Goal: Task Accomplishment & Management: Complete application form

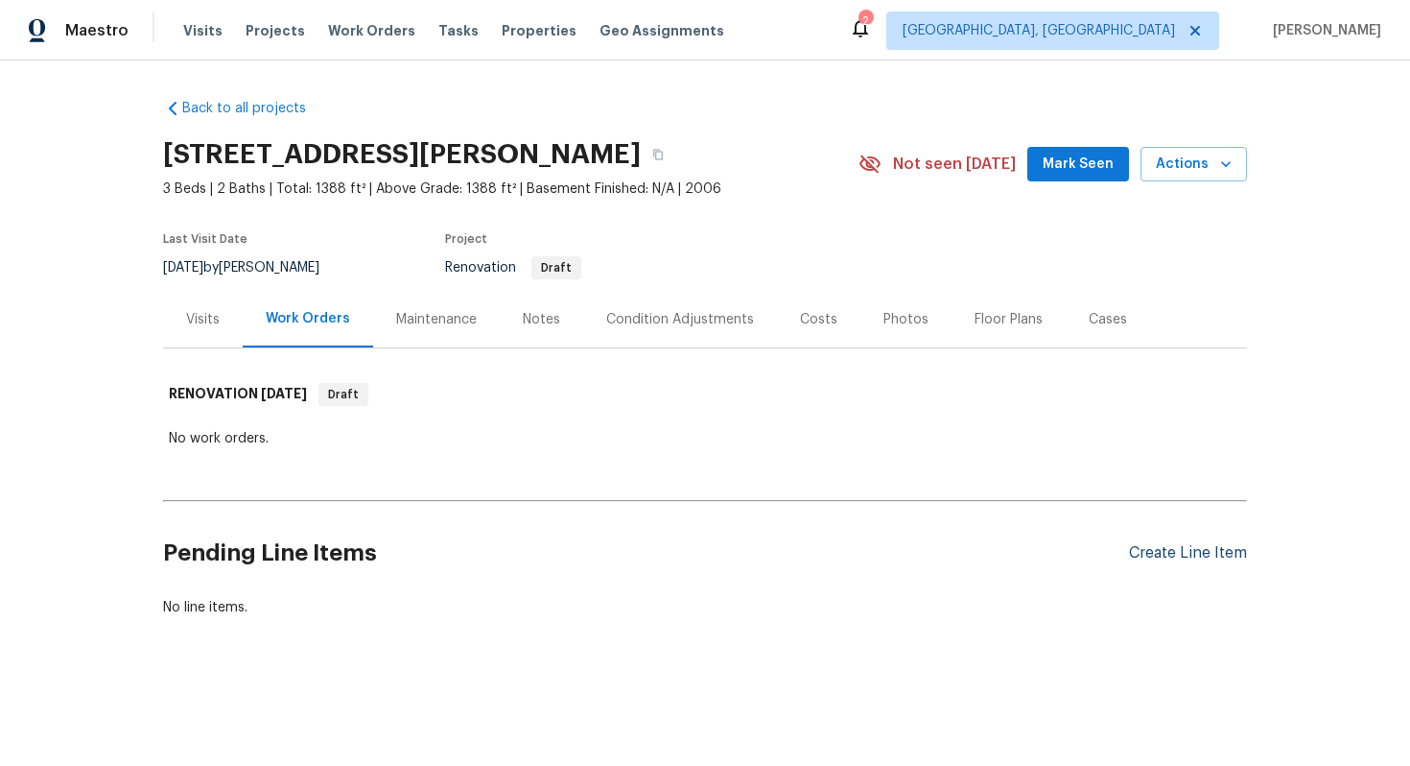
click at [1139, 552] on div "Create Line Item" at bounding box center [1188, 553] width 118 height 18
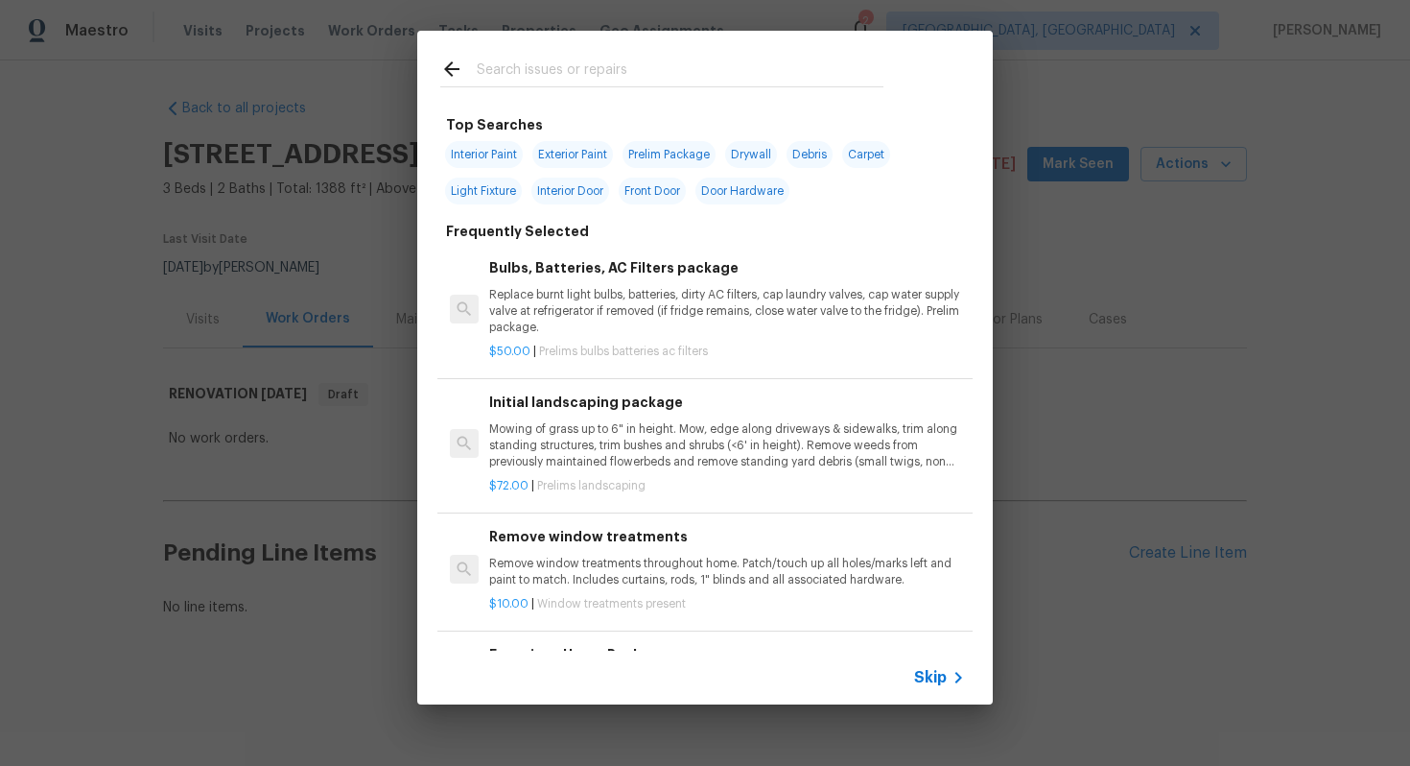
click at [933, 680] on span "Skip" at bounding box center [930, 677] width 33 height 19
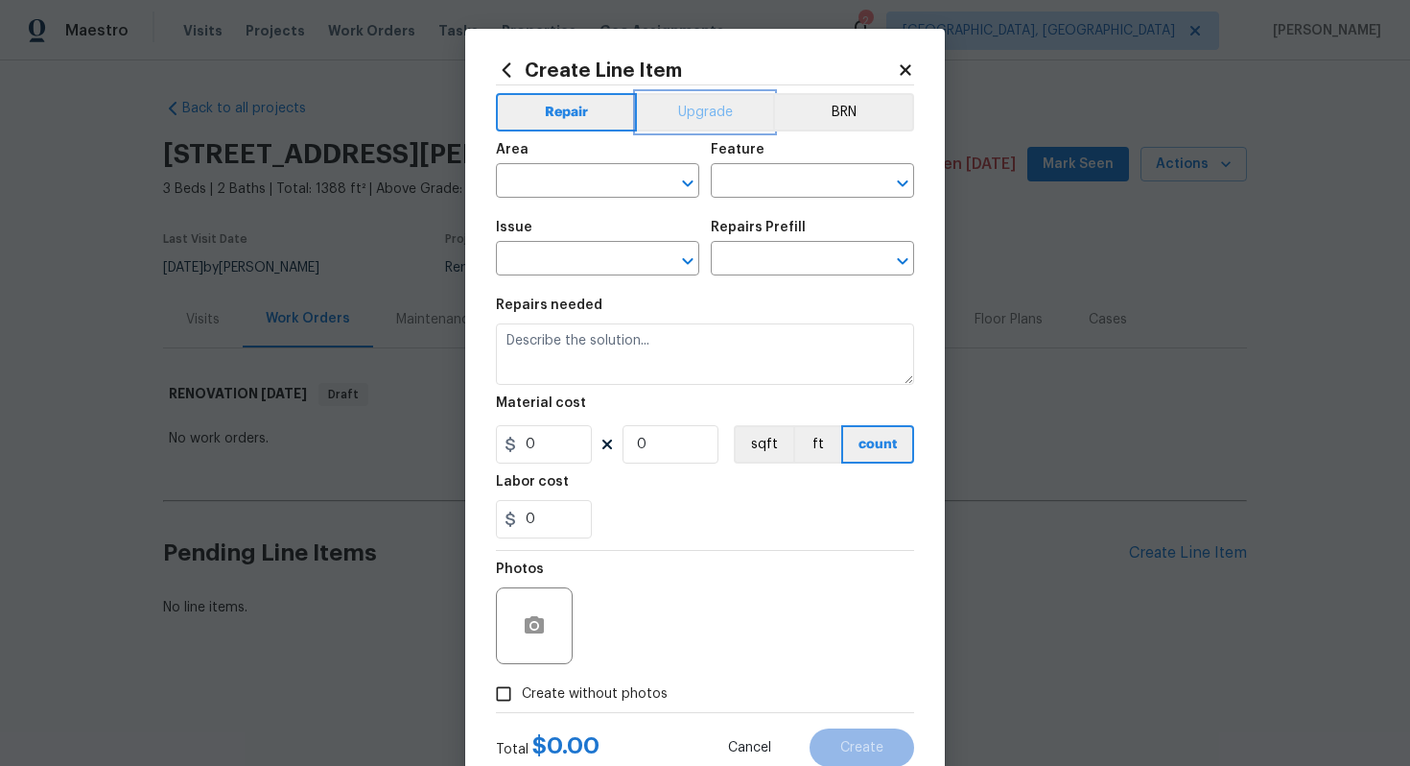
click at [734, 97] on button "Upgrade" at bounding box center [705, 112] width 137 height 38
click at [573, 179] on input "text" at bounding box center [571, 183] width 150 height 30
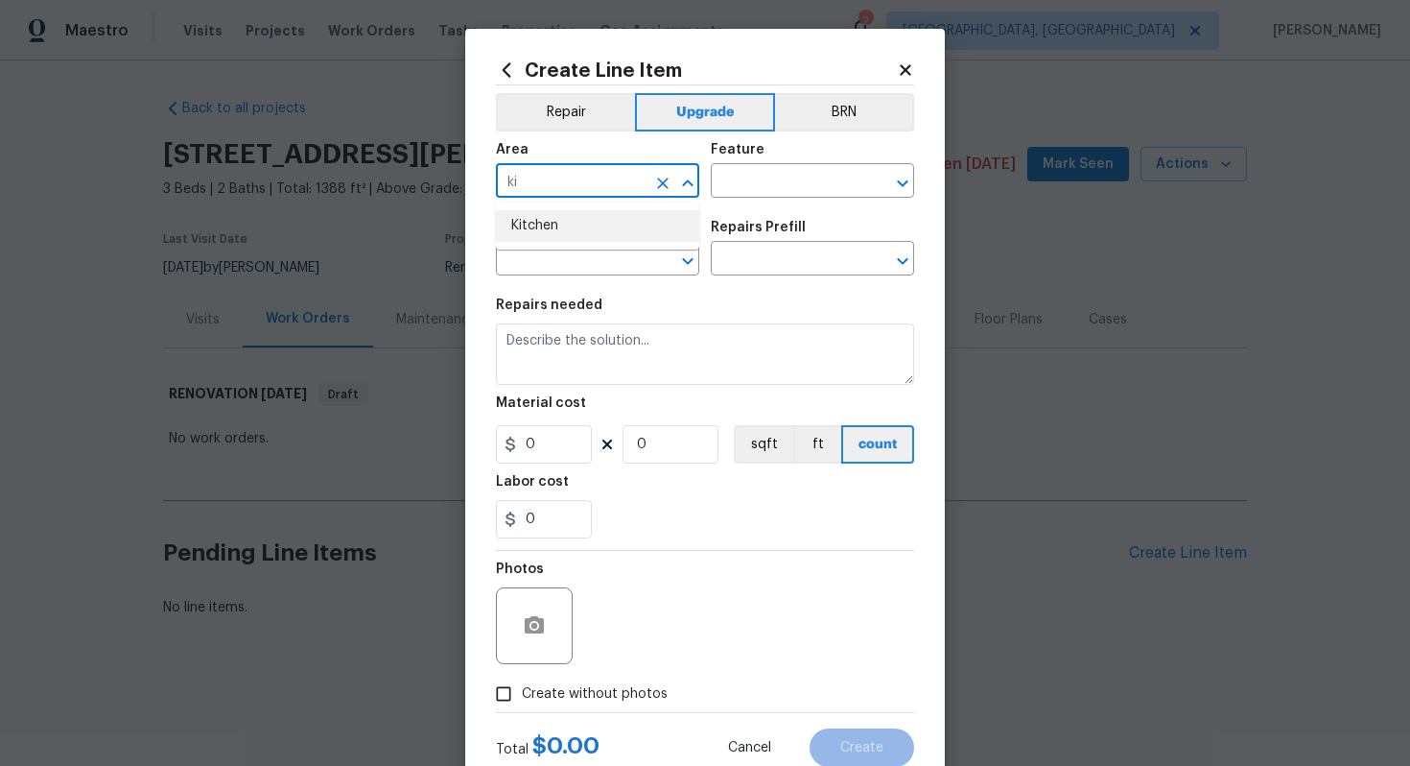
click at [553, 213] on li "Kitchen" at bounding box center [597, 226] width 203 height 32
type input "Kitchen"
click at [788, 176] on input "text" at bounding box center [786, 183] width 150 height 30
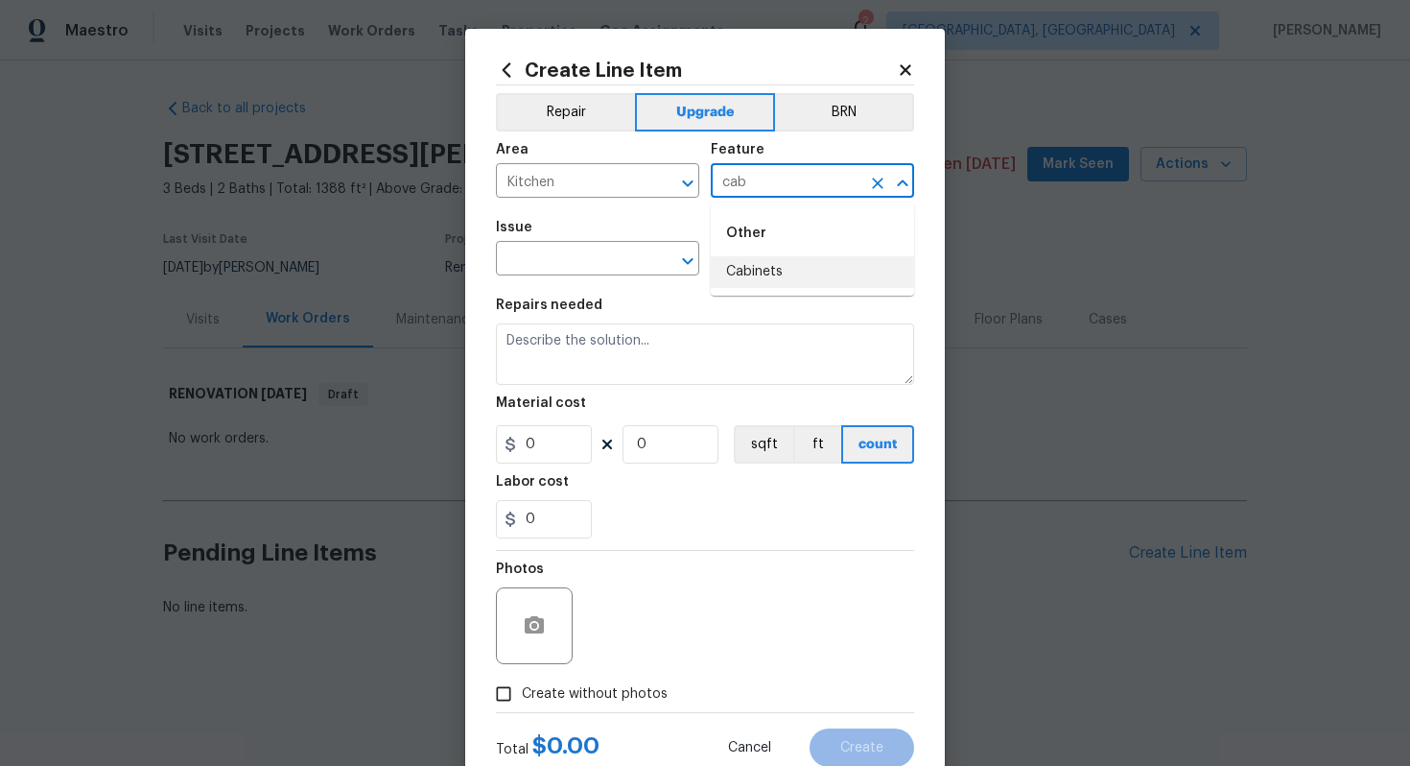
click at [771, 269] on li "Cabinets" at bounding box center [812, 272] width 203 height 32
type input "Cabinets"
click at [537, 260] on input "text" at bounding box center [571, 261] width 150 height 30
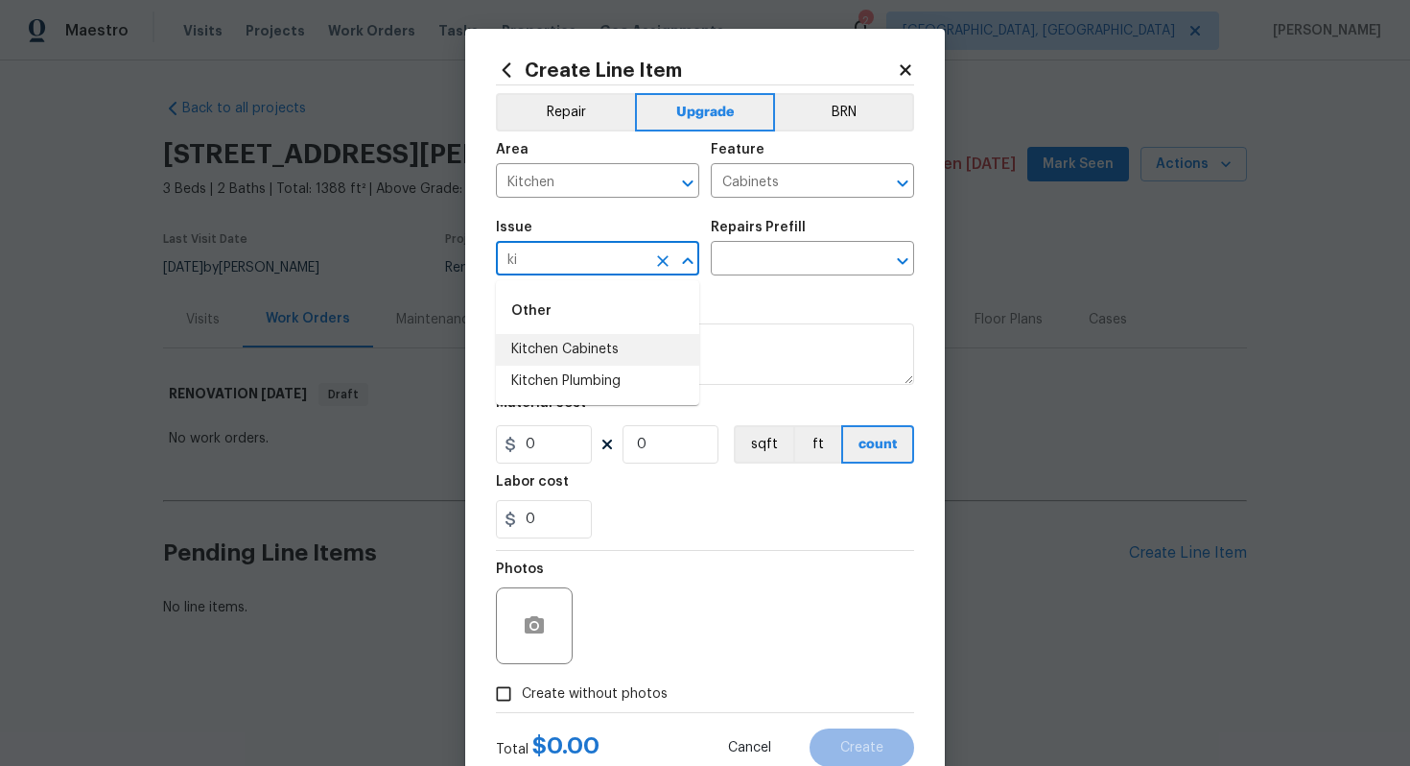
click at [594, 342] on li "Kitchen Cabinets" at bounding box center [597, 350] width 203 height 32
type input "Kitchen Cabinets"
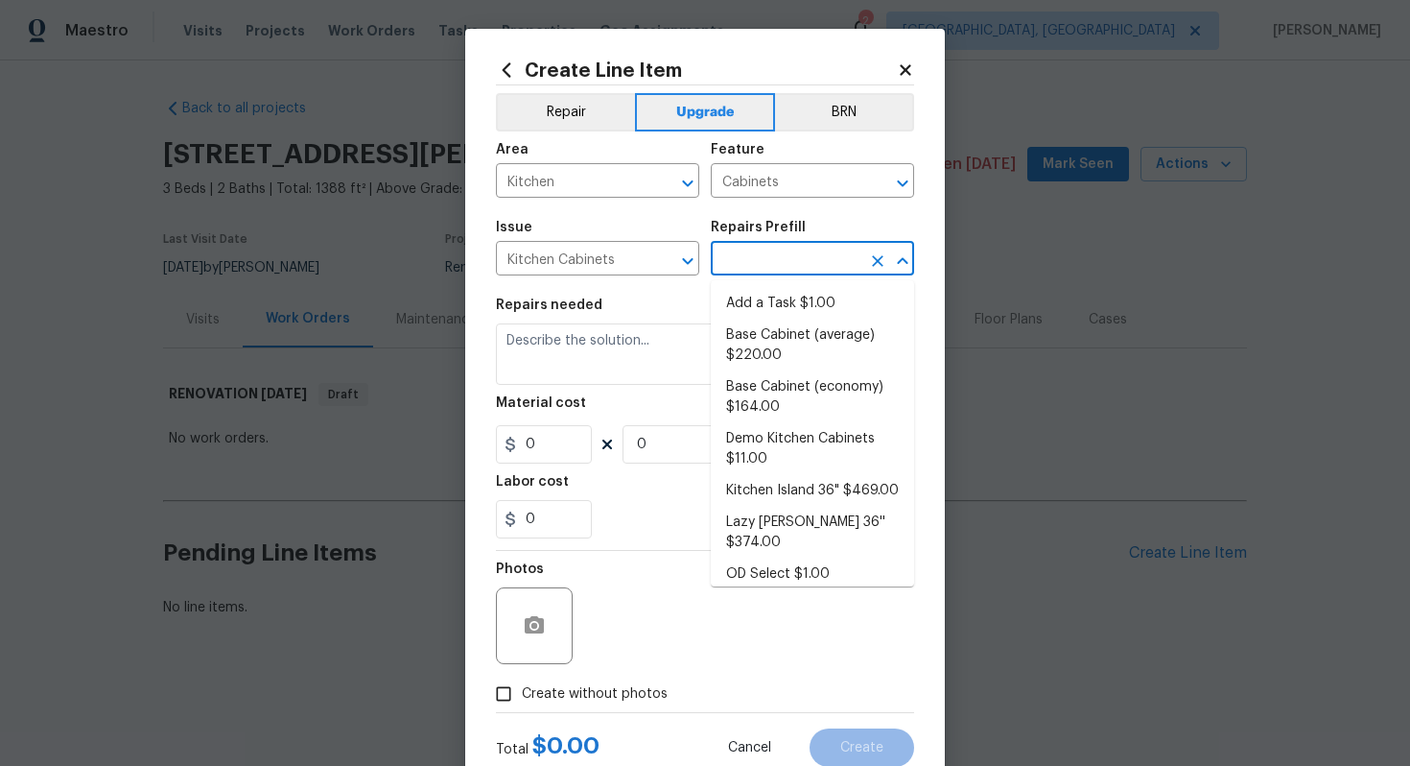
click at [760, 252] on input "text" at bounding box center [786, 261] width 150 height 30
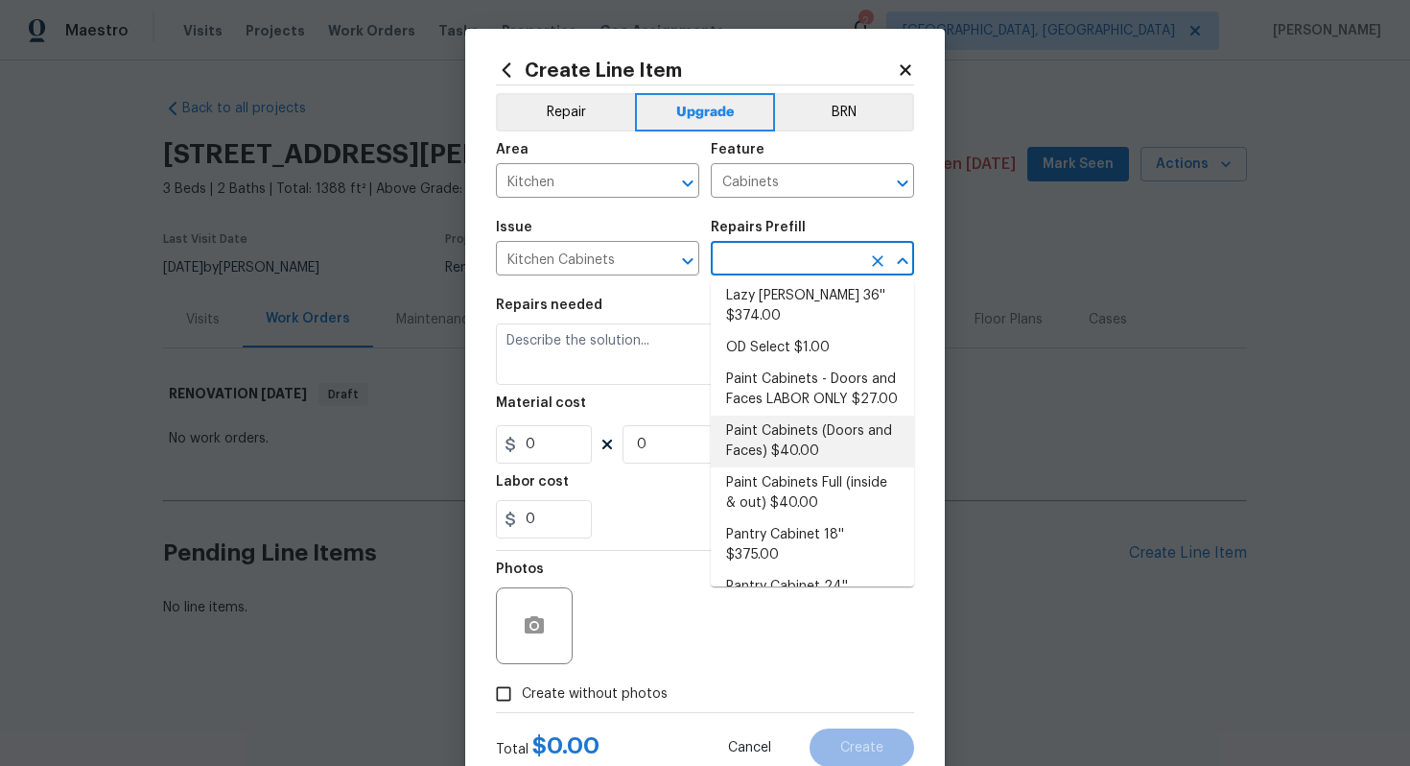
scroll to position [230, 0]
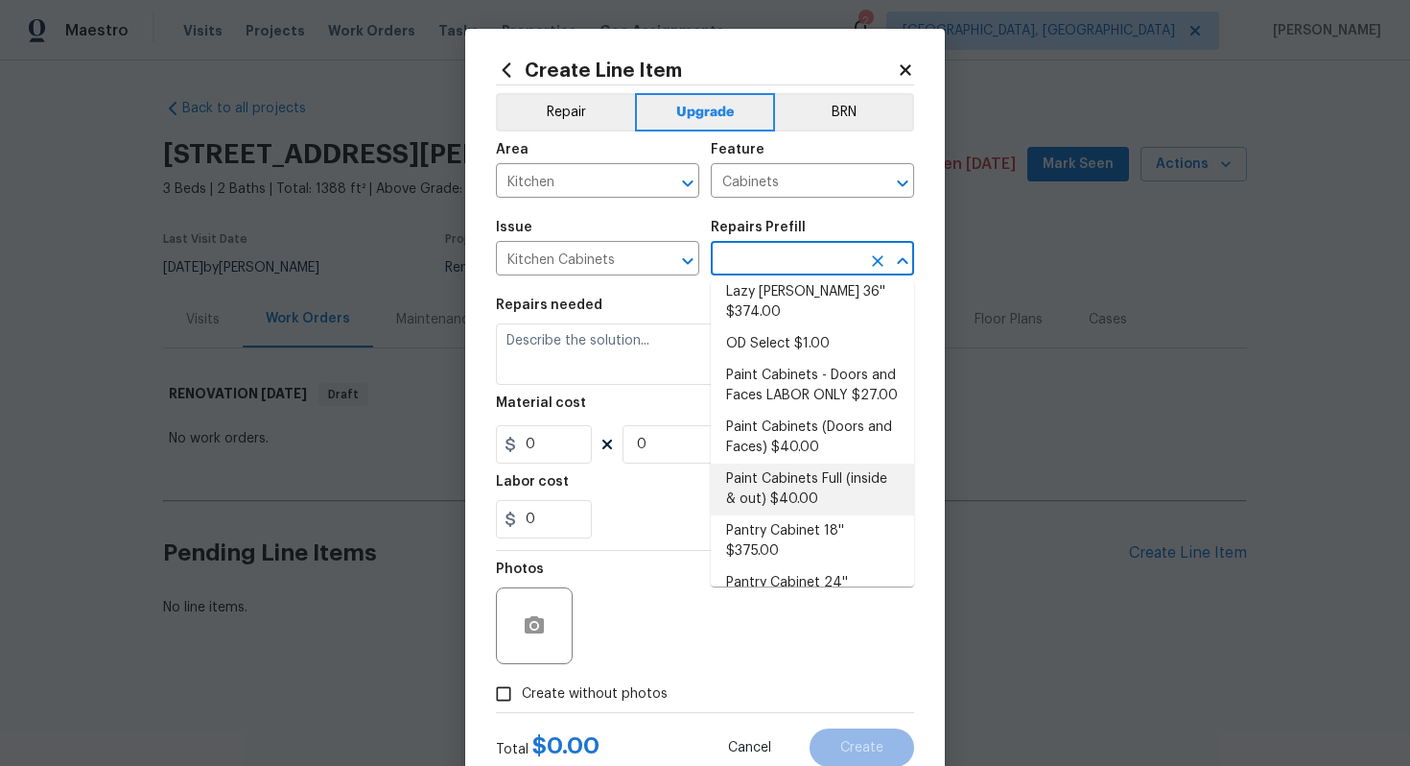
click at [794, 471] on li "Paint Cabinets Full (inside & out) $40.00" at bounding box center [812, 489] width 203 height 52
type input "Paint Cabinets Full (inside & out) $40.00"
type textarea "Prep, sand, mask and apply 2 coats of paint to the kitchen cabinet doors, inter…"
type input "40"
type input "1"
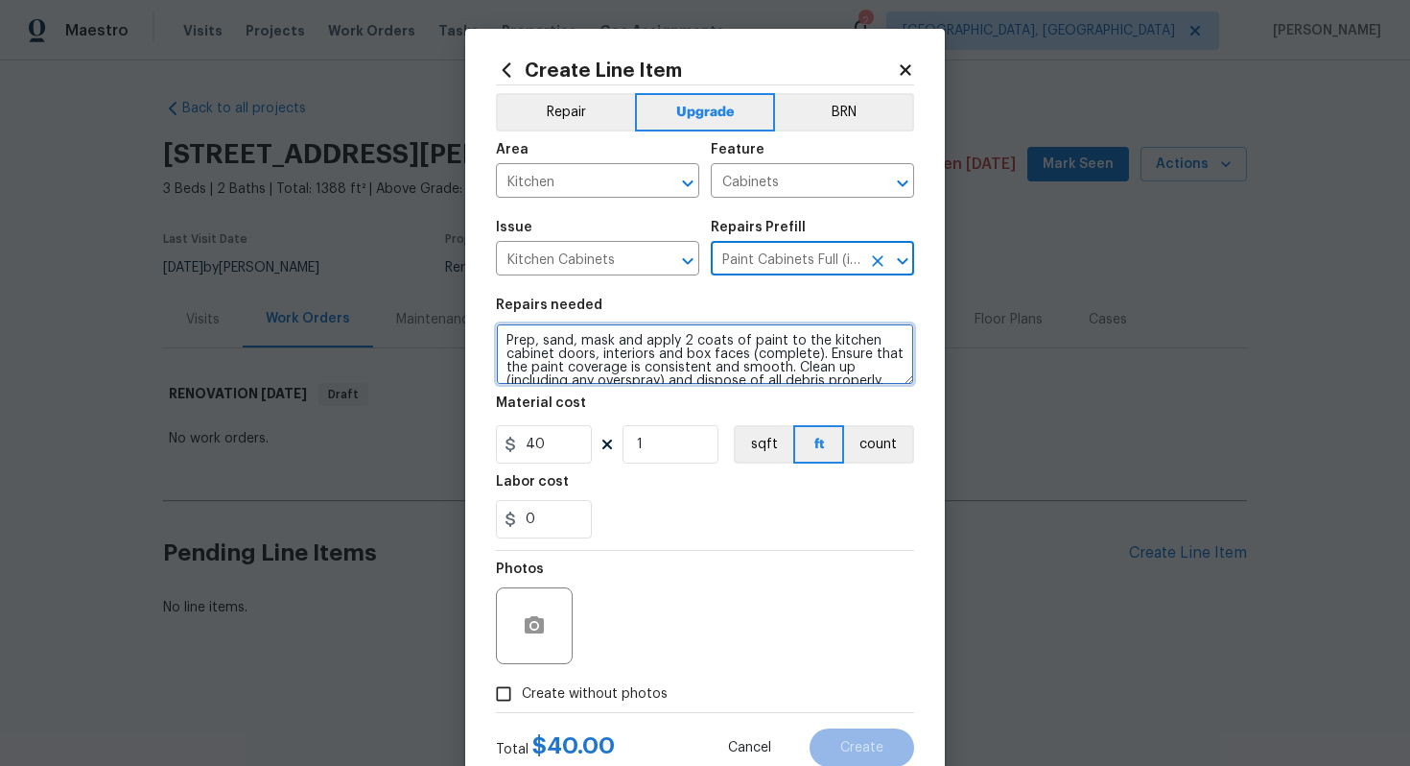
click at [502, 342] on textarea "Prep, sand, mask and apply 2 coats of paint to the kitchen cabinet doors, inter…" at bounding box center [705, 353] width 418 height 61
click at [877, 252] on icon "Clear" at bounding box center [877, 260] width 19 height 19
type textarea "#sala - Prep, sand, mask and apply 2 coats of paint to the kitchen cabinet door…"
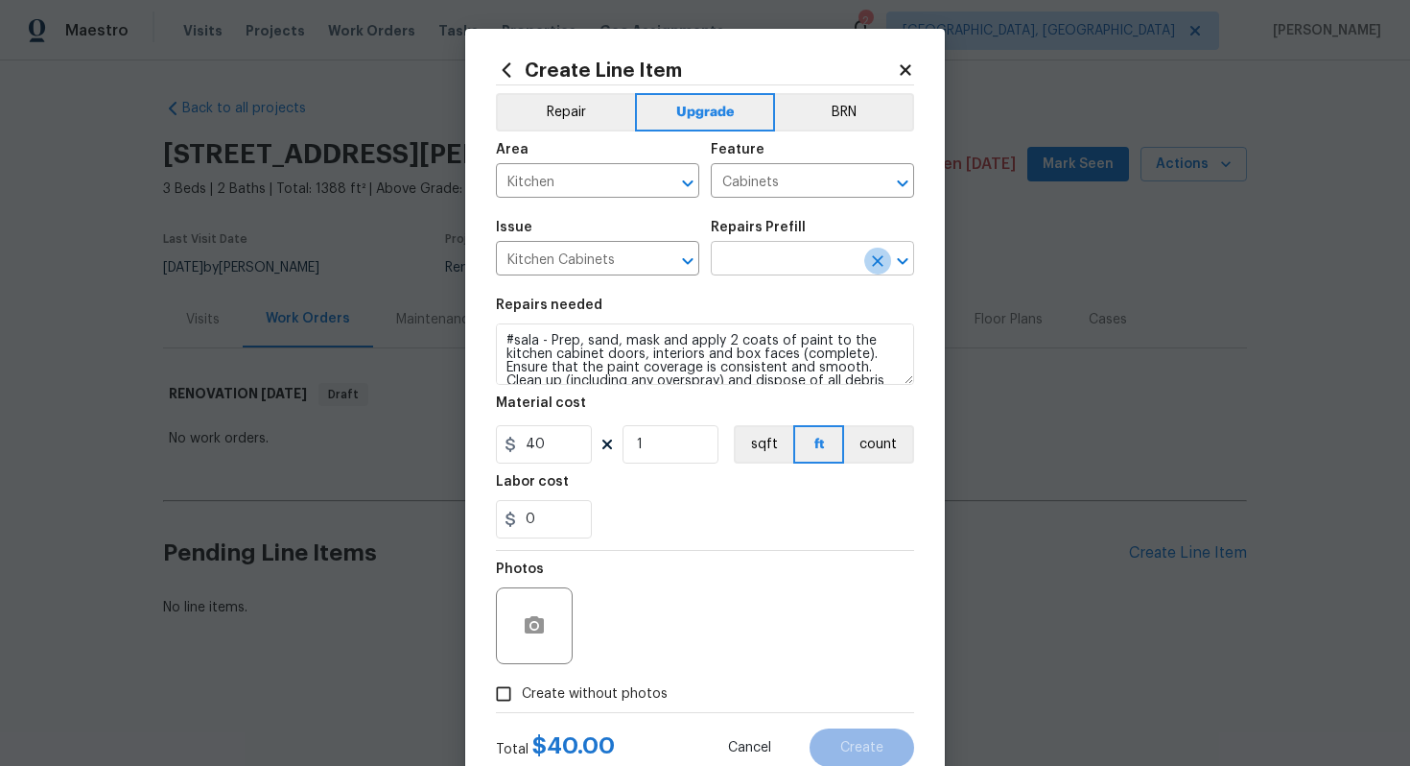
scroll to position [0, 0]
click at [797, 260] on input "text" at bounding box center [786, 261] width 150 height 30
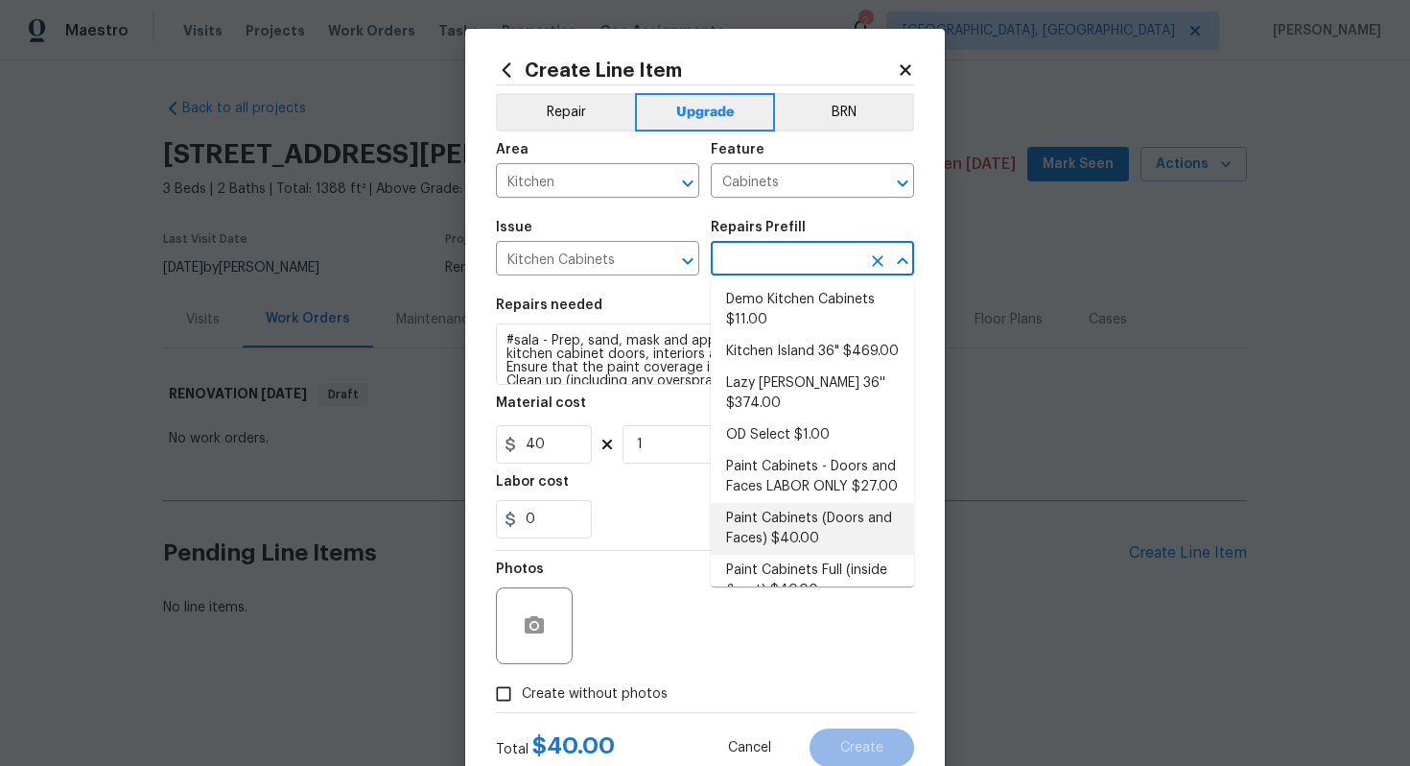
scroll to position [212, 0]
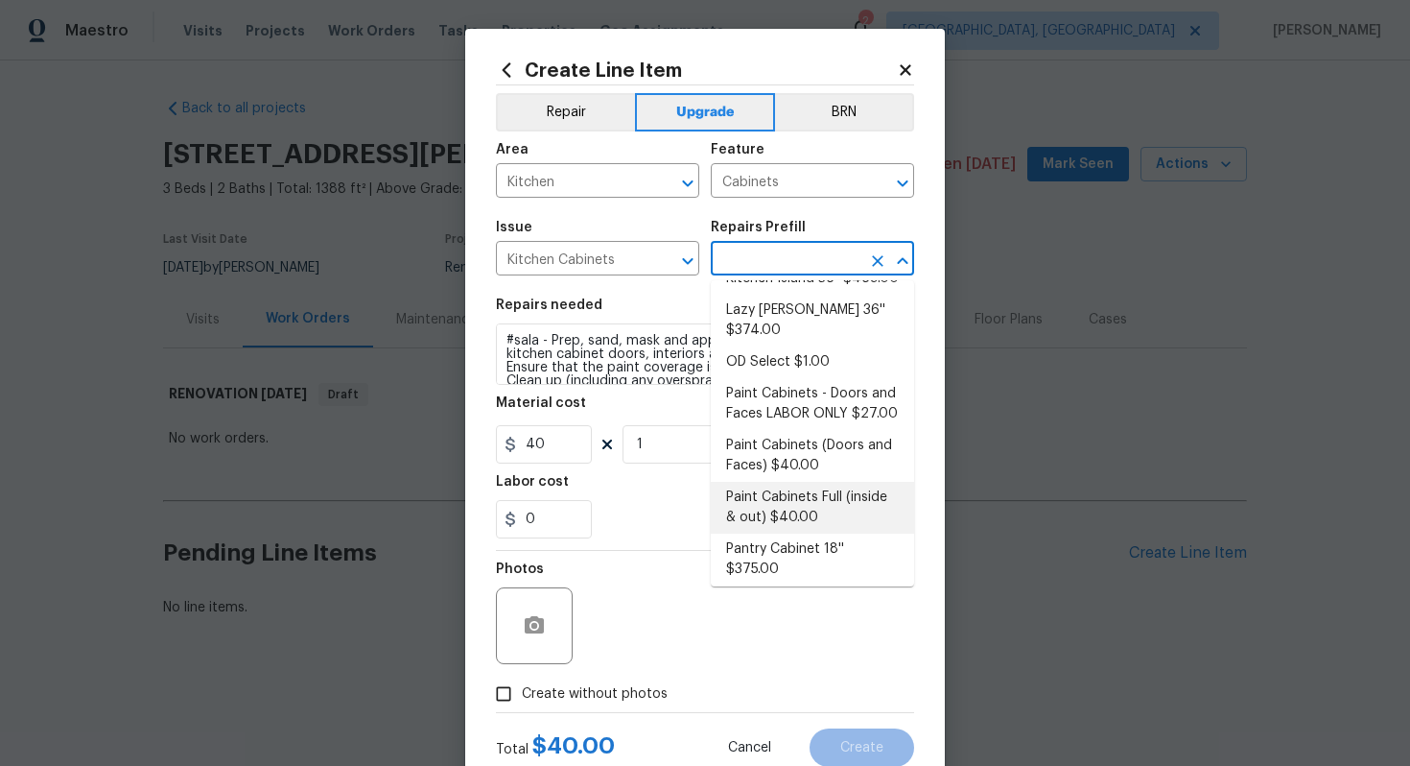
click at [785, 495] on li "Paint Cabinets Full (inside & out) $40.00" at bounding box center [812, 508] width 203 height 52
type input "Paint Cabinets Full (inside & out) $40.00"
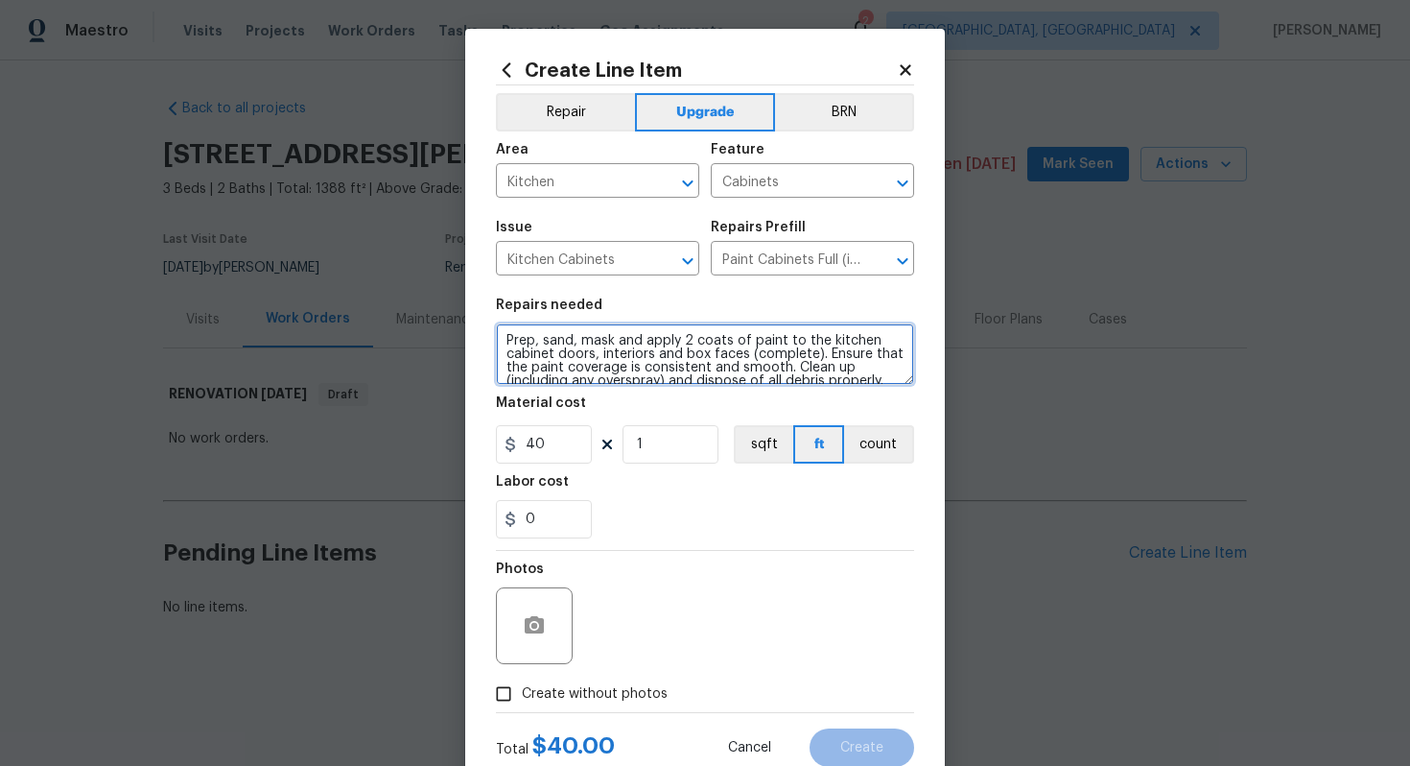
click at [503, 341] on textarea "Prep, sand, mask and apply 2 coats of paint to the kitchen cabinet doors, inter…" at bounding box center [705, 353] width 418 height 61
type textarea "#sala - Prep, sand, mask and apply 2 coats of paint to the kitchen cabinet door…"
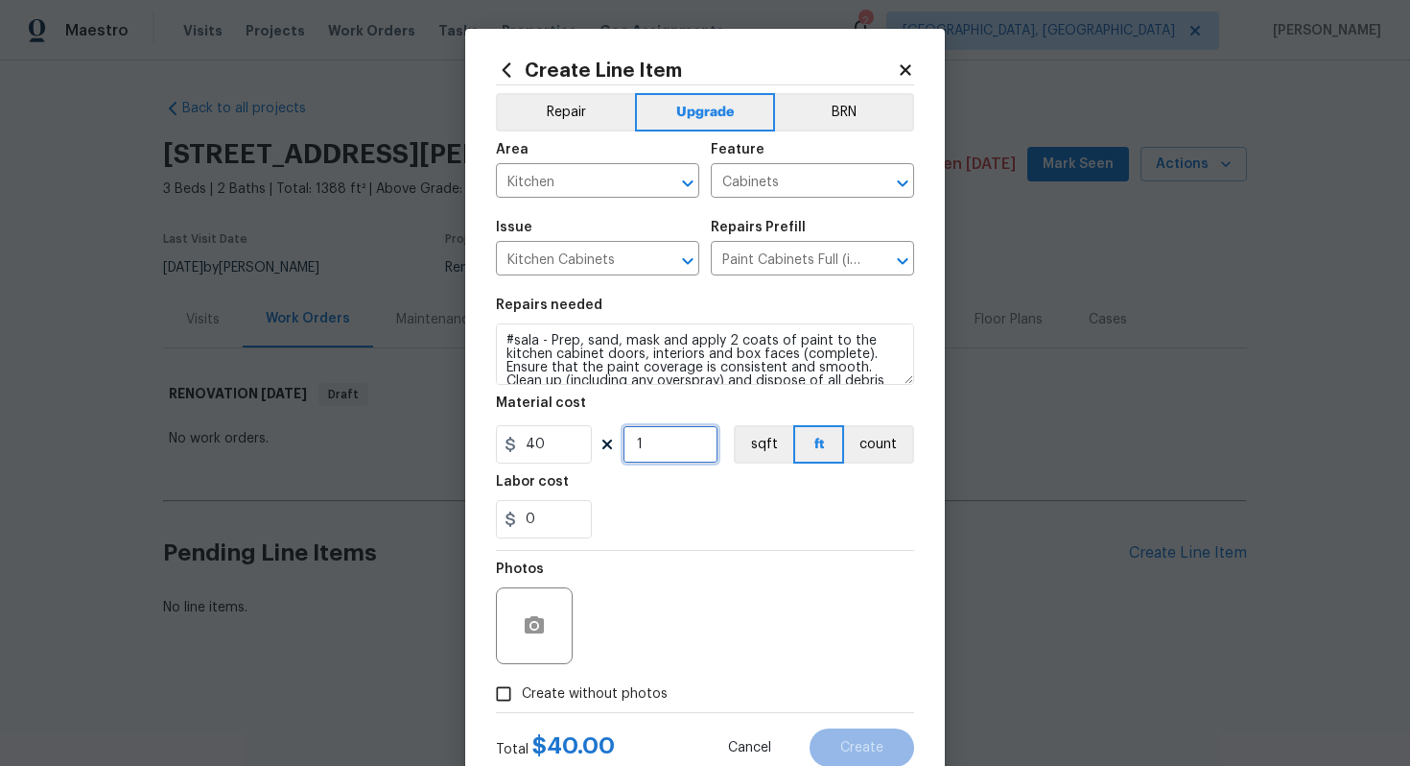
click at [652, 435] on input "1" at bounding box center [671, 444] width 96 height 38
type input "60"
click at [581, 689] on span "Create without photos" at bounding box center [595, 694] width 146 height 20
click at [522, 689] on input "Create without photos" at bounding box center [504, 693] width 36 height 36
checkbox input "true"
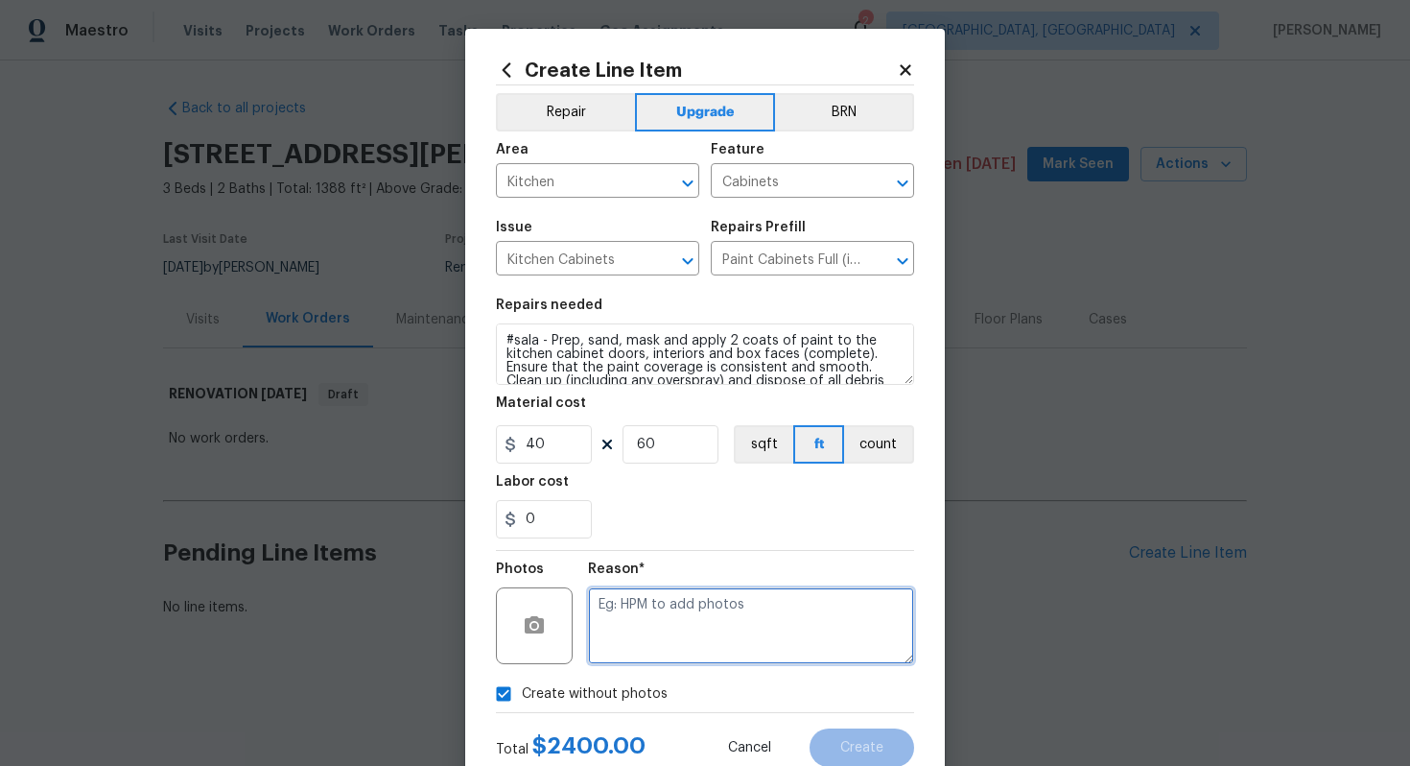
click at [657, 636] on textarea at bounding box center [751, 625] width 326 height 77
type textarea "n/a"
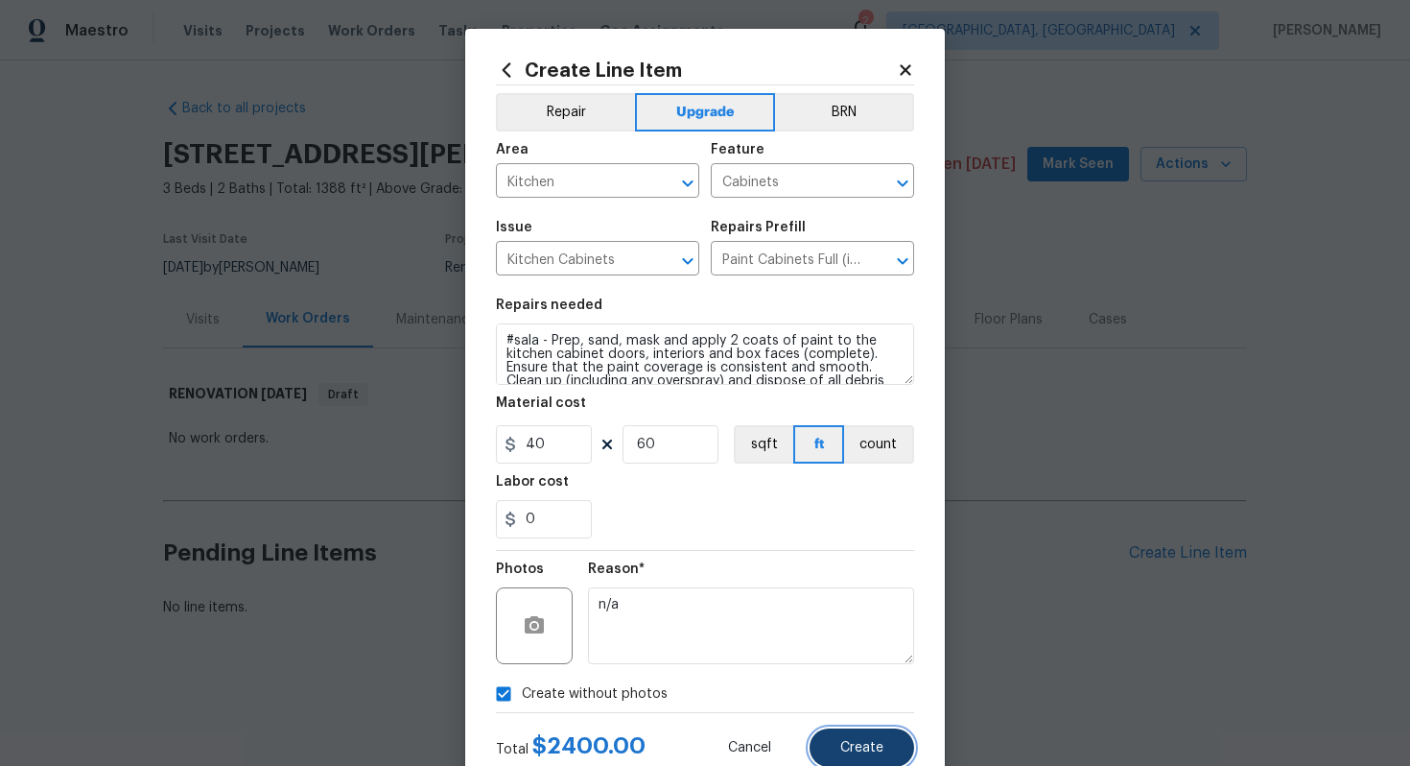
click at [882, 755] on button "Create" at bounding box center [862, 747] width 105 height 38
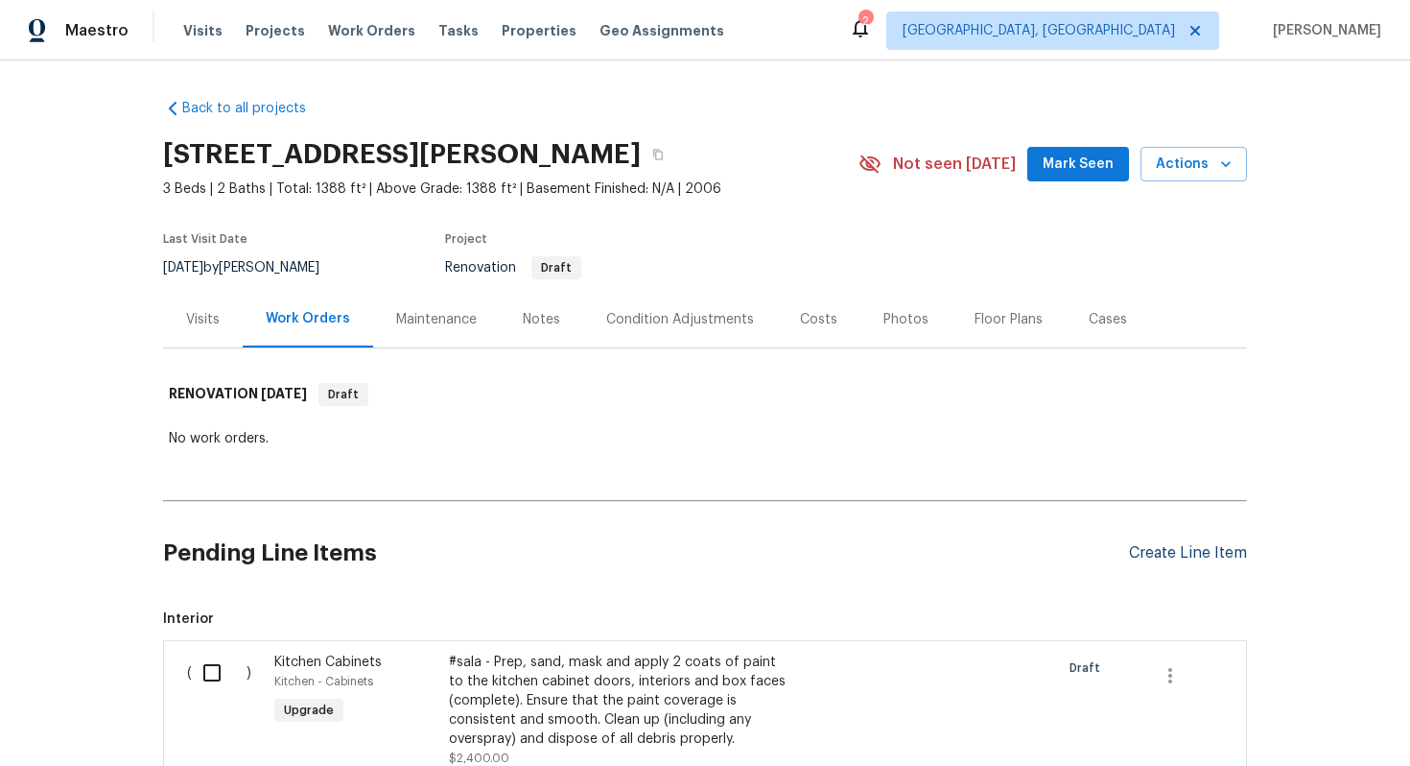
click at [1143, 547] on div "Create Line Item" at bounding box center [1188, 553] width 118 height 18
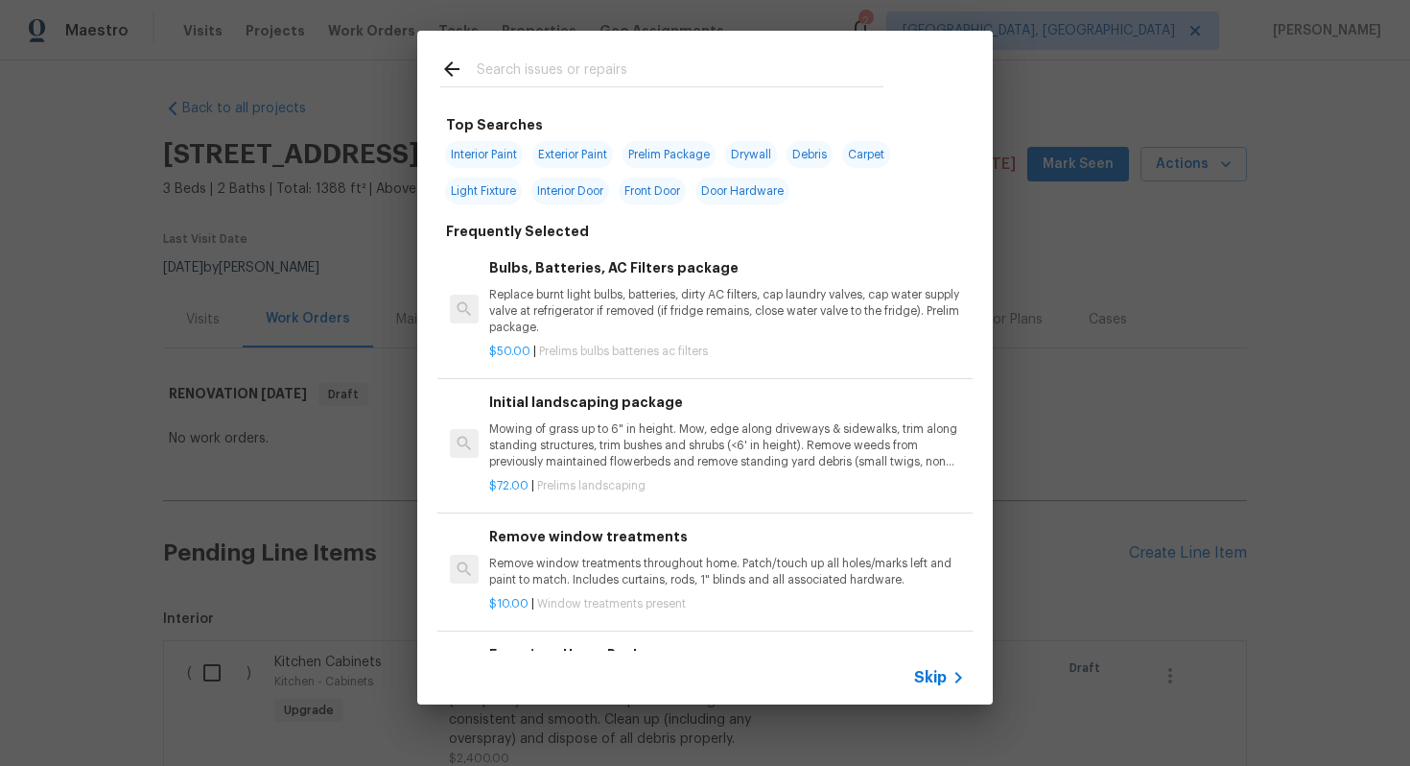
click at [928, 658] on div "Skip" at bounding box center [705, 678] width 576 height 54
click at [928, 671] on span "Skip" at bounding box center [930, 677] width 33 height 19
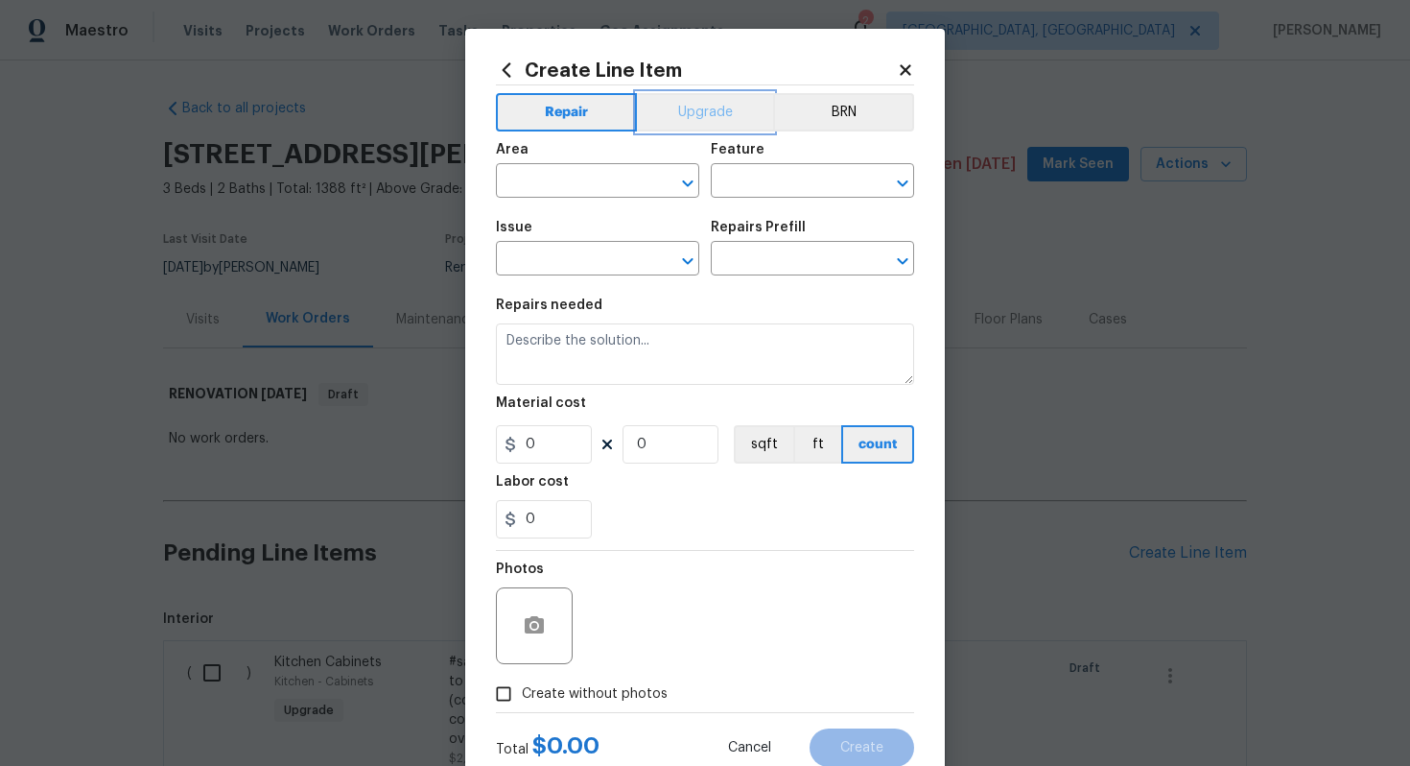
click at [687, 100] on button "Upgrade" at bounding box center [705, 112] width 137 height 38
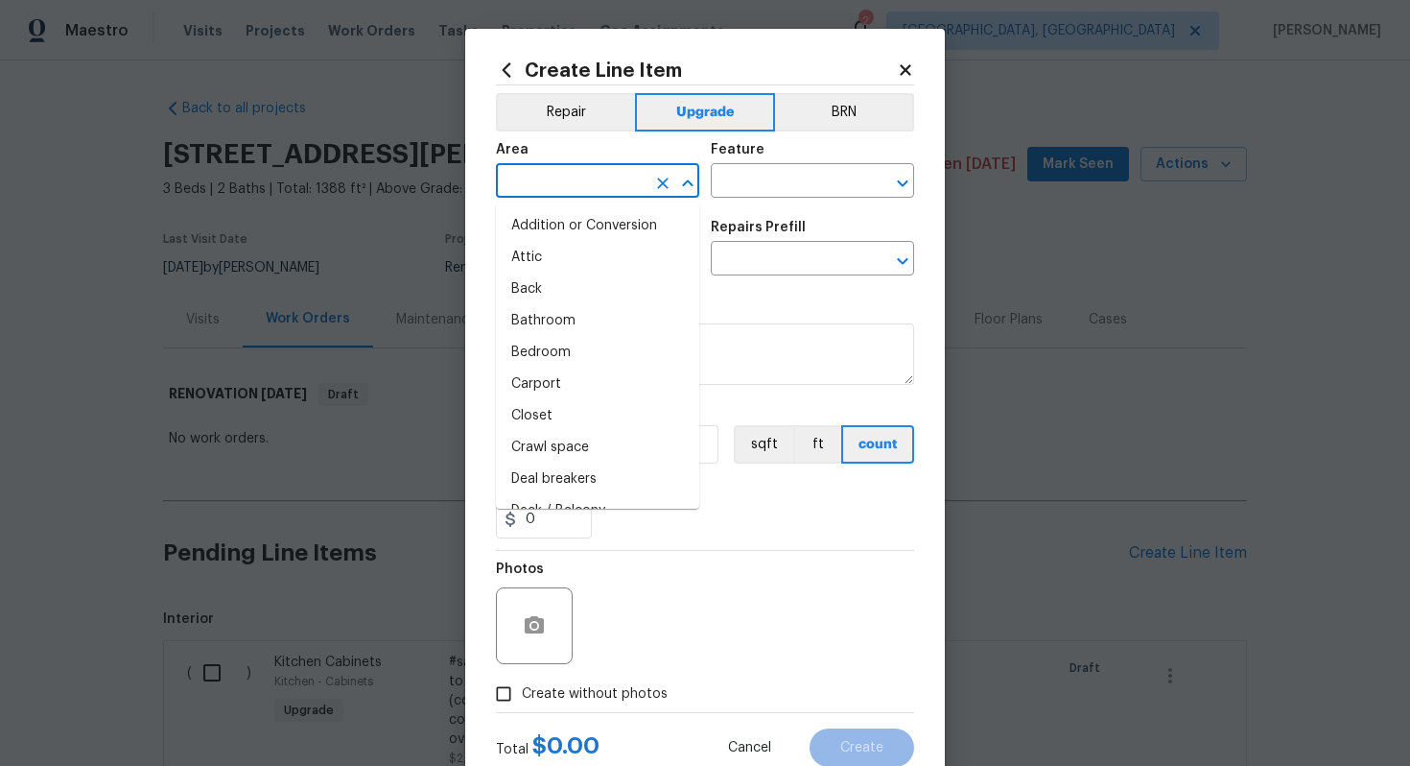
click at [578, 189] on input "text" at bounding box center [571, 183] width 150 height 30
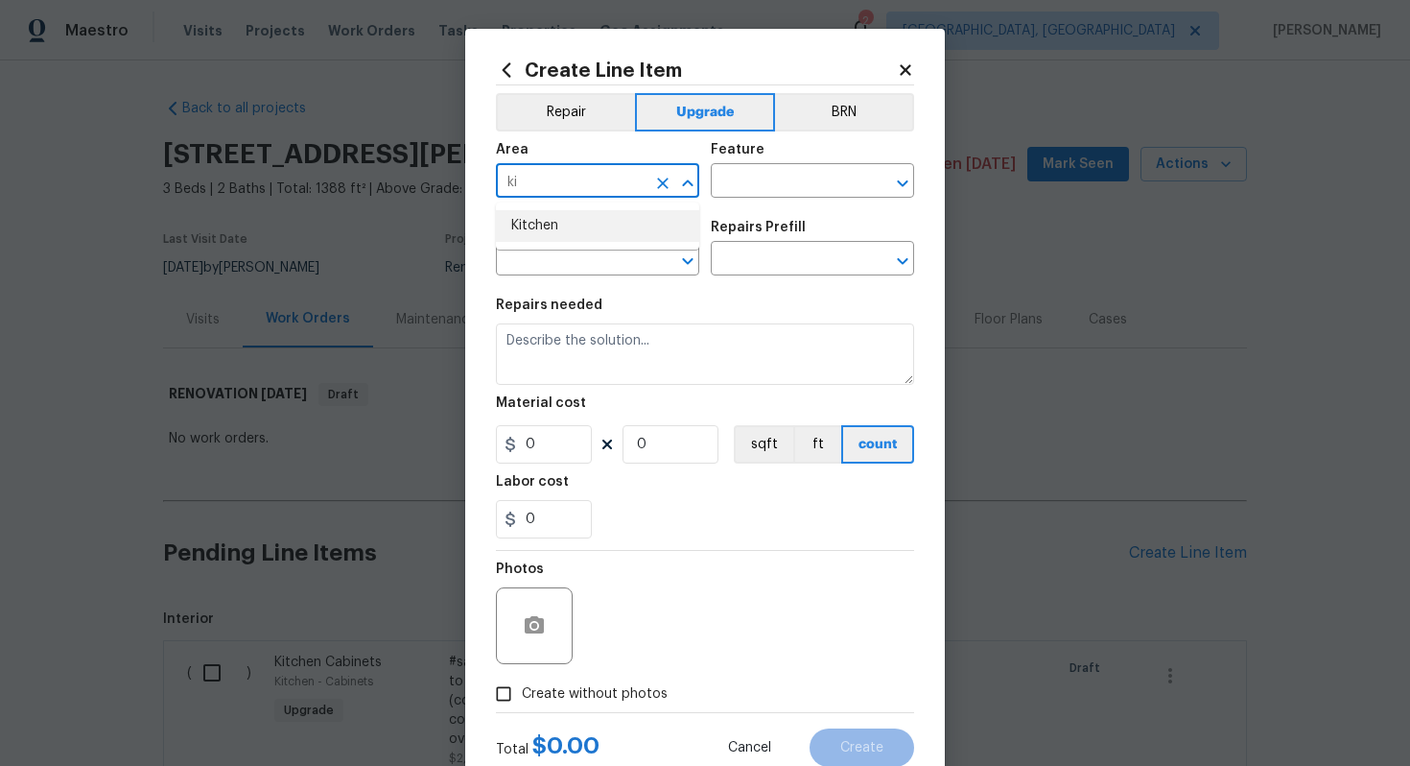
click at [567, 242] on ul "Kitchen" at bounding box center [597, 225] width 203 height 47
click at [585, 231] on li "Kitchen" at bounding box center [597, 226] width 203 height 32
type input "Kitchen"
click at [751, 180] on input "text" at bounding box center [786, 183] width 150 height 30
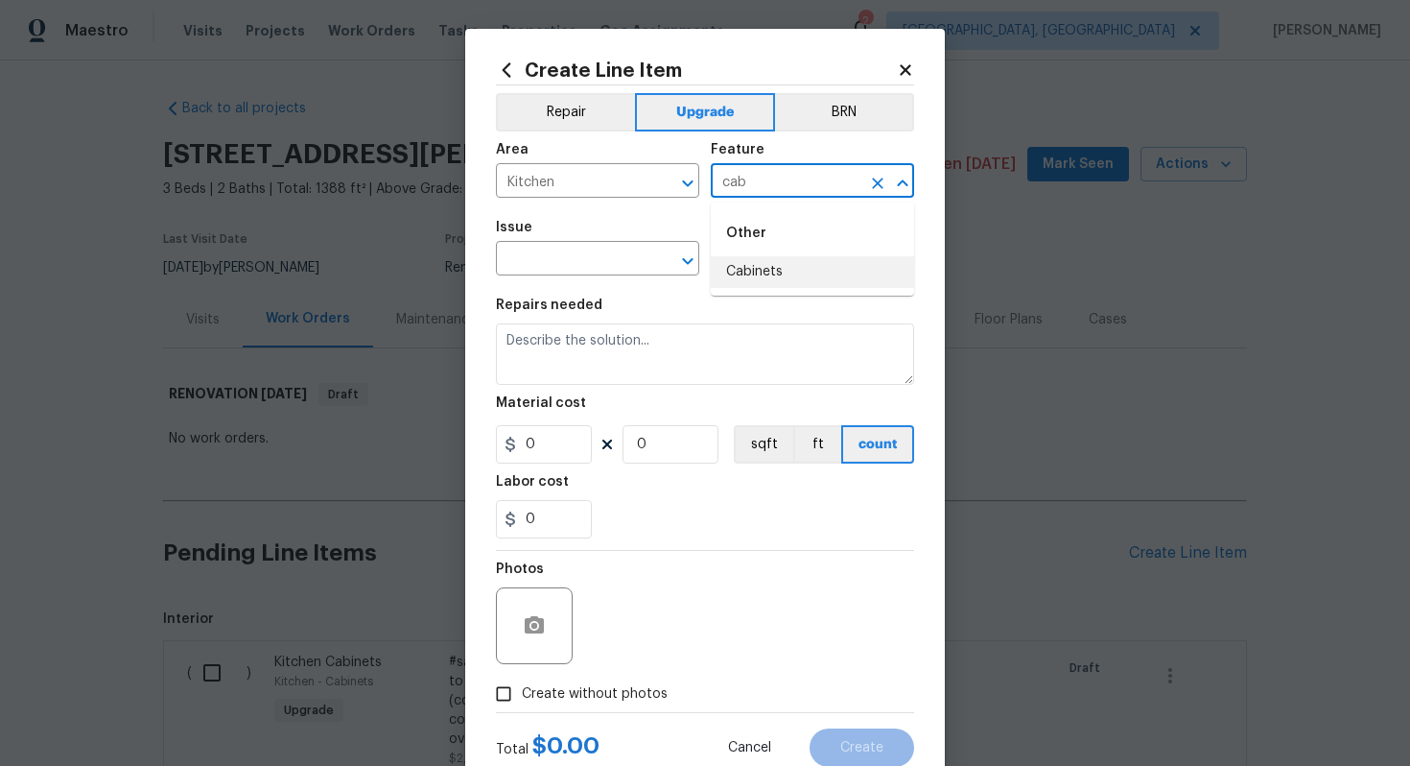
click at [739, 276] on li "Cabinets" at bounding box center [812, 272] width 203 height 32
type input "Cabinets"
click at [546, 268] on input "text" at bounding box center [571, 261] width 150 height 30
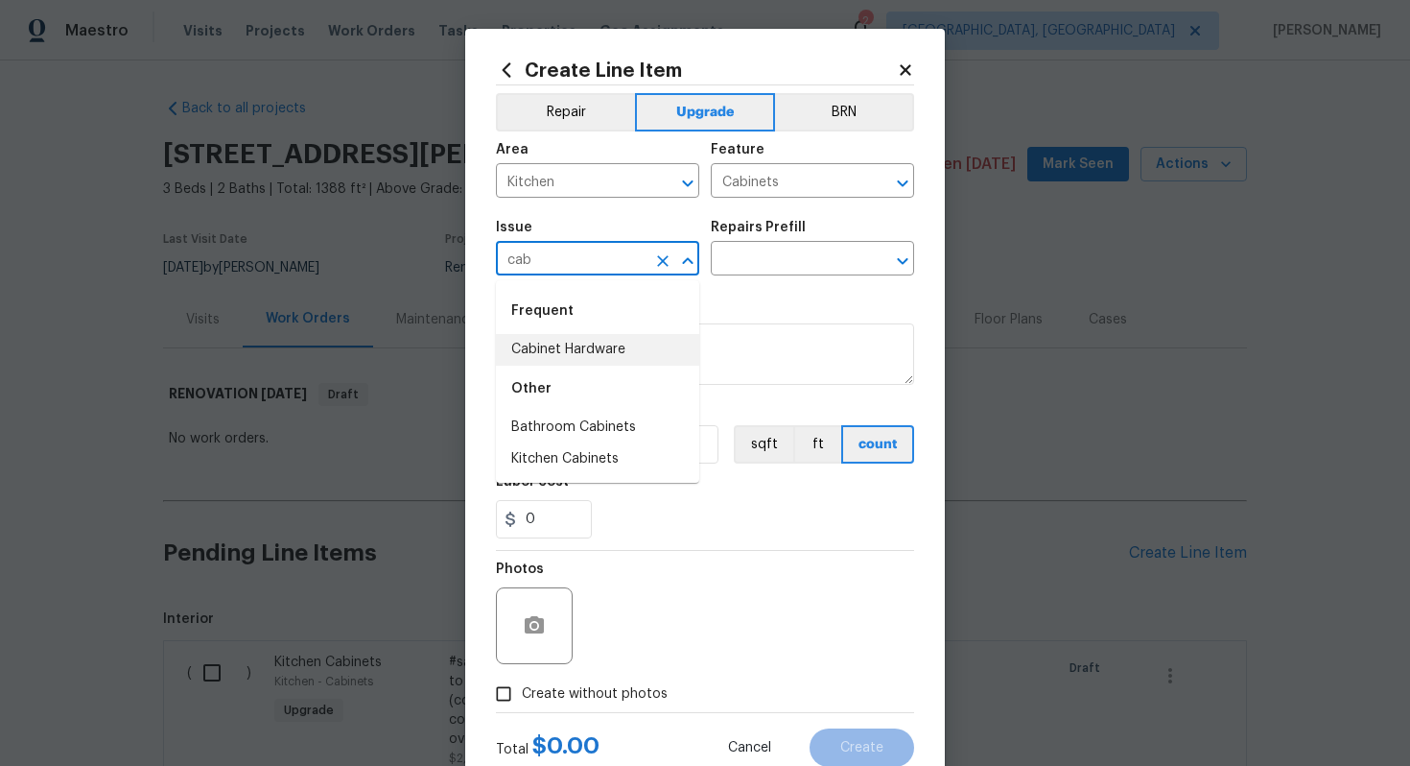
click at [568, 335] on li "Cabinet Hardware" at bounding box center [597, 350] width 203 height 32
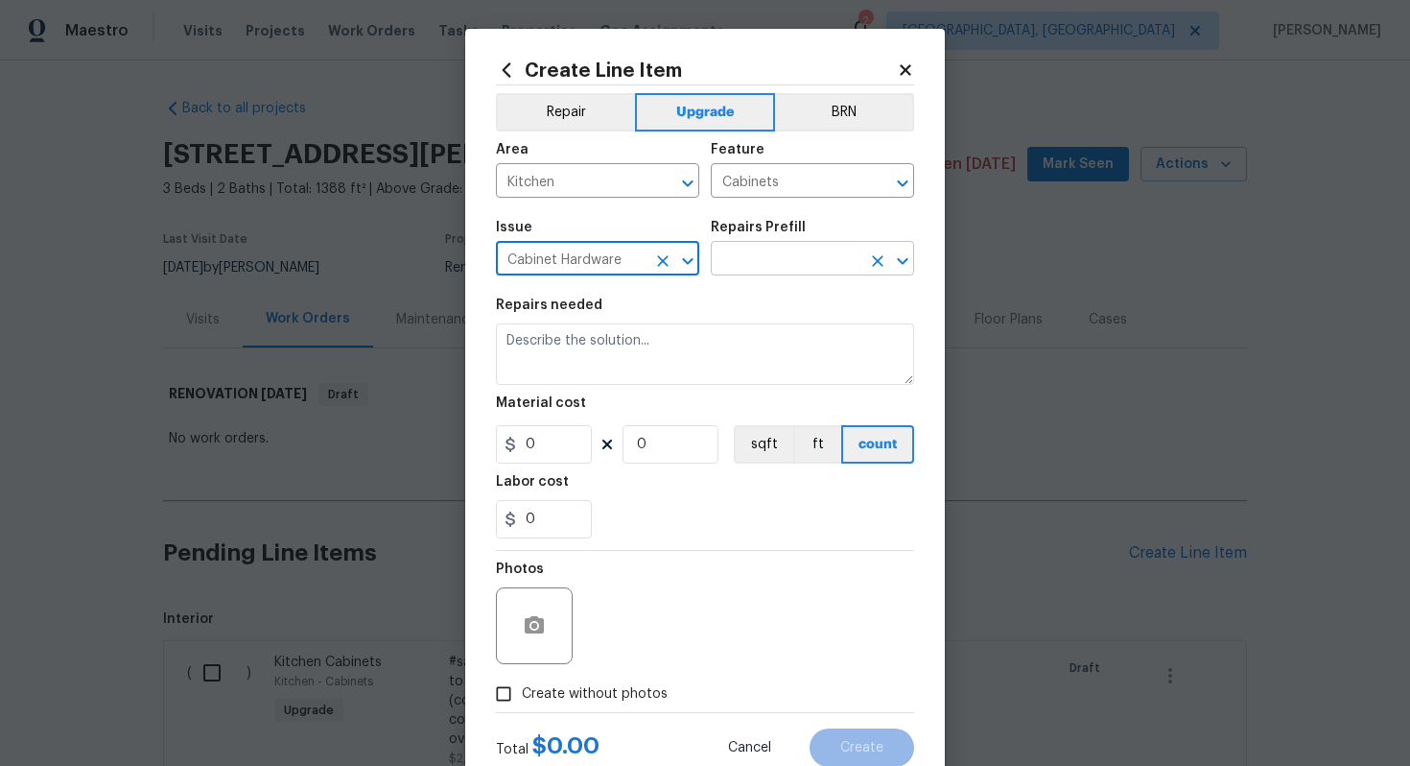
type input "Cabinet Hardware"
click at [791, 259] on input "text" at bounding box center [786, 261] width 150 height 30
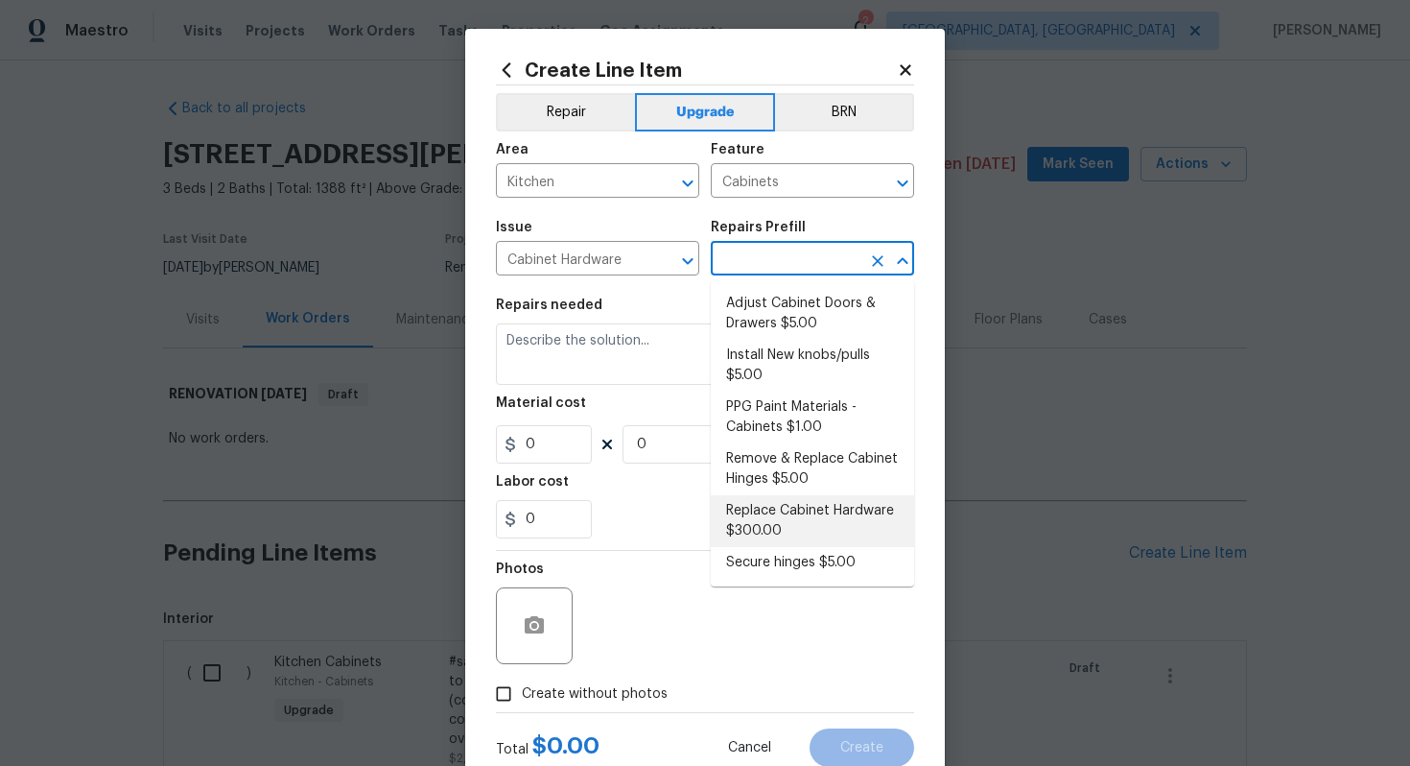
click at [755, 525] on li "Replace Cabinet Hardware $300.00" at bounding box center [812, 521] width 203 height 52
type input "Replace Cabinet Hardware $300.00"
type textarea "Replace cabinet hardware with new hinges and pulls. HPM to provide specs"
type input "300"
type input "1"
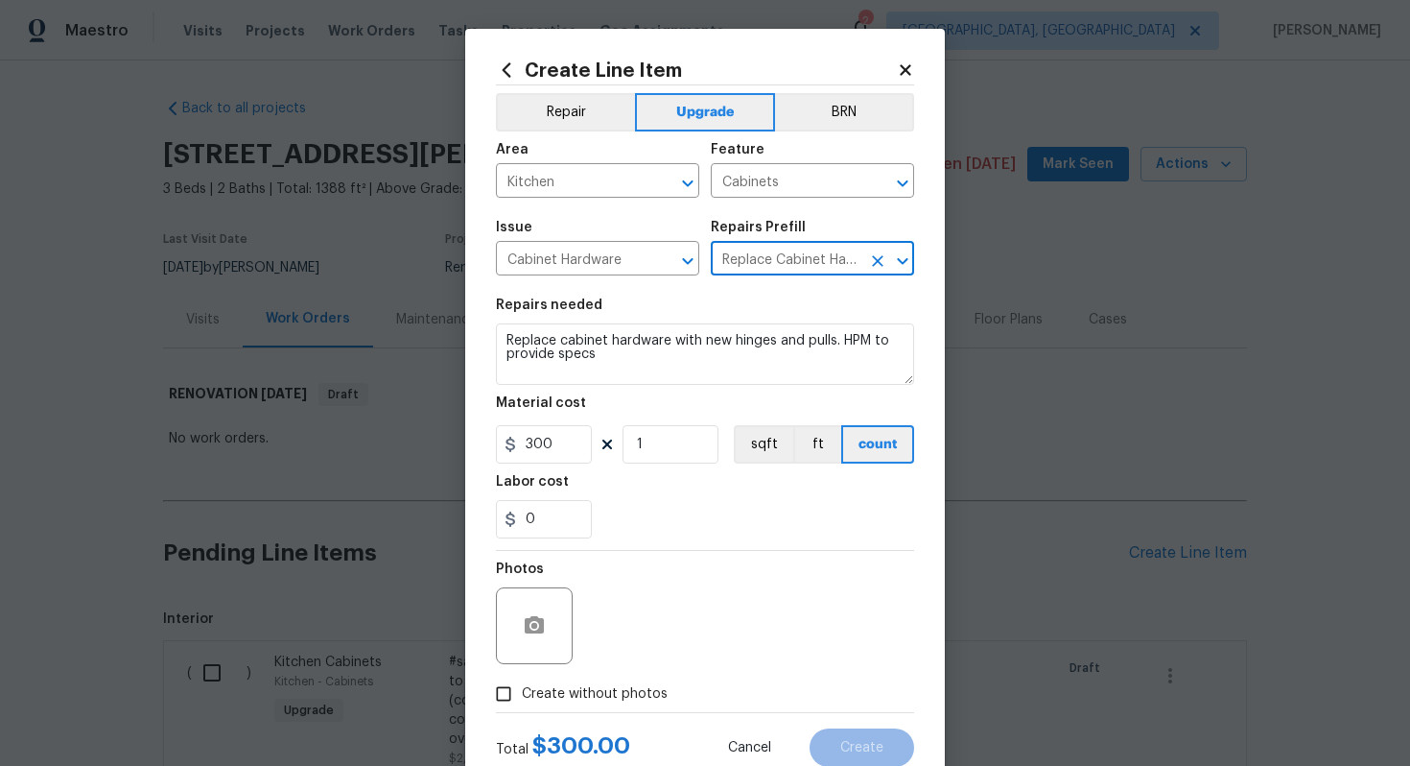
click at [495, 336] on div "Create Line Item Repair Upgrade BRN Area Kitchen ​ Feature Cabinets ​ Issue Cab…" at bounding box center [705, 413] width 480 height 769
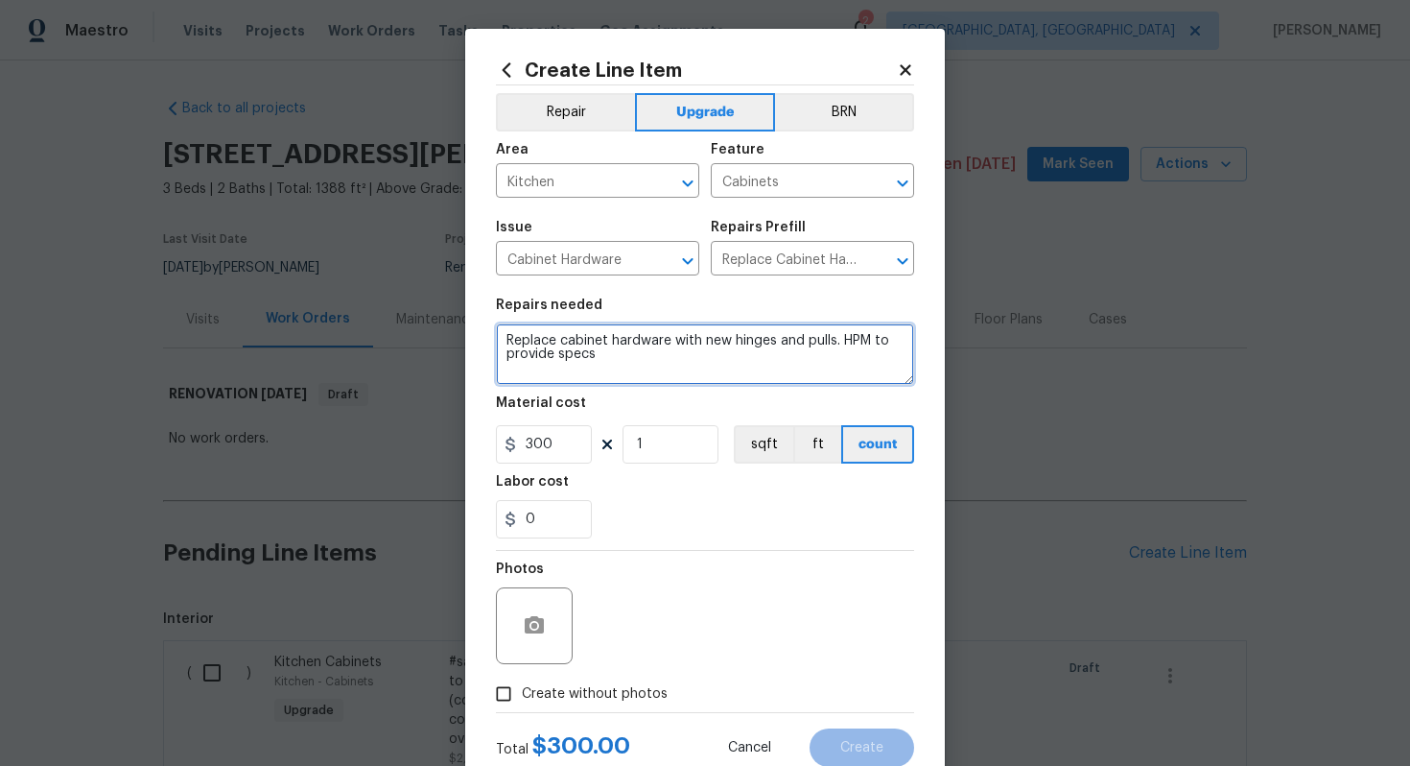
click at [498, 338] on textarea "Replace cabinet hardware with new hinges and pulls. HPM to provide specs" at bounding box center [705, 353] width 418 height 61
type textarea "#sala - Replace cabinet hardware with new hinges and pulls. HPM to provide specs"
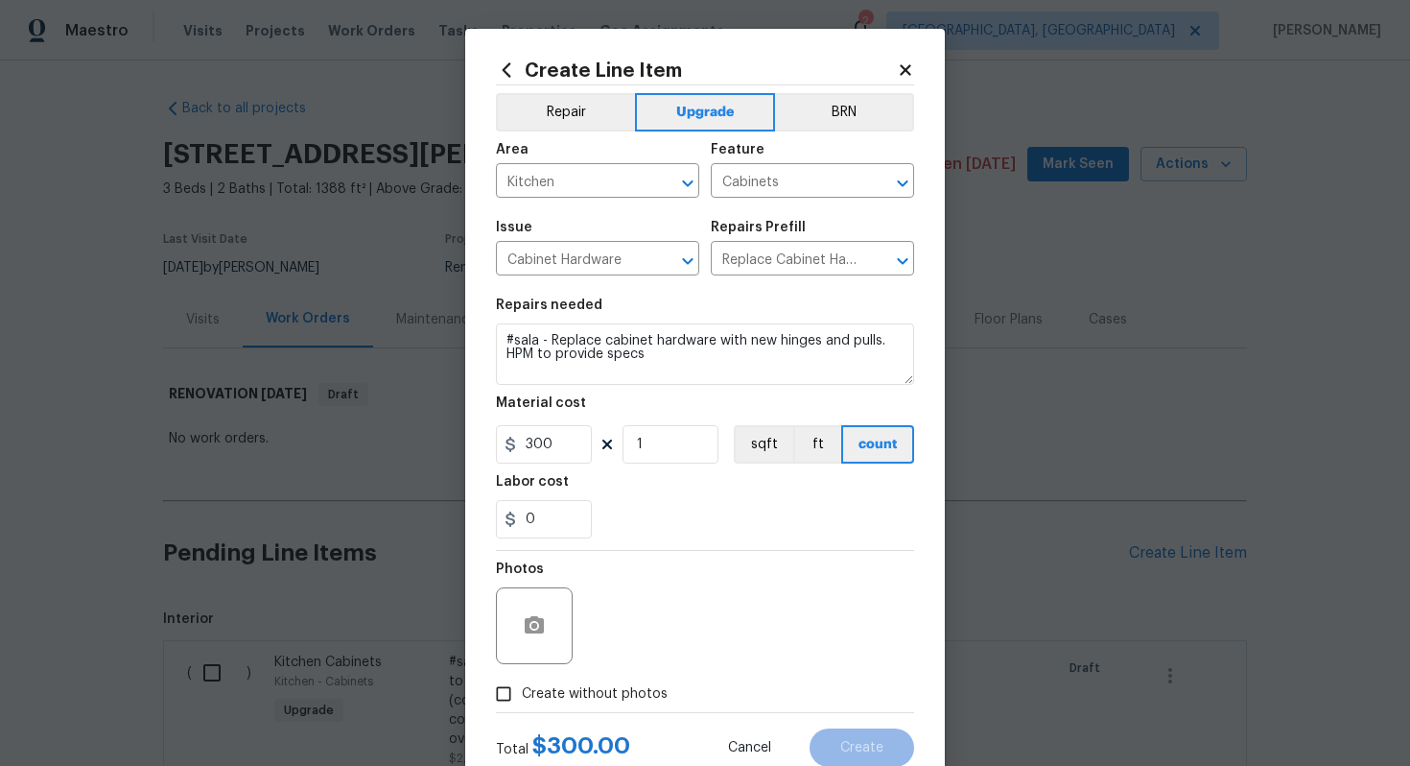
click at [625, 701] on span "Create without photos" at bounding box center [595, 694] width 146 height 20
click at [522, 701] on input "Create without photos" at bounding box center [504, 693] width 36 height 36
checkbox input "true"
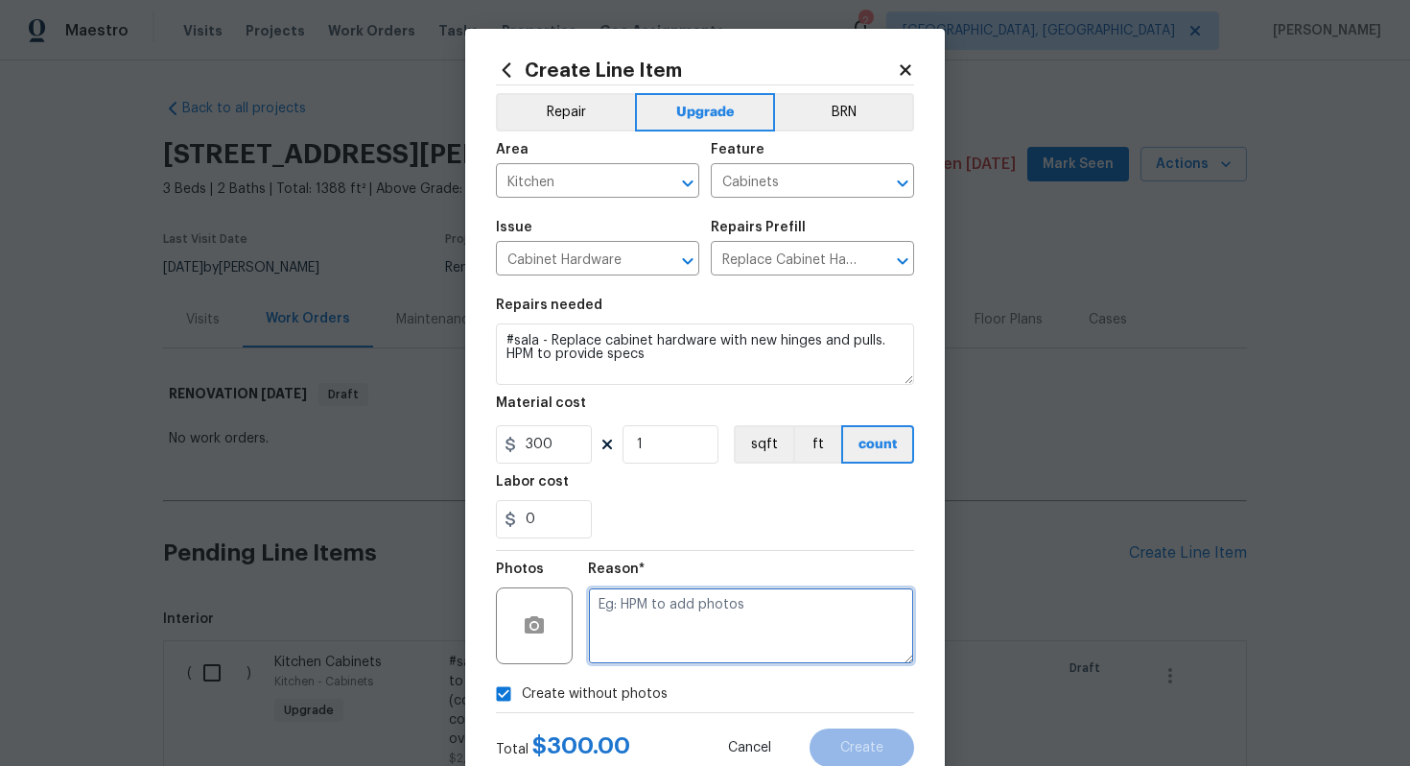
click at [647, 641] on textarea at bounding box center [751, 625] width 326 height 77
type textarea "n/a"
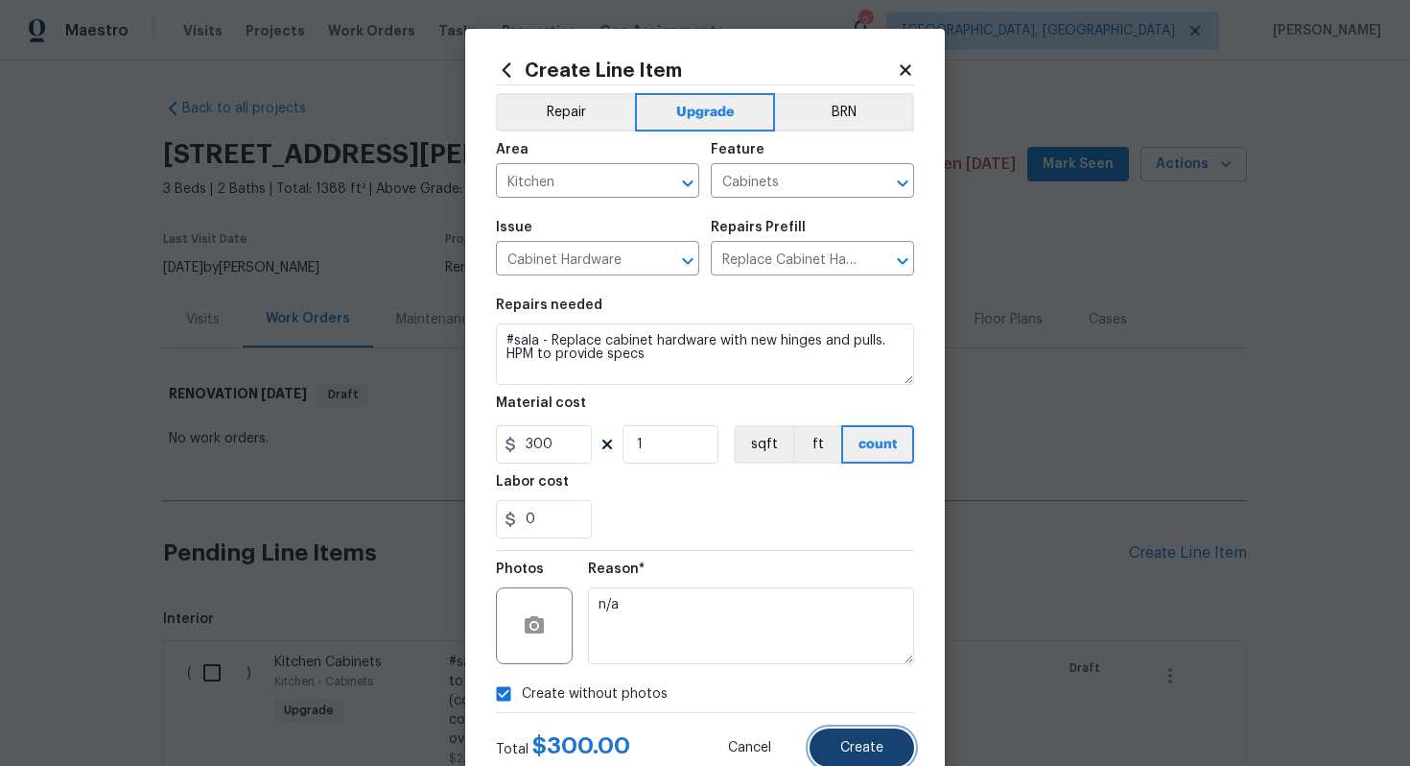
click at [881, 745] on span "Create" at bounding box center [862, 748] width 43 height 14
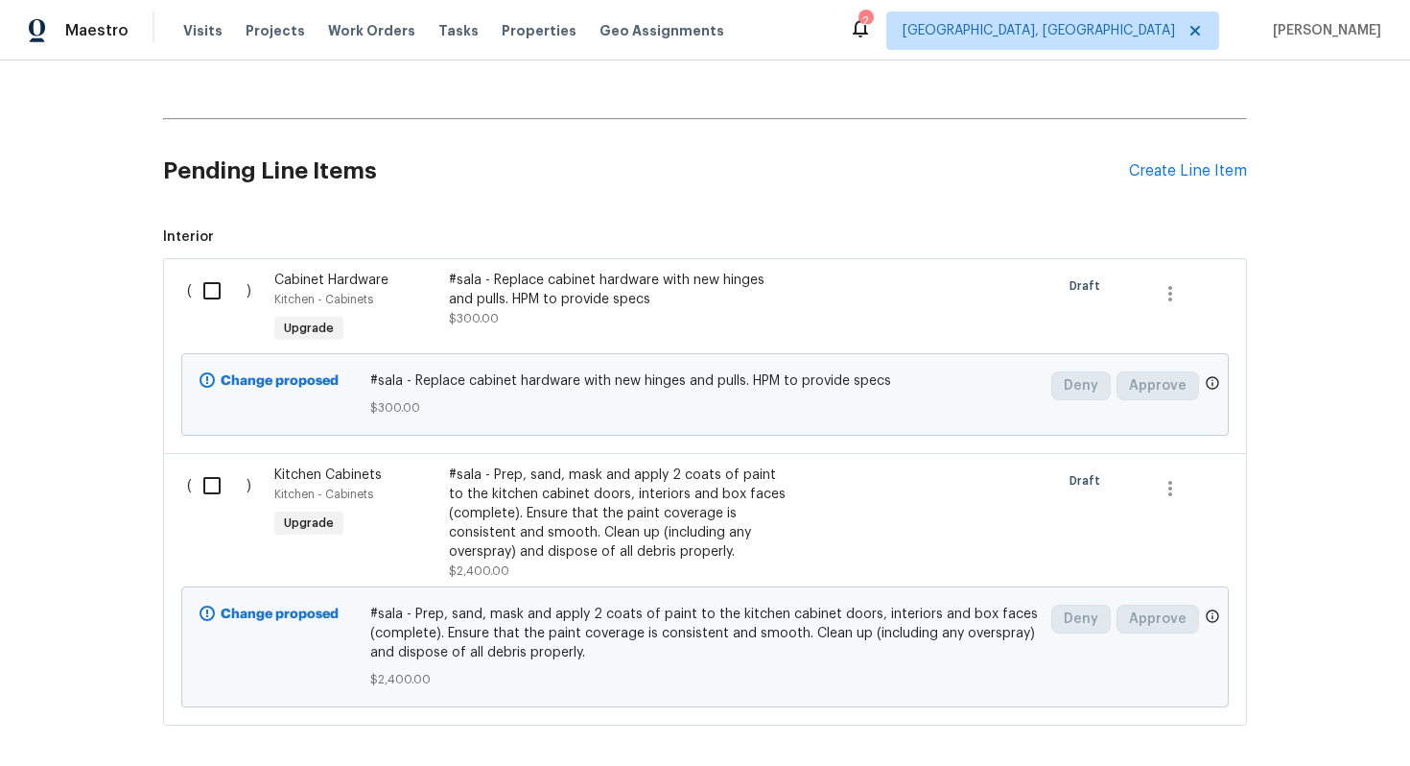
scroll to position [473, 0]
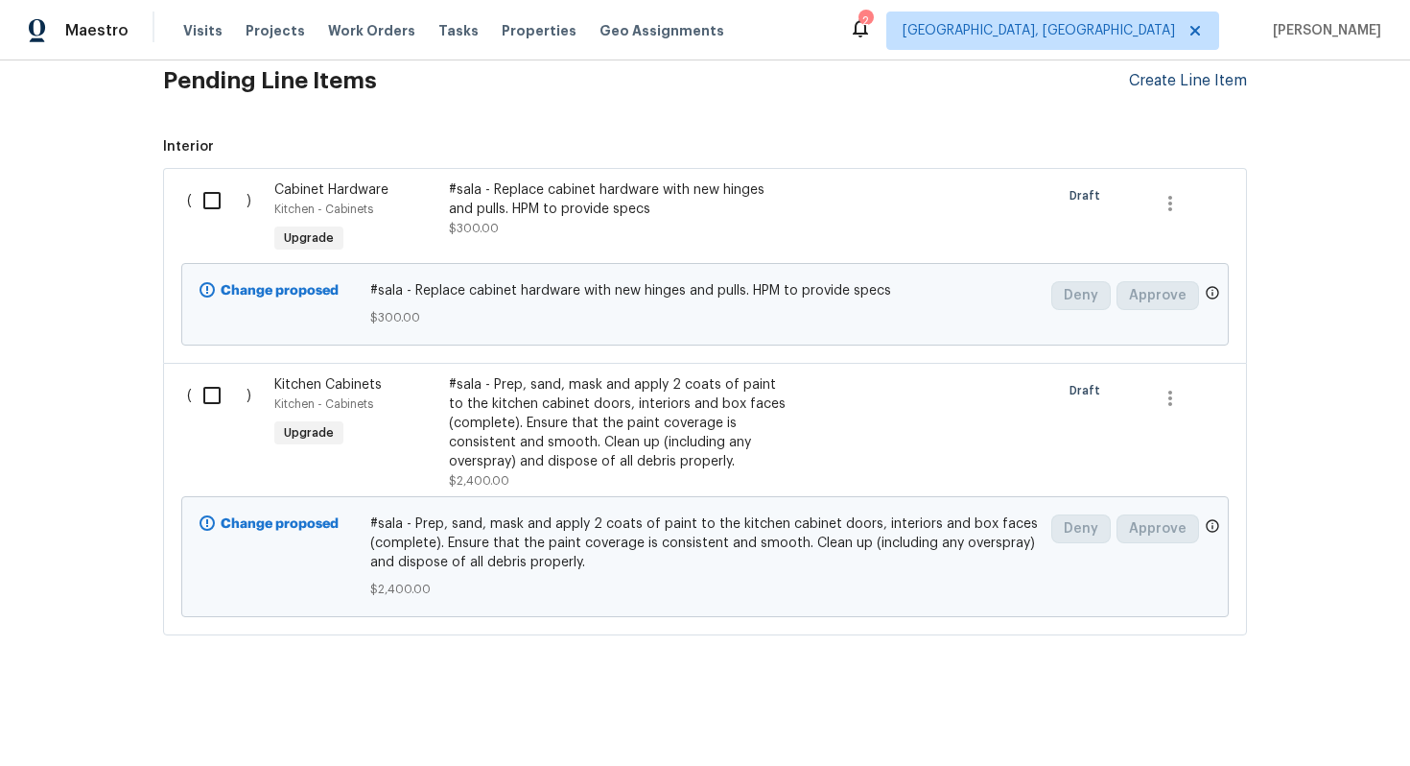
click at [1170, 83] on div "Create Line Item" at bounding box center [1188, 81] width 118 height 18
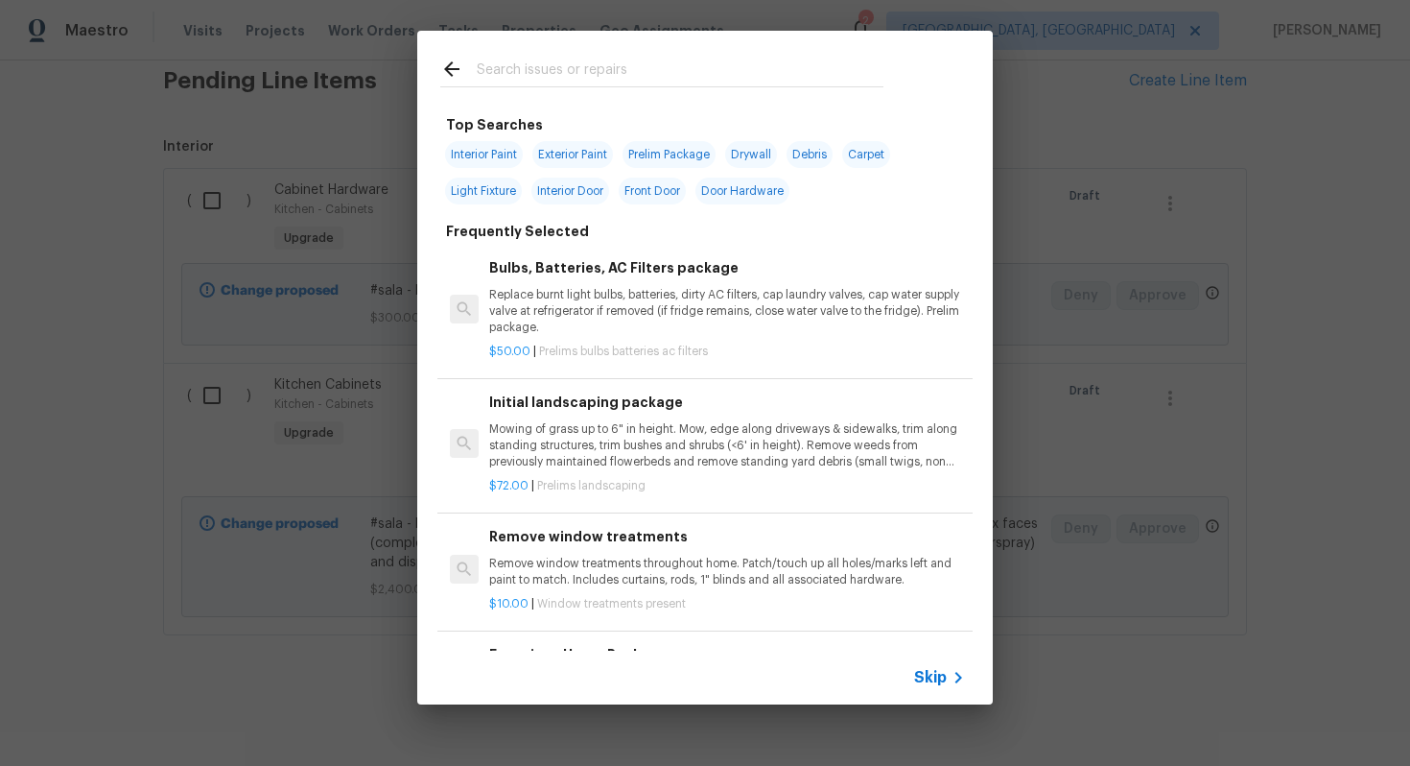
click at [932, 681] on span "Skip" at bounding box center [930, 677] width 33 height 19
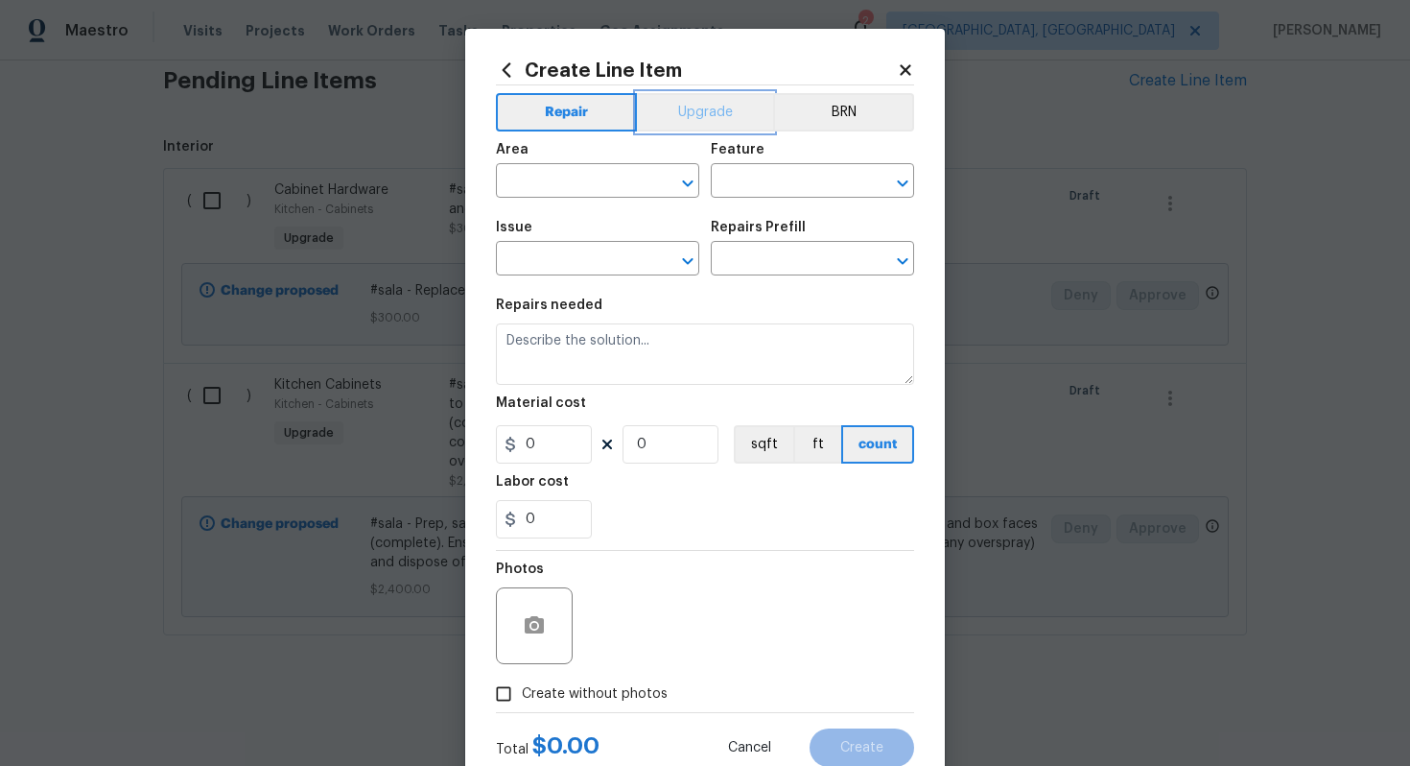
click at [682, 113] on button "Upgrade" at bounding box center [705, 112] width 137 height 38
click at [590, 203] on span "Area ​" at bounding box center [597, 170] width 203 height 78
click at [550, 199] on span "Area ​" at bounding box center [597, 170] width 203 height 78
click at [550, 193] on input "text" at bounding box center [571, 183] width 150 height 30
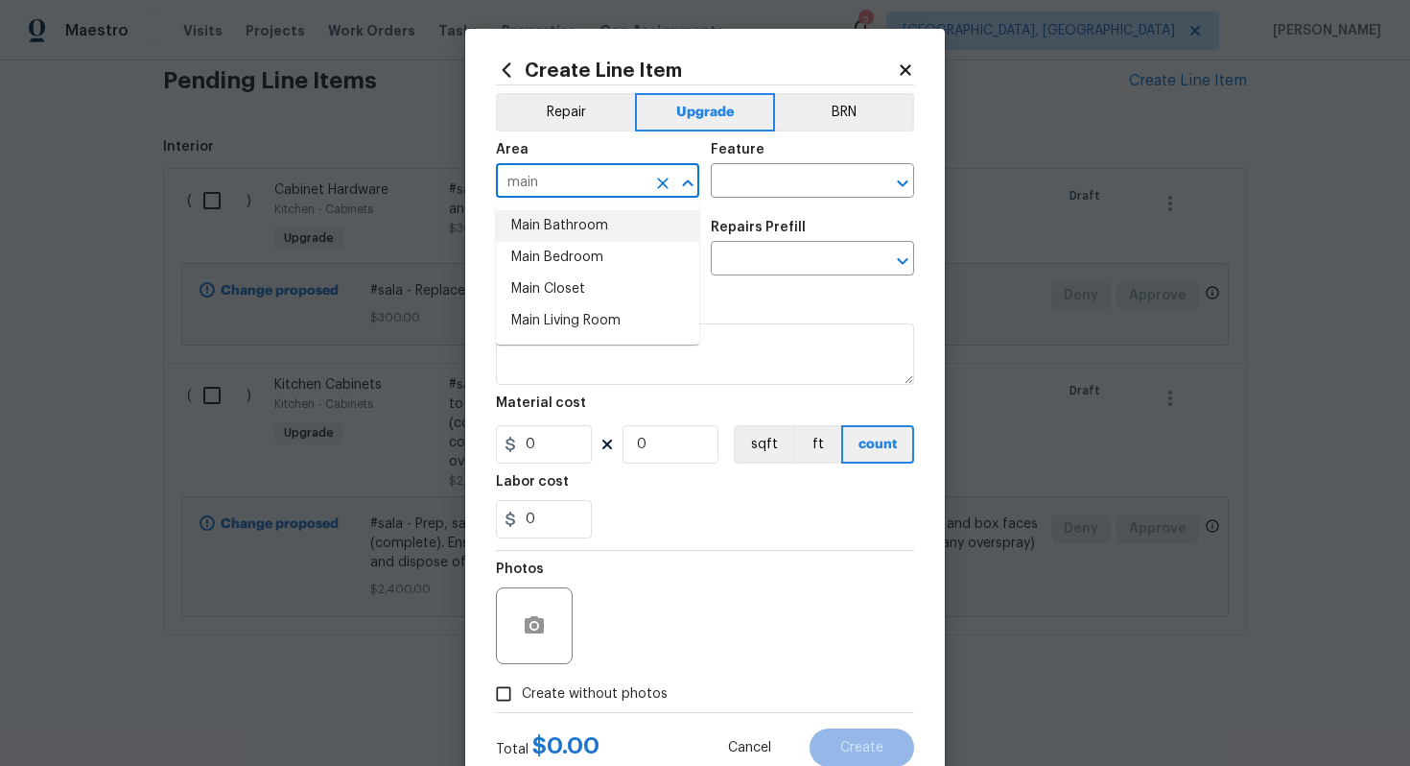
click at [563, 237] on li "Main Bathroom" at bounding box center [597, 226] width 203 height 32
type input "Main Bathroom"
click at [781, 175] on input "text" at bounding box center [786, 183] width 150 height 30
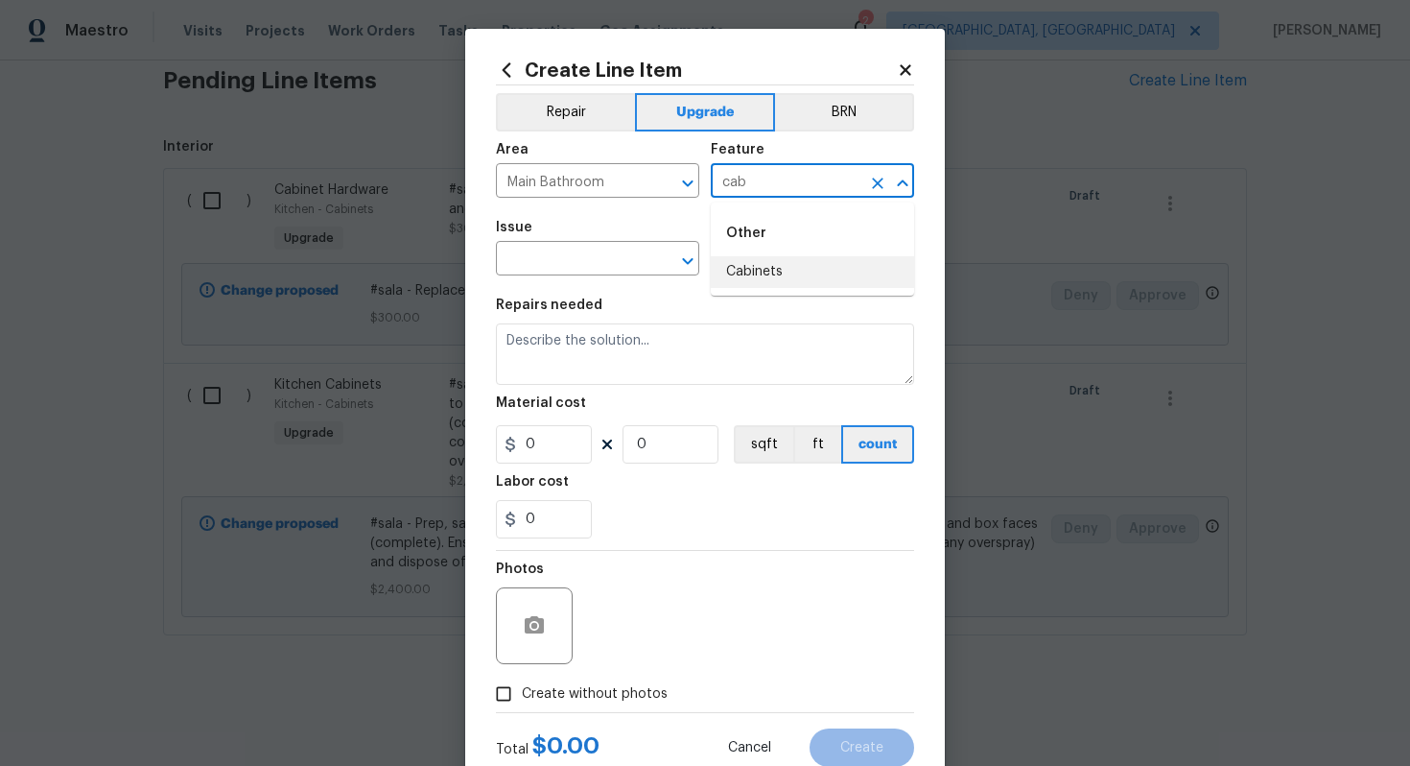
click at [742, 268] on li "Cabinets" at bounding box center [812, 272] width 203 height 32
type input "Cabinets"
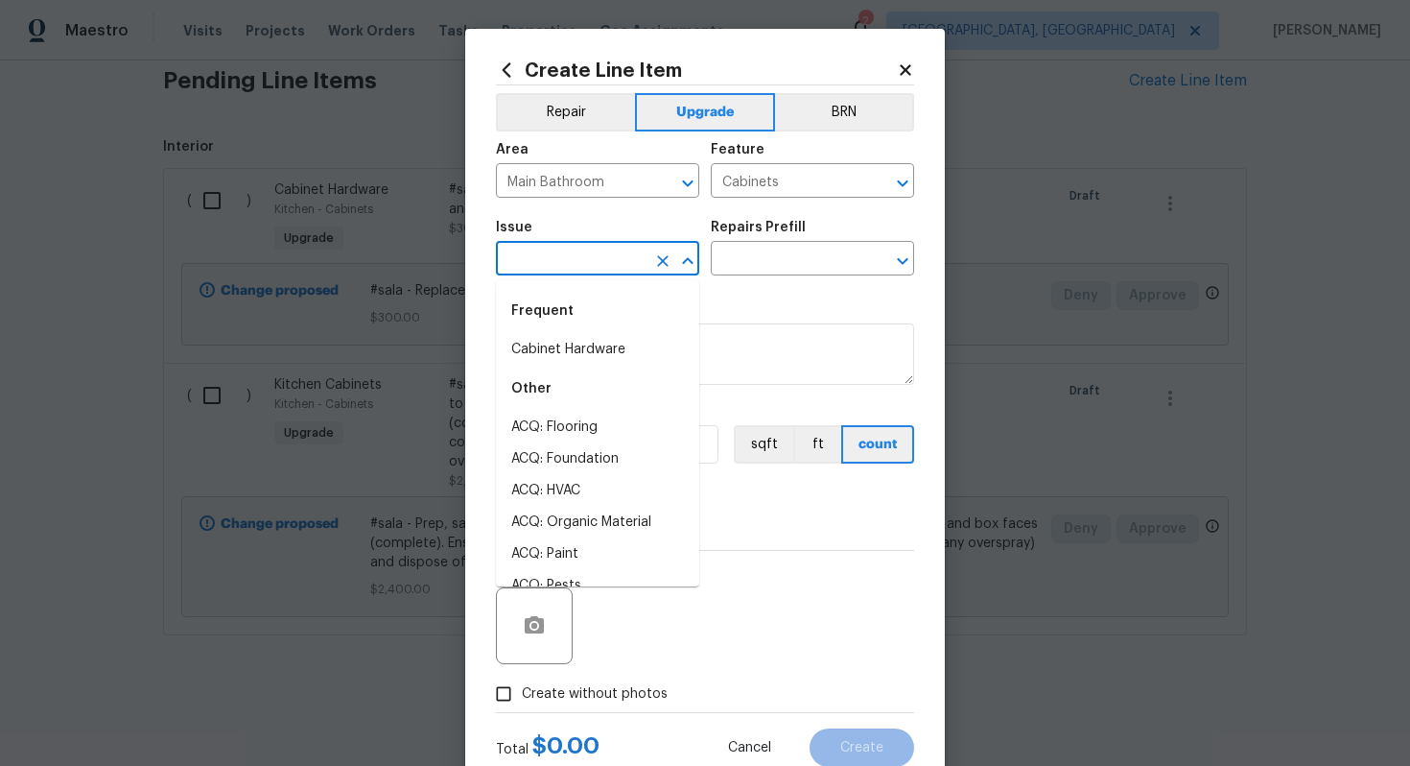
click at [574, 274] on input "text" at bounding box center [571, 261] width 150 height 30
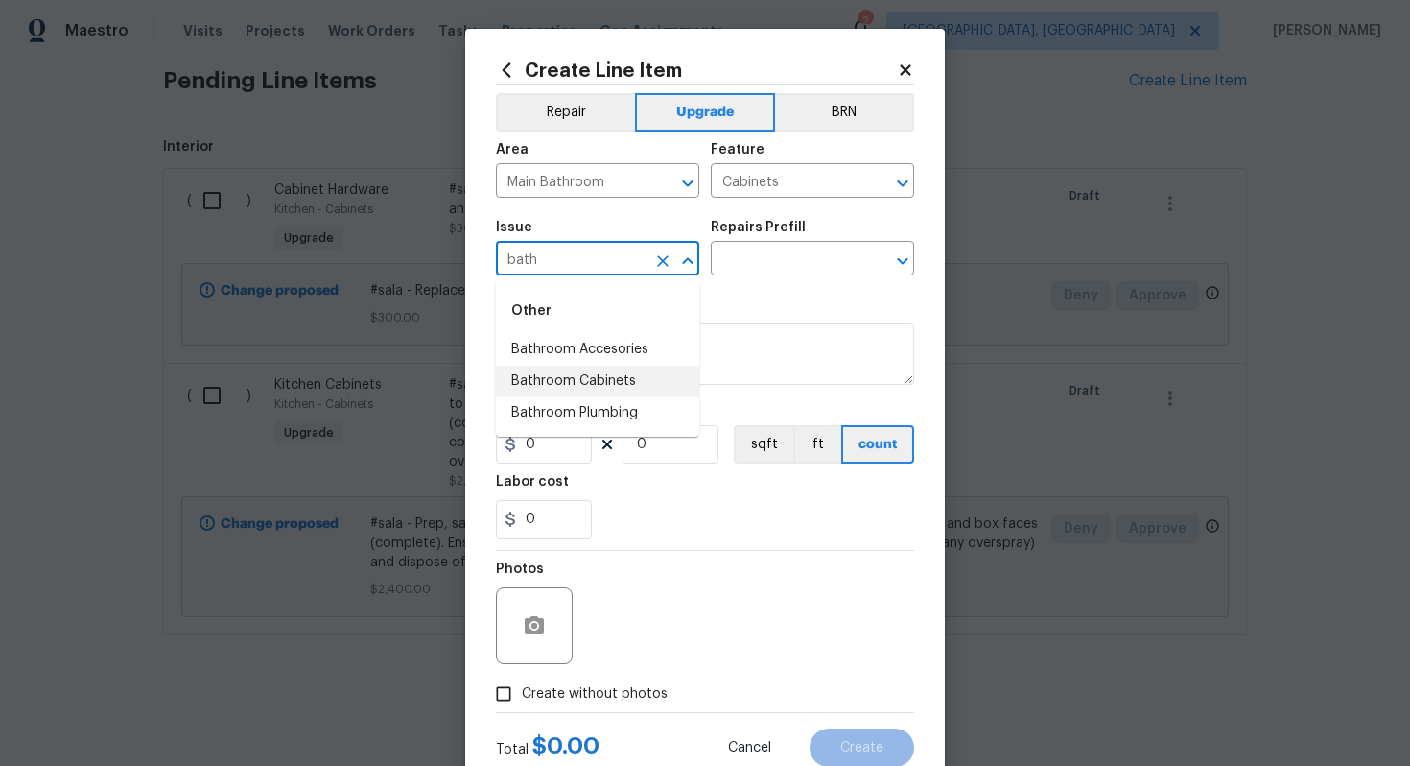
click at [581, 391] on li "Bathroom Cabinets" at bounding box center [597, 382] width 203 height 32
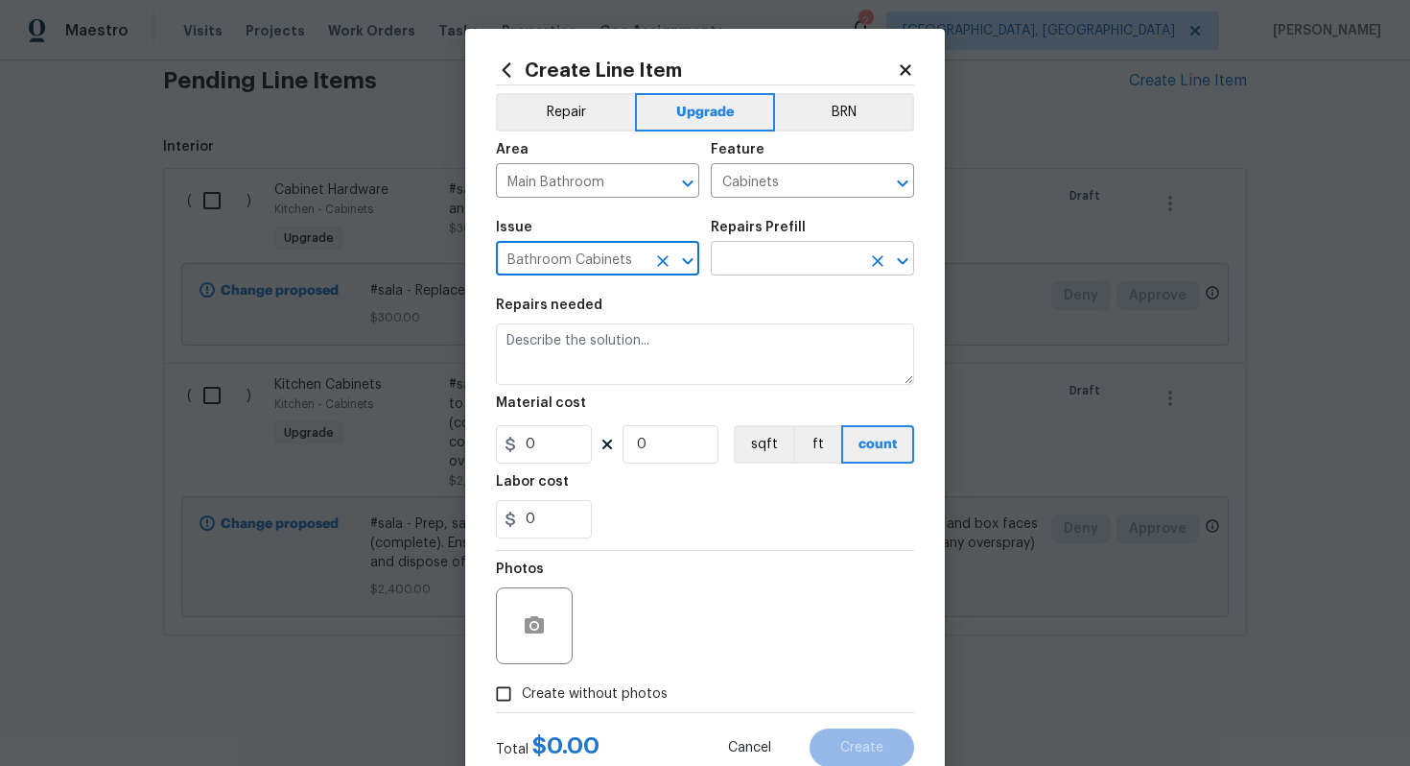
type input "Bathroom Cabinets"
click at [784, 246] on input "text" at bounding box center [786, 261] width 150 height 30
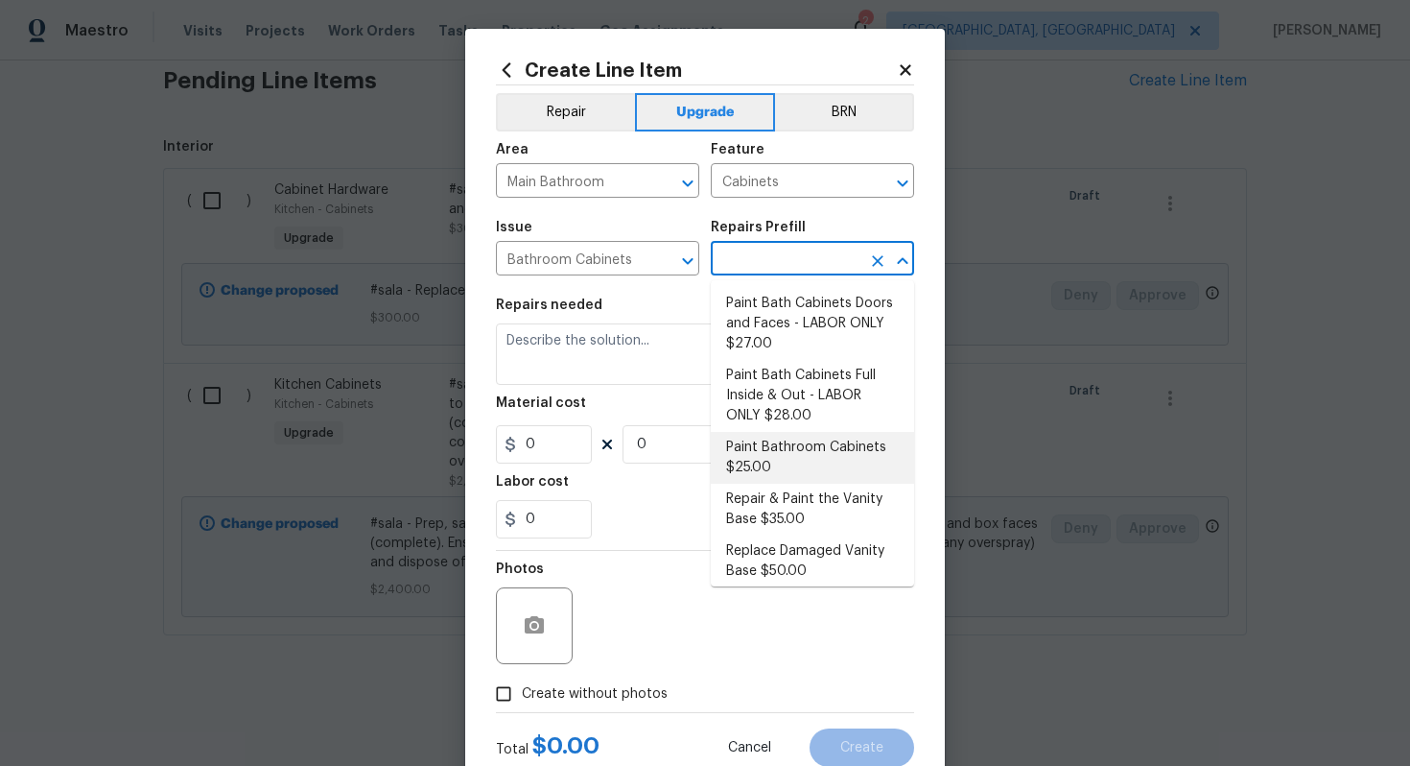
scroll to position [248, 0]
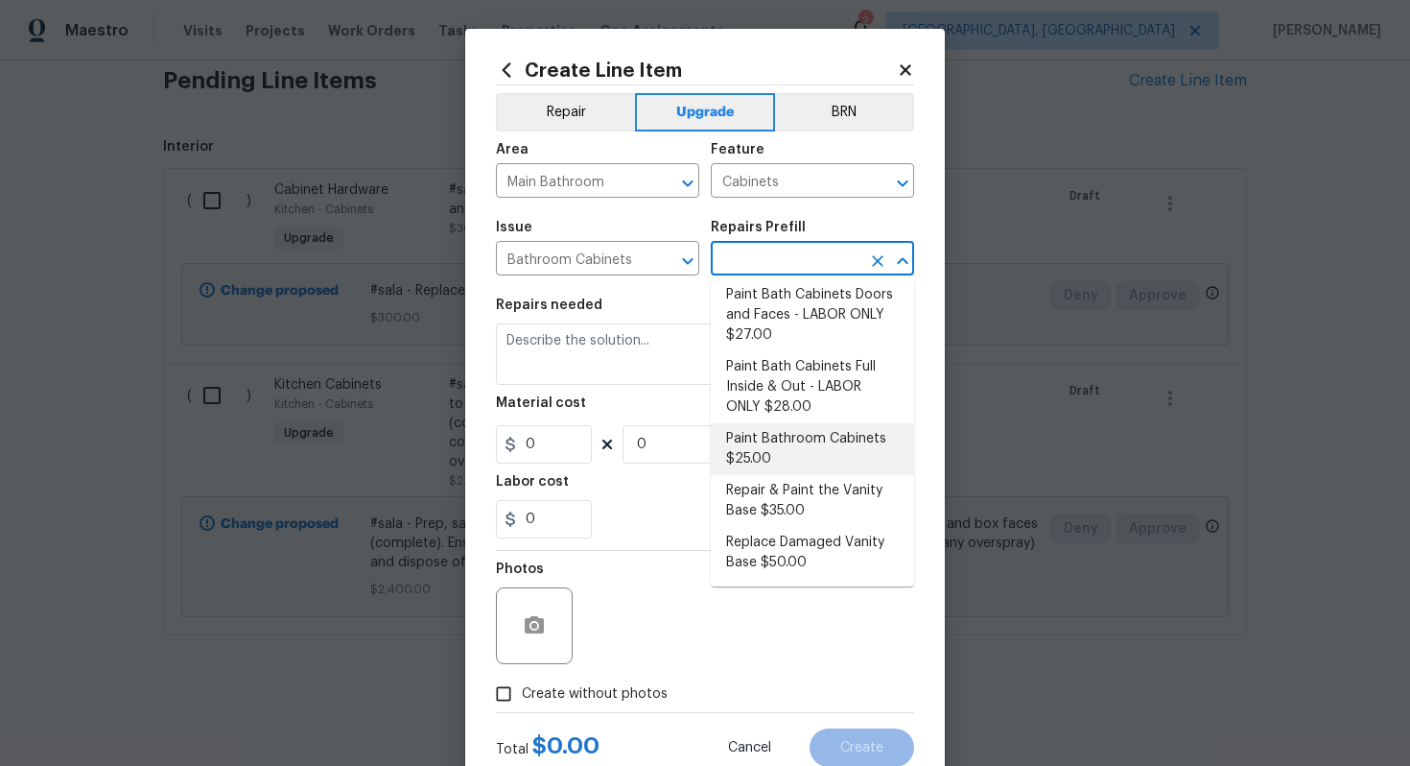
click at [770, 442] on li "Paint Bathroom Cabinets $25.00" at bounding box center [812, 449] width 203 height 52
type input "Paint Bathroom Cabinets $25.00"
type textarea "Prep, sand, mask and apply 2 coats of paint to the bathroom cabinet doors, inte…"
type input "25"
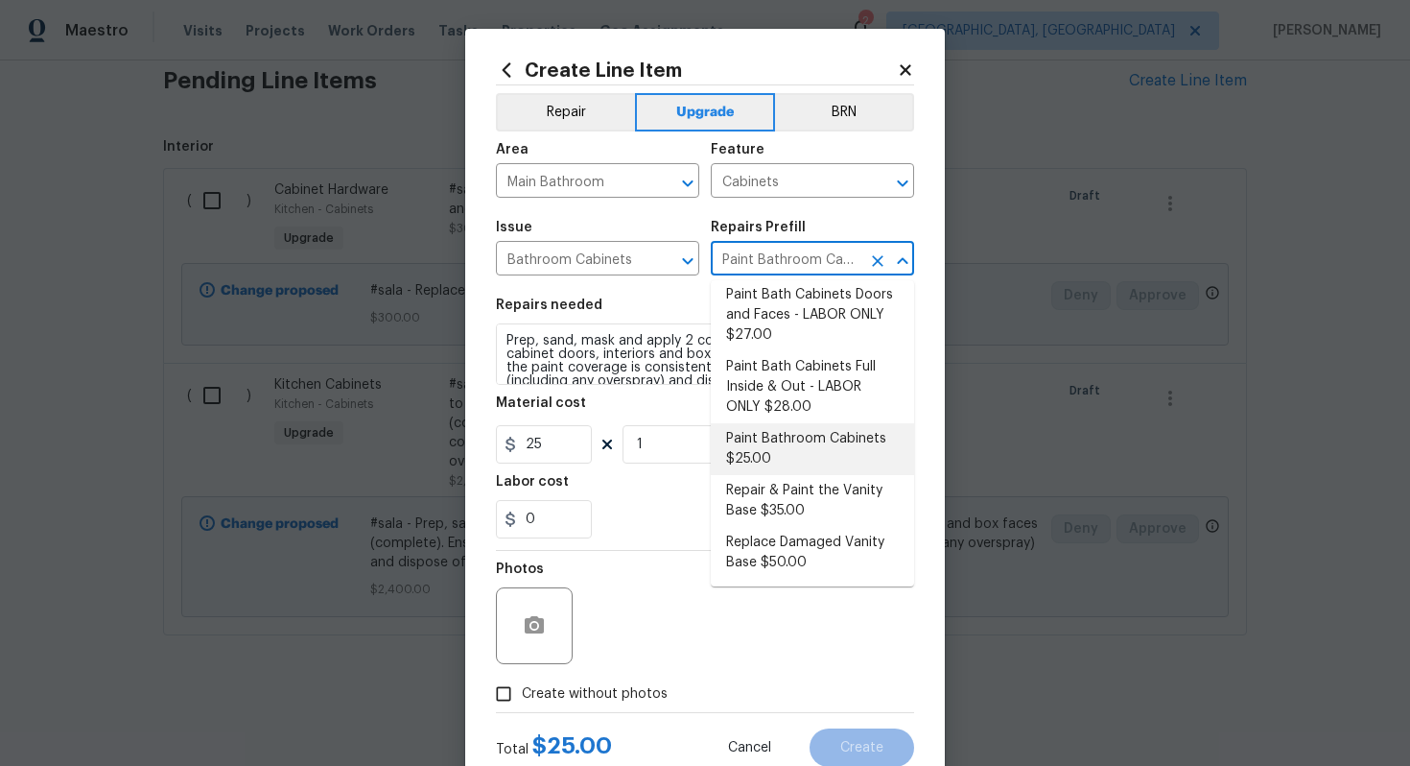
click at [745, 438] on li "Paint Bathroom Cabinets $25.00" at bounding box center [812, 449] width 203 height 52
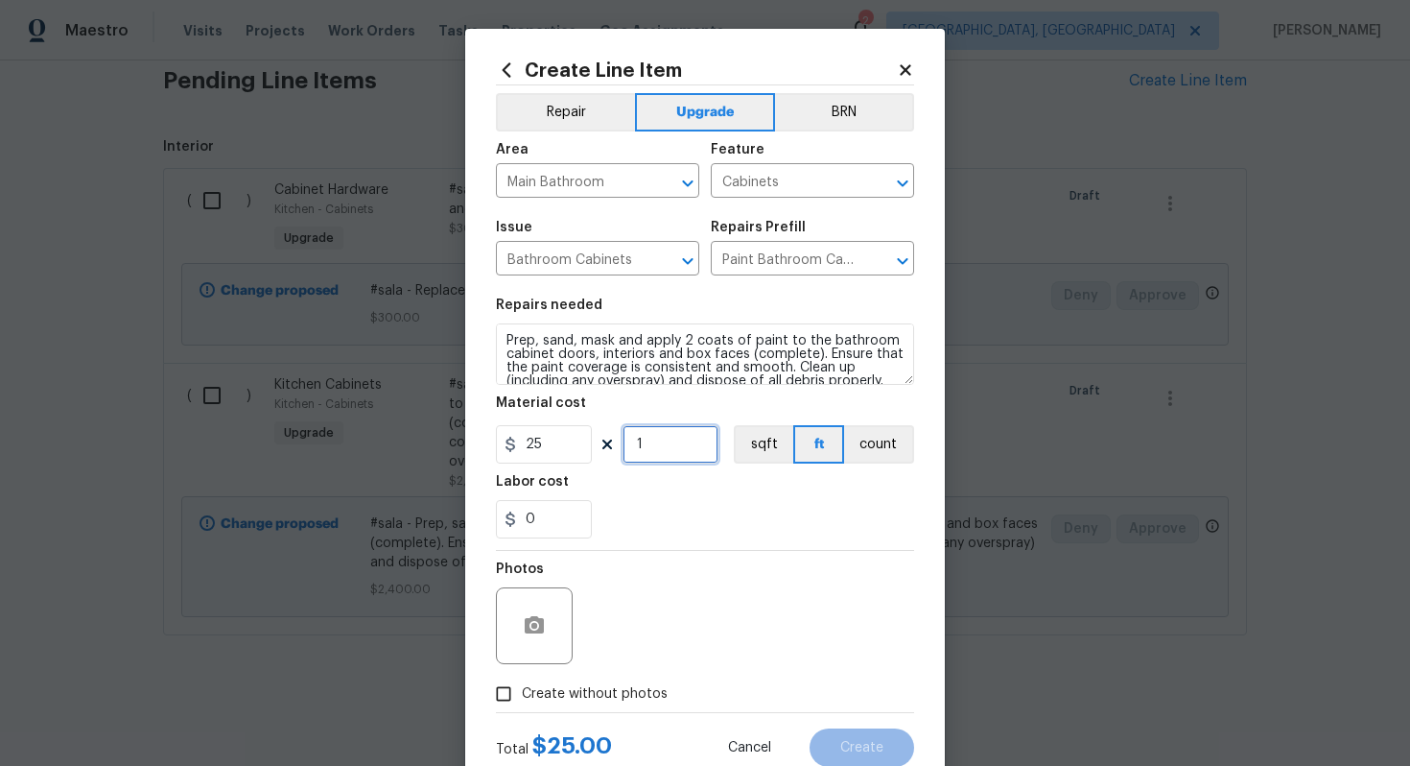
click at [651, 447] on input "1" at bounding box center [671, 444] width 96 height 38
type input "16"
click at [598, 689] on span "Create without photos" at bounding box center [595, 694] width 146 height 20
click at [522, 689] on input "Create without photos" at bounding box center [504, 693] width 36 height 36
checkbox input "true"
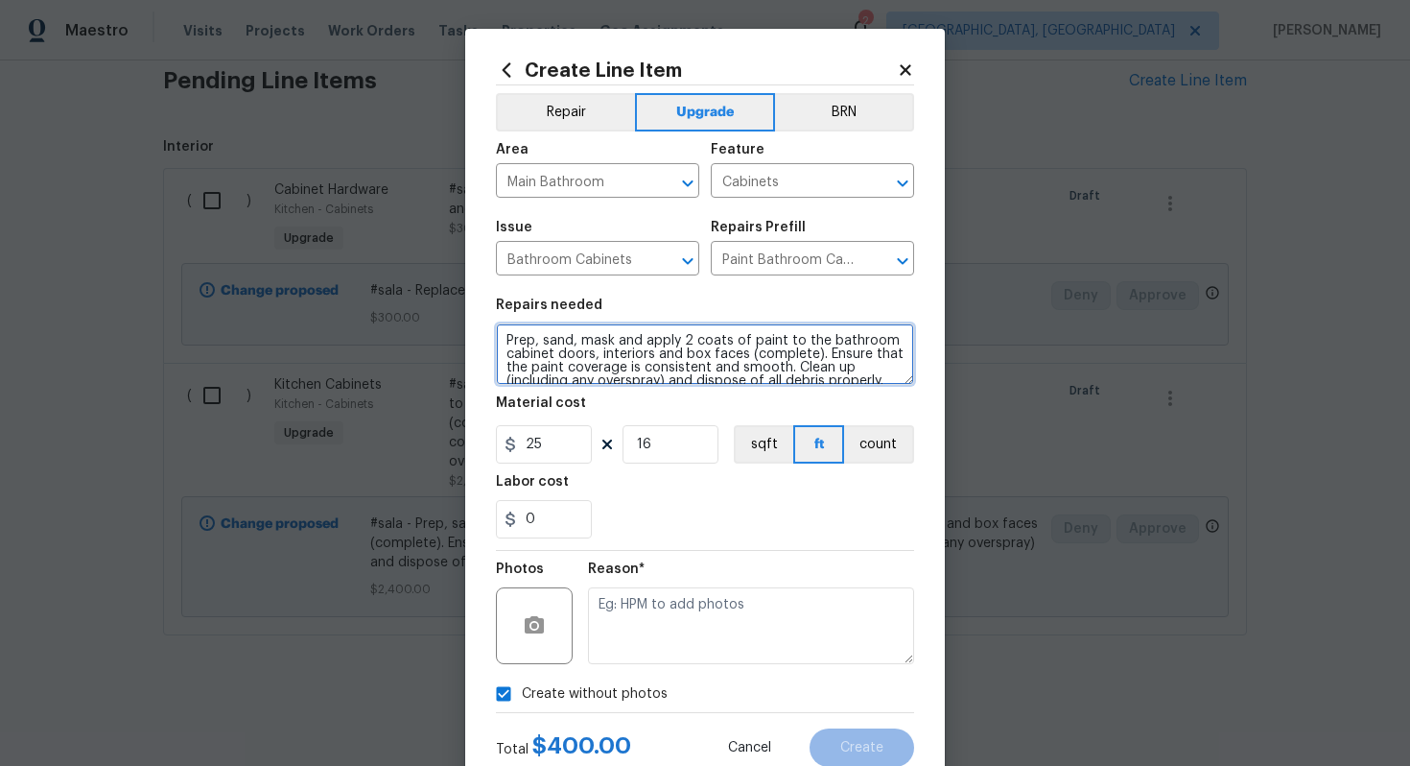
click at [501, 339] on textarea "Prep, sand, mask and apply 2 coats of paint to the bathroom cabinet doors, inte…" at bounding box center [705, 353] width 418 height 61
click at [504, 339] on textarea "#sala -Prep, sand, mask and apply 2 coats of paint to the bathroom cabinet door…" at bounding box center [705, 353] width 418 height 61
click at [543, 344] on textarea "#sala -Prep, sand, mask and apply 2 coats of paint to the bathroom cabinet door…" at bounding box center [705, 353] width 418 height 61
type textarea "#sala - Prep, sand, mask and apply 2 coats of paint to the bathroom cabinet doo…"
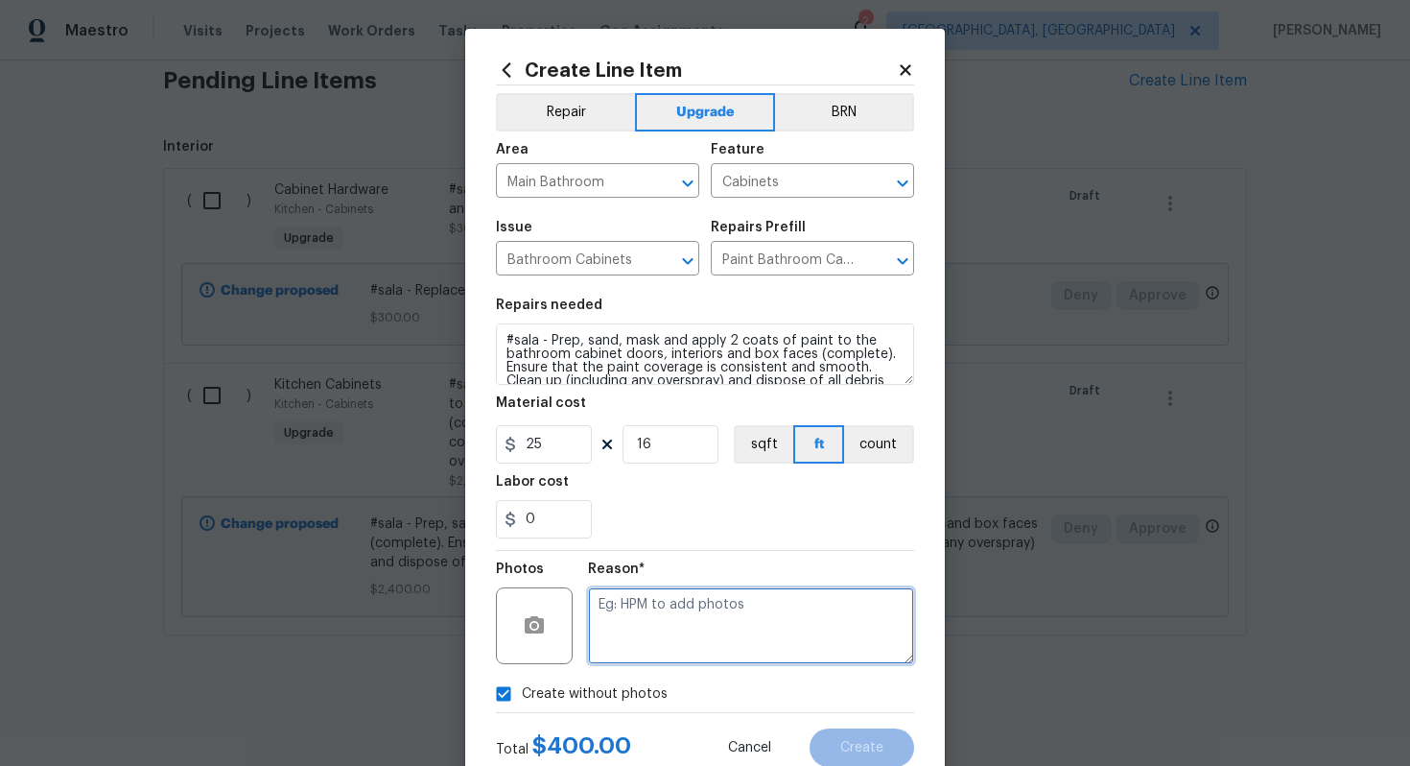
click at [682, 646] on textarea at bounding box center [751, 625] width 326 height 77
type textarea "n/a"
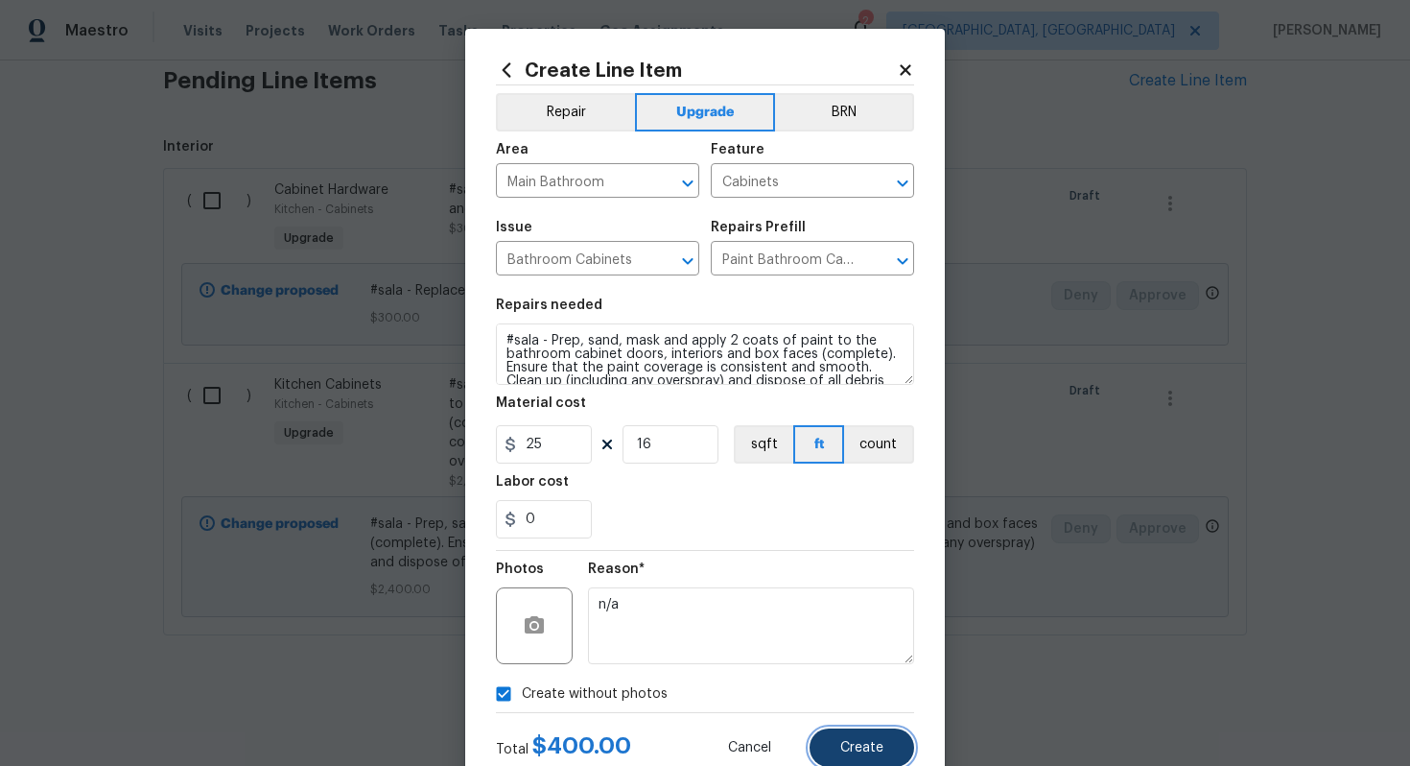
click at [855, 752] on span "Create" at bounding box center [862, 748] width 43 height 14
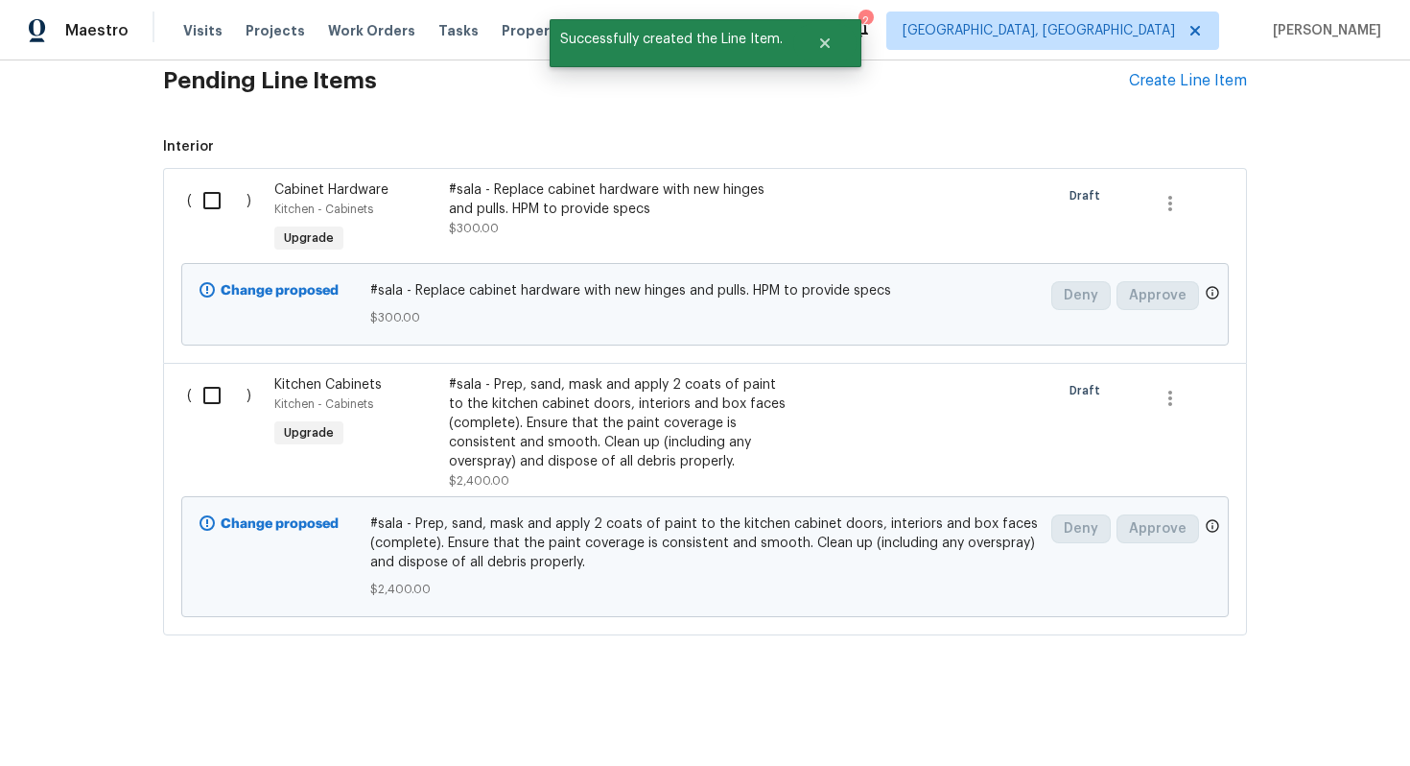
scroll to position [0, 0]
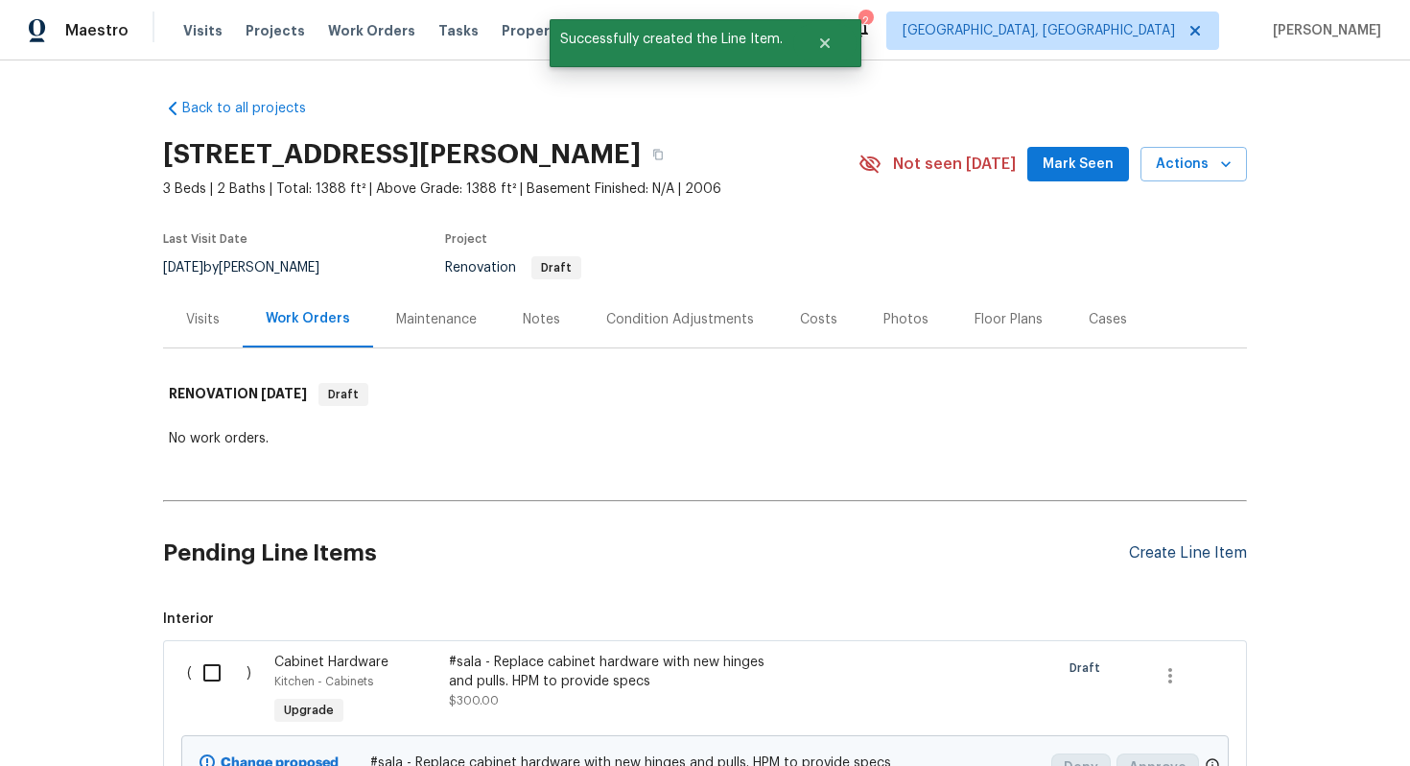
click at [1161, 560] on div "Create Line Item" at bounding box center [1188, 553] width 118 height 18
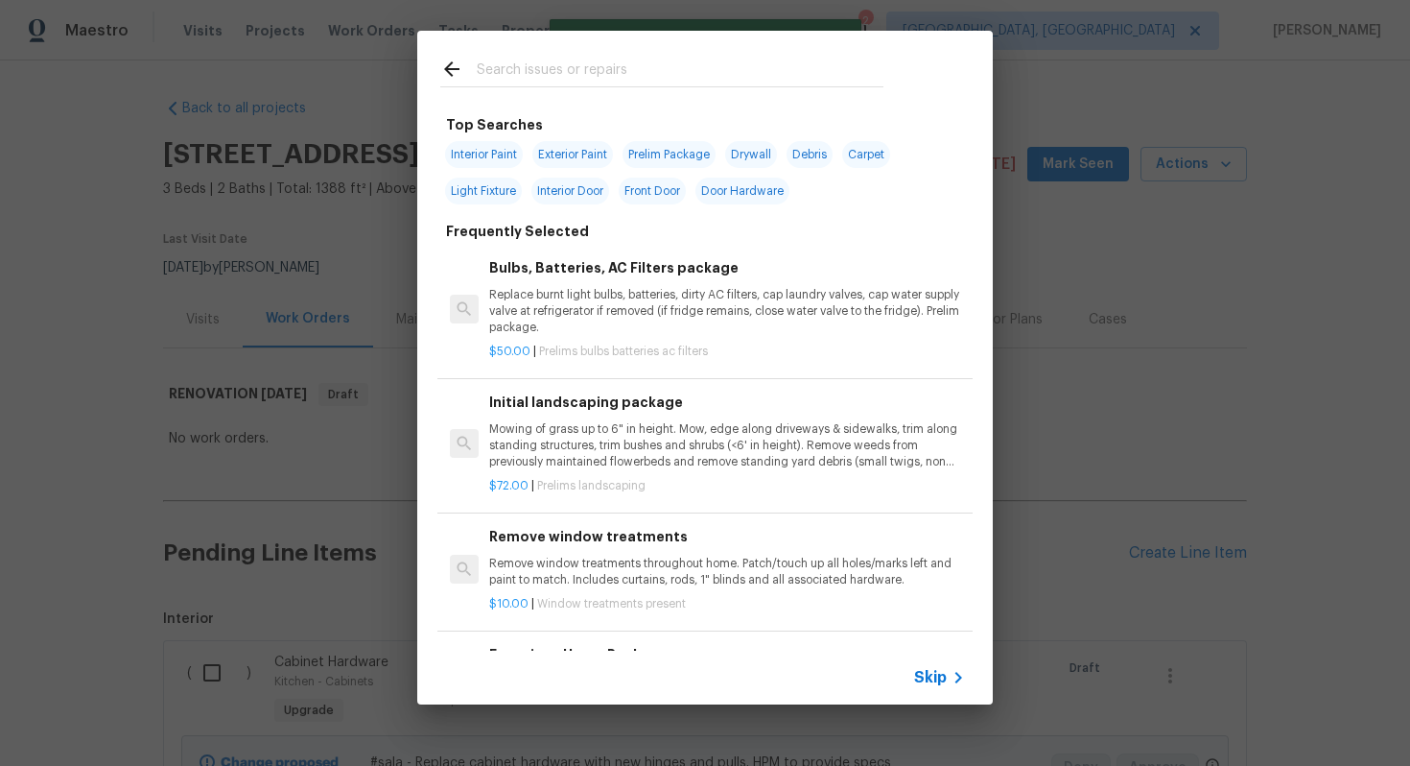
click at [937, 672] on span "Skip" at bounding box center [930, 677] width 33 height 19
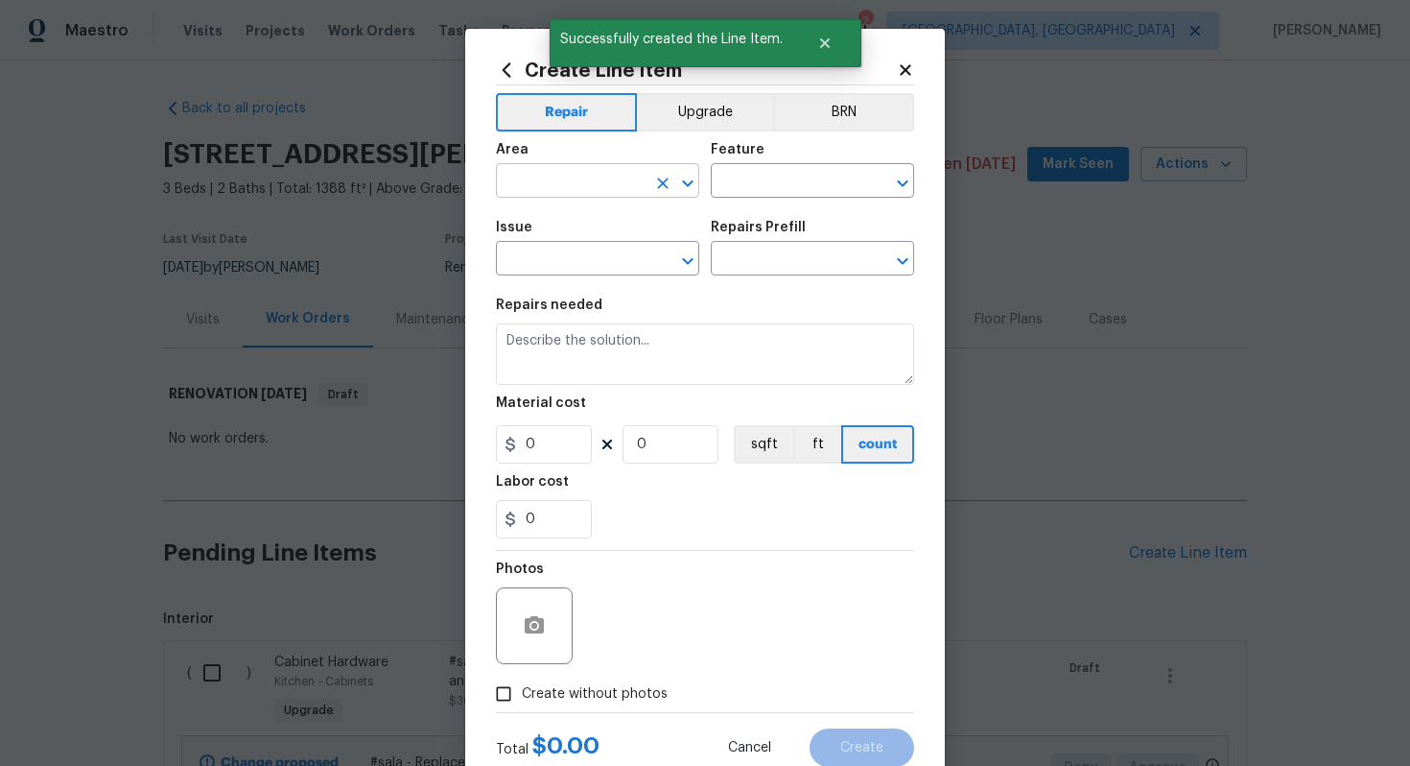
click at [561, 178] on input "text" at bounding box center [571, 183] width 150 height 30
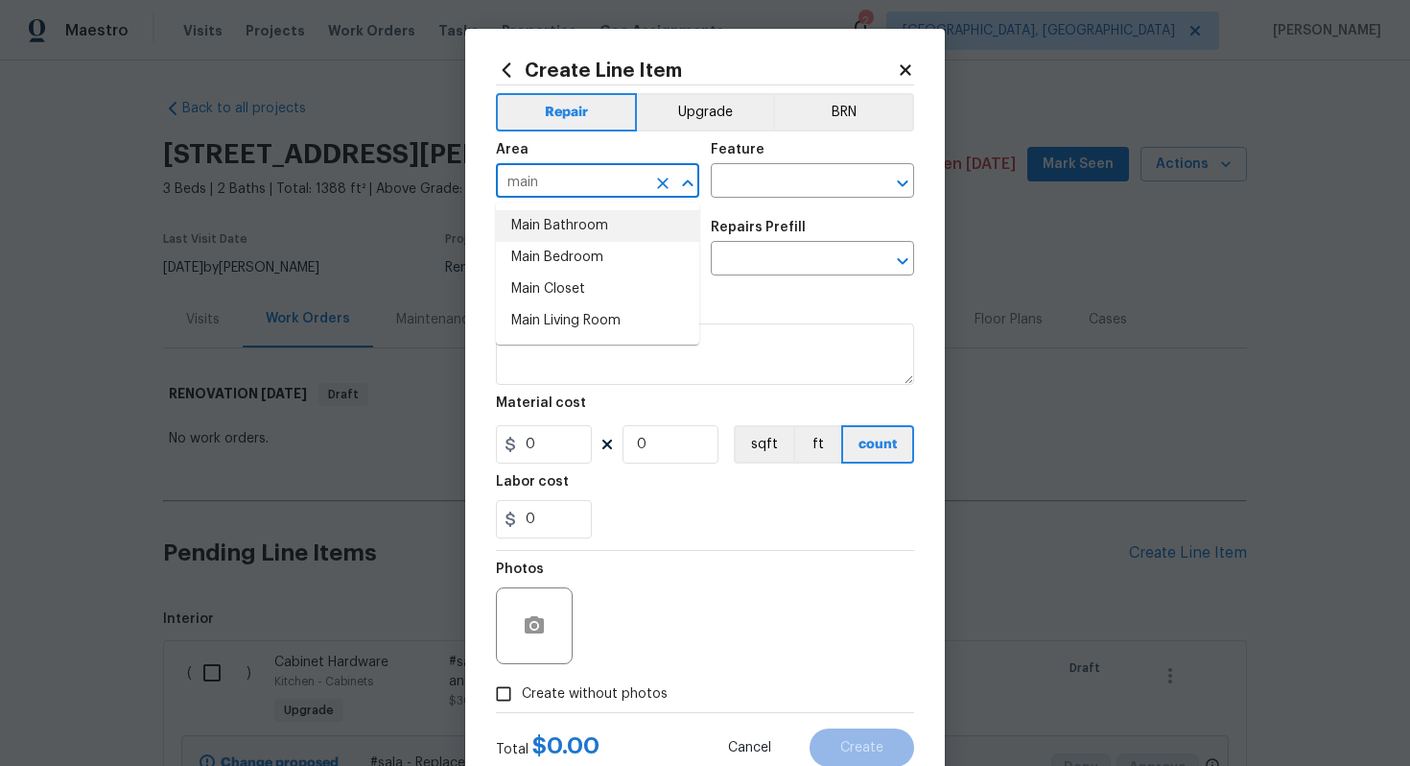
click at [569, 229] on li "Main Bathroom" at bounding box center [597, 226] width 203 height 32
type input "Main Bathroom"
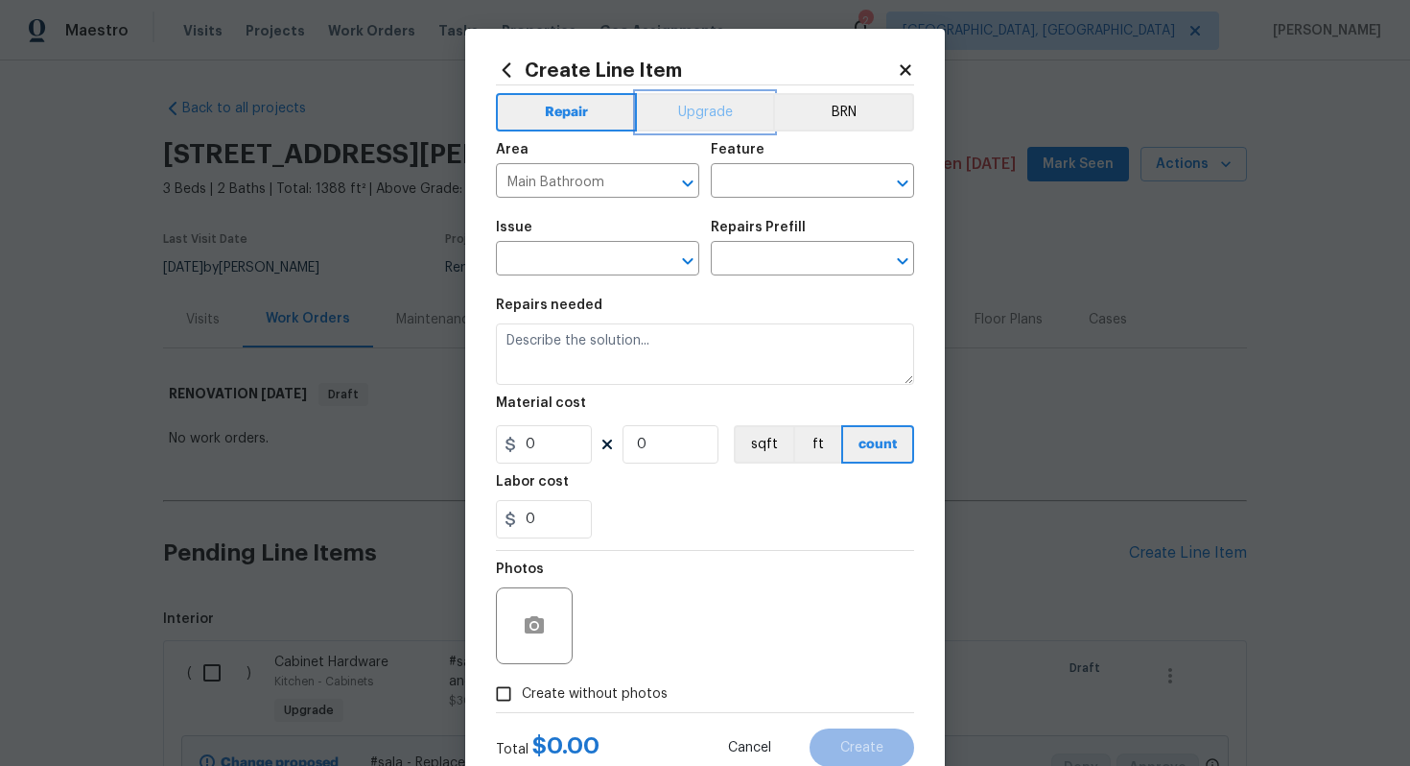
click at [707, 111] on button "Upgrade" at bounding box center [705, 112] width 137 height 38
click at [769, 175] on input "text" at bounding box center [786, 183] width 150 height 30
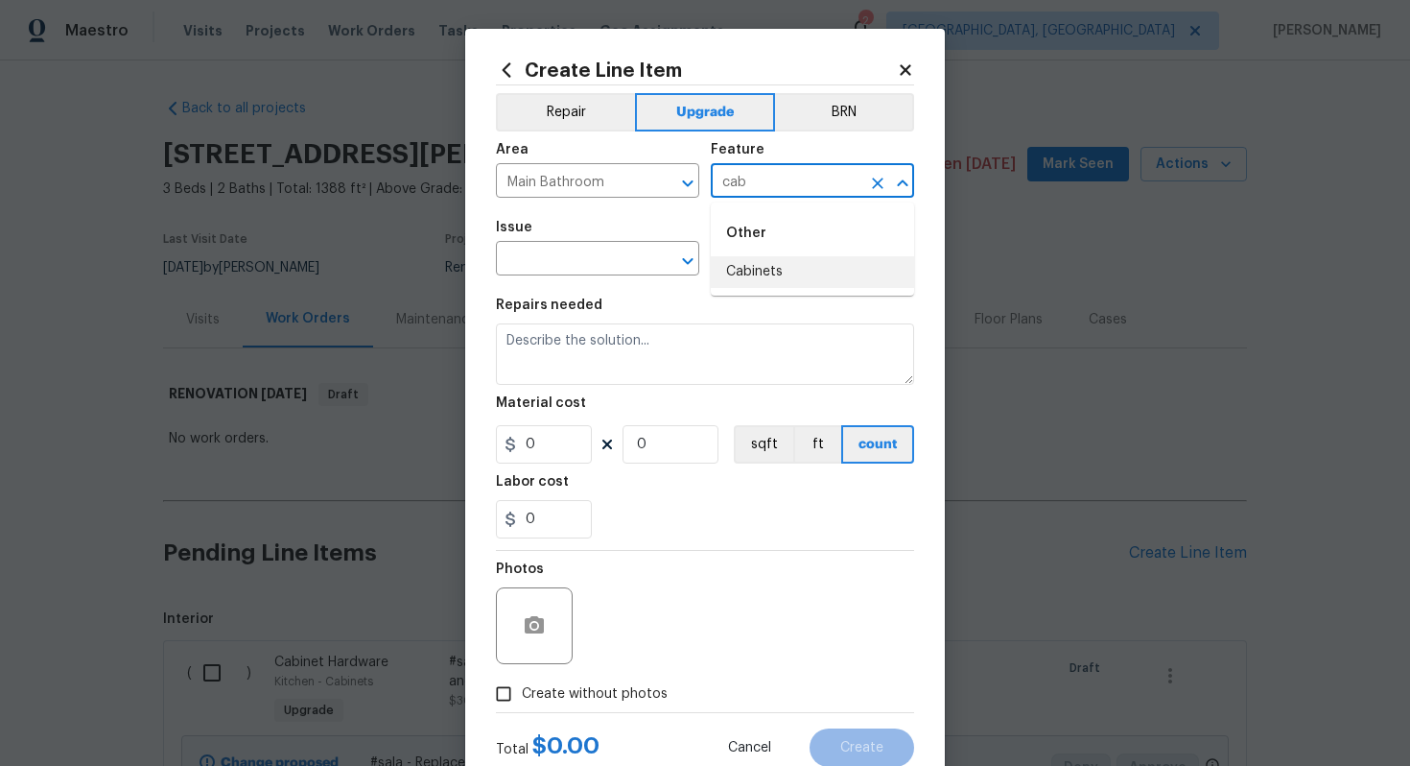
click at [771, 282] on li "Cabinets" at bounding box center [812, 272] width 203 height 32
type input "Cabinets"
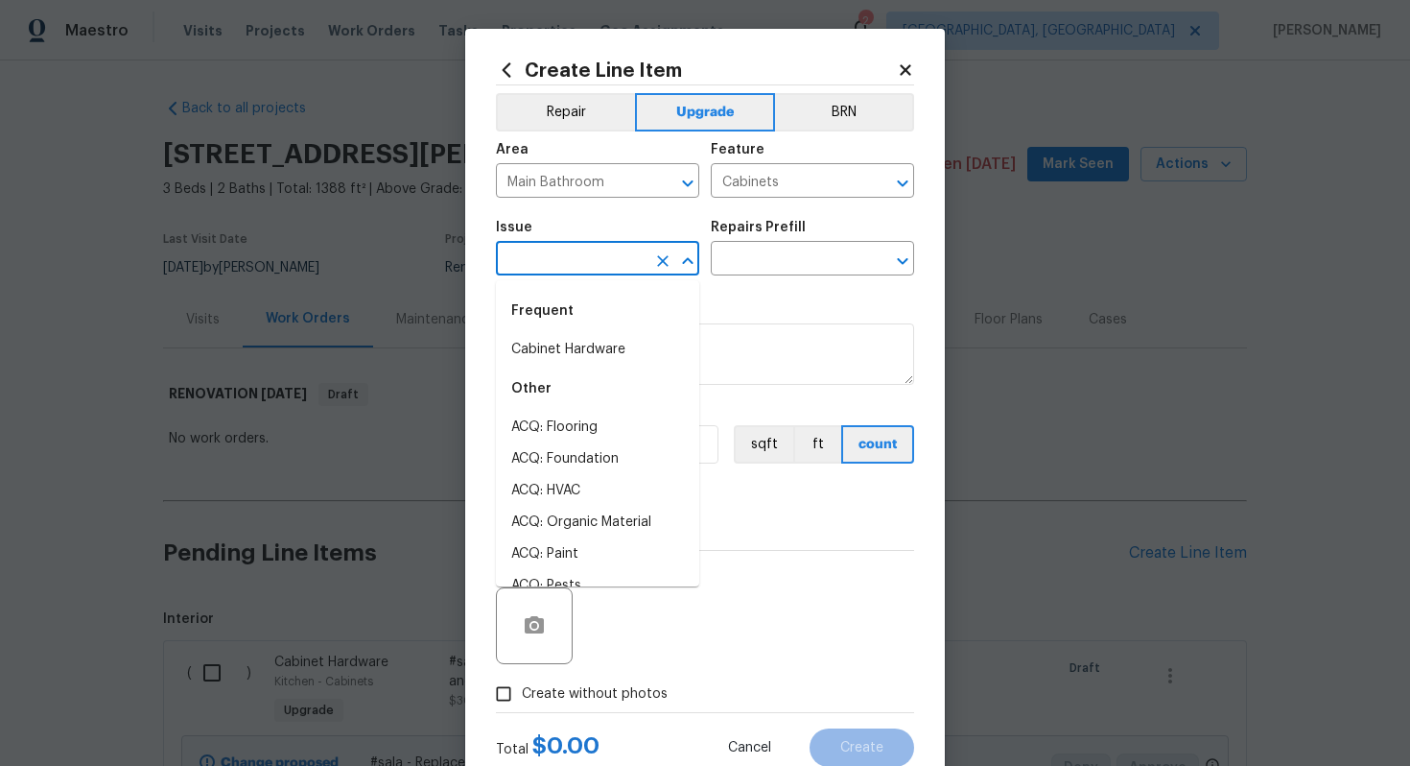
click at [559, 246] on input "text" at bounding box center [571, 261] width 150 height 30
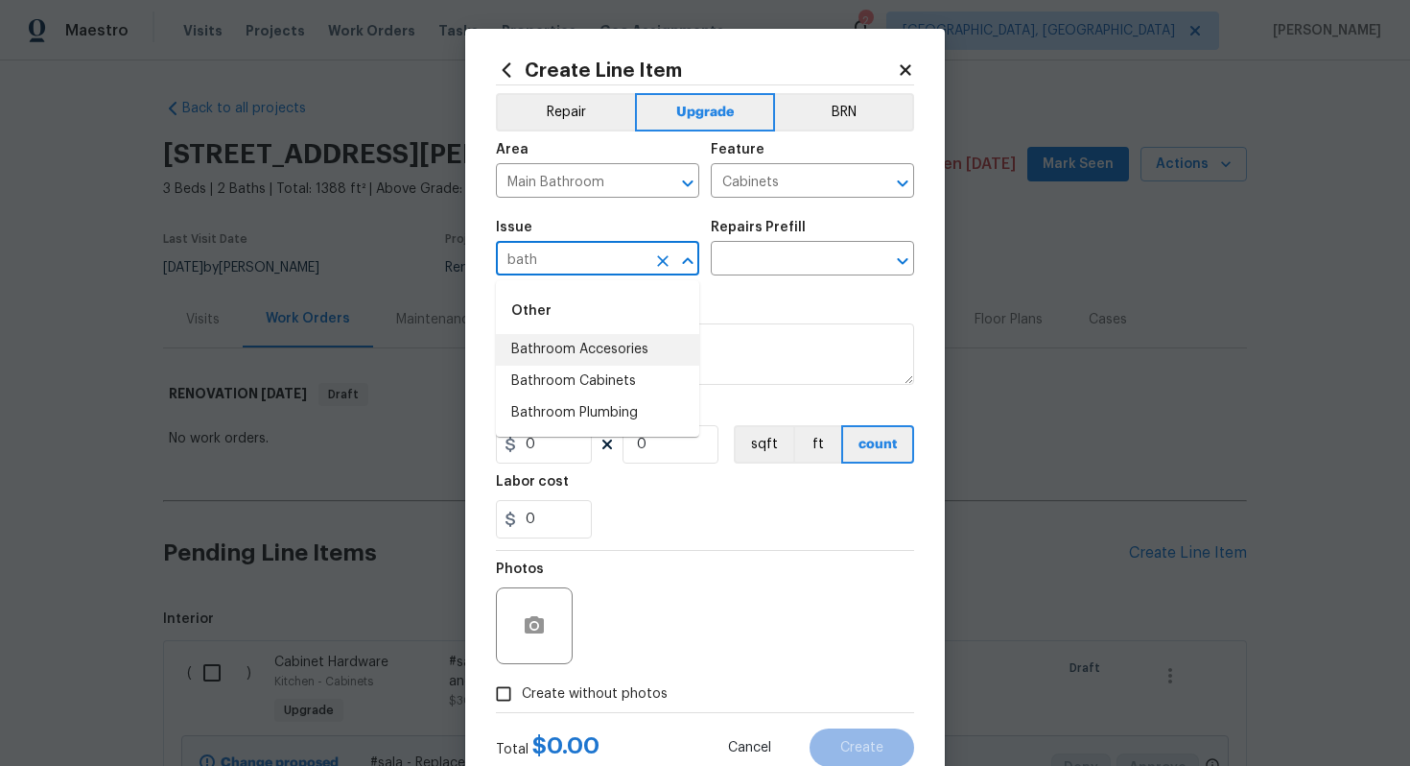
click at [576, 353] on li "Bathroom Accesories" at bounding box center [597, 350] width 203 height 32
type input "Bathroom Accesories"
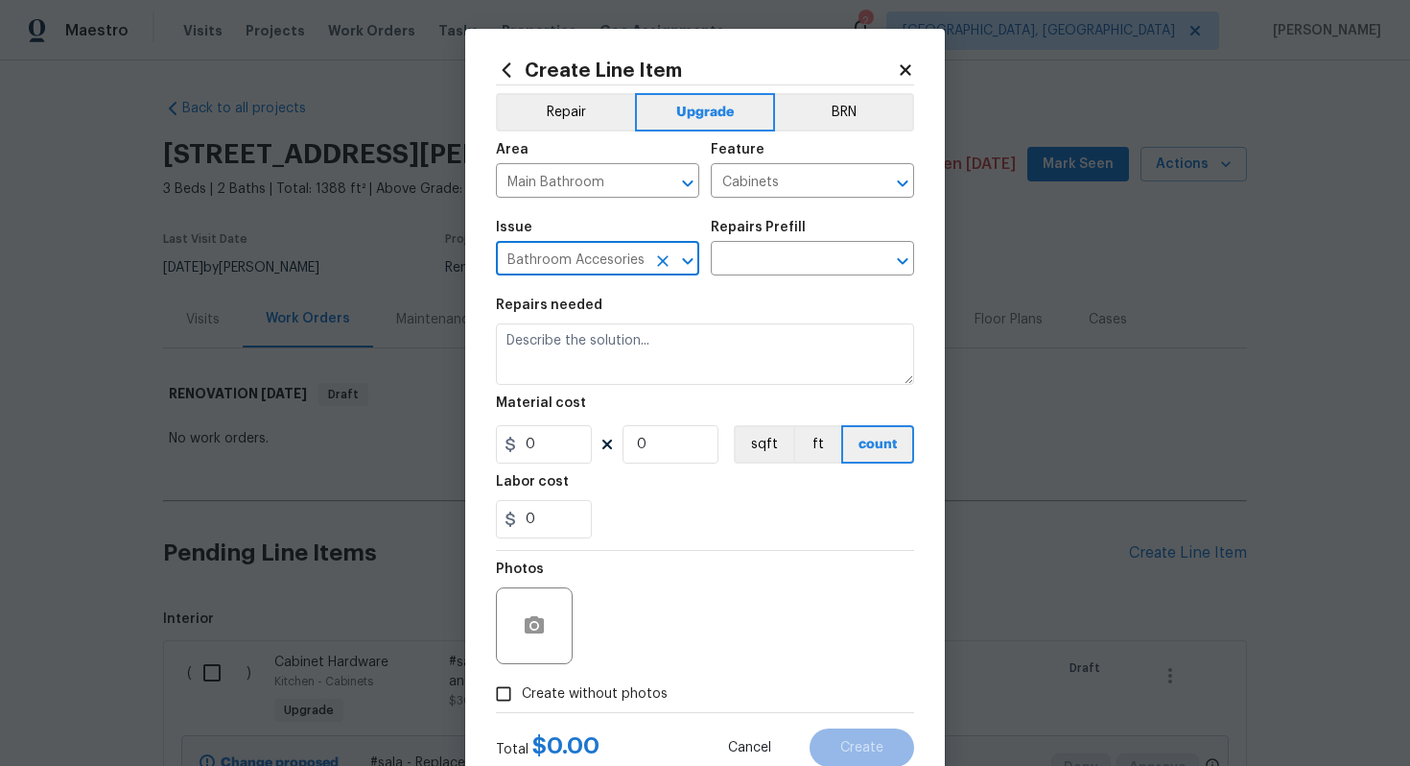
click at [659, 267] on icon "Clear" at bounding box center [662, 260] width 19 height 19
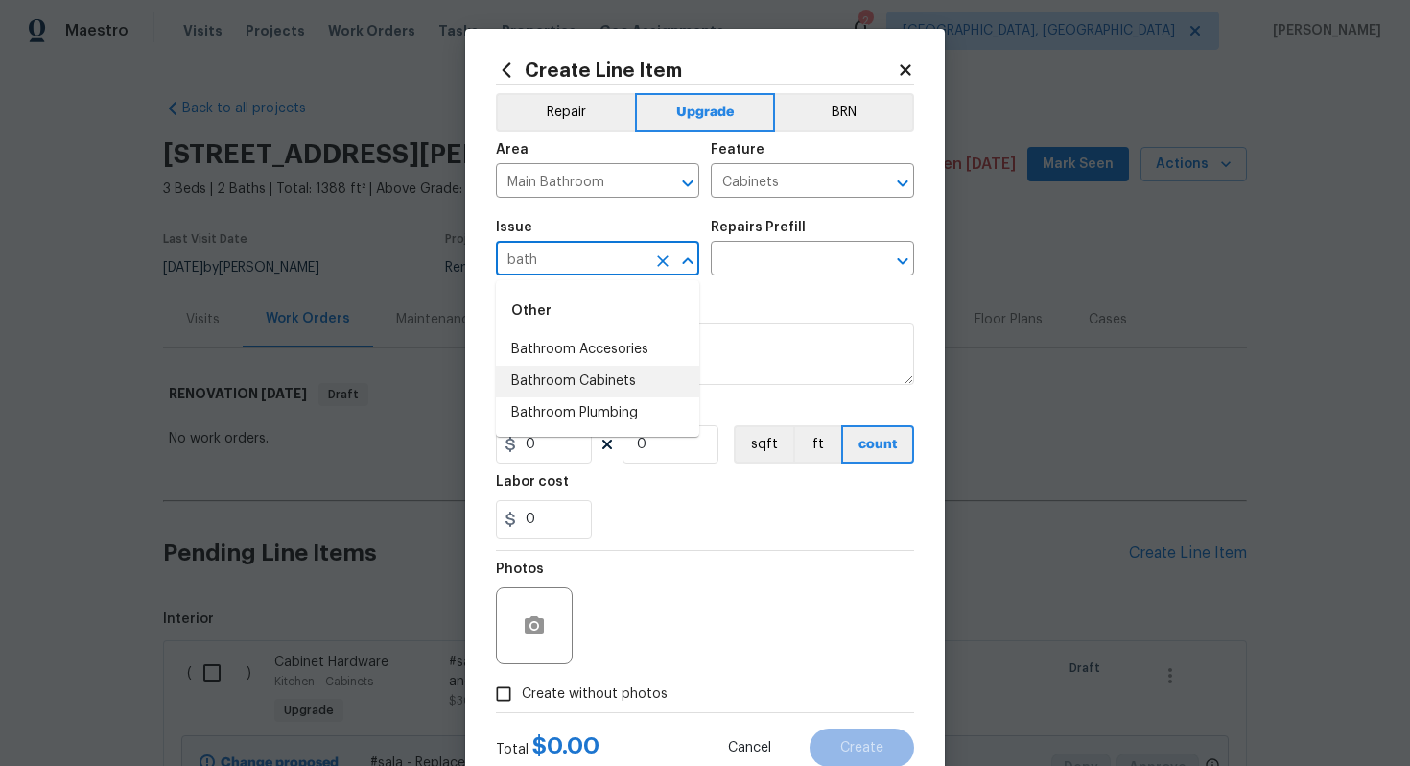
click at [542, 386] on li "Bathroom Cabinets" at bounding box center [597, 382] width 203 height 32
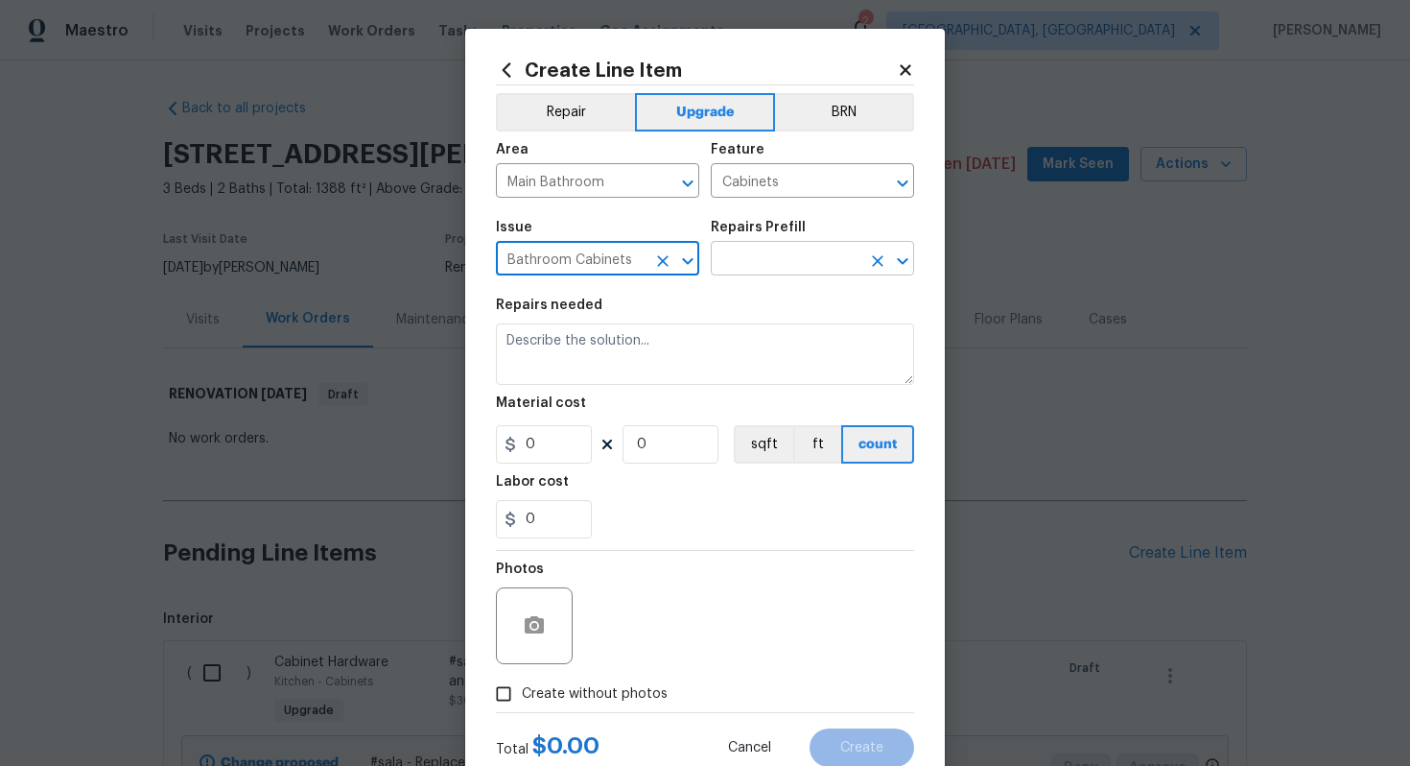
type input "Bathroom Cabinets"
click at [795, 265] on input "text" at bounding box center [786, 261] width 150 height 30
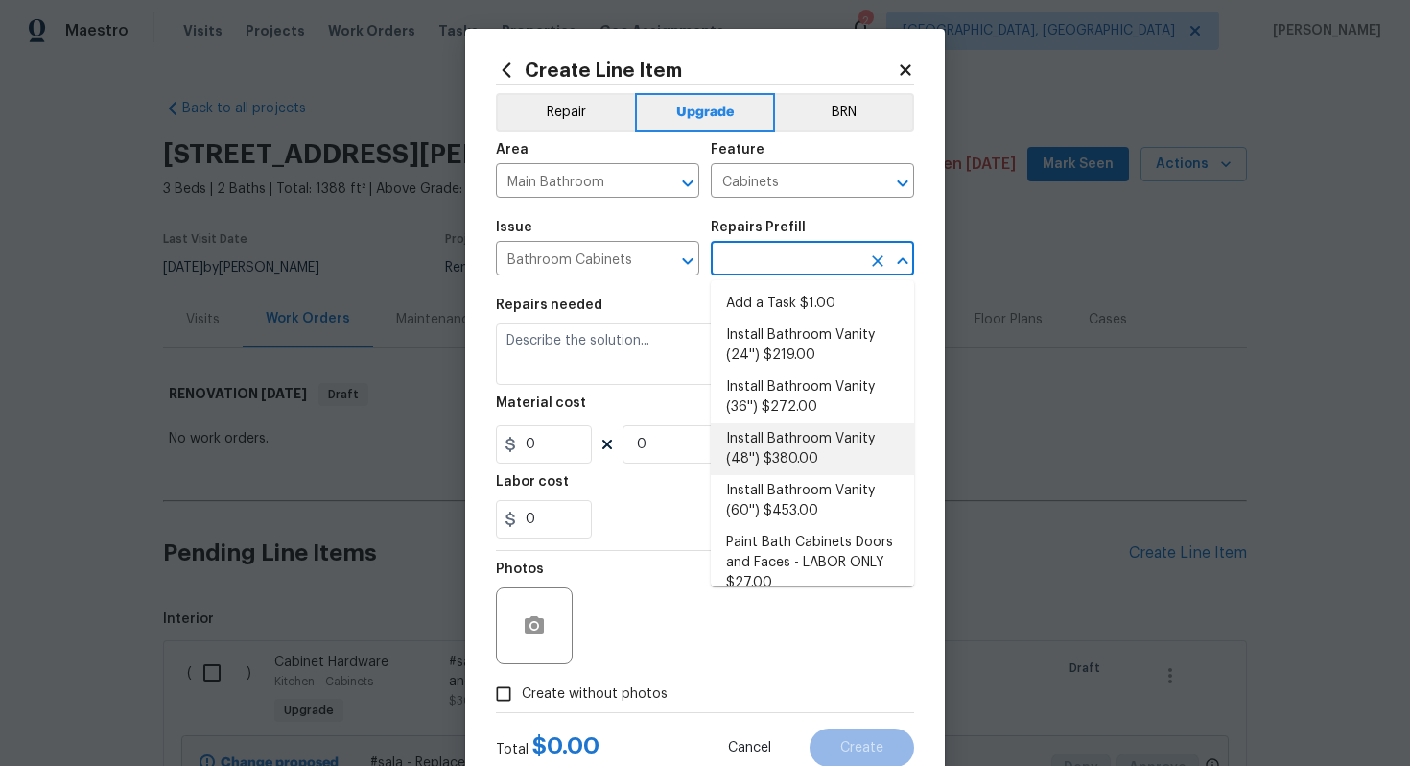
scroll to position [248, 0]
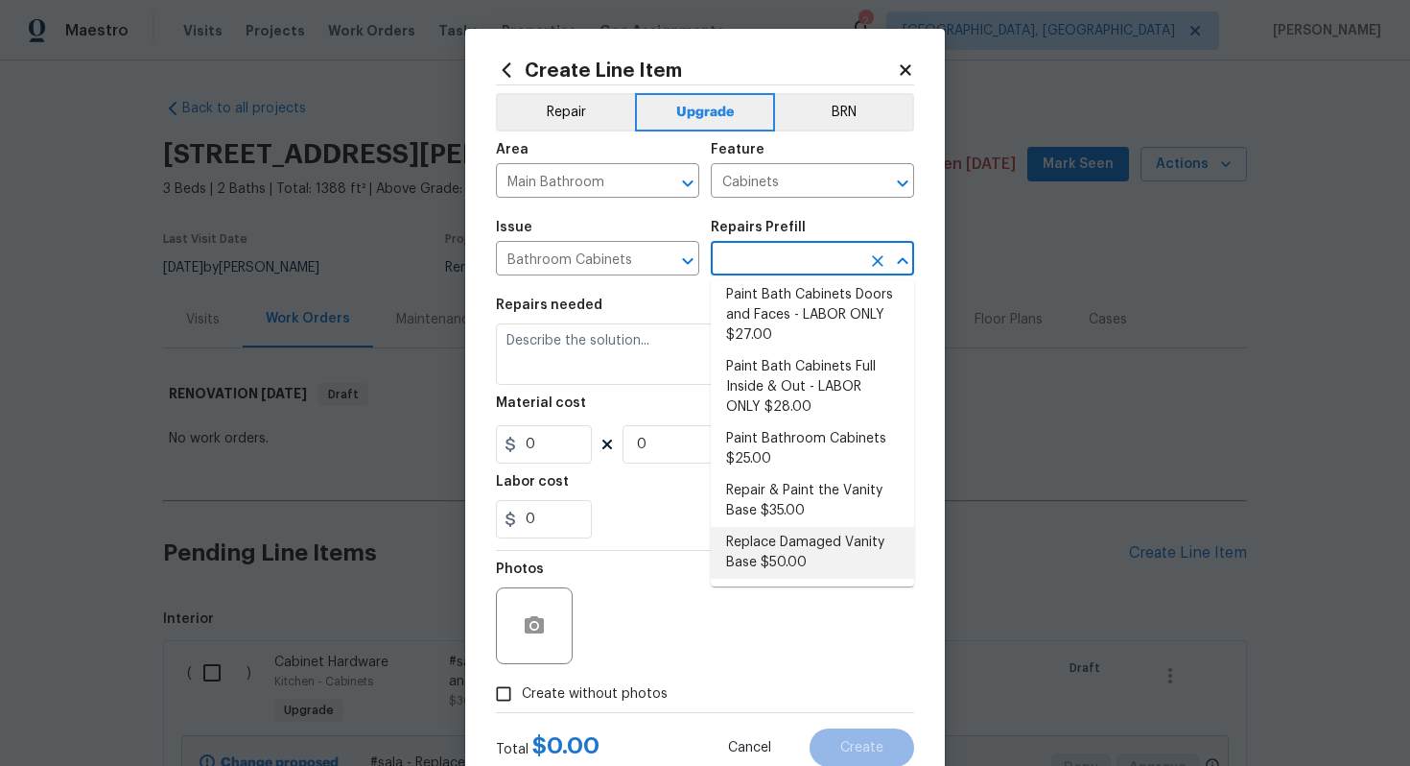
click at [789, 541] on li "Replace Damaged Vanity Base $50.00" at bounding box center [812, 553] width 203 height 52
type input "Replace Damaged Vanity Base $50.00"
type textarea "Remove the existing/damage cabinet base and replace with new. Ensure that the n…"
type input "50"
type input "1"
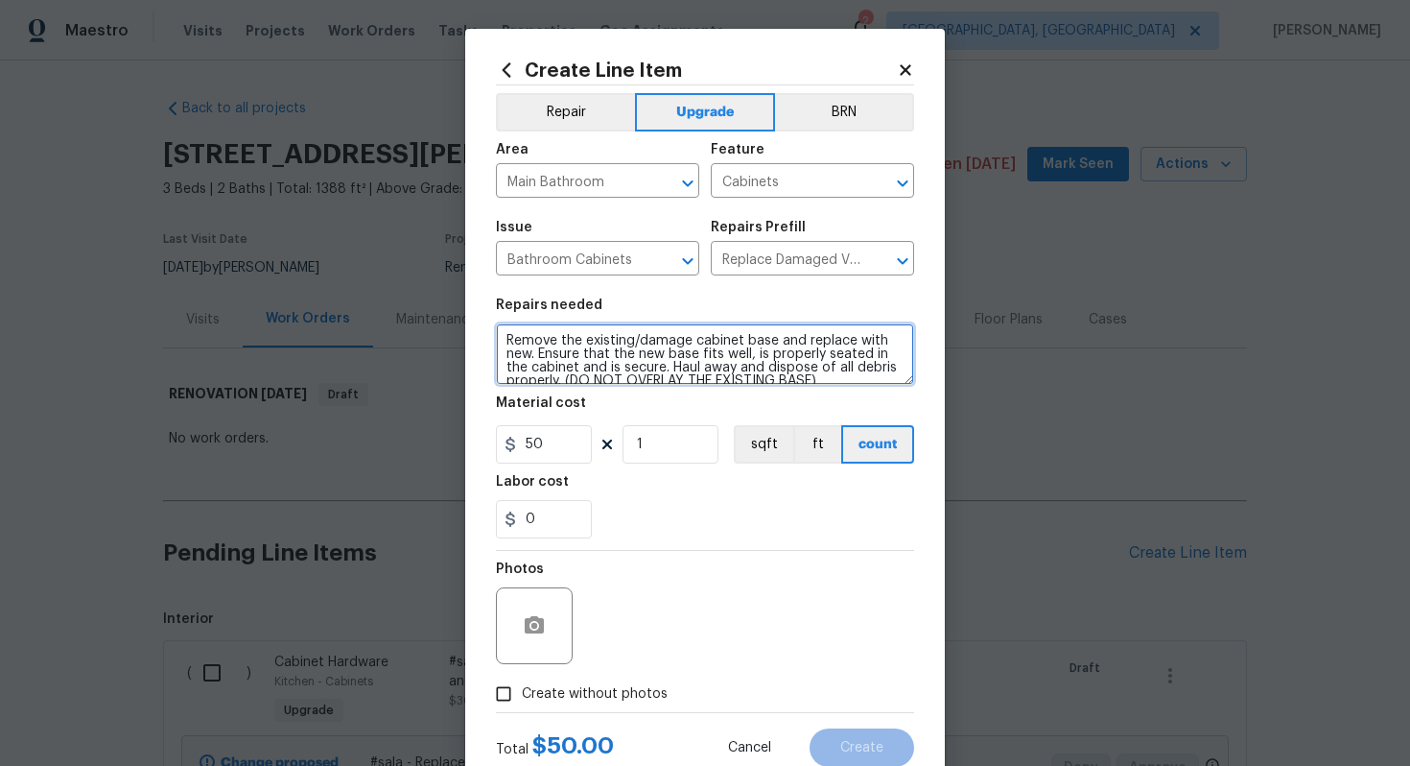
click at [503, 337] on textarea "Remove the existing/damage cabinet base and replace with new. Ensure that the n…" at bounding box center [705, 353] width 418 height 61
click at [514, 344] on textarea "3sala - Remove the existing/damage cabinet base and replace with new. Ensure th…" at bounding box center [705, 353] width 418 height 61
type textarea "sala - Remove the existing/damage cabinet base and replace with new. Ensure tha…"
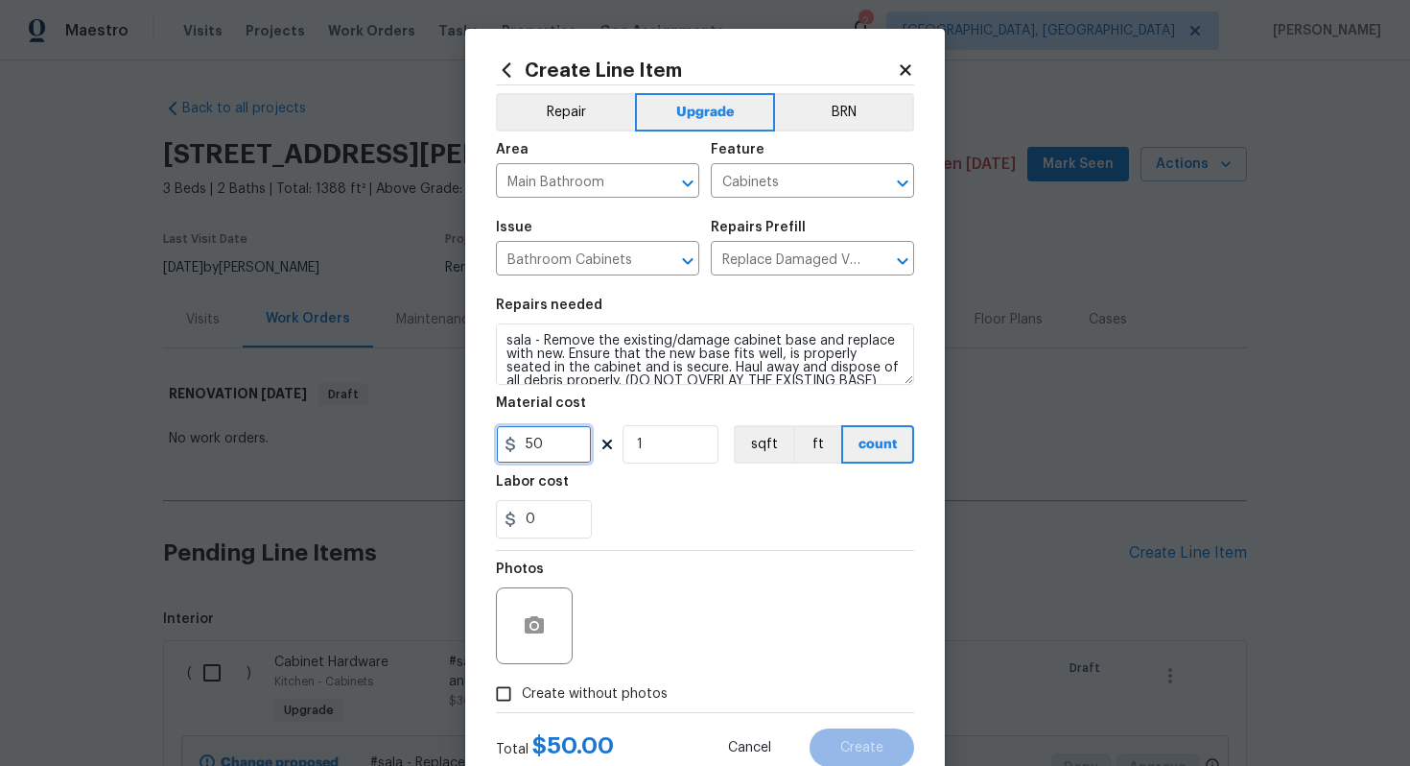
click at [552, 451] on input "50" at bounding box center [544, 444] width 96 height 38
type input "65"
click at [583, 698] on span "Create without photos" at bounding box center [595, 694] width 146 height 20
click at [522, 698] on input "Create without photos" at bounding box center [504, 693] width 36 height 36
checkbox input "true"
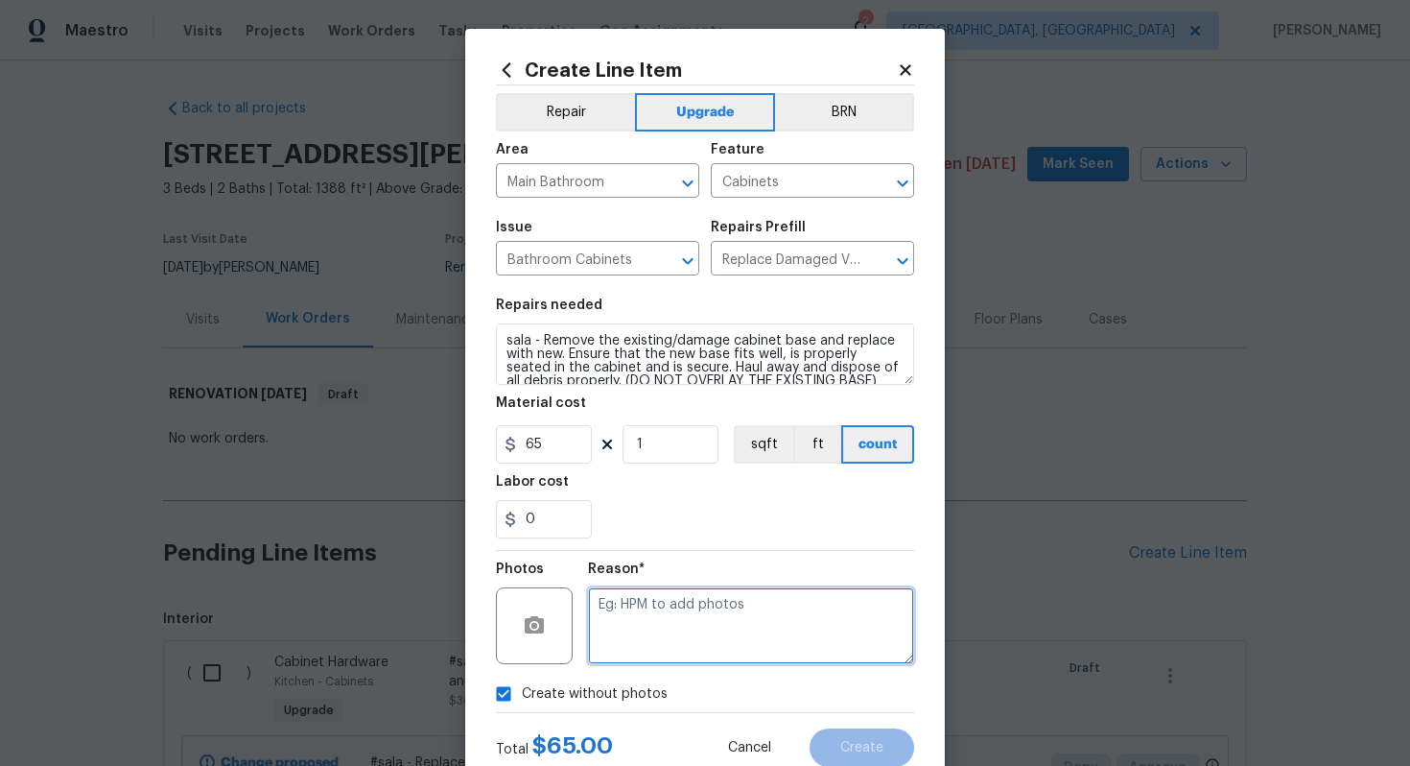
click at [651, 658] on textarea at bounding box center [751, 625] width 326 height 77
type textarea "n/a"
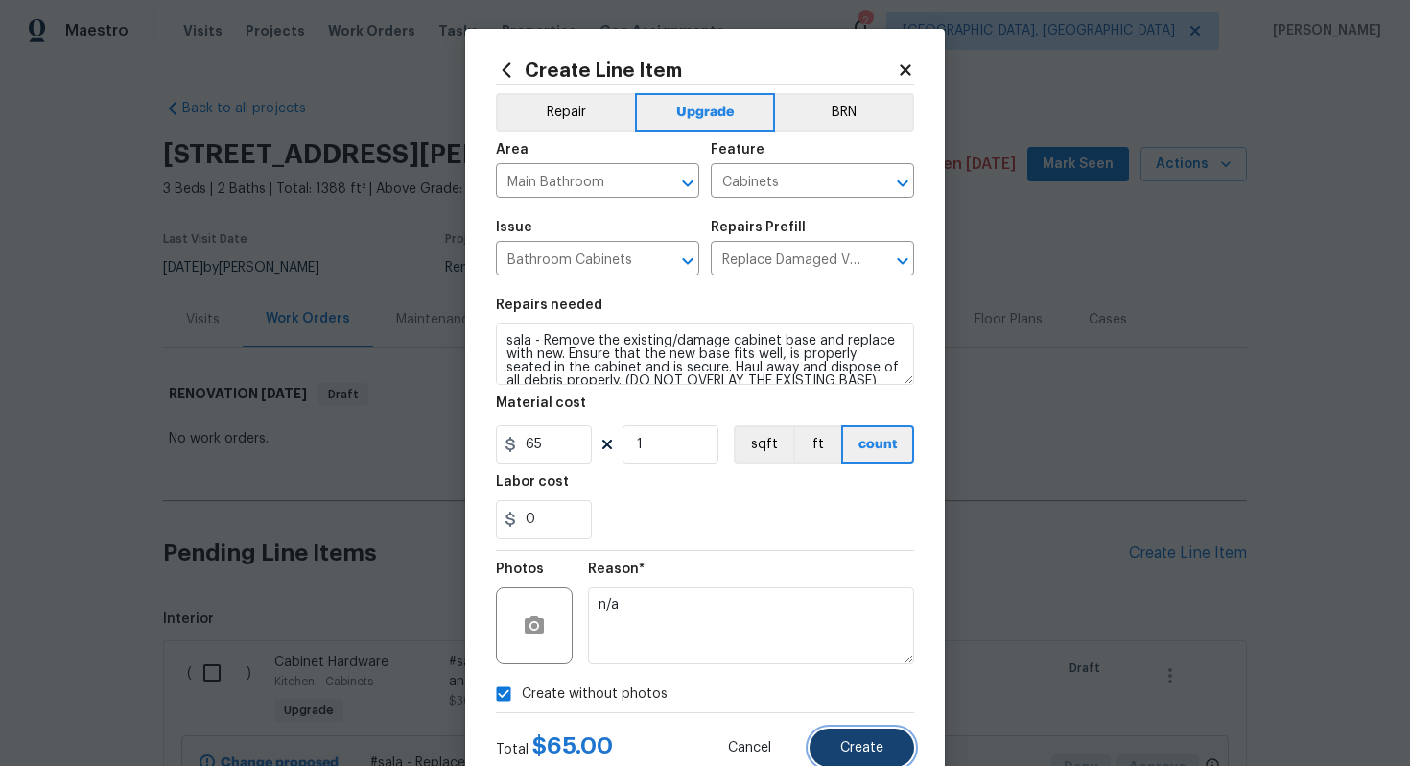
click at [876, 732] on button "Create" at bounding box center [862, 747] width 105 height 38
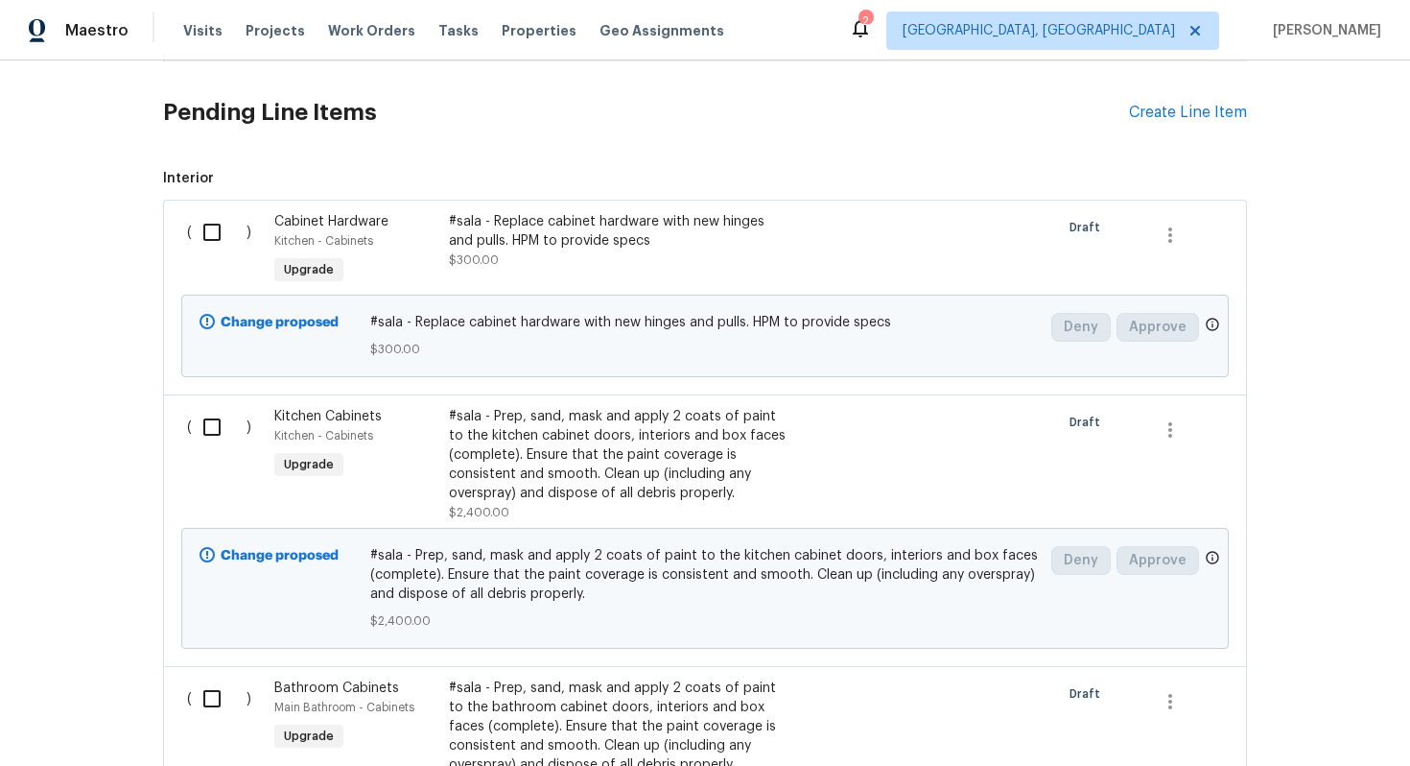
scroll to position [336, 0]
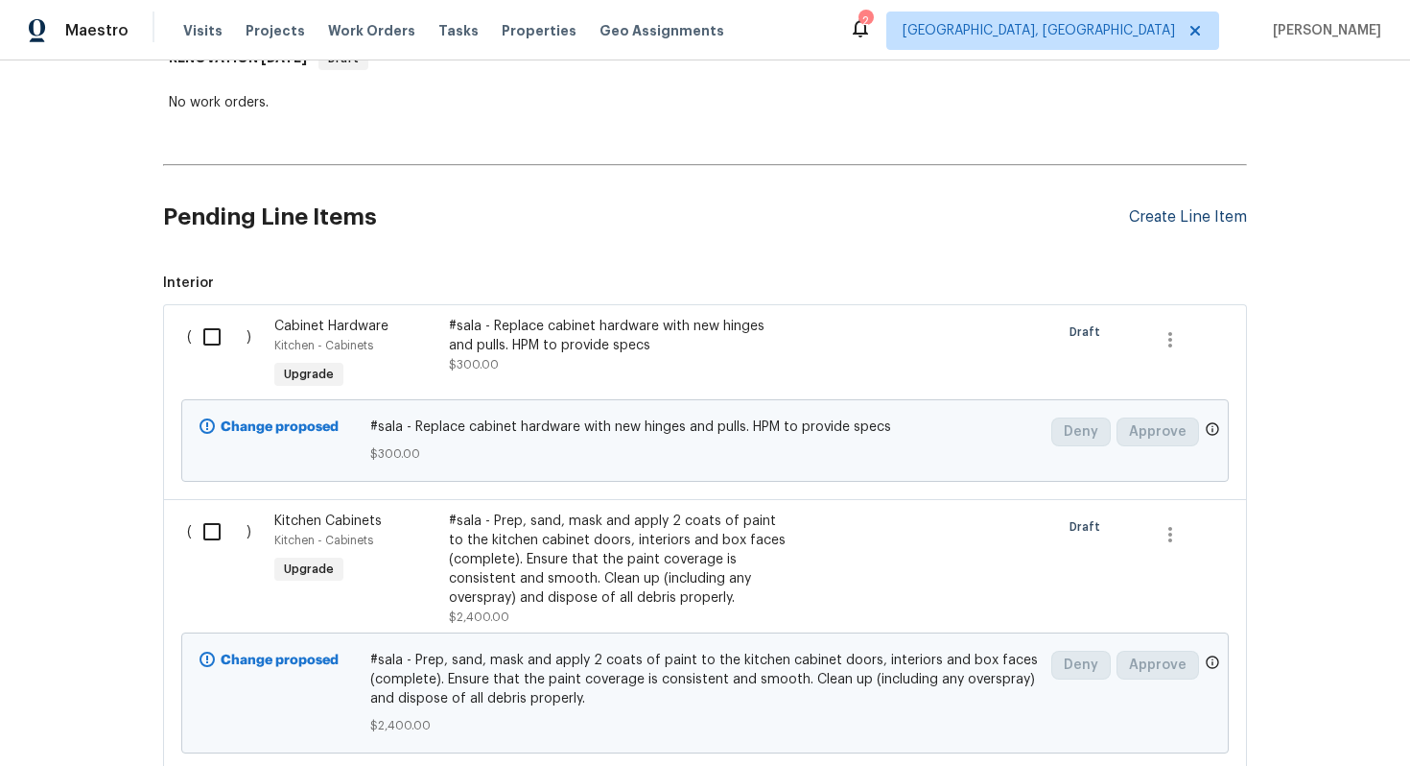
click at [1153, 210] on div "Create Line Item" at bounding box center [1188, 217] width 118 height 18
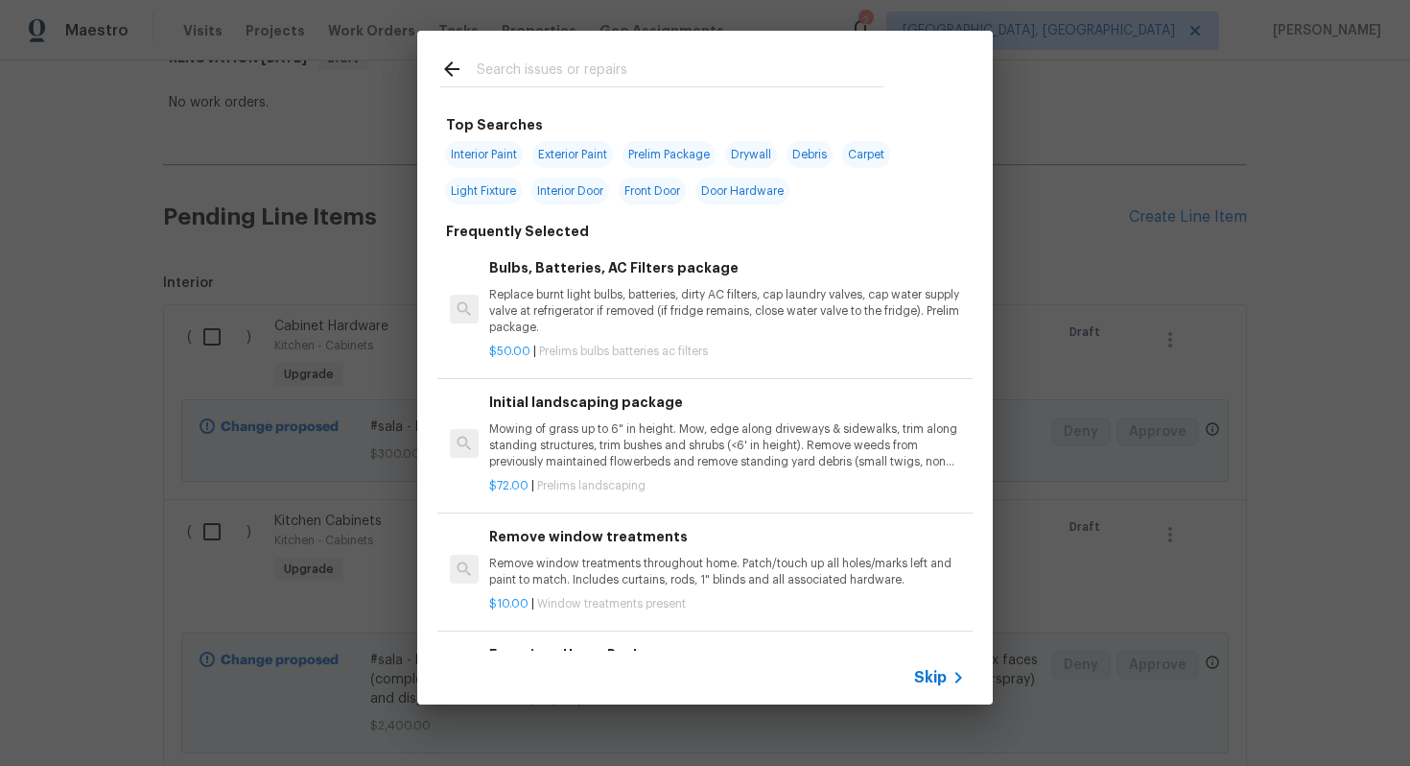
click at [924, 684] on span "Skip" at bounding box center [930, 677] width 33 height 19
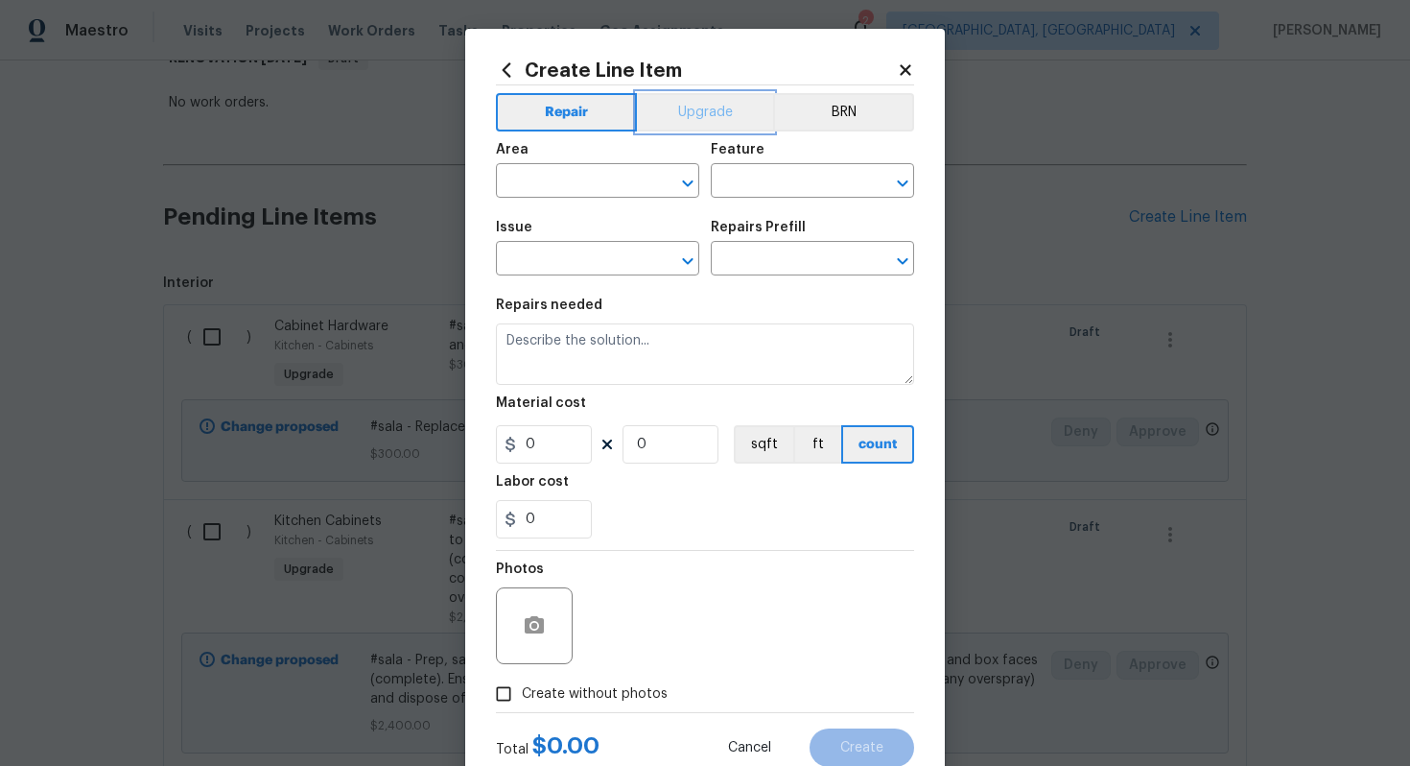
click at [723, 119] on button "Upgrade" at bounding box center [705, 112] width 137 height 38
click at [577, 190] on input "text" at bounding box center [571, 183] width 150 height 30
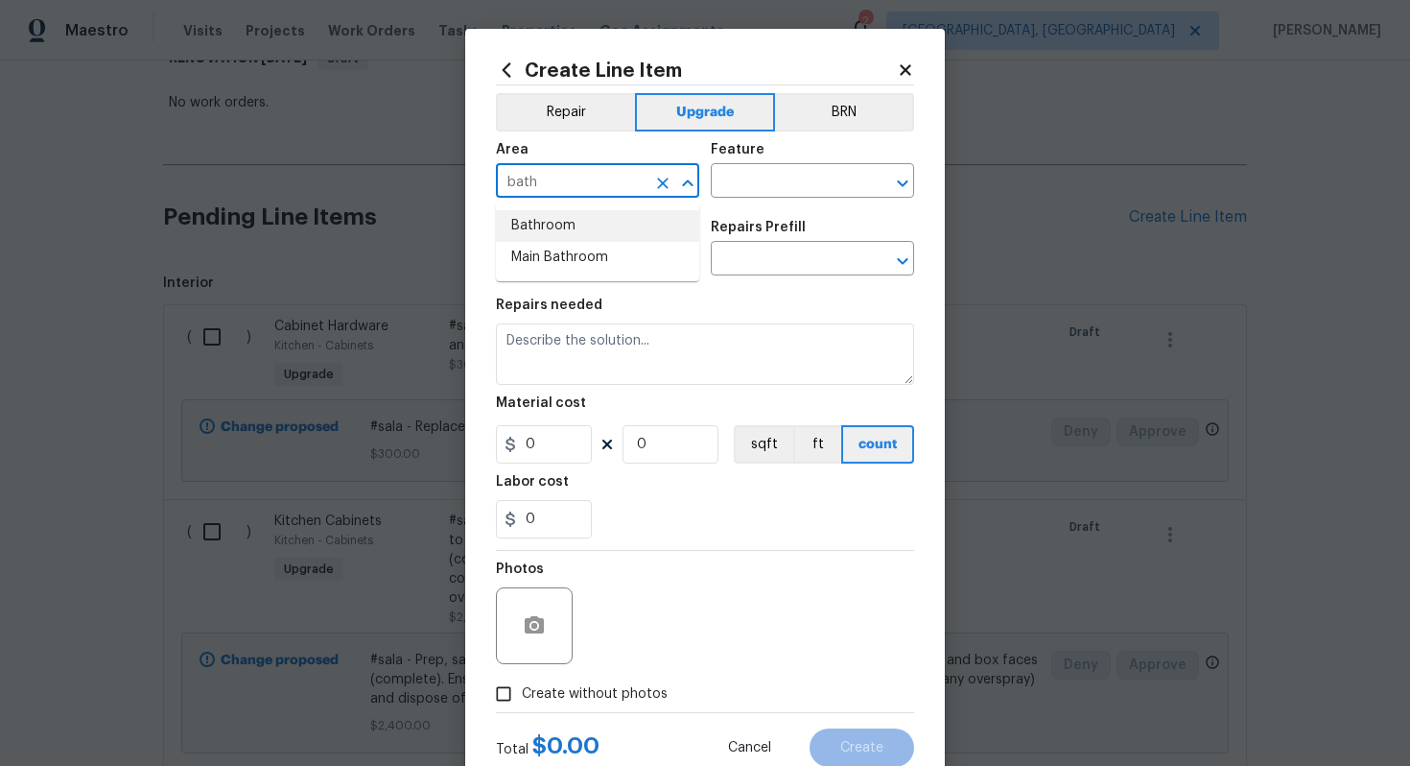
click at [540, 226] on li "Bathroom" at bounding box center [597, 226] width 203 height 32
type input "Bathroom"
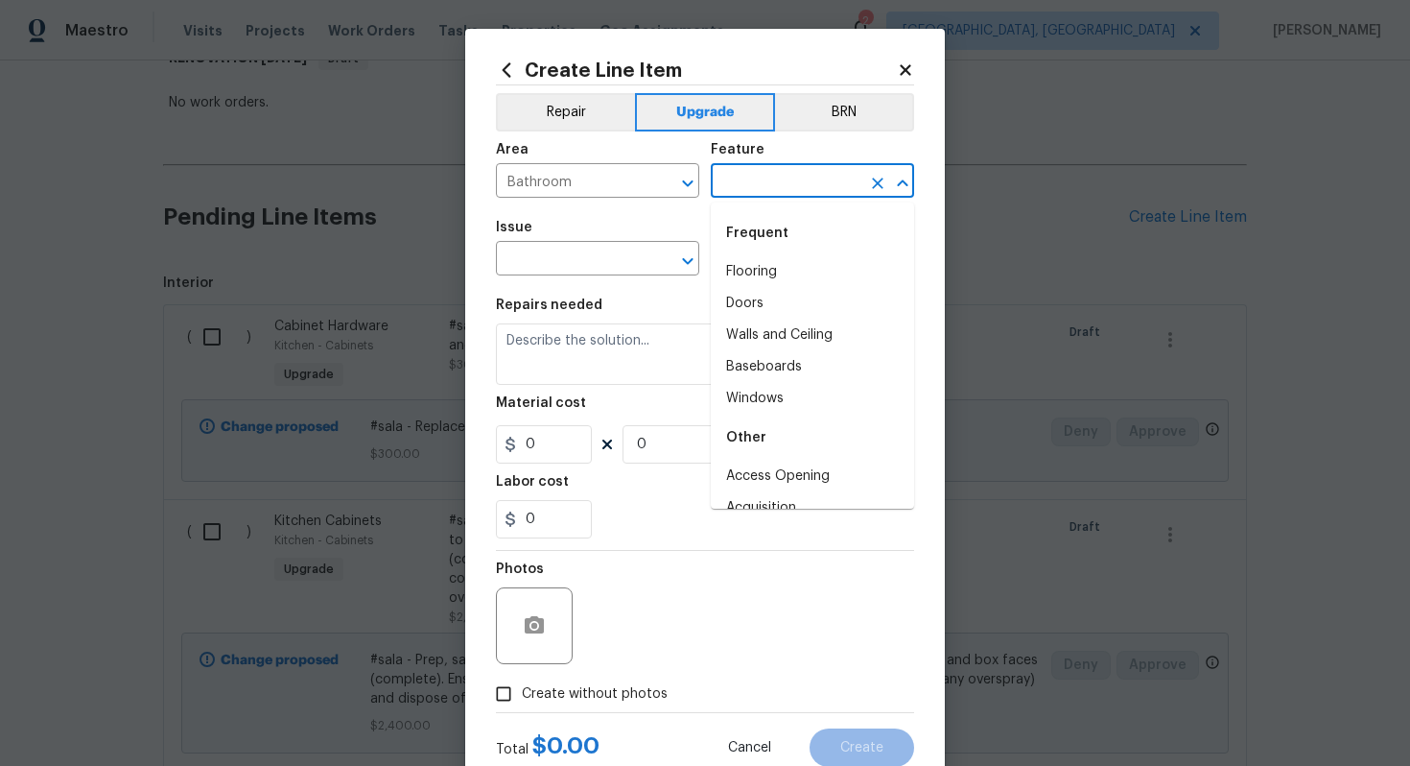
click at [774, 186] on input "text" at bounding box center [786, 183] width 150 height 30
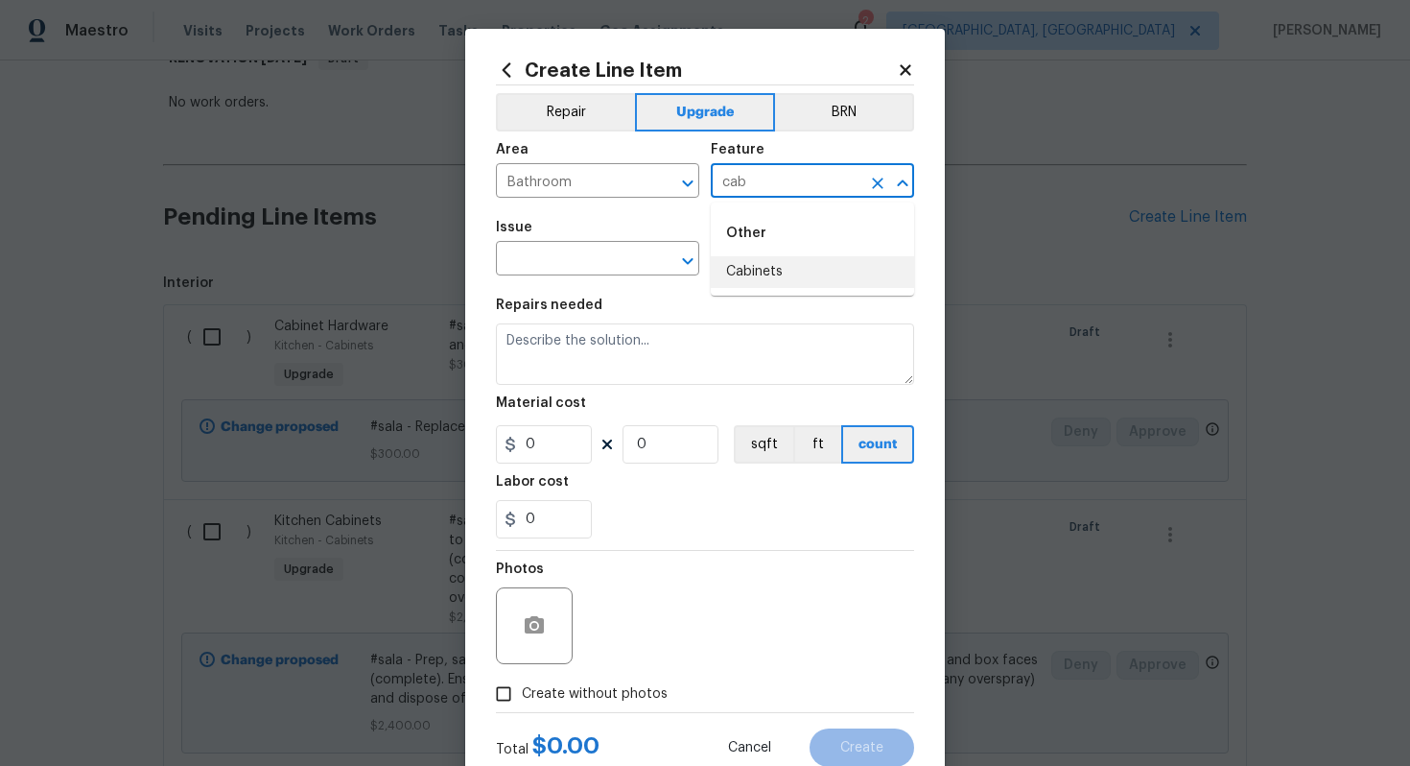
click at [752, 288] on ul "Other Cabinets" at bounding box center [812, 248] width 203 height 93
click at [721, 250] on div "Other" at bounding box center [812, 233] width 203 height 46
click at [723, 259] on li "Cabinets" at bounding box center [812, 272] width 203 height 32
click at [650, 269] on div at bounding box center [675, 261] width 50 height 27
type input "Cabinets"
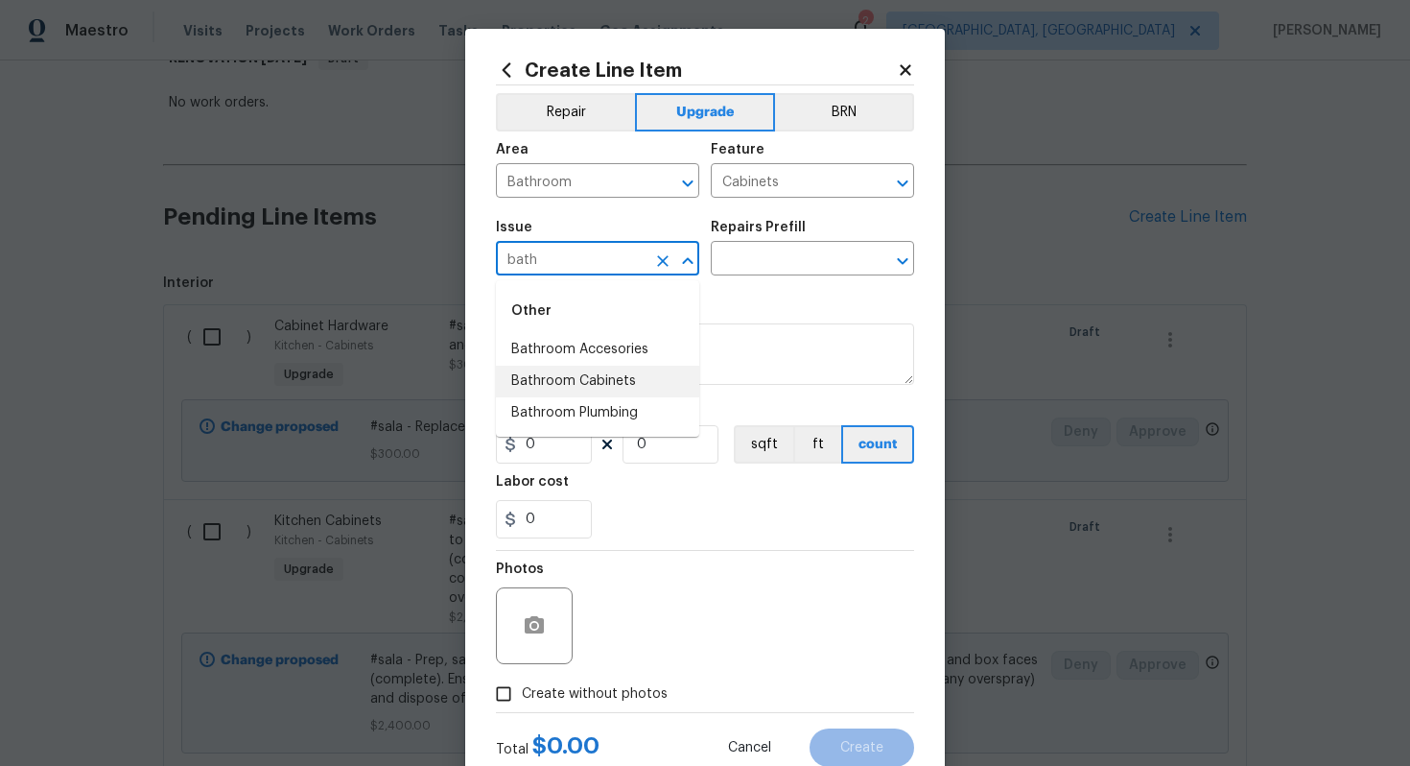
click at [593, 375] on li "Bathroom Cabinets" at bounding box center [597, 382] width 203 height 32
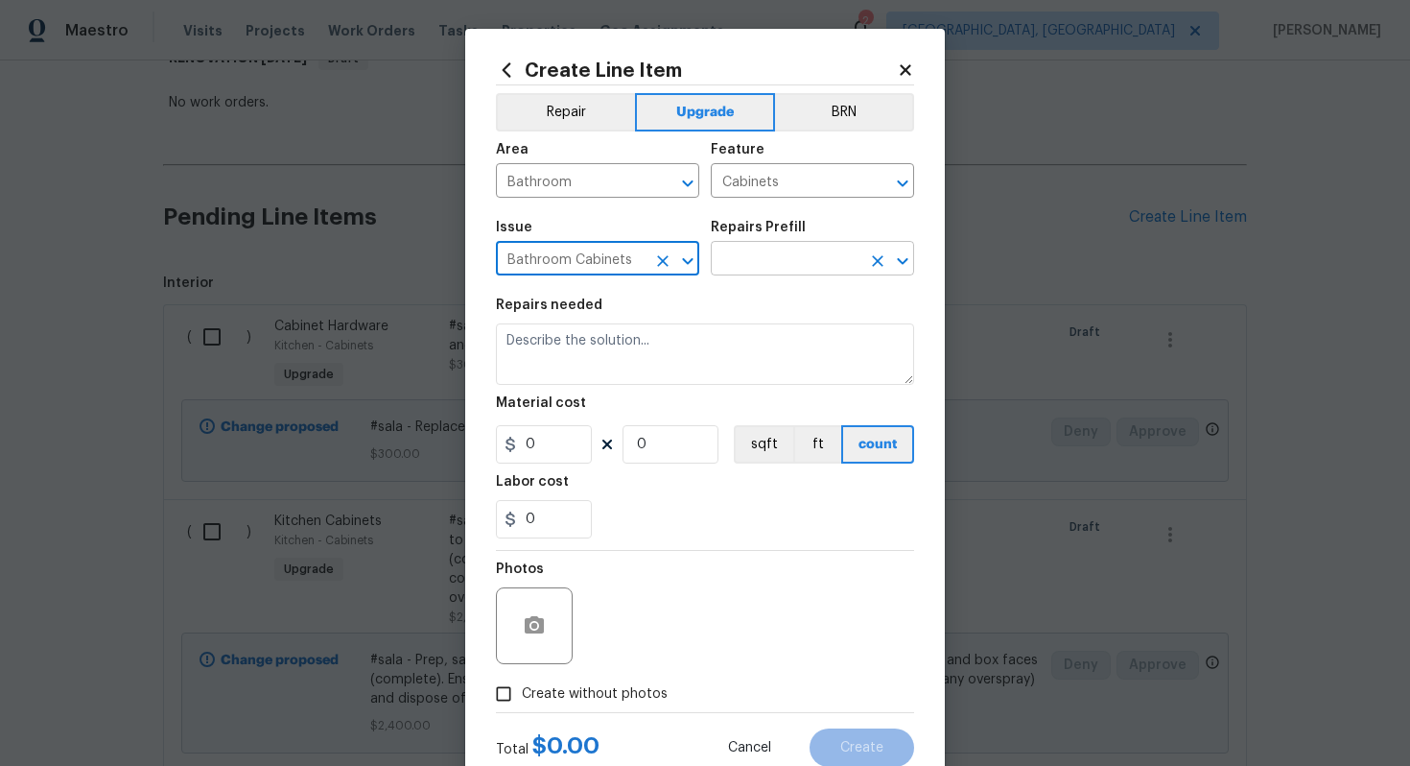
type input "Bathroom Cabinets"
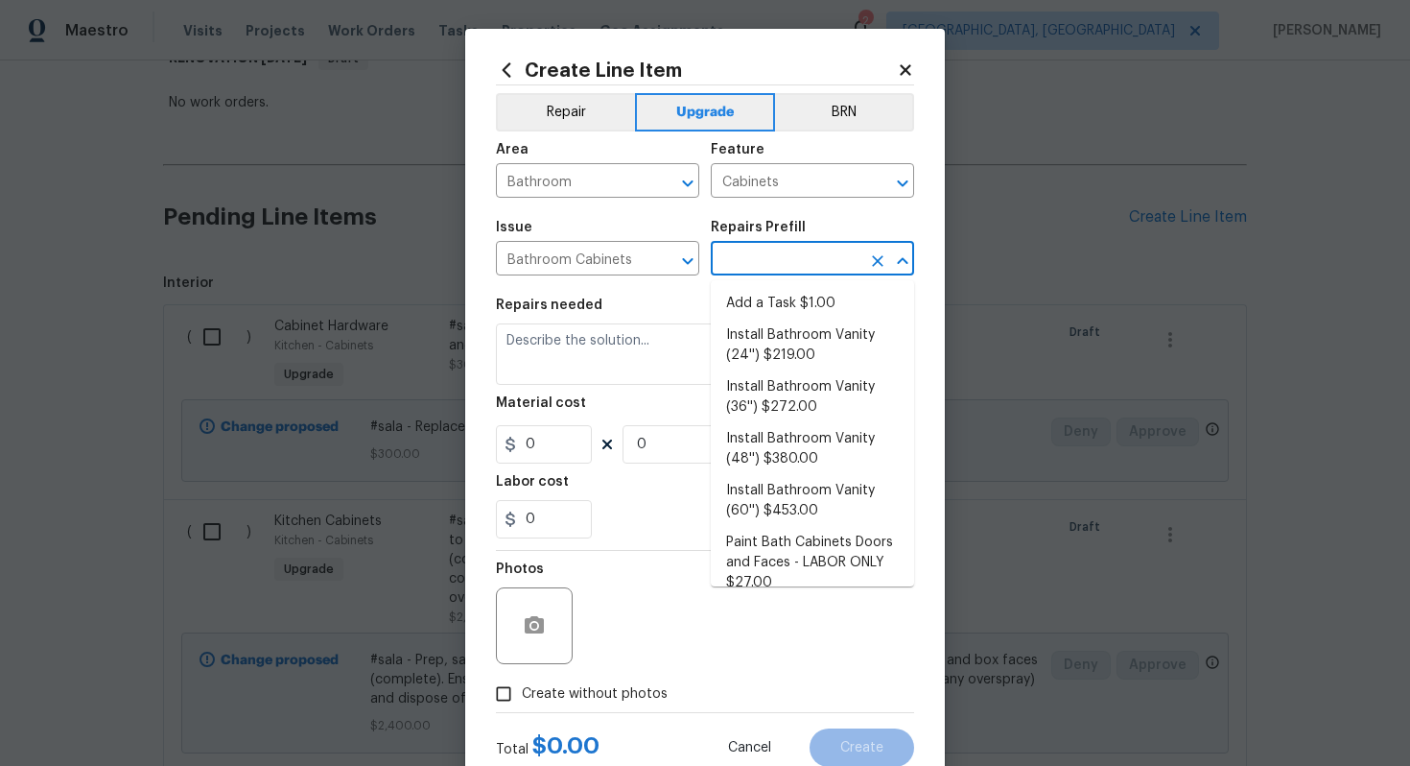
click at [774, 266] on input "text" at bounding box center [786, 261] width 150 height 30
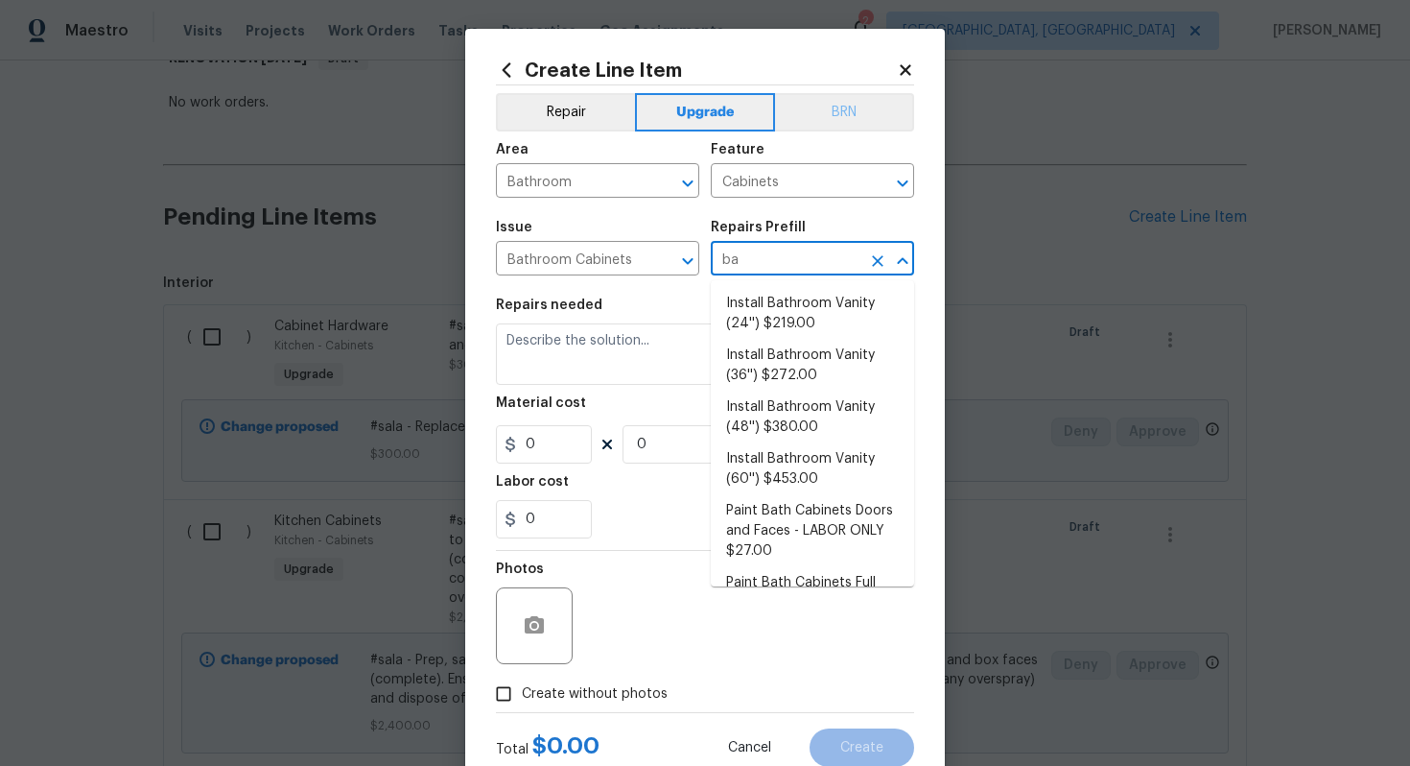
type input "b"
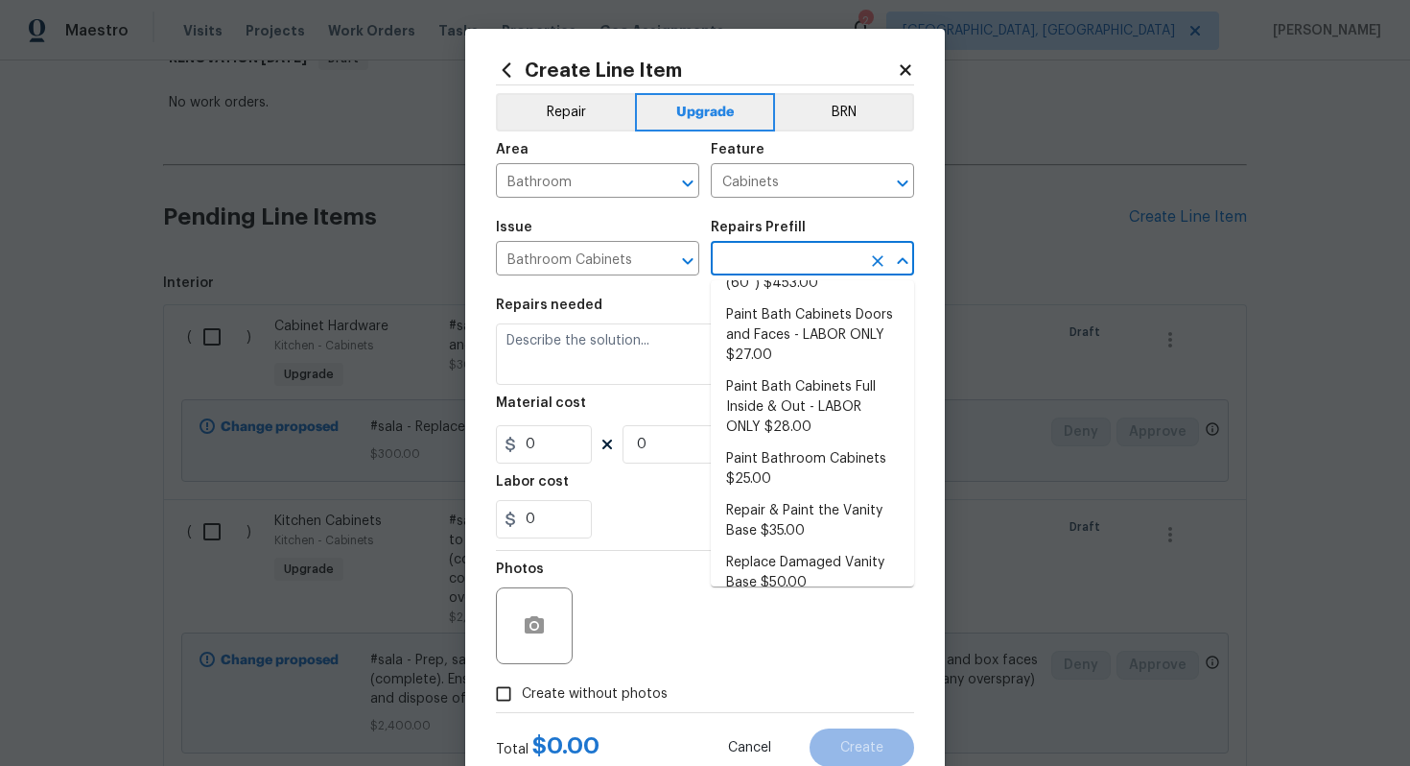
scroll to position [231, 0]
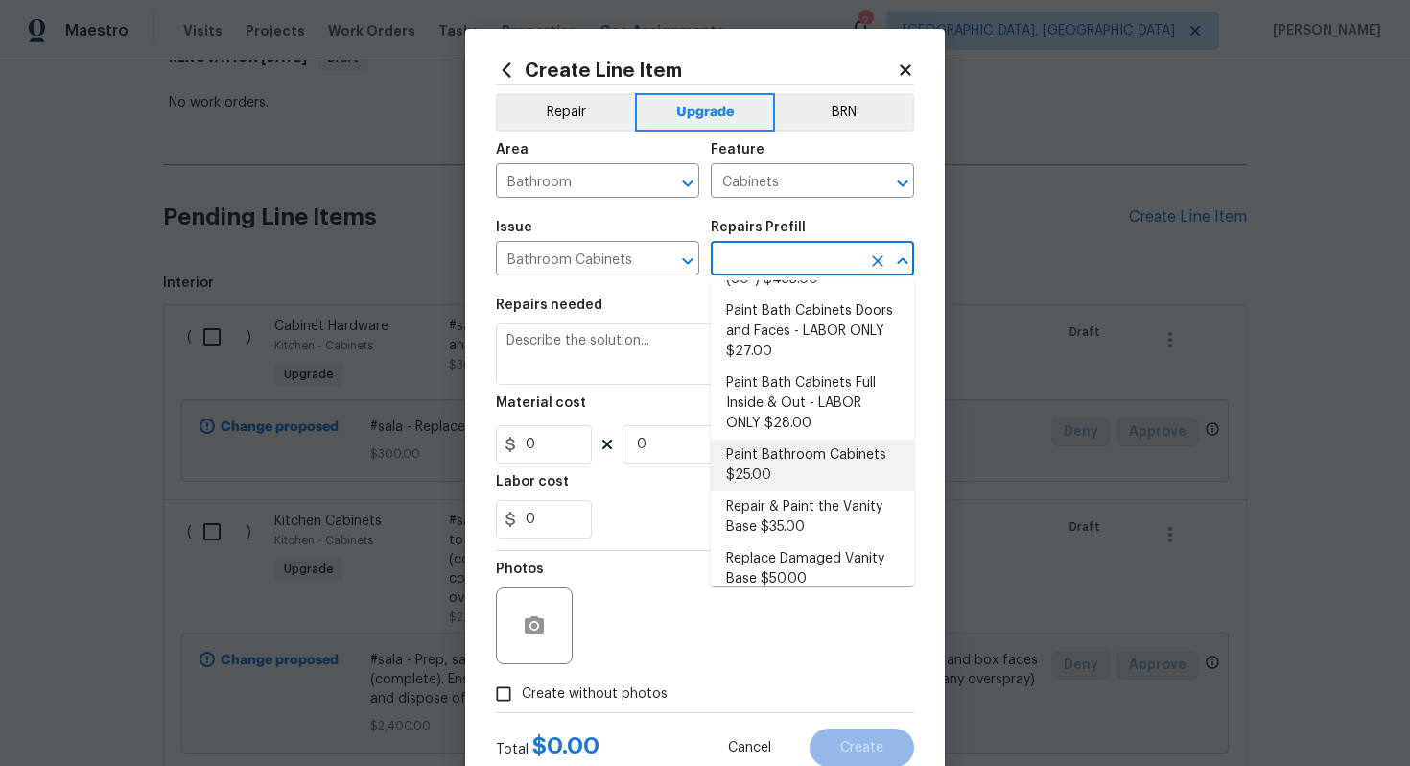
click at [797, 480] on li "Paint Bathroom Cabinets $25.00" at bounding box center [812, 465] width 203 height 52
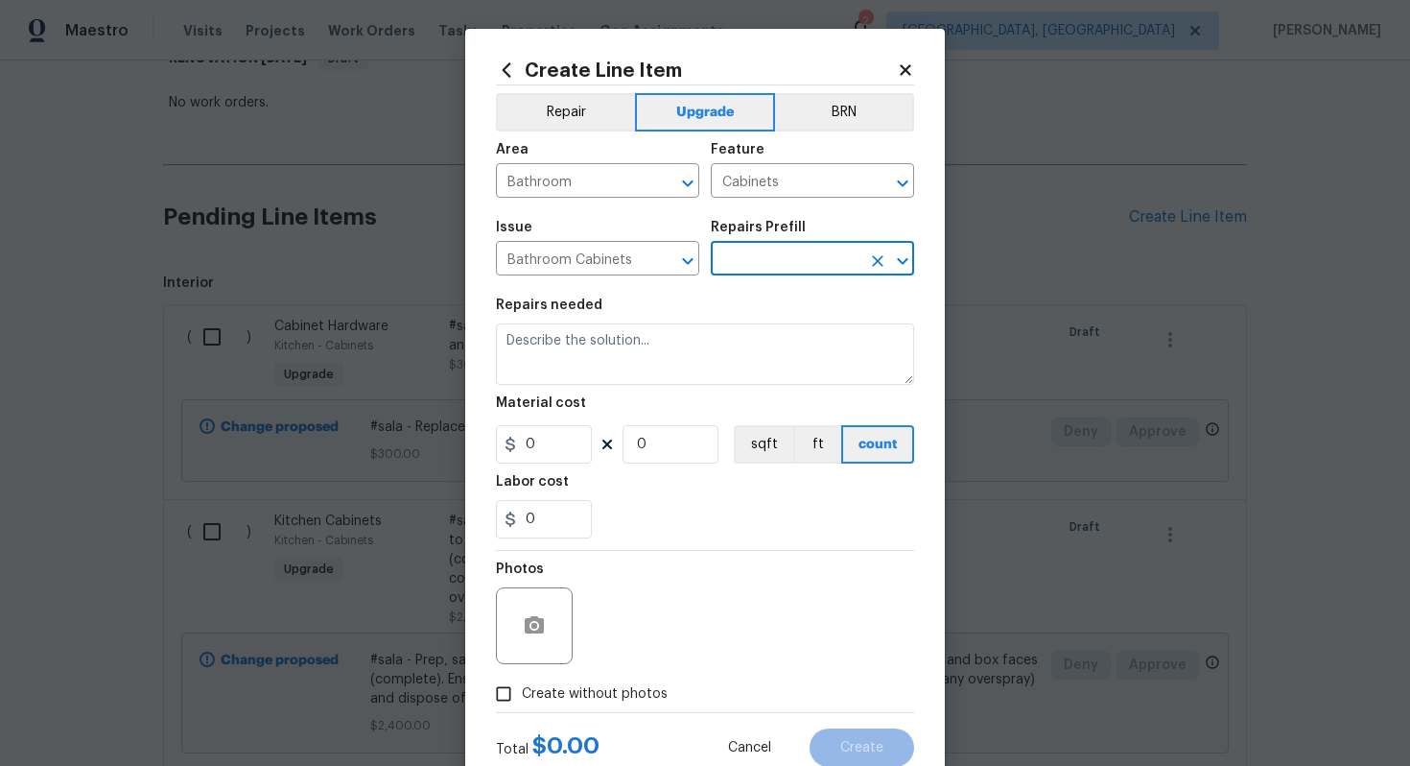
type input "Paint Bathroom Cabinets $25.00"
type textarea "Prep, sand, mask and apply 2 coats of paint to the bathroom cabinet doors, inte…"
type input "25"
type input "1"
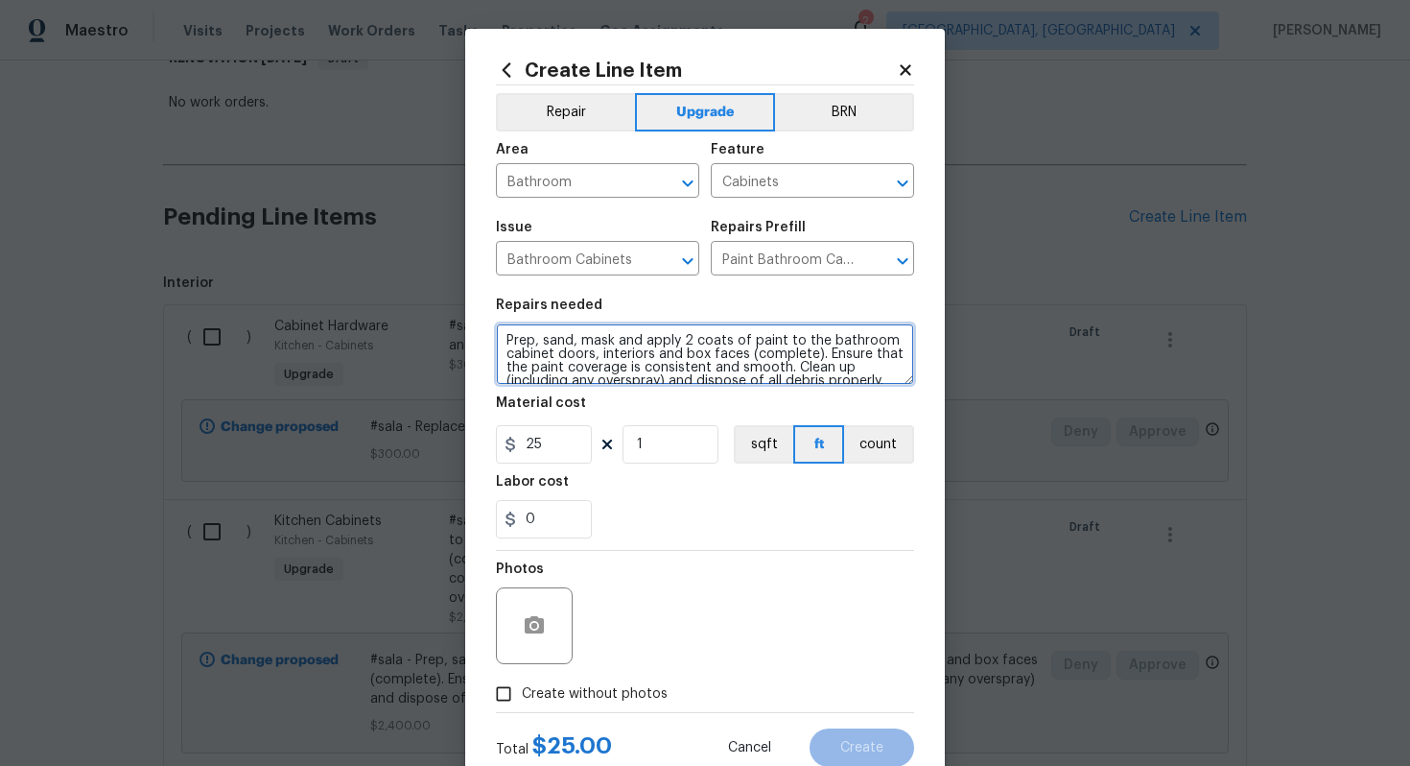
click at [505, 342] on textarea "Prep, sand, mask and apply 2 coats of paint to the bathroom cabinet doors, inte…" at bounding box center [705, 353] width 418 height 61
type textarea "#sala - Prep, sand, mask and apply 2 coats of paint to the bathroom cabinet doo…"
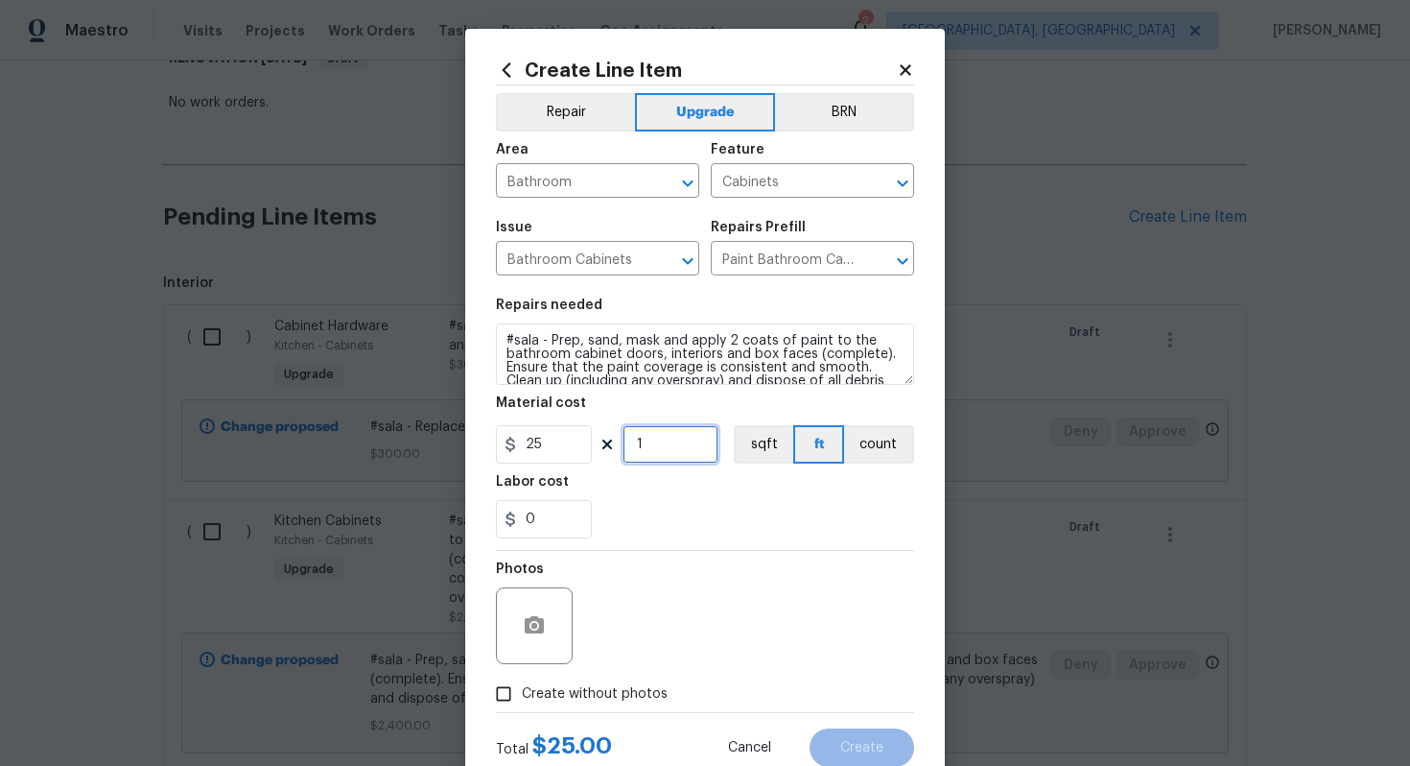
click at [686, 450] on input "1" at bounding box center [671, 444] width 96 height 38
type input "16"
click at [617, 683] on label "Create without photos" at bounding box center [577, 693] width 182 height 36
click at [522, 683] on input "Create without photos" at bounding box center [504, 693] width 36 height 36
checkbox input "true"
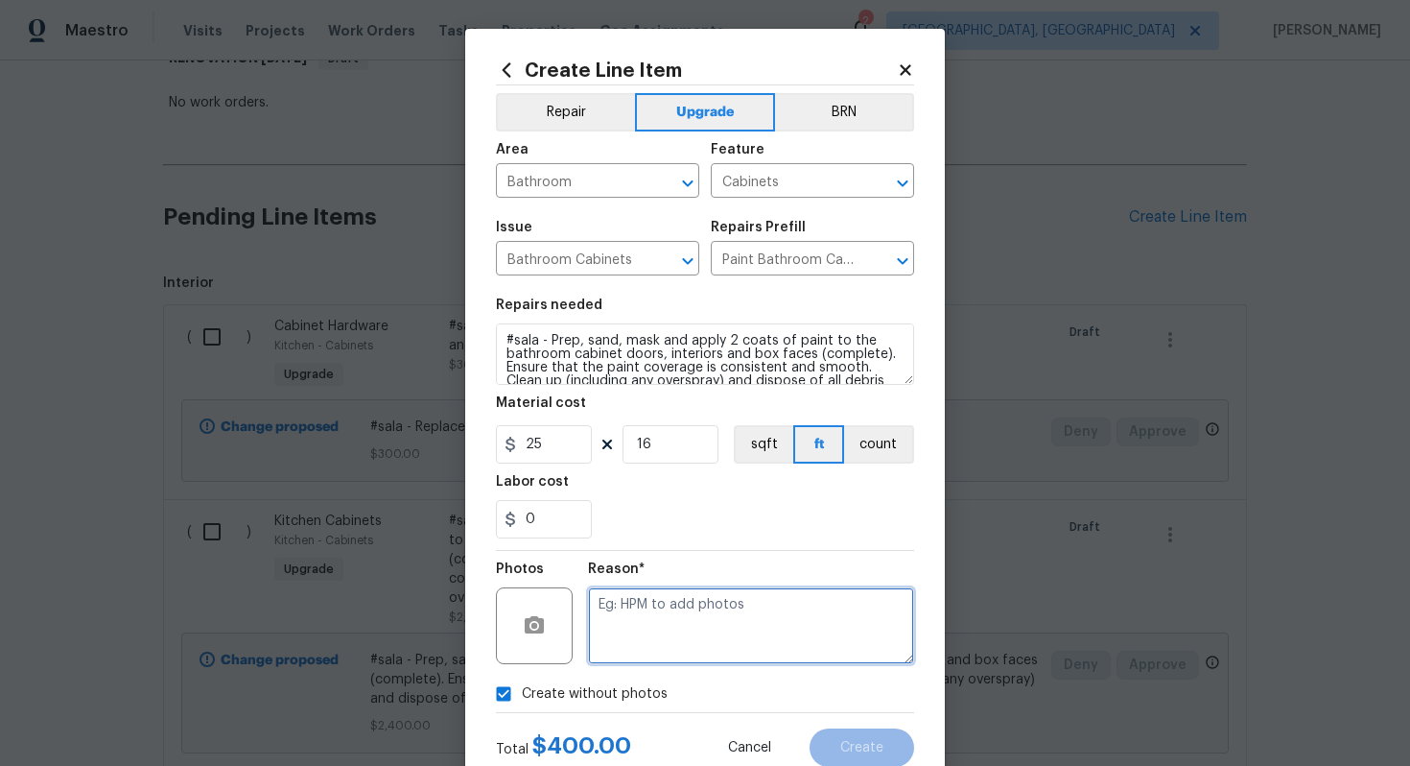
click at [653, 648] on textarea at bounding box center [751, 625] width 326 height 77
type textarea "n/a"
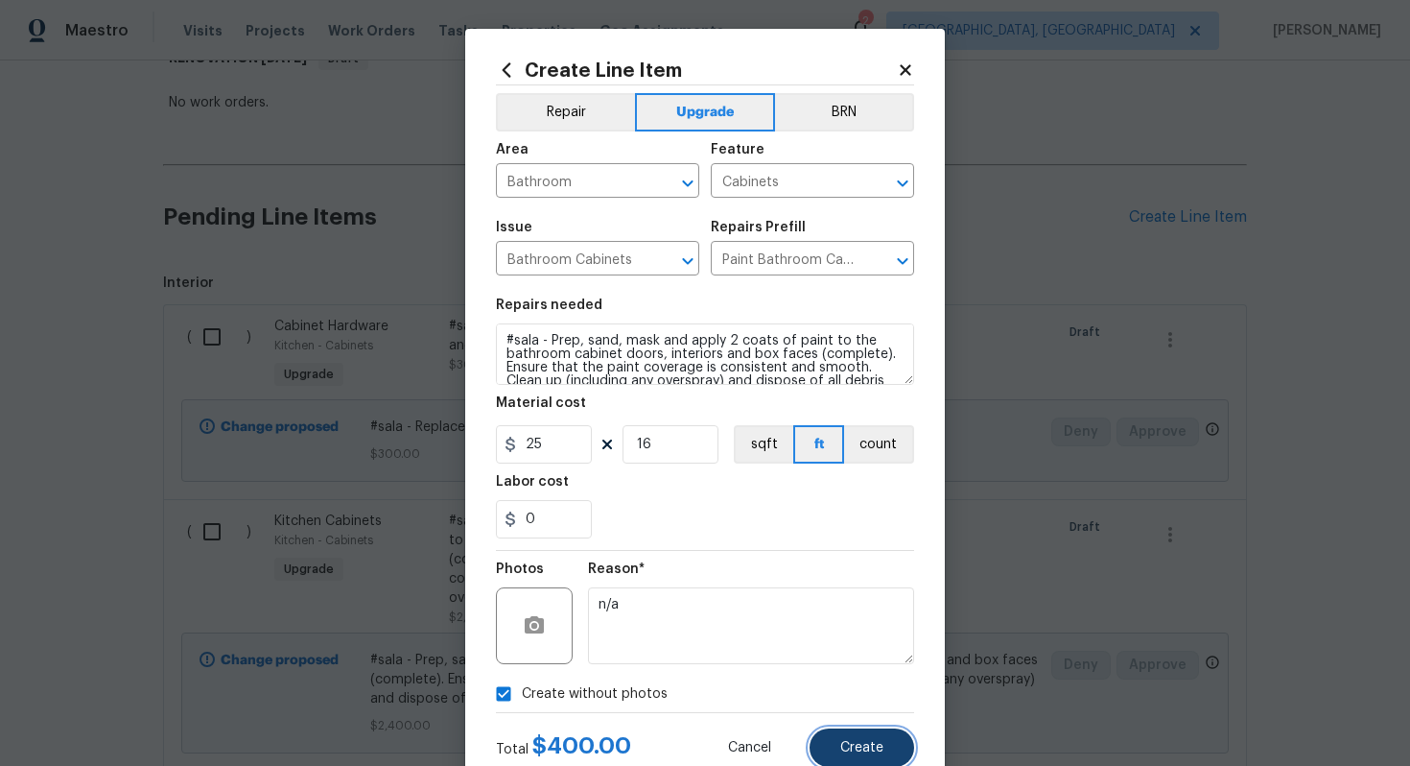
click at [859, 753] on span "Create" at bounding box center [862, 748] width 43 height 14
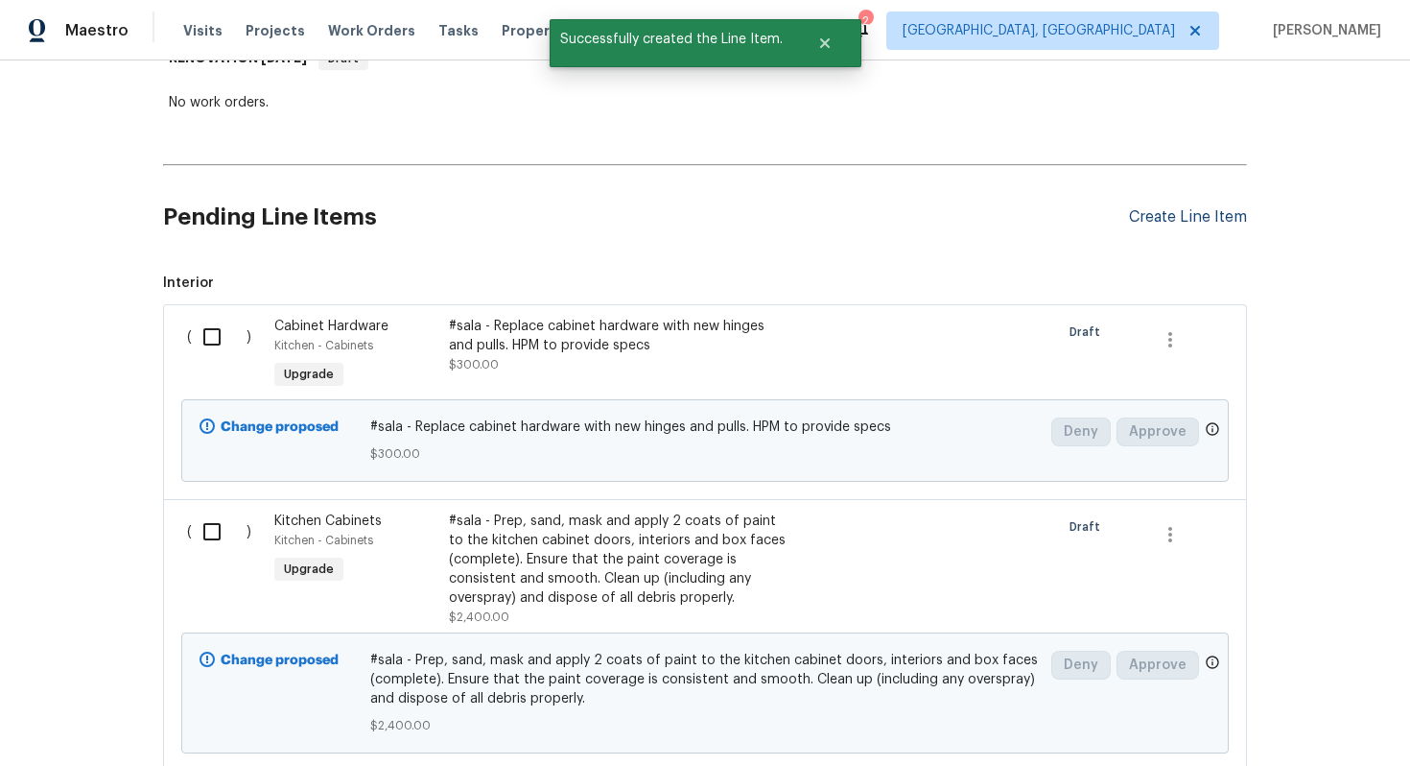
click at [1148, 211] on div "Create Line Item" at bounding box center [1188, 217] width 118 height 18
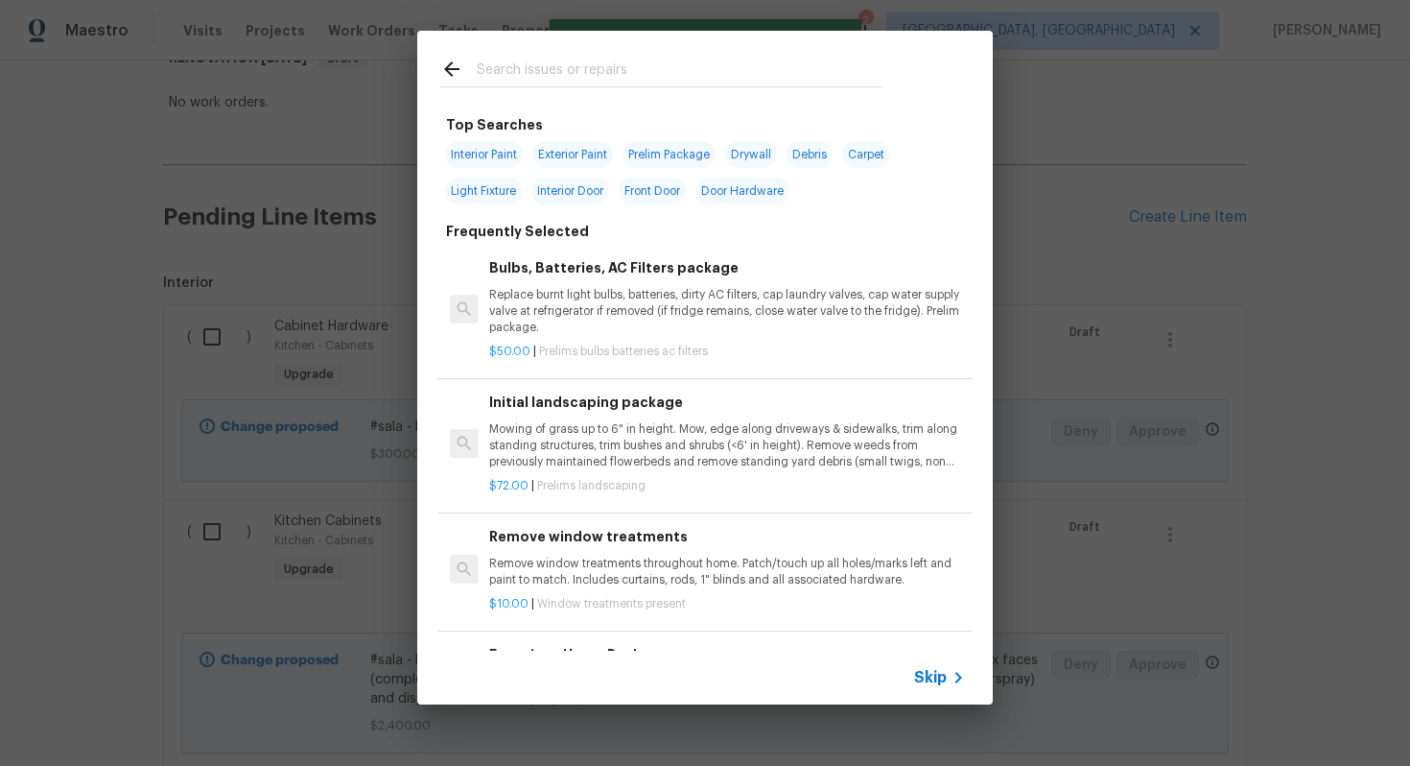
scroll to position [0, 0]
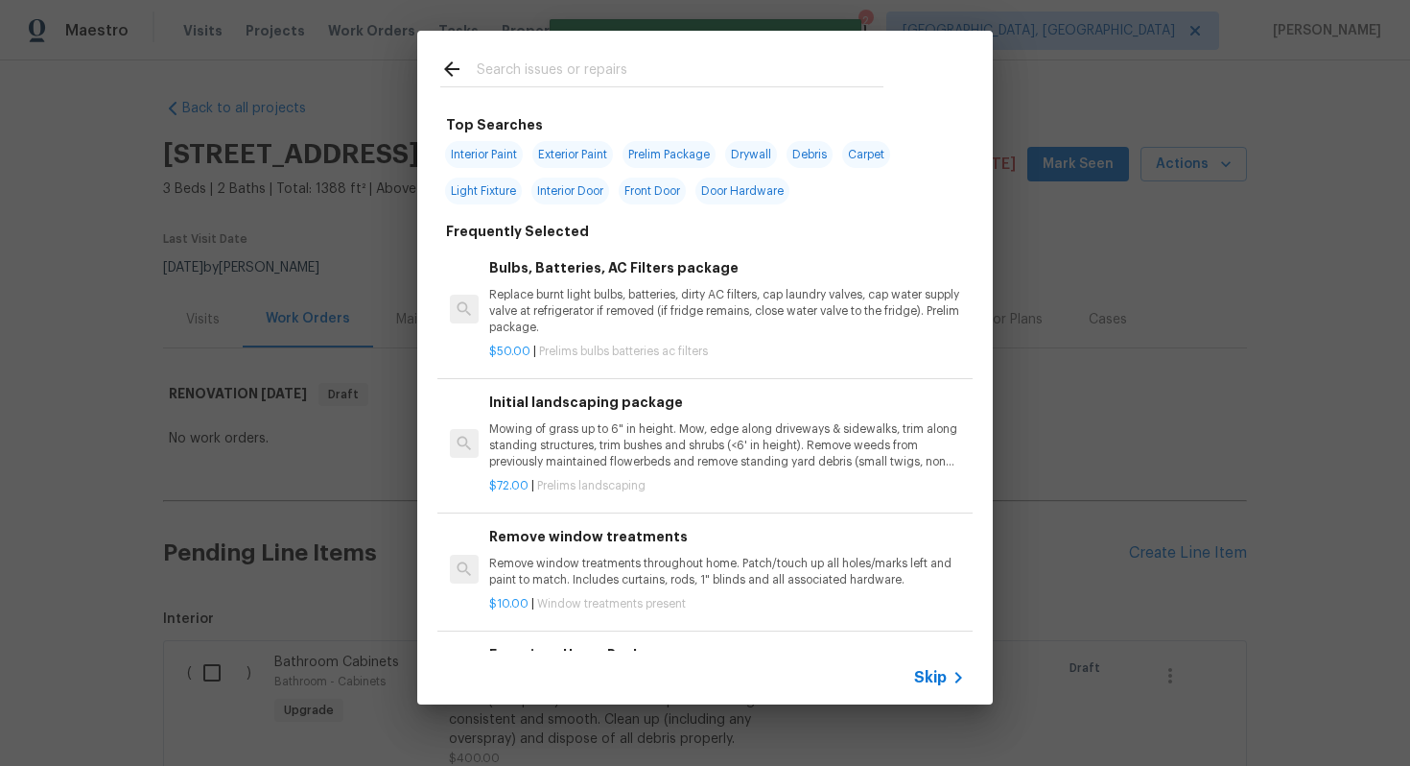
click at [928, 669] on span "Skip" at bounding box center [930, 677] width 33 height 19
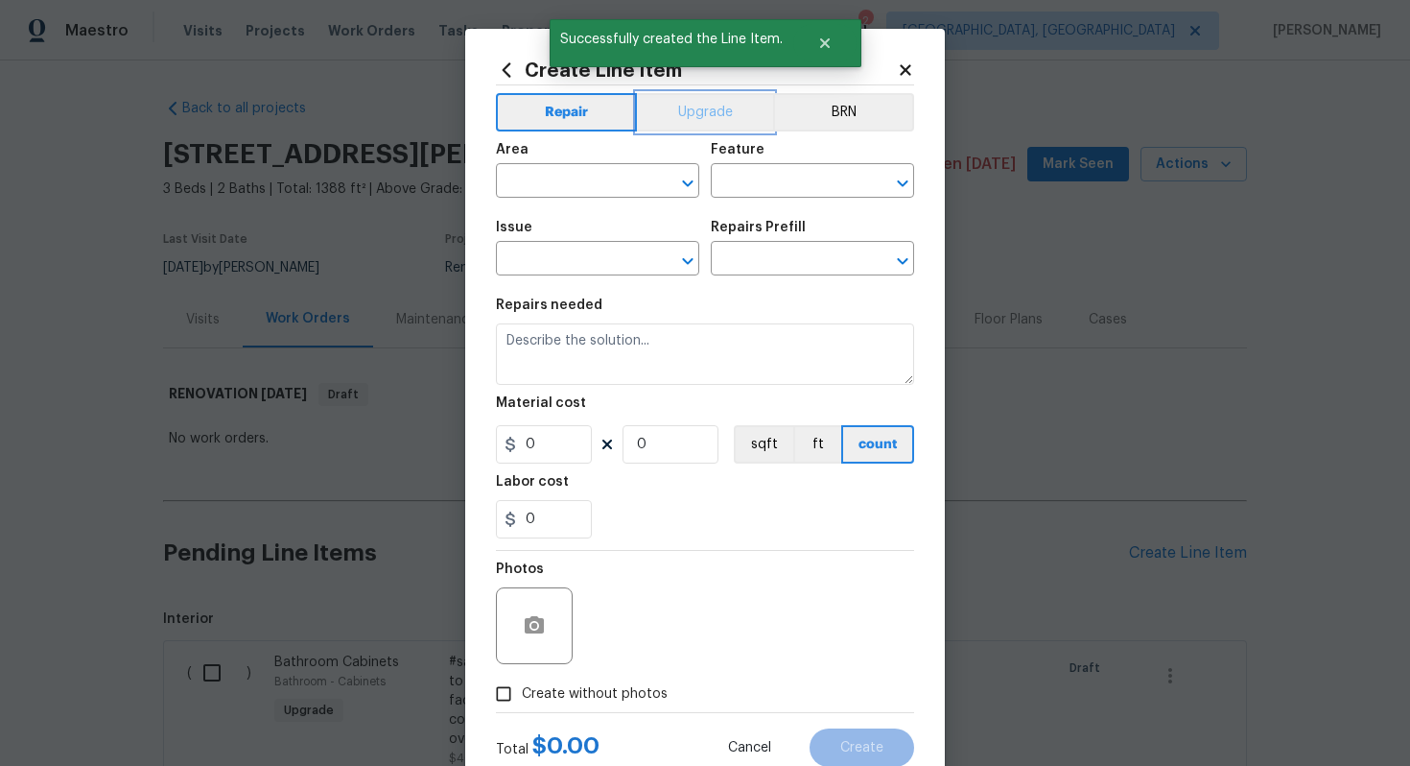
click at [710, 96] on button "Upgrade" at bounding box center [705, 112] width 137 height 38
click at [588, 177] on input "text" at bounding box center [571, 183] width 150 height 30
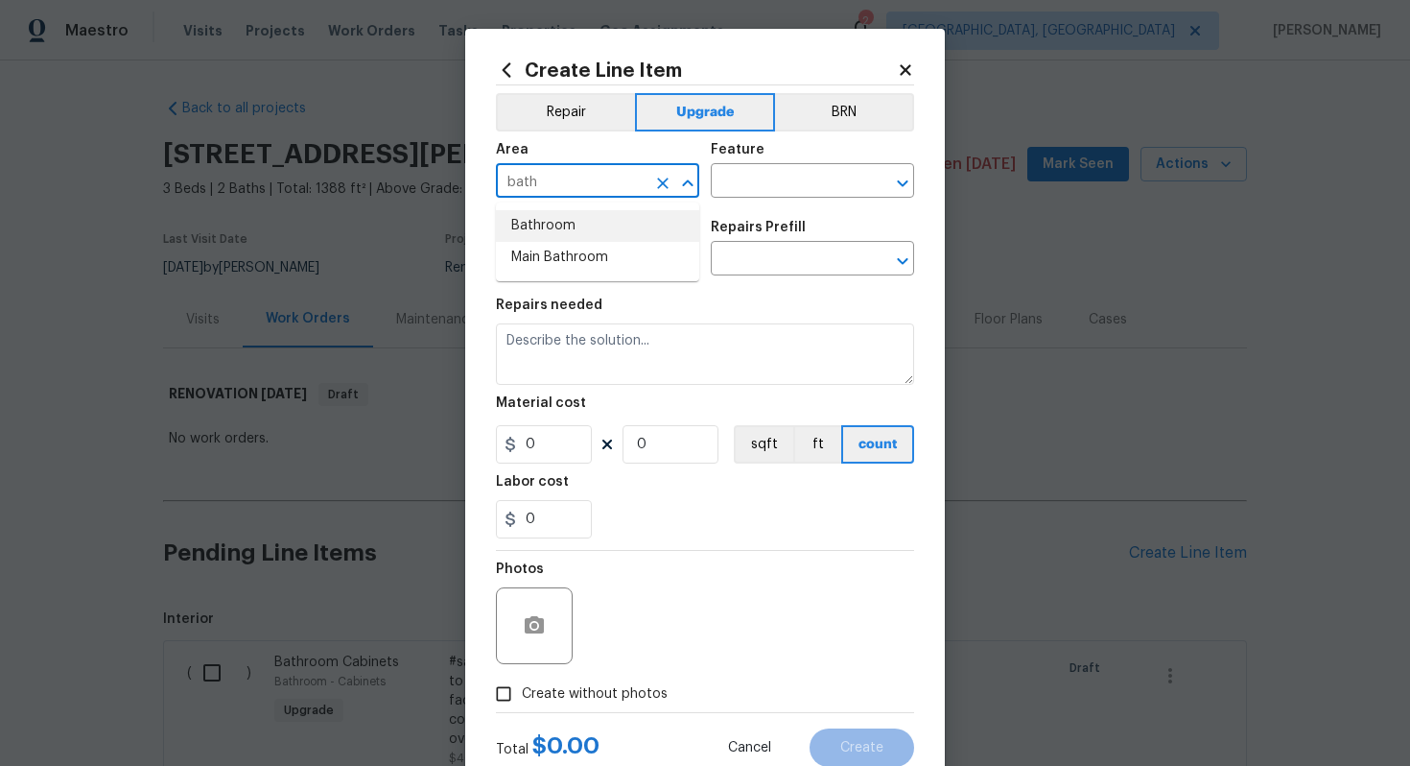
click at [571, 227] on li "Bathroom" at bounding box center [597, 226] width 203 height 32
type input "Bathroom"
click at [744, 189] on input "text" at bounding box center [786, 183] width 150 height 30
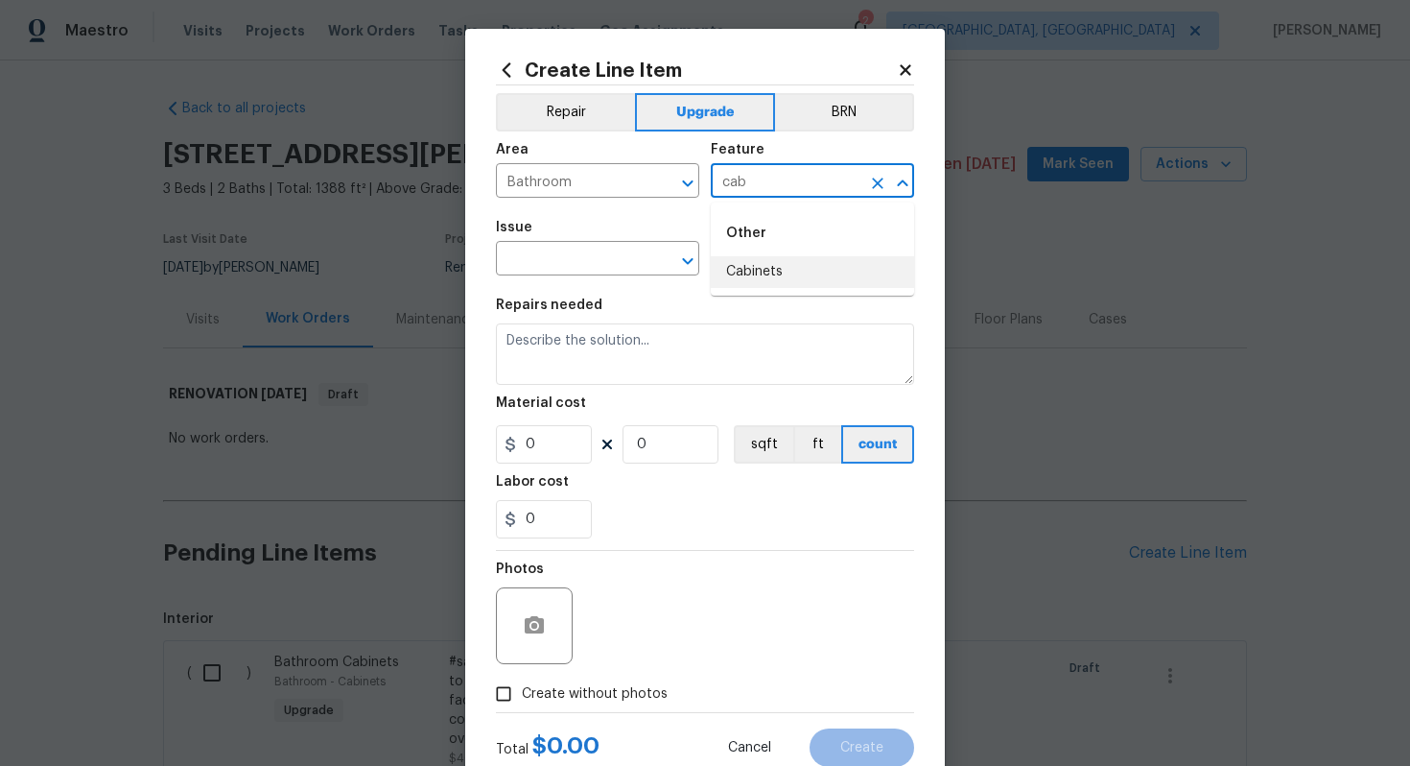
click at [746, 260] on li "Cabinets" at bounding box center [812, 272] width 203 height 32
type input "Cabinets"
click at [591, 252] on input "text" at bounding box center [571, 261] width 150 height 30
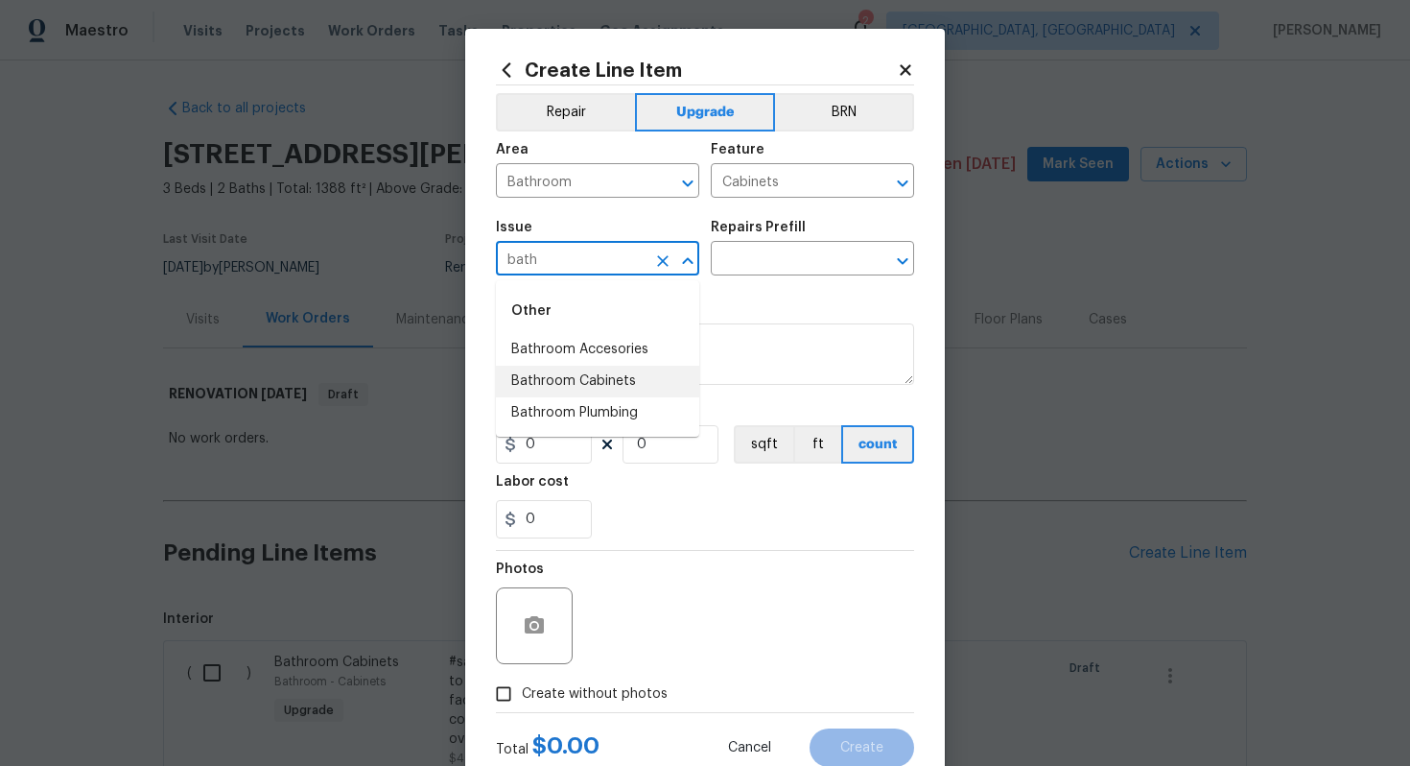
click at [607, 375] on li "Bathroom Cabinets" at bounding box center [597, 382] width 203 height 32
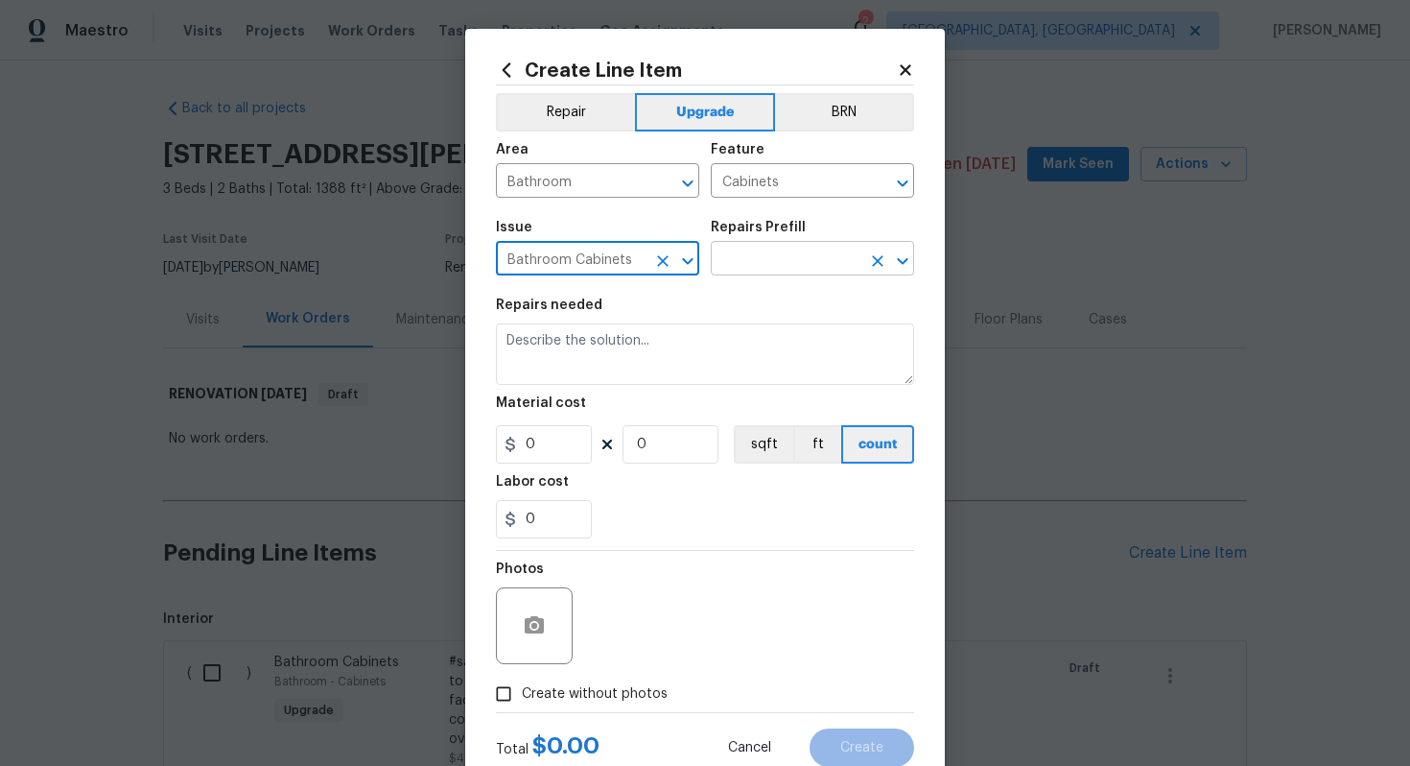
type input "Bathroom Cabinets"
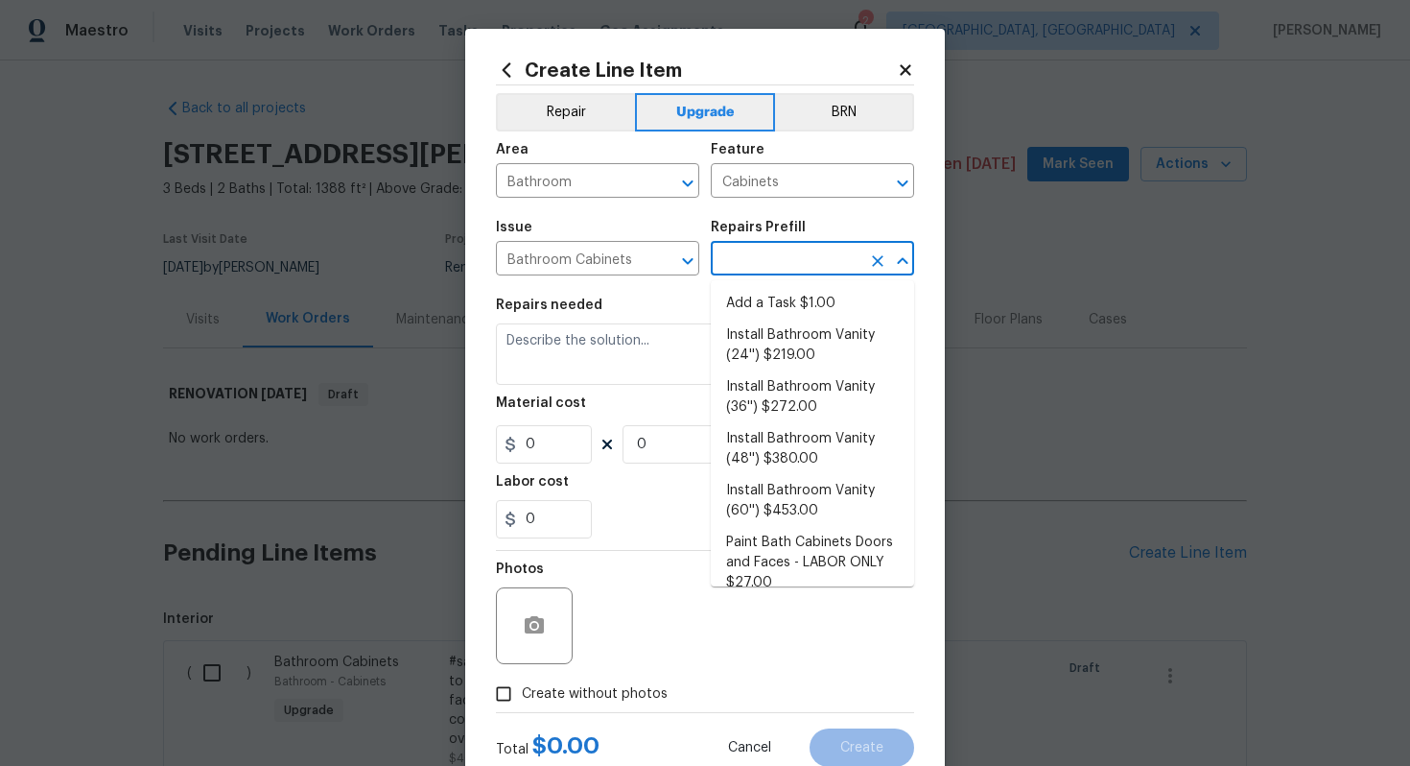
click at [802, 259] on input "text" at bounding box center [786, 261] width 150 height 30
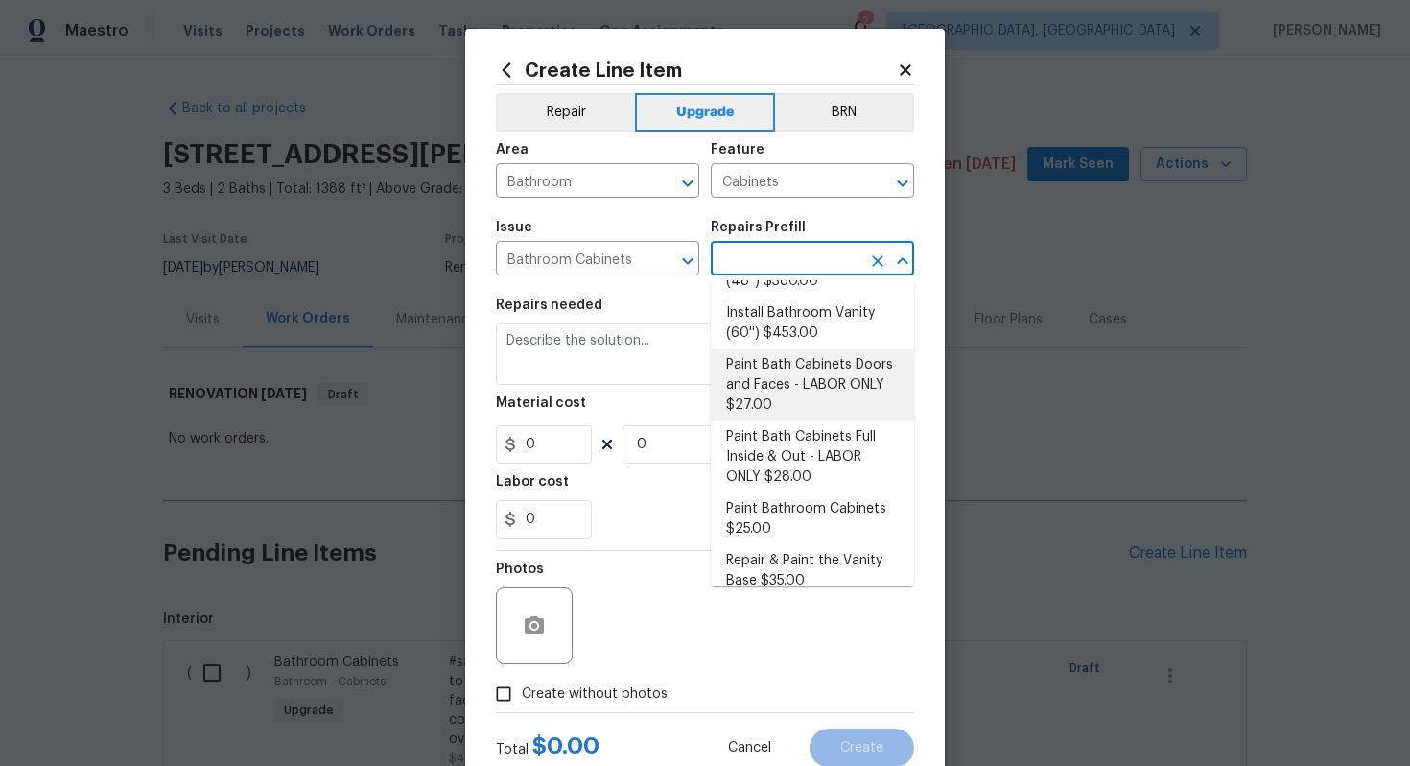
scroll to position [248, 0]
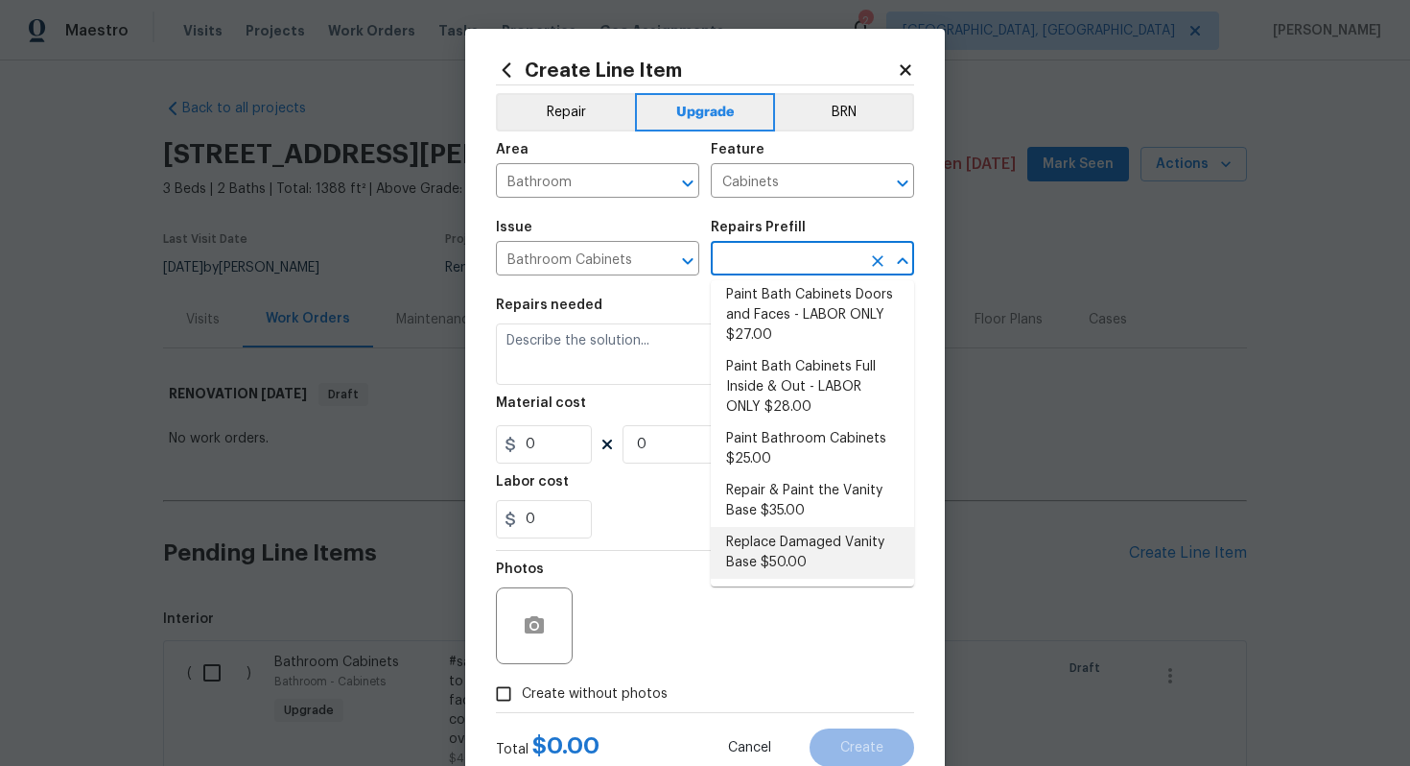
click at [807, 553] on li "Replace Damaged Vanity Base $50.00" at bounding box center [812, 553] width 203 height 52
type input "Replace Damaged Vanity Base $50.00"
type textarea "Remove the existing/damage cabinet base and replace with new. Ensure that the n…"
type input "50"
type input "1"
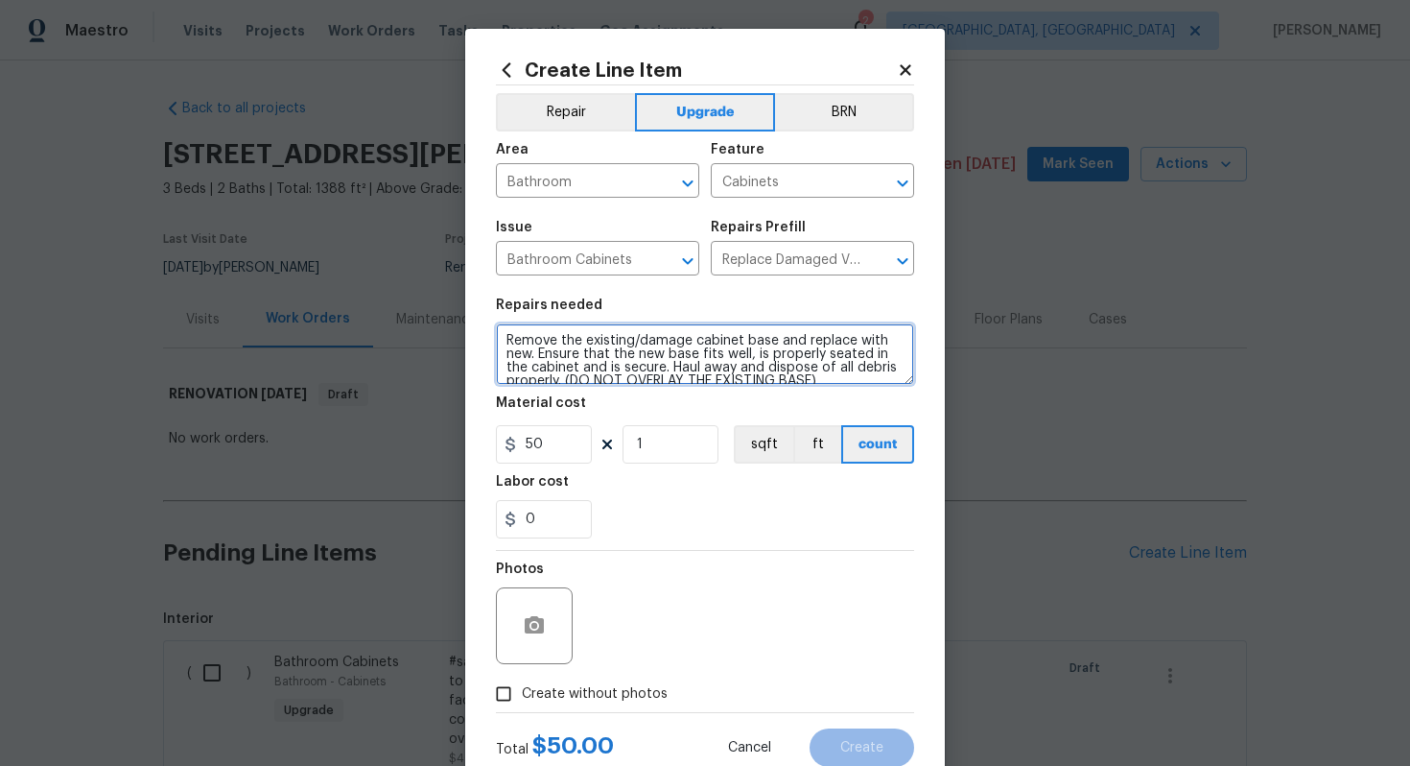
click at [501, 337] on textarea "Remove the existing/damage cabinet base and replace with new. Ensure that the n…" at bounding box center [705, 353] width 418 height 61
type textarea "#sala - Remove the existing/damage cabinet base and replace with new. Ensure th…"
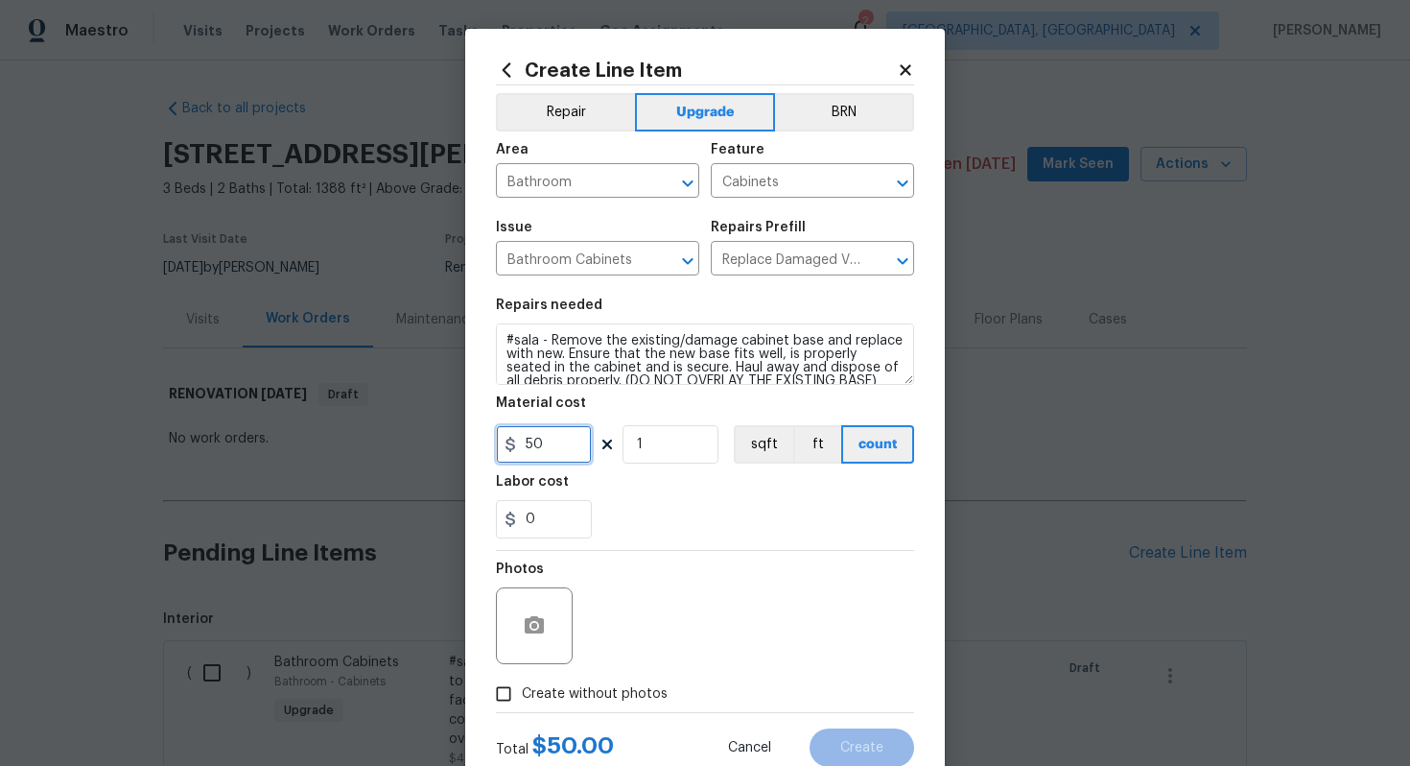
click at [557, 460] on input "50" at bounding box center [544, 444] width 96 height 38
type input "65"
click at [610, 695] on span "Create without photos" at bounding box center [595, 694] width 146 height 20
click at [522, 695] on input "Create without photos" at bounding box center [504, 693] width 36 height 36
checkbox input "true"
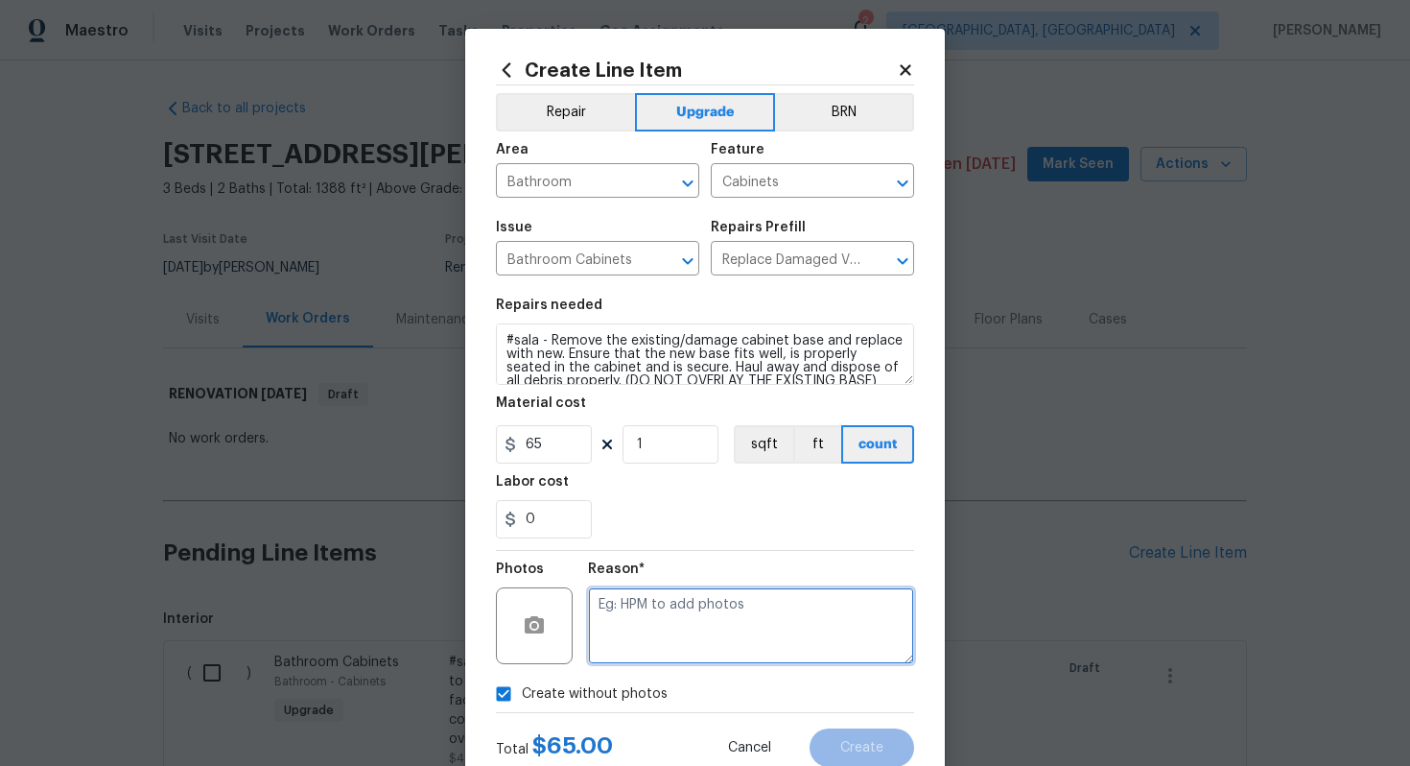
click at [663, 632] on textarea at bounding box center [751, 625] width 326 height 77
type textarea "n/a"
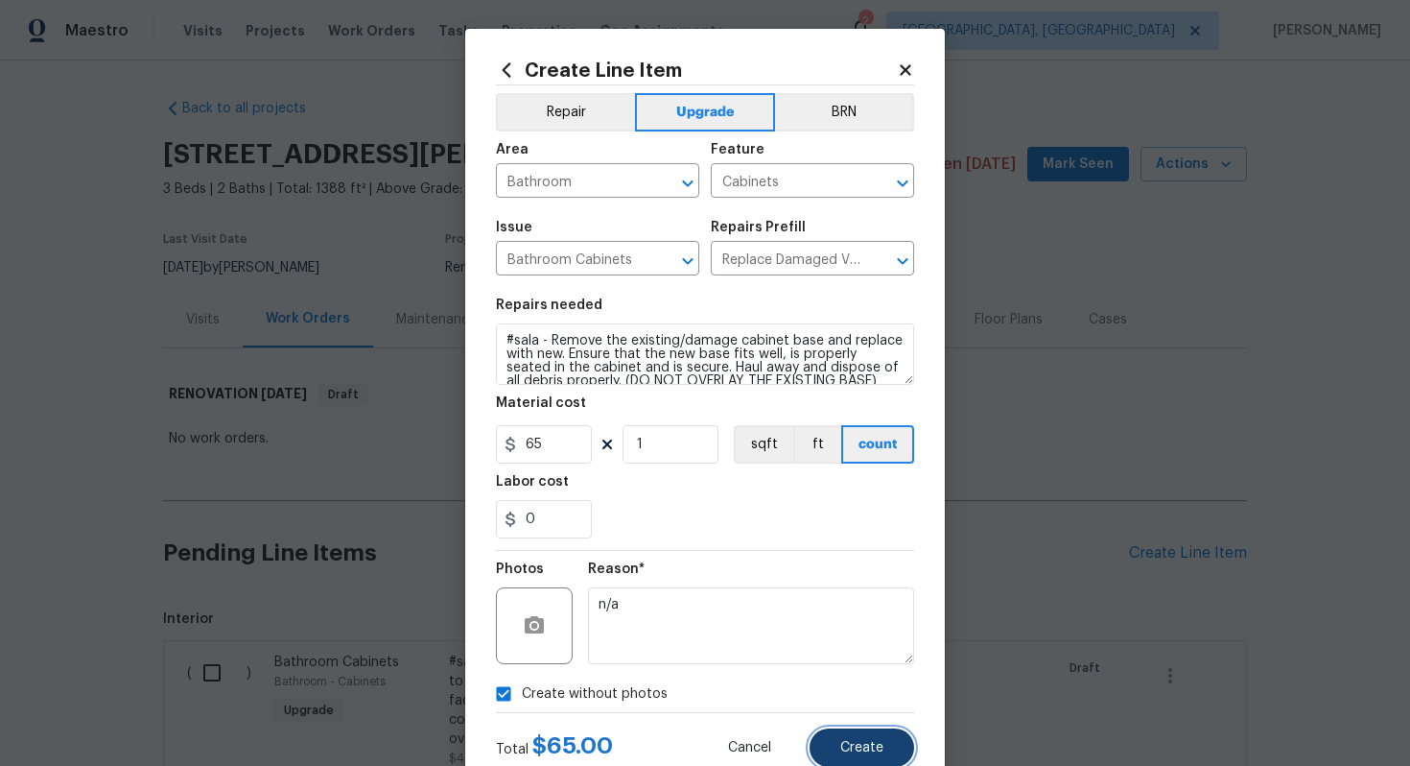
click at [871, 736] on button "Create" at bounding box center [862, 747] width 105 height 38
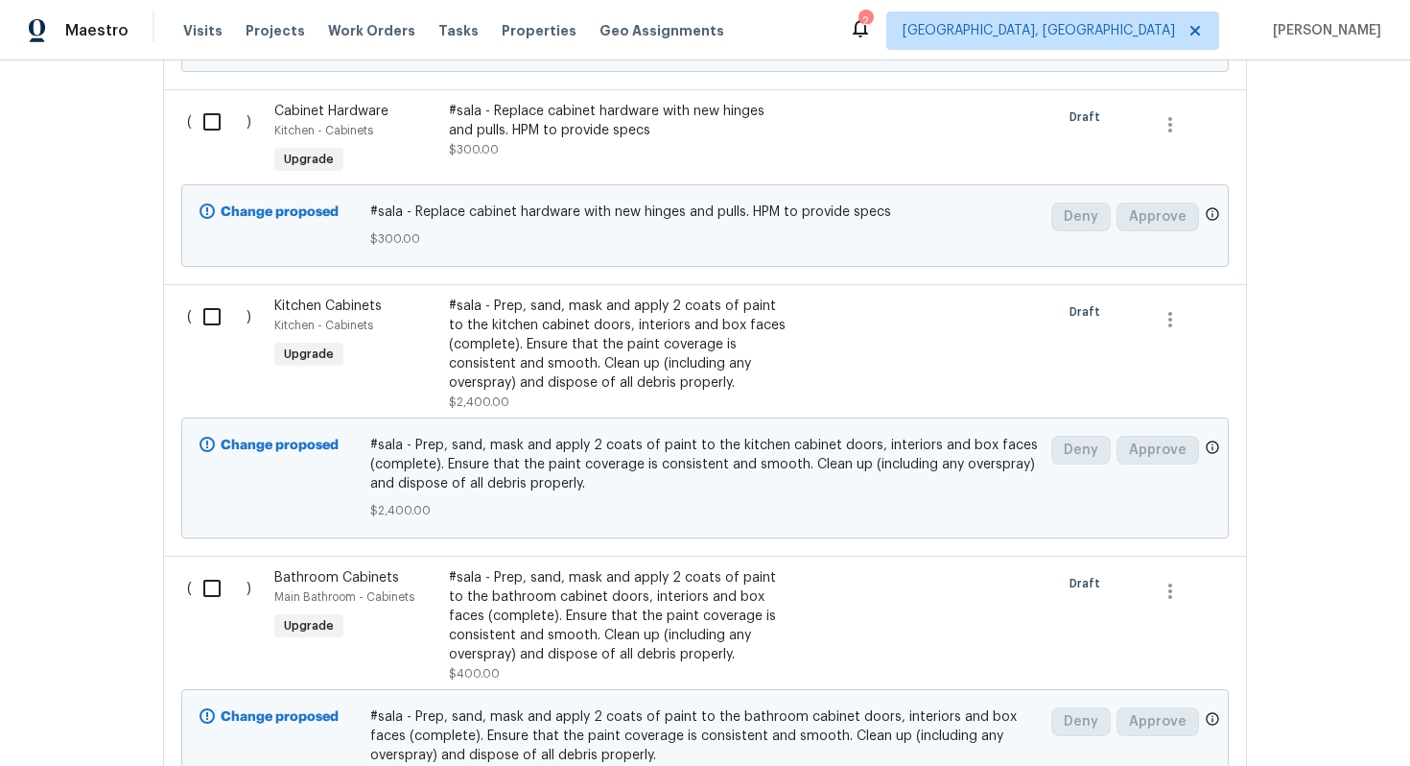
scroll to position [1098, 0]
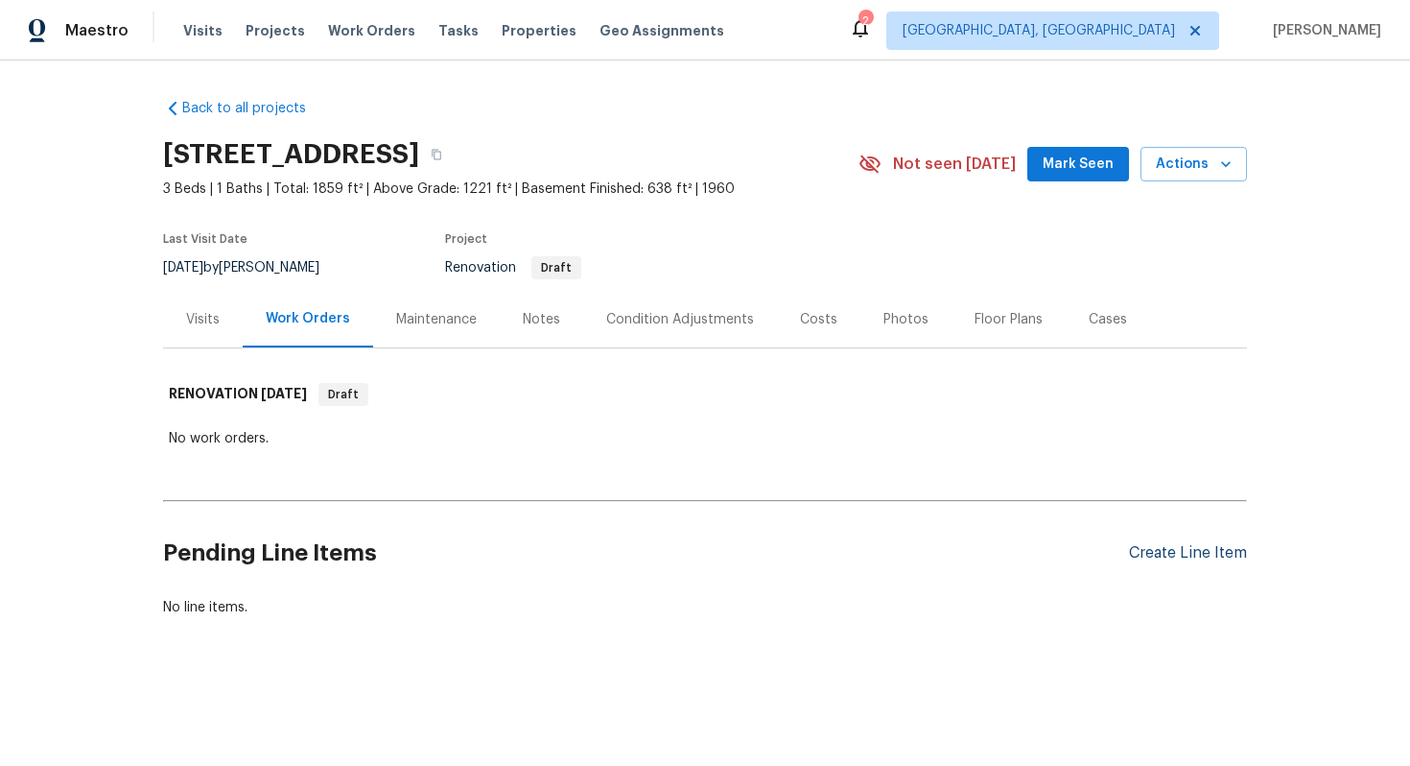
click at [1168, 549] on div "Create Line Item" at bounding box center [1188, 553] width 118 height 18
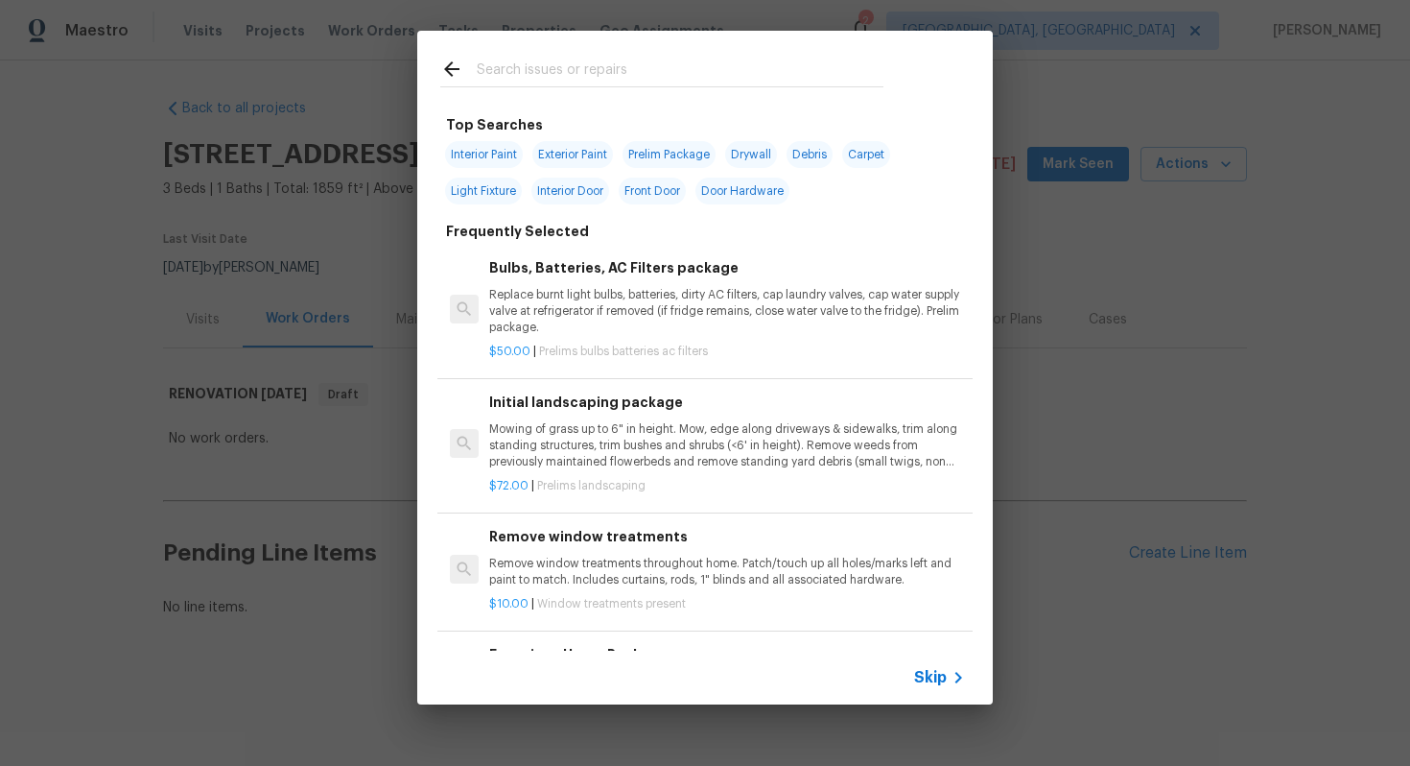
click at [933, 676] on span "Skip" at bounding box center [930, 677] width 33 height 19
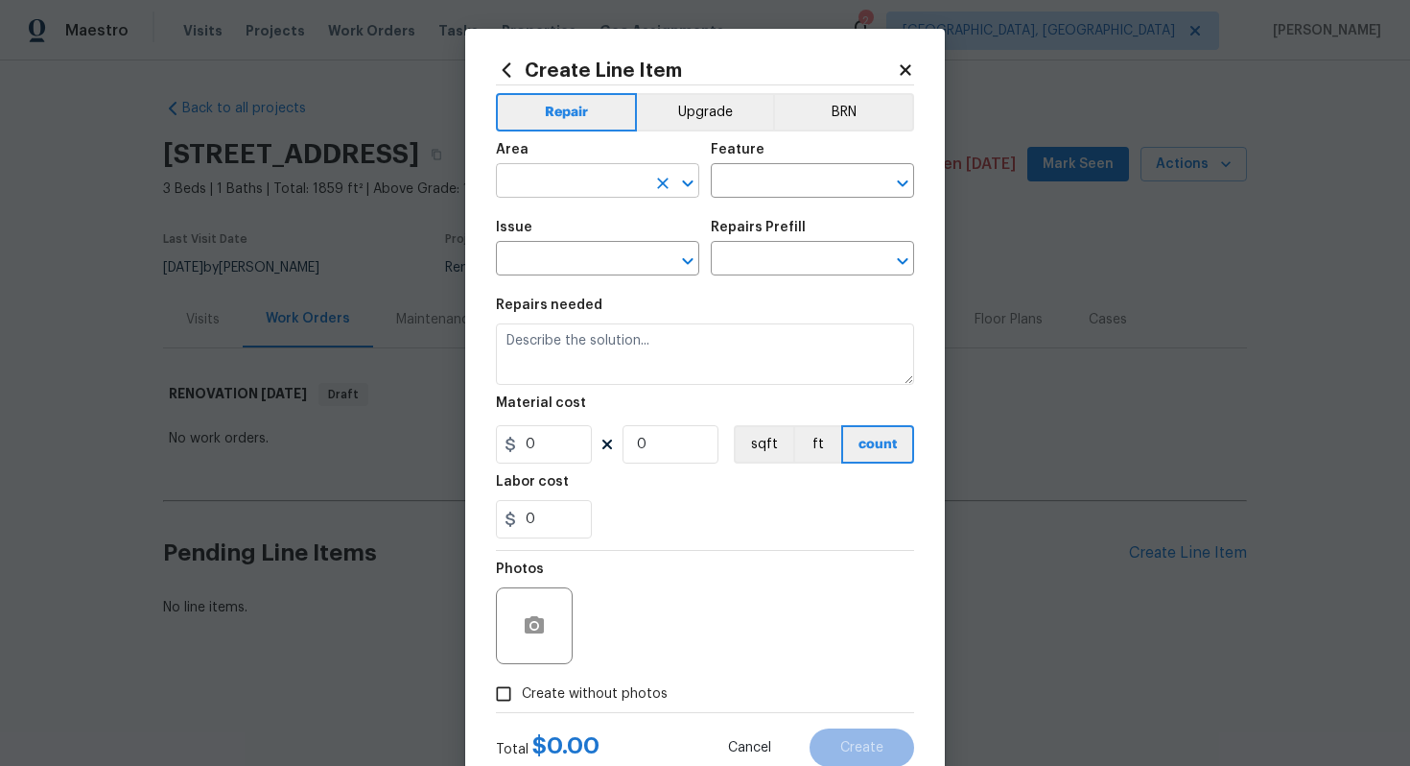
click at [619, 181] on input "text" at bounding box center [571, 183] width 150 height 30
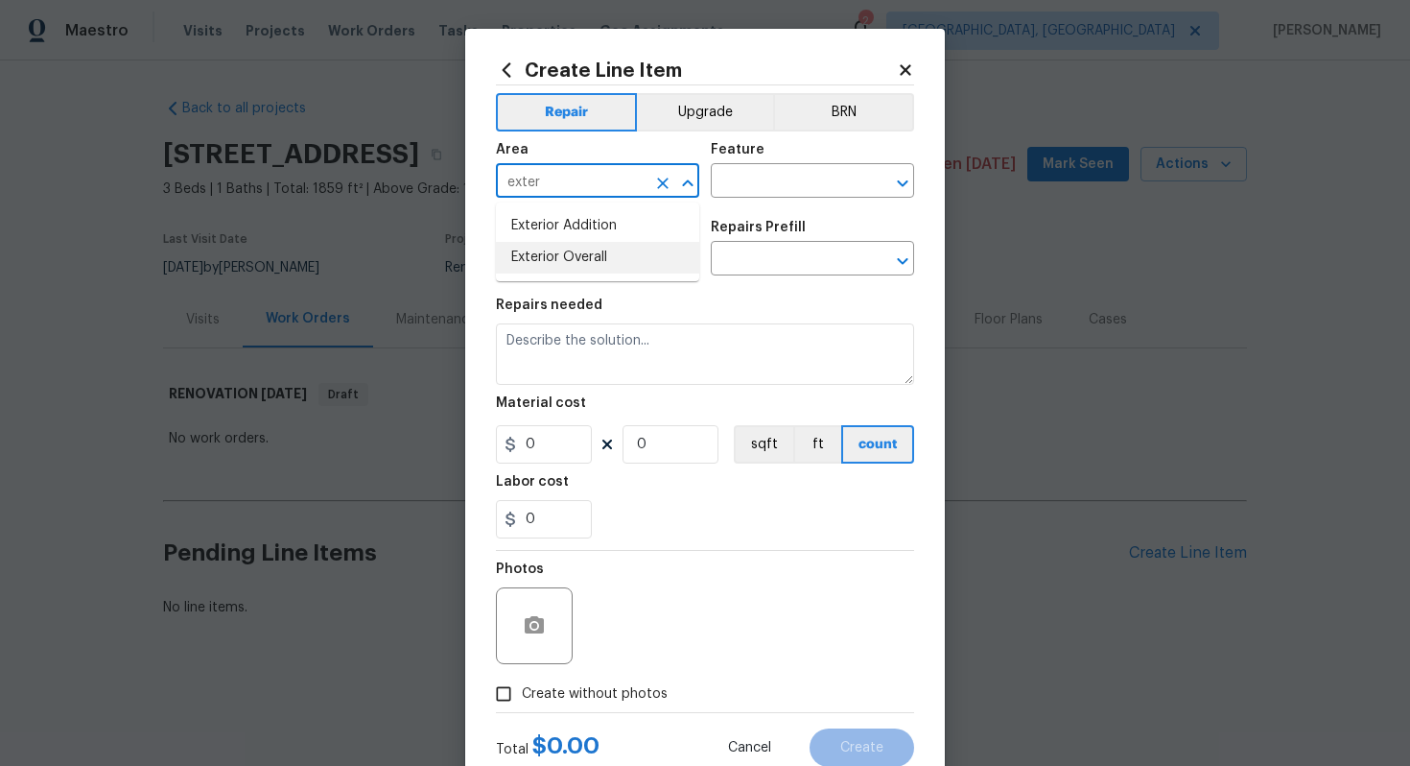
click at [613, 258] on li "Exterior Overall" at bounding box center [597, 258] width 203 height 32
type input "Exterior Overall"
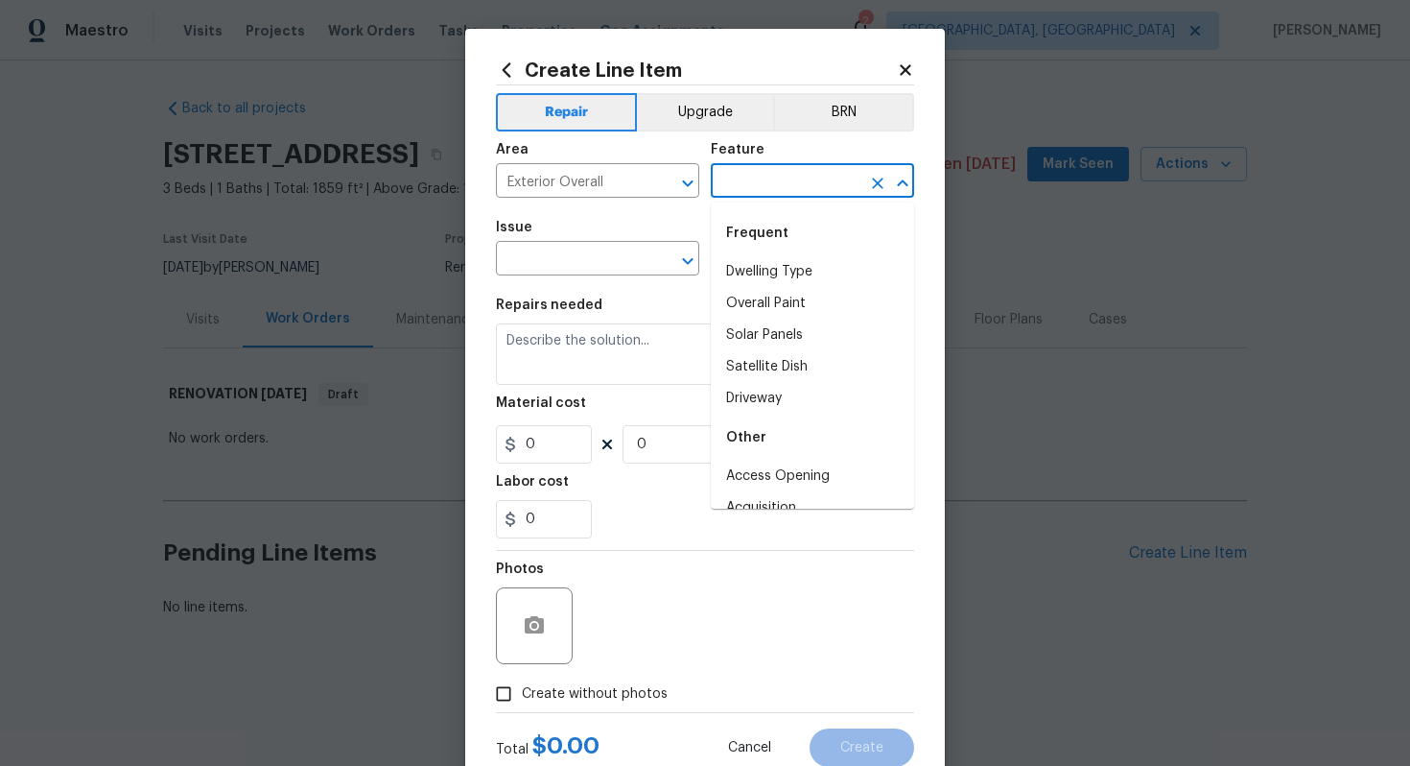
click at [772, 181] on input "text" at bounding box center [786, 183] width 150 height 30
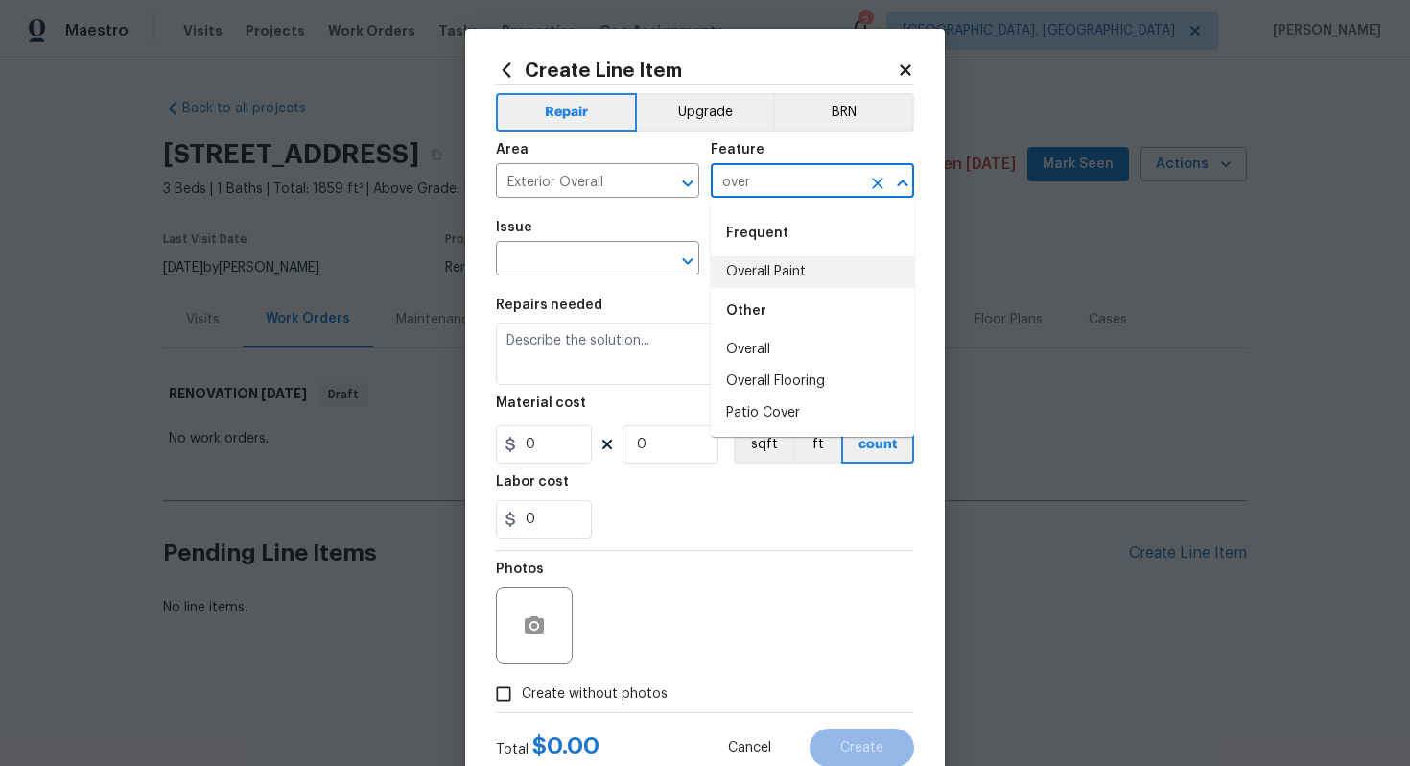
click at [788, 273] on li "Overall Paint" at bounding box center [812, 272] width 203 height 32
type input "Overall Paint"
click at [551, 268] on input "text" at bounding box center [571, 261] width 150 height 30
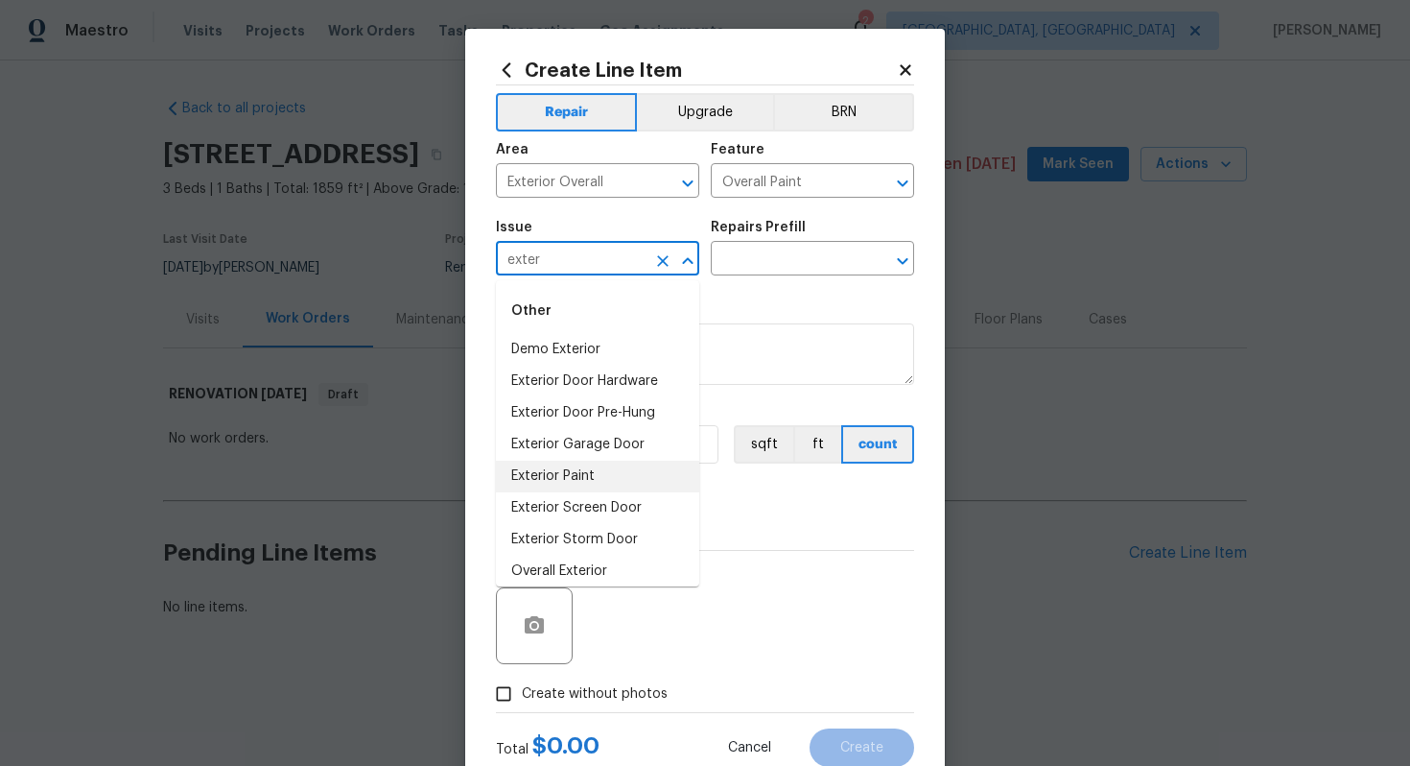
click at [598, 481] on li "Exterior Paint" at bounding box center [597, 477] width 203 height 32
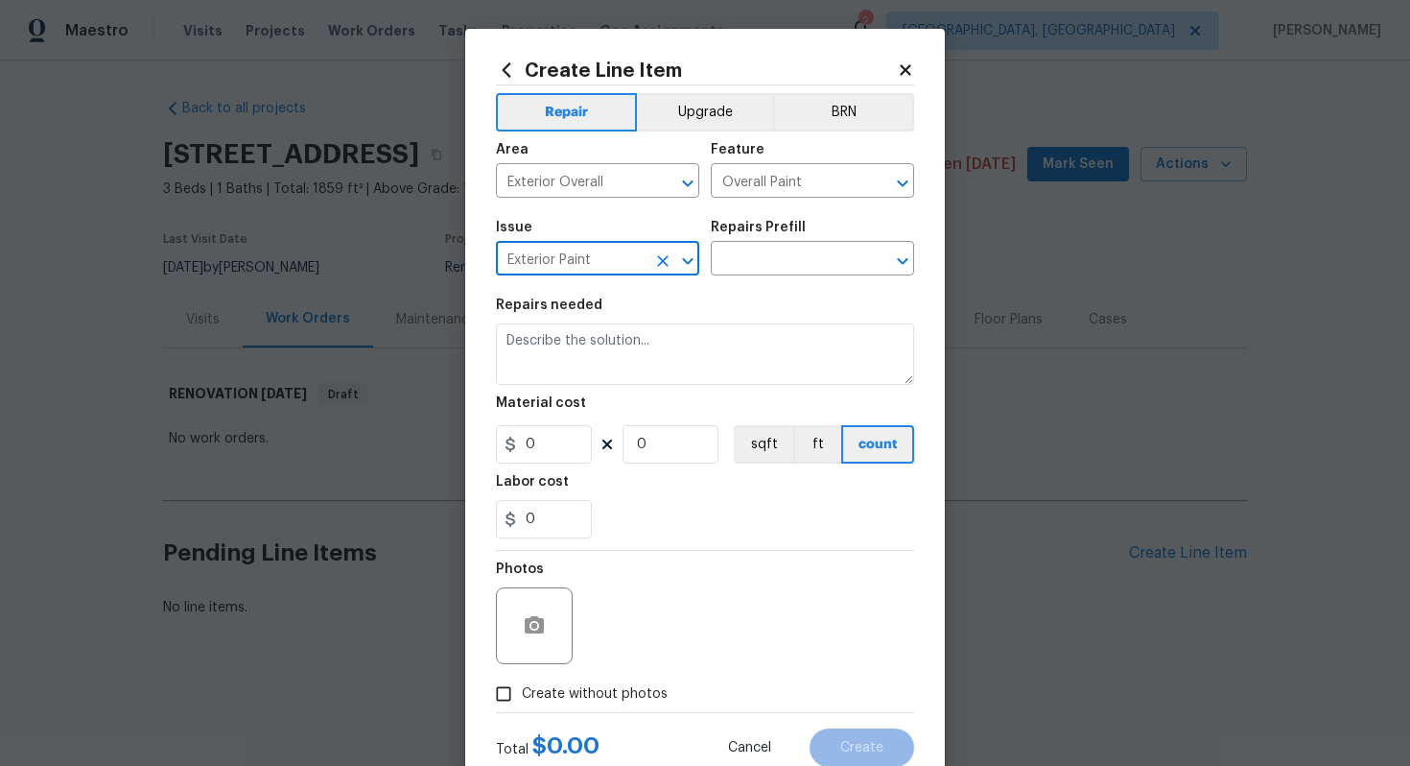
type input "Exterior Paint"
click at [781, 241] on div "Repairs Prefill" at bounding box center [812, 233] width 203 height 25
click at [765, 255] on input "text" at bounding box center [786, 261] width 150 height 30
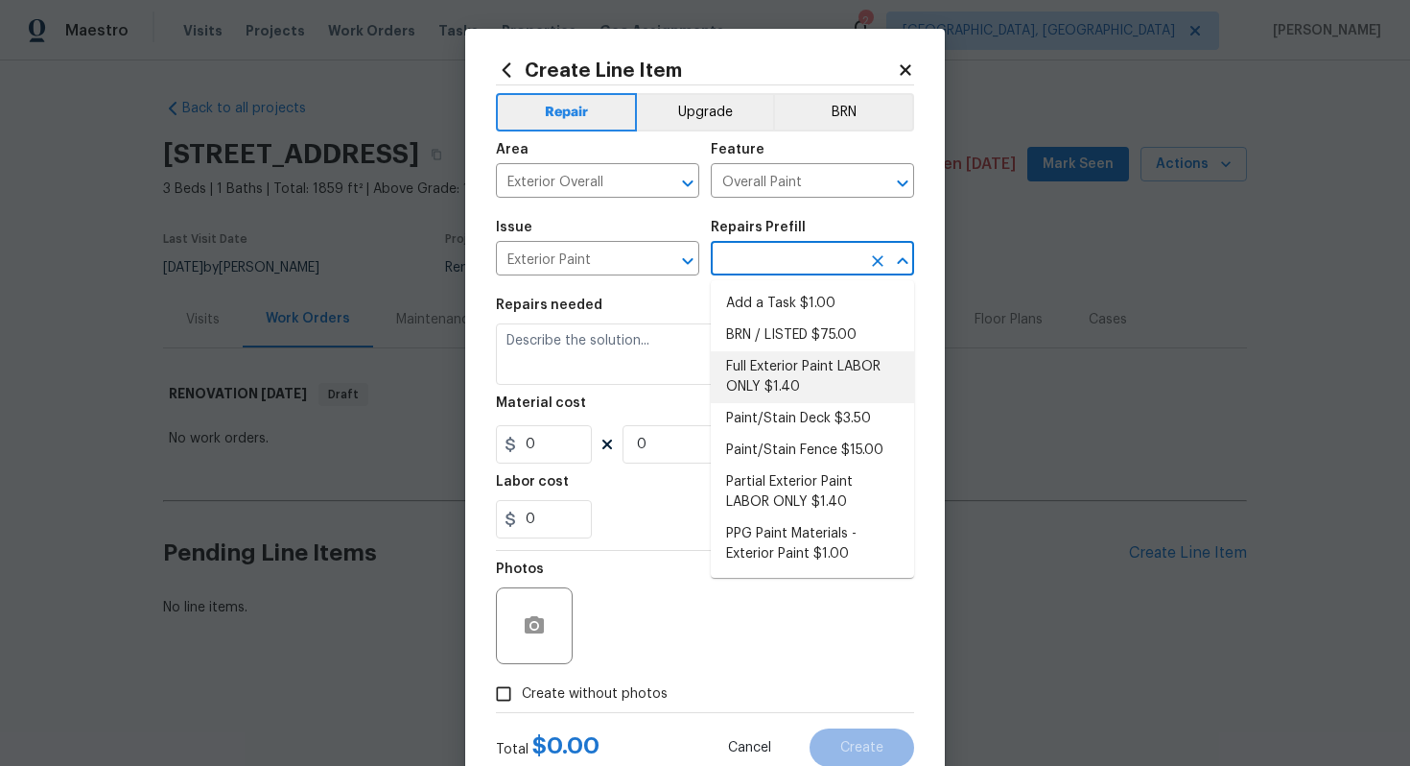
click at [813, 385] on li "Full Exterior Paint LABOR ONLY $1.40" at bounding box center [812, 377] width 203 height 52
type input "Full Exterior Paint LABOR ONLY $1.40"
type textarea "Full Exterior Paint - Prep, mask and paint the exterior of the home. Ensure tha…"
type input "1.4"
type input "1"
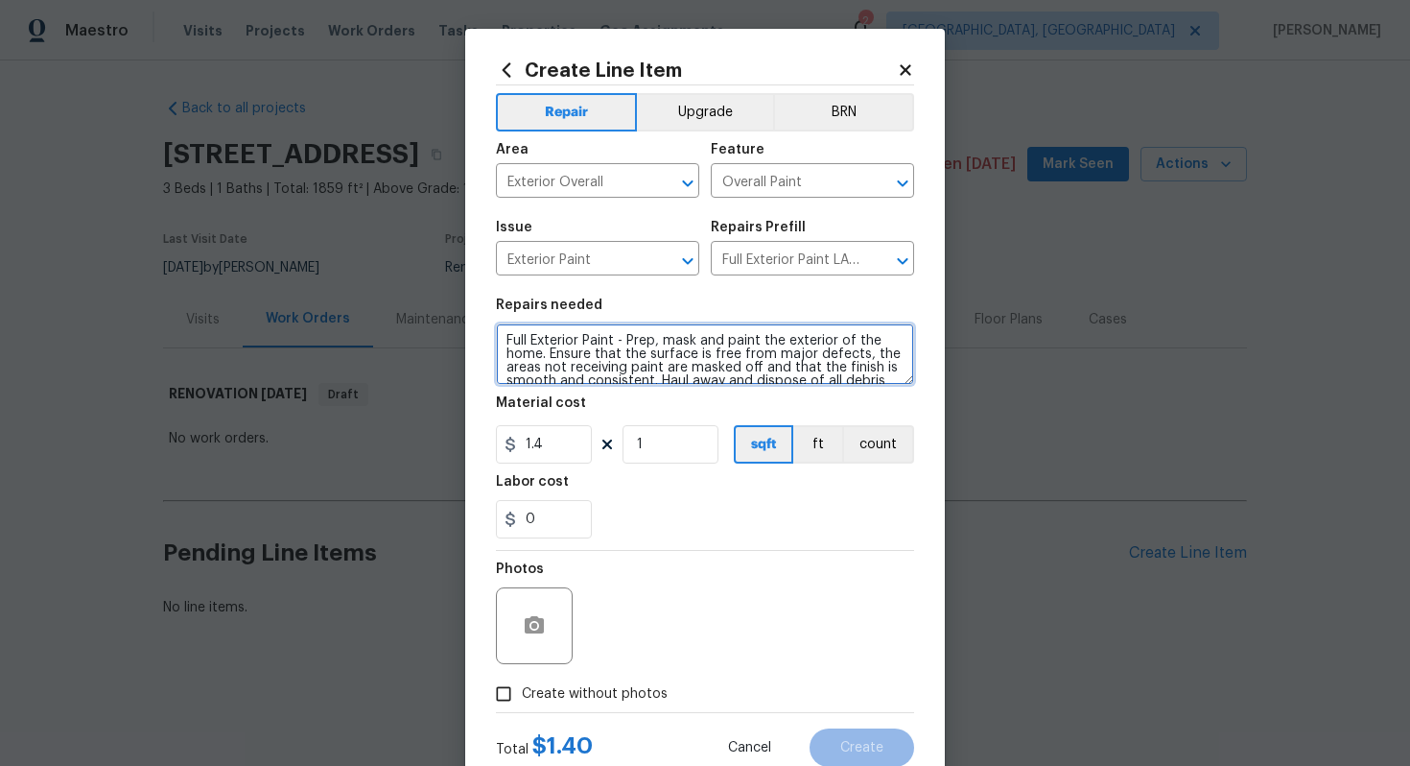
click at [499, 337] on textarea "Full Exterior Paint - Prep, mask and paint the exterior of the home. Ensure tha…" at bounding box center [705, 353] width 418 height 61
type textarea "#sala - Full Exterior Paint - Prep, mask and paint the exterior of the home. En…"
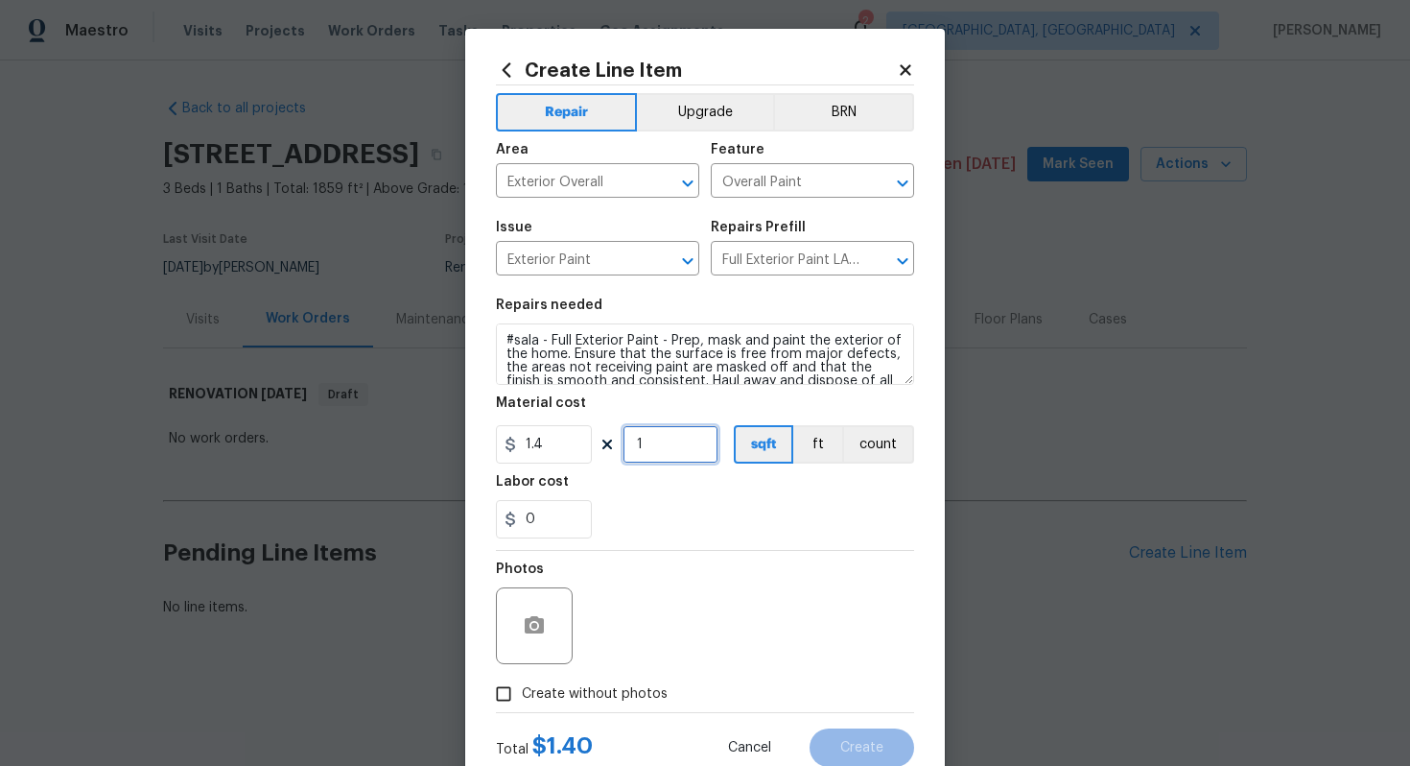
click at [676, 437] on input "1" at bounding box center [671, 444] width 96 height 38
type input "1859"
click at [626, 685] on span "Create without photos" at bounding box center [595, 694] width 146 height 20
click at [522, 685] on input "Create without photos" at bounding box center [504, 693] width 36 height 36
checkbox input "true"
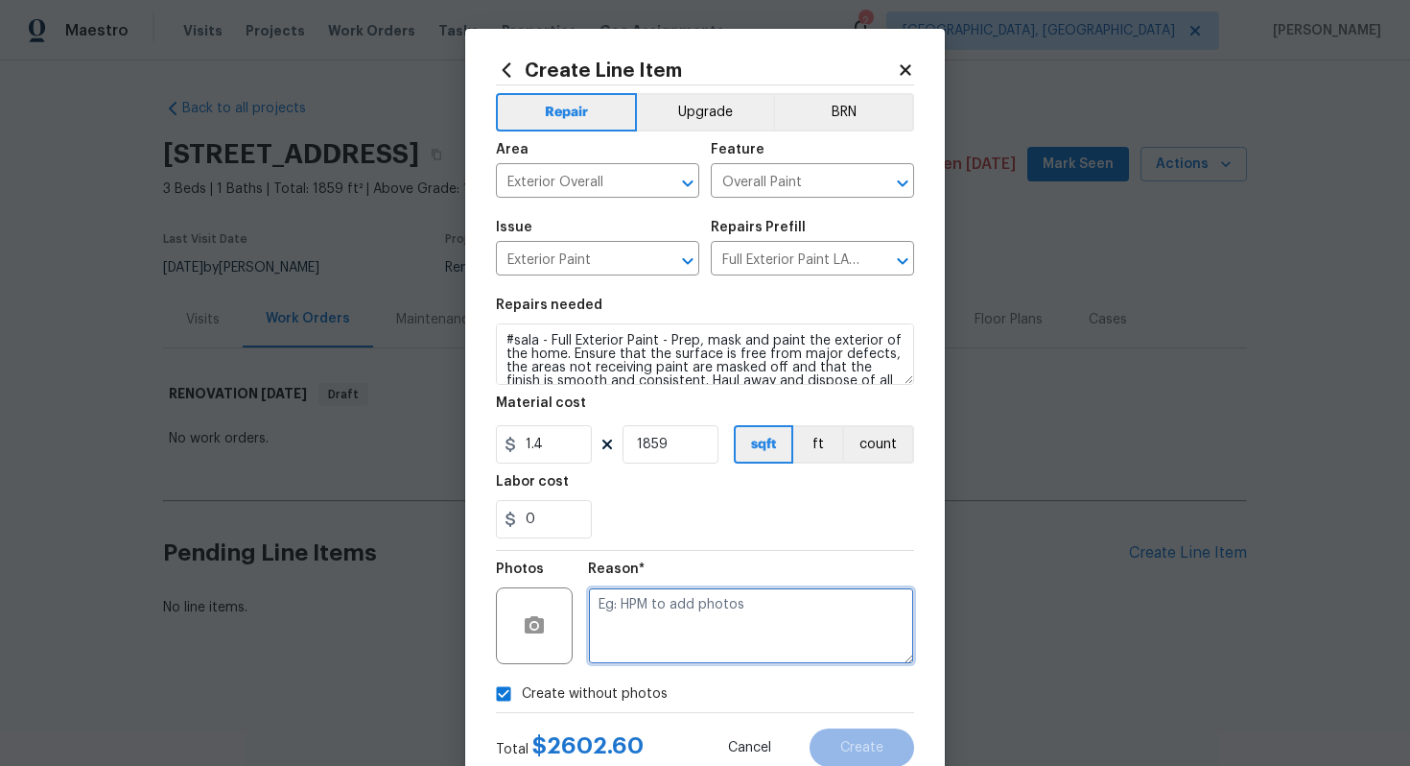
click at [660, 621] on textarea at bounding box center [751, 625] width 326 height 77
type textarea "n/a"
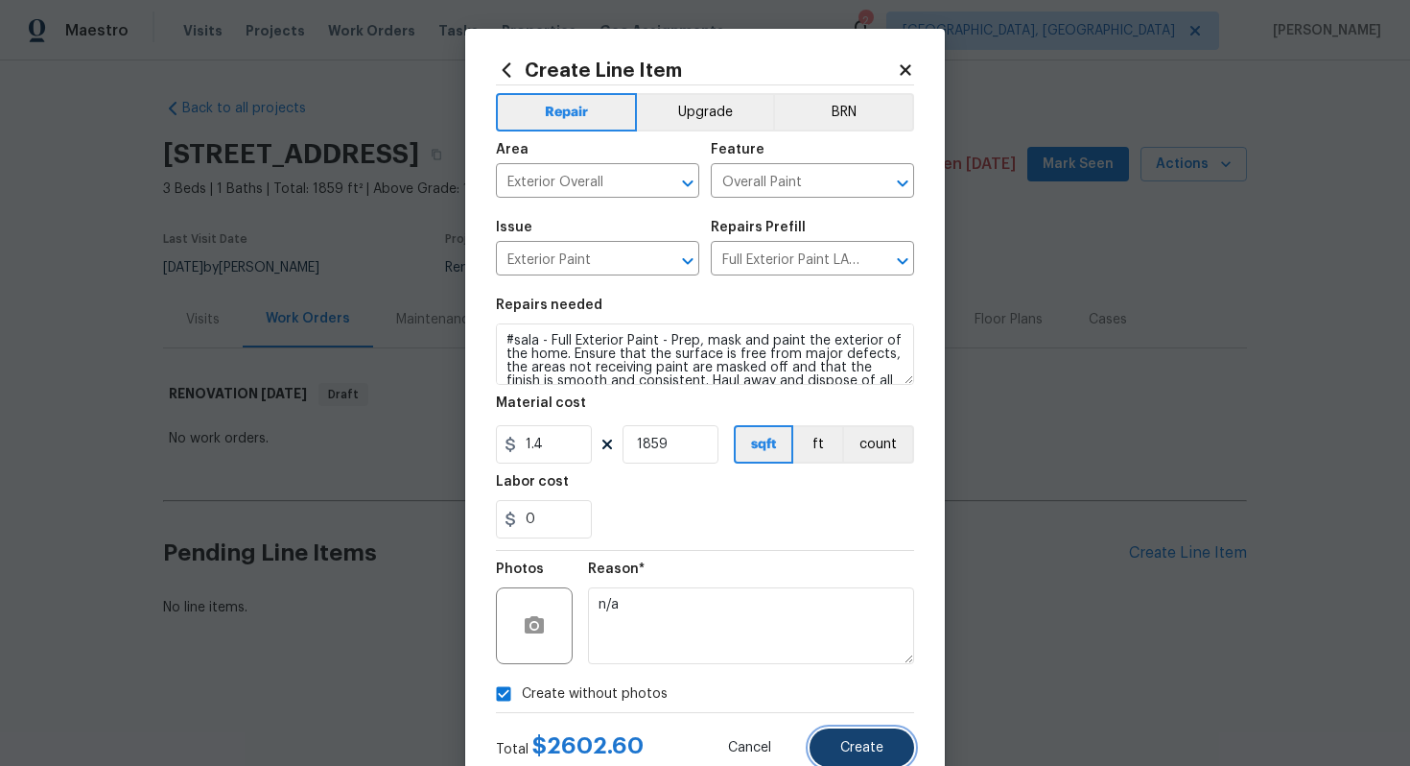
click at [878, 746] on span "Create" at bounding box center [862, 748] width 43 height 14
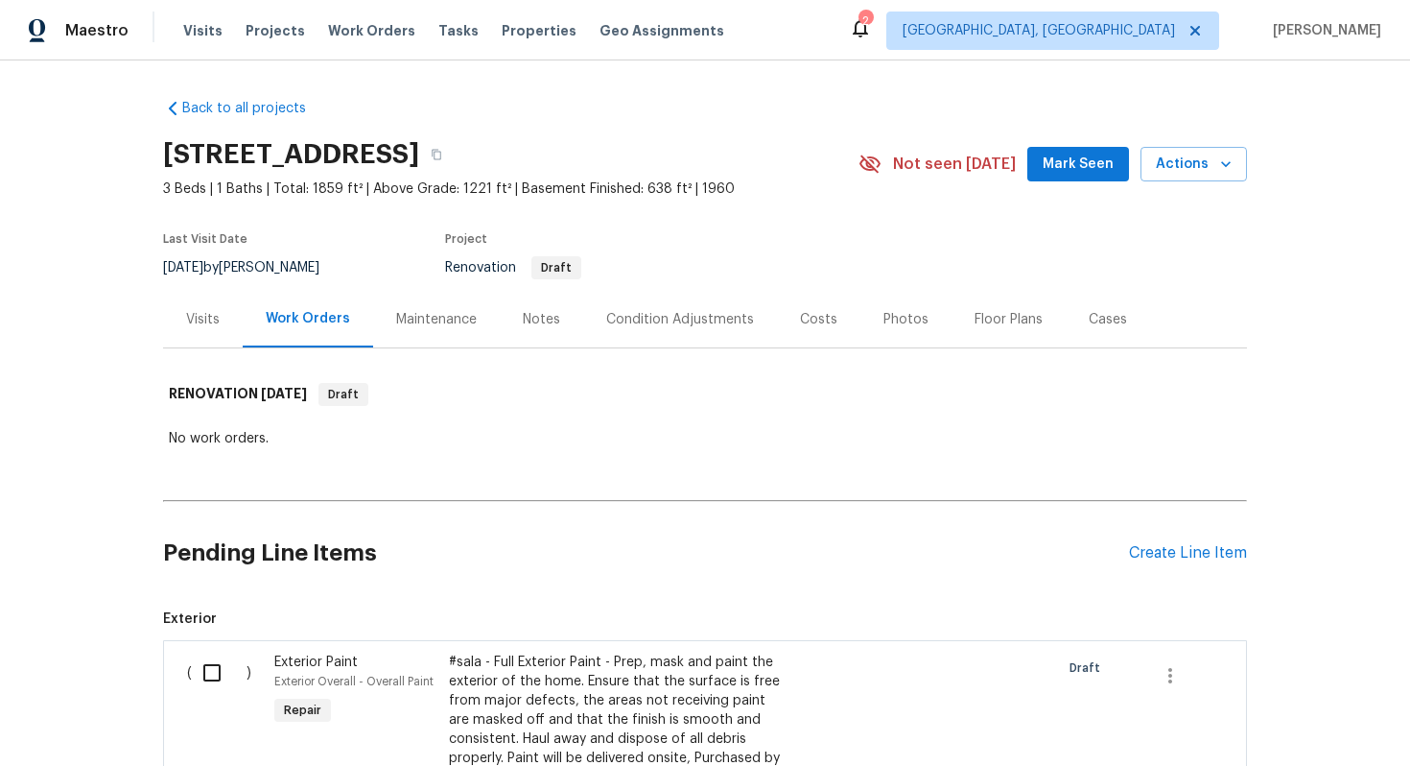
click at [1168, 562] on div "Pending Line Items Create Line Item" at bounding box center [705, 553] width 1084 height 89
click at [1149, 557] on div "Create Line Item" at bounding box center [1188, 553] width 118 height 18
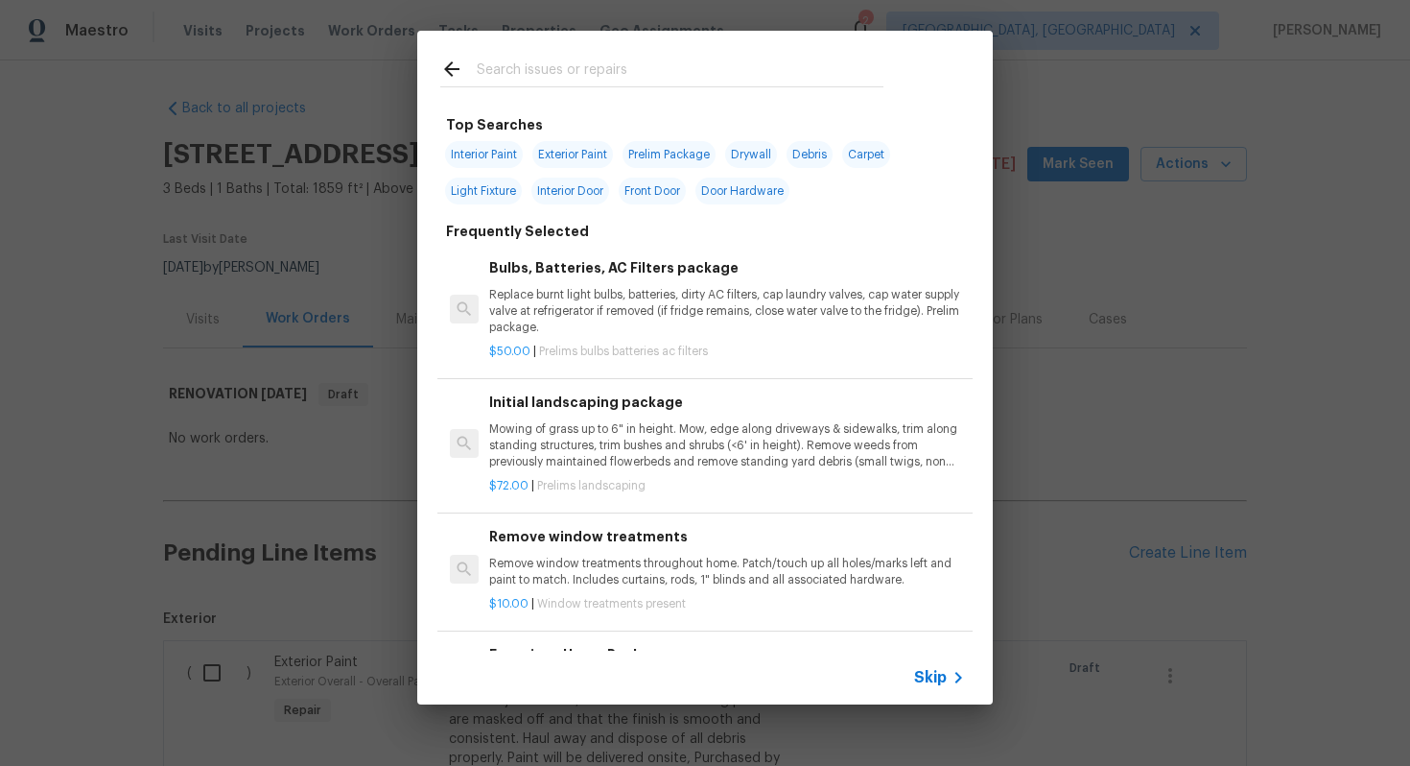
click at [938, 681] on span "Skip" at bounding box center [930, 677] width 33 height 19
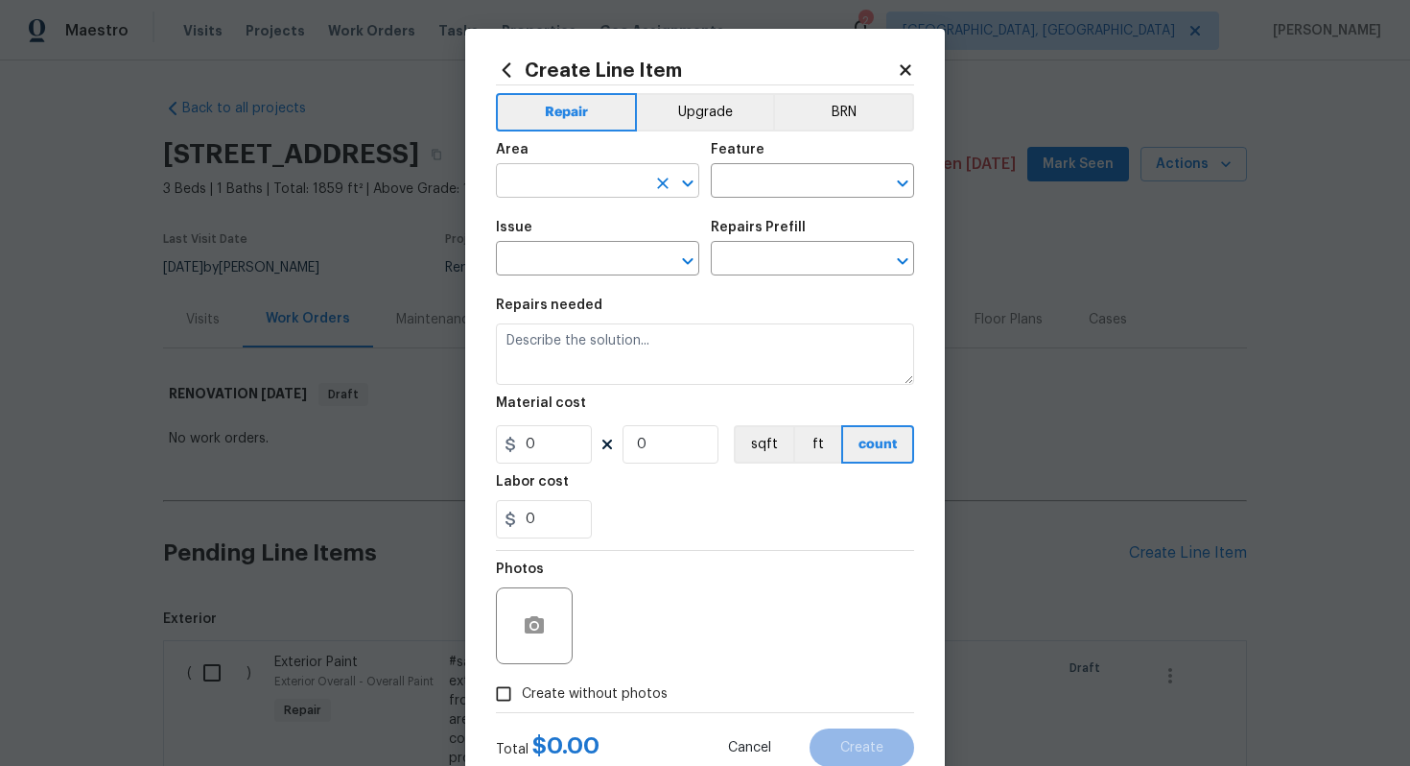
click at [546, 184] on input "text" at bounding box center [571, 183] width 150 height 30
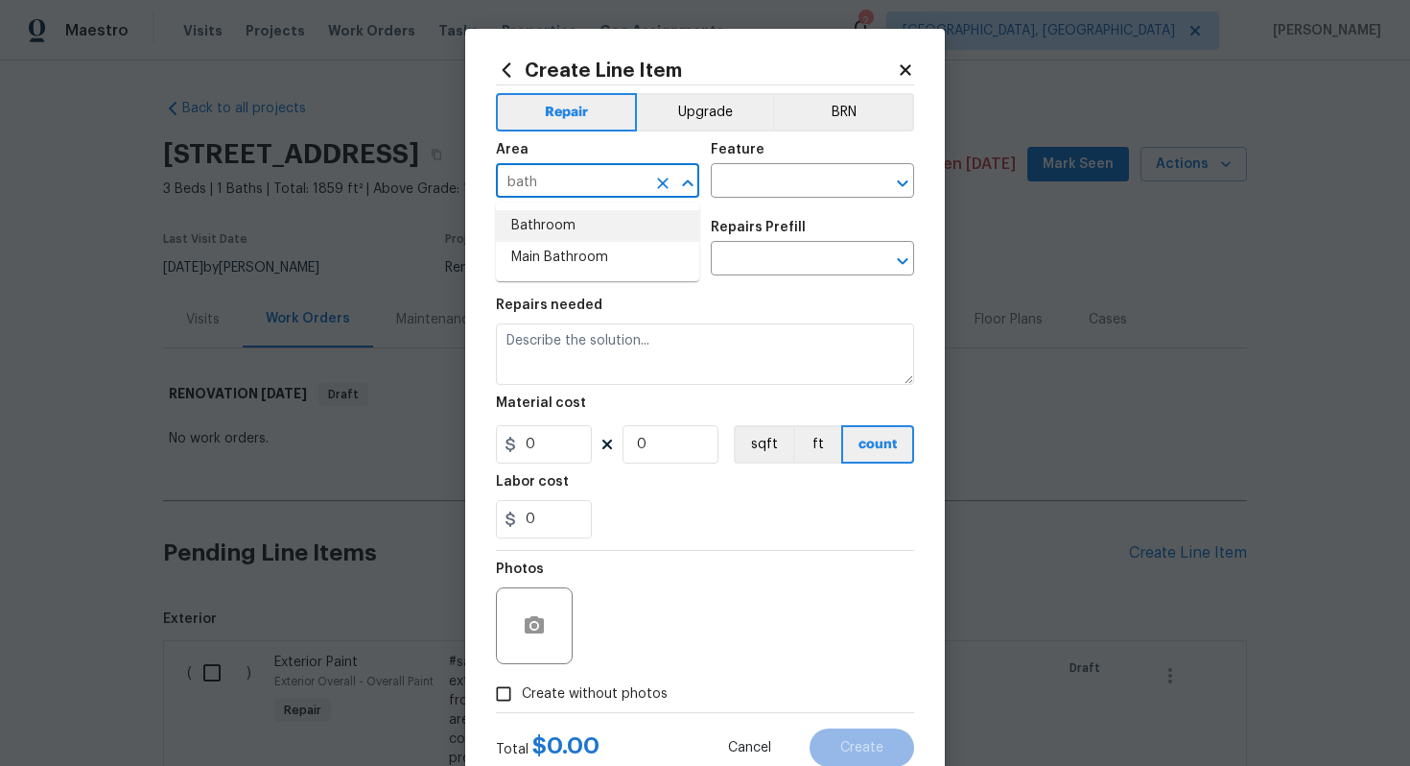
click at [547, 223] on li "Bathroom" at bounding box center [597, 226] width 203 height 32
type input "Bathroom"
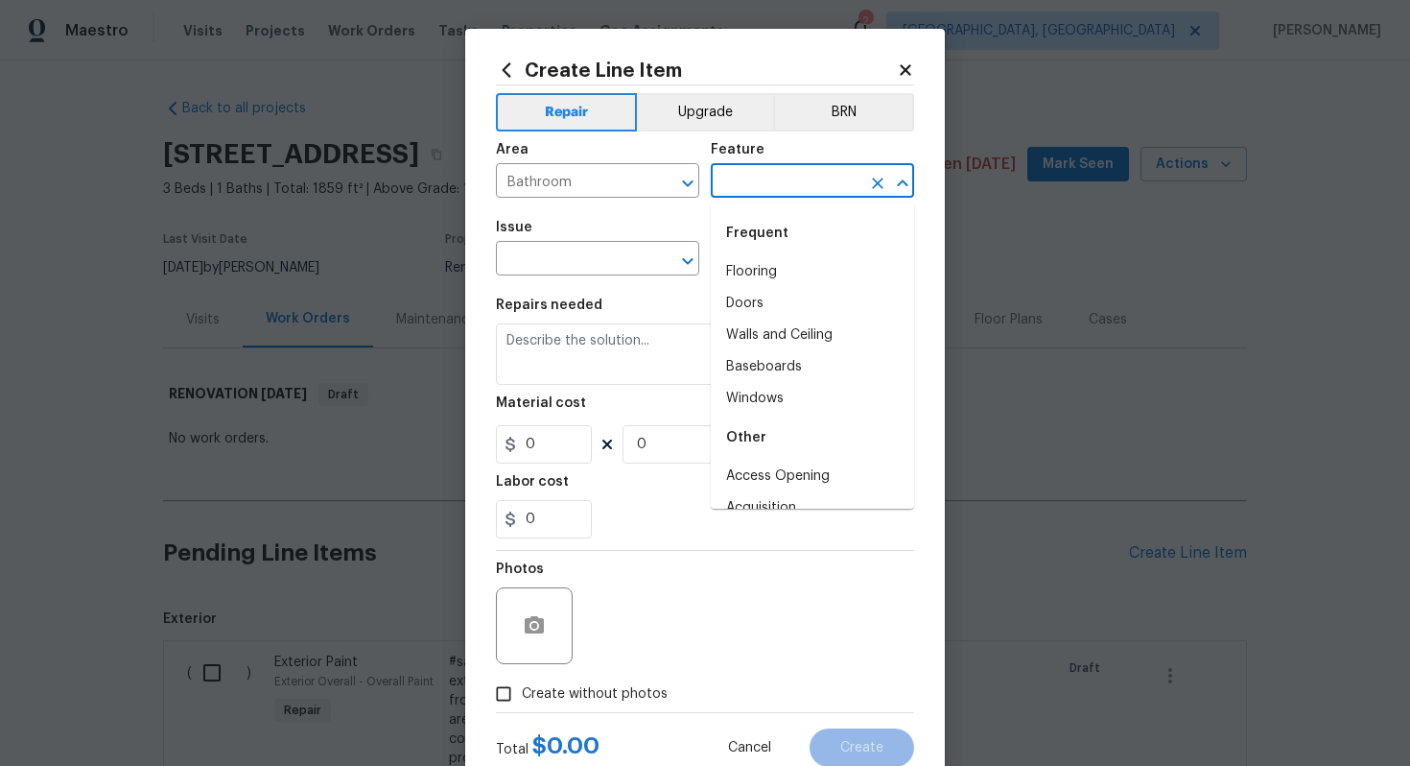
click at [794, 176] on input "text" at bounding box center [786, 183] width 150 height 30
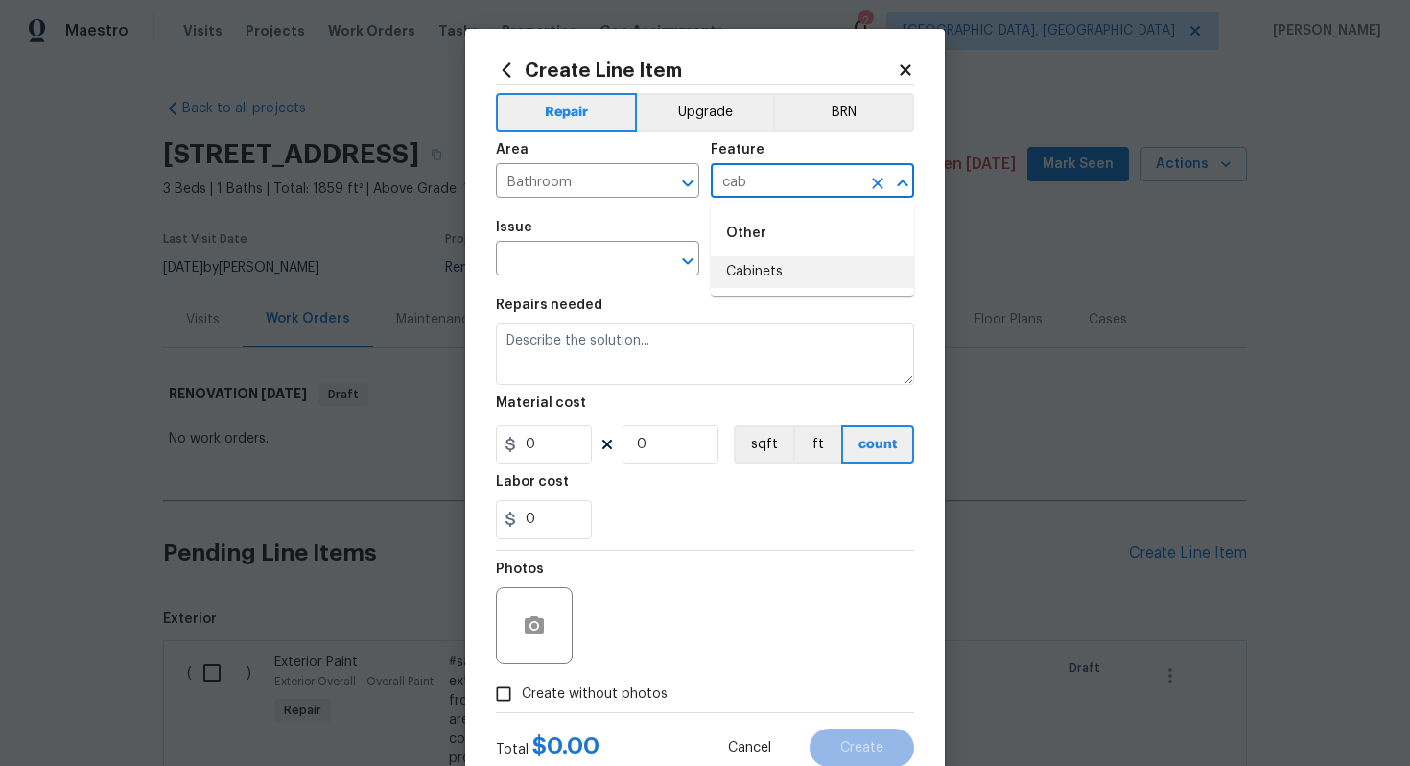
type input "cab"
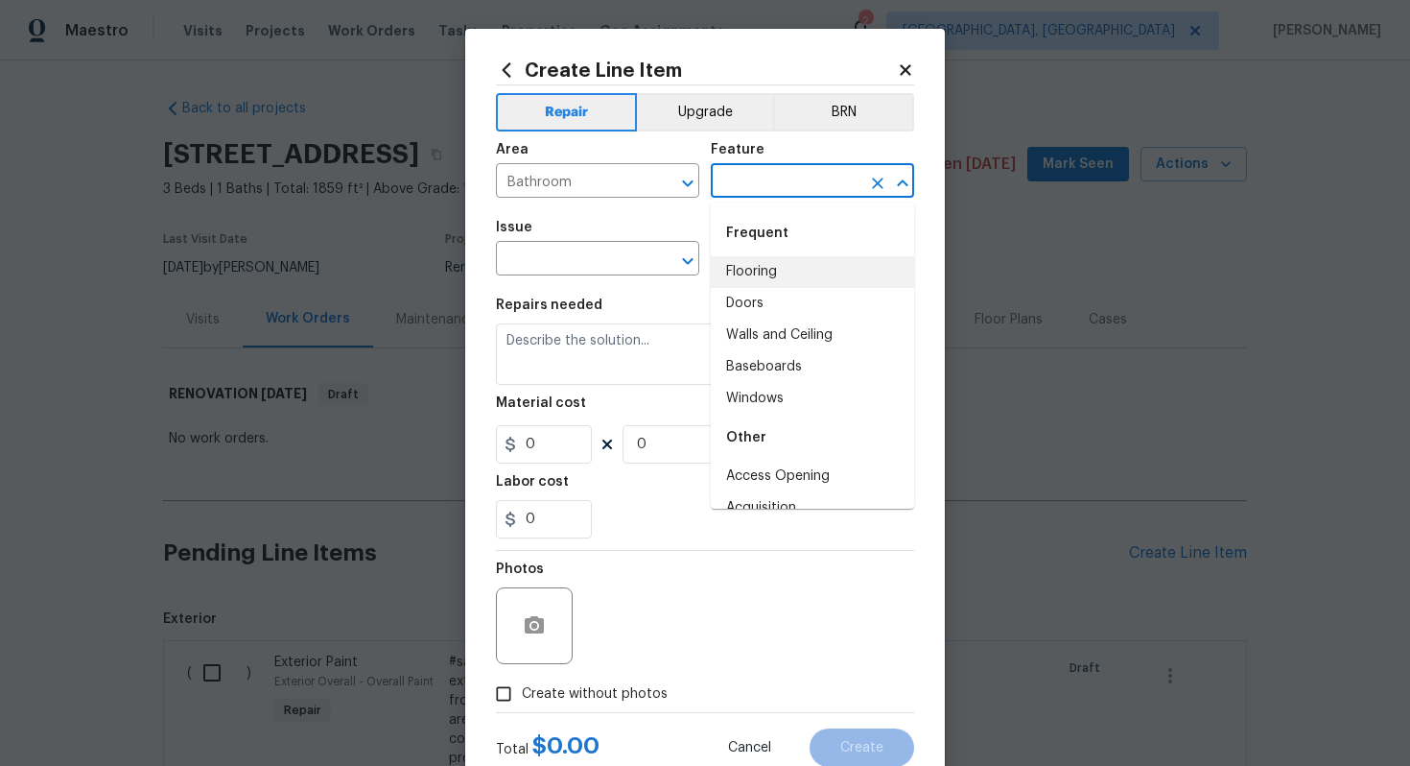
click at [749, 180] on input "text" at bounding box center [786, 183] width 150 height 30
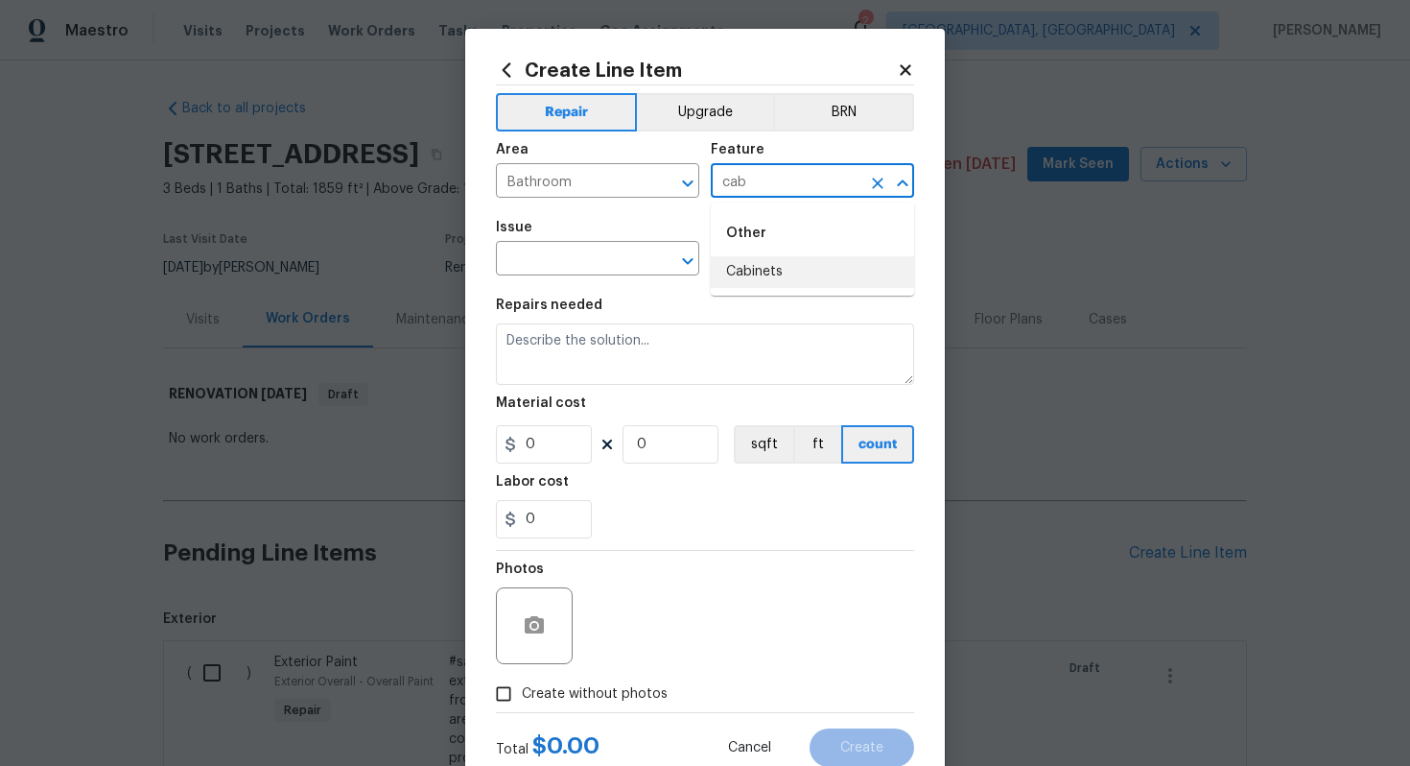
click at [755, 273] on li "Cabinets" at bounding box center [812, 272] width 203 height 32
type input "Cabinets"
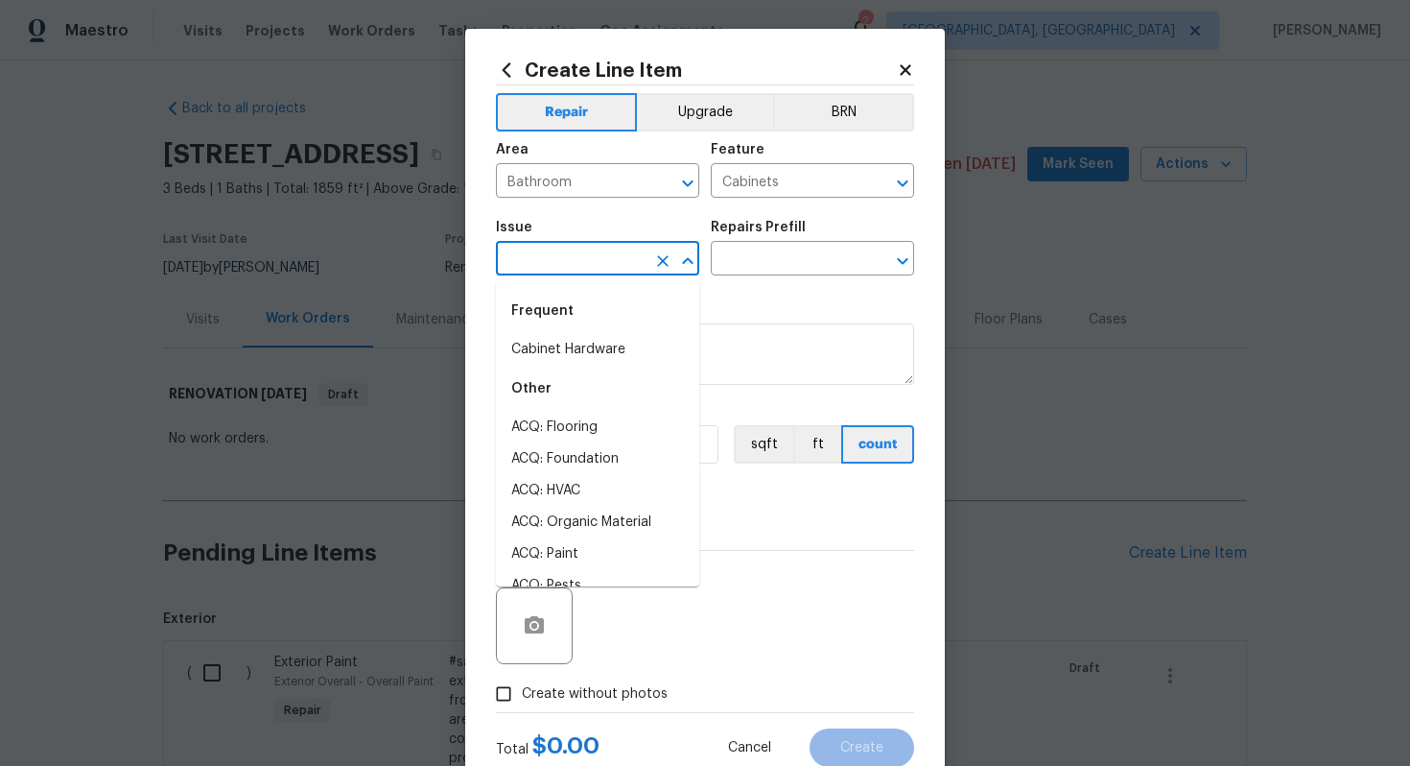
click at [604, 273] on input "text" at bounding box center [571, 261] width 150 height 30
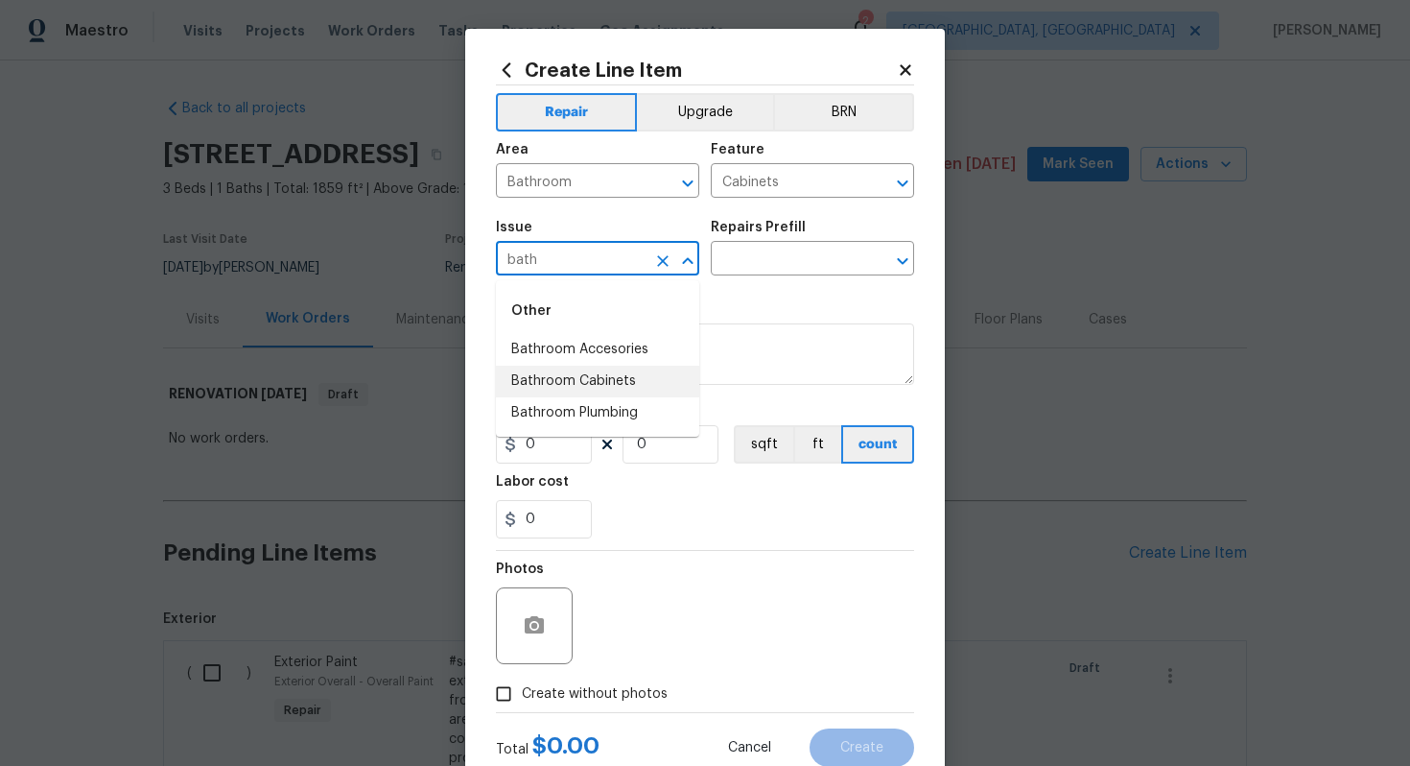
click at [621, 373] on li "Bathroom Cabinets" at bounding box center [597, 382] width 203 height 32
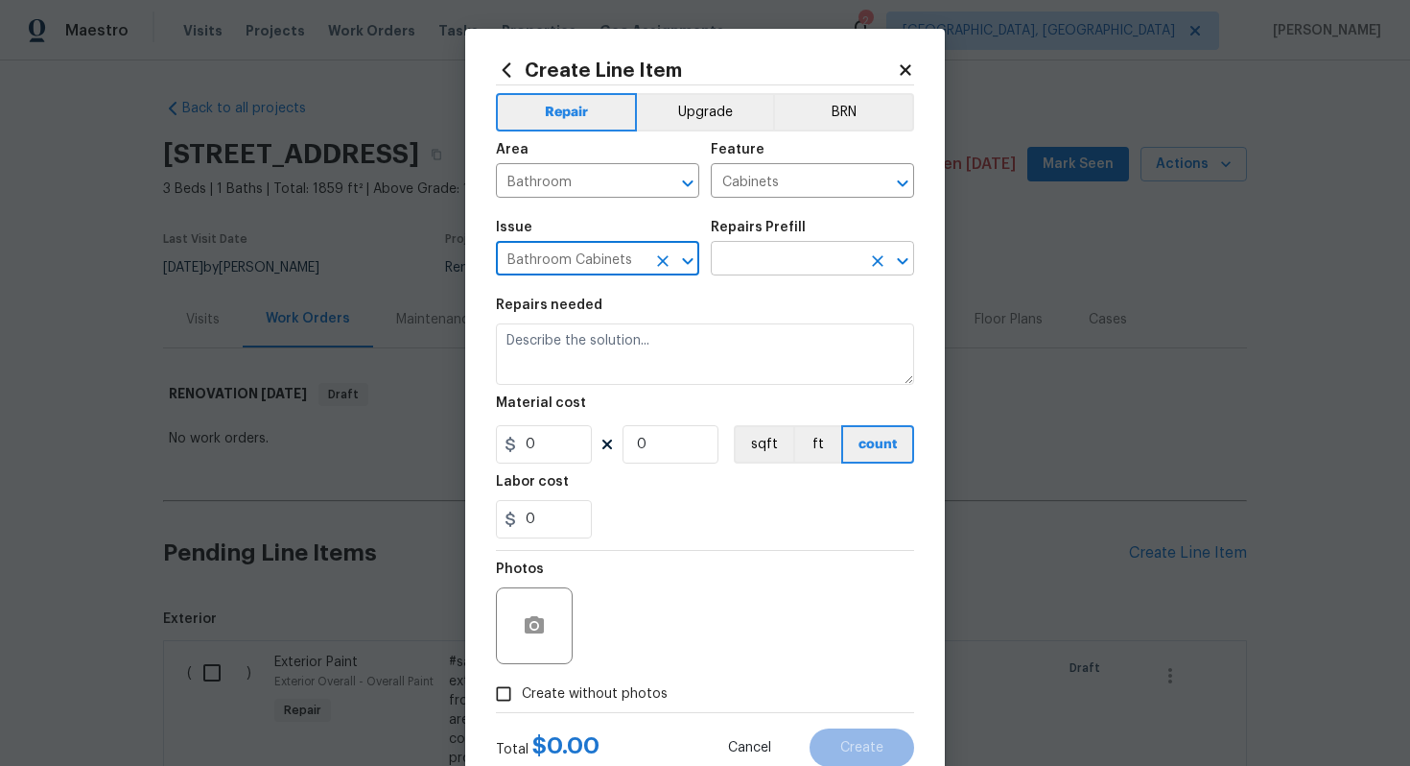
type input "Bathroom Cabinets"
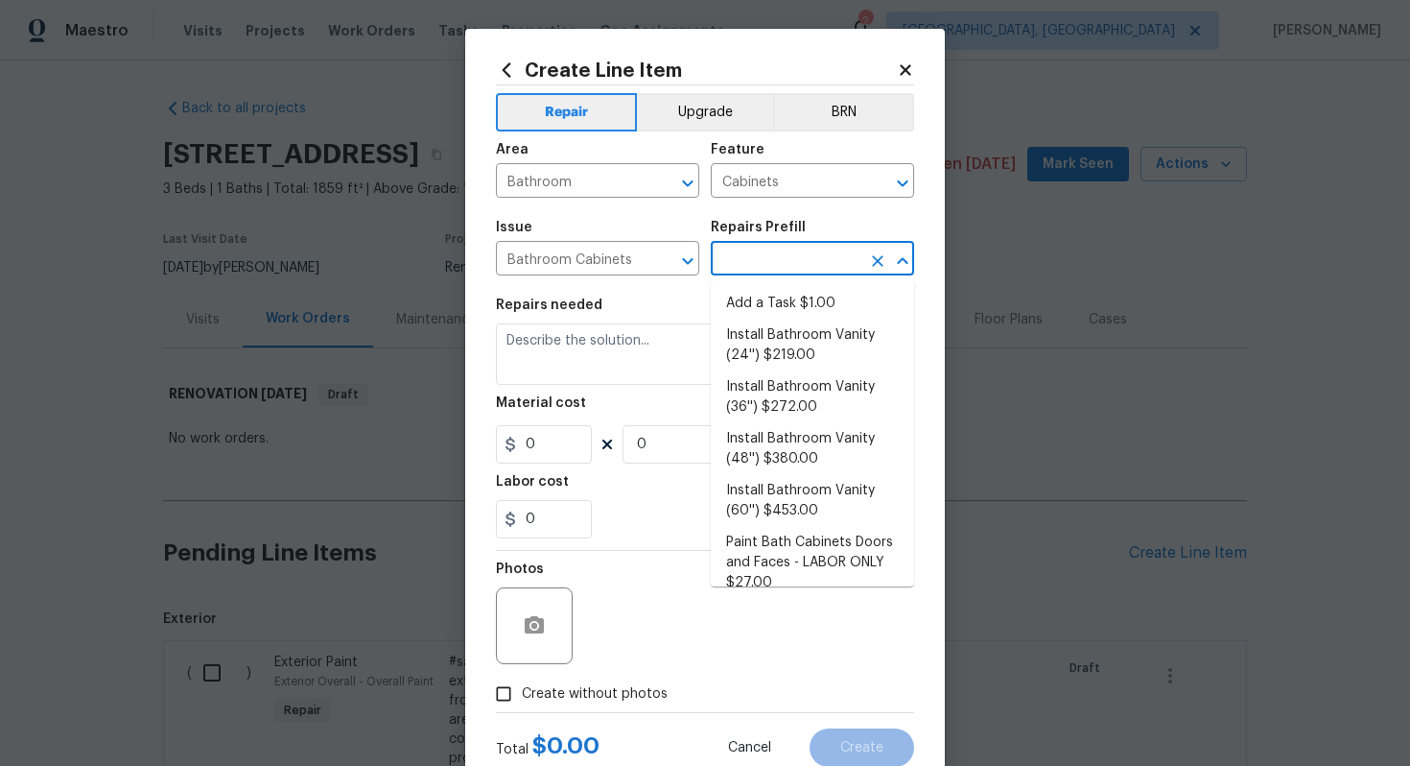
click at [752, 271] on input "text" at bounding box center [786, 261] width 150 height 30
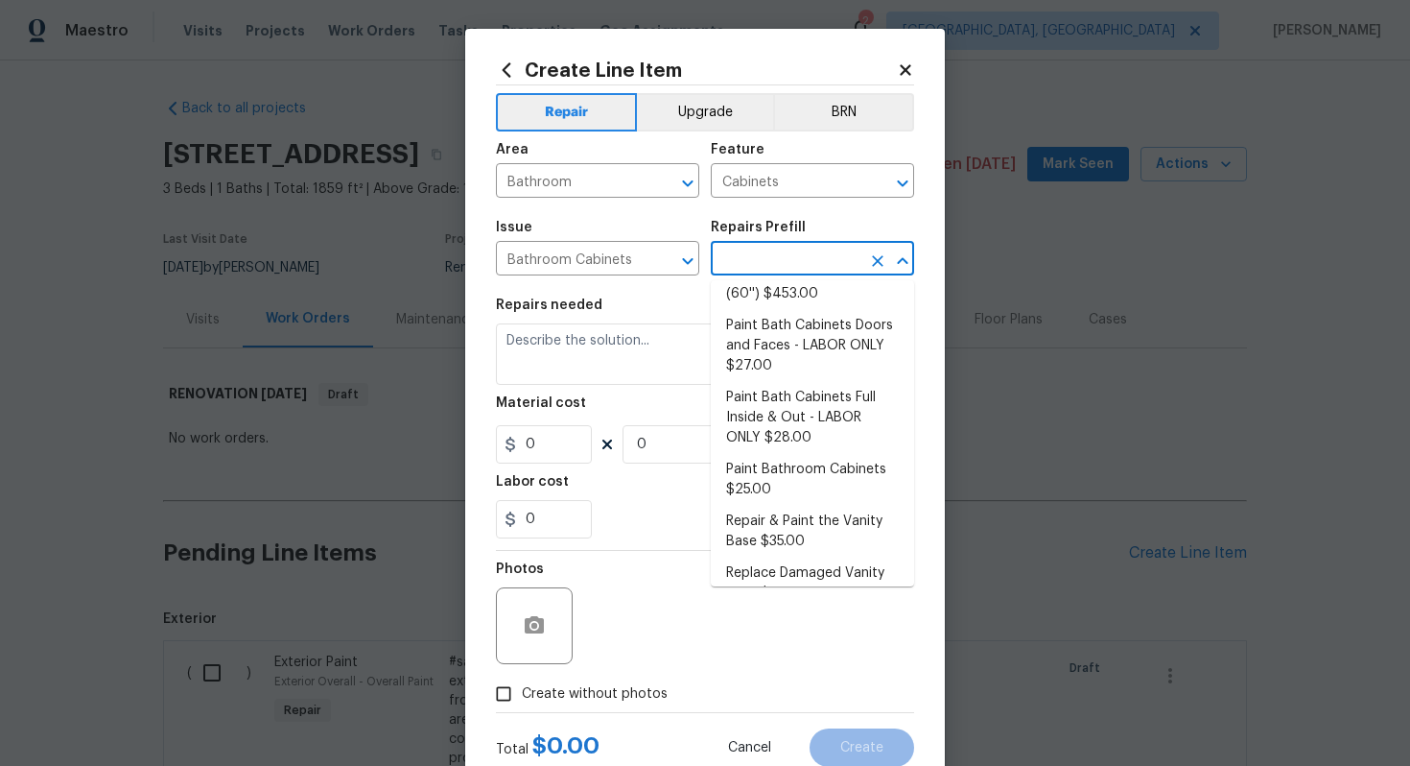
scroll to position [248, 0]
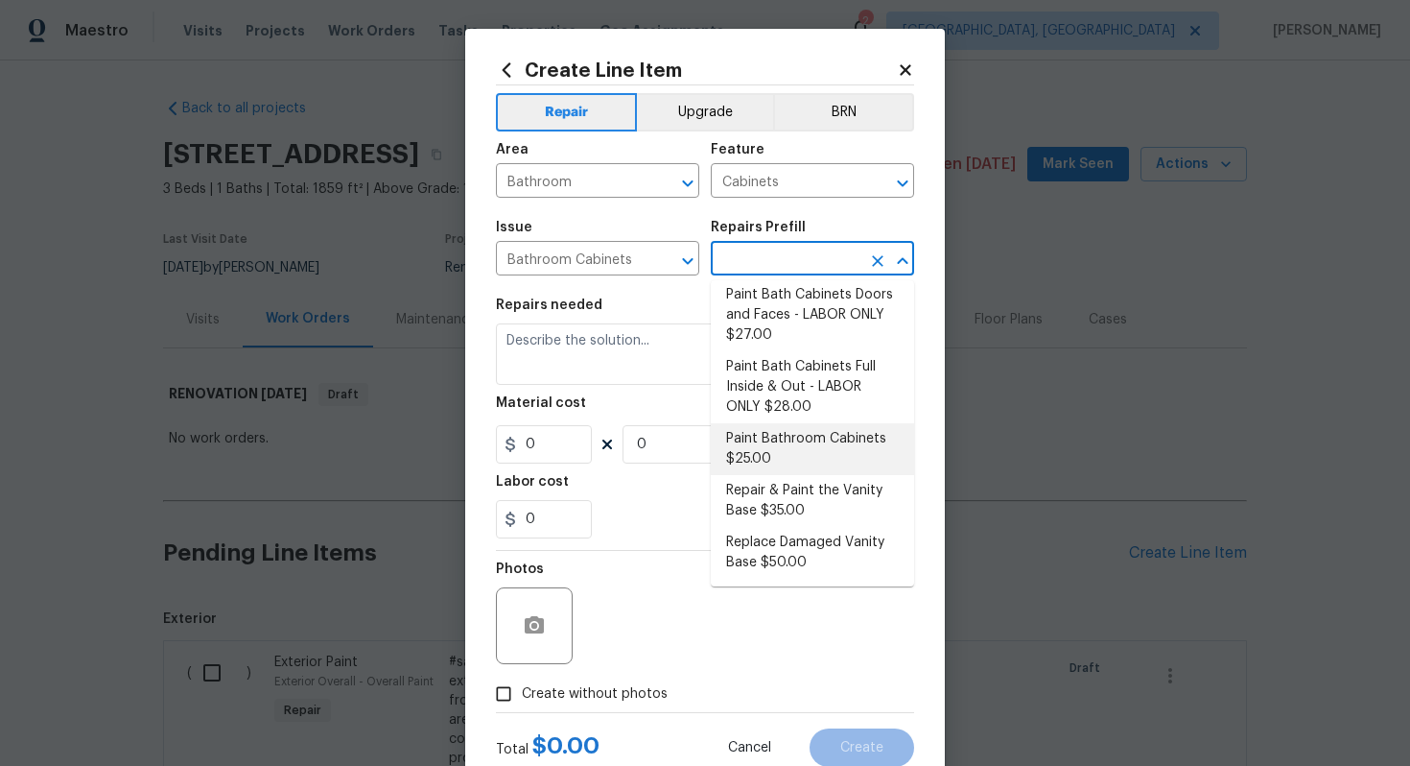
click at [765, 438] on li "Paint Bathroom Cabinets $25.00" at bounding box center [812, 449] width 203 height 52
type input "Paint Bathroom Cabinets $25.00"
type textarea "Prep, sand, mask and apply 2 coats of paint to the bathroom cabinet doors, inte…"
type input "25"
type input "1"
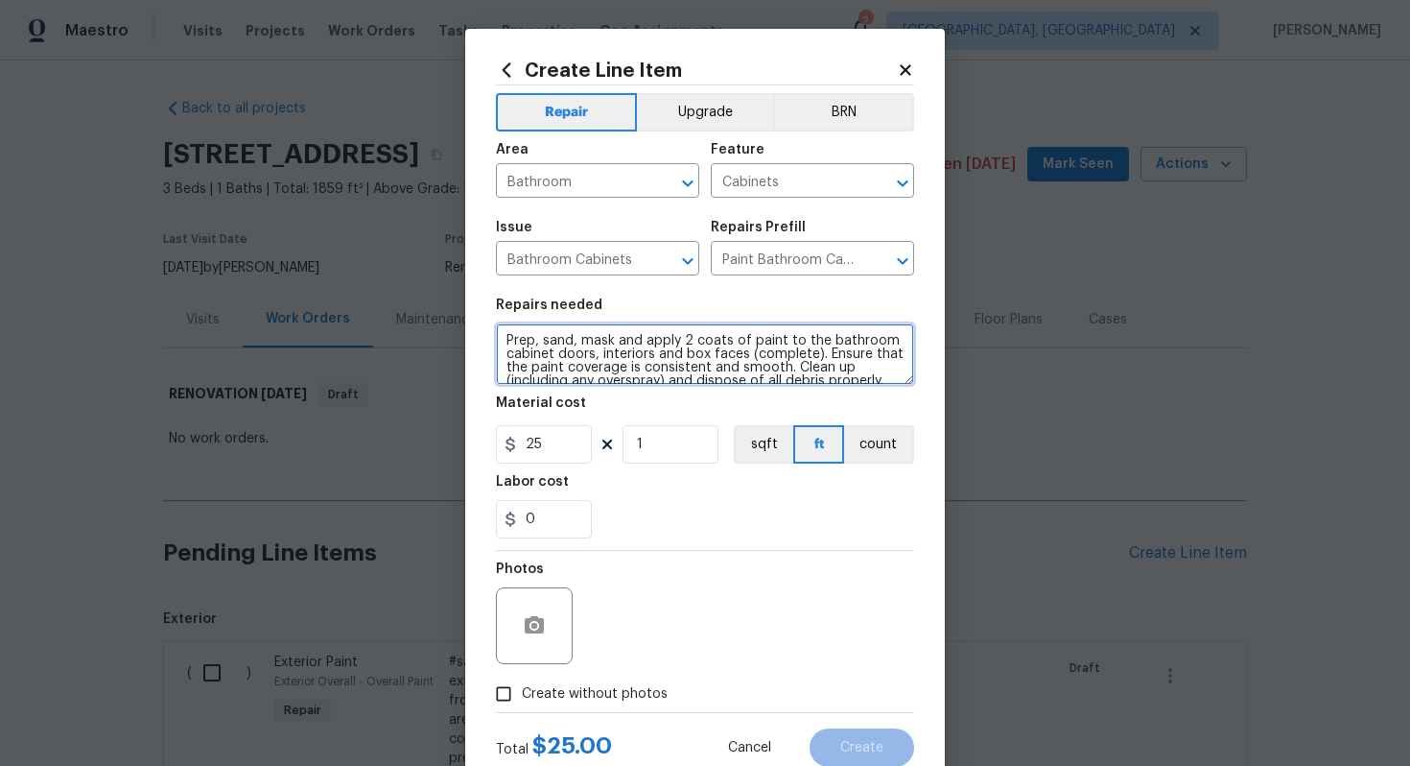
click at [504, 341] on textarea "Prep, sand, mask and apply 2 coats of paint to the bathroom cabinet doors, inte…" at bounding box center [705, 353] width 418 height 61
paste textarea "Full Bathroom"
type textarea "#sala - Full Bathroom - Prep, sand, mask and apply 2 coats of paint to the bath…"
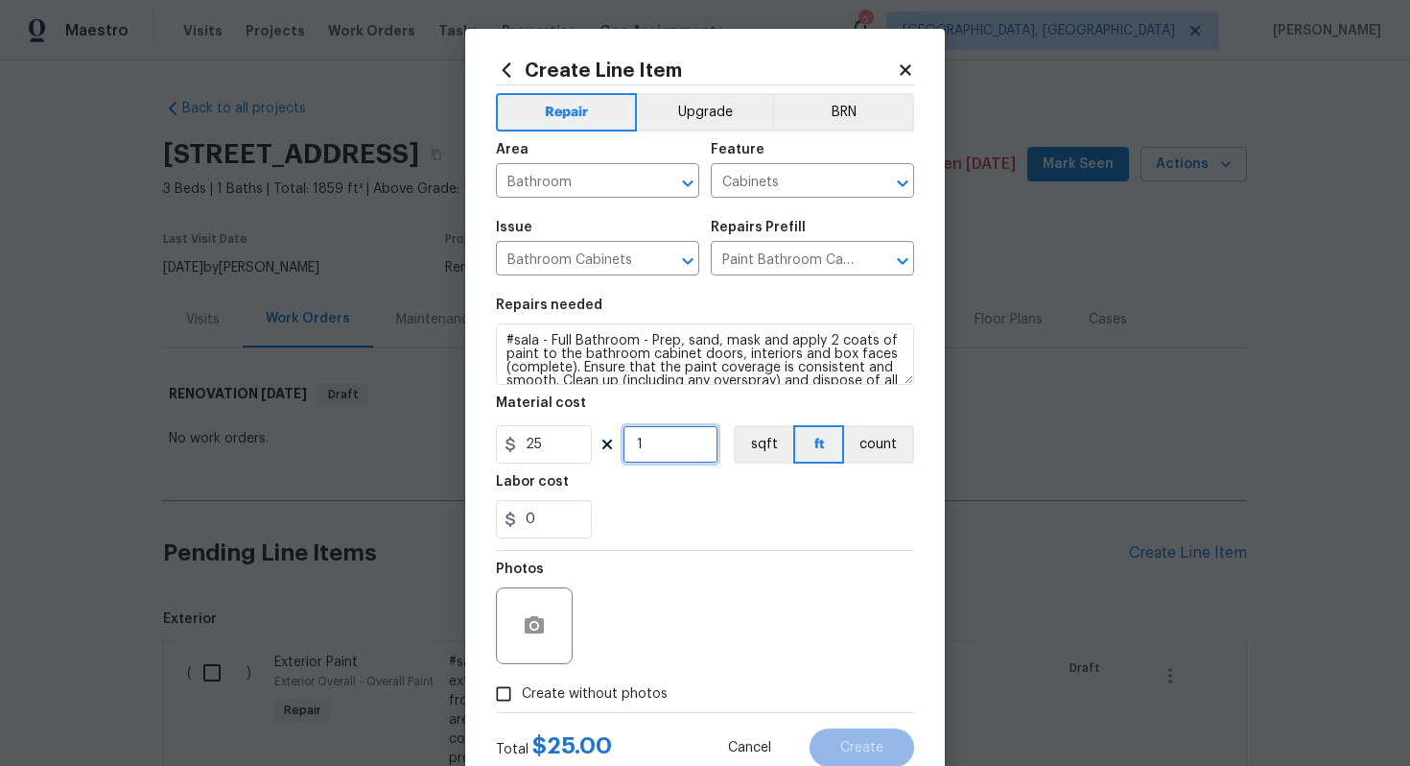
click at [672, 443] on input "1" at bounding box center [671, 444] width 96 height 38
type input "24"
click at [605, 690] on span "Create without photos" at bounding box center [595, 694] width 146 height 20
click at [522, 690] on input "Create without photos" at bounding box center [504, 693] width 36 height 36
checkbox input "true"
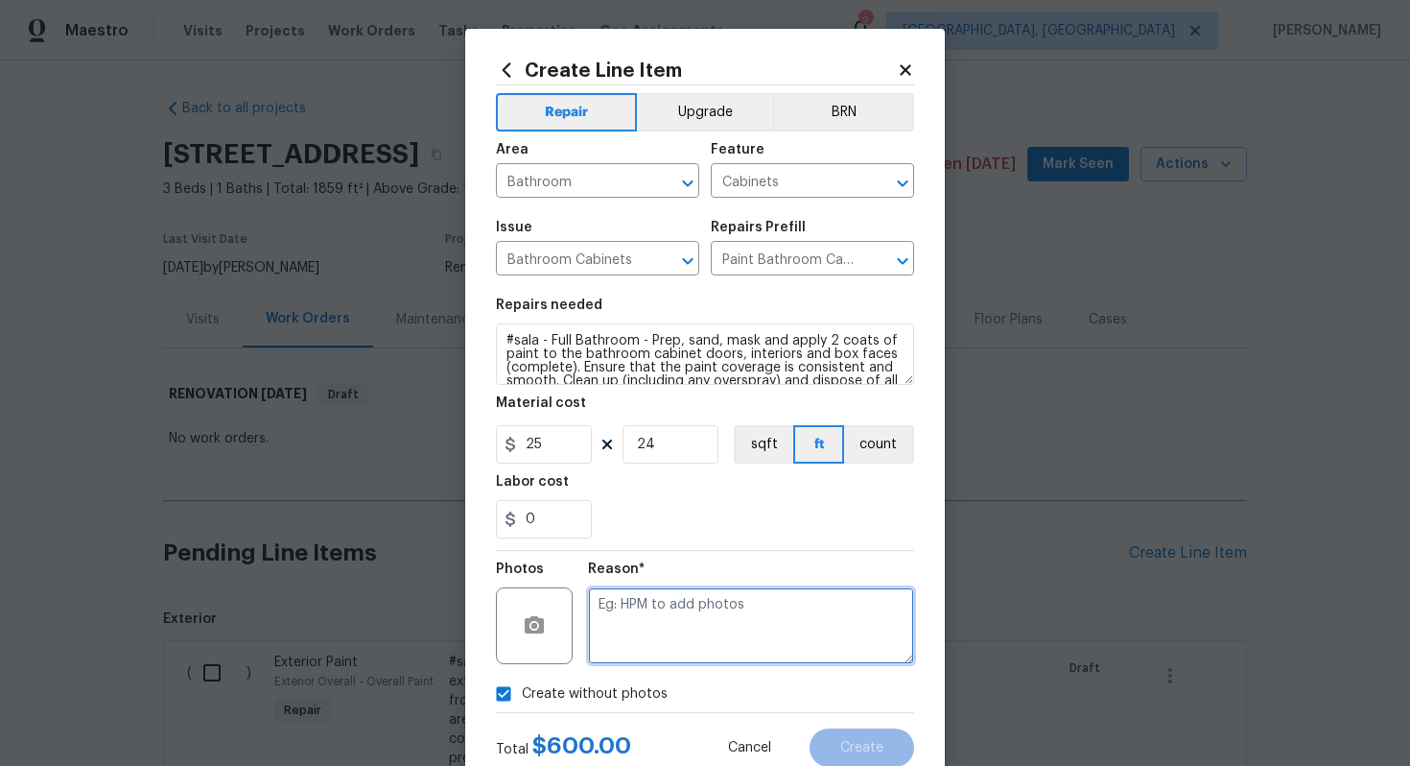
click at [668, 605] on textarea at bounding box center [751, 625] width 326 height 77
type textarea "n/a"
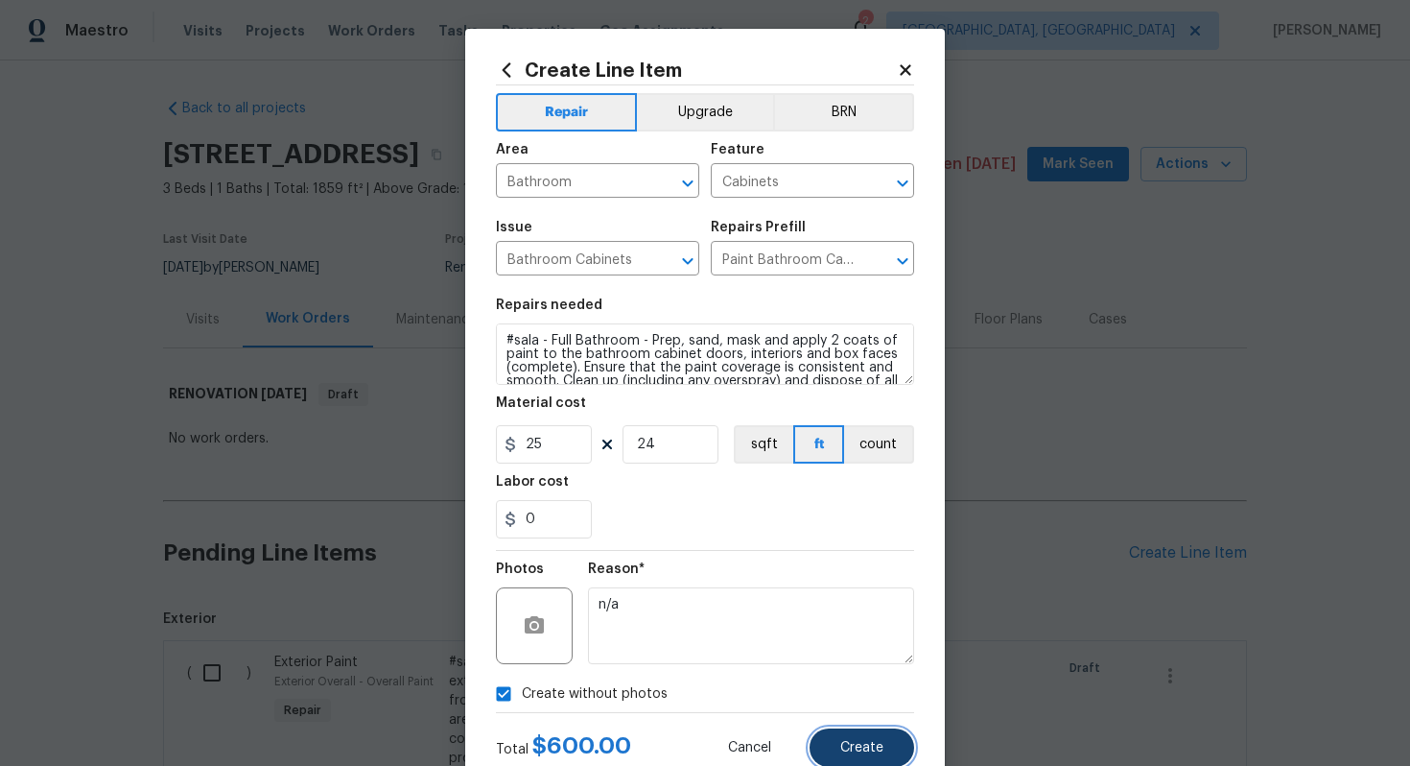
click at [847, 744] on span "Create" at bounding box center [862, 748] width 43 height 14
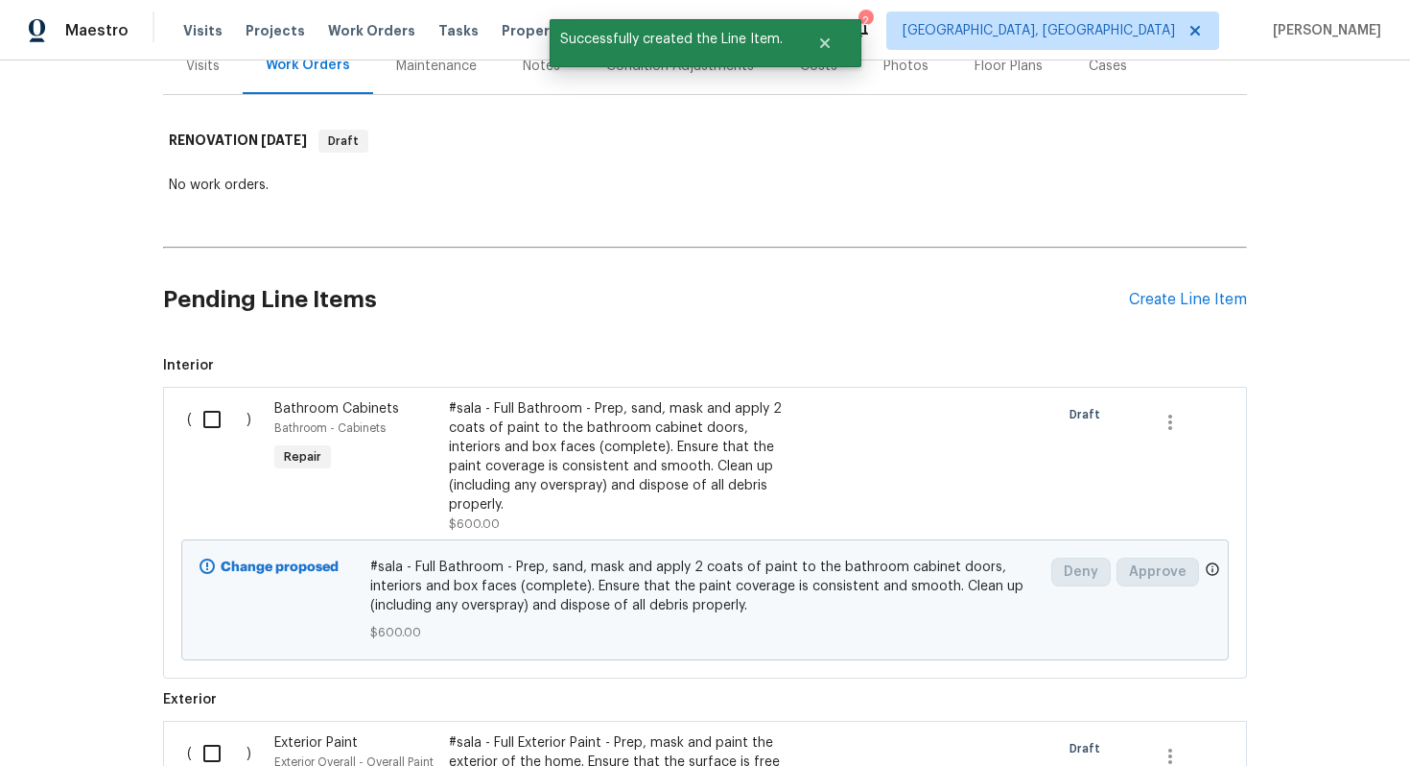
scroll to position [133, 0]
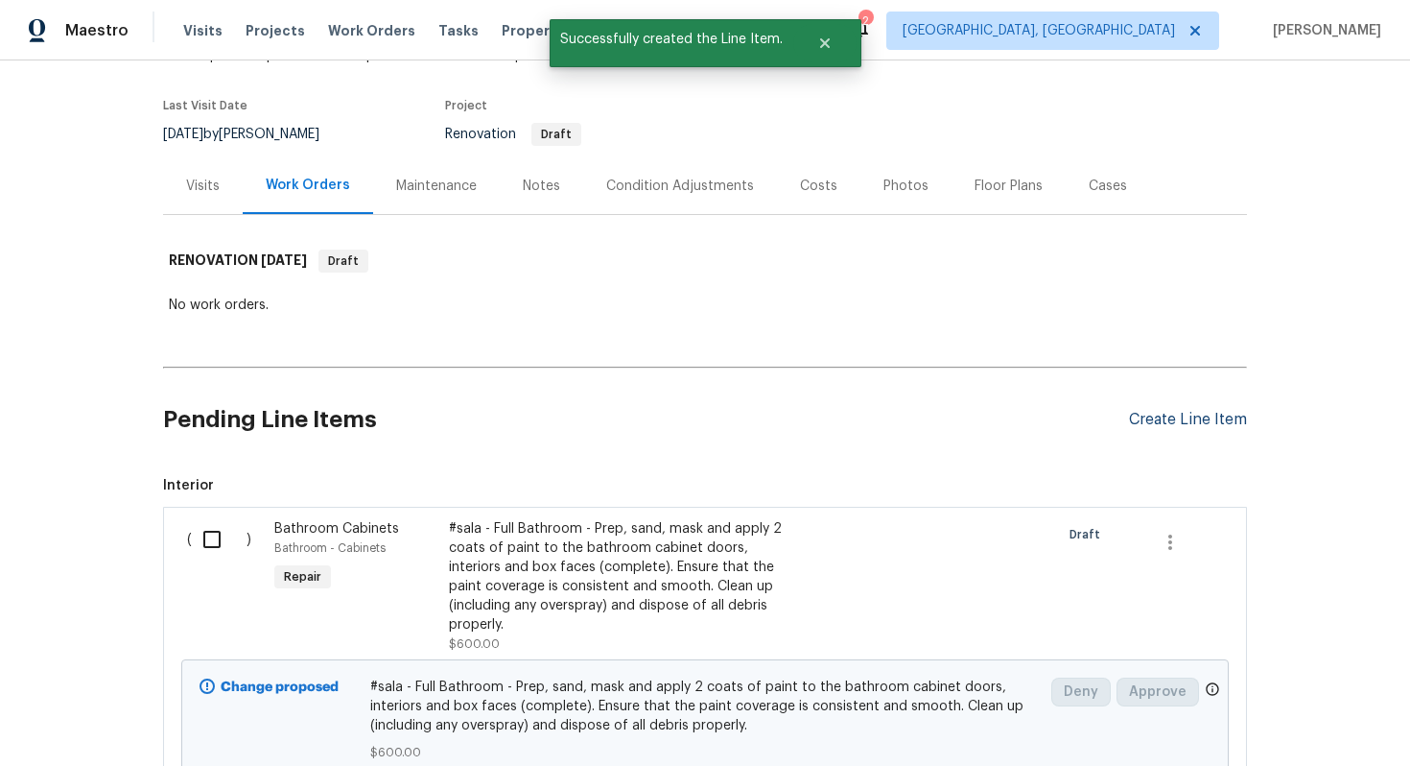
click at [1160, 419] on div "Create Line Item" at bounding box center [1188, 420] width 118 height 18
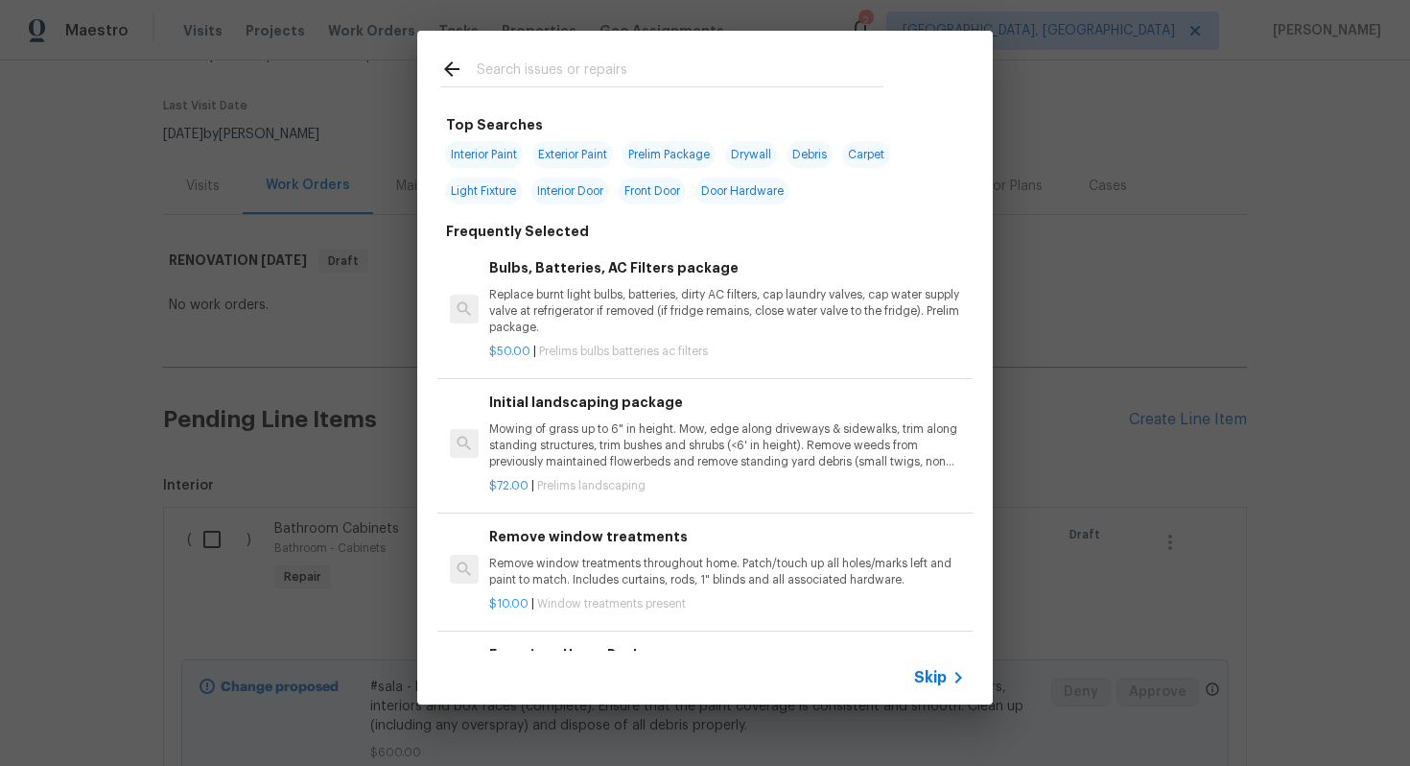
click at [937, 682] on span "Skip" at bounding box center [930, 677] width 33 height 19
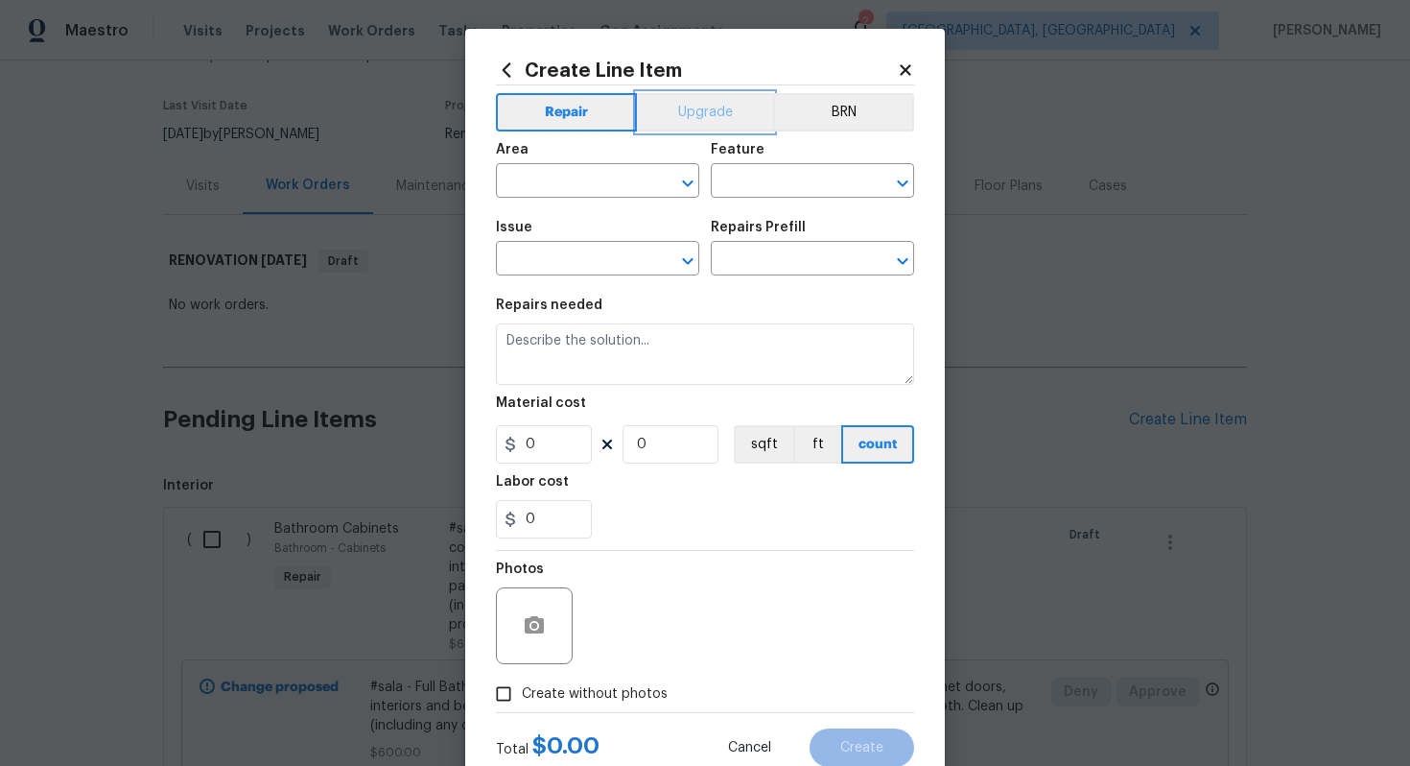
click at [719, 101] on button "Upgrade" at bounding box center [705, 112] width 137 height 38
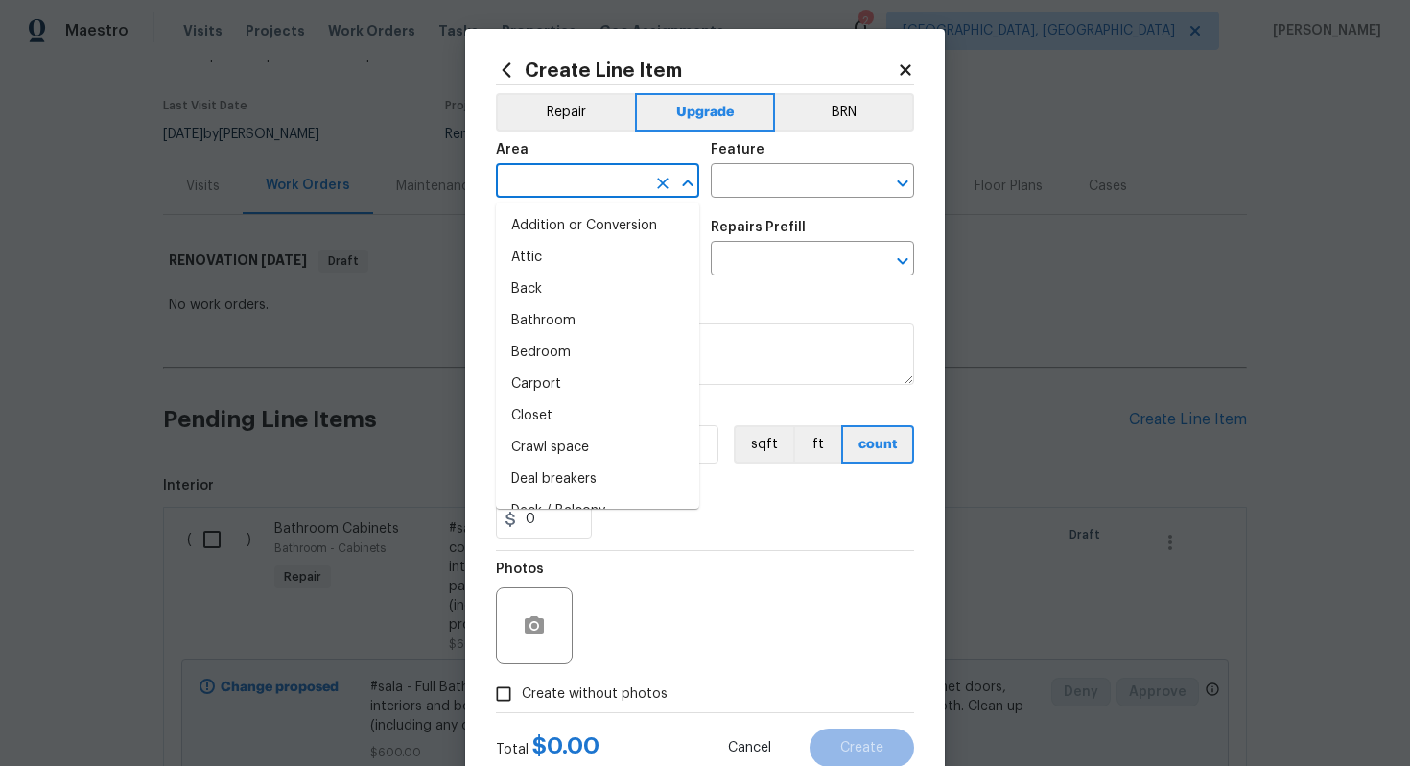
click at [552, 172] on input "text" at bounding box center [571, 183] width 150 height 30
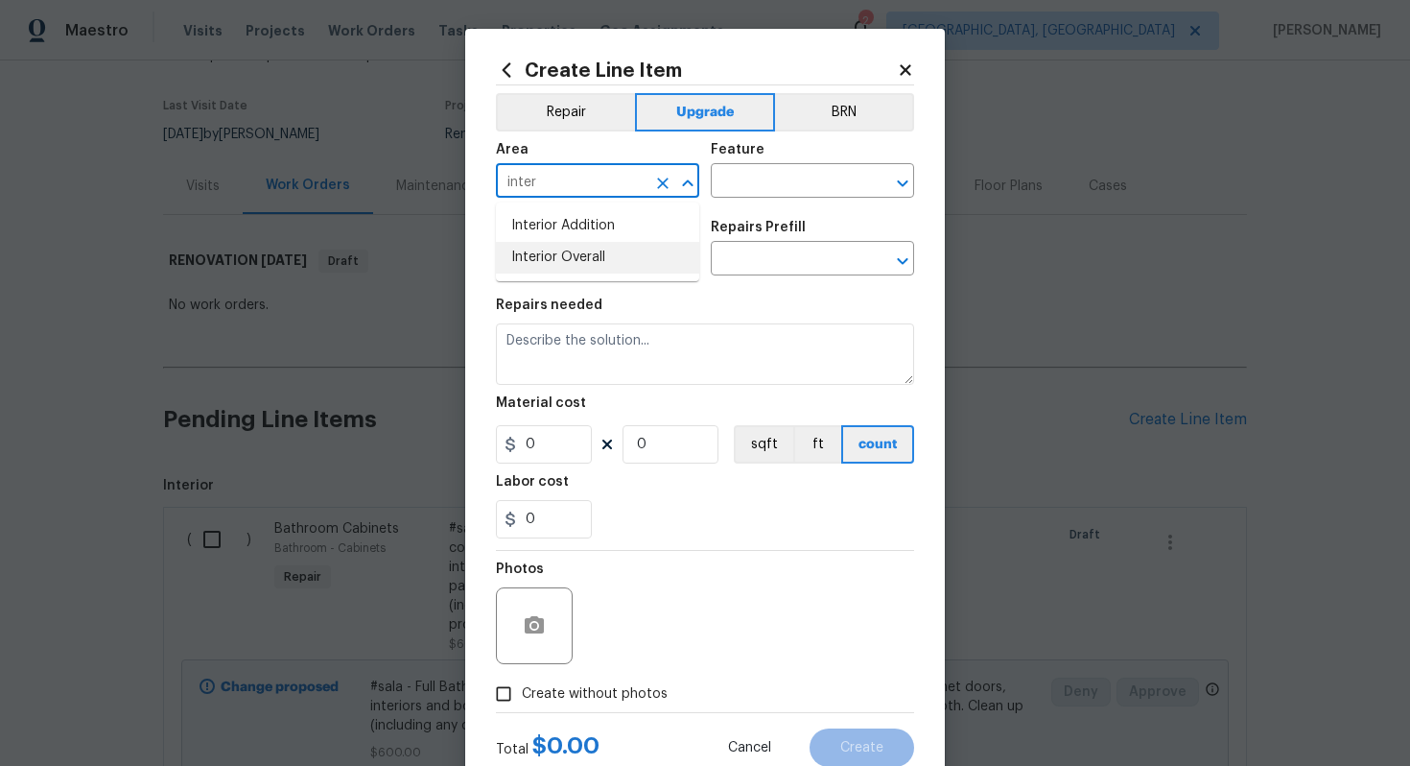
click at [603, 259] on li "Interior Overall" at bounding box center [597, 258] width 203 height 32
type input "Interior Overall"
click at [773, 171] on input "text" at bounding box center [786, 183] width 150 height 30
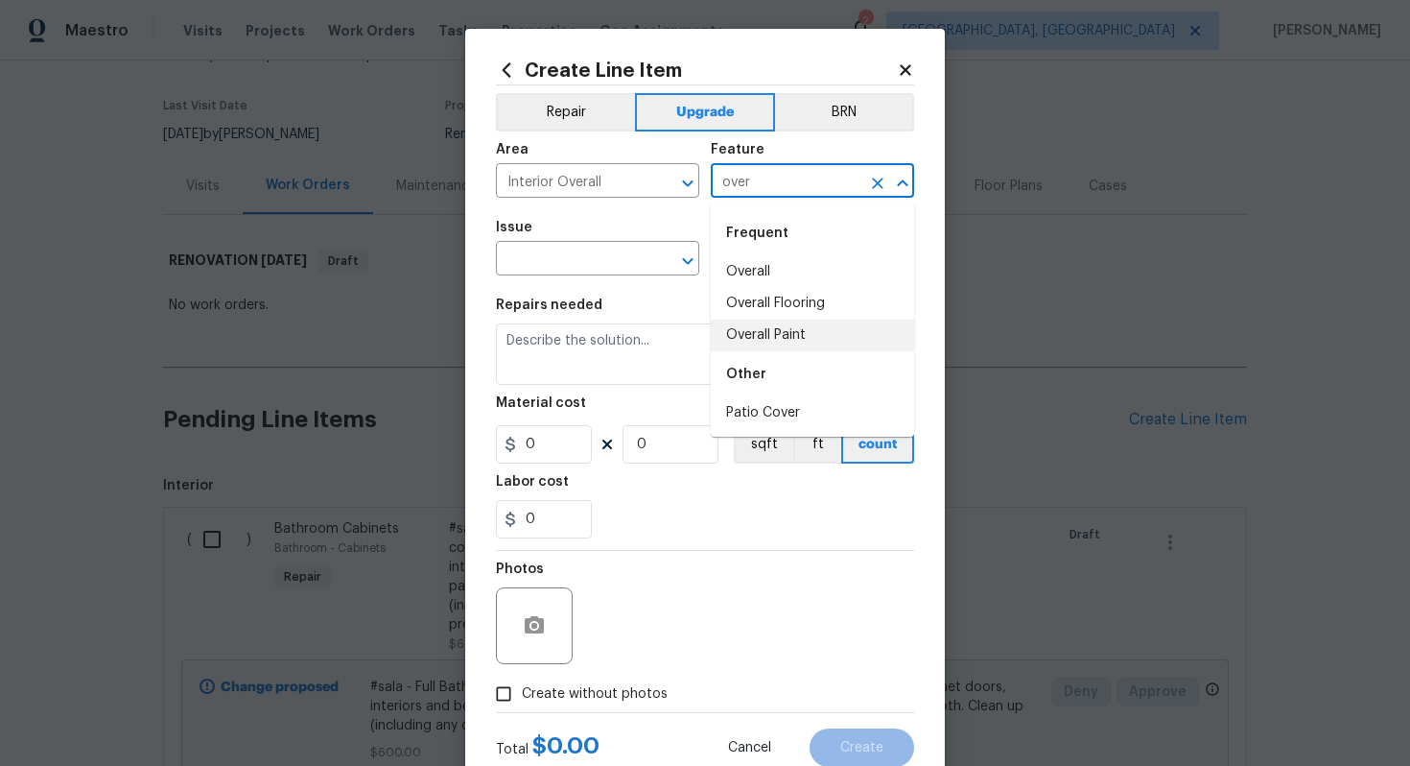
click at [775, 337] on li "Overall Paint" at bounding box center [812, 336] width 203 height 32
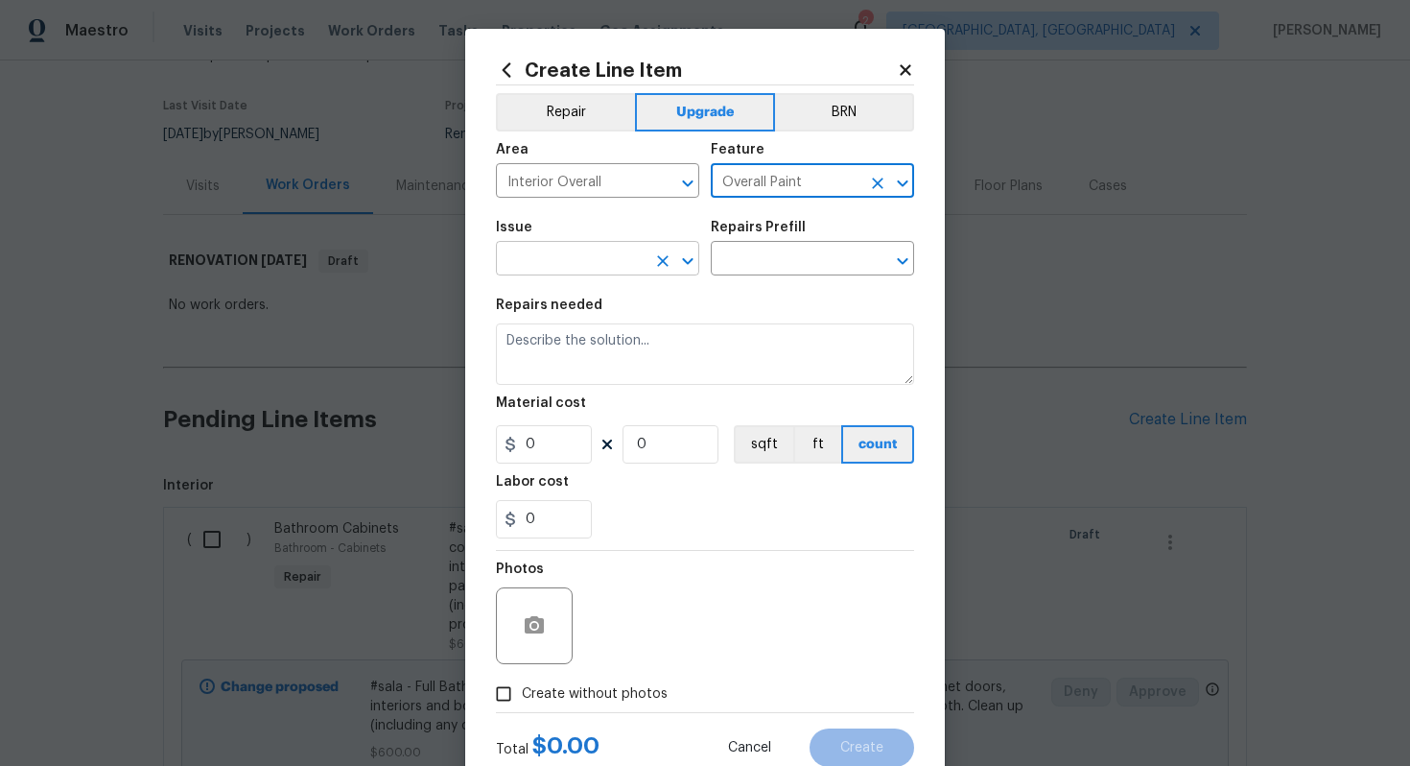
type input "Overall Paint"
click at [552, 261] on input "text" at bounding box center [571, 261] width 150 height 30
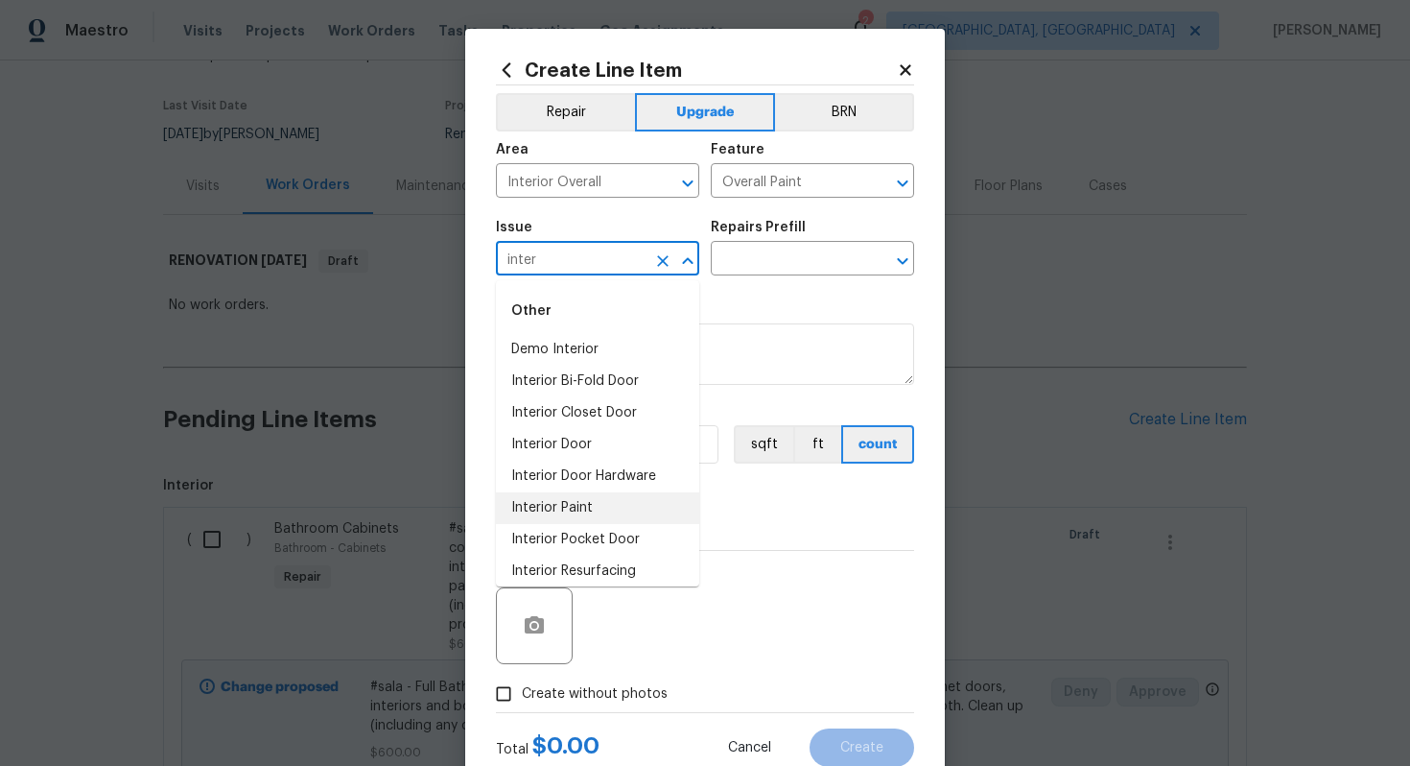
click at [566, 510] on li "Interior Paint" at bounding box center [597, 508] width 203 height 32
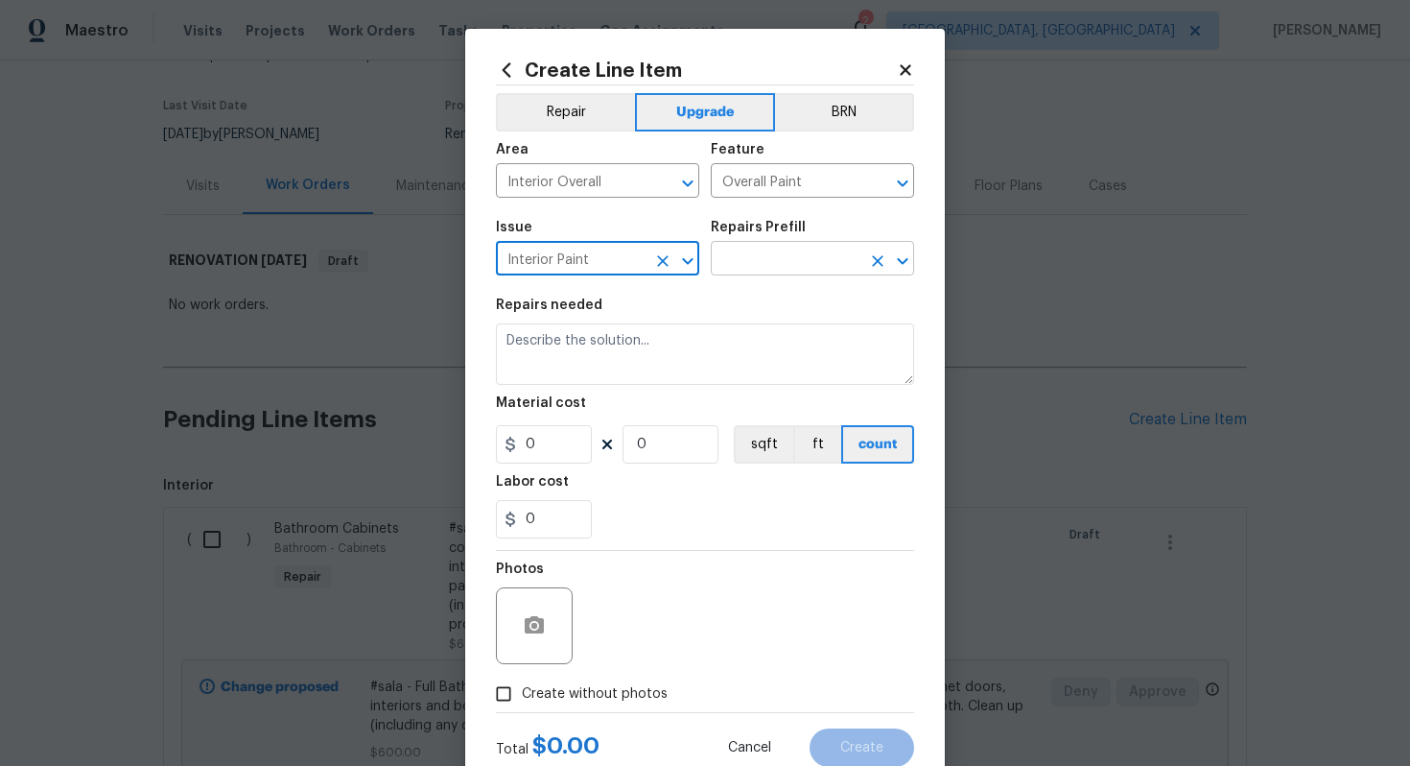
type input "Interior Paint"
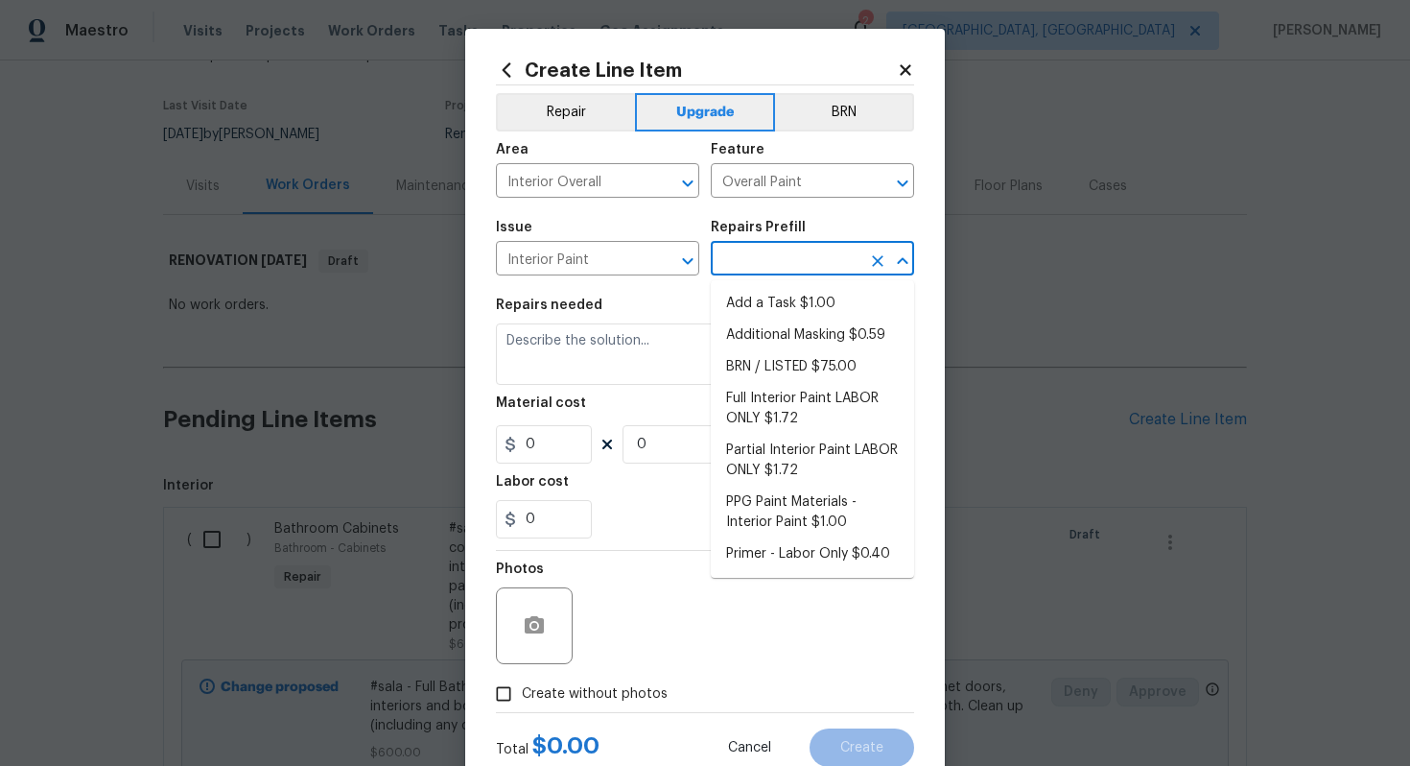
click at [769, 255] on input "text" at bounding box center [786, 261] width 150 height 30
click at [797, 415] on li "Full Interior Paint LABOR ONLY $1.72" at bounding box center [812, 409] width 203 height 52
type input "Full Interior Paint LABOR ONLY $1.72"
type textarea "Full Interior paint - (walls, ceilings, trim, and doors) - PAINT PROVIDED BY OP…"
type input "1.72"
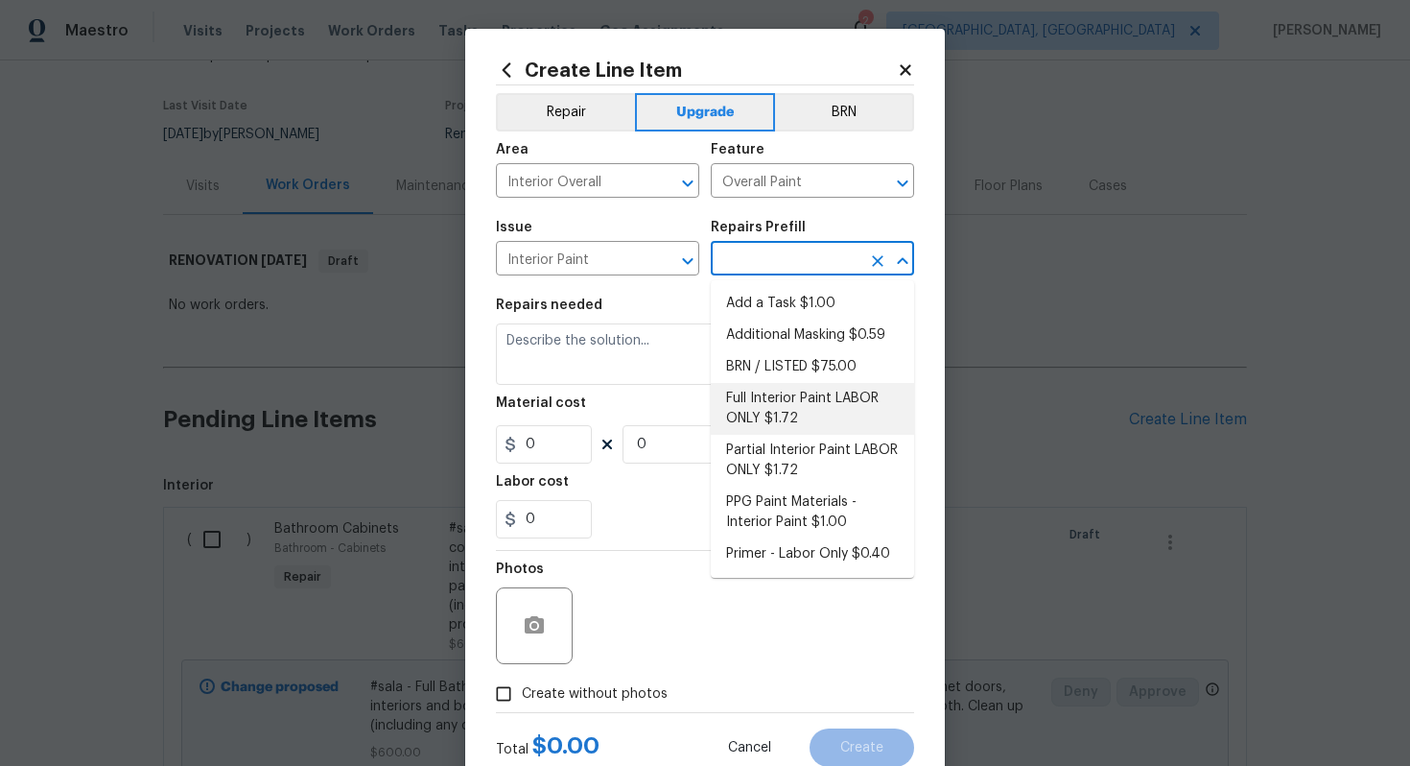
type input "1"
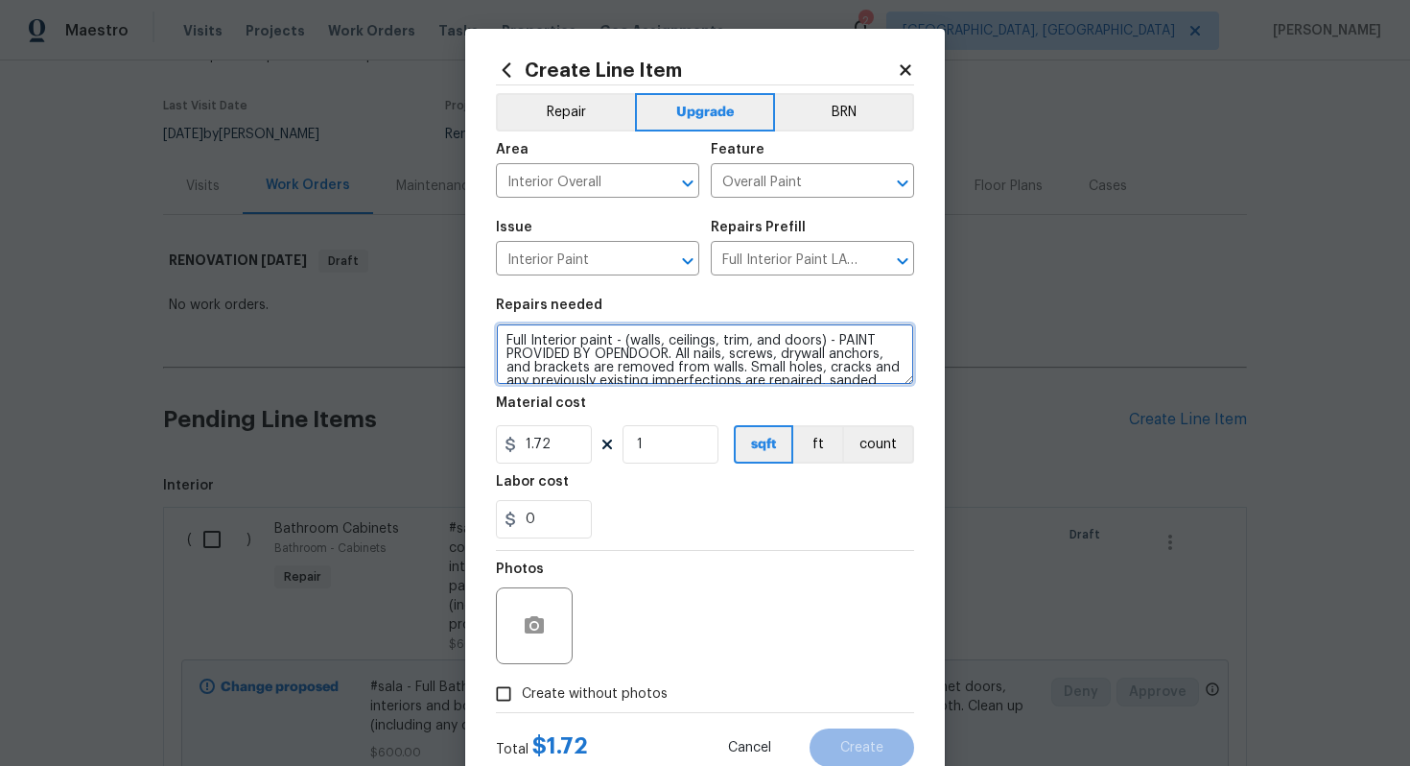
click at [500, 340] on textarea "Full Interior paint - (walls, ceilings, trim, and doors) - PAINT PROVIDED BY OP…" at bounding box center [705, 353] width 418 height 61
type textarea "#sala - Full Interior paint - (walls, ceilings, trim, and doors) - PAINT PROVID…"
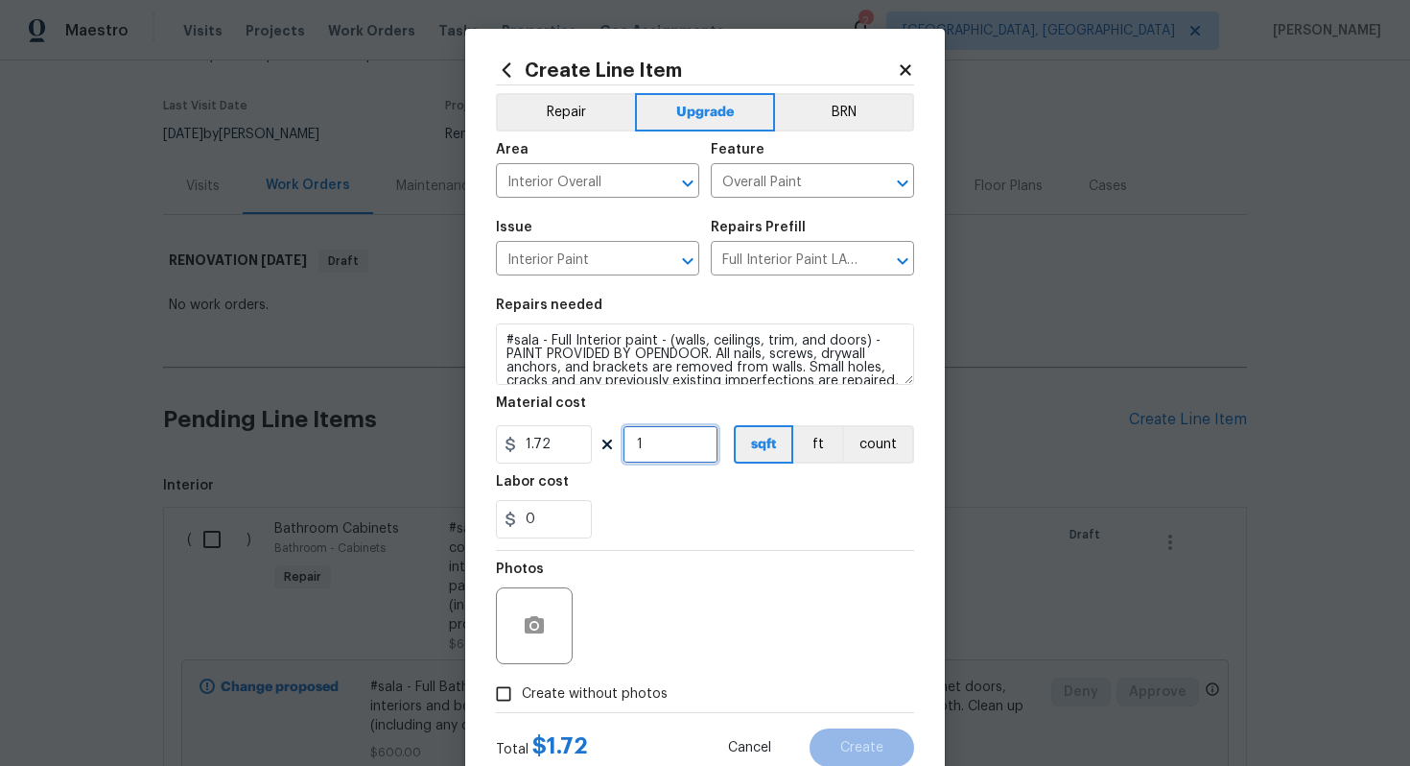
click at [688, 448] on input "1" at bounding box center [671, 444] width 96 height 38
type input "1812"
click at [906, 68] on icon at bounding box center [905, 69] width 11 height 11
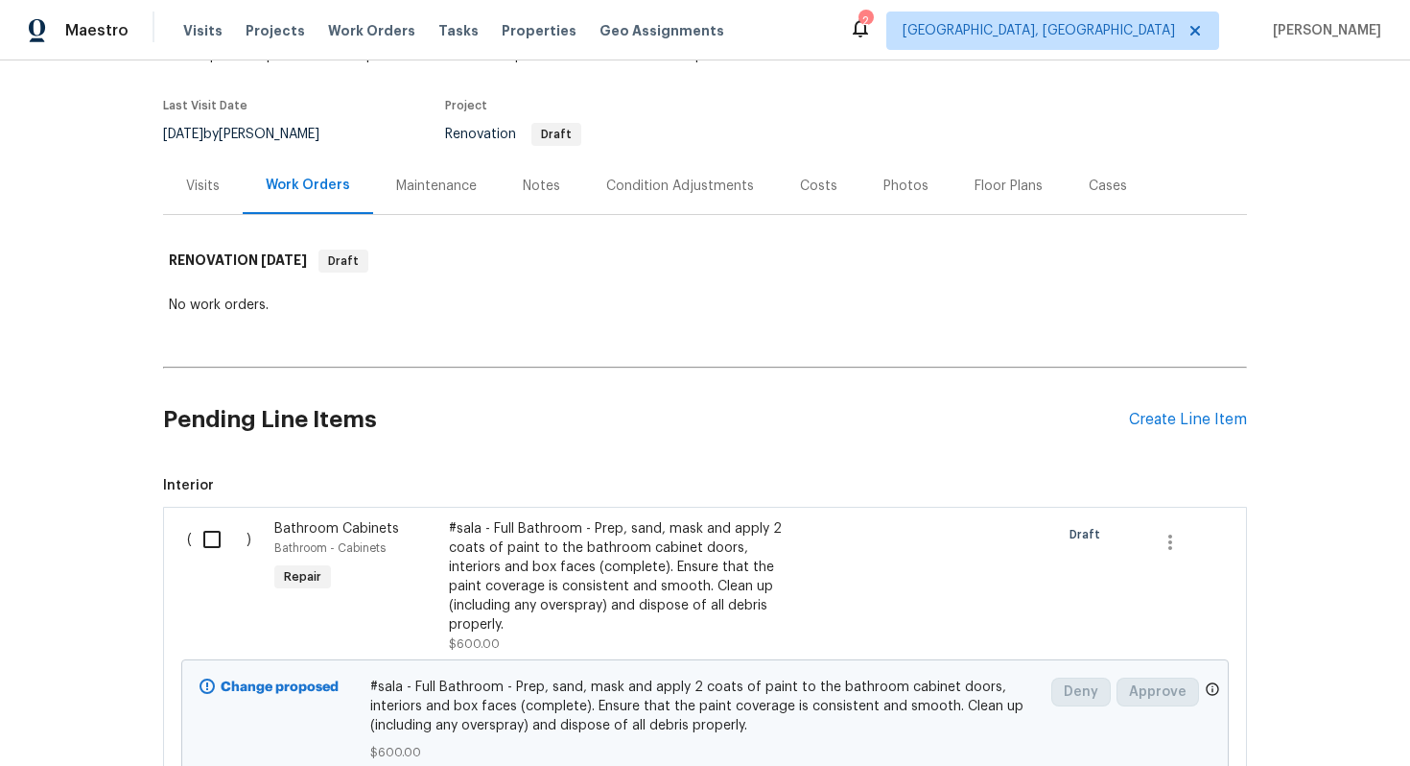
scroll to position [0, 0]
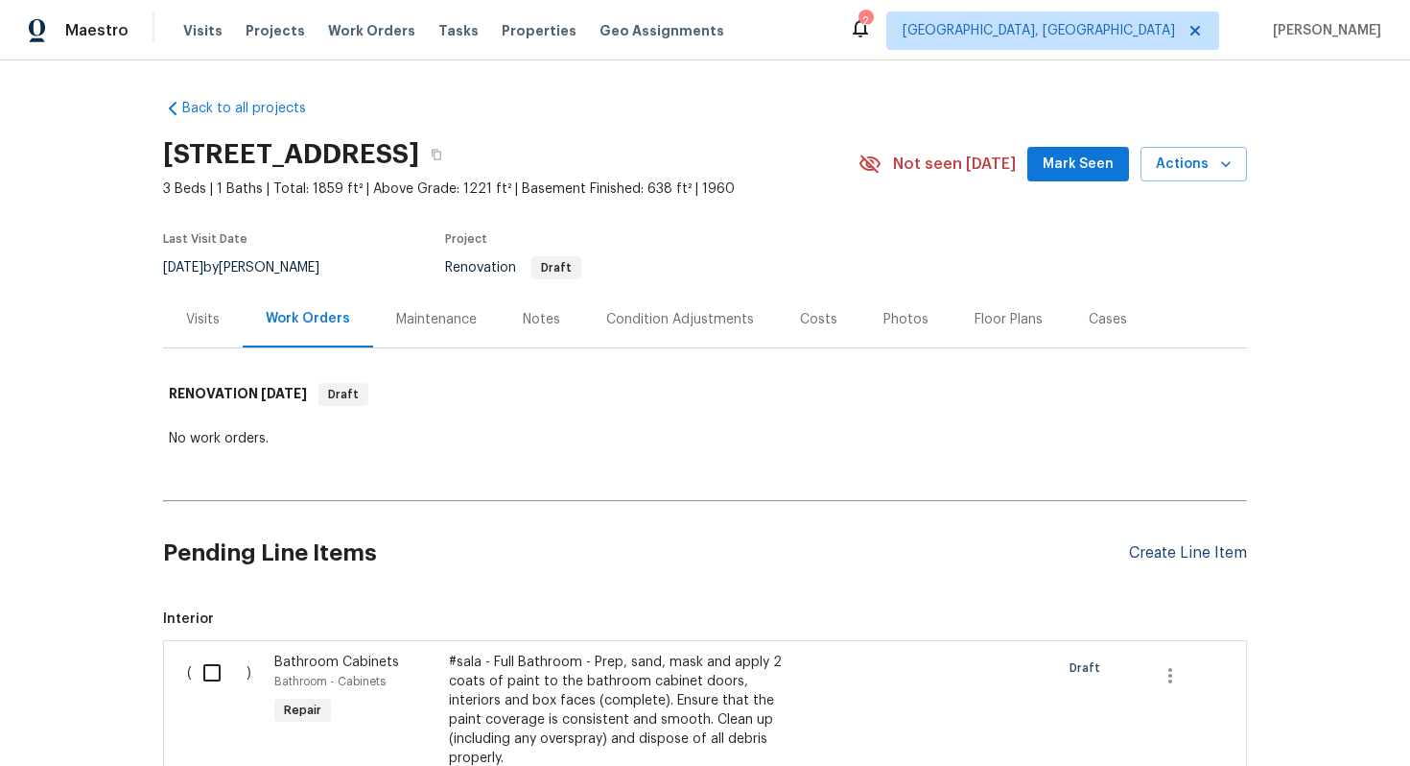
click at [1149, 551] on div "Create Line Item" at bounding box center [1188, 553] width 118 height 18
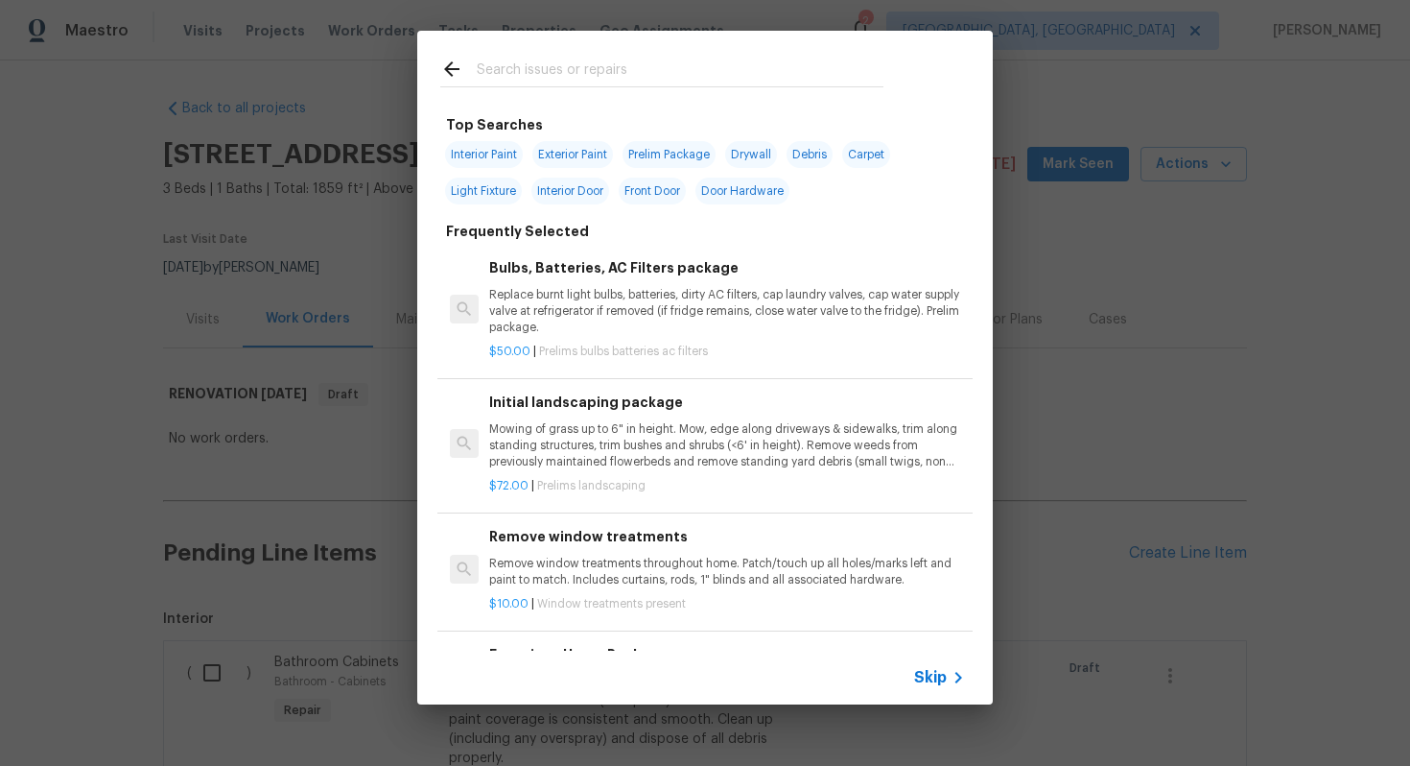
click at [947, 671] on icon at bounding box center [958, 677] width 23 height 23
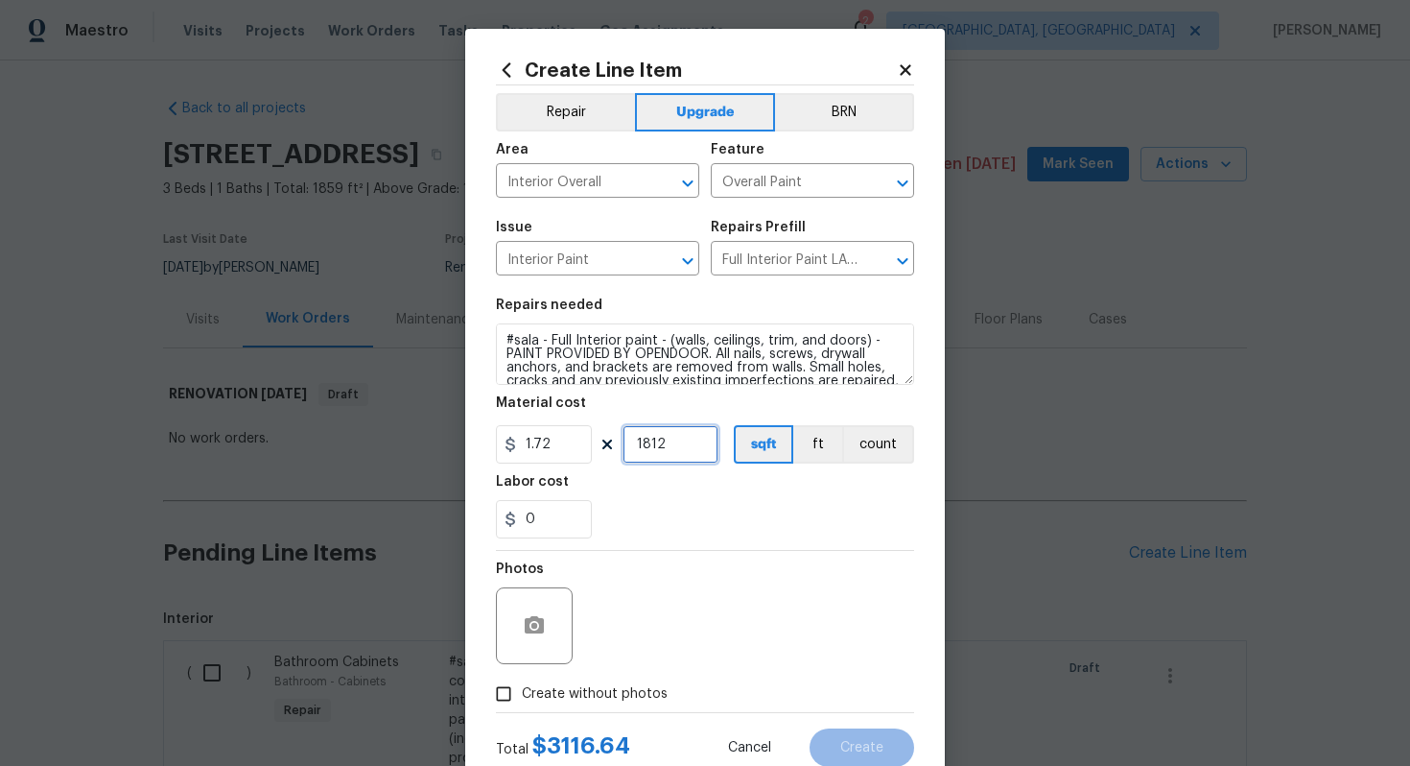
click at [696, 453] on input "1812" at bounding box center [671, 444] width 96 height 38
type input "1859"
click at [613, 692] on span "Create without photos" at bounding box center [595, 694] width 146 height 20
click at [522, 692] on input "Create without photos" at bounding box center [504, 693] width 36 height 36
checkbox input "true"
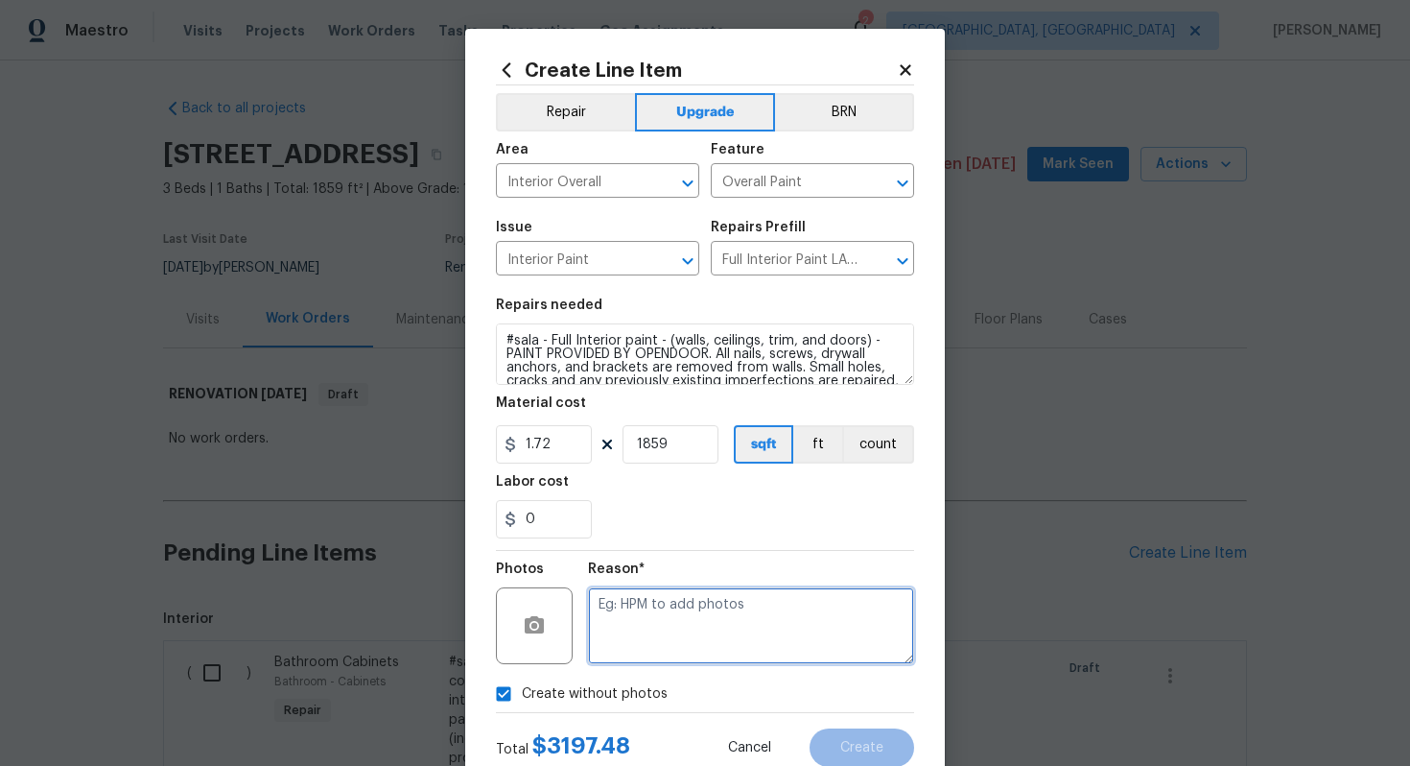
click at [669, 643] on textarea at bounding box center [751, 625] width 326 height 77
type textarea "n/a"
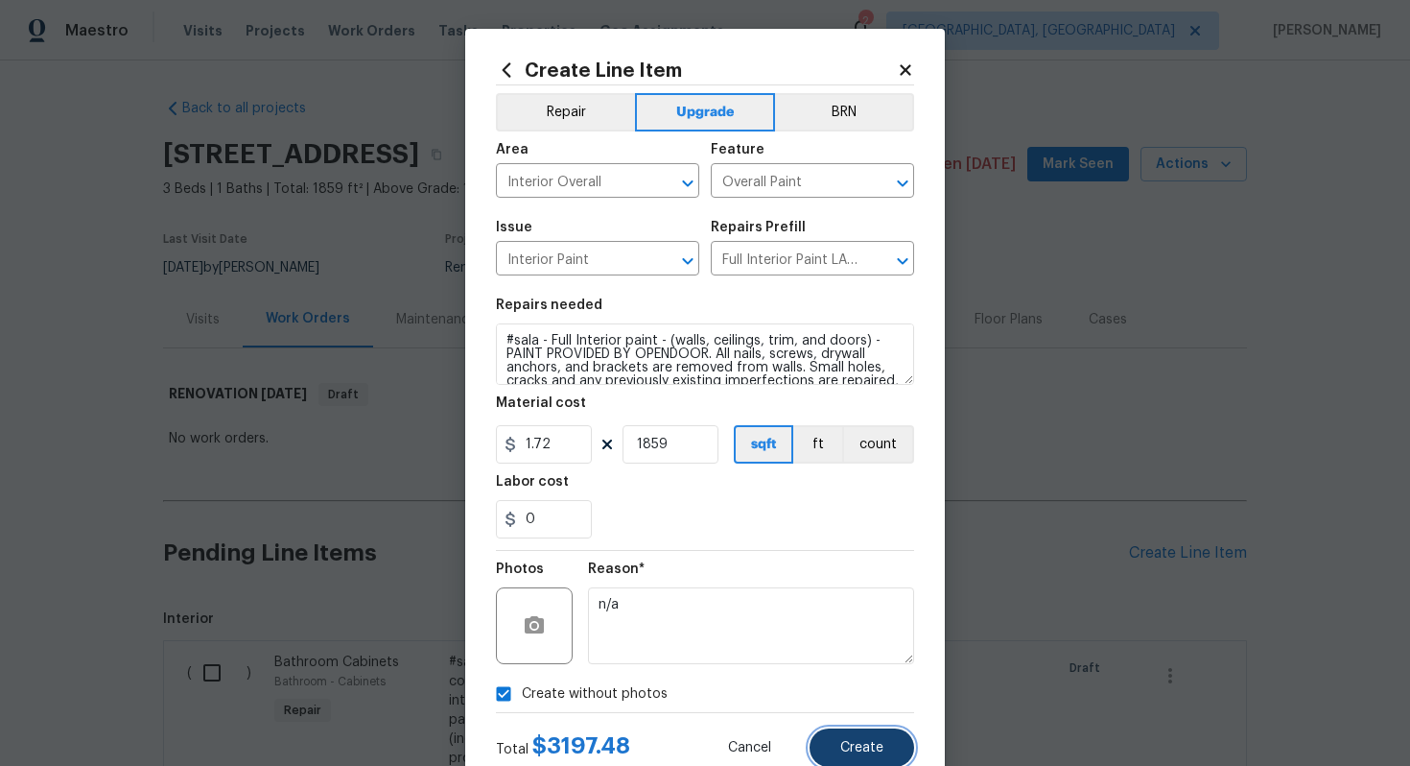
click at [862, 754] on span "Create" at bounding box center [862, 748] width 43 height 14
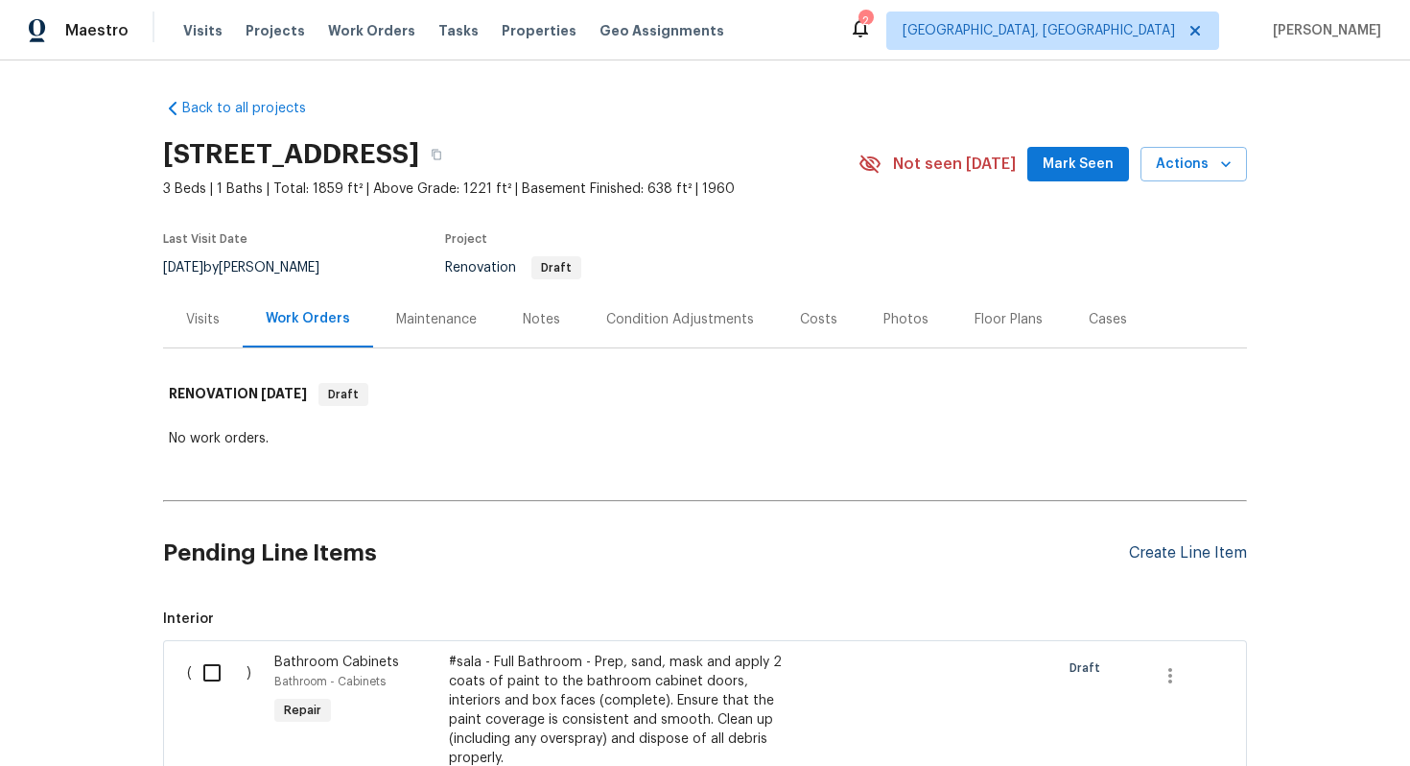
click at [1161, 550] on div "Create Line Item" at bounding box center [1188, 553] width 118 height 18
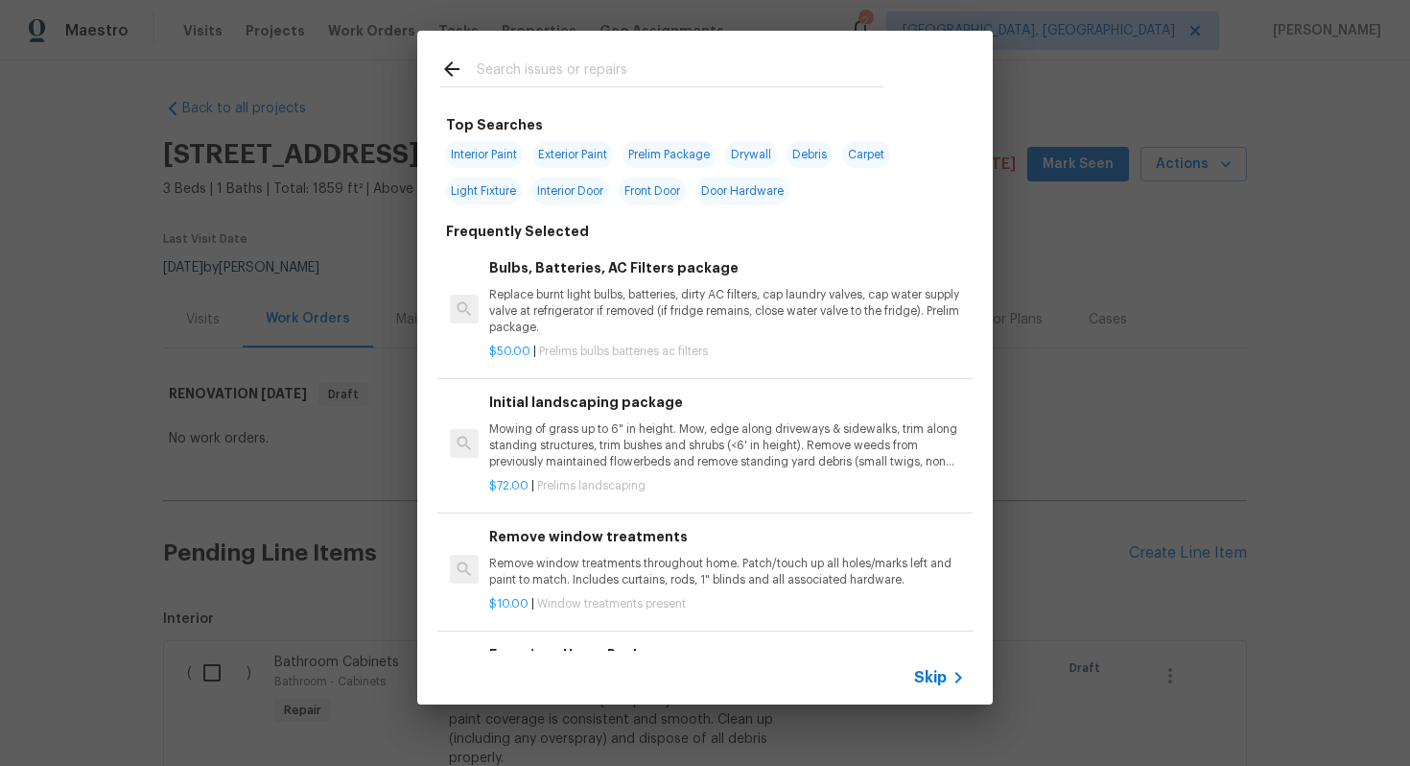
click at [933, 666] on div "Skip" at bounding box center [942, 677] width 56 height 23
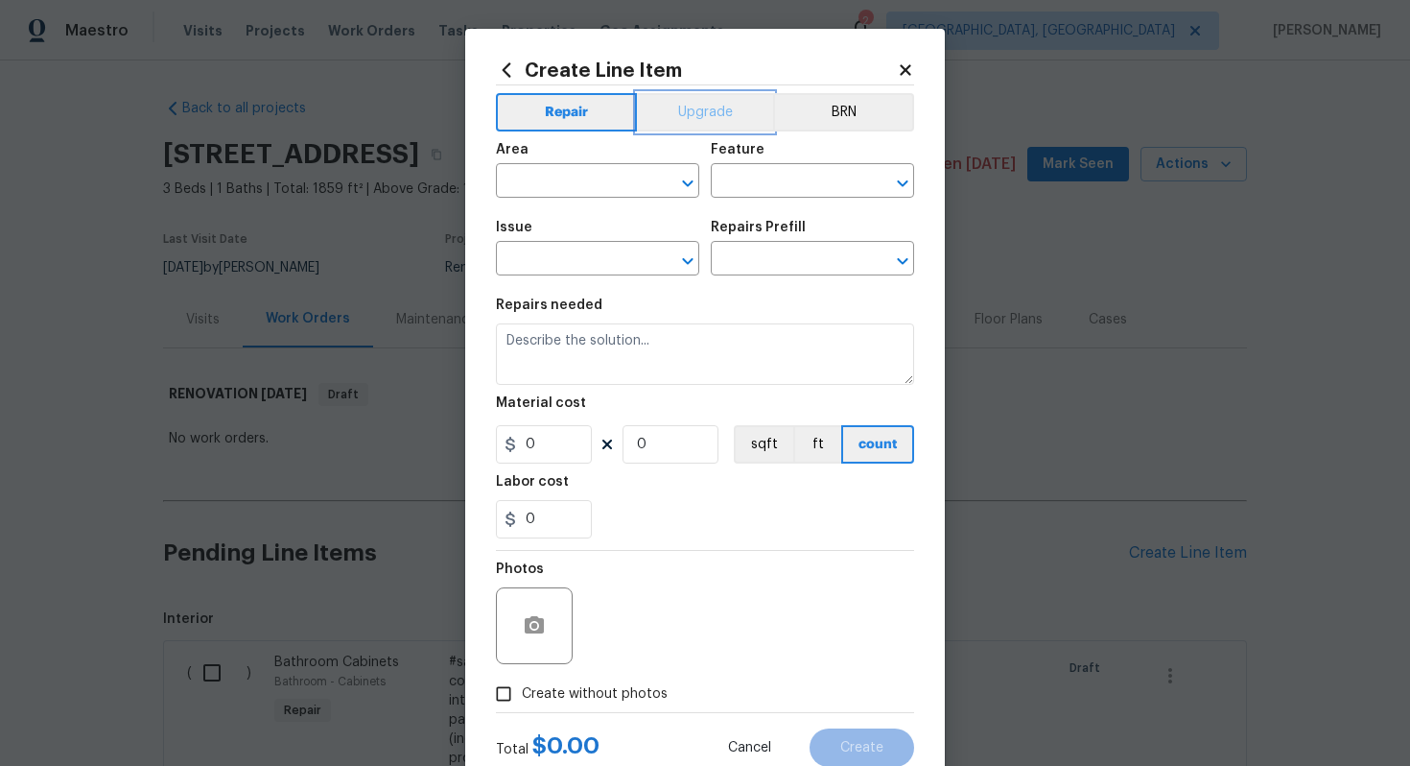
click at [706, 112] on button "Upgrade" at bounding box center [705, 112] width 137 height 38
click at [557, 193] on input "text" at bounding box center [571, 183] width 150 height 30
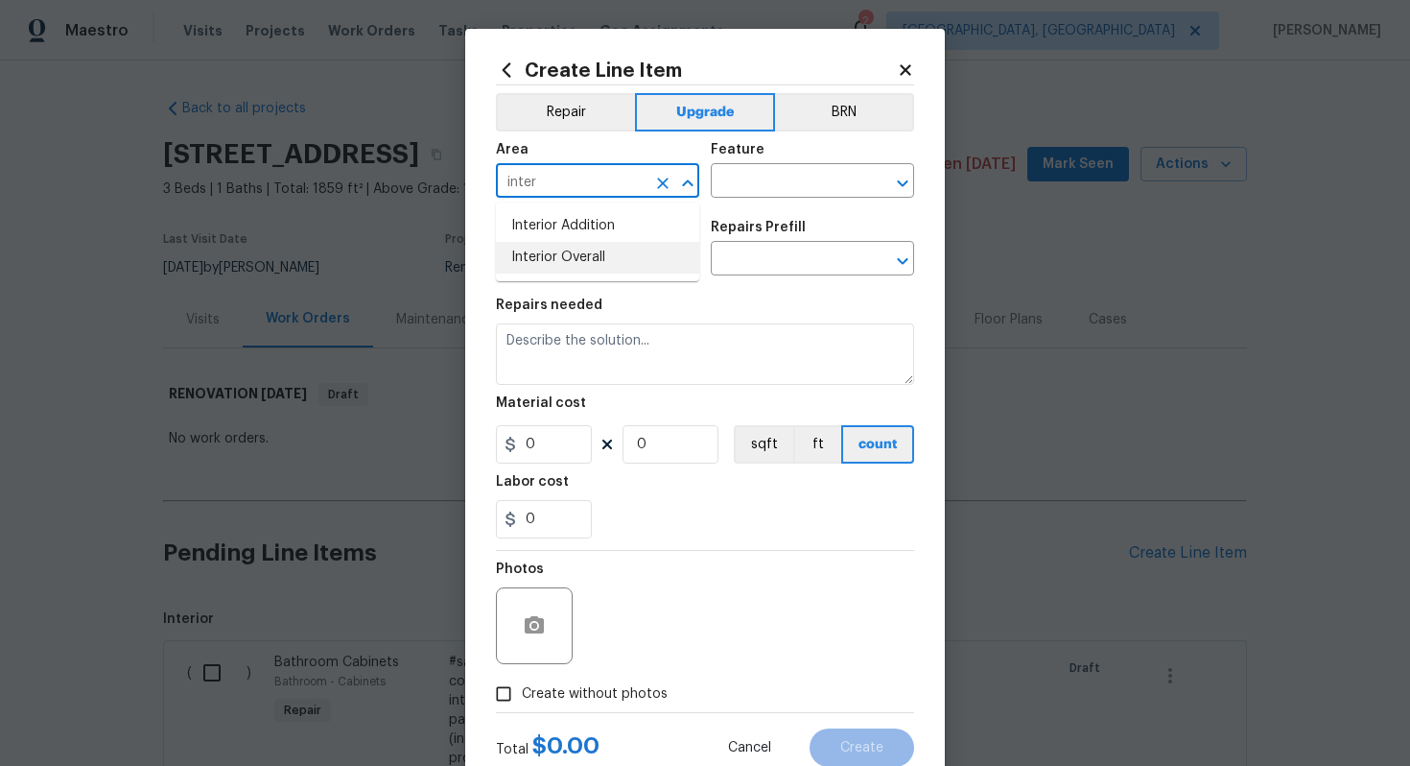
click at [607, 249] on li "Interior Overall" at bounding box center [597, 258] width 203 height 32
type input "Interior Overall"
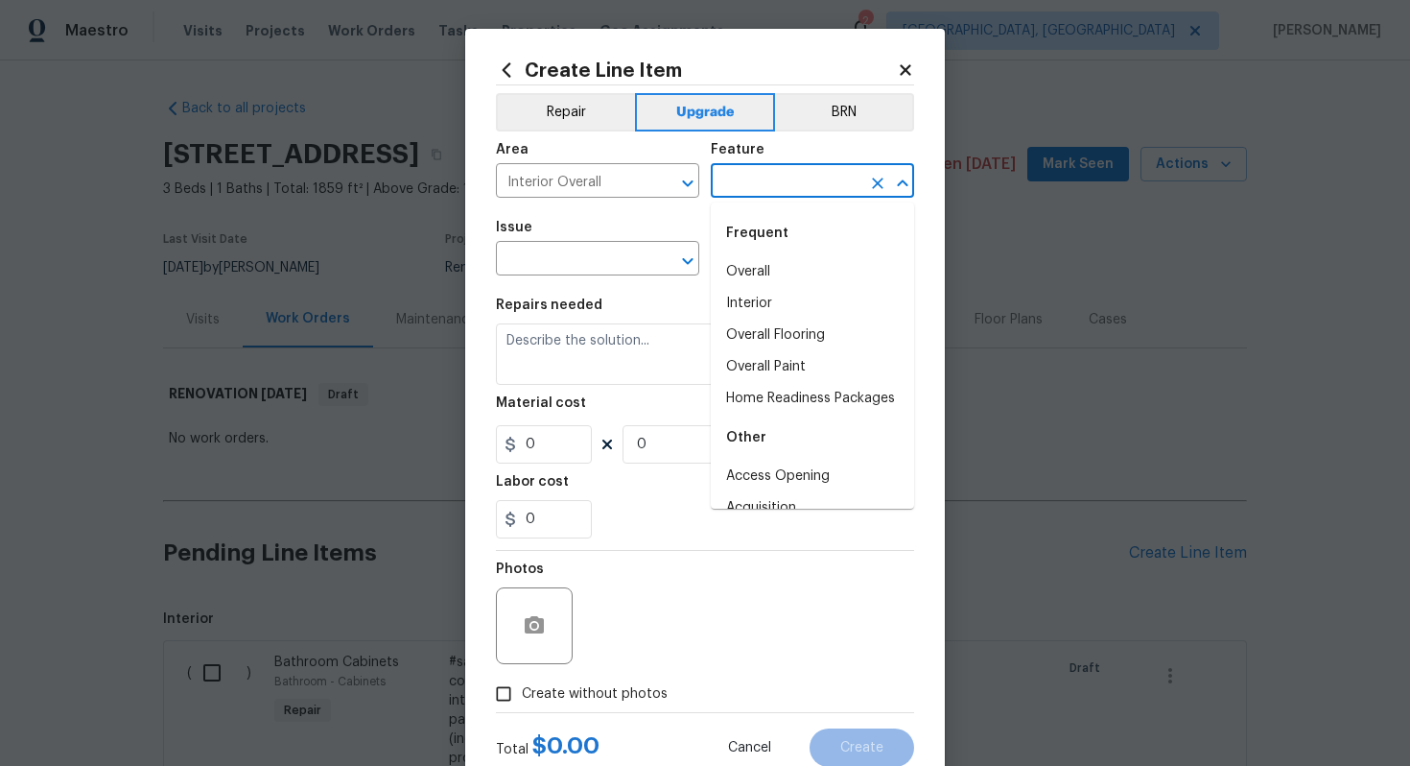
click at [761, 170] on input "text" at bounding box center [786, 183] width 150 height 30
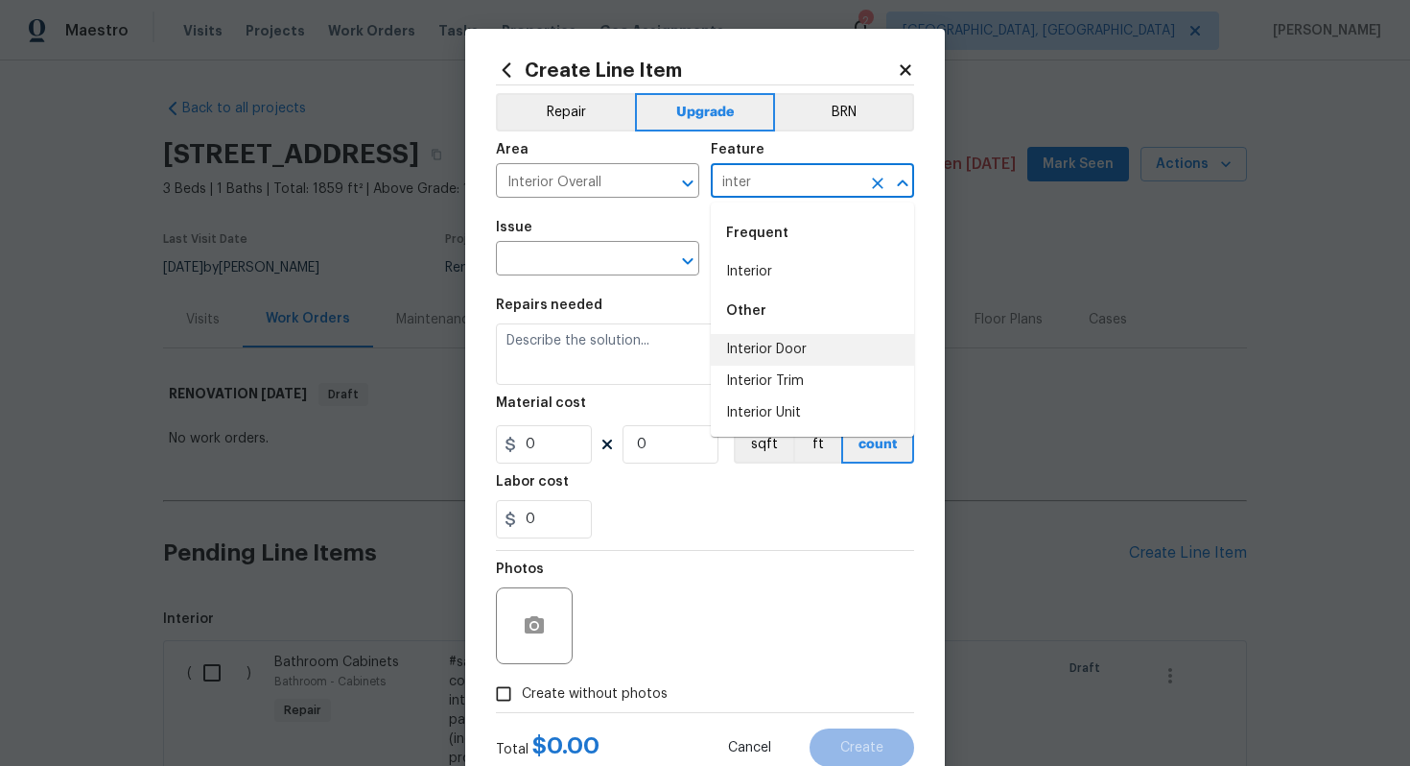
click at [844, 357] on li "Interior Door" at bounding box center [812, 350] width 203 height 32
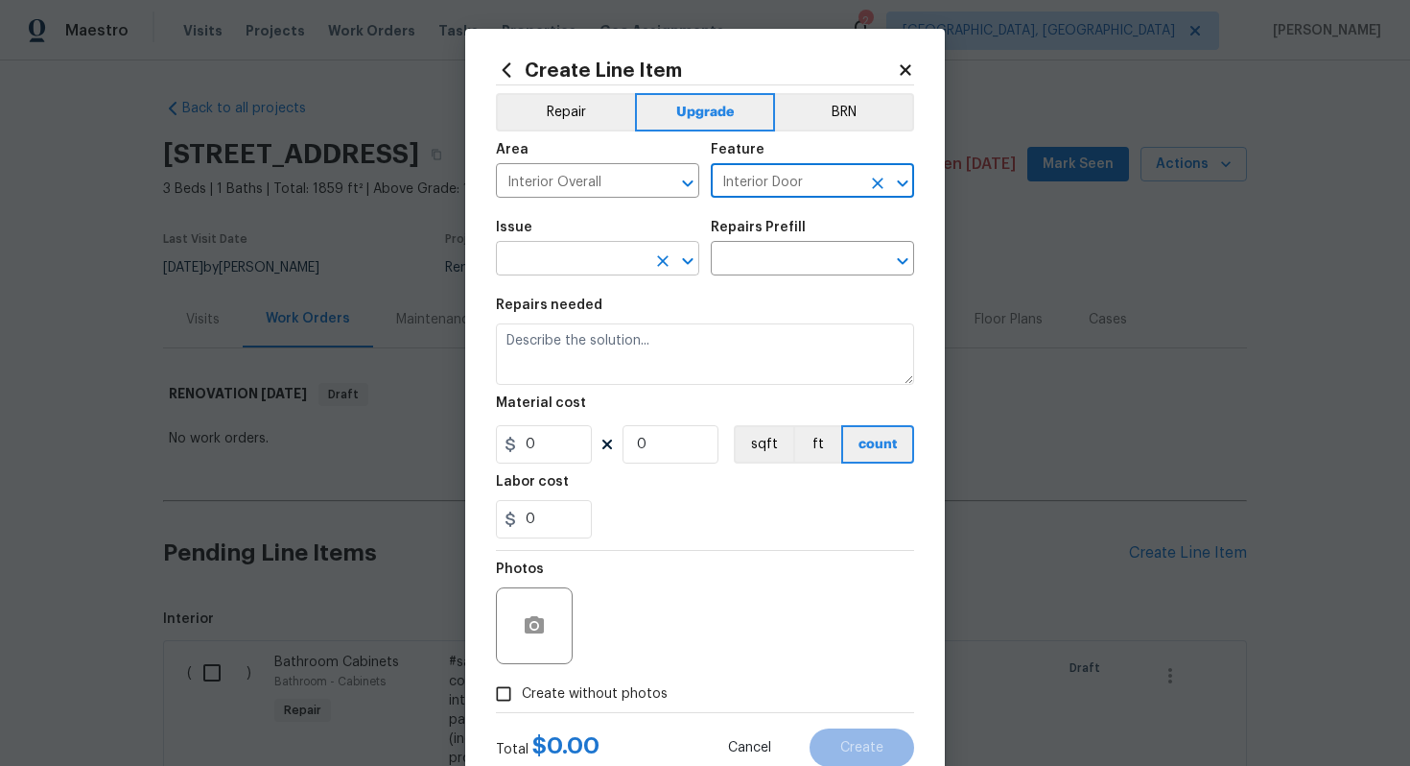
type input "Interior Door"
click at [567, 251] on input "text" at bounding box center [571, 261] width 150 height 30
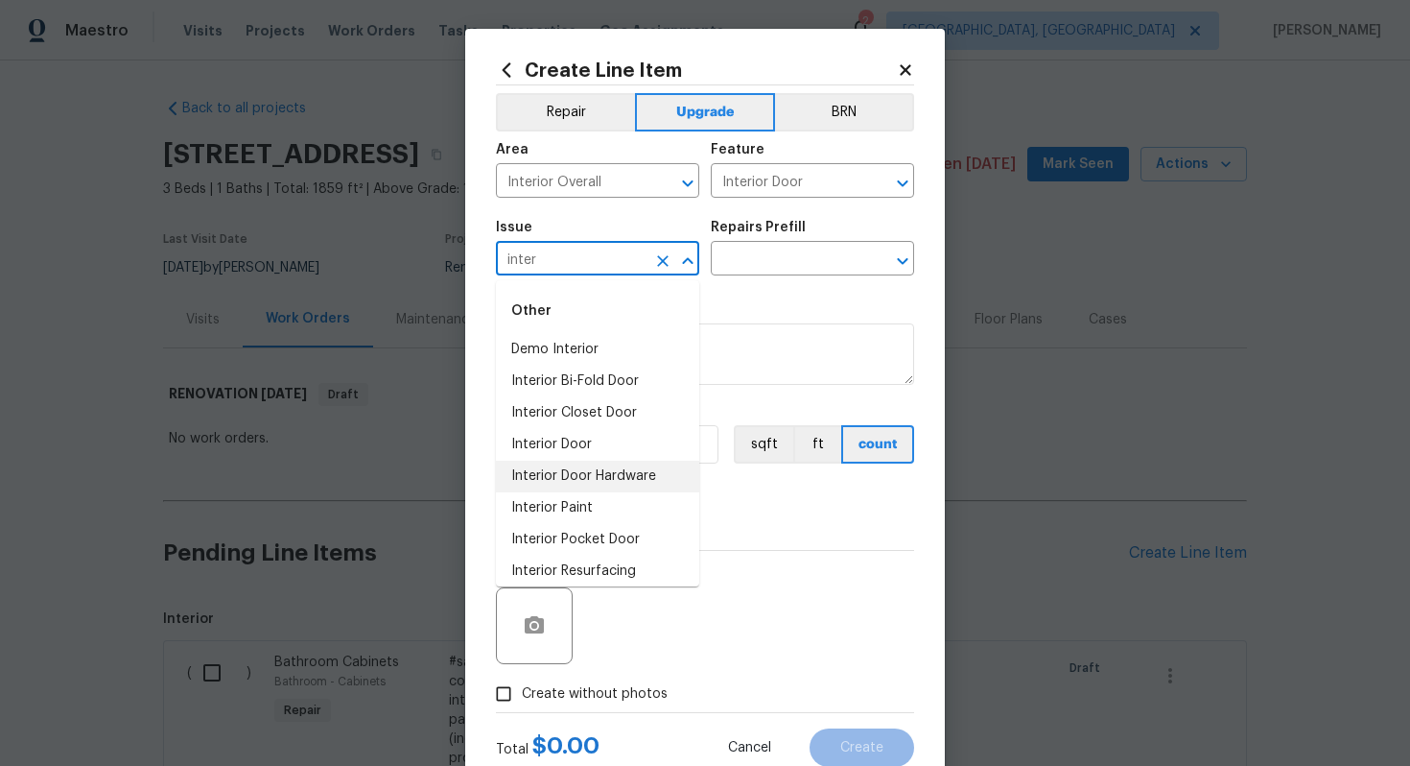
click at [627, 472] on li "Interior Door Hardware" at bounding box center [597, 477] width 203 height 32
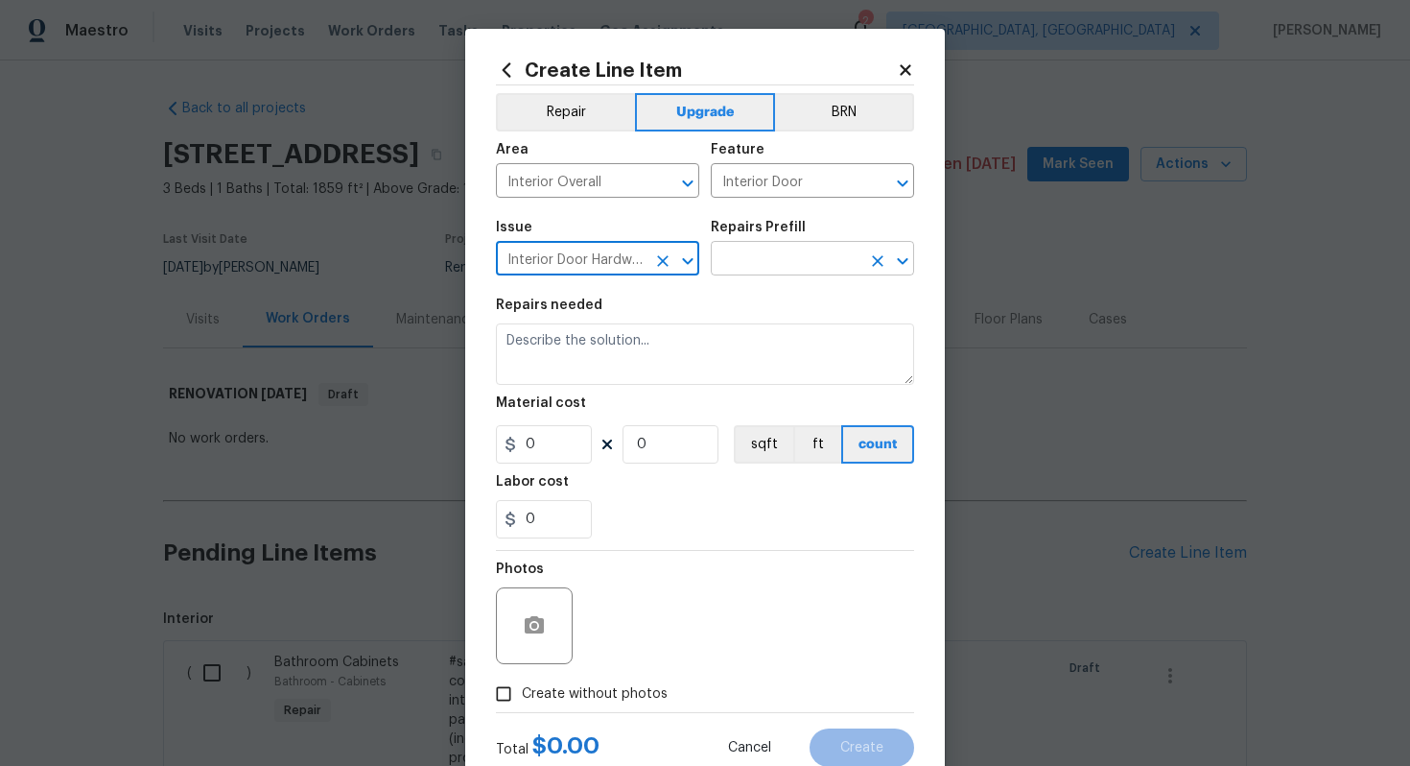
type input "Interior Door Hardware"
click at [763, 261] on input "text" at bounding box center [786, 261] width 150 height 30
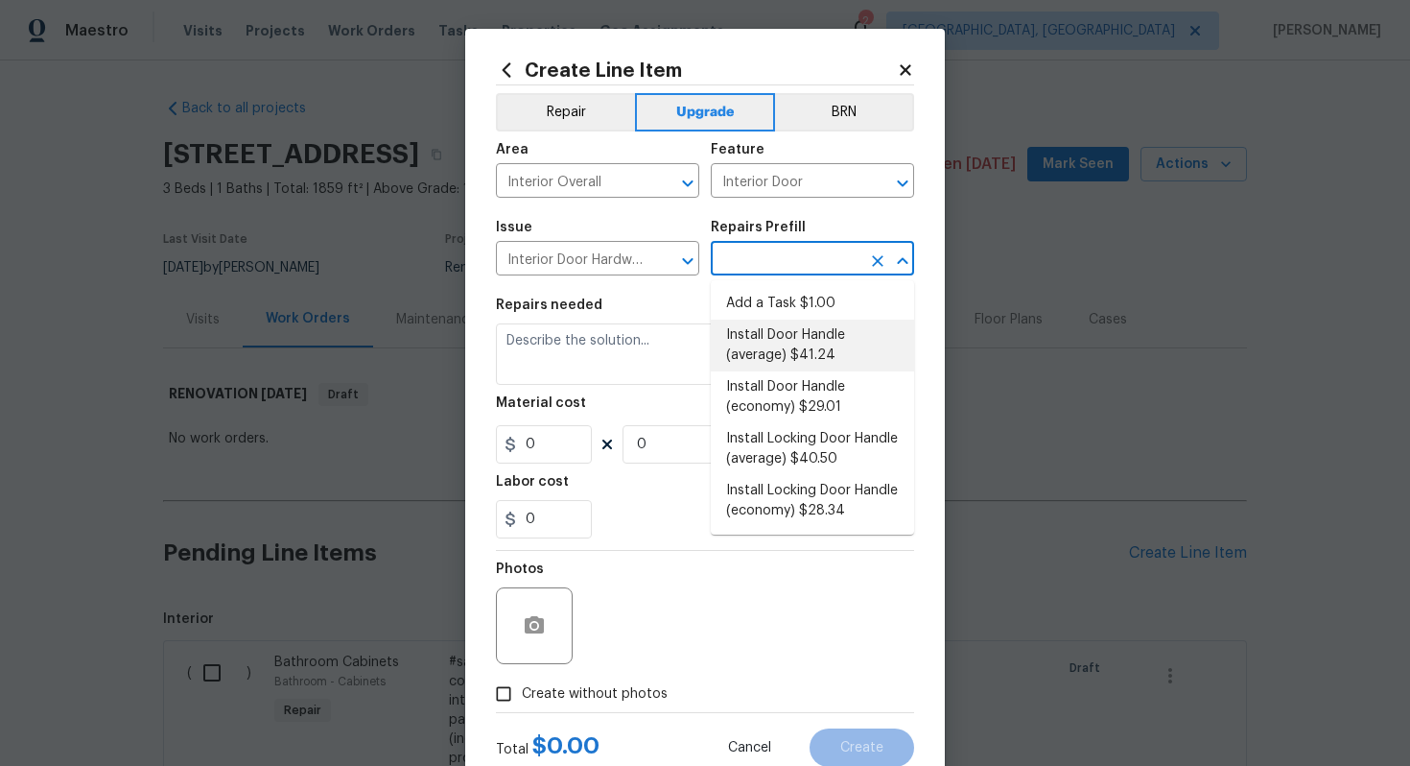
click at [794, 341] on li "Install Door Handle (average) $41.24" at bounding box center [812, 346] width 203 height 52
type input "Install Door Handle (average) $41.24"
type textarea "Remove the existing interior door handle (if present). Install a new (average) …"
type input "41.24"
type input "1"
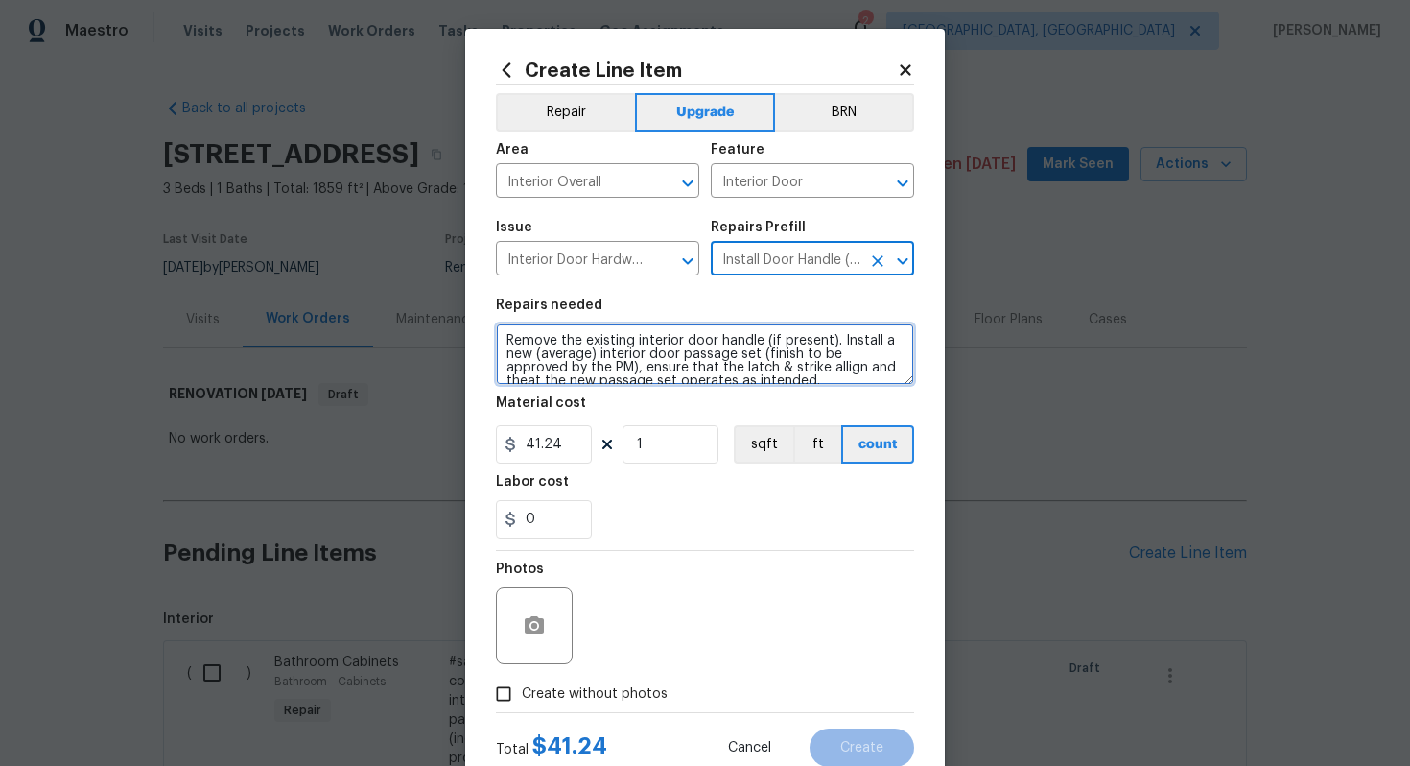
click at [501, 338] on textarea "Remove the existing interior door handle (if present). Install a new (average) …" at bounding box center [705, 353] width 418 height 61
type textarea "#sala - Remove the existing interior door handle (if present). Install a new (a…"
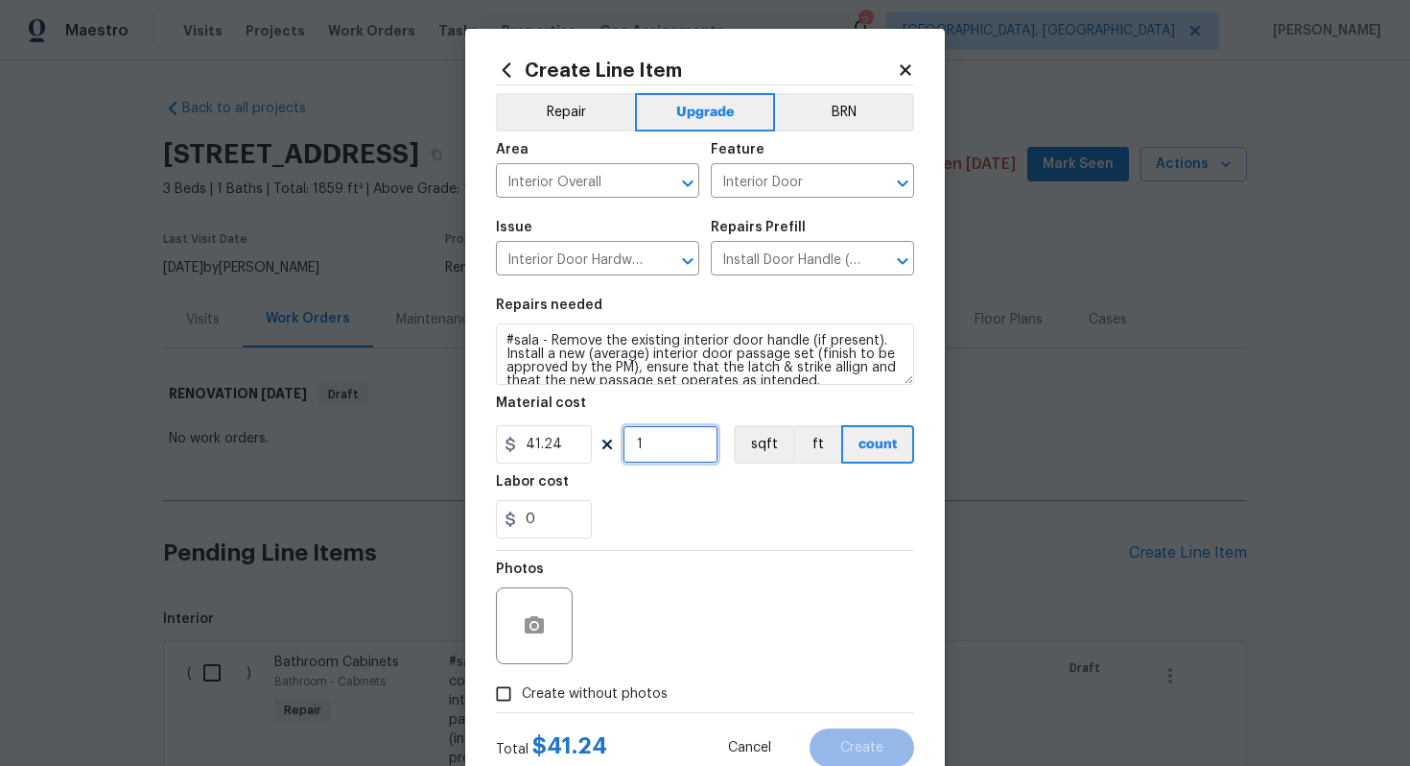
click at [672, 435] on input "1" at bounding box center [671, 444] width 96 height 38
type input "15"
click at [600, 694] on span "Create without photos" at bounding box center [595, 694] width 146 height 20
click at [522, 694] on input "Create without photos" at bounding box center [504, 693] width 36 height 36
checkbox input "true"
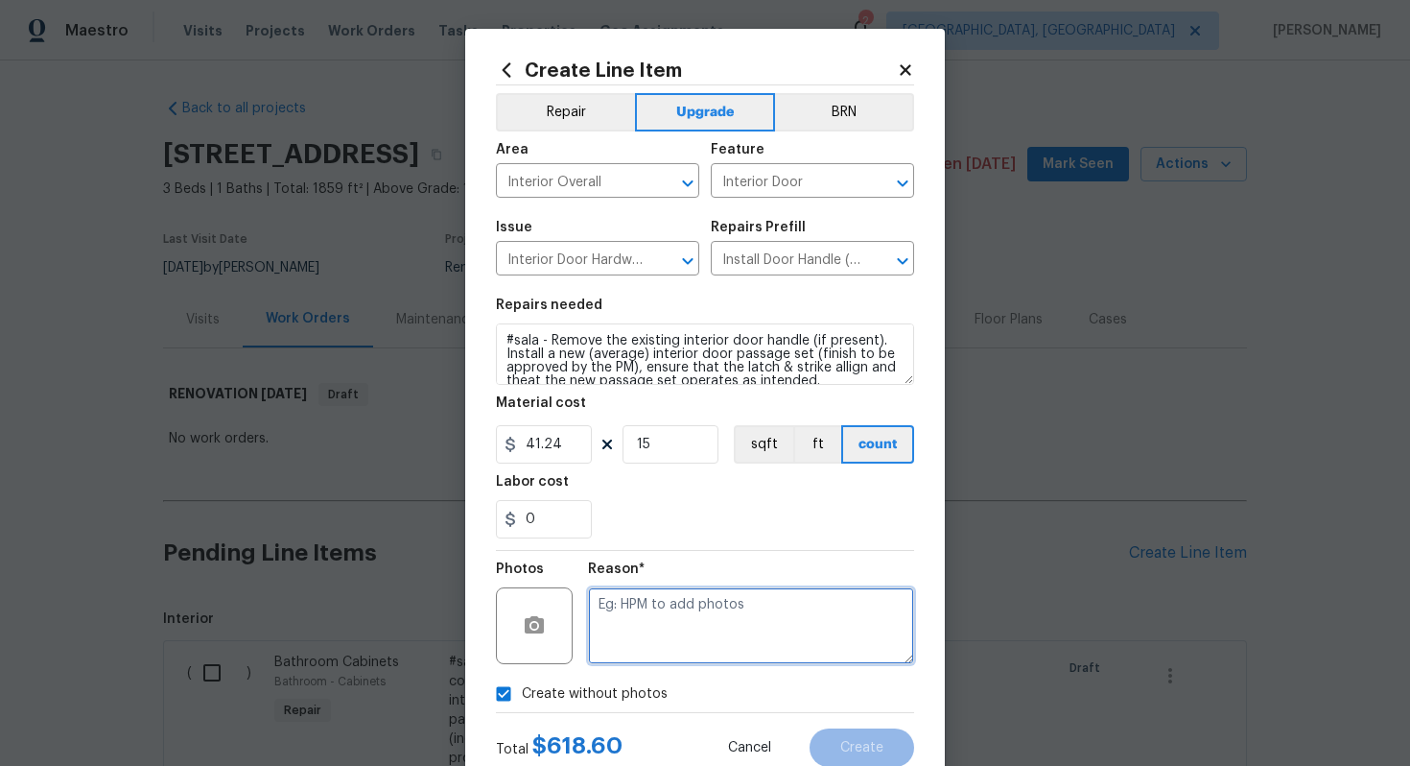
click at [638, 648] on textarea at bounding box center [751, 625] width 326 height 77
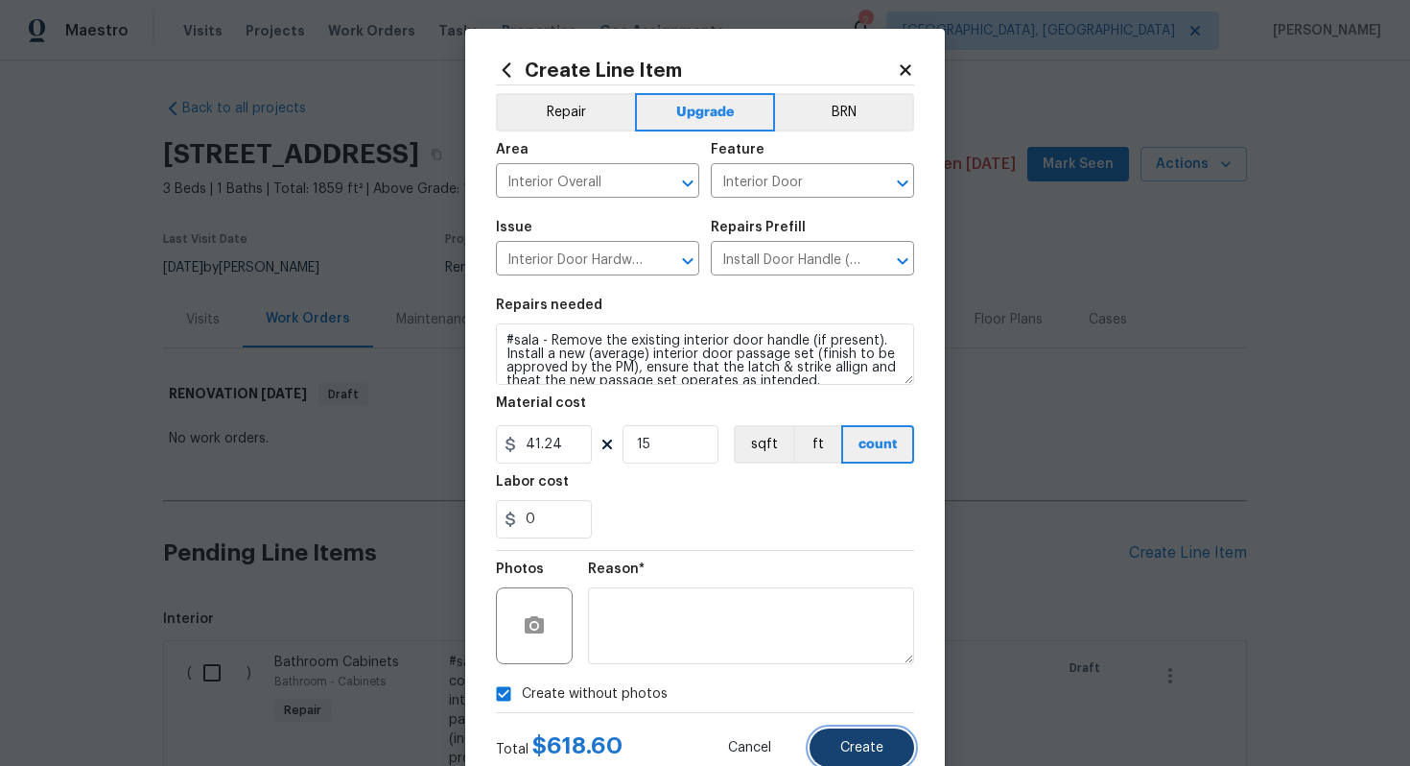
click at [852, 756] on button "Create" at bounding box center [862, 747] width 105 height 38
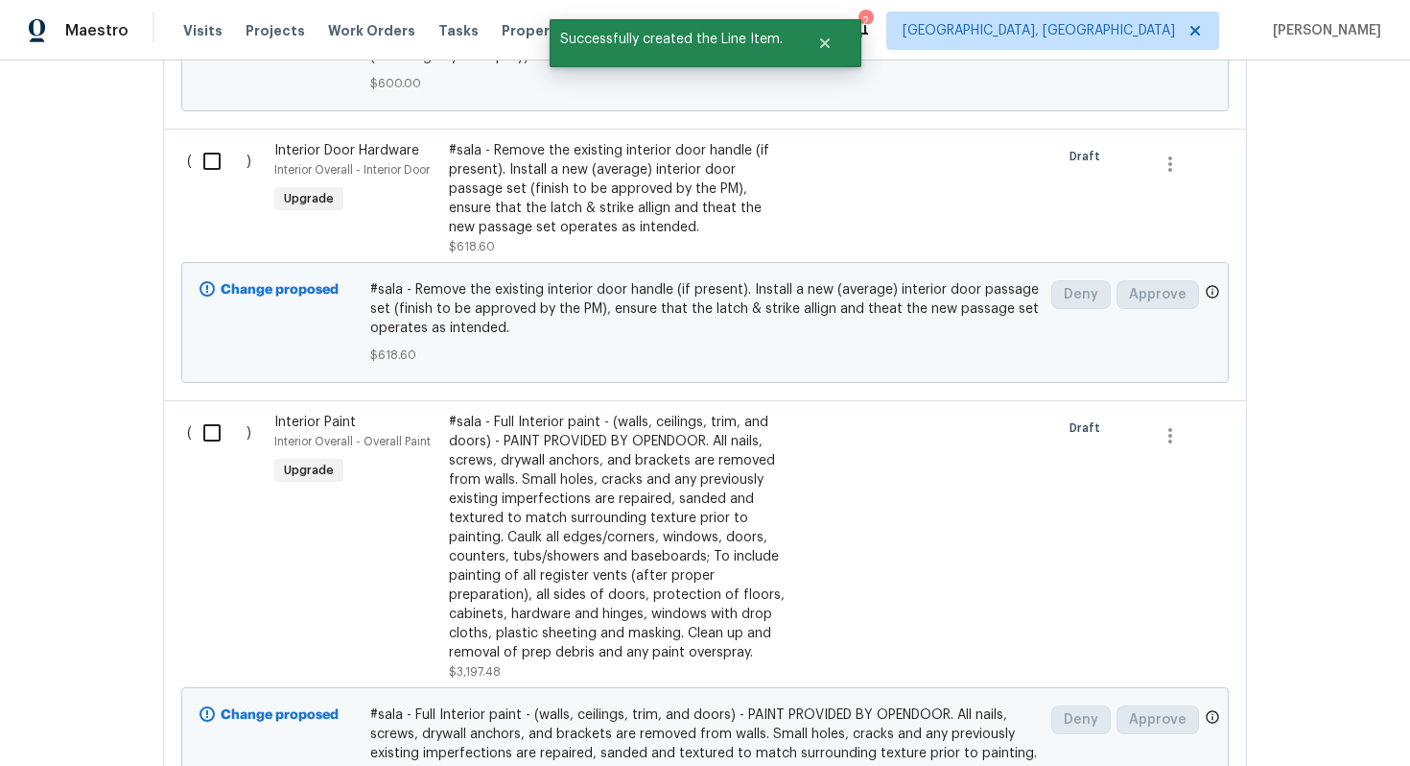
scroll to position [10, 0]
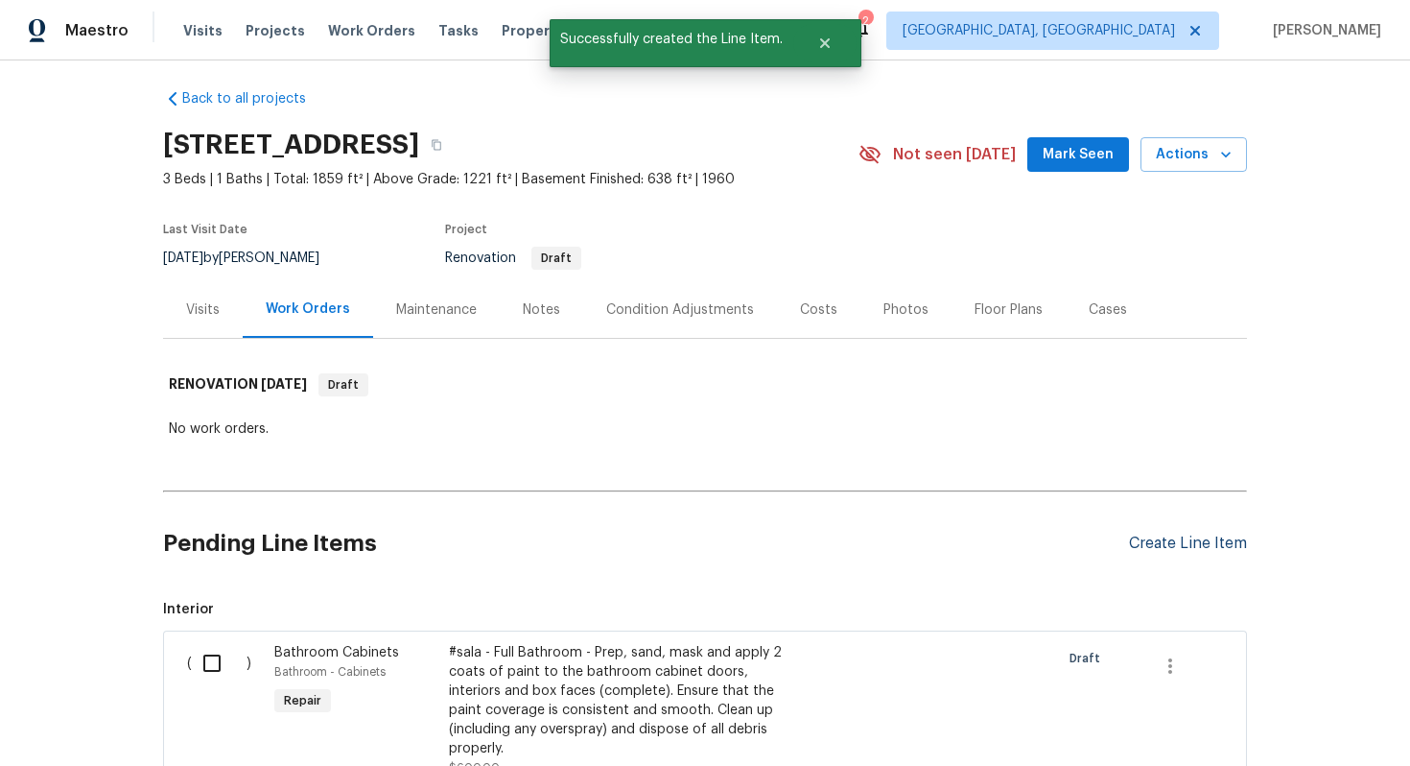
click at [1162, 535] on div "Create Line Item" at bounding box center [1188, 543] width 118 height 18
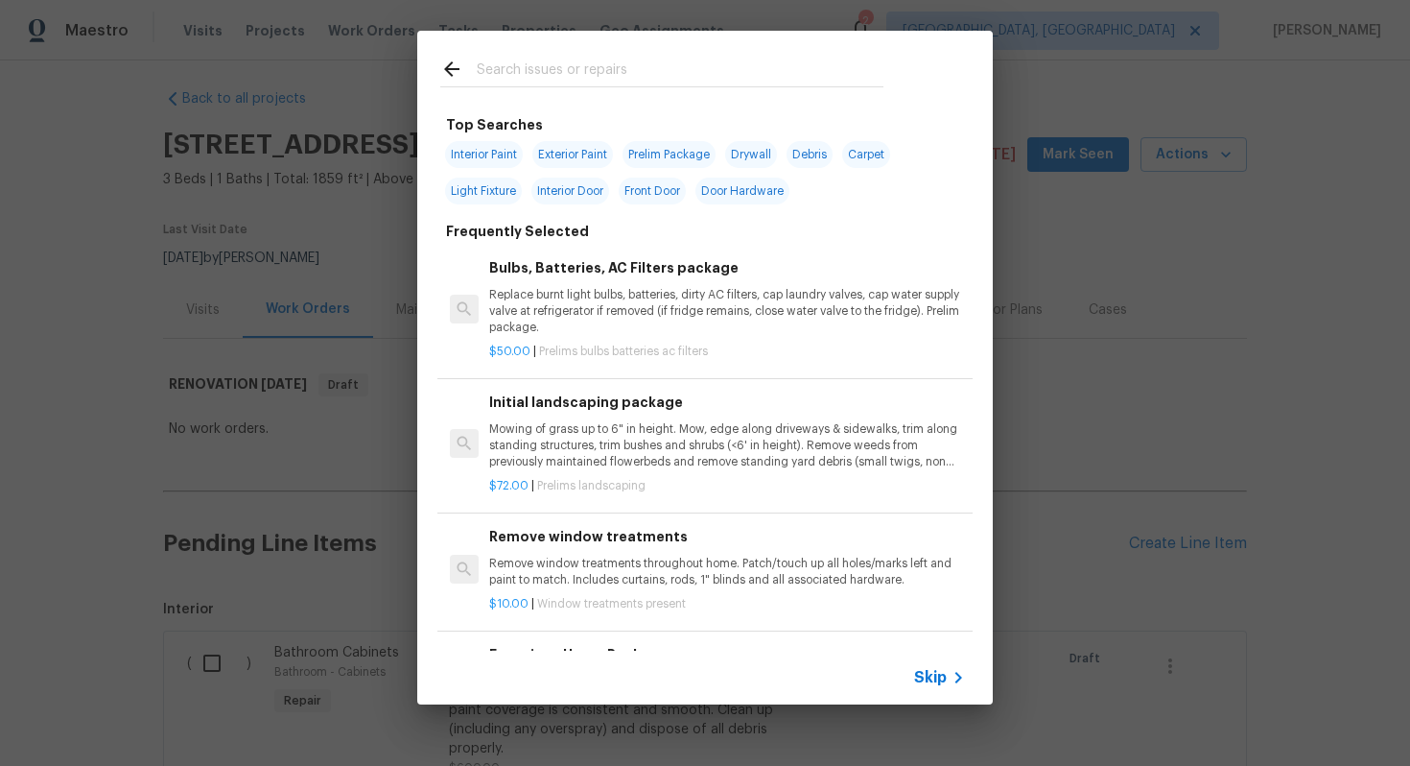
click at [929, 668] on span "Skip" at bounding box center [930, 677] width 33 height 19
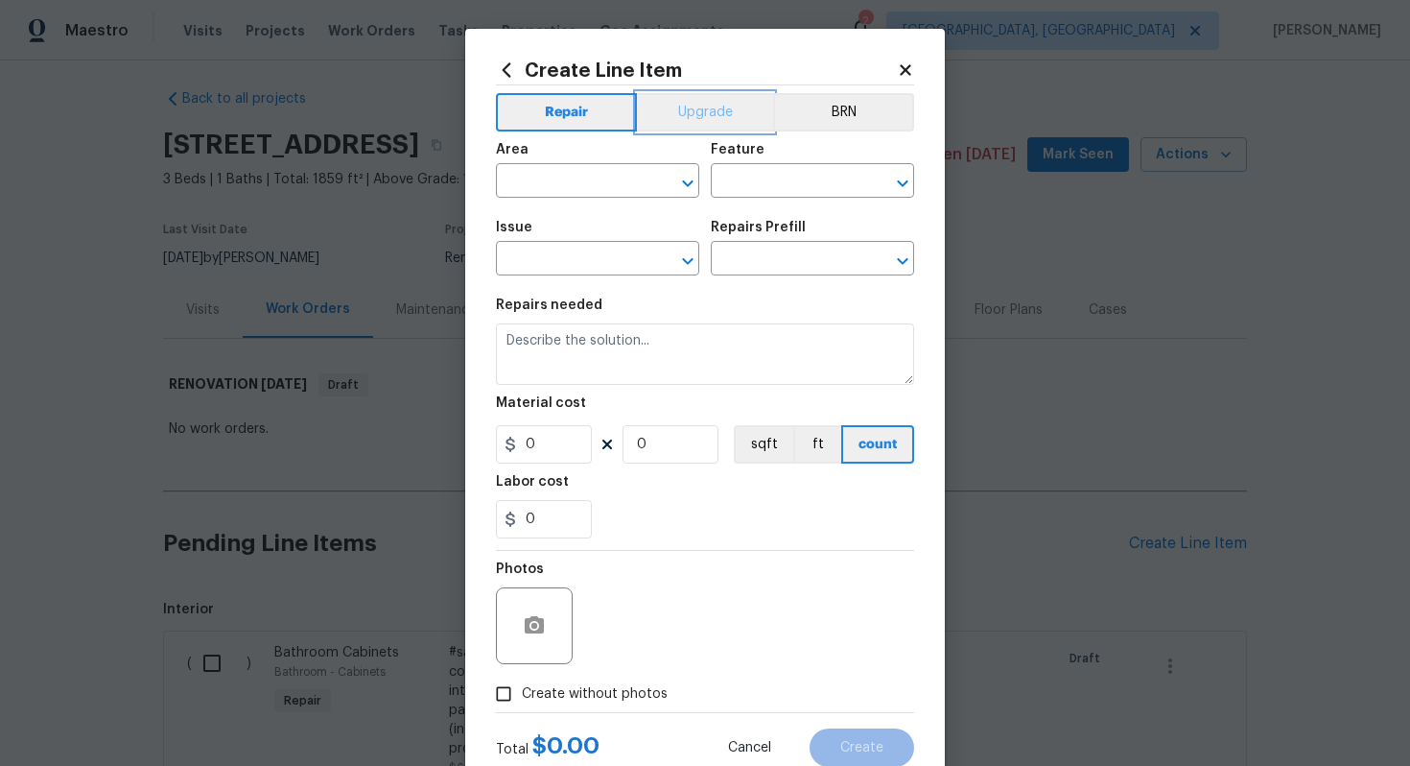
click at [699, 108] on button "Upgrade" at bounding box center [705, 112] width 137 height 38
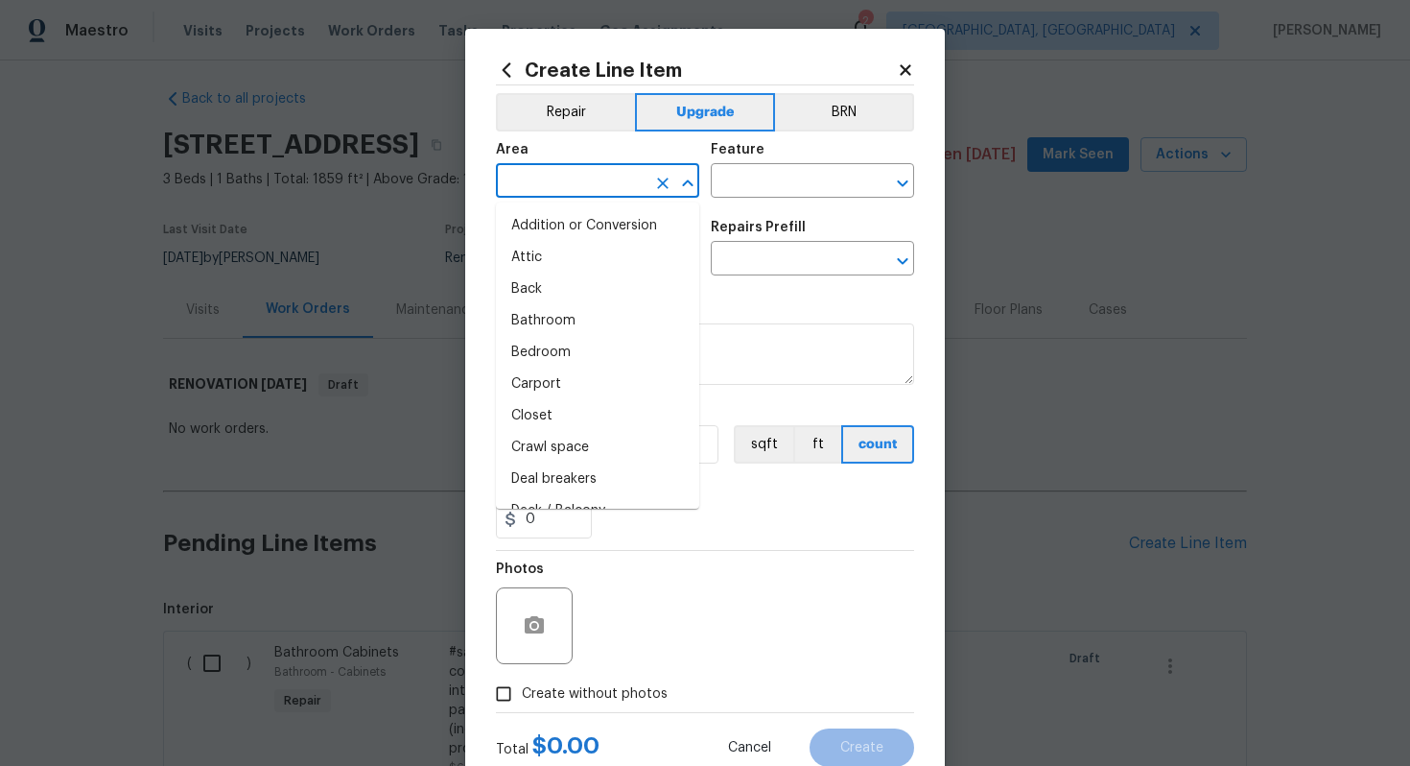
click at [533, 176] on input "text" at bounding box center [571, 183] width 150 height 30
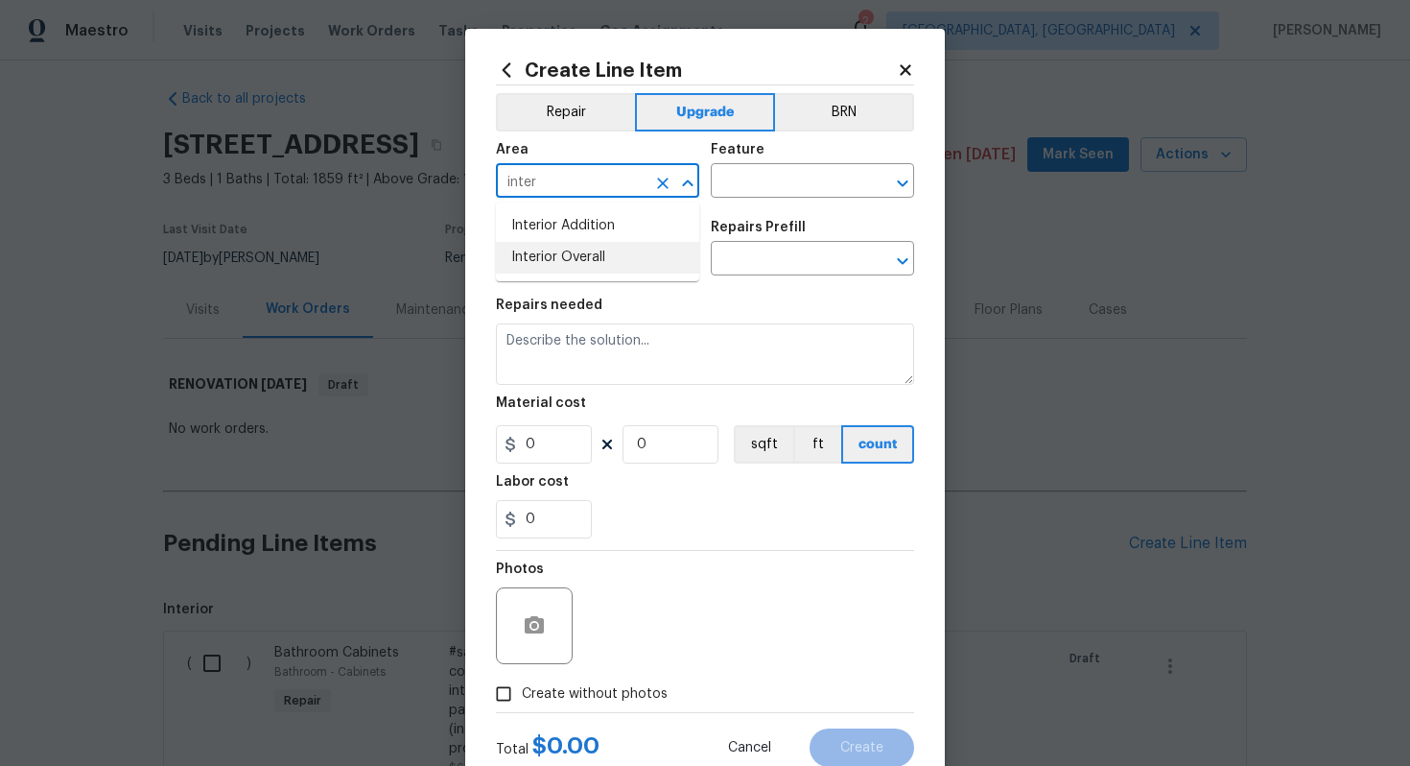
click at [608, 247] on li "Interior Overall" at bounding box center [597, 258] width 203 height 32
type input "Interior Overall"
click at [758, 188] on input "text" at bounding box center [786, 183] width 150 height 30
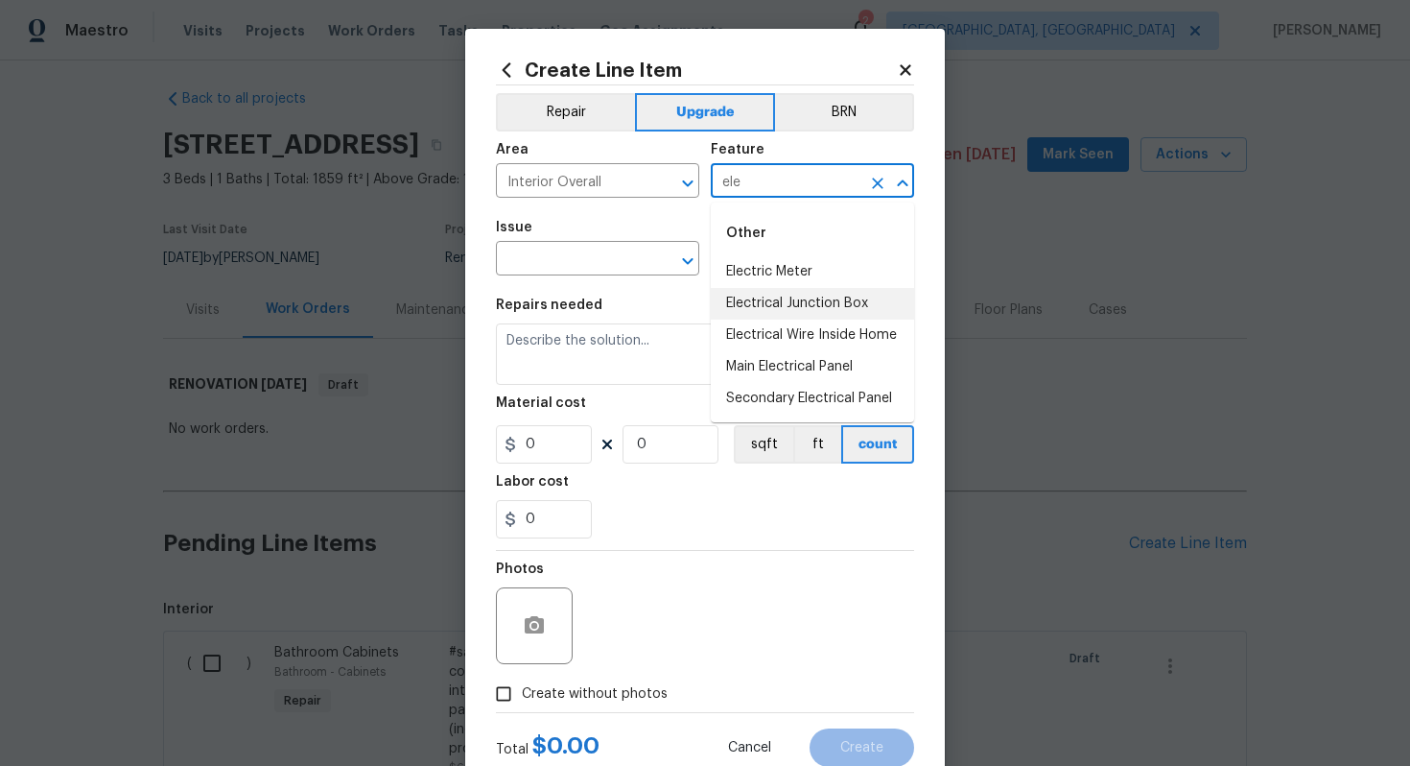
type input "ele"
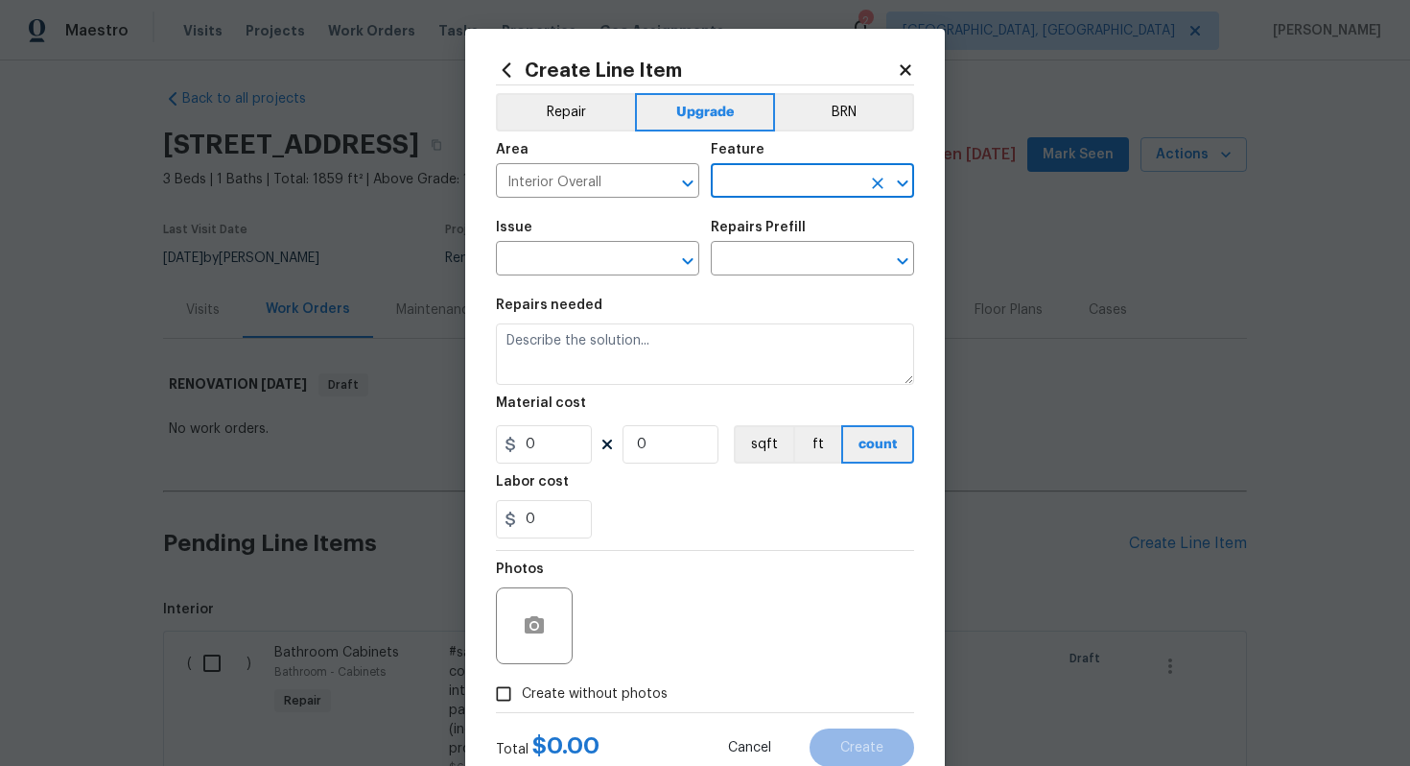
click at [771, 173] on input "text" at bounding box center [786, 183] width 150 height 30
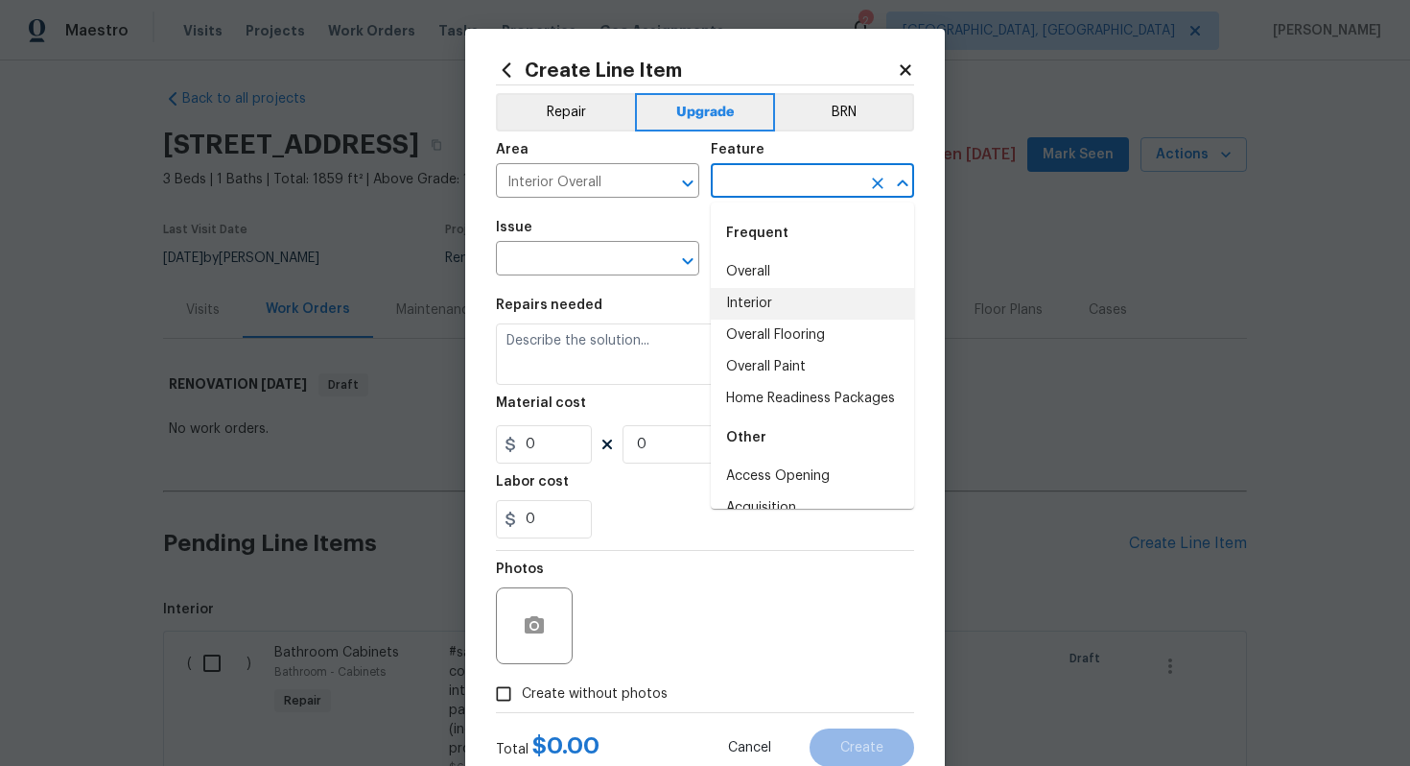
click at [770, 176] on input "text" at bounding box center [786, 183] width 150 height 30
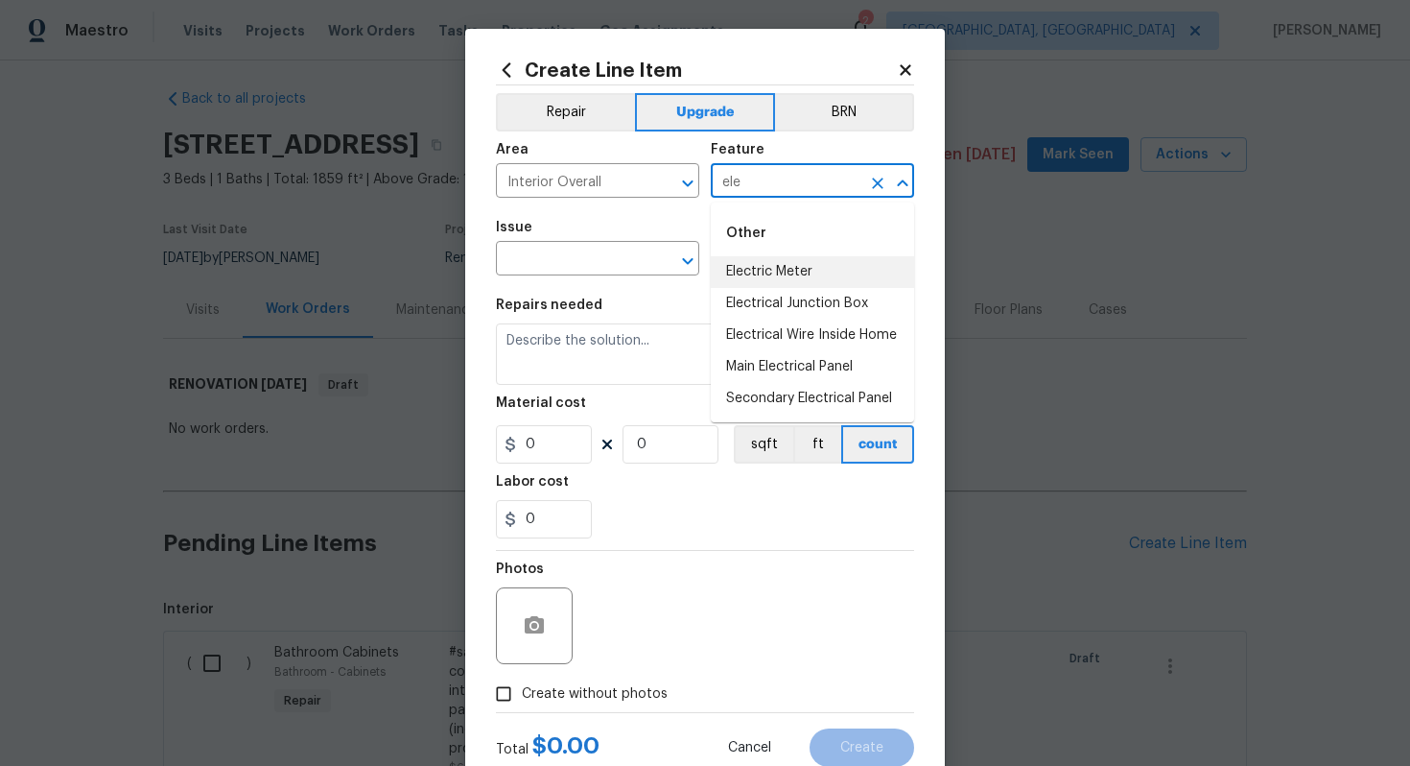
click at [770, 262] on li "Electric Meter" at bounding box center [812, 272] width 203 height 32
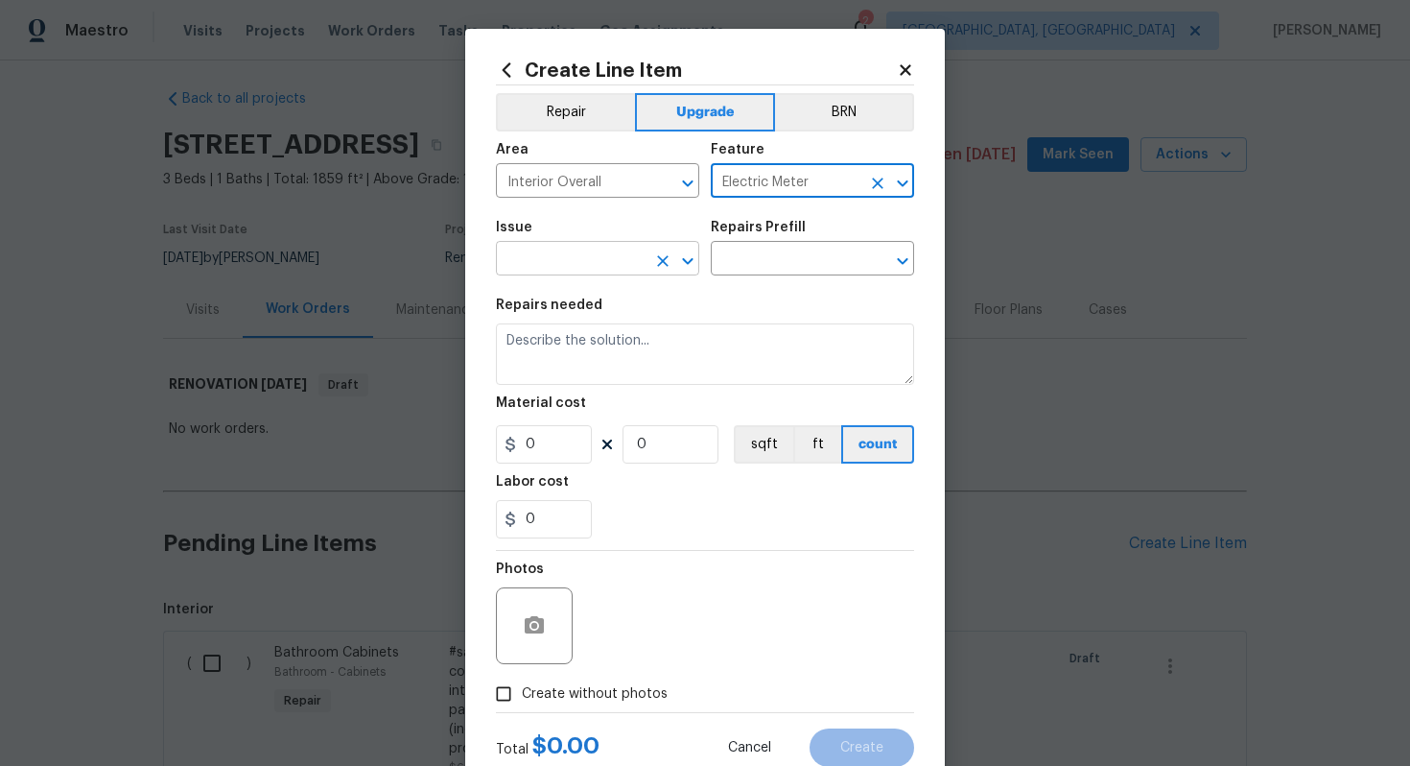
type input "Electric Meter"
click at [567, 263] on input "text" at bounding box center [571, 261] width 150 height 30
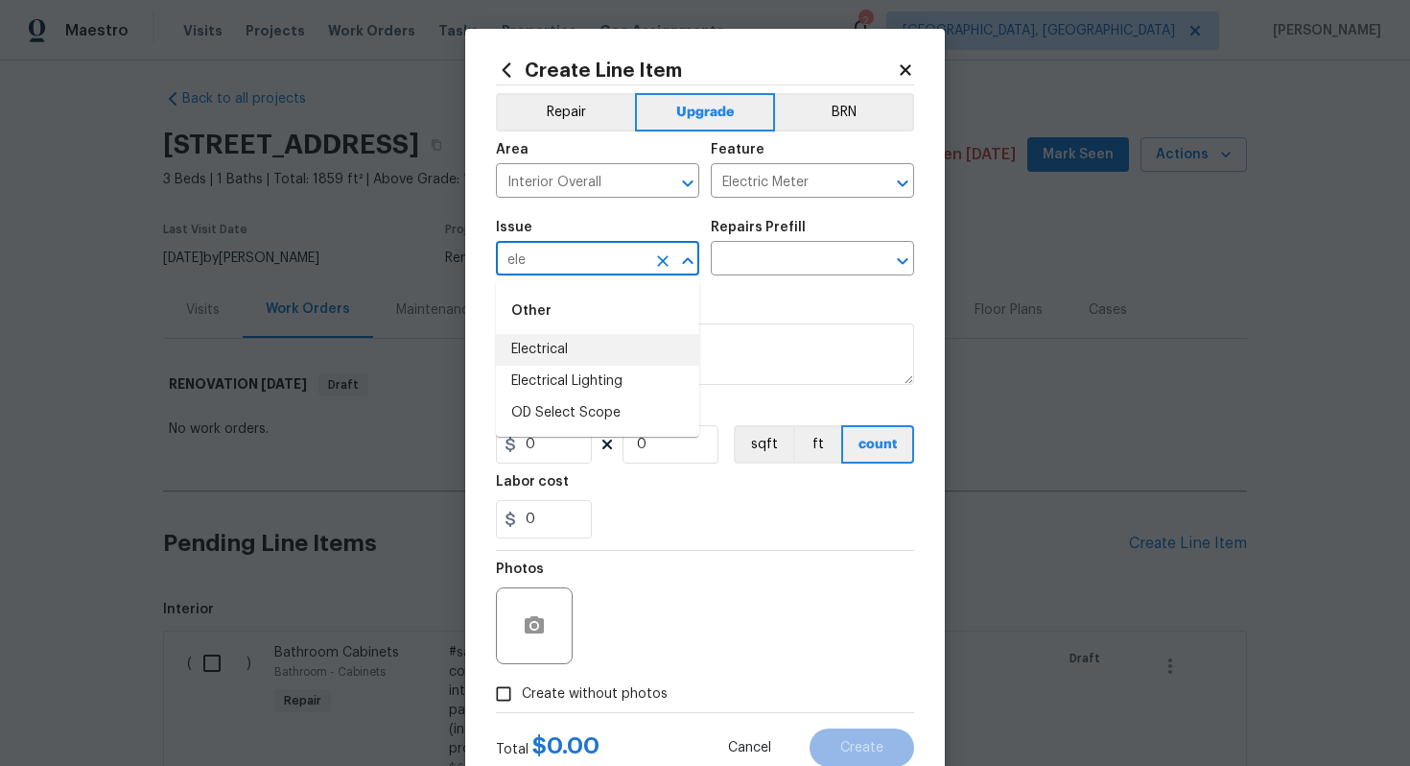
click at [558, 350] on li "Electrical" at bounding box center [597, 350] width 203 height 32
type input "Electrical"
click at [767, 254] on input "text" at bounding box center [786, 261] width 150 height 30
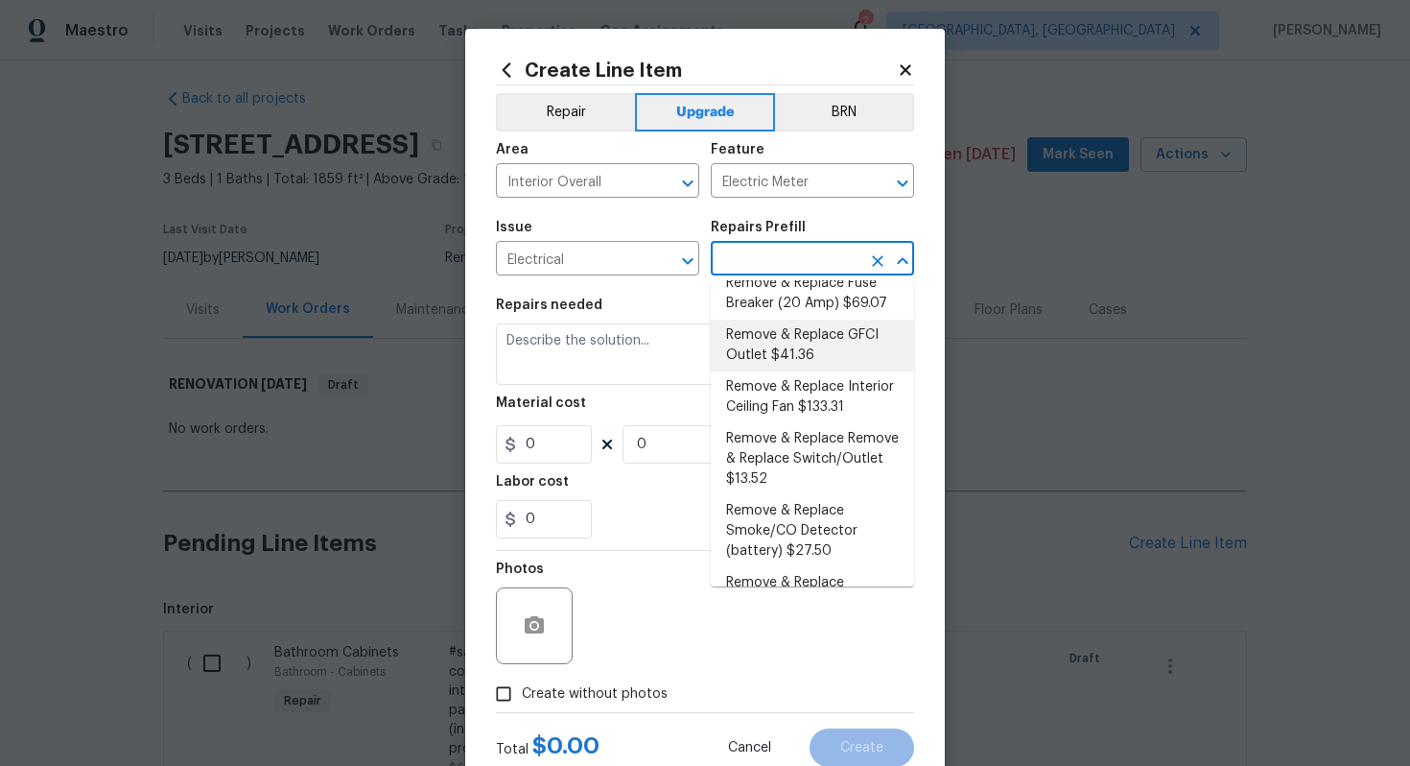
scroll to position [272, 0]
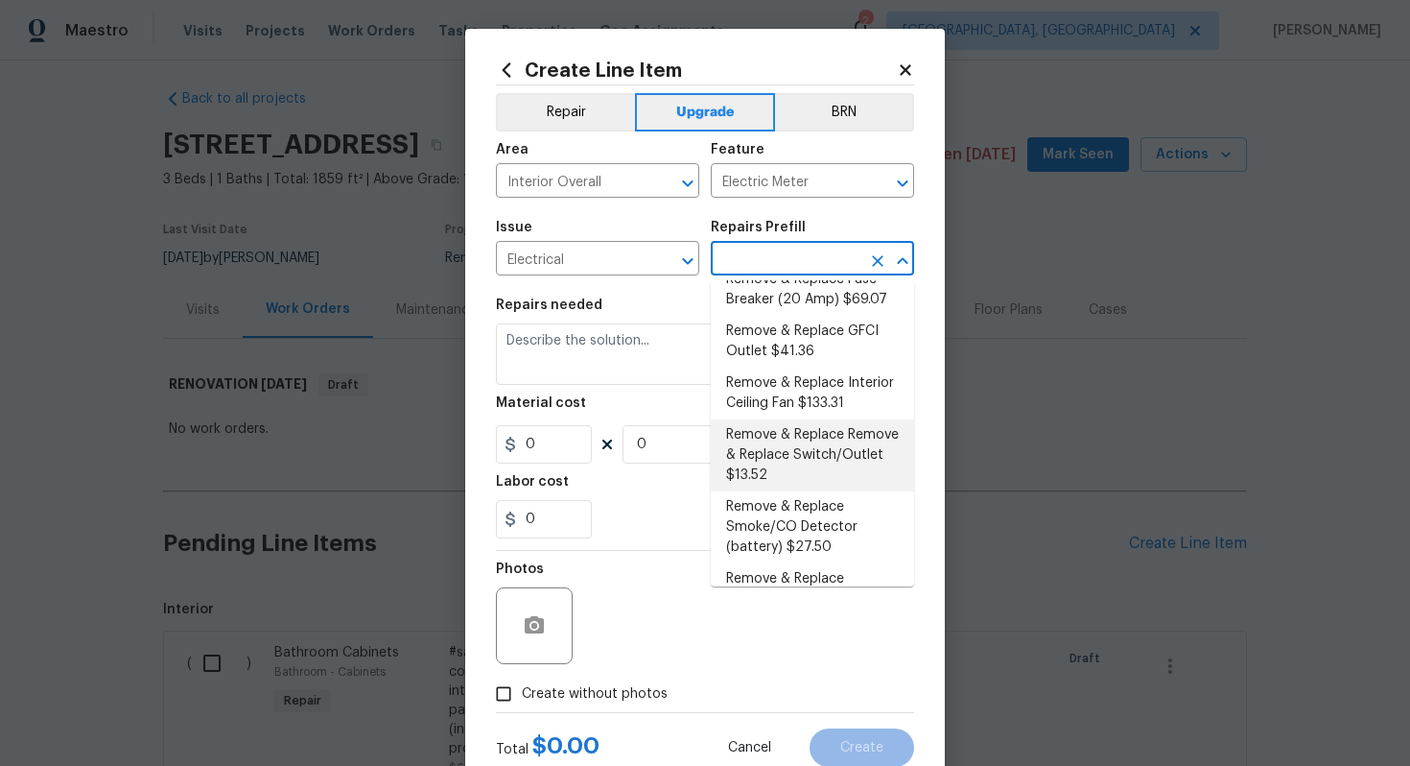
click at [840, 431] on li "Remove & Replace Remove & Replace Switch/Outlet $13.52" at bounding box center [812, 455] width 203 height 72
type input "Remove & Replace Remove & Replace Switch/Outlet $13.52"
type textarea "Remove and replace switch(es) and/or outlet(s) with new (covers to match the re…"
type input "13.52"
type input "1"
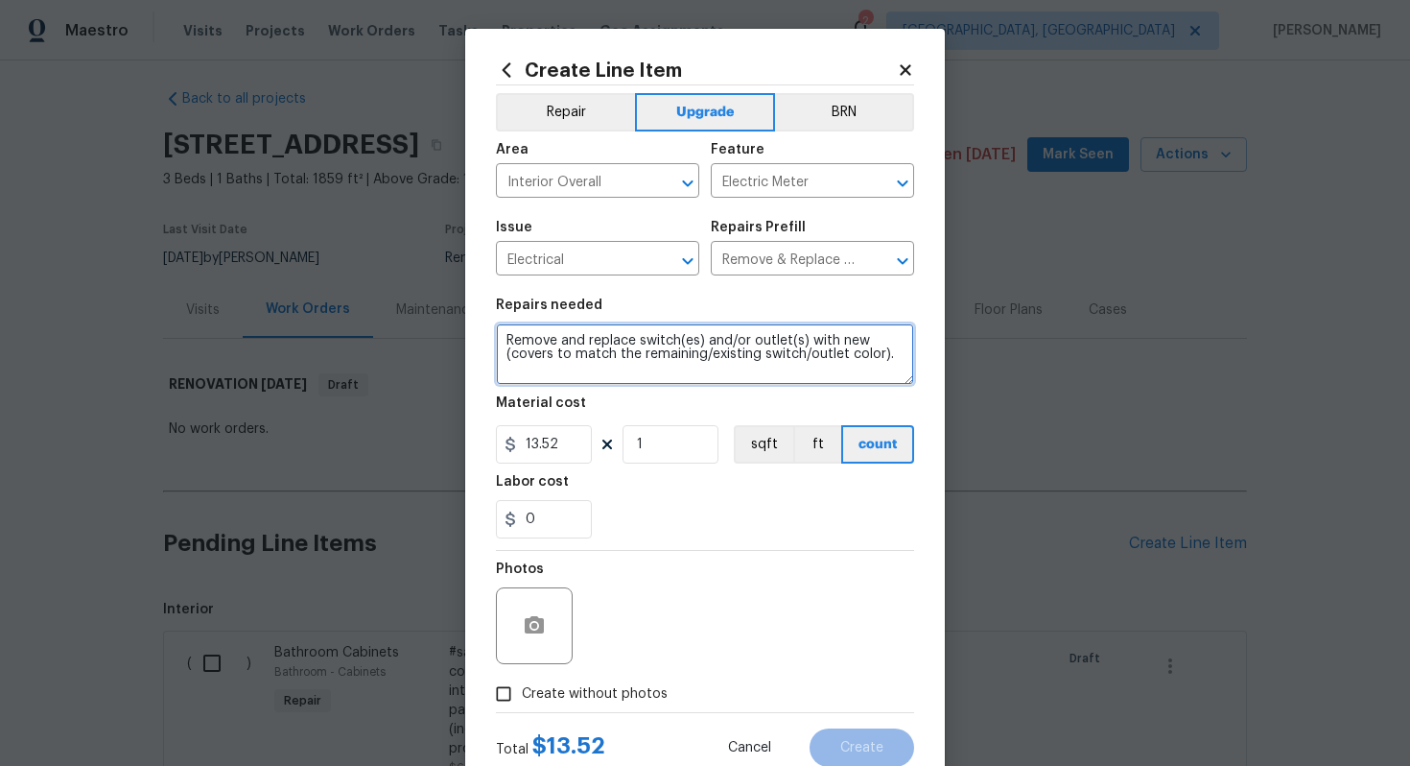
click at [499, 343] on textarea "Remove and replace switch(es) and/or outlet(s) with new (covers to match the re…" at bounding box center [705, 353] width 418 height 61
type textarea "#sala - Remove and replace switch(es) and/or outlet(s) with new (covers to matc…"
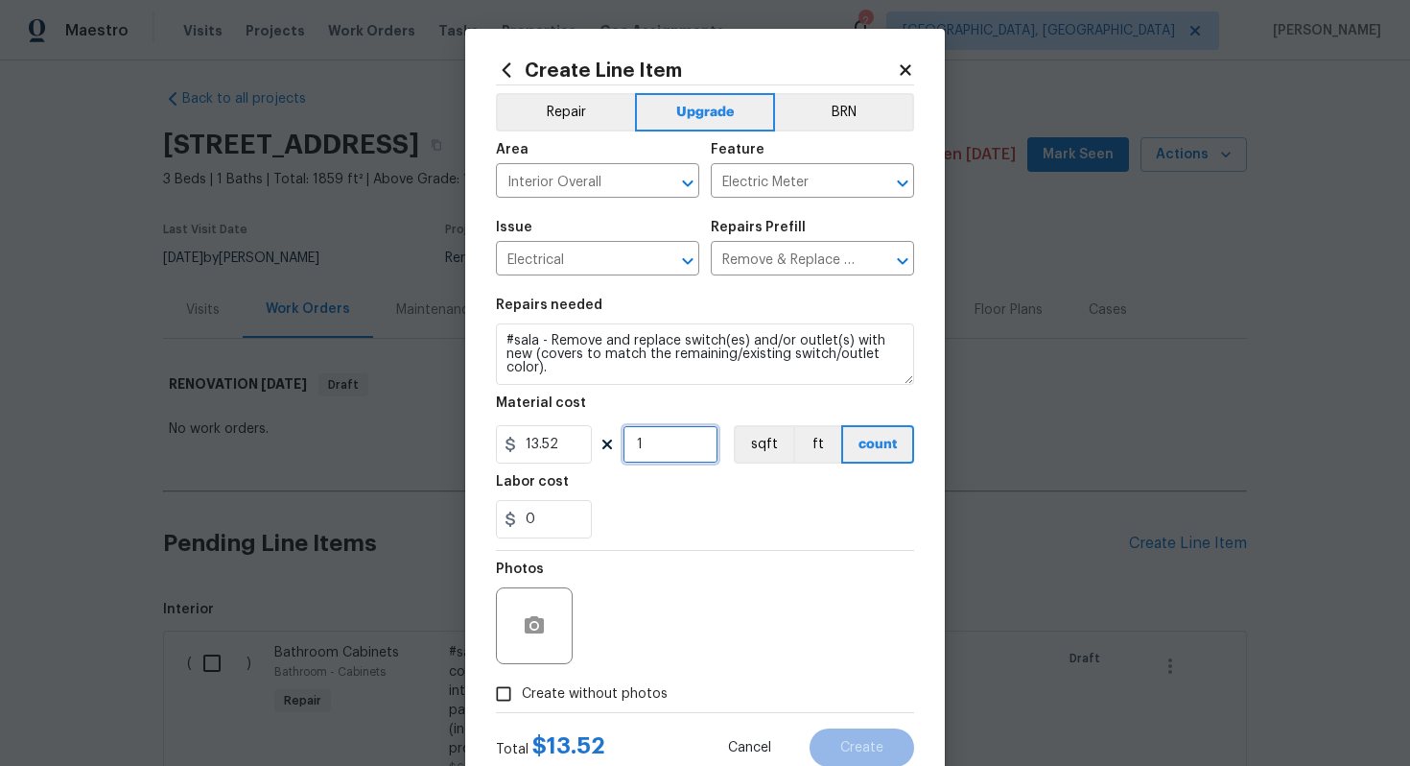
click at [657, 451] on input "1" at bounding box center [671, 444] width 96 height 38
type input "100"
click at [590, 690] on span "Create without photos" at bounding box center [595, 694] width 146 height 20
click at [522, 690] on input "Create without photos" at bounding box center [504, 693] width 36 height 36
checkbox input "true"
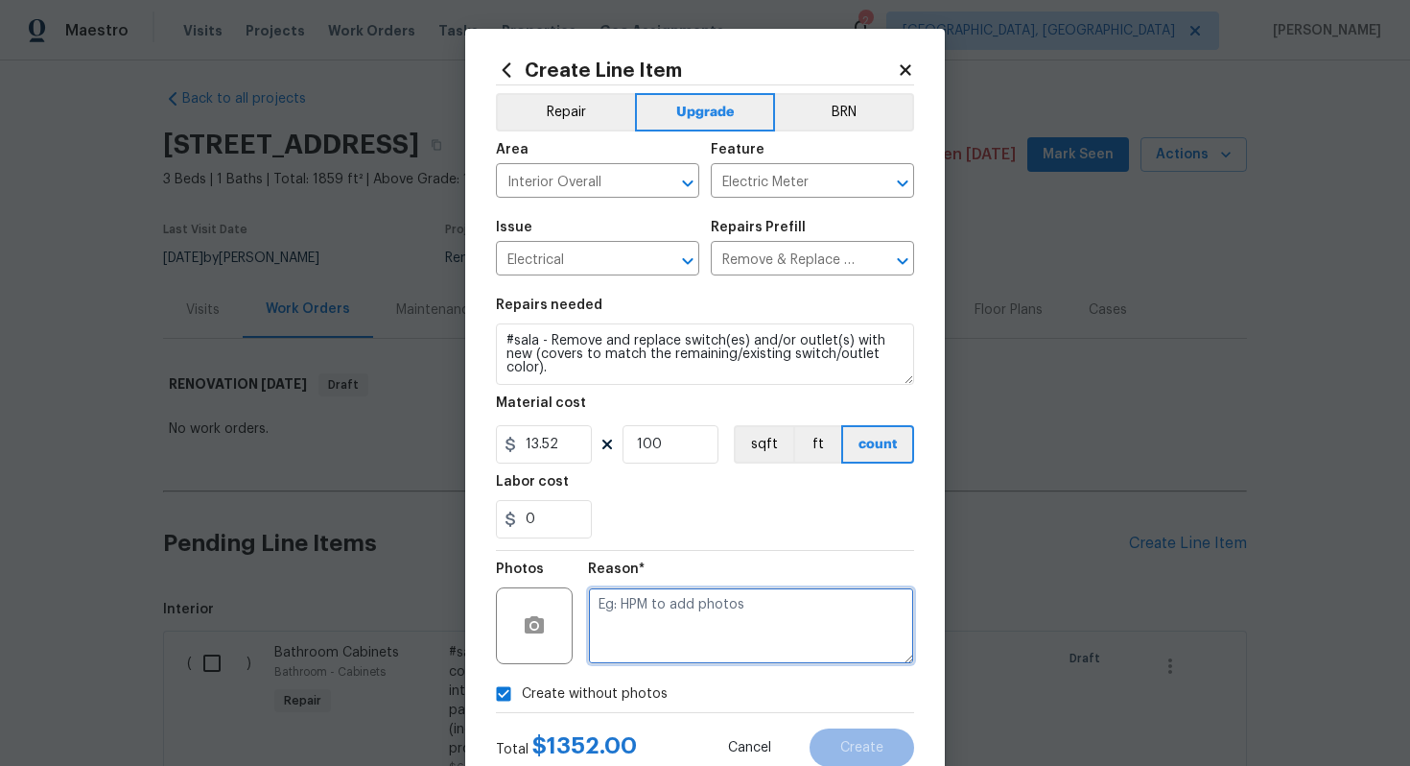
click at [656, 623] on textarea at bounding box center [751, 625] width 326 height 77
type textarea "n/a"
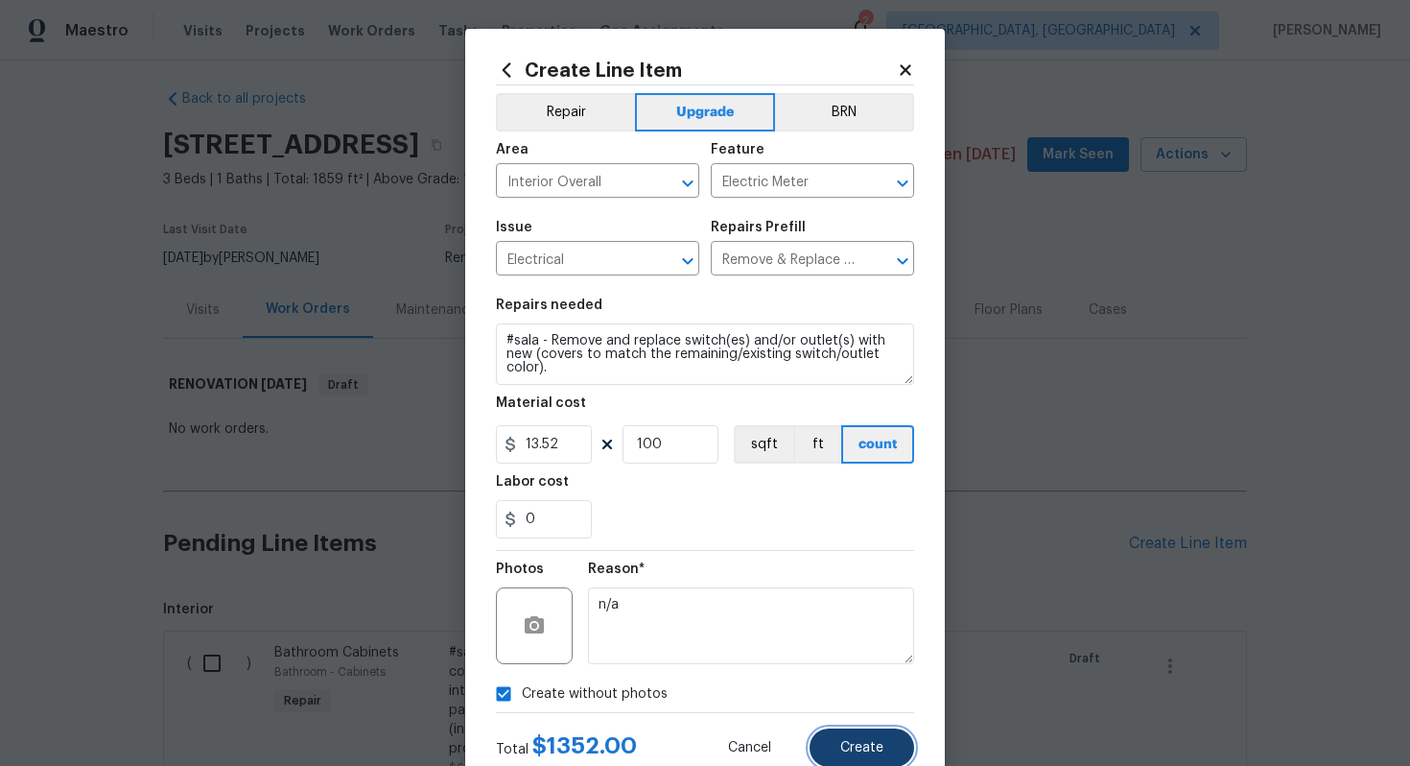
click at [883, 740] on button "Create" at bounding box center [862, 747] width 105 height 38
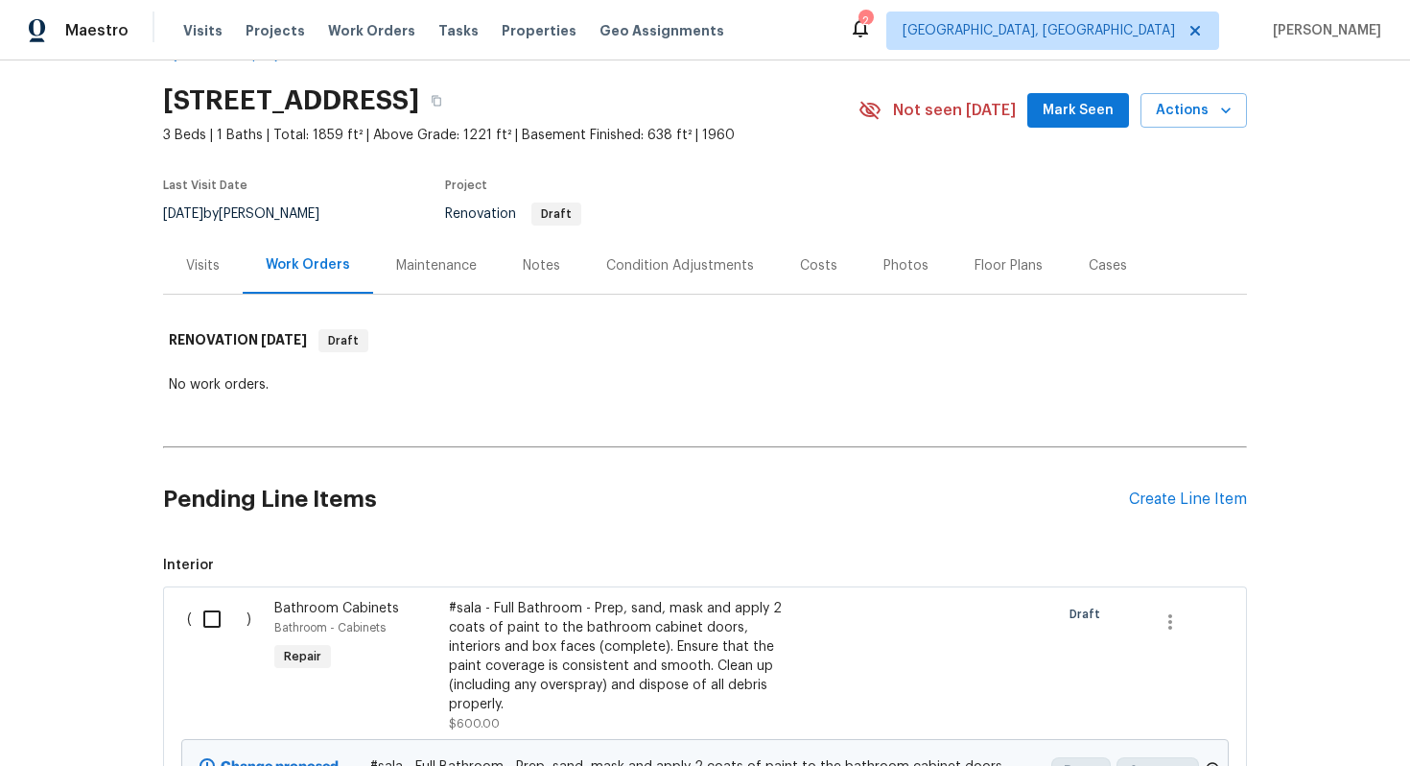
scroll to position [0, 0]
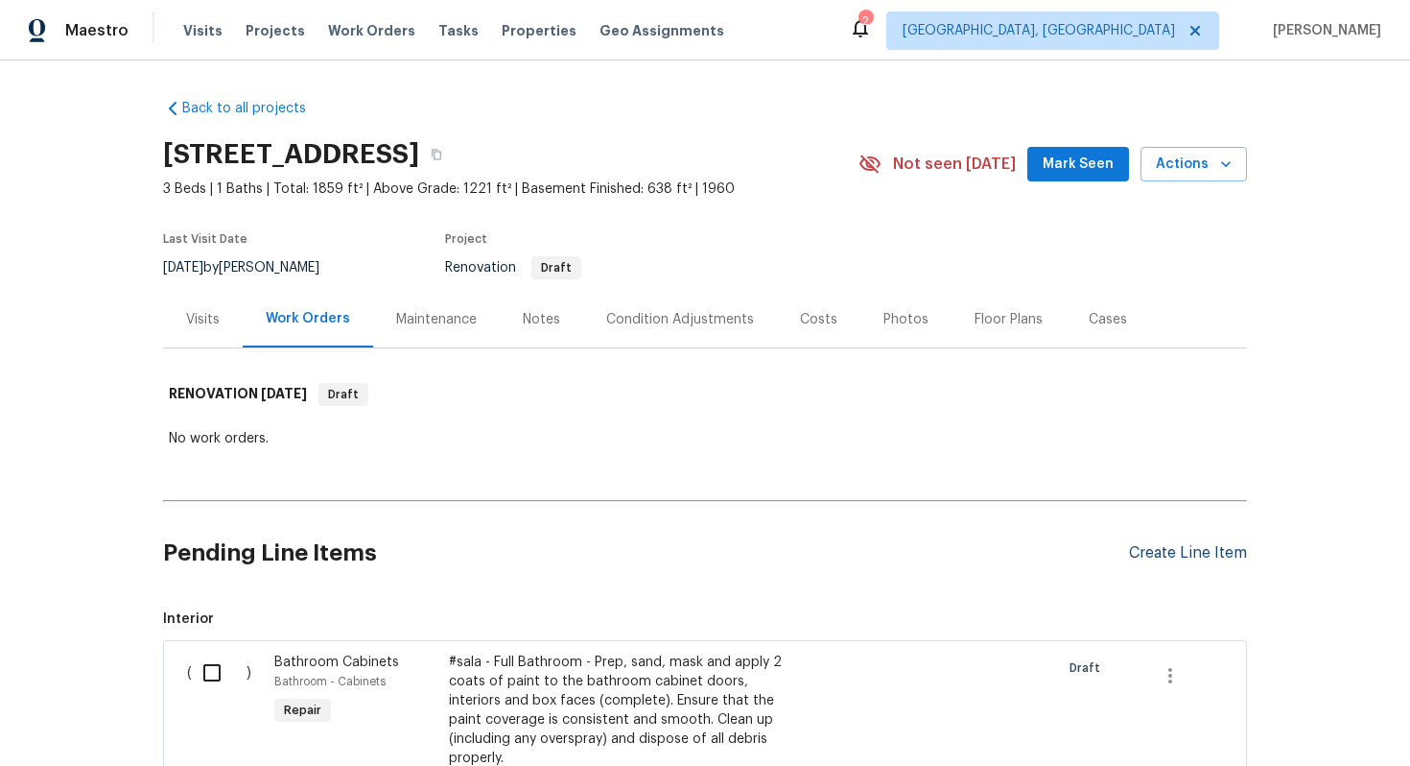
click at [1173, 558] on div "Create Line Item" at bounding box center [1188, 553] width 118 height 18
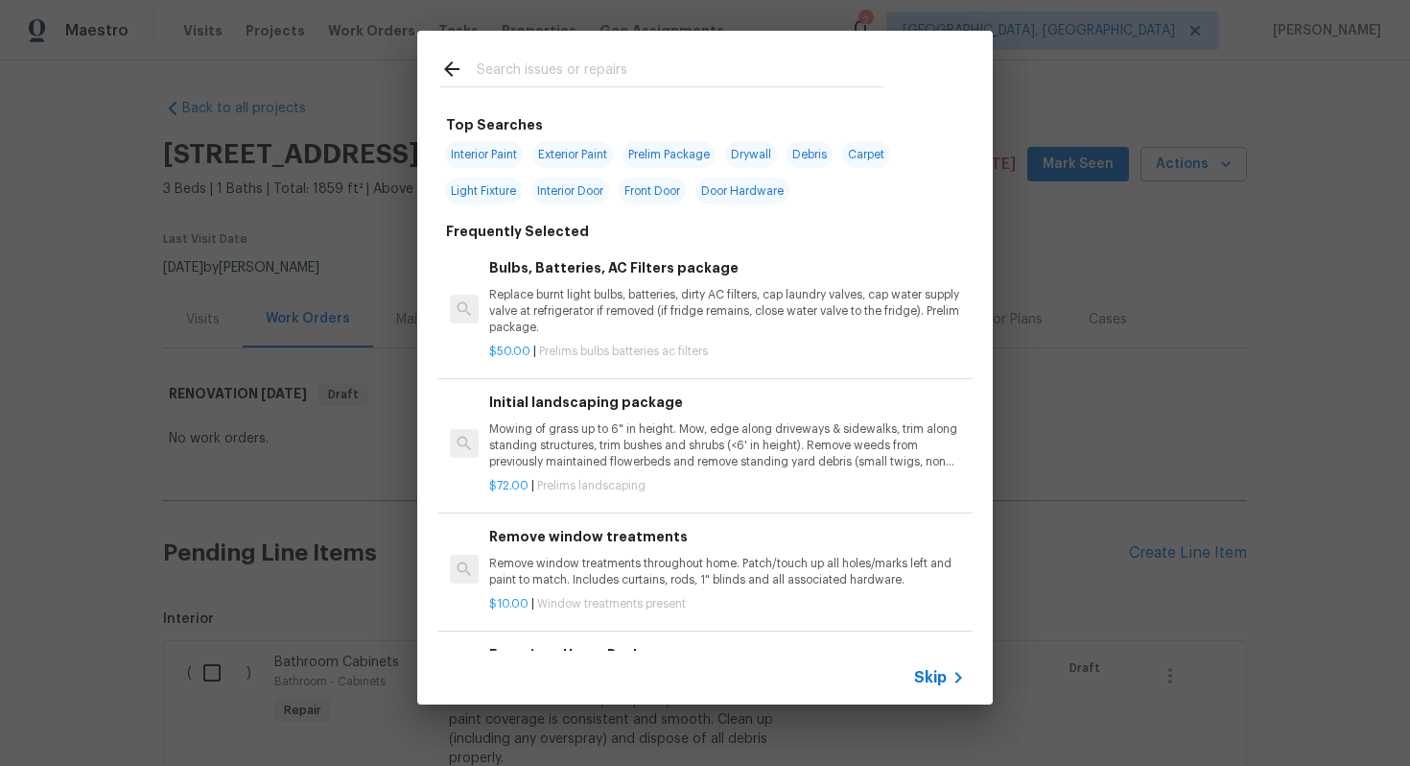
click at [939, 668] on span "Skip" at bounding box center [930, 677] width 33 height 19
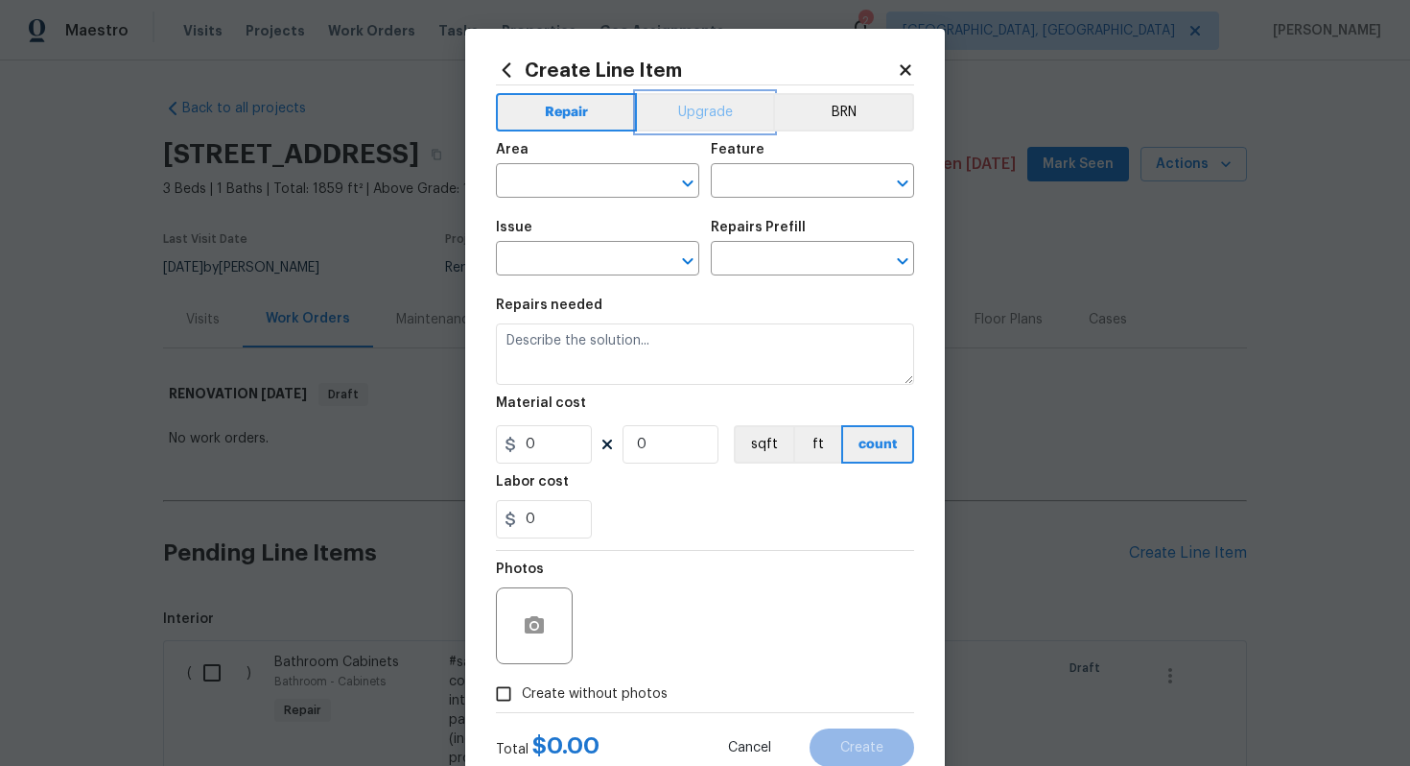
click at [711, 112] on button "Upgrade" at bounding box center [705, 112] width 137 height 38
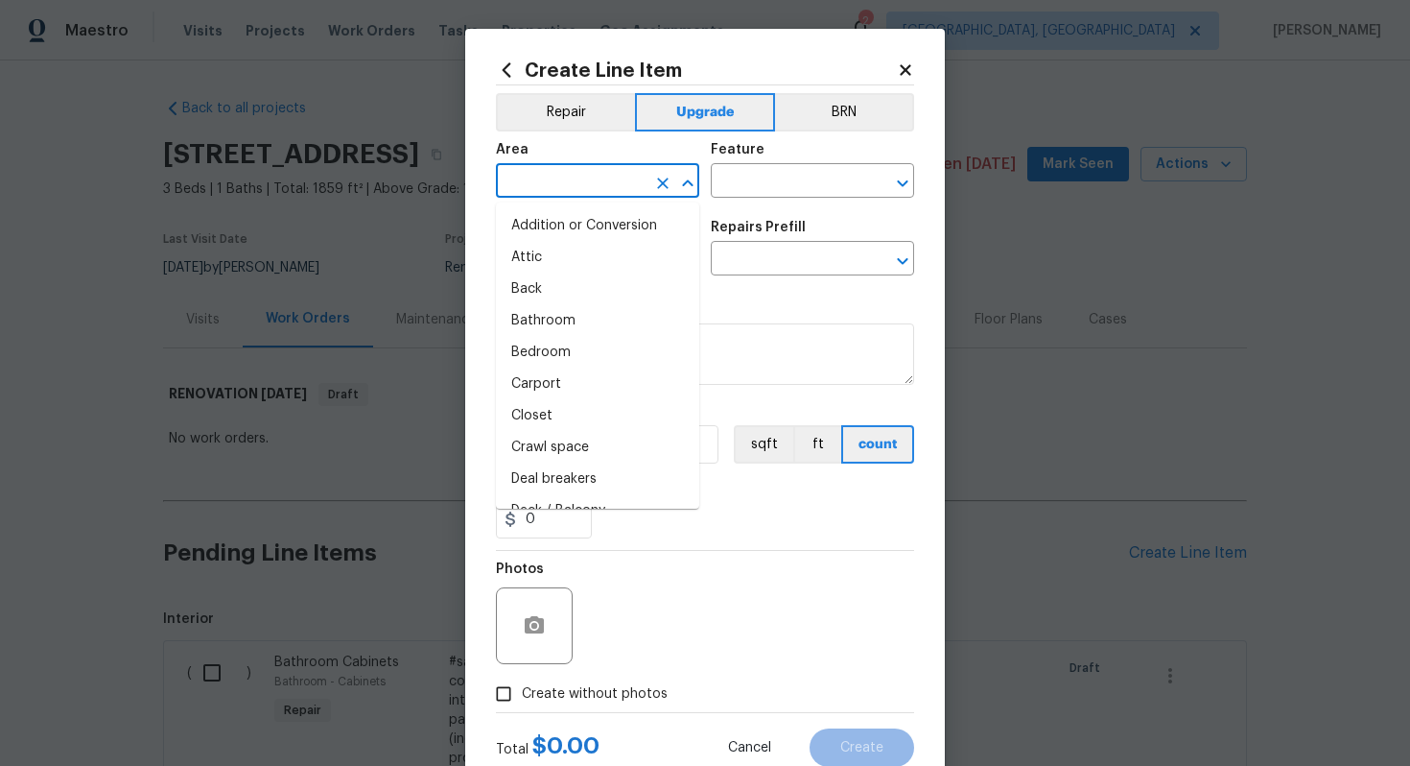
click at [555, 182] on input "text" at bounding box center [571, 183] width 150 height 30
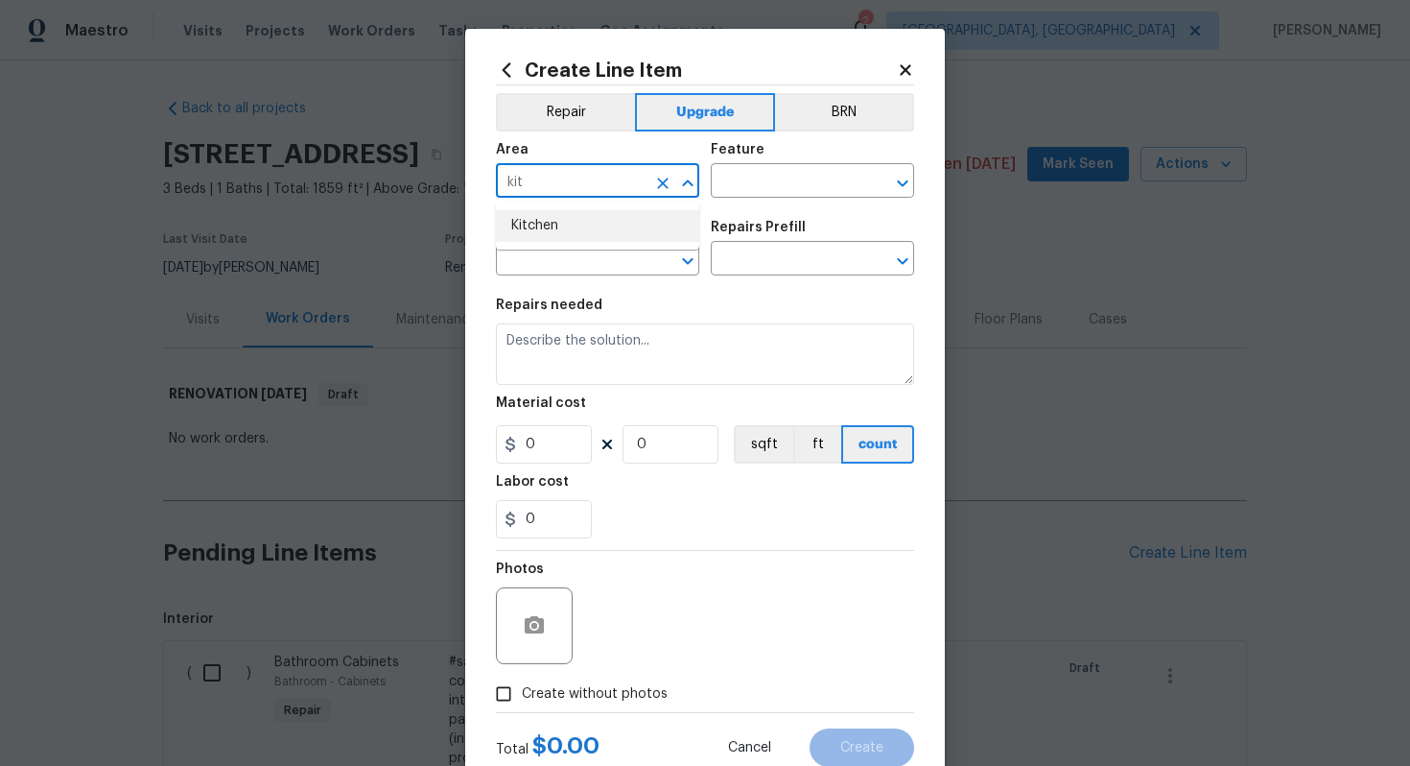
click at [563, 244] on ul "Kitchen" at bounding box center [597, 225] width 203 height 47
click at [578, 228] on li "Kitchen" at bounding box center [597, 226] width 203 height 32
type input "Kitchen"
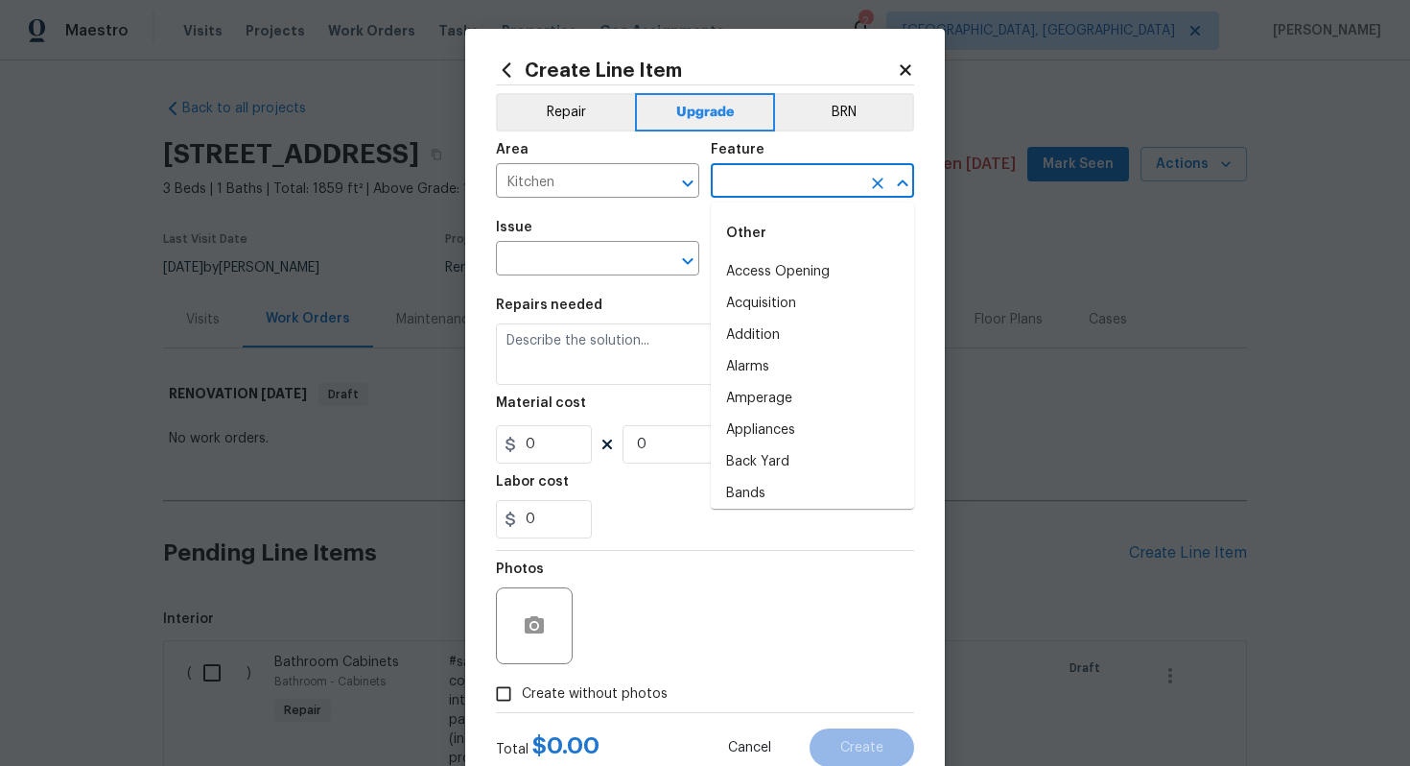
click at [755, 189] on input "text" at bounding box center [786, 183] width 150 height 30
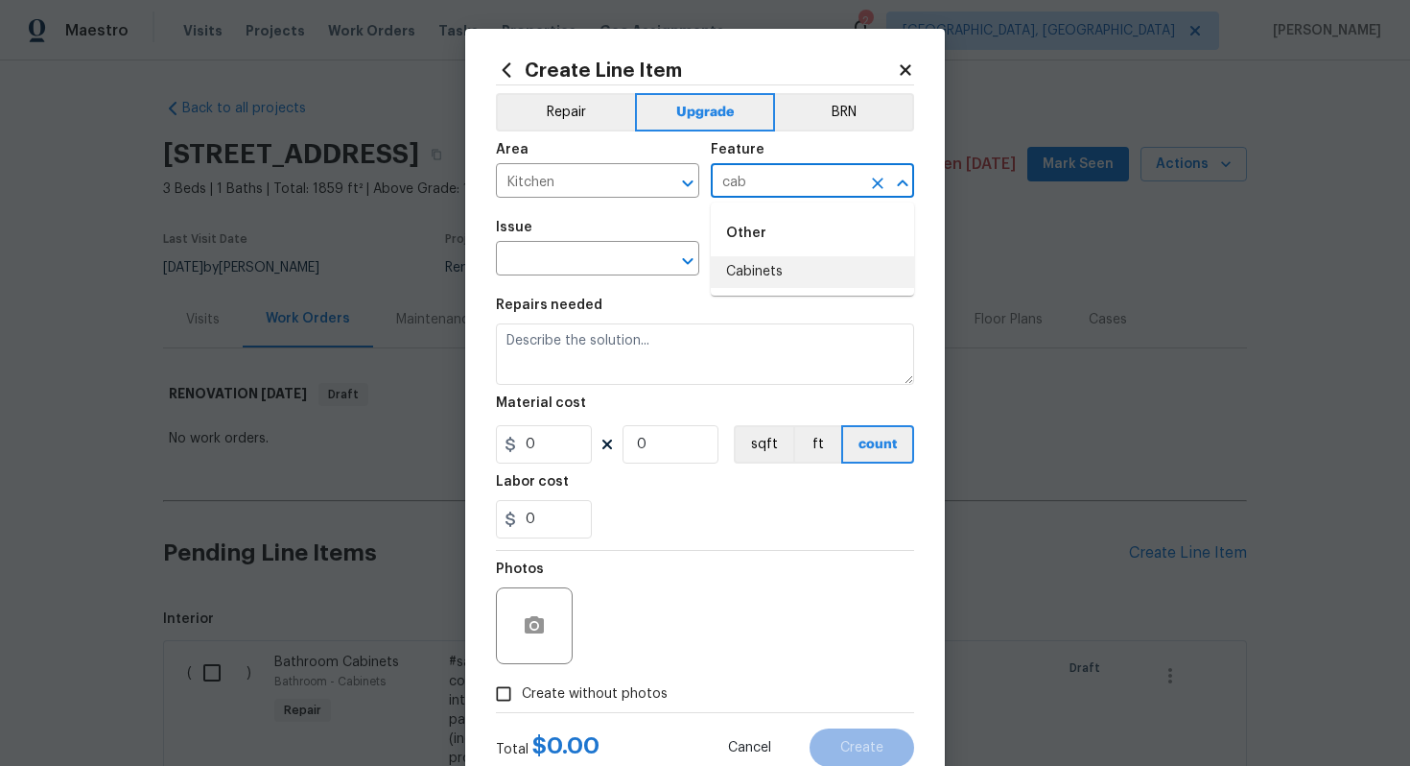
click at [761, 288] on ul "Other Cabinets" at bounding box center [812, 248] width 203 height 93
click at [755, 275] on li "Cabinets" at bounding box center [812, 272] width 203 height 32
type input "Cabinets"
click at [622, 269] on input "text" at bounding box center [571, 261] width 150 height 30
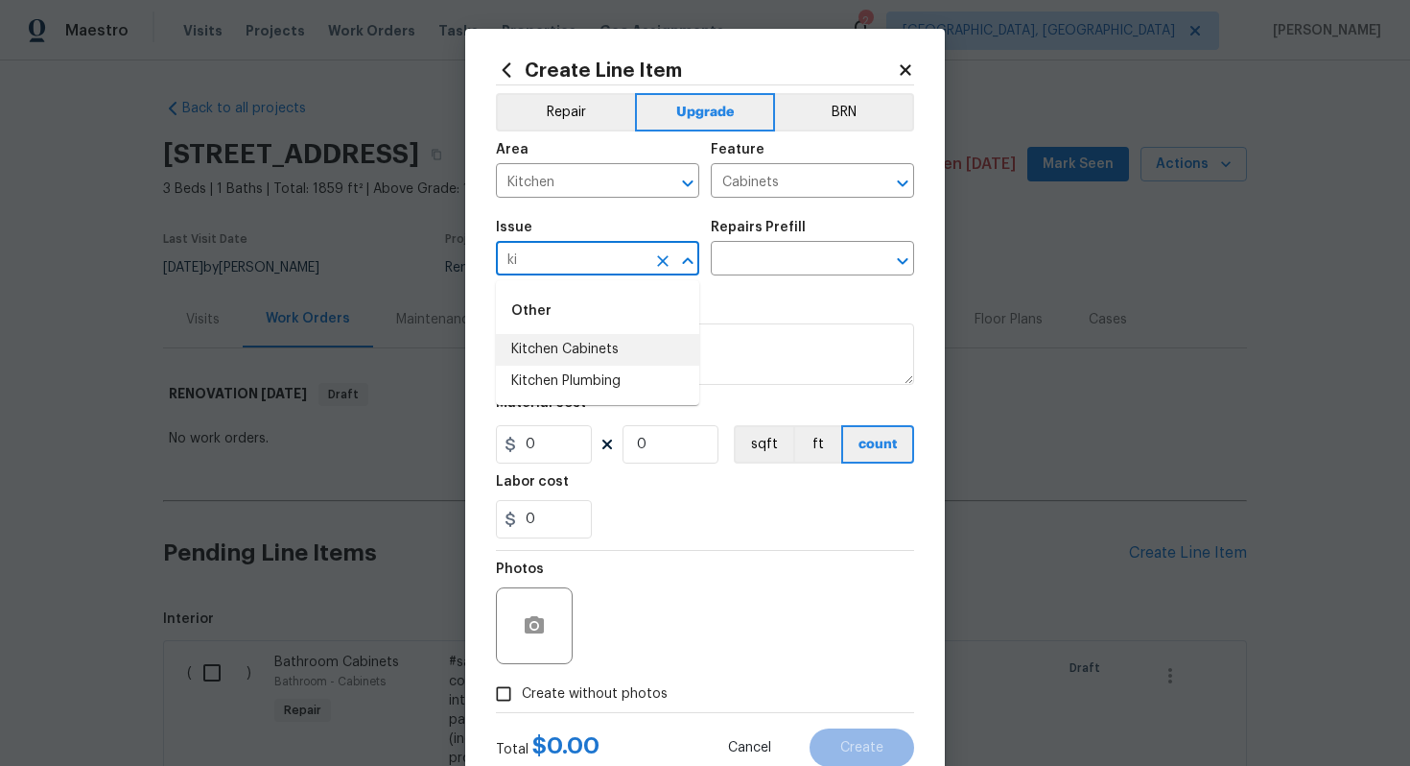
click at [575, 356] on li "Kitchen Cabinets" at bounding box center [597, 350] width 203 height 32
type input "Kitchen Cabinets"
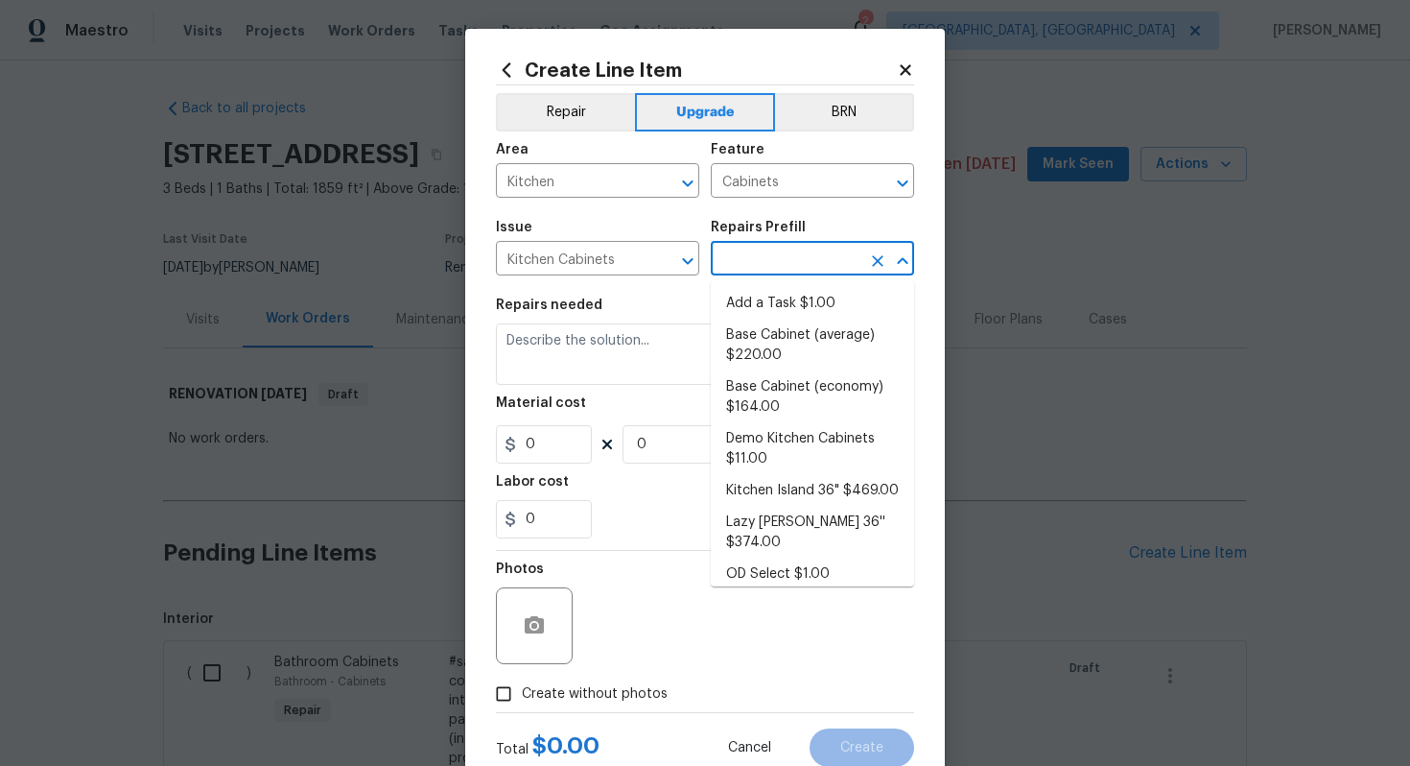
click at [790, 250] on input "text" at bounding box center [786, 261] width 150 height 30
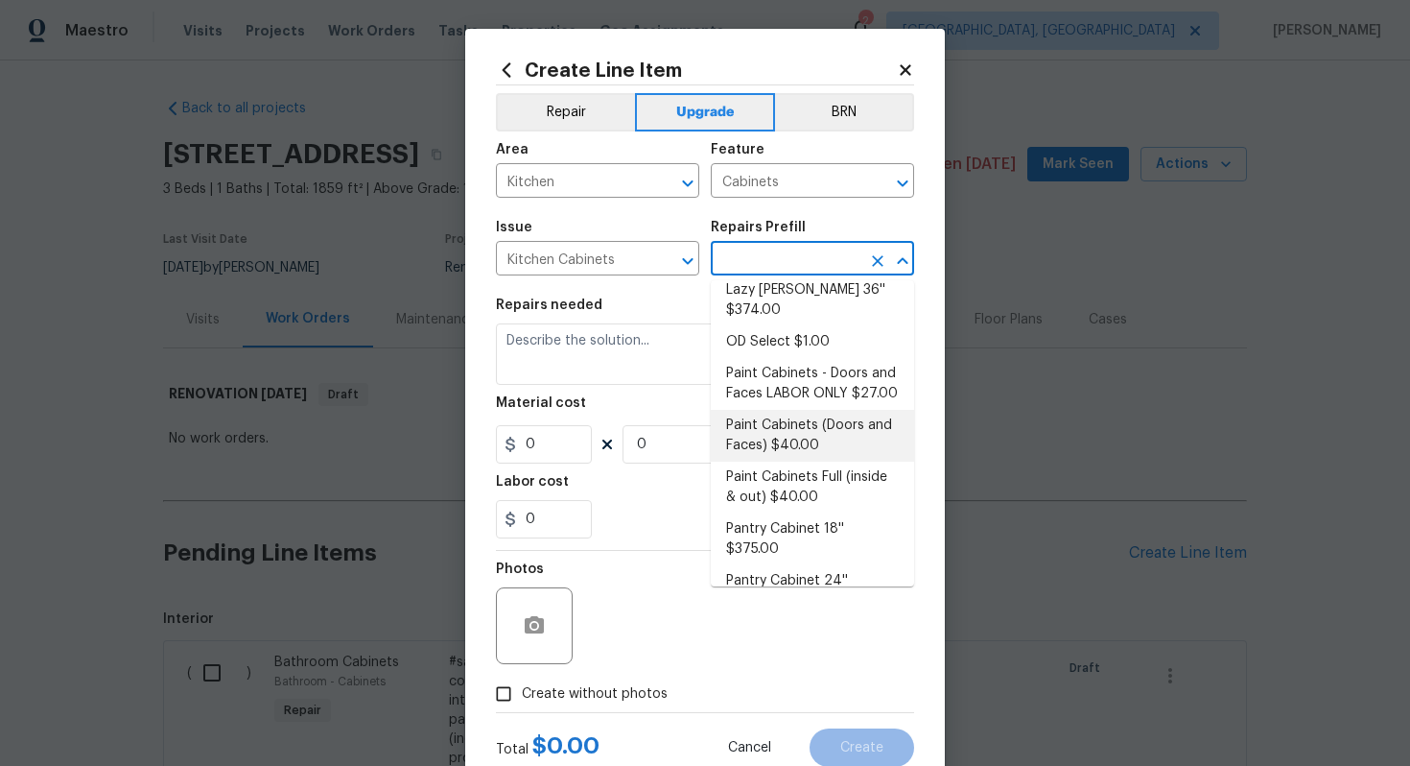
scroll to position [234, 0]
click at [768, 468] on li "Paint Cabinets Full (inside & out) $40.00" at bounding box center [812, 486] width 203 height 52
type input "Paint Cabinets Full (inside & out) $40.00"
type textarea "Prep, sand, mask and apply 2 coats of paint to the kitchen cabinet doors, inter…"
type input "40"
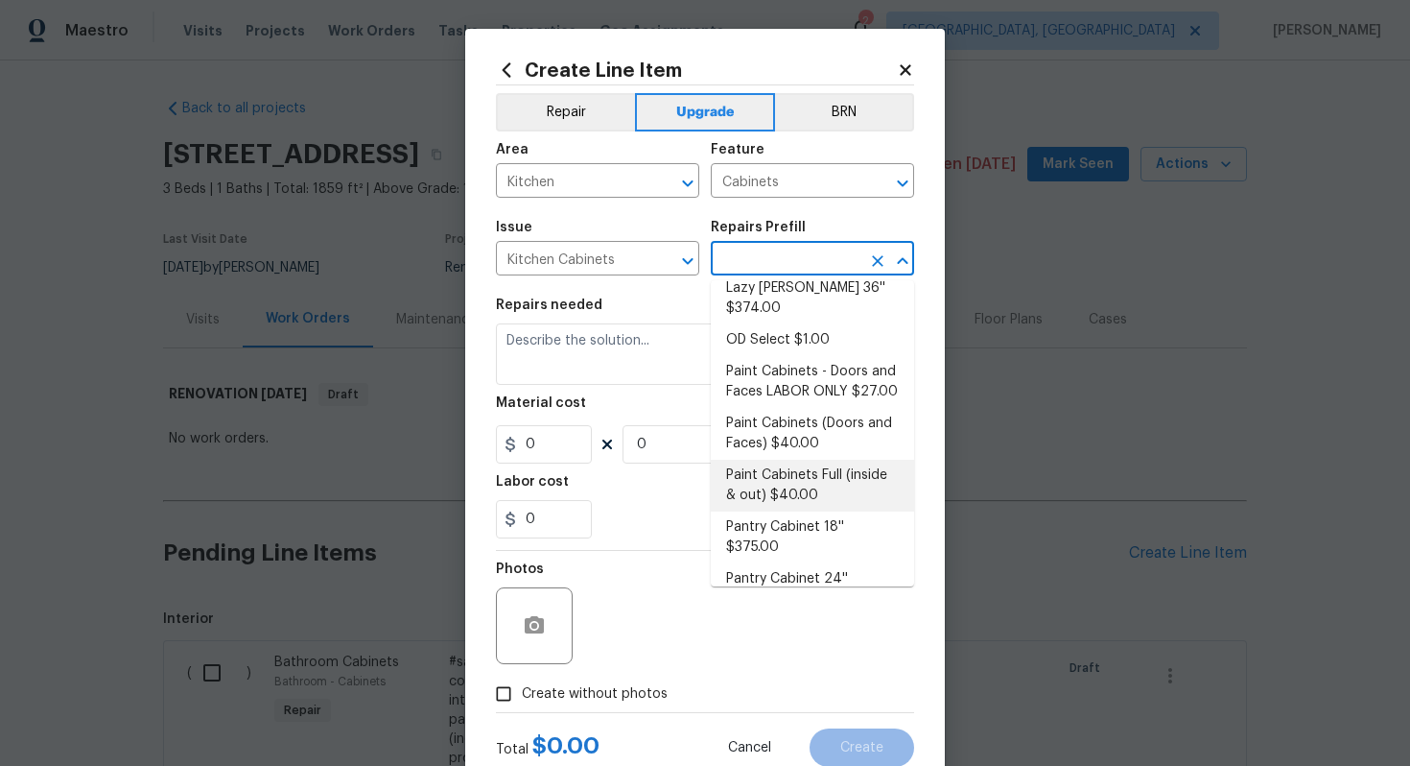
type input "1"
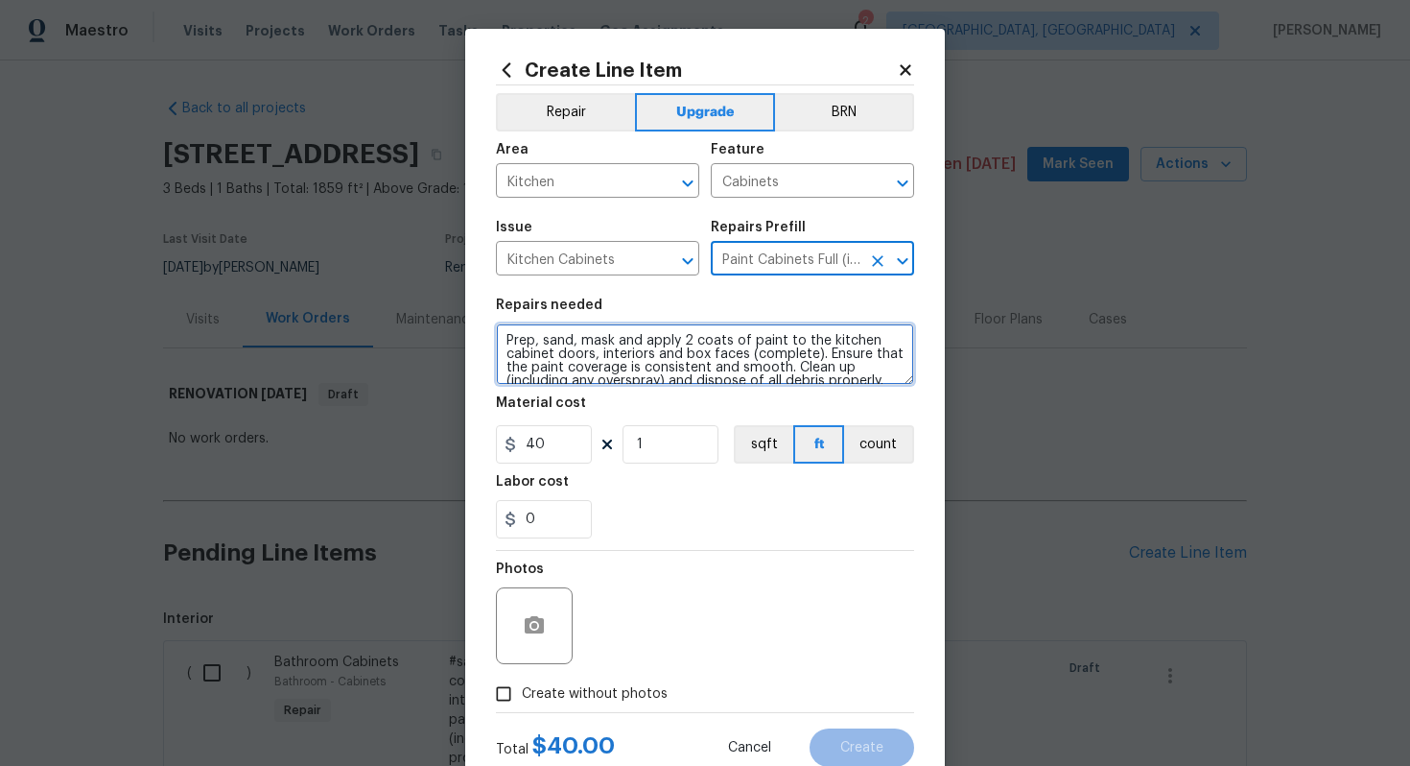
click at [501, 343] on textarea "Prep, sand, mask and apply 2 coats of paint to the kitchen cabinet doors, inter…" at bounding box center [705, 353] width 418 height 61
type textarea "#sala - Prep, sand, mask and apply 2 coats of paint to the kitchen cabinet door…"
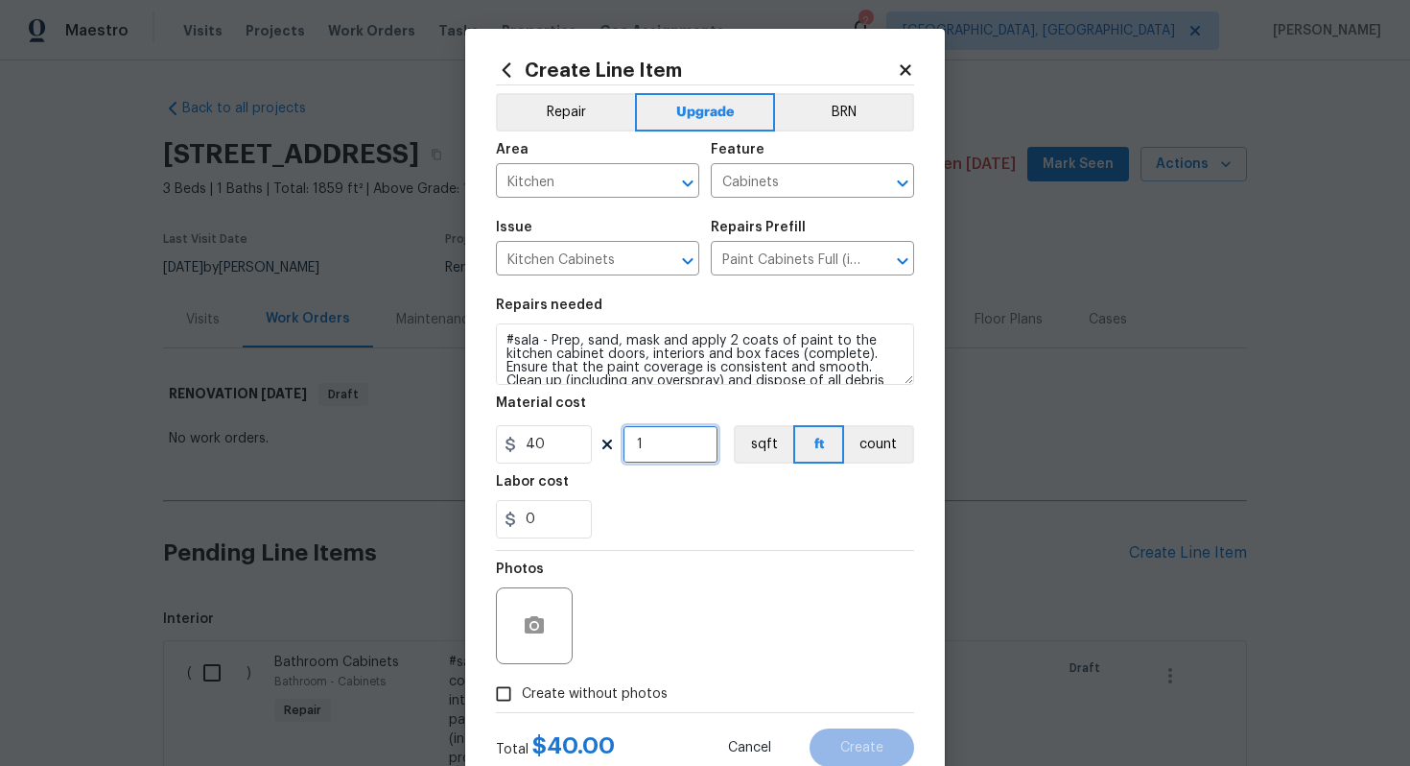
click at [685, 454] on input "1" at bounding box center [671, 444] width 96 height 38
type input "60"
click at [604, 686] on span "Create without photos" at bounding box center [595, 694] width 146 height 20
click at [522, 686] on input "Create without photos" at bounding box center [504, 693] width 36 height 36
checkbox input "true"
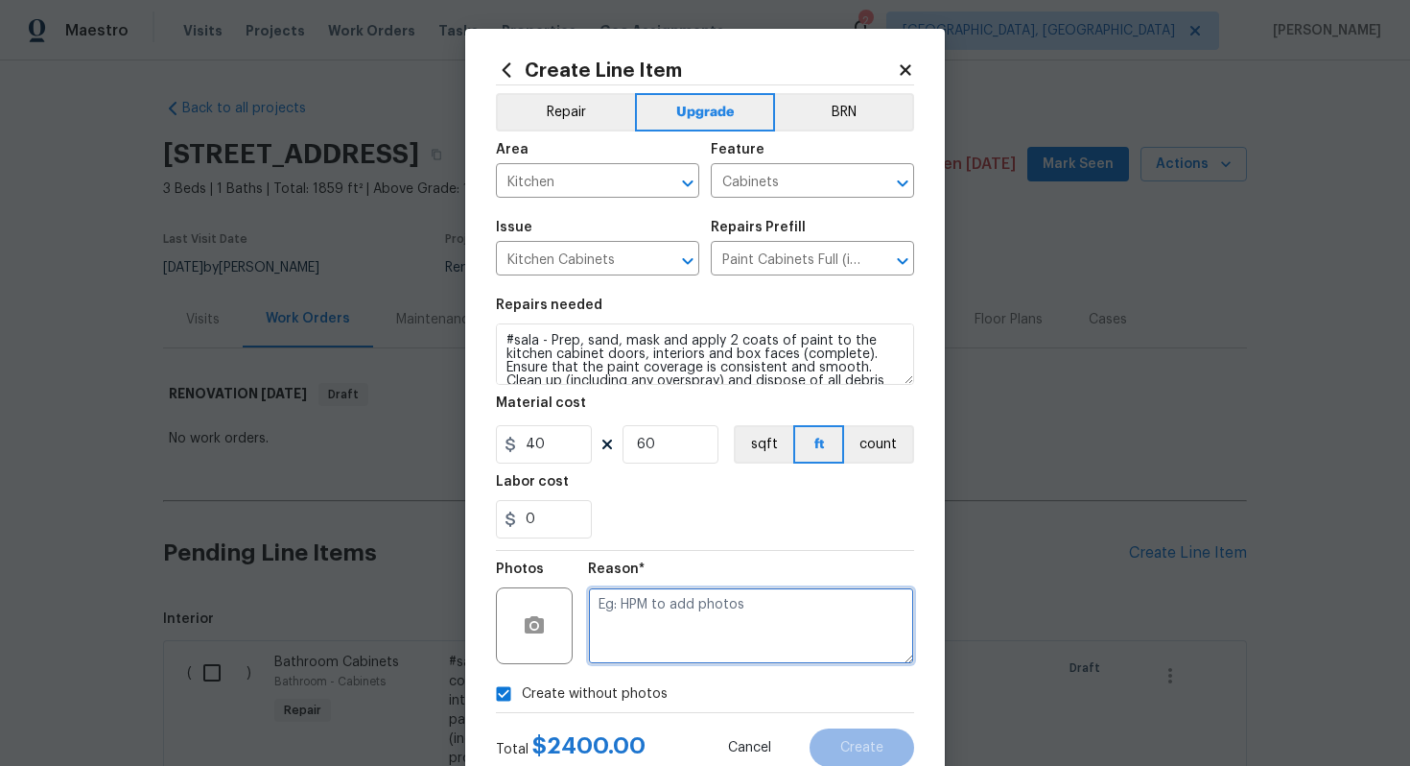
click at [699, 622] on textarea at bounding box center [751, 625] width 326 height 77
type textarea "n/a"
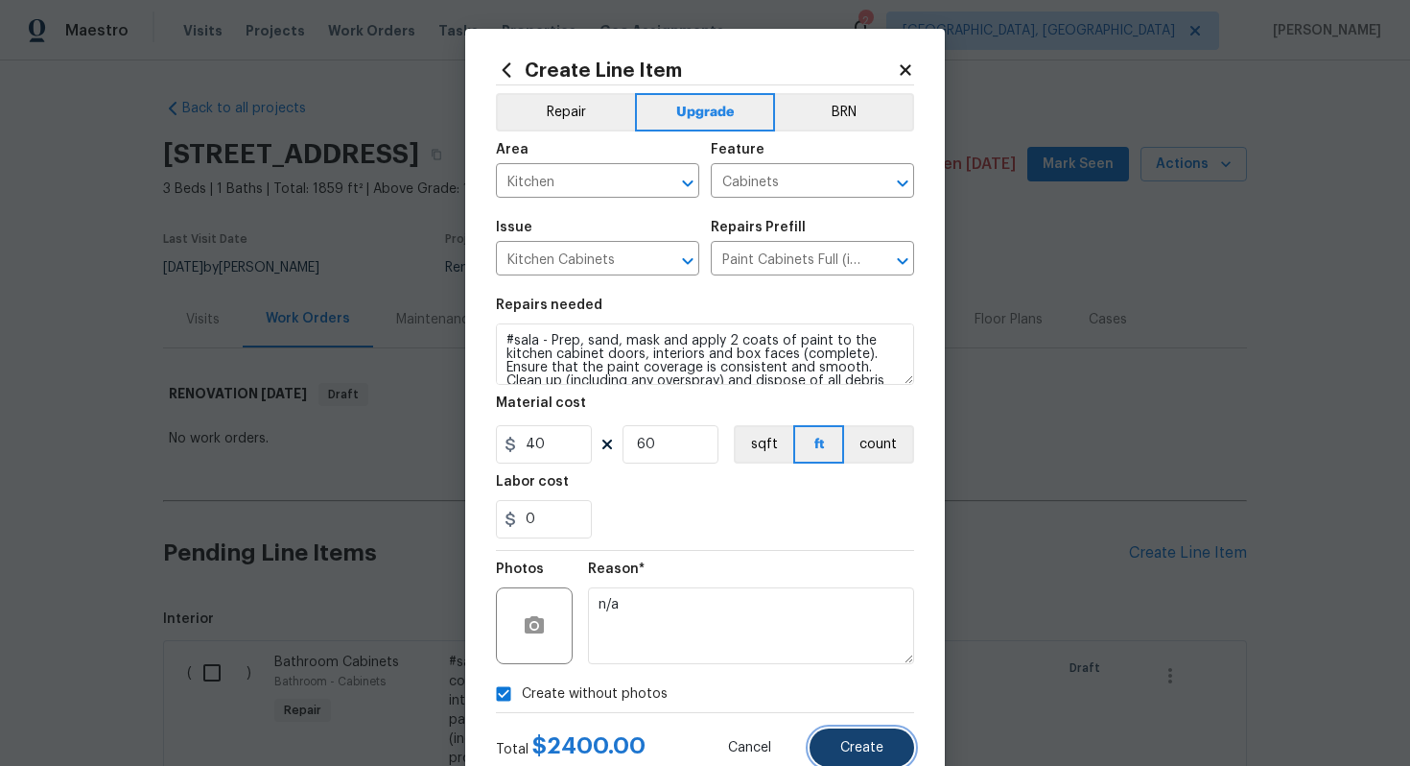
click at [858, 758] on button "Create" at bounding box center [862, 747] width 105 height 38
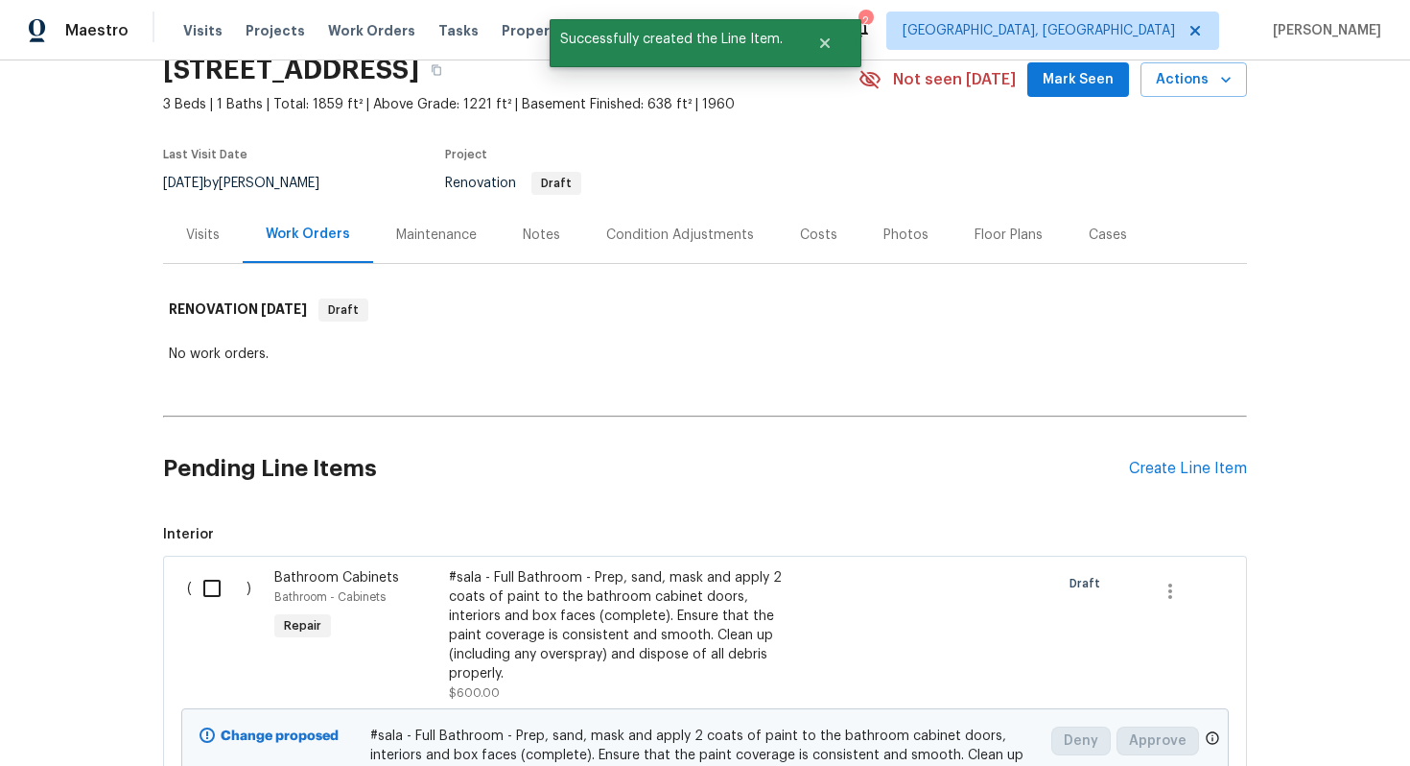
scroll to position [167, 0]
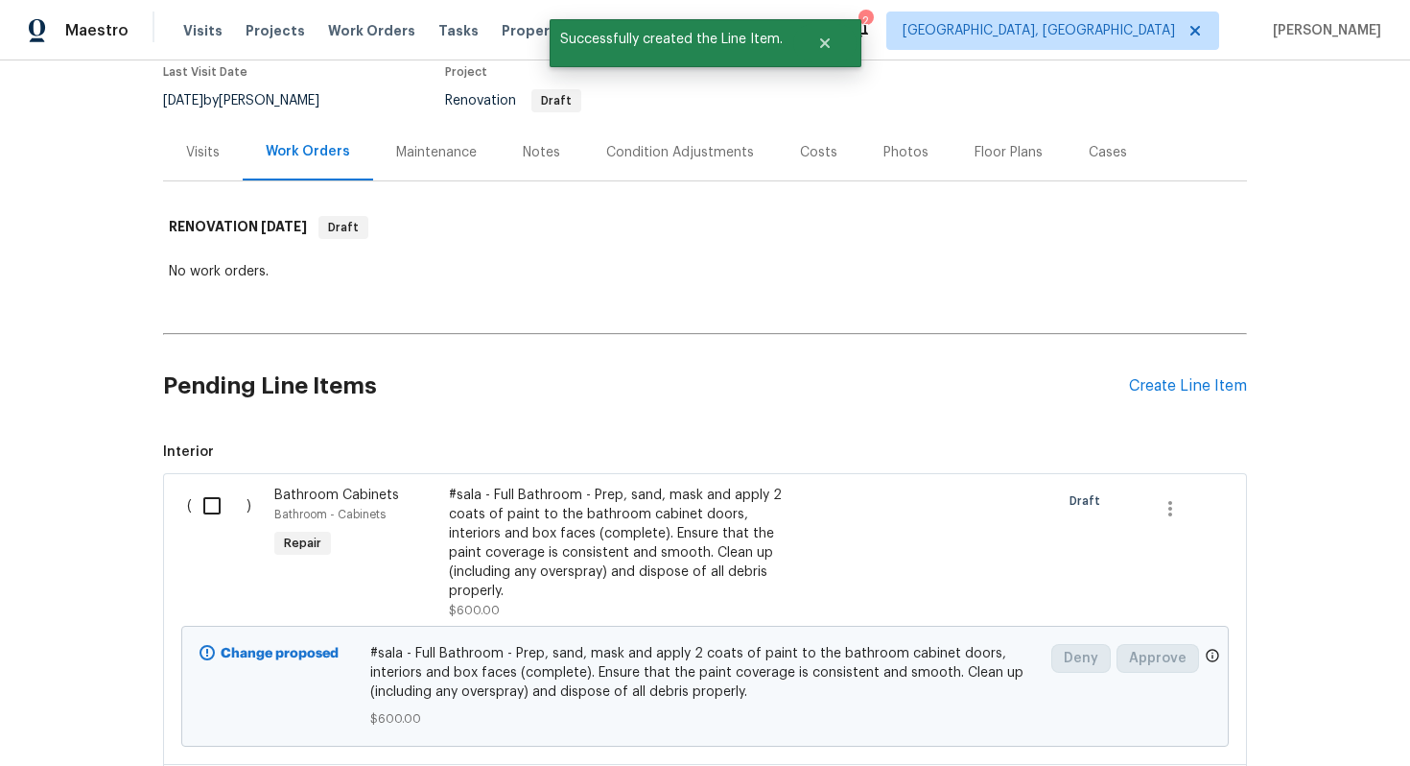
click at [329, 481] on div "Bathroom Cabinets Bathroom - Cabinets Repair" at bounding box center [356, 553] width 175 height 146
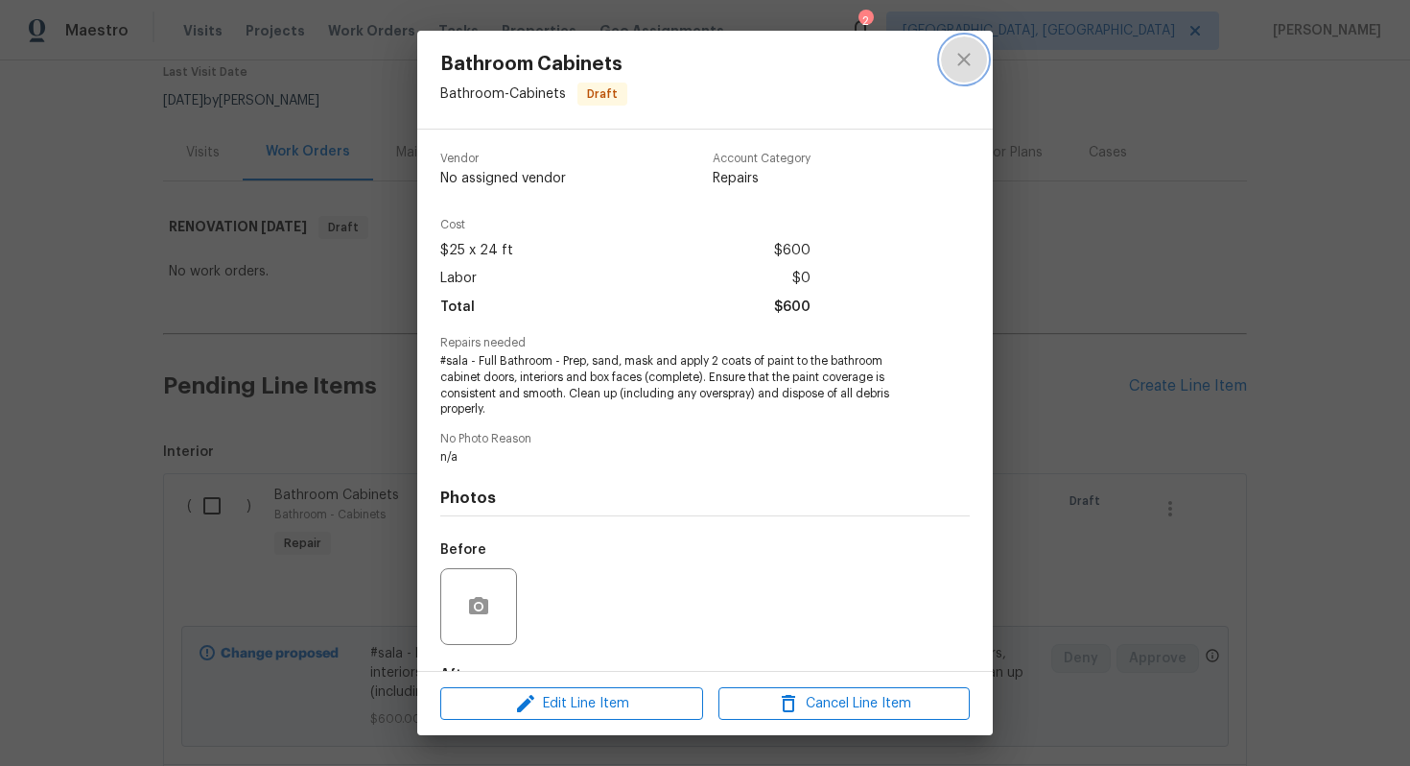
click at [970, 53] on icon "close" at bounding box center [964, 59] width 23 height 23
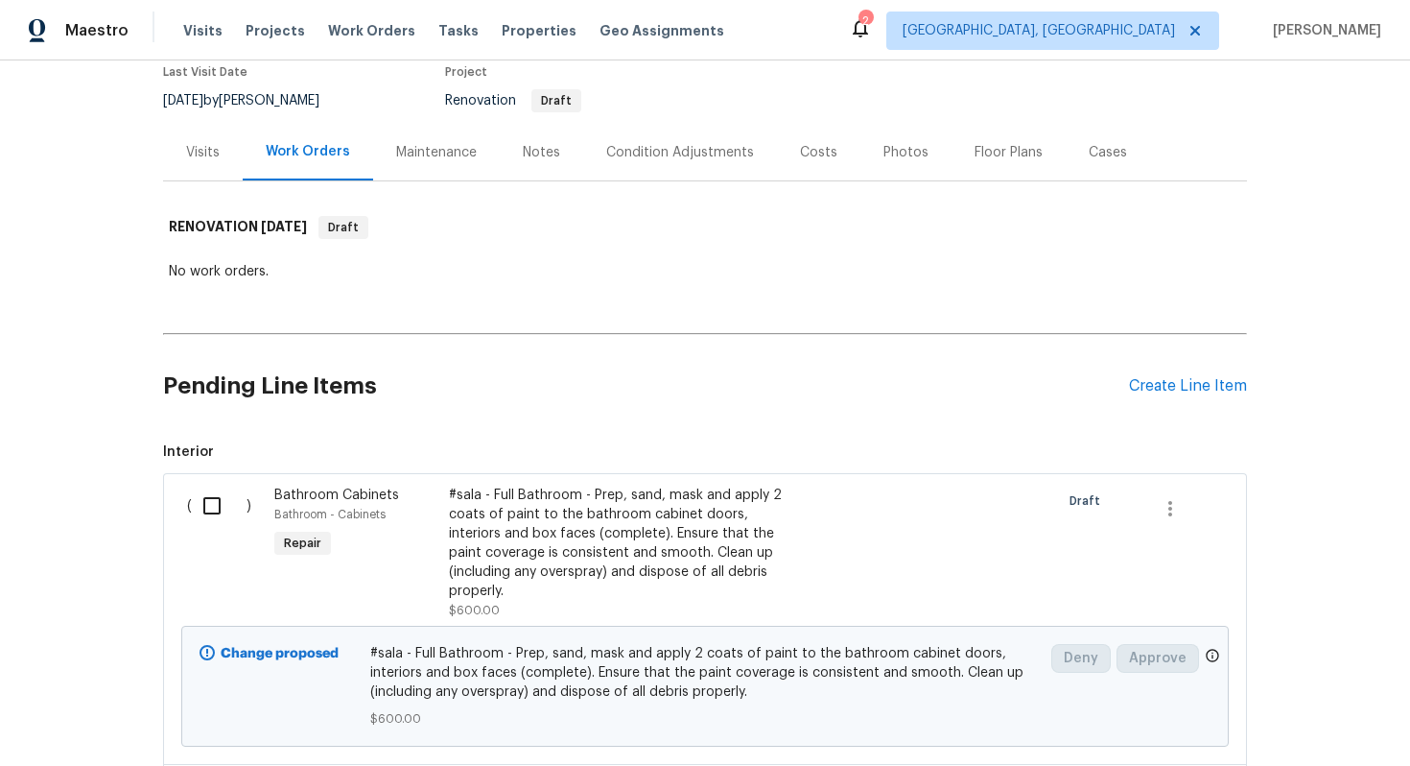
click at [317, 484] on div "Bathroom Cabinets Bathroom - Cabinets Repair" at bounding box center [356, 553] width 175 height 146
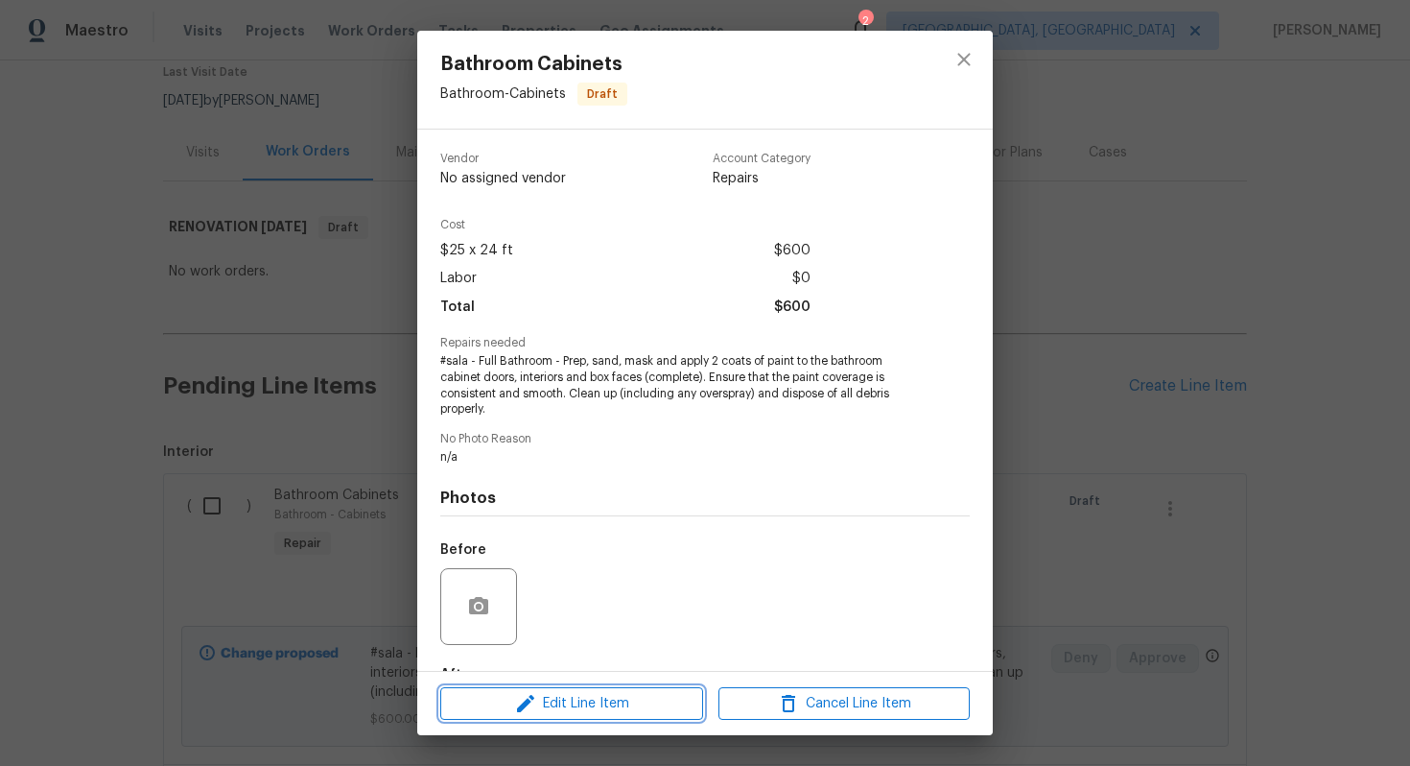
click at [551, 702] on span "Edit Line Item" at bounding box center [571, 704] width 251 height 24
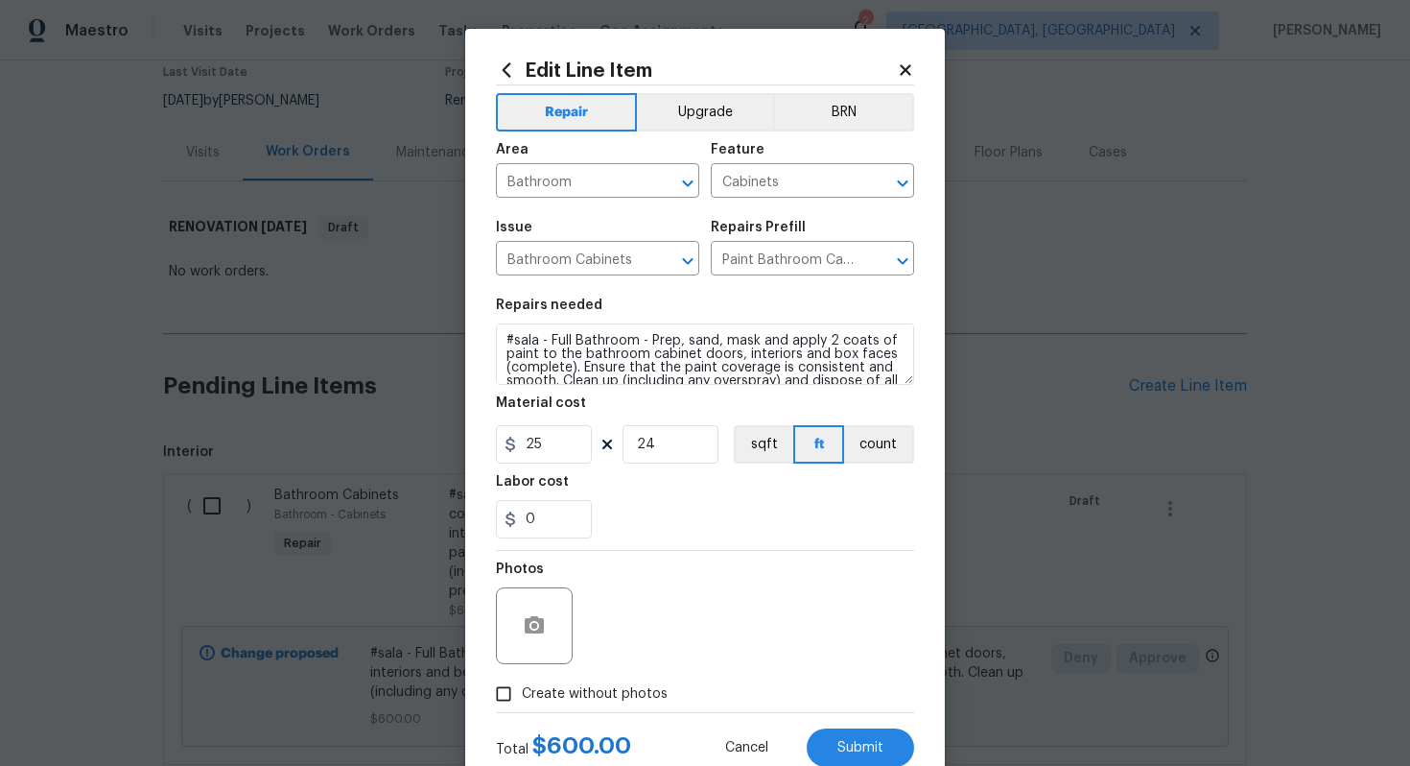
click at [908, 62] on icon at bounding box center [905, 69] width 17 height 17
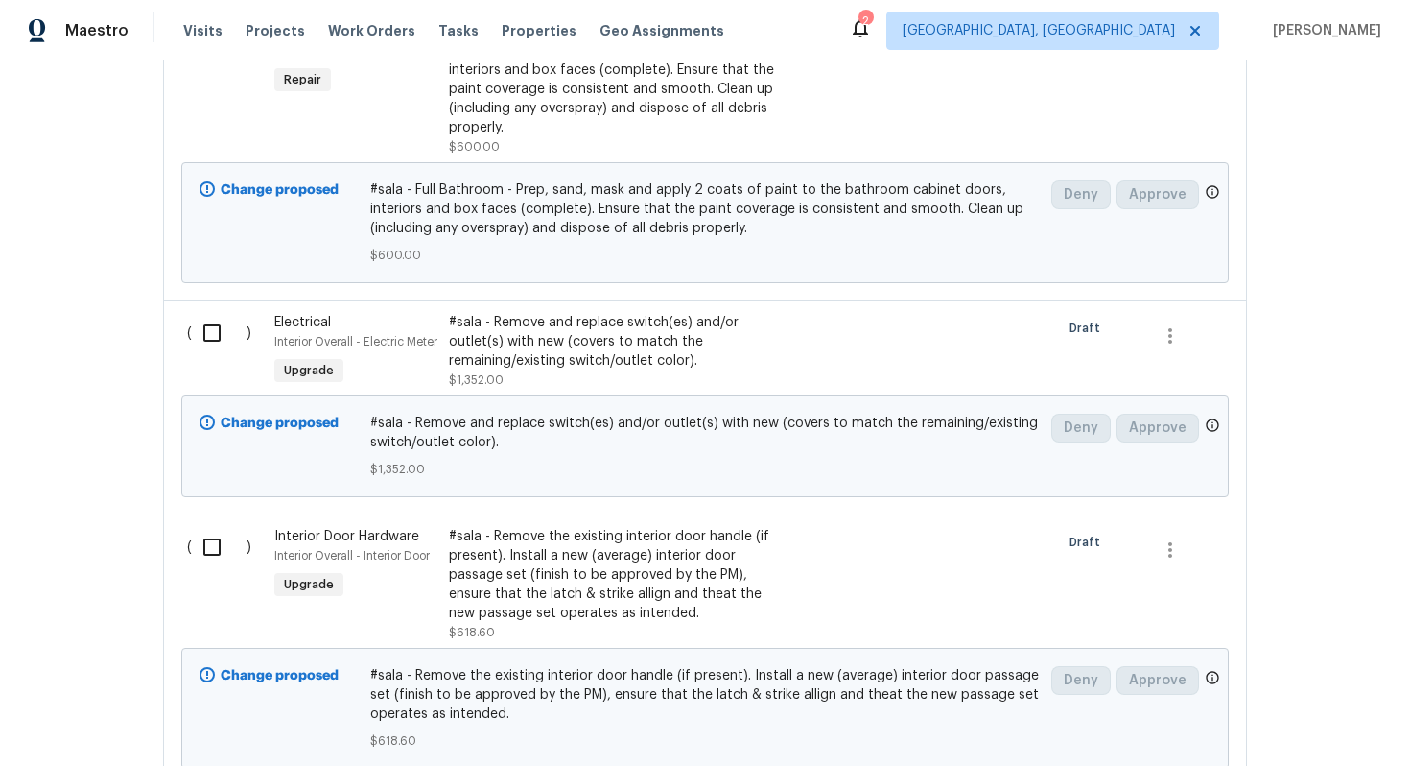
scroll to position [297, 0]
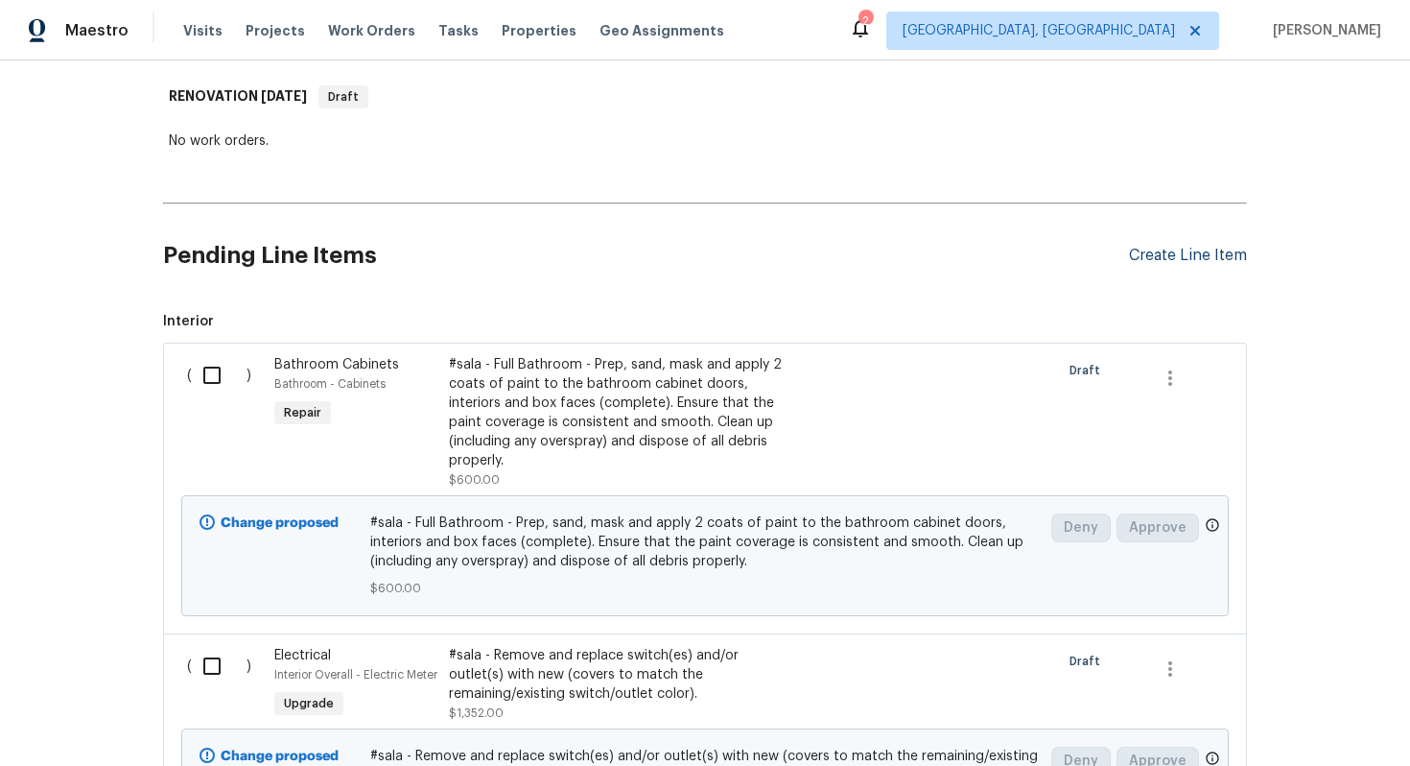
click at [1160, 257] on div "Create Line Item" at bounding box center [1188, 256] width 118 height 18
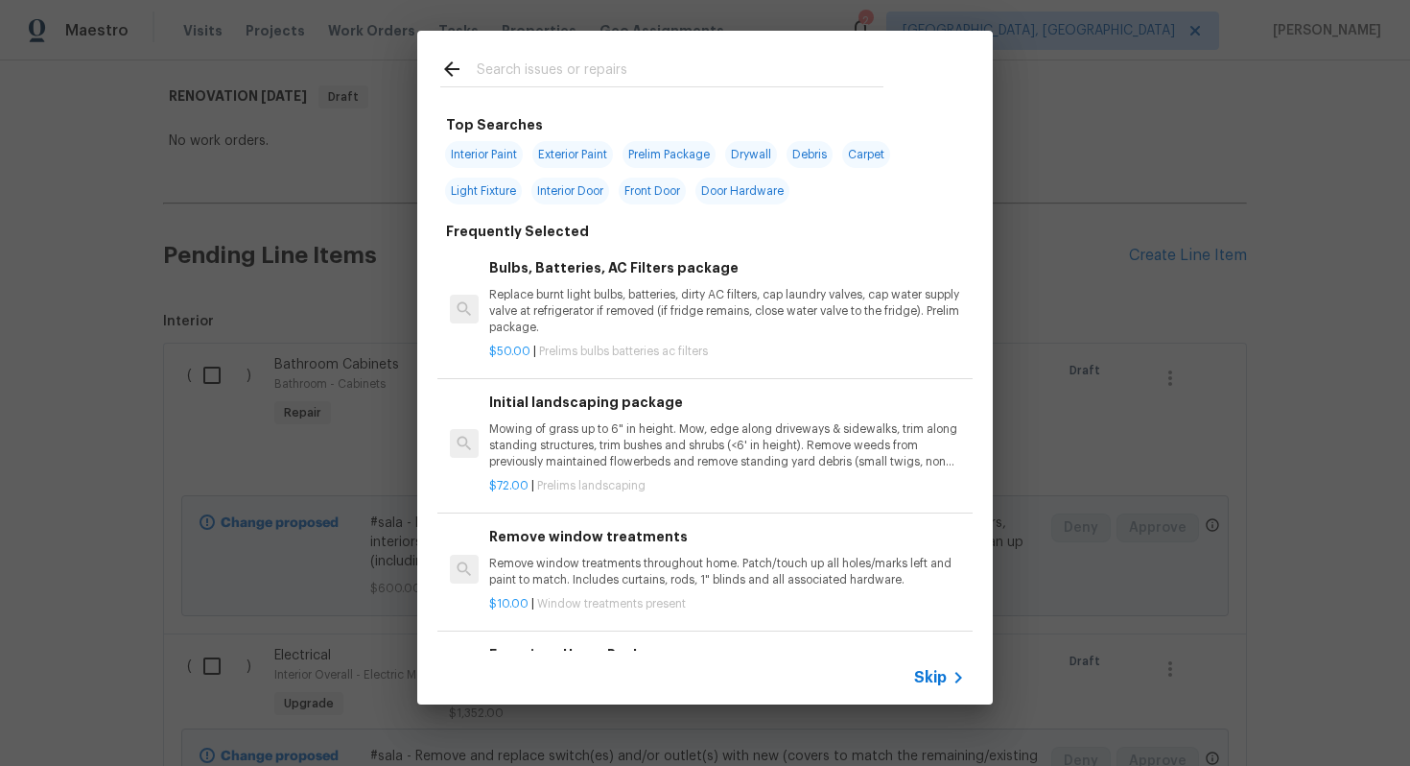
click at [928, 682] on span "Skip" at bounding box center [930, 677] width 33 height 19
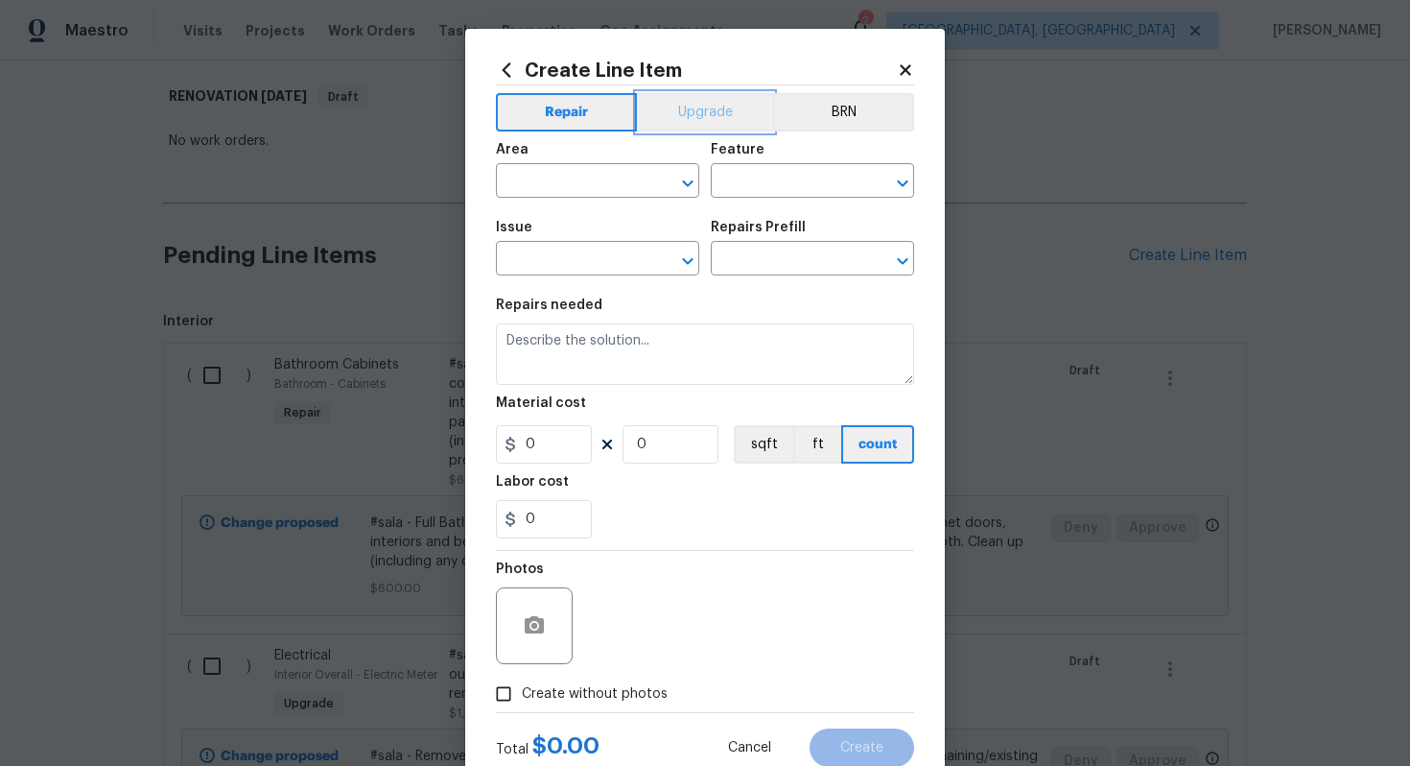
click at [704, 107] on button "Upgrade" at bounding box center [705, 112] width 137 height 38
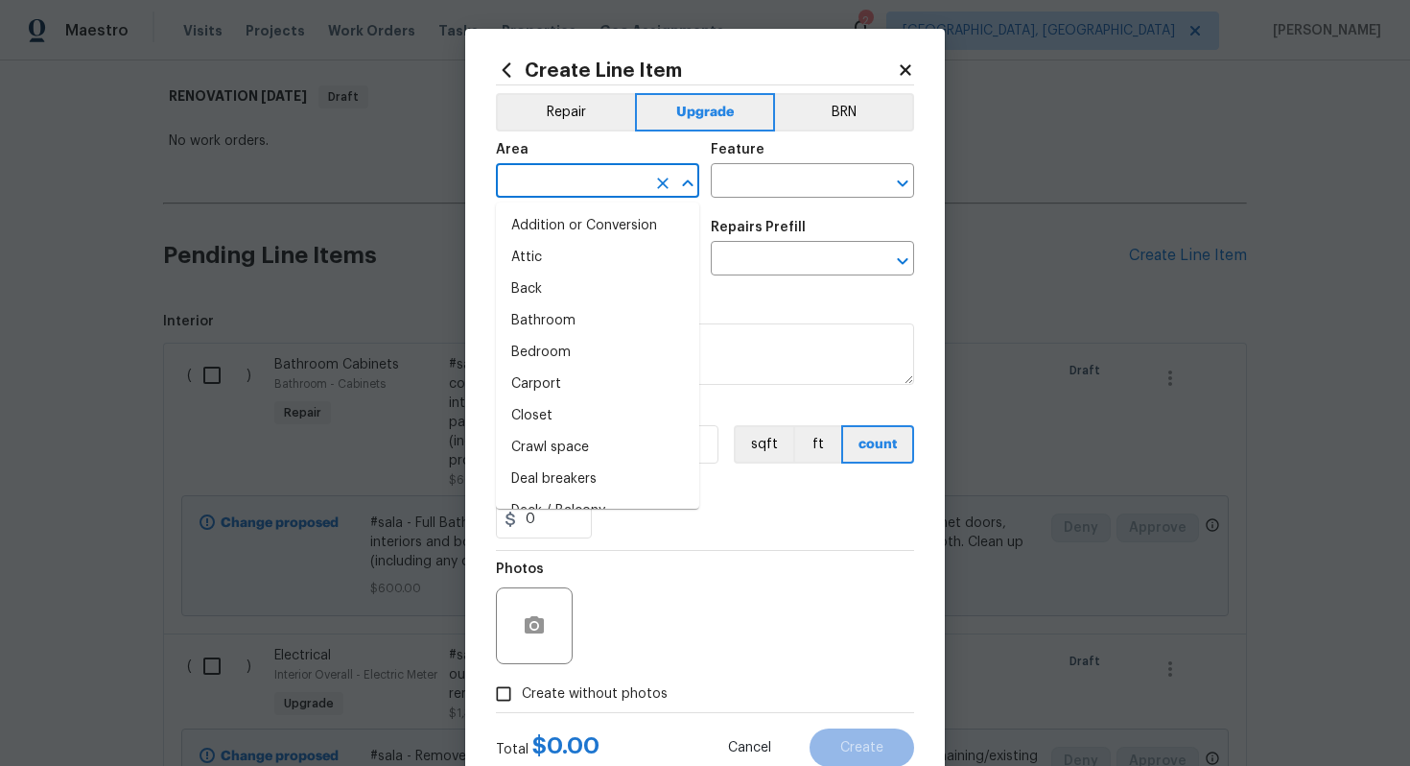
click at [560, 189] on input "text" at bounding box center [571, 183] width 150 height 30
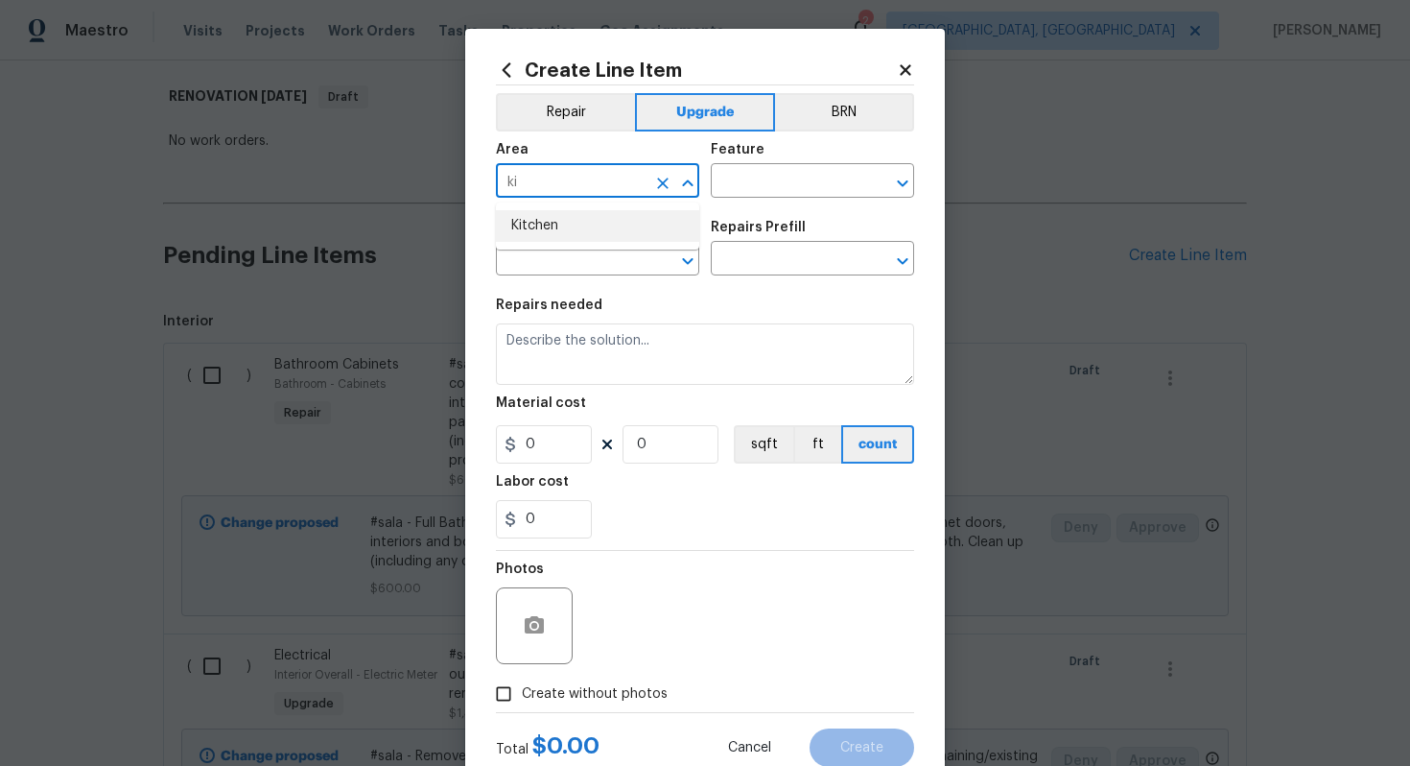
click at [579, 231] on li "Kitchen" at bounding box center [597, 226] width 203 height 32
type input "Kitchen"
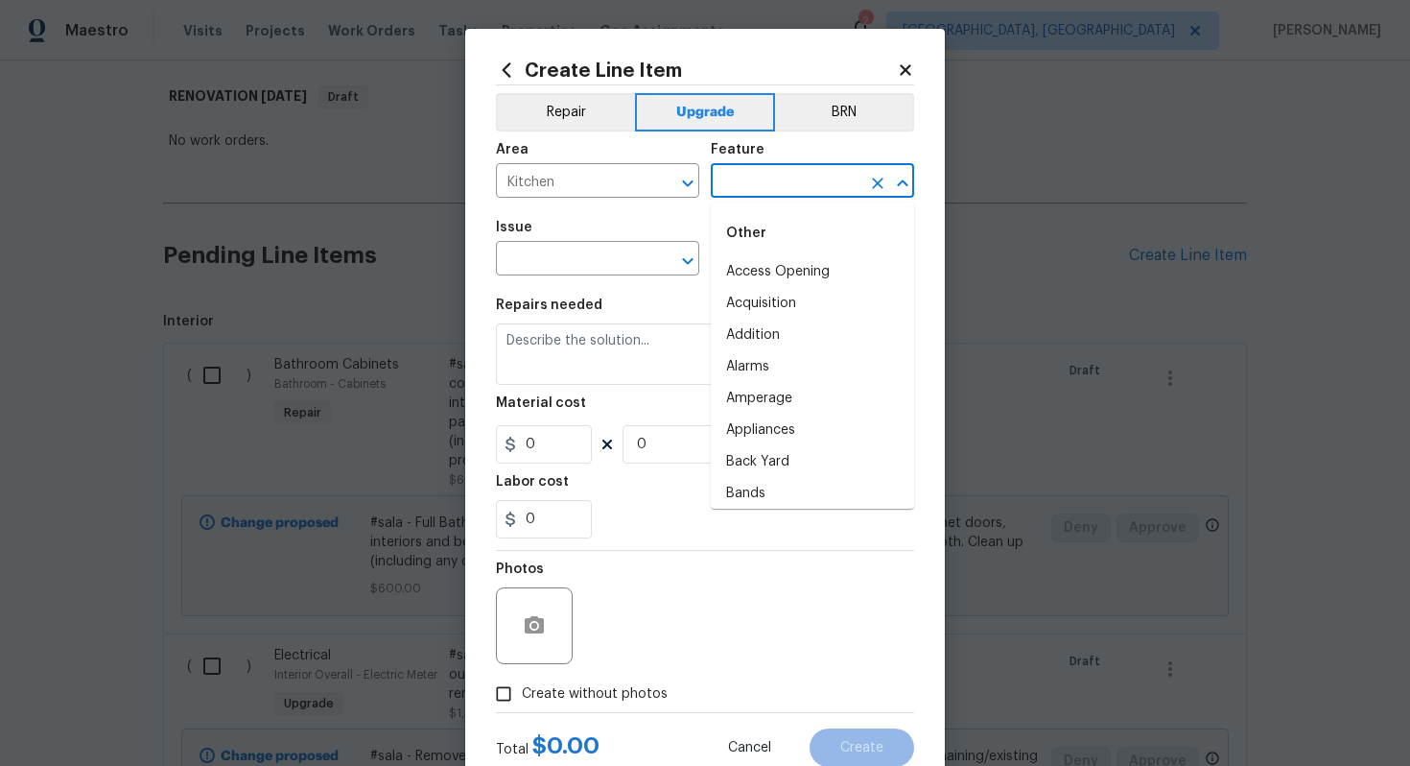
click at [751, 178] on input "text" at bounding box center [786, 183] width 150 height 30
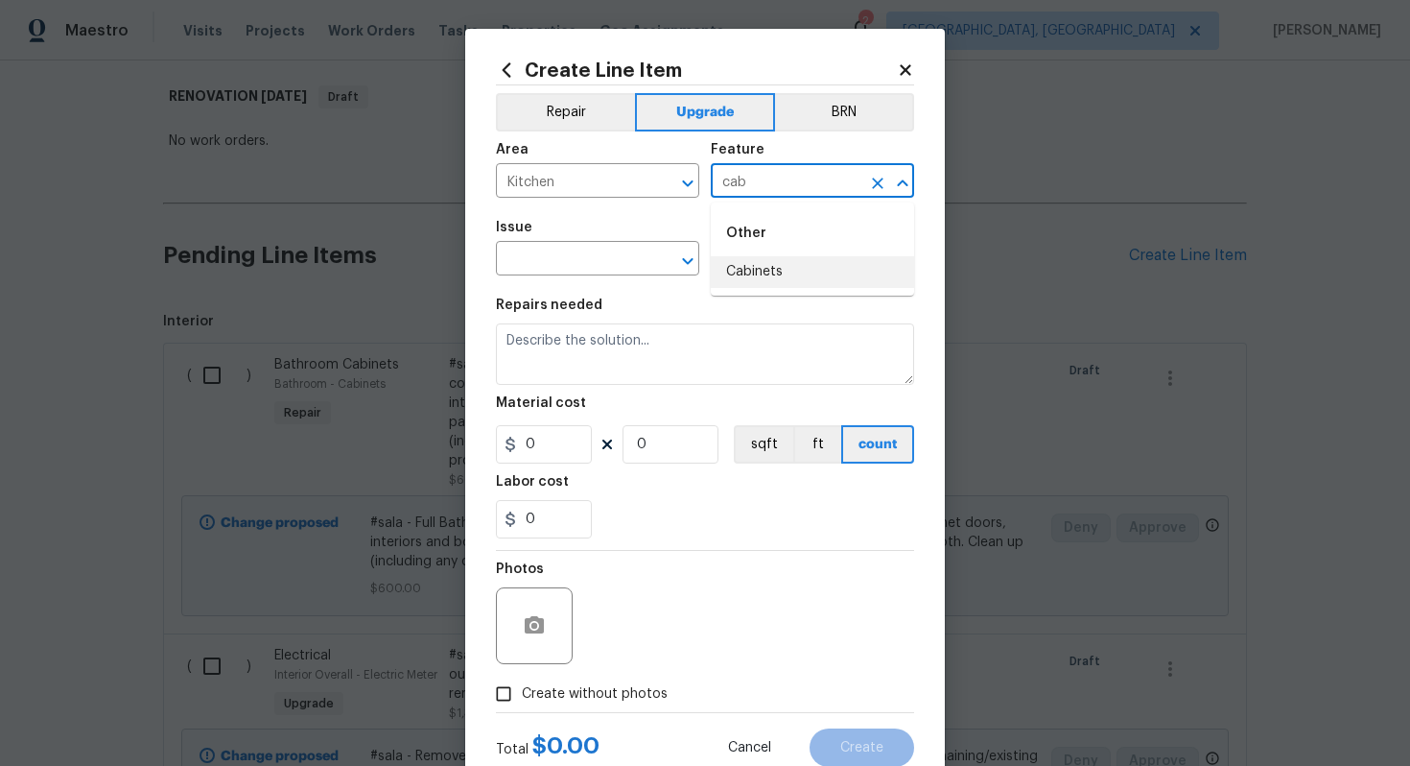
click at [770, 262] on li "Cabinets" at bounding box center [812, 272] width 203 height 32
type input "Cabinets"
click at [594, 273] on input "text" at bounding box center [571, 261] width 150 height 30
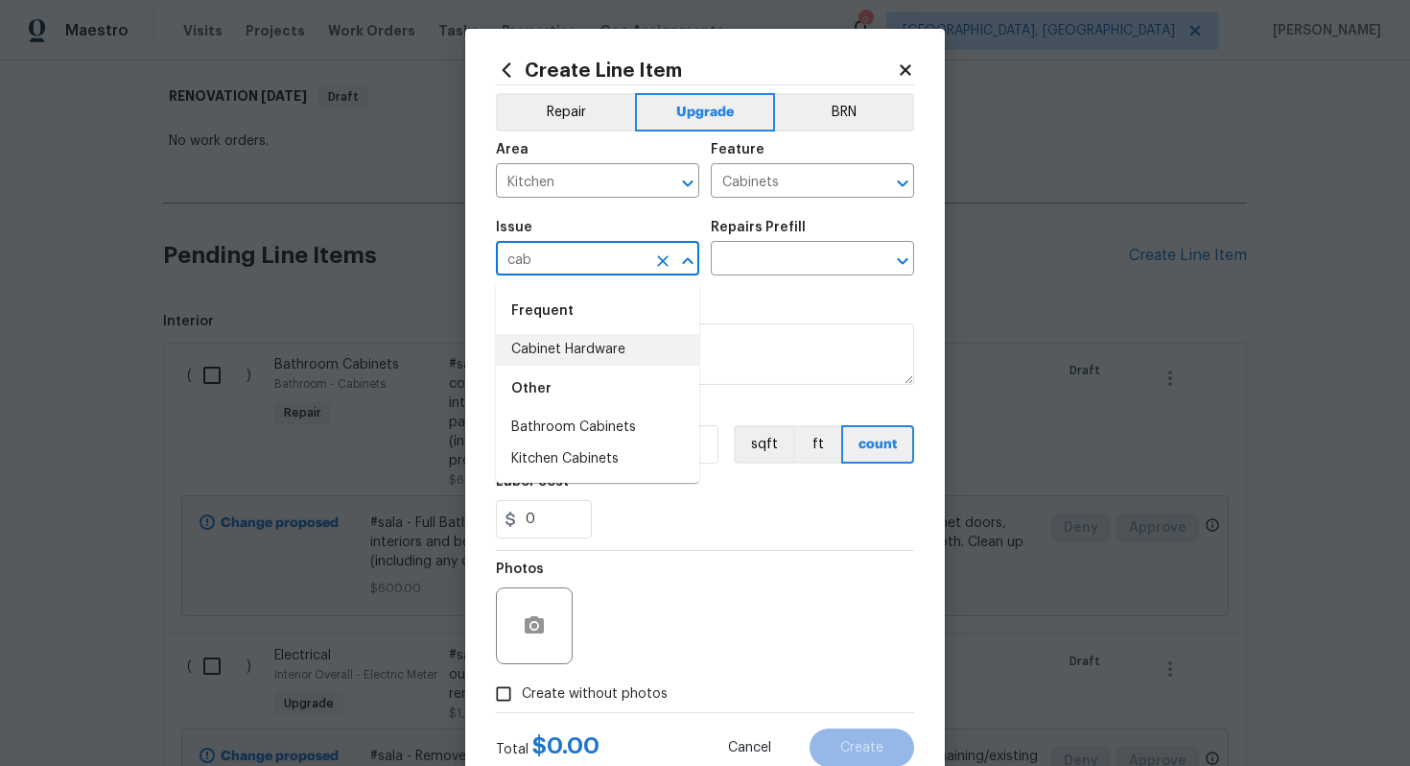
click at [567, 342] on li "Cabinet Hardware" at bounding box center [597, 350] width 203 height 32
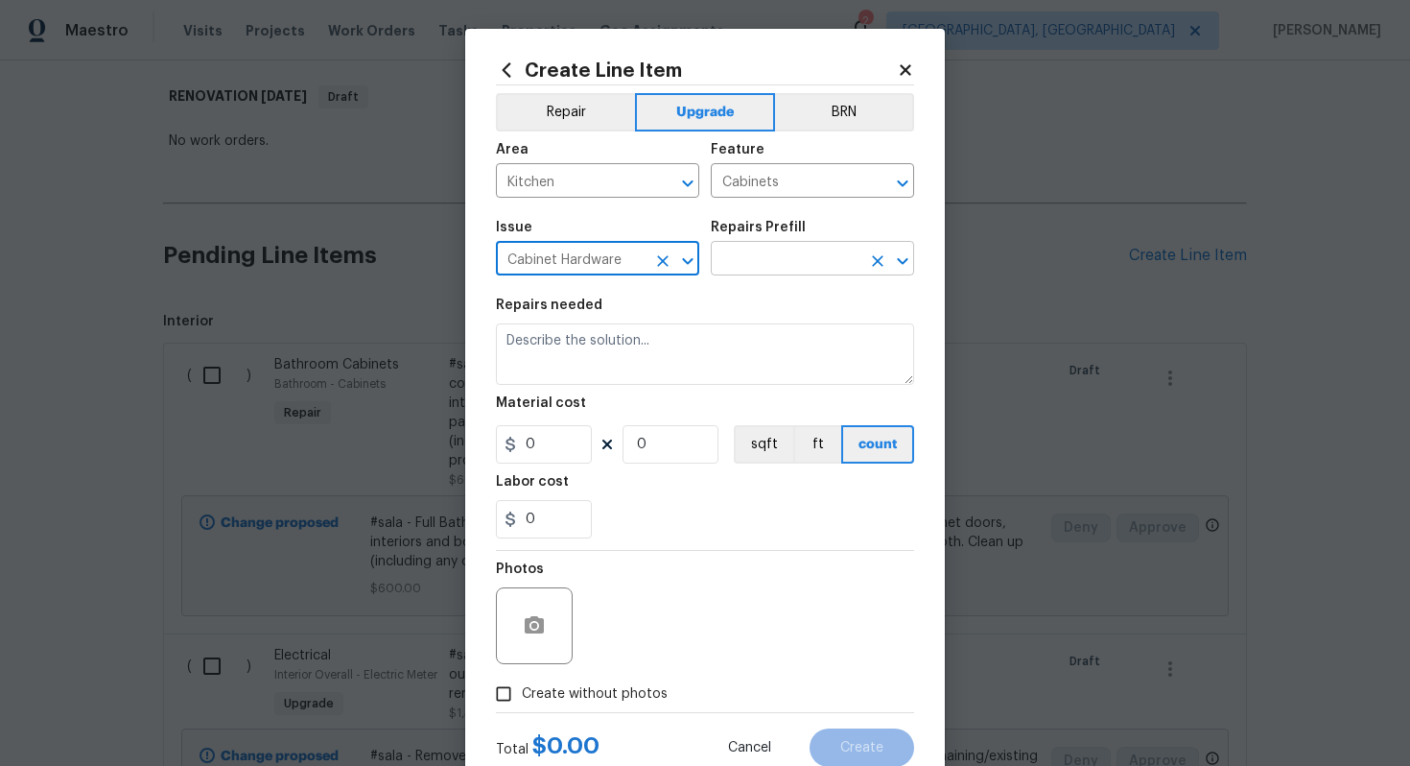
type input "Cabinet Hardware"
click at [800, 260] on input "text" at bounding box center [786, 261] width 150 height 30
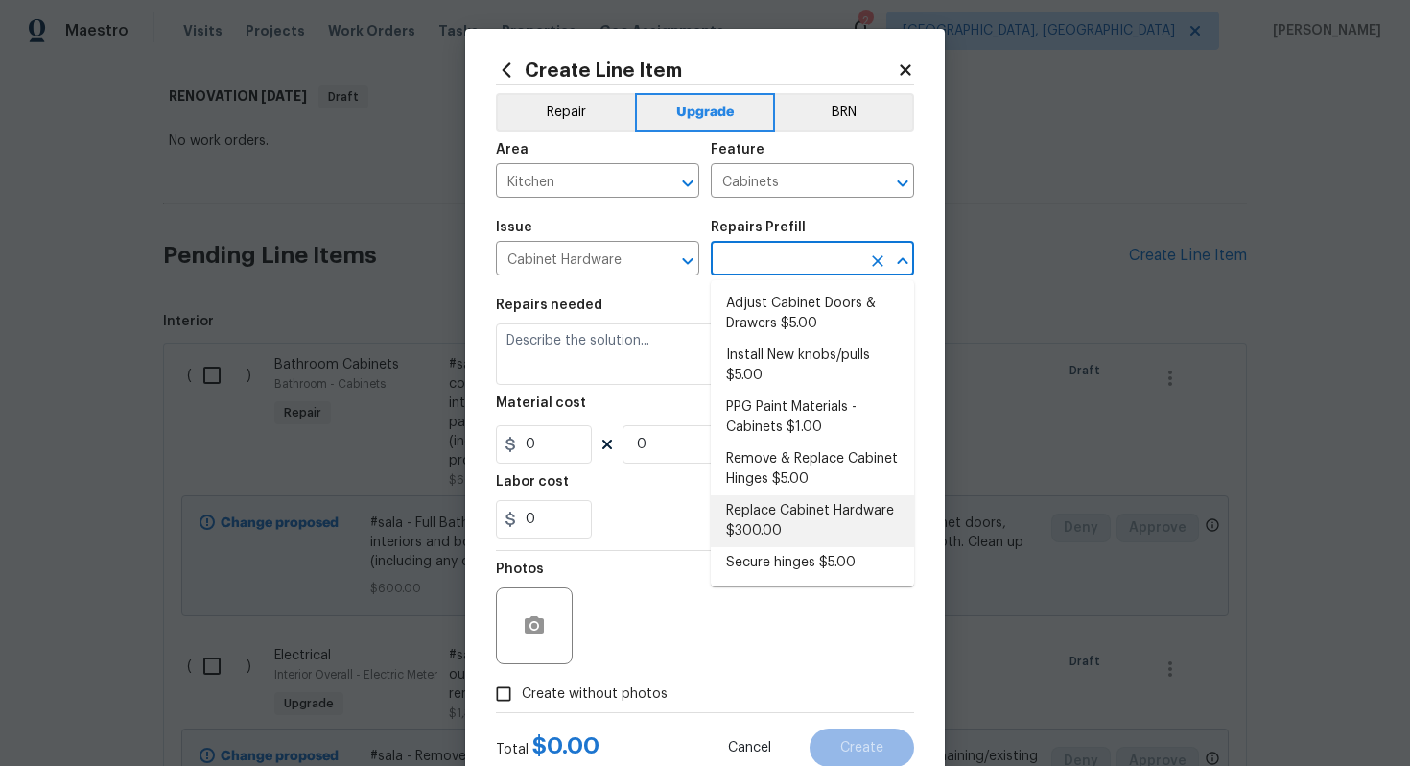
click at [744, 511] on li "Replace Cabinet Hardware $300.00" at bounding box center [812, 521] width 203 height 52
type input "Replace Cabinet Hardware $300.00"
type textarea "Replace cabinet hardware with new hinges and pulls. HPM to provide specs"
type input "300"
type input "1"
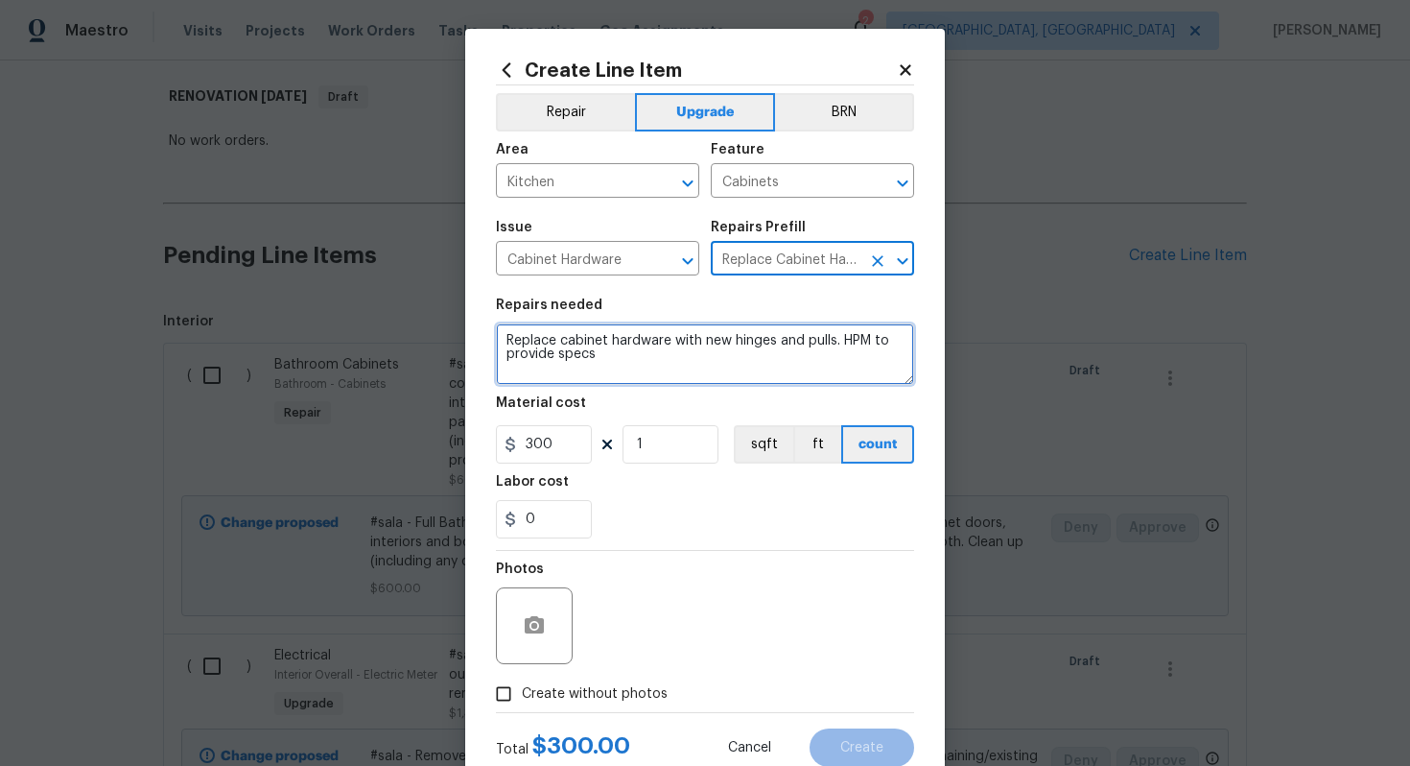
click at [505, 341] on textarea "Replace cabinet hardware with new hinges and pulls. HPM to provide specs" at bounding box center [705, 353] width 418 height 61
type textarea "#sala - Replace cabinet hardware with new hinges and pulls. HPM to provide specs"
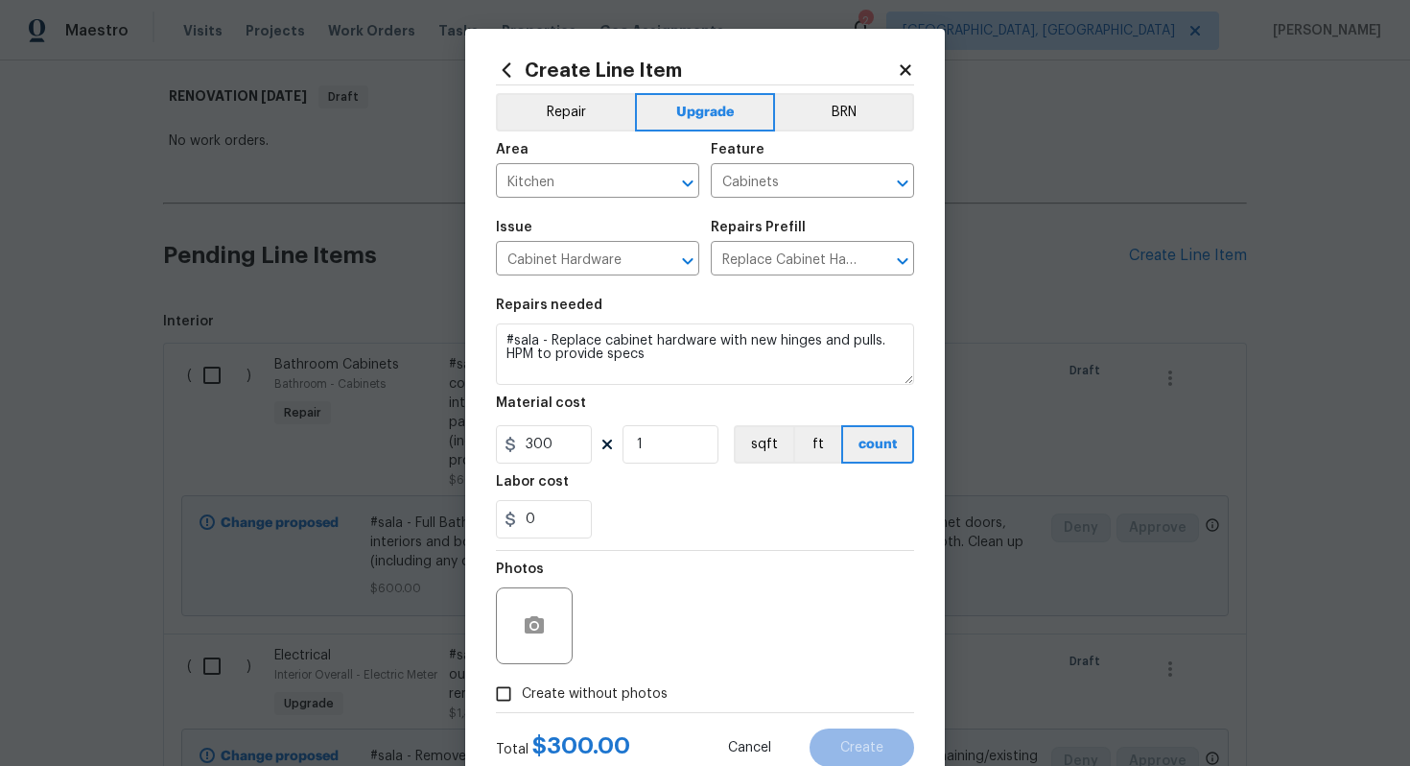
click at [586, 695] on span "Create without photos" at bounding box center [595, 694] width 146 height 20
click at [522, 695] on input "Create without photos" at bounding box center [504, 693] width 36 height 36
checkbox input "true"
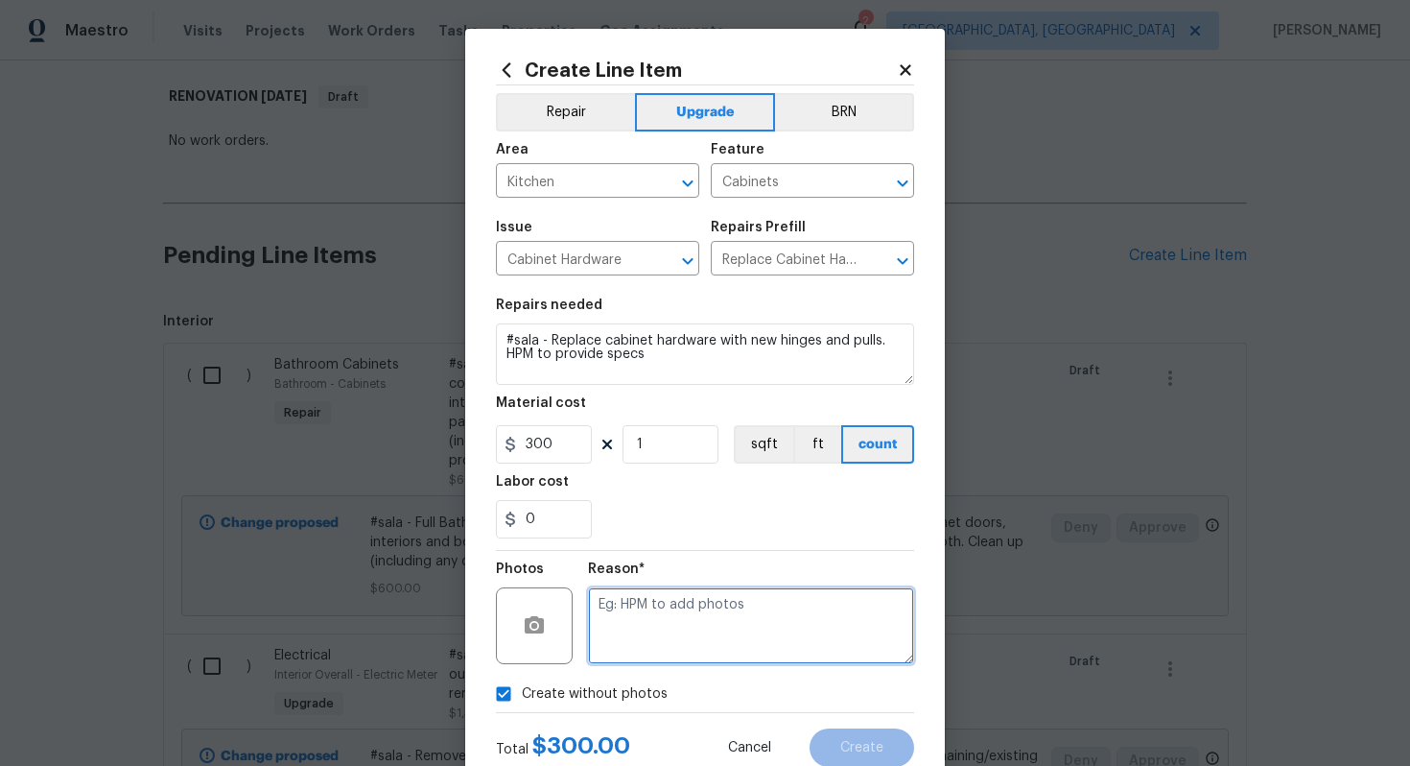
click at [643, 648] on textarea at bounding box center [751, 625] width 326 height 77
type textarea "n/a"
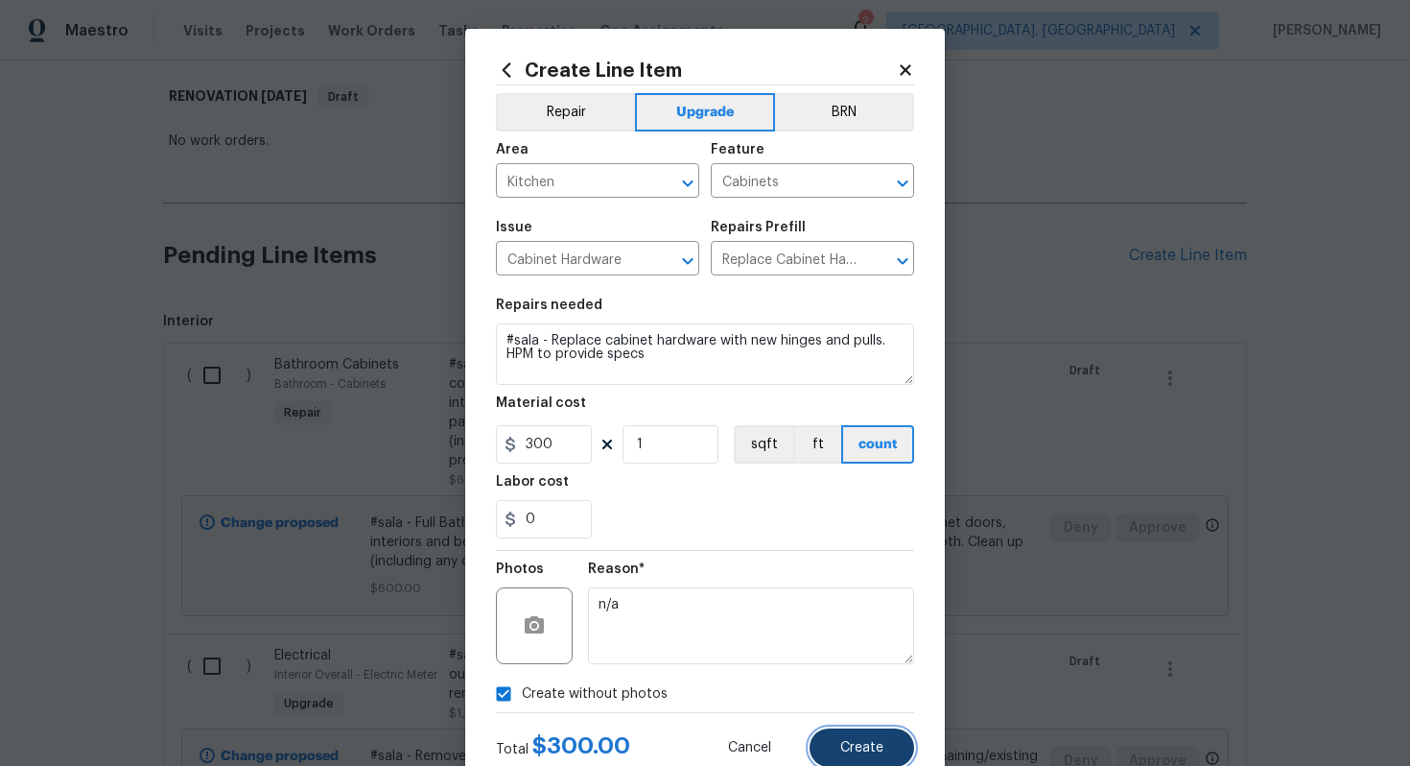
click at [830, 739] on button "Create" at bounding box center [862, 747] width 105 height 38
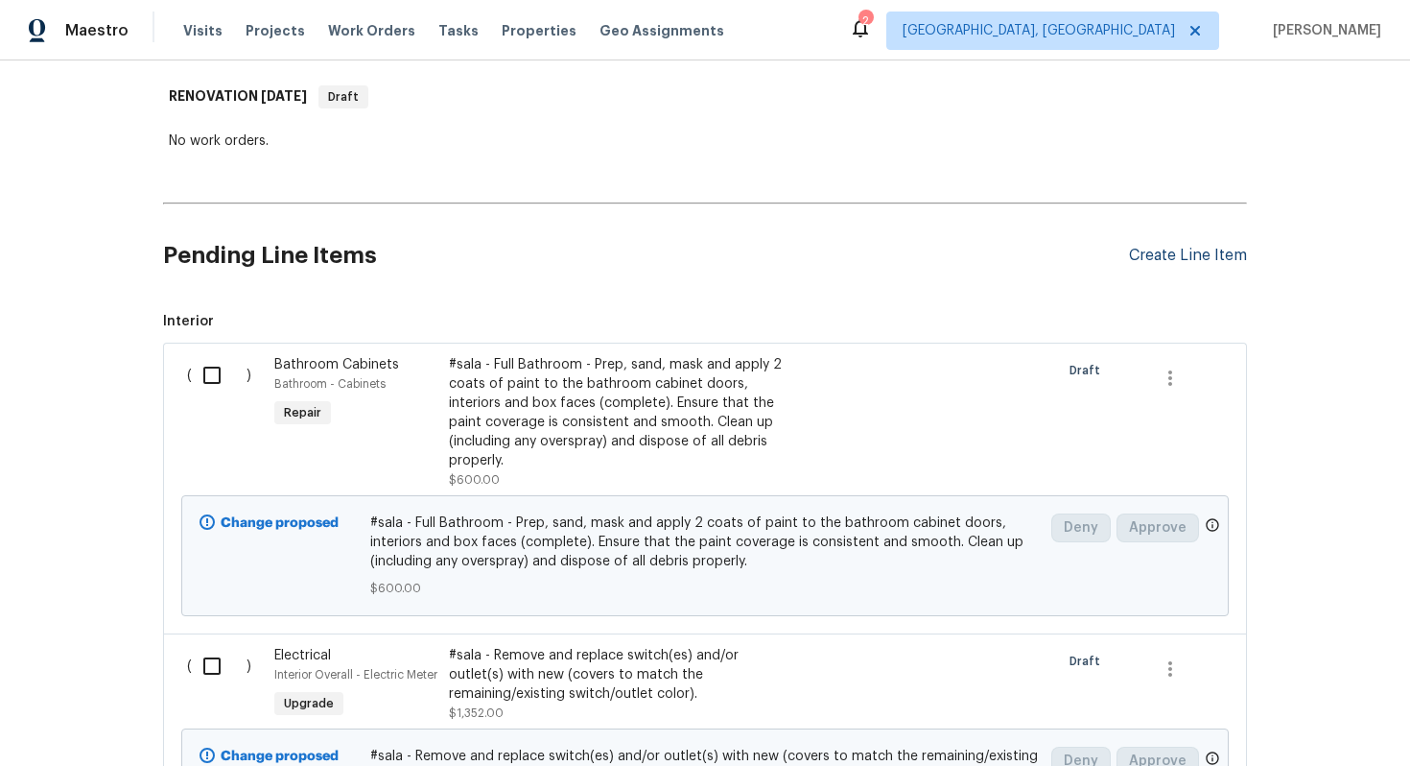
click at [1154, 260] on div "Create Line Item" at bounding box center [1188, 256] width 118 height 18
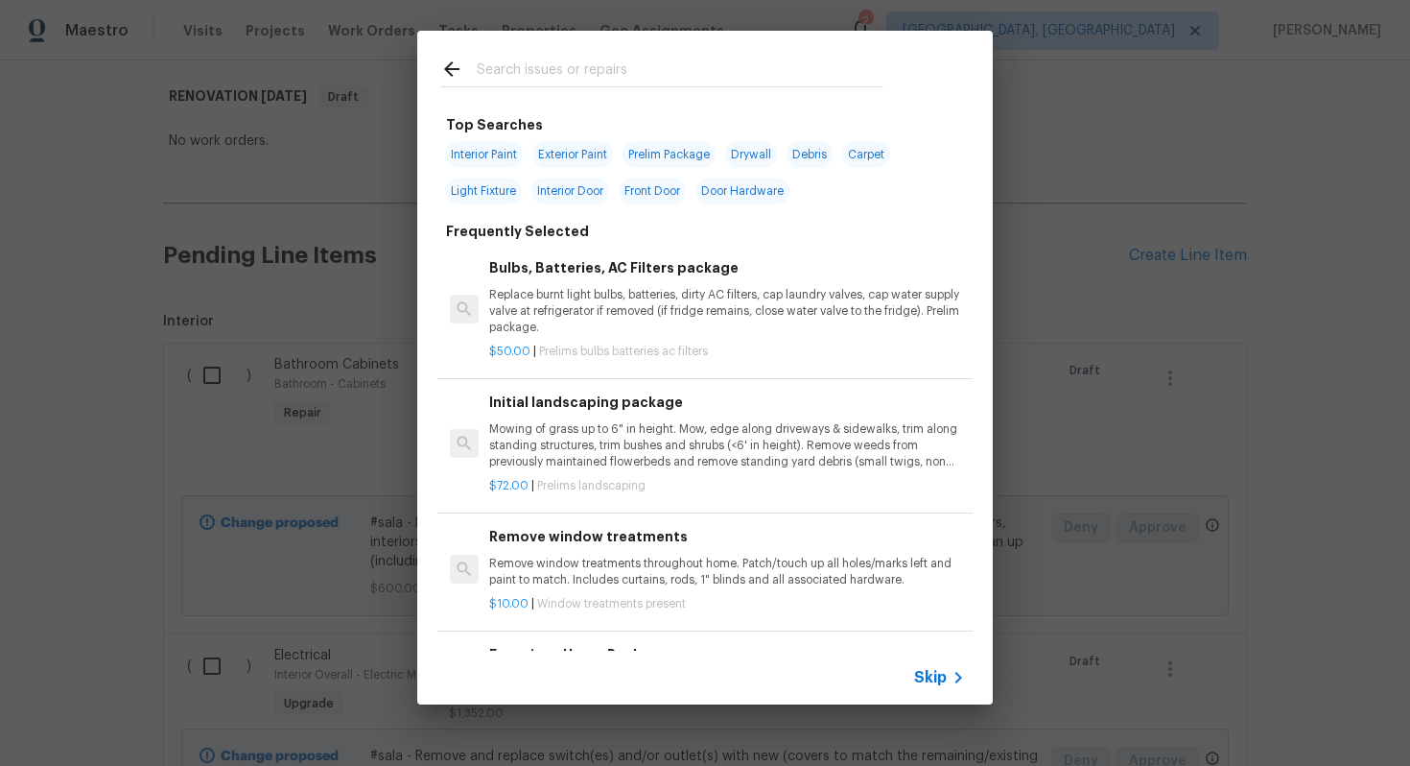
click at [932, 686] on span "Skip" at bounding box center [930, 677] width 33 height 19
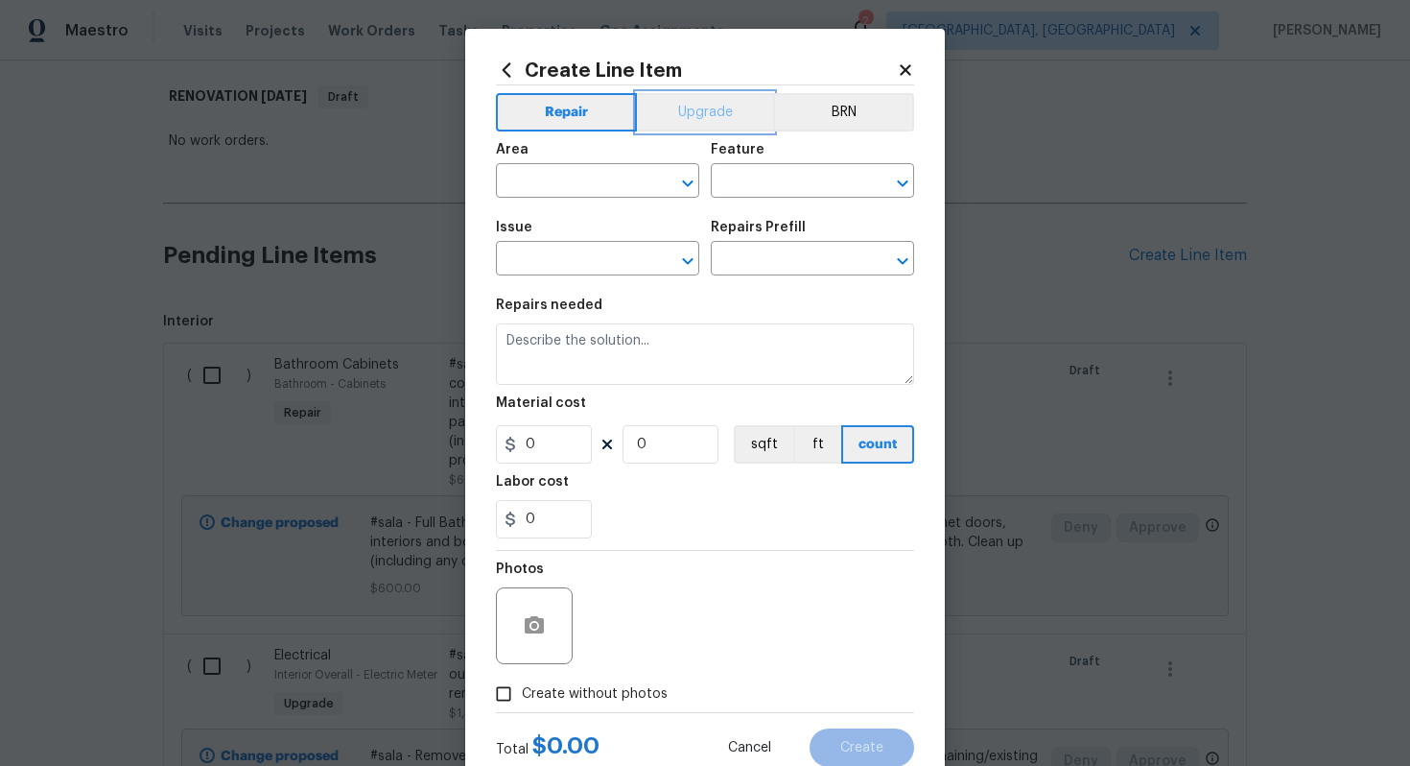
click at [703, 122] on button "Upgrade" at bounding box center [705, 112] width 137 height 38
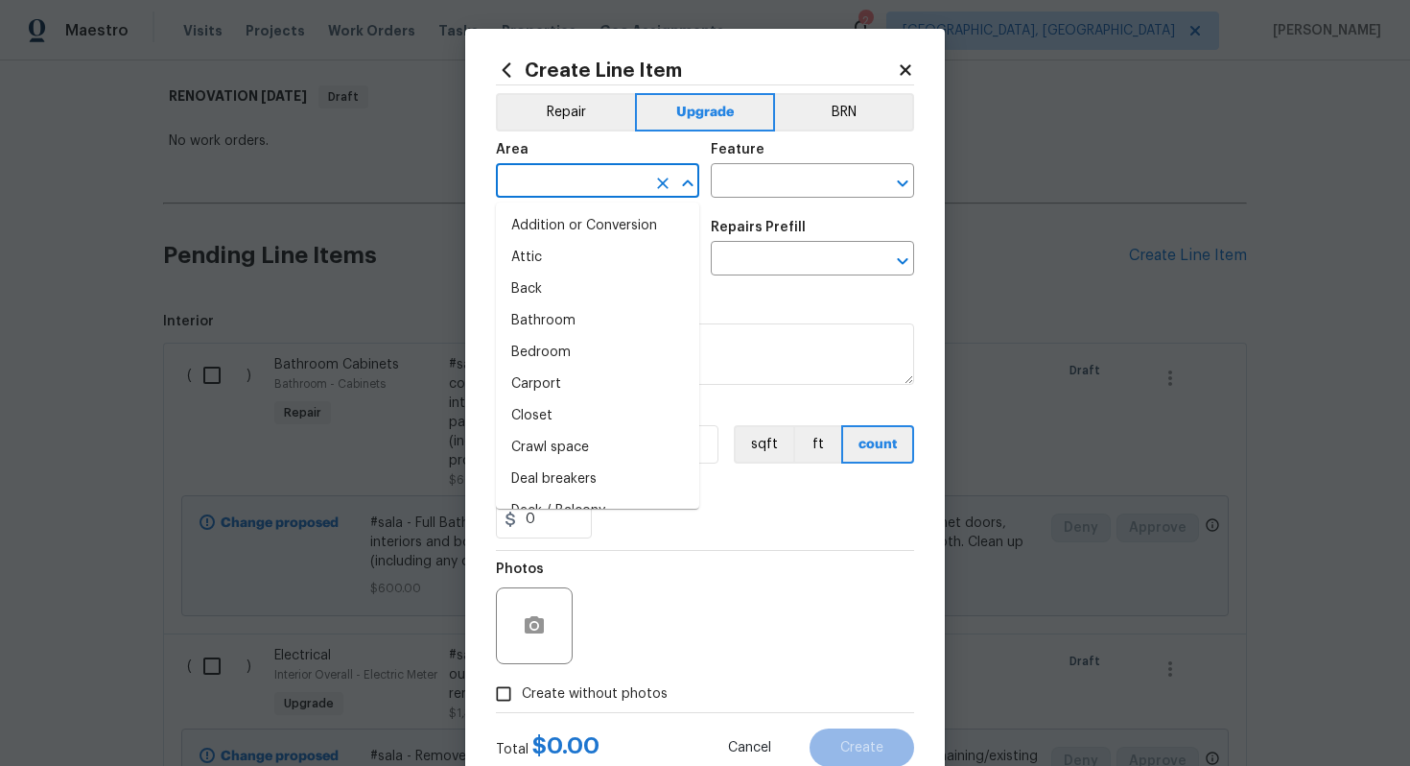
click at [604, 175] on input "text" at bounding box center [571, 183] width 150 height 30
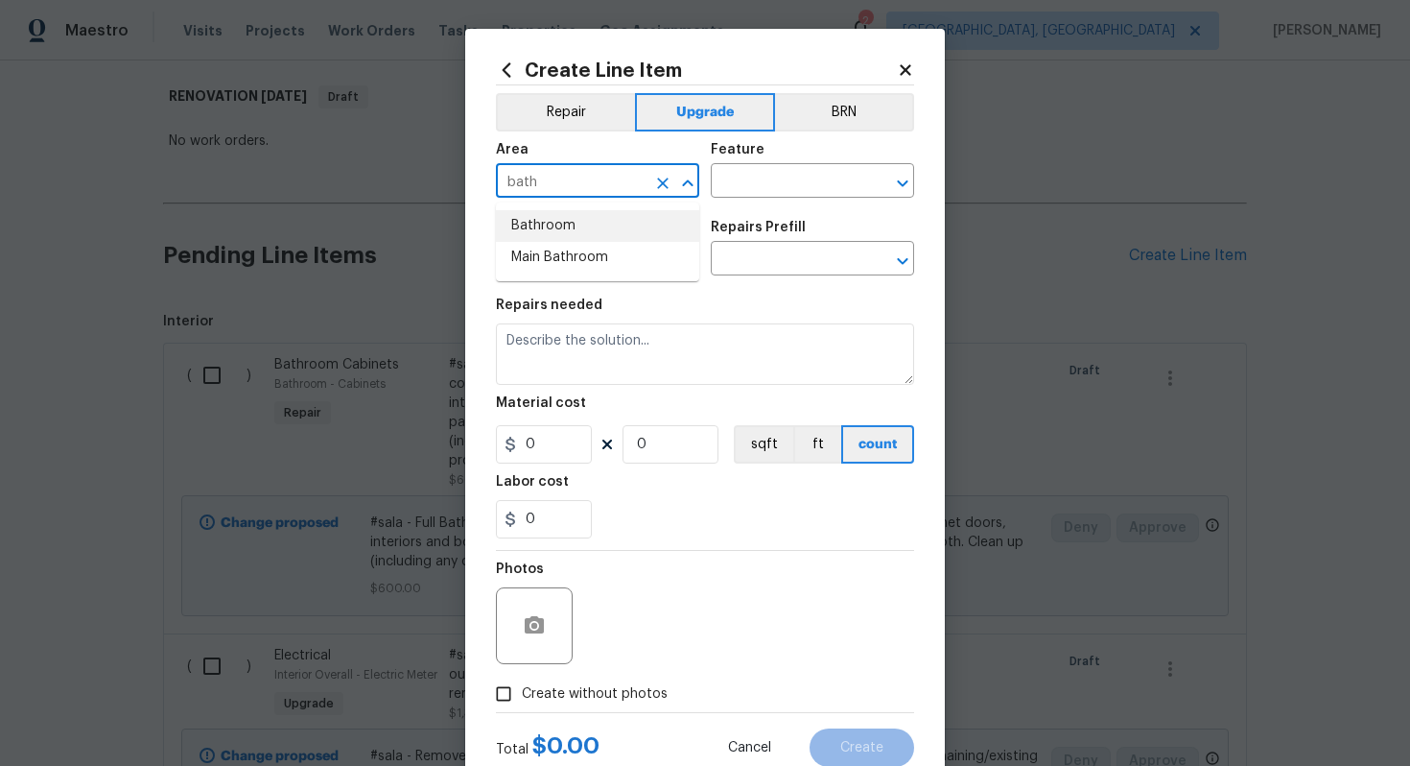
click at [584, 231] on li "Bathroom" at bounding box center [597, 226] width 203 height 32
type input "Bathroom"
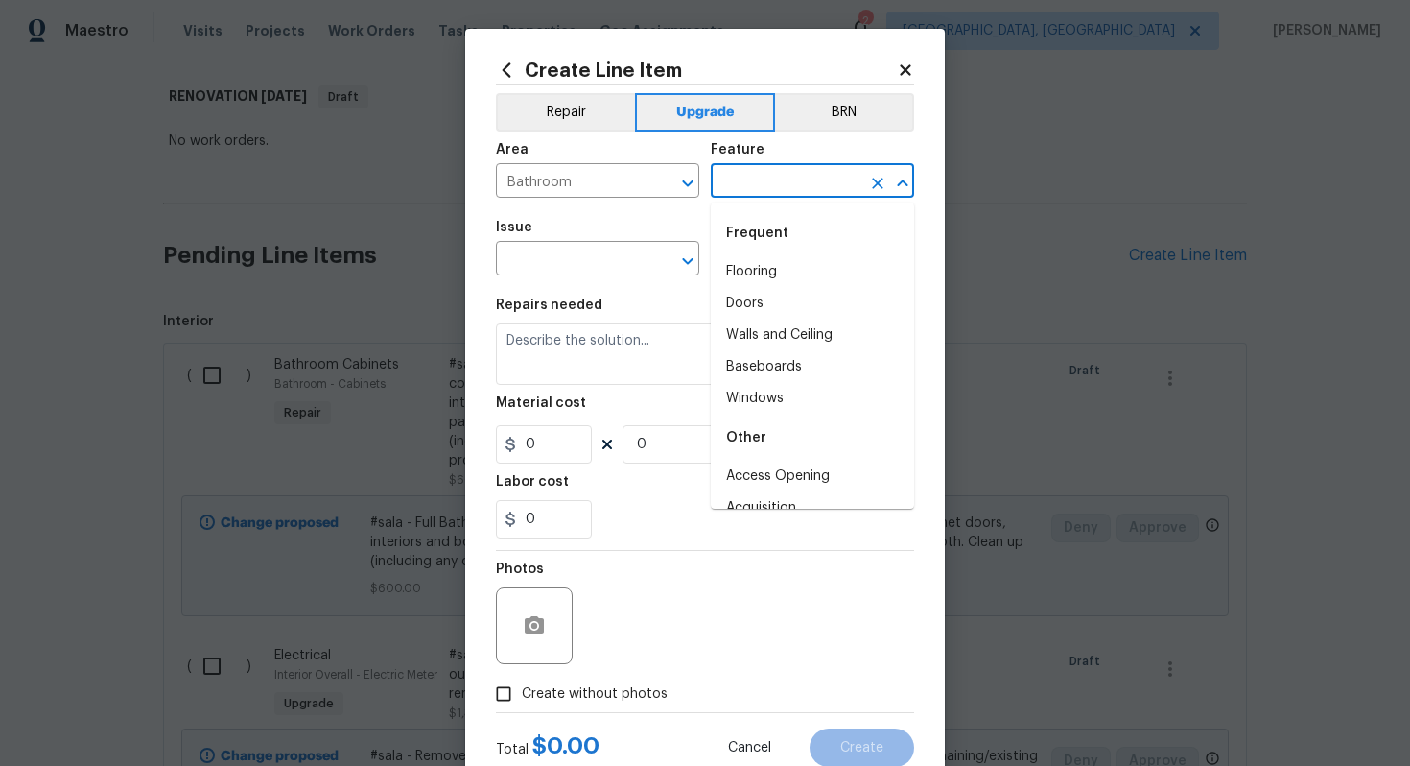
click at [740, 187] on input "text" at bounding box center [786, 183] width 150 height 30
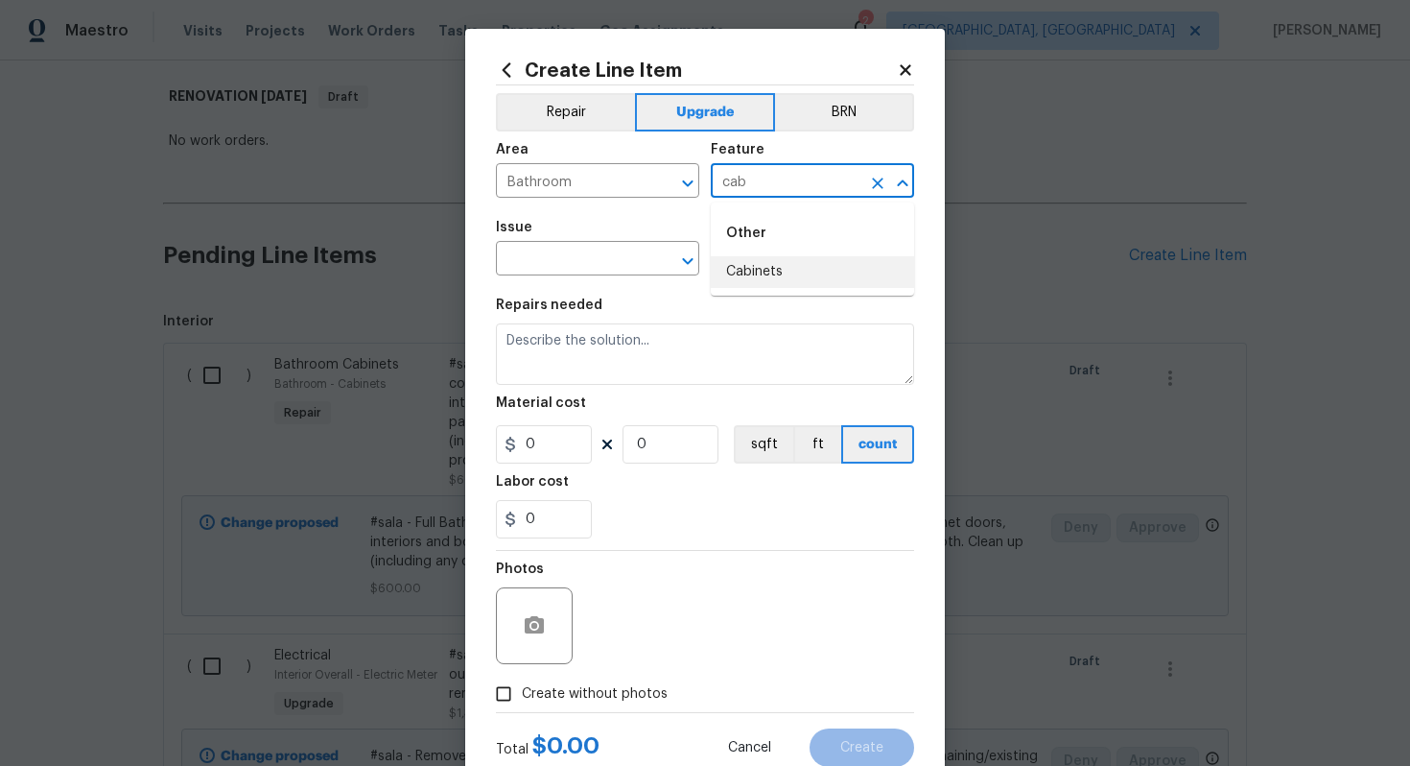
click at [755, 285] on li "Cabinets" at bounding box center [812, 272] width 203 height 32
type input "Cabinets"
click at [551, 261] on input "text" at bounding box center [571, 261] width 150 height 30
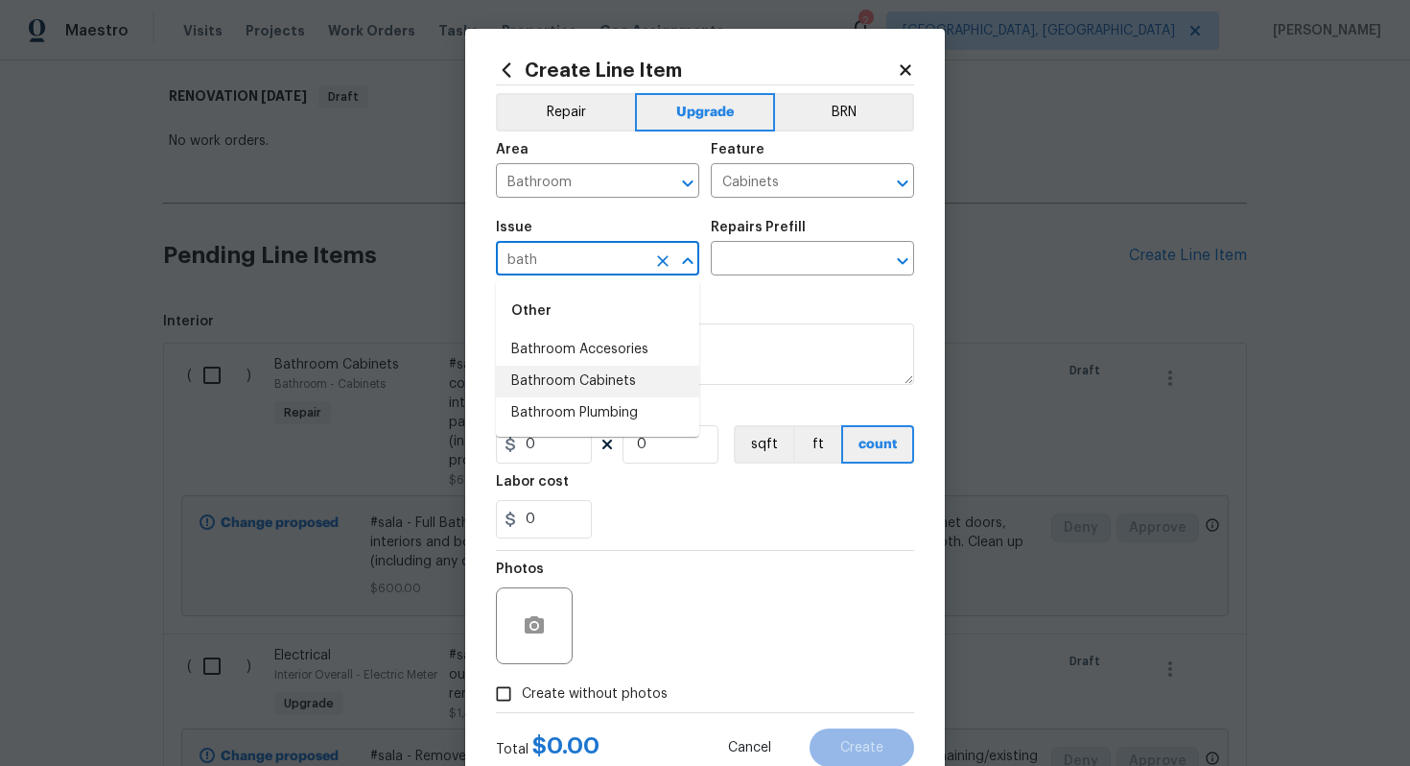
click at [542, 389] on li "Bathroom Cabinets" at bounding box center [597, 382] width 203 height 32
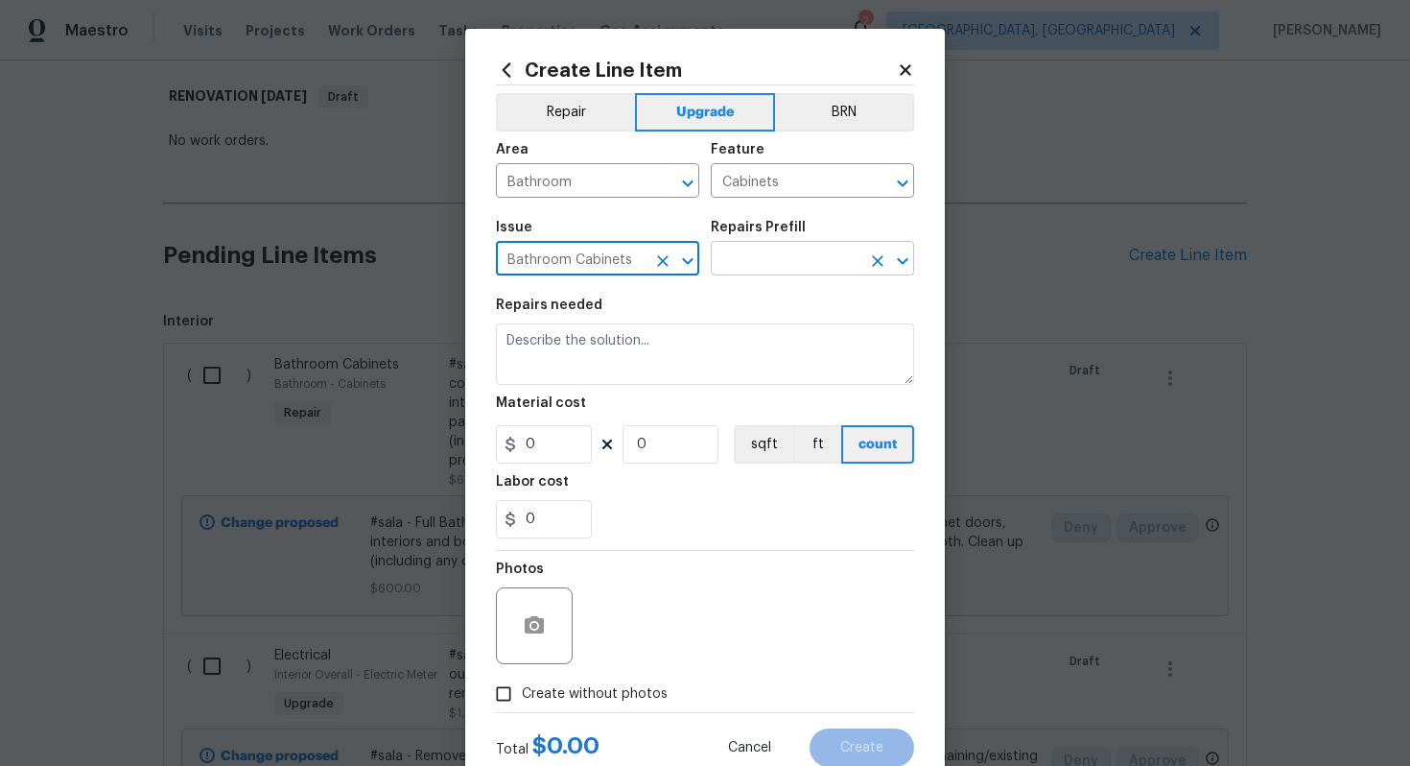
type input "Bathroom Cabinets"
click at [780, 262] on input "text" at bounding box center [786, 261] width 150 height 30
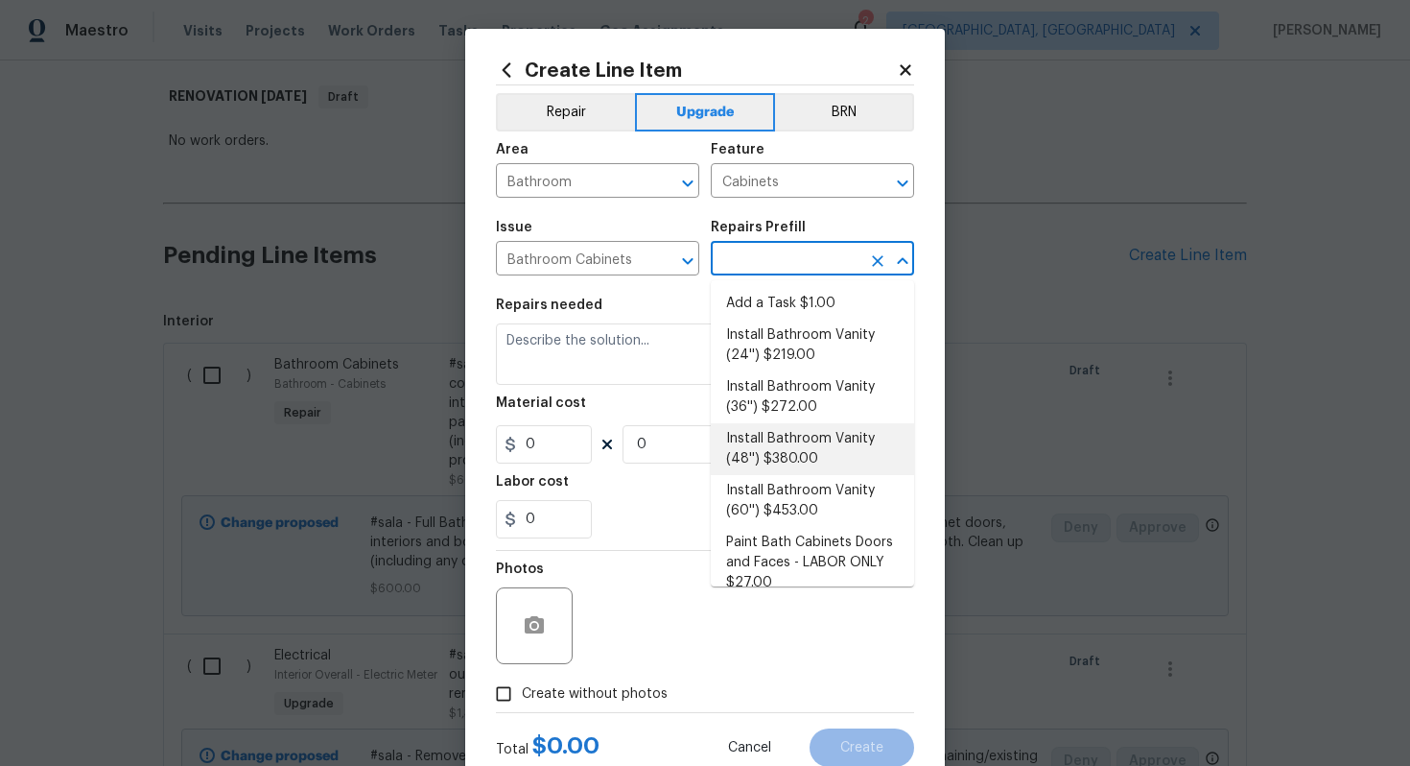
scroll to position [248, 0]
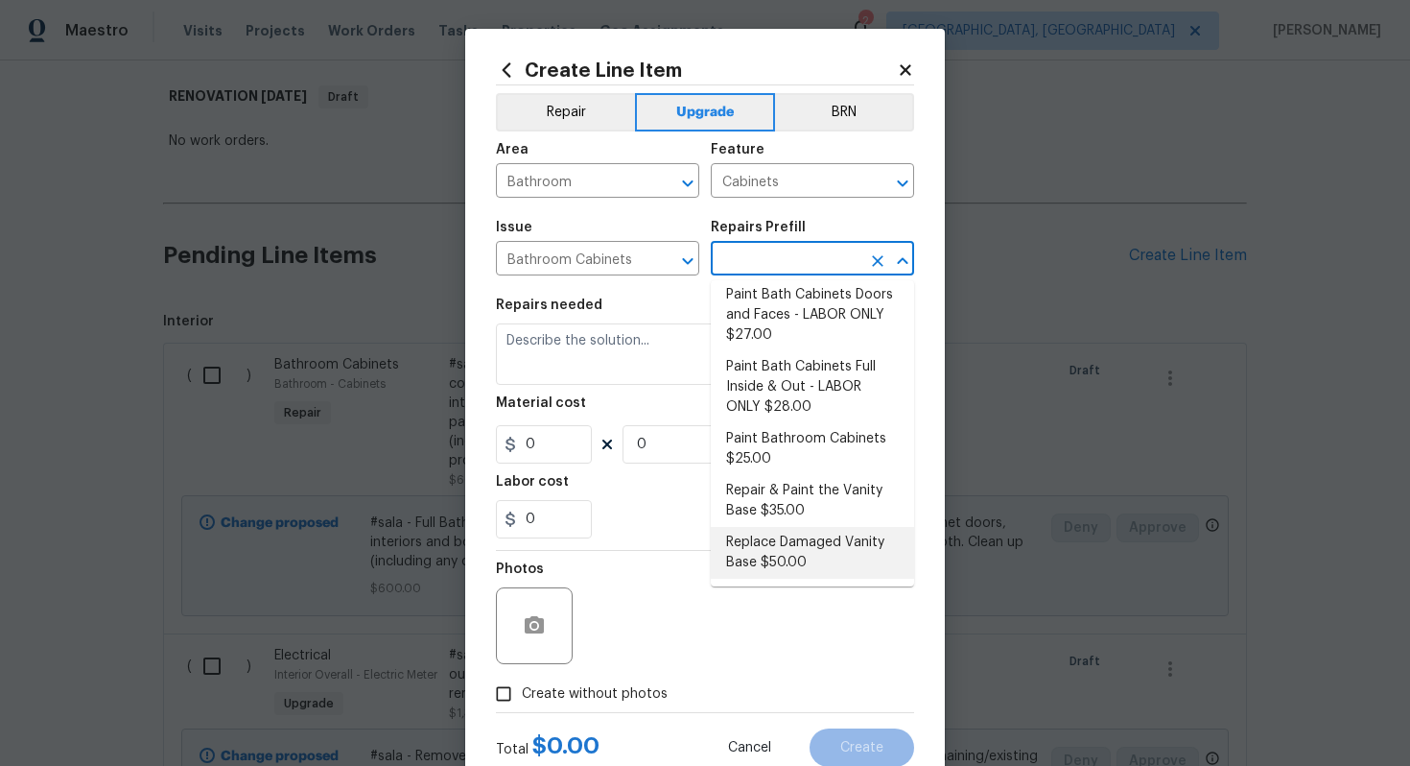
click at [756, 561] on li "Replace Damaged Vanity Base $50.00" at bounding box center [812, 553] width 203 height 52
type input "Replace Damaged Vanity Base $50.00"
type textarea "Remove the existing/damage cabinet base and replace with new. Ensure that the n…"
type input "50"
type input "1"
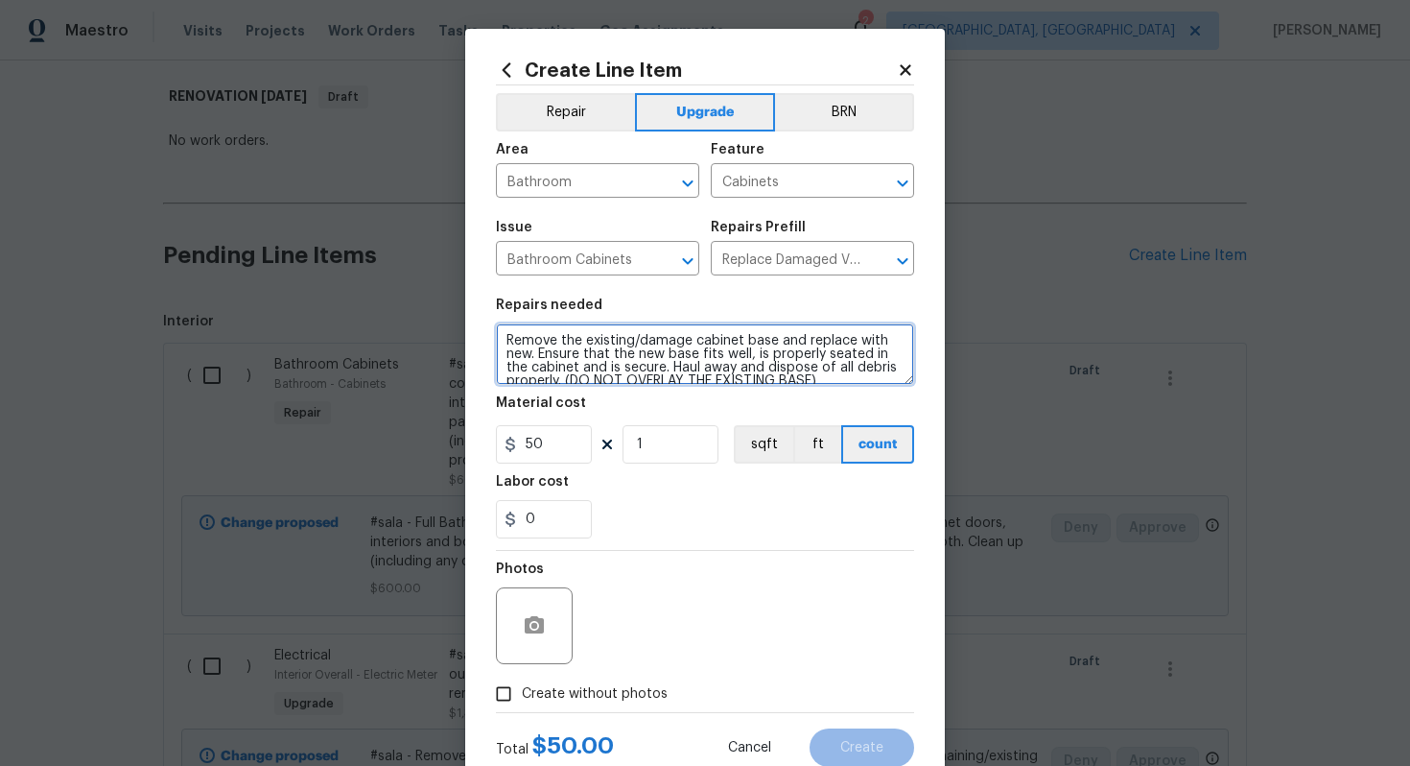
click at [501, 342] on textarea "Remove the existing/damage cabinet base and replace with new. Ensure that the n…" at bounding box center [705, 353] width 418 height 61
paste textarea "Full Bathroom"
type textarea "#sala - Full Bathroom - Remove the existing/damage cabinet base and replace wit…"
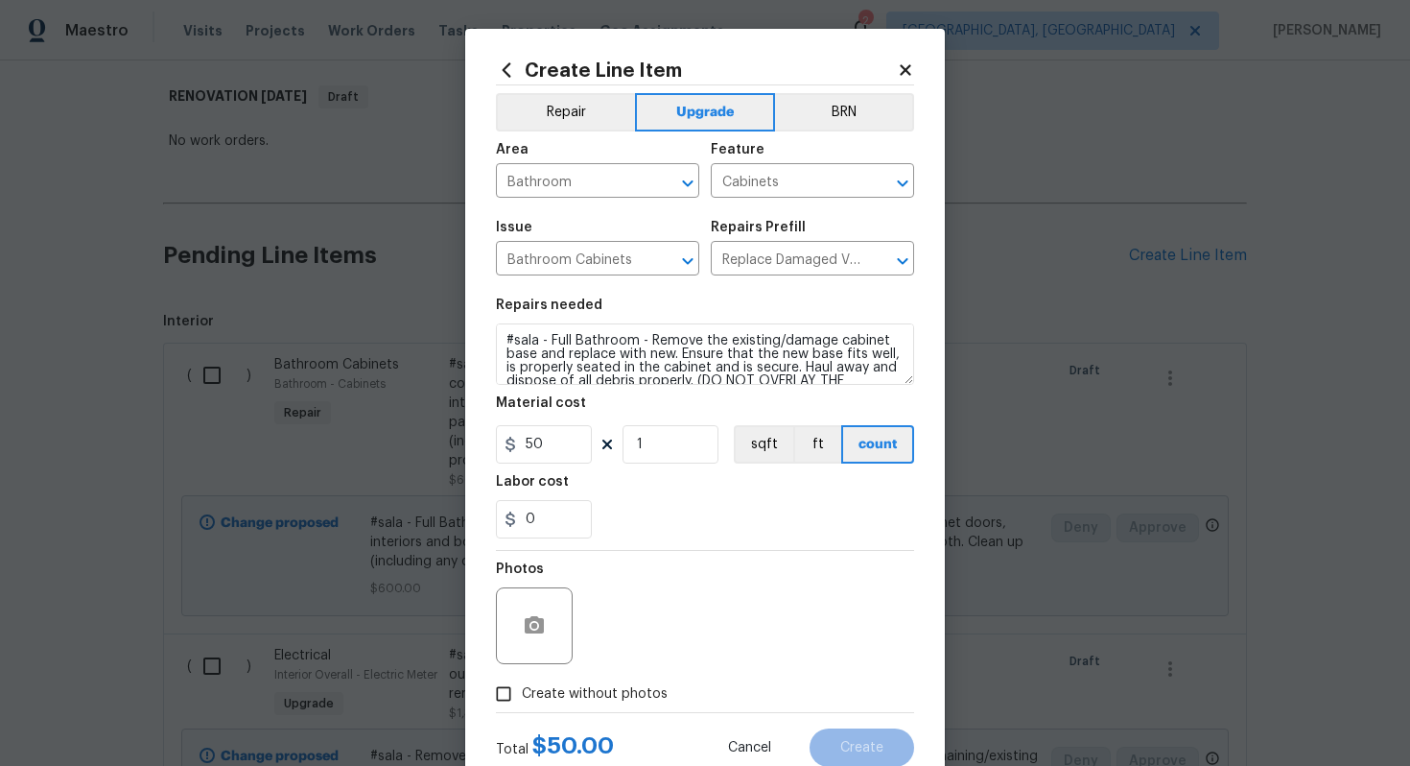
click at [581, 693] on span "Create without photos" at bounding box center [595, 694] width 146 height 20
click at [522, 693] on input "Create without photos" at bounding box center [504, 693] width 36 height 36
checkbox input "true"
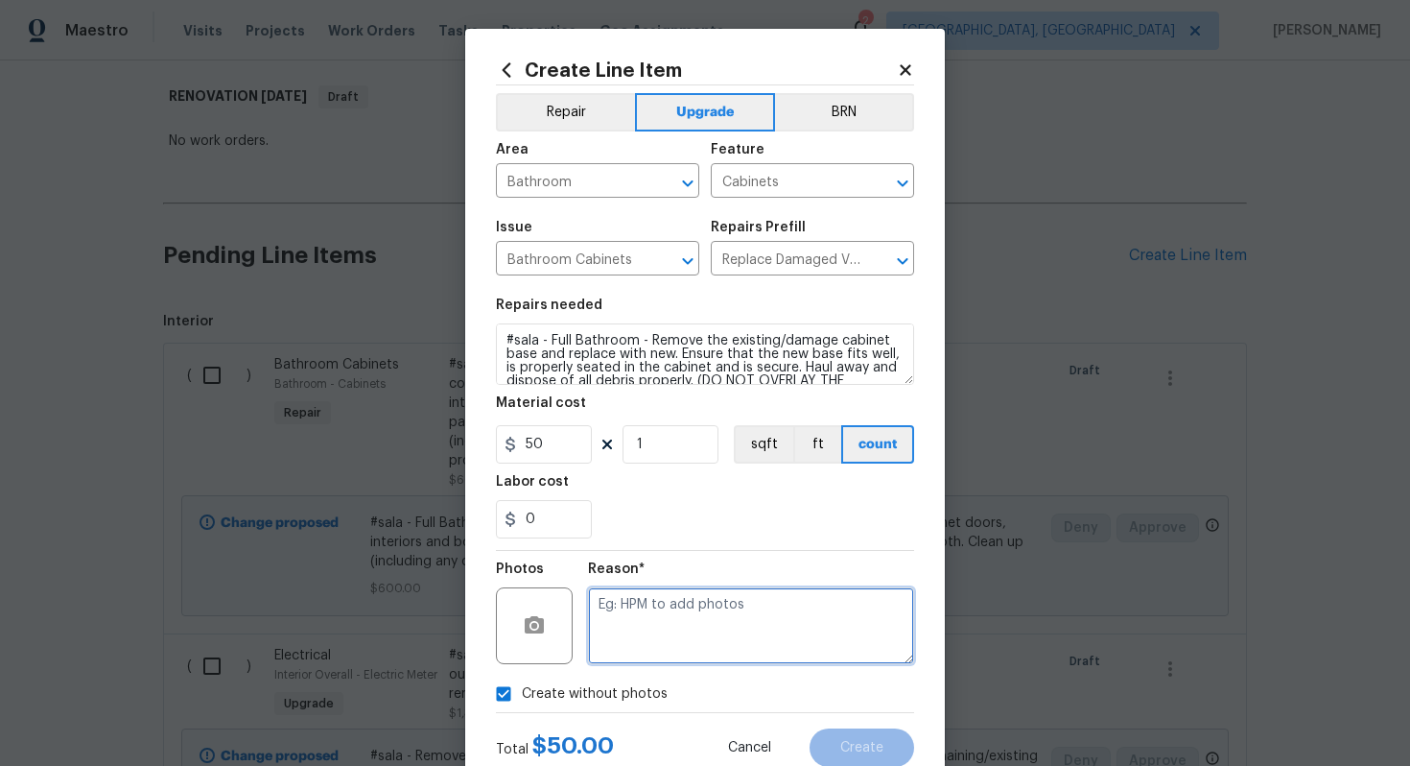
click at [639, 645] on textarea at bounding box center [751, 625] width 326 height 77
type textarea "n/a"
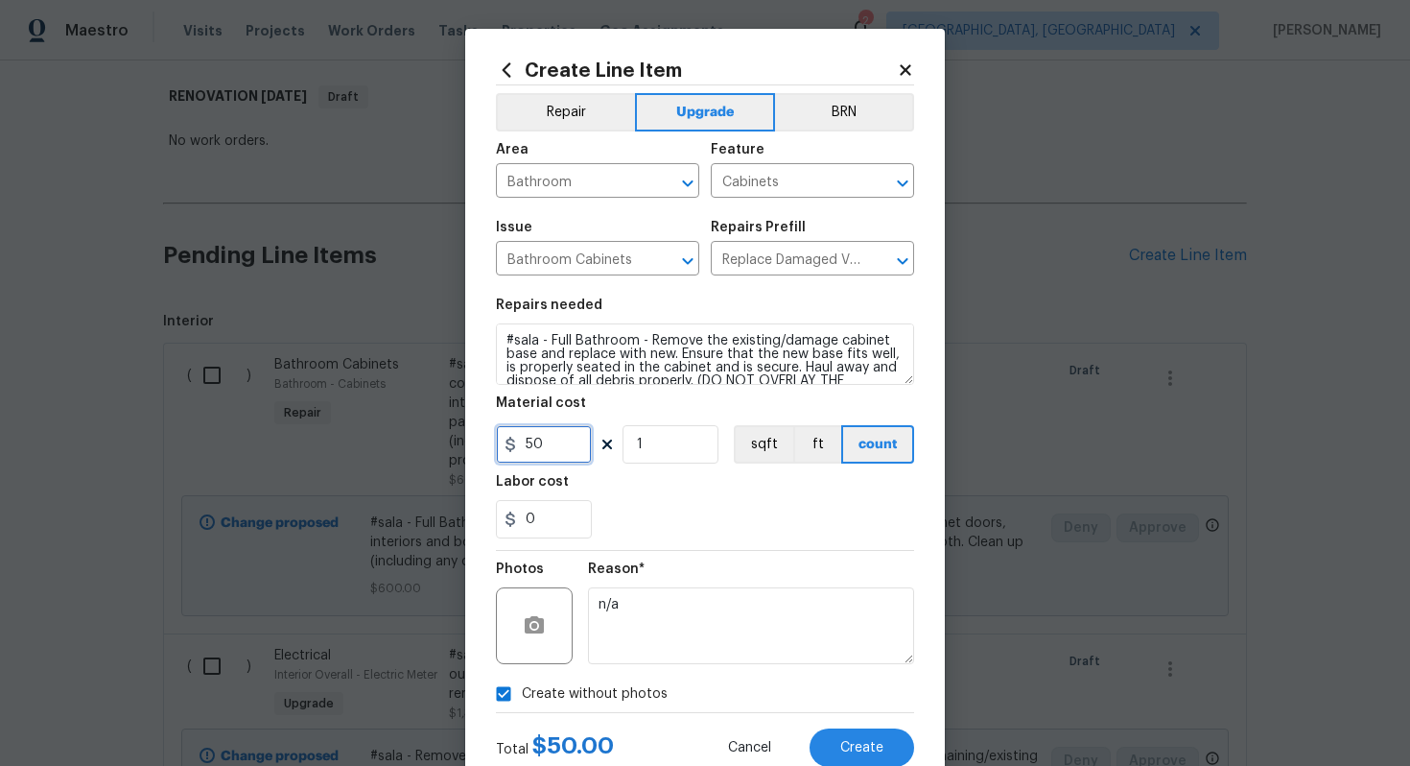
click at [569, 440] on input "50" at bounding box center [544, 444] width 96 height 38
type input "65"
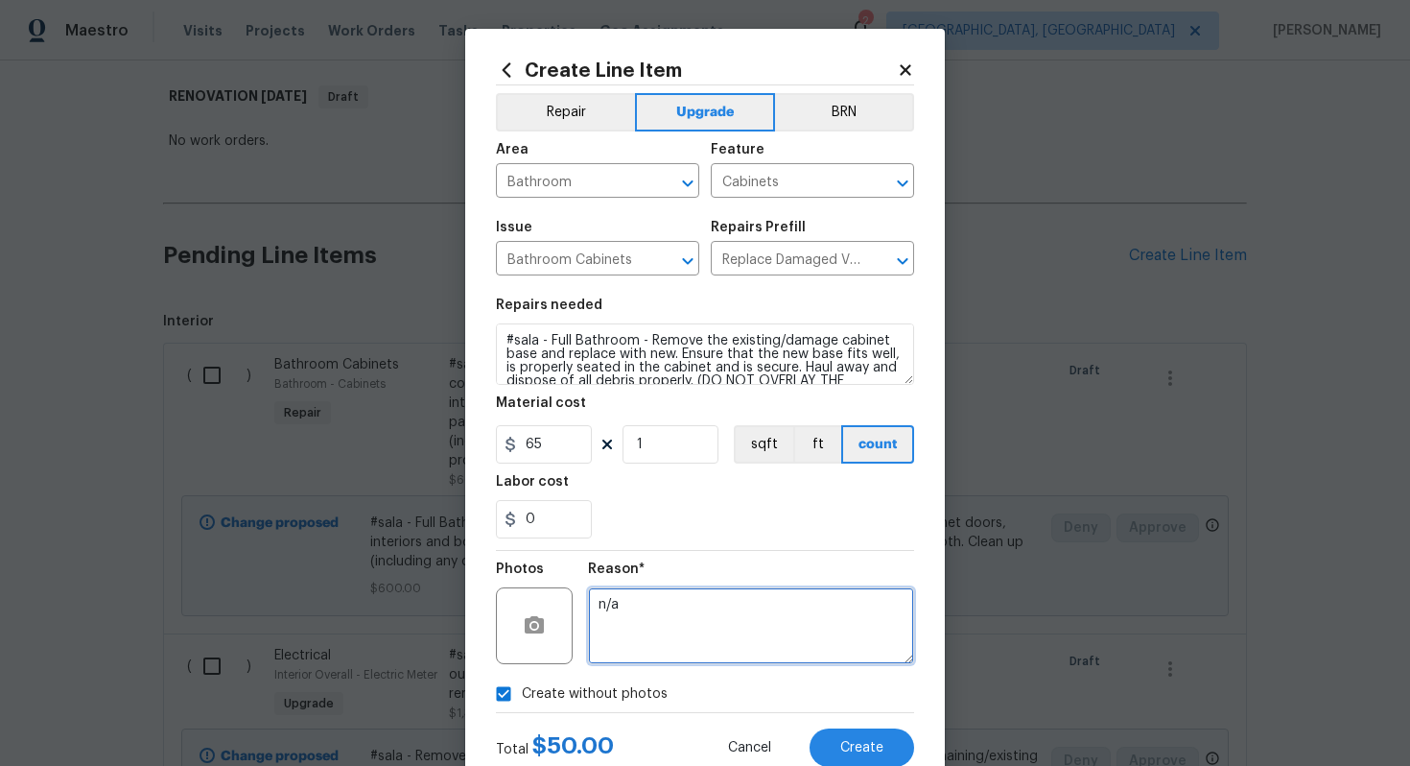
click at [740, 640] on textarea "n/a" at bounding box center [751, 625] width 326 height 77
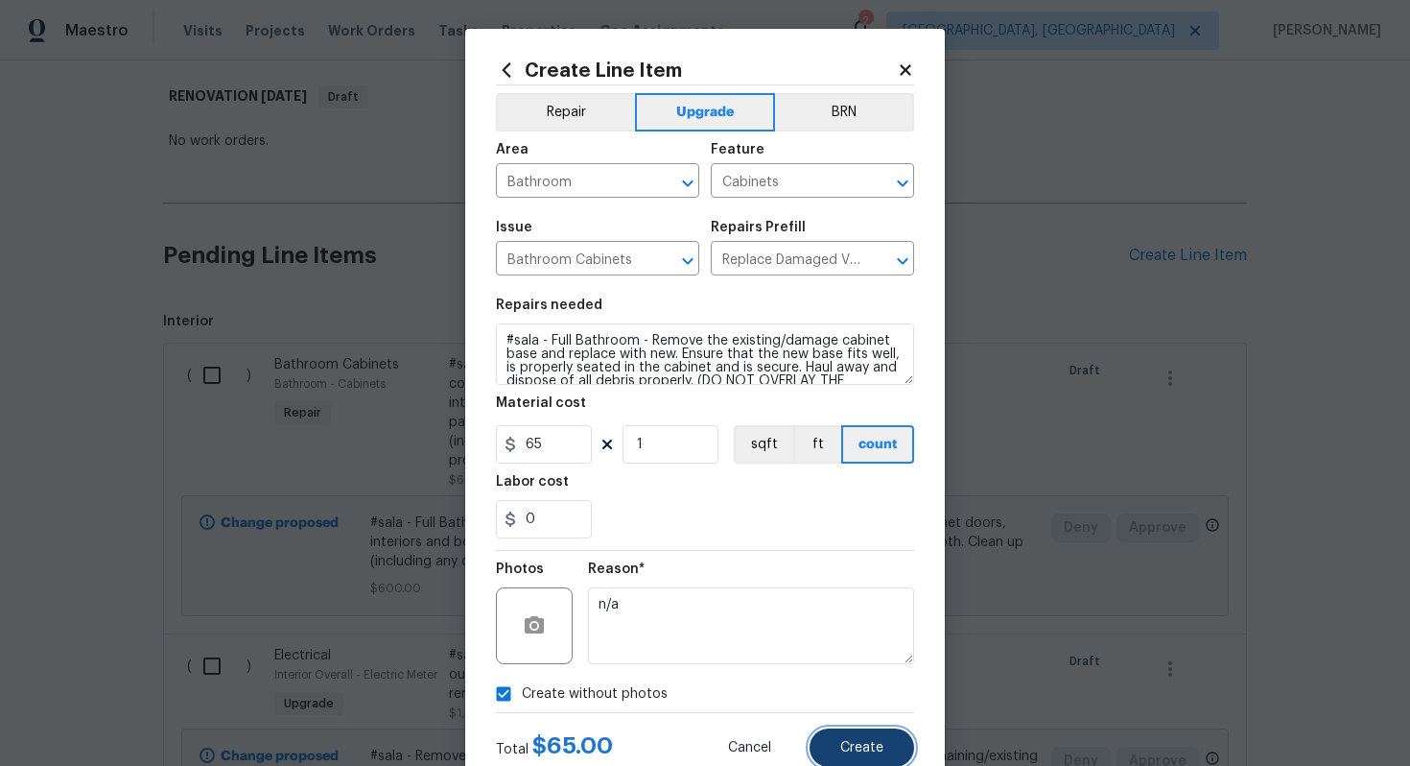
click at [872, 739] on button "Create" at bounding box center [862, 747] width 105 height 38
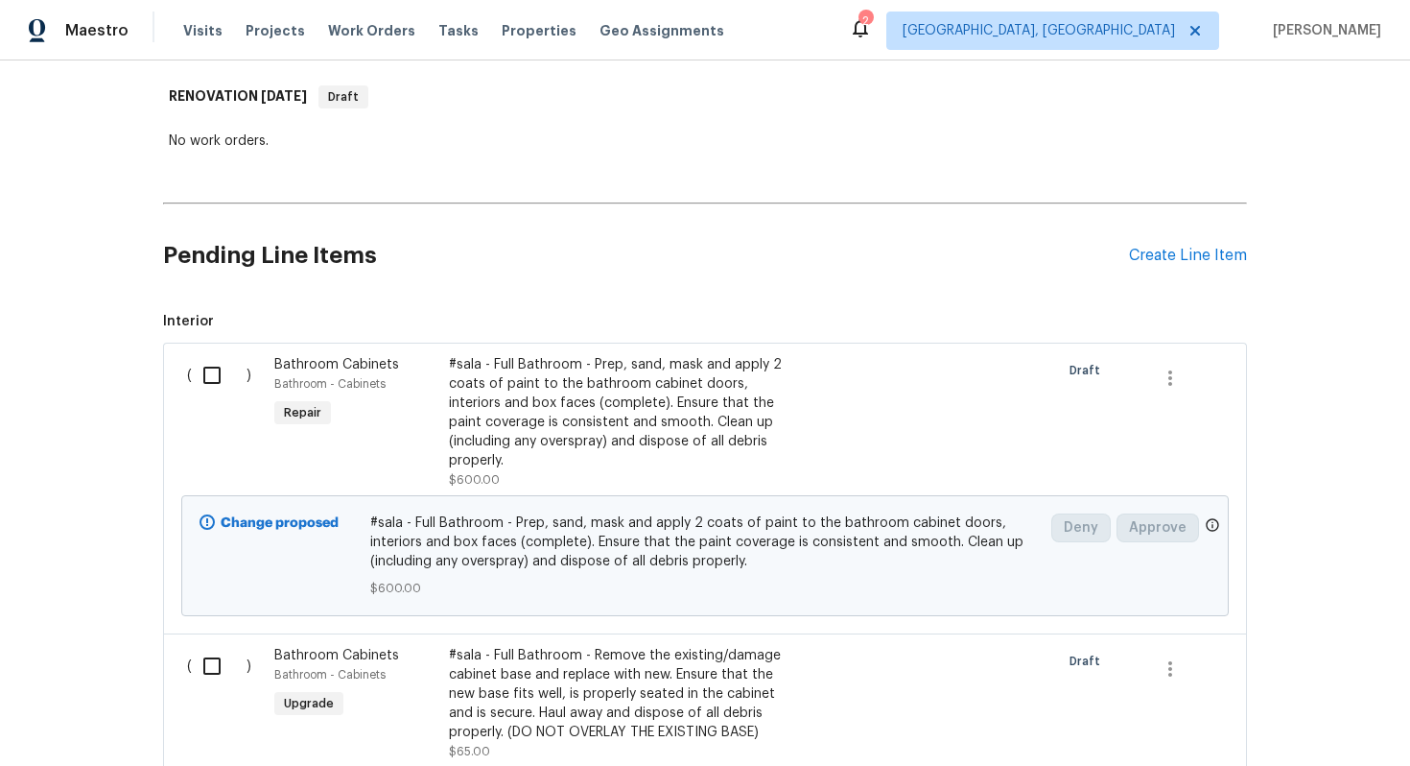
click at [1164, 243] on div "Pending Line Items Create Line Item" at bounding box center [705, 255] width 1084 height 89
click at [1156, 252] on div "Create Line Item" at bounding box center [1188, 256] width 118 height 18
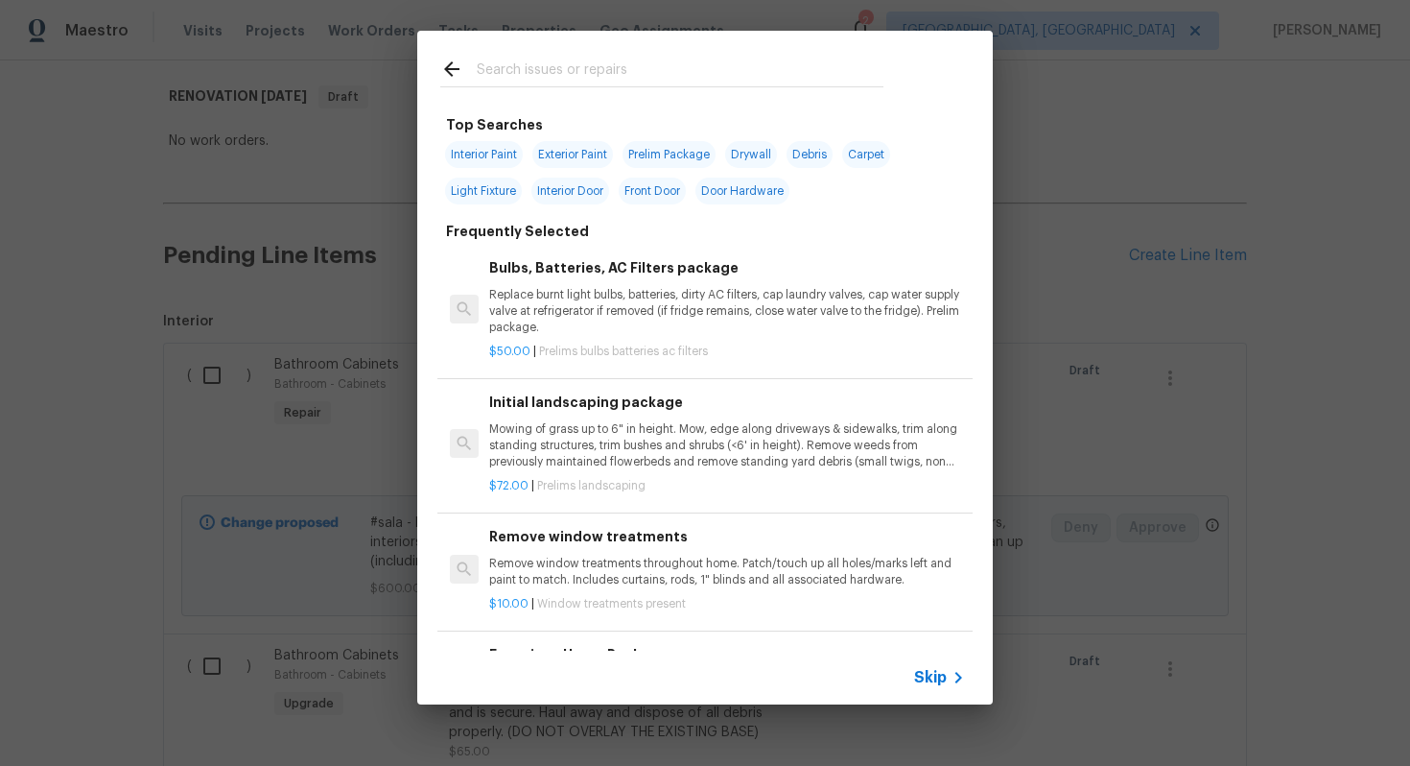
click at [926, 672] on span "Skip" at bounding box center [930, 677] width 33 height 19
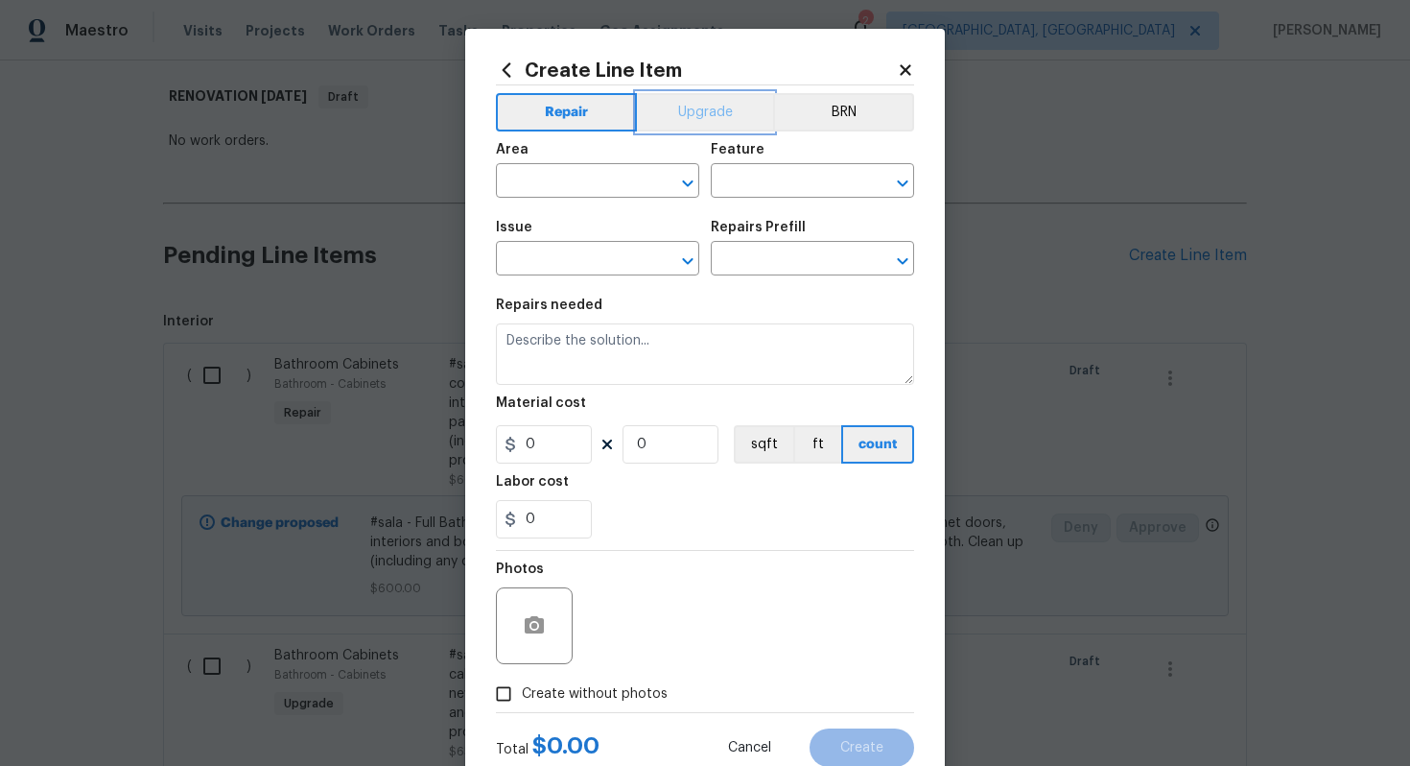
click at [699, 127] on button "Upgrade" at bounding box center [705, 112] width 137 height 38
click at [557, 203] on span "Area ​" at bounding box center [597, 170] width 203 height 78
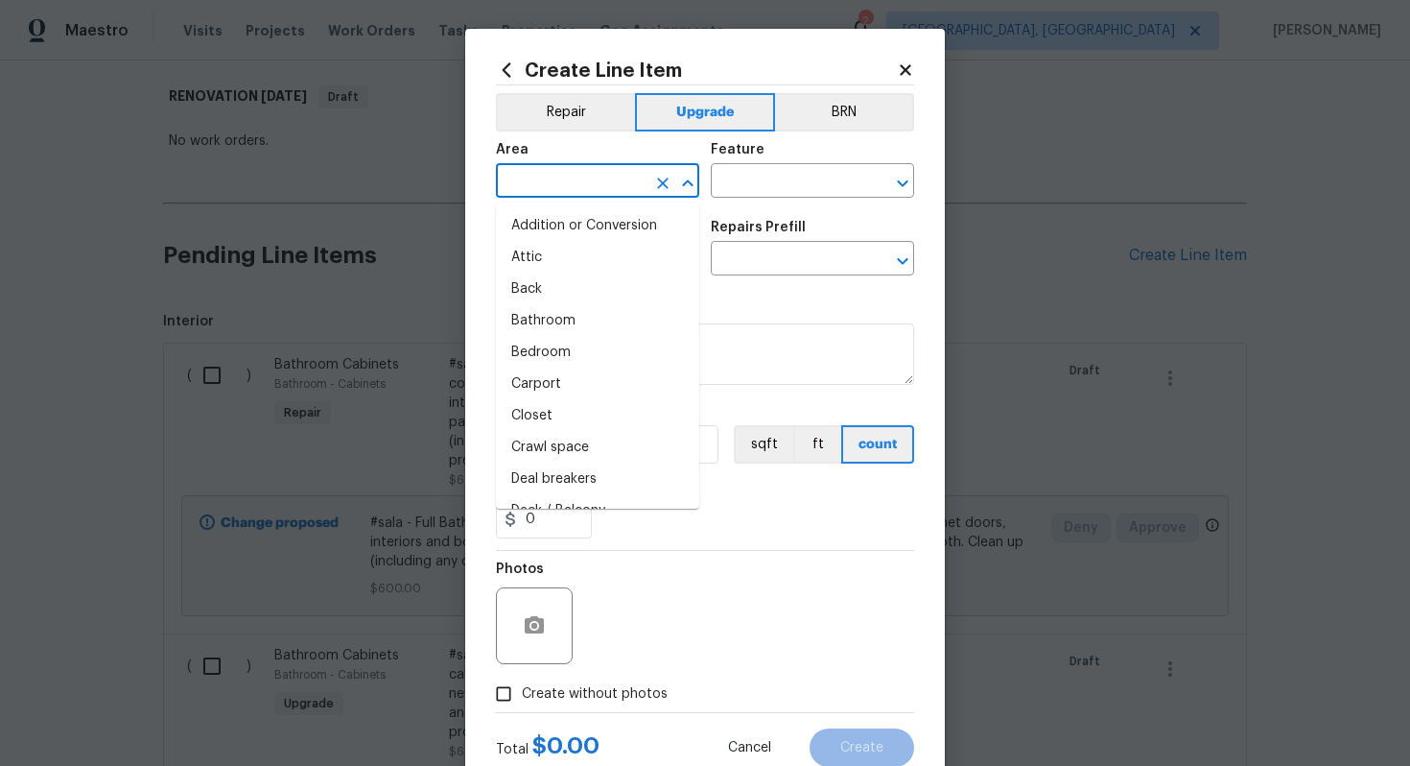
click at [557, 197] on input "text" at bounding box center [571, 183] width 150 height 30
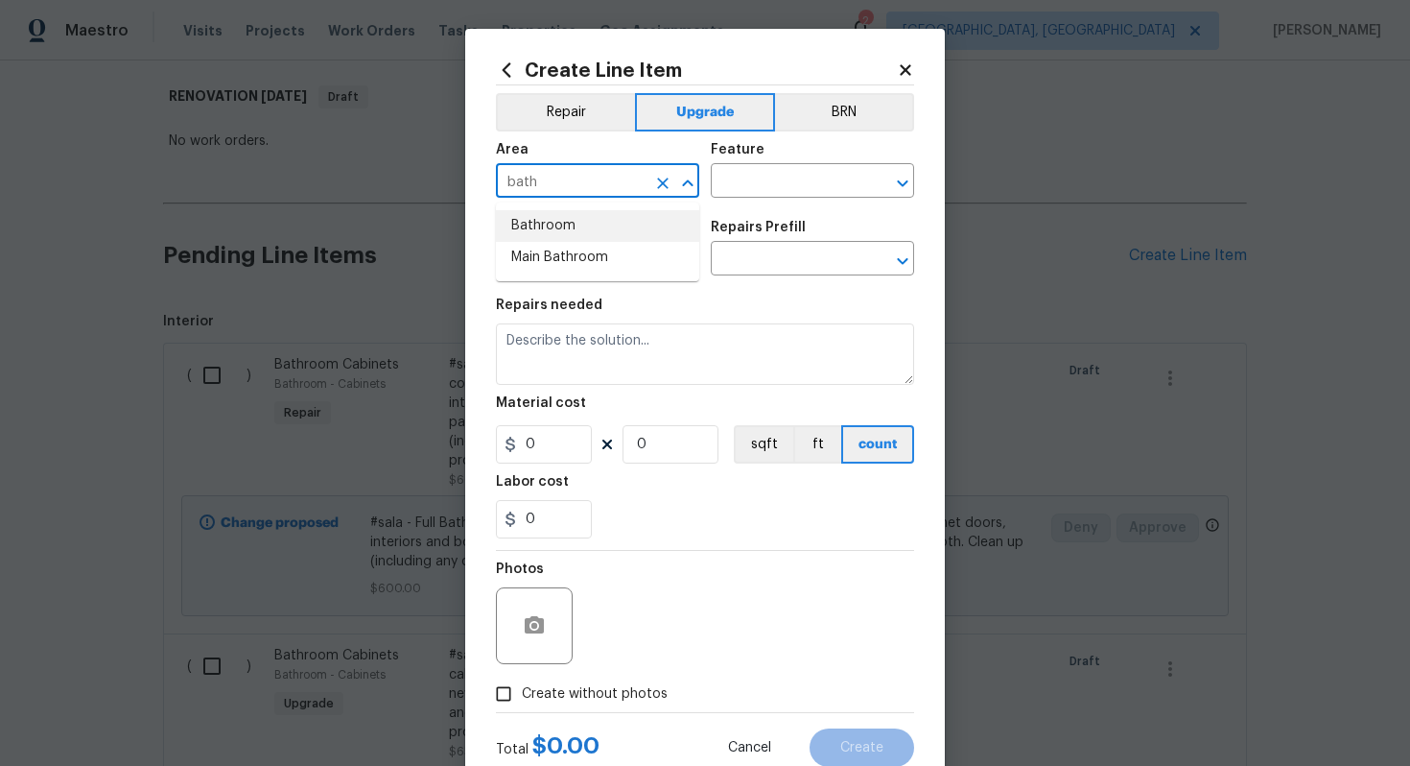
click at [561, 219] on li "Bathroom" at bounding box center [597, 226] width 203 height 32
type input "Bathroom"
click at [735, 187] on input "text" at bounding box center [786, 183] width 150 height 30
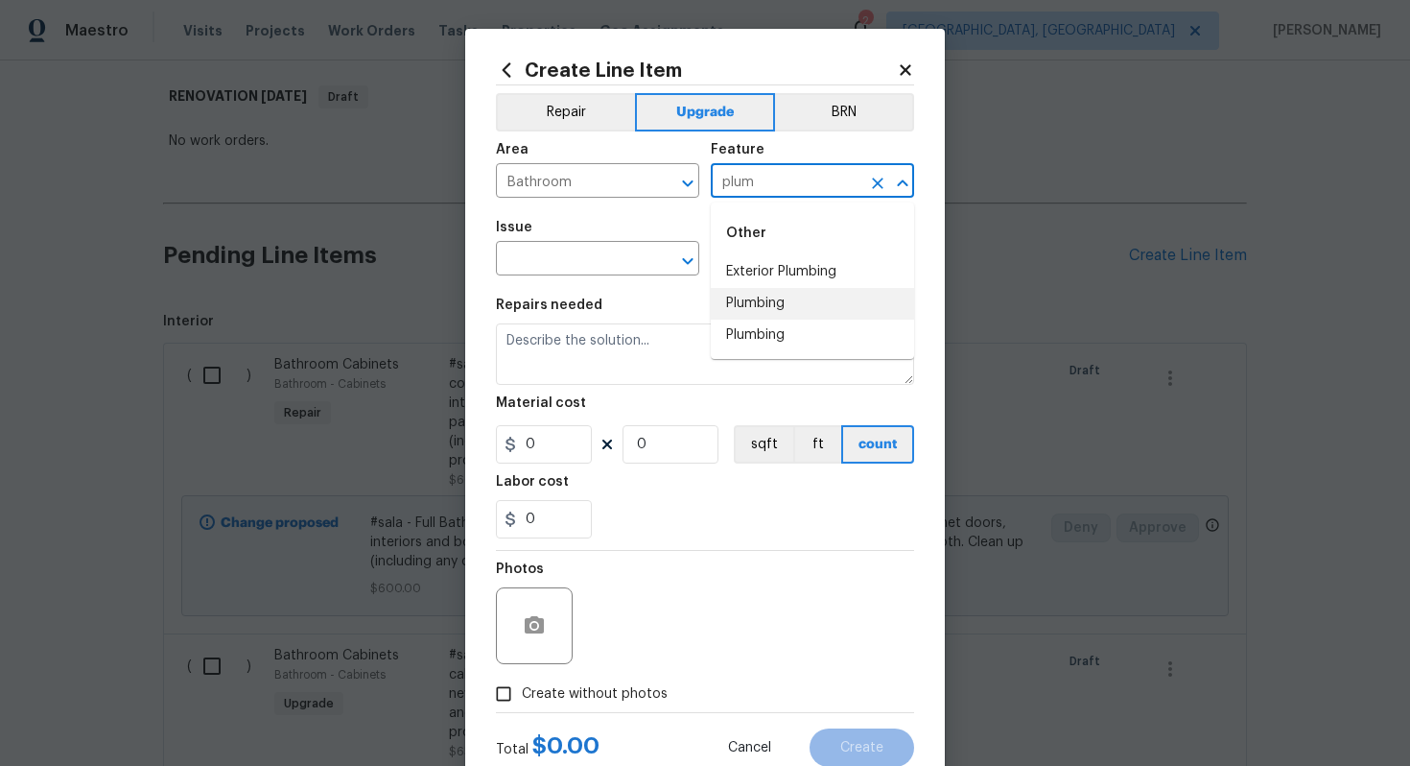
click at [775, 293] on li "Plumbing" at bounding box center [812, 304] width 203 height 32
type input "Plumbing"
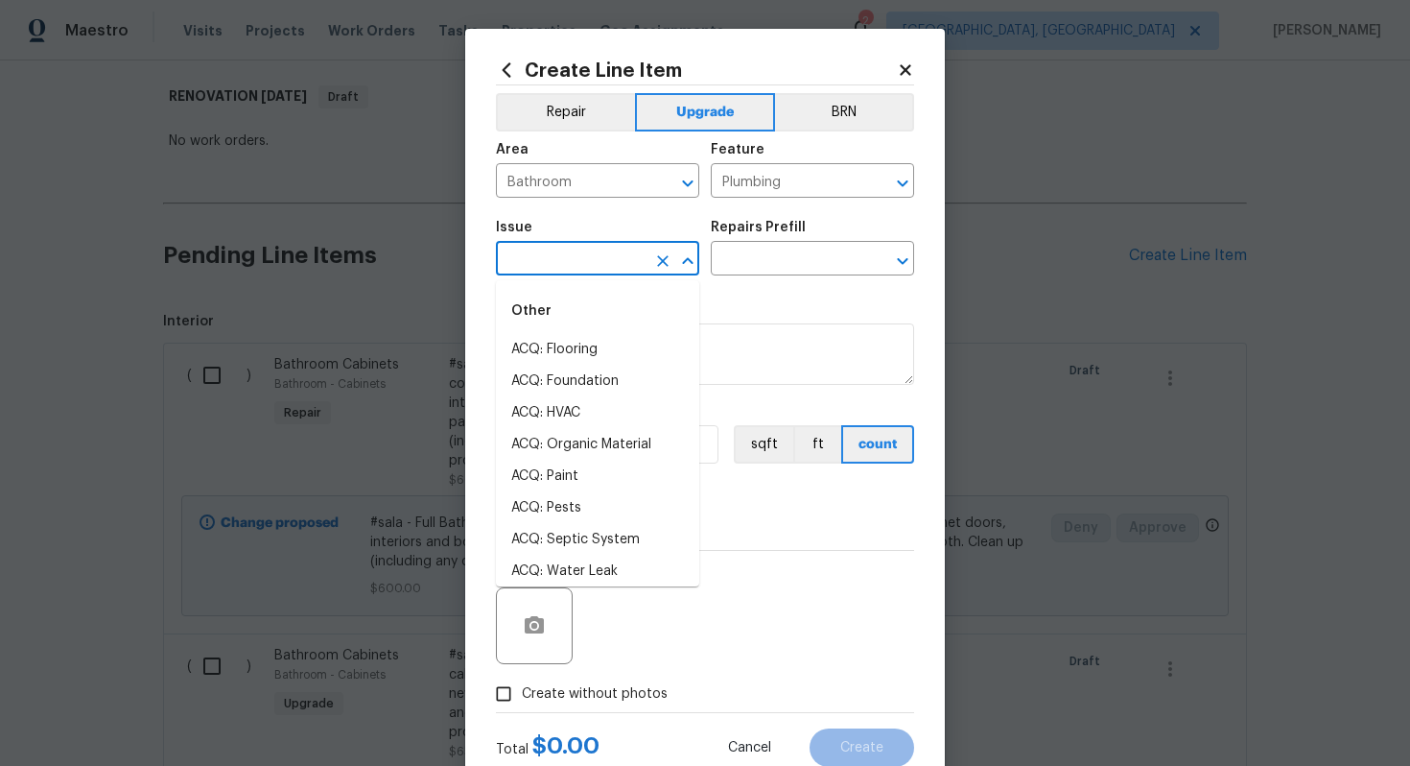
click at [541, 263] on input "text" at bounding box center [571, 261] width 150 height 30
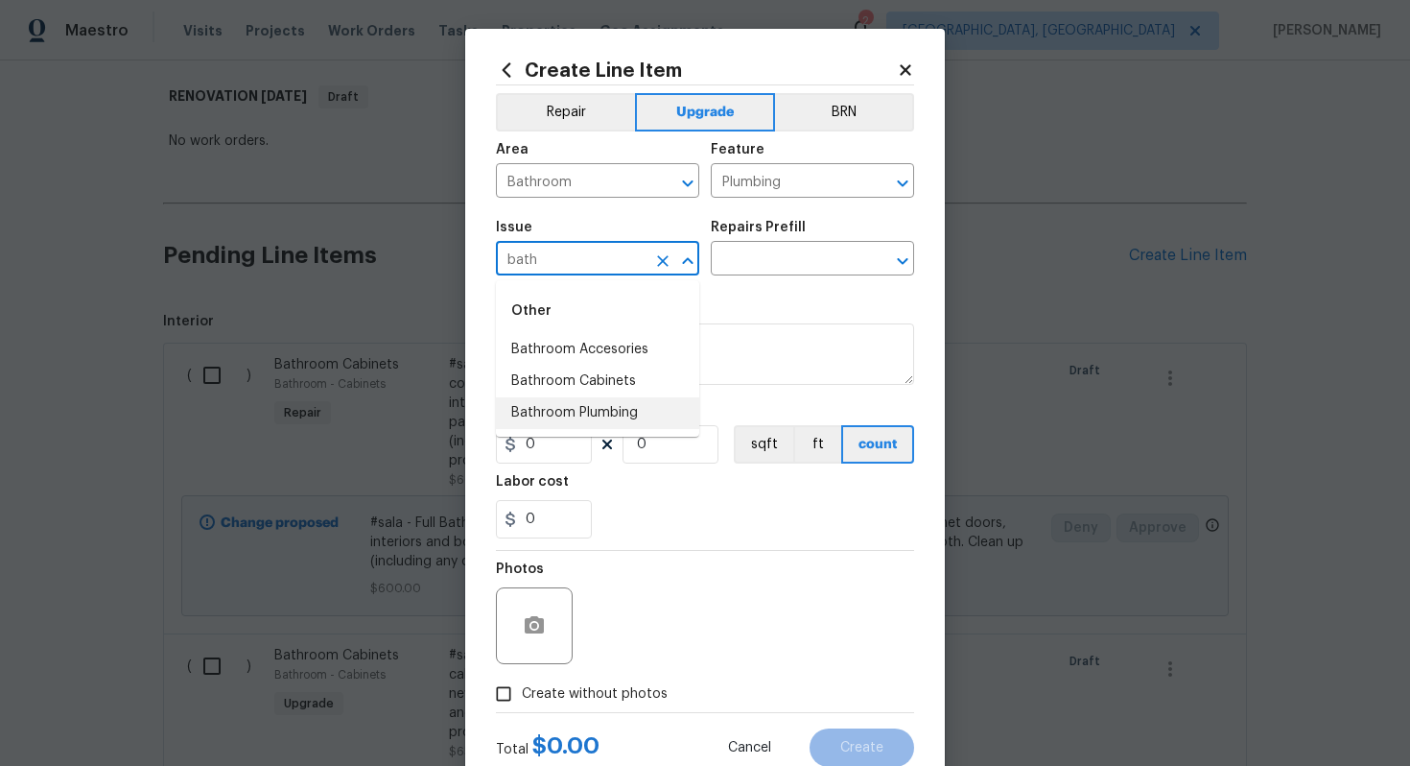
click at [591, 403] on li "Bathroom Plumbing" at bounding box center [597, 413] width 203 height 32
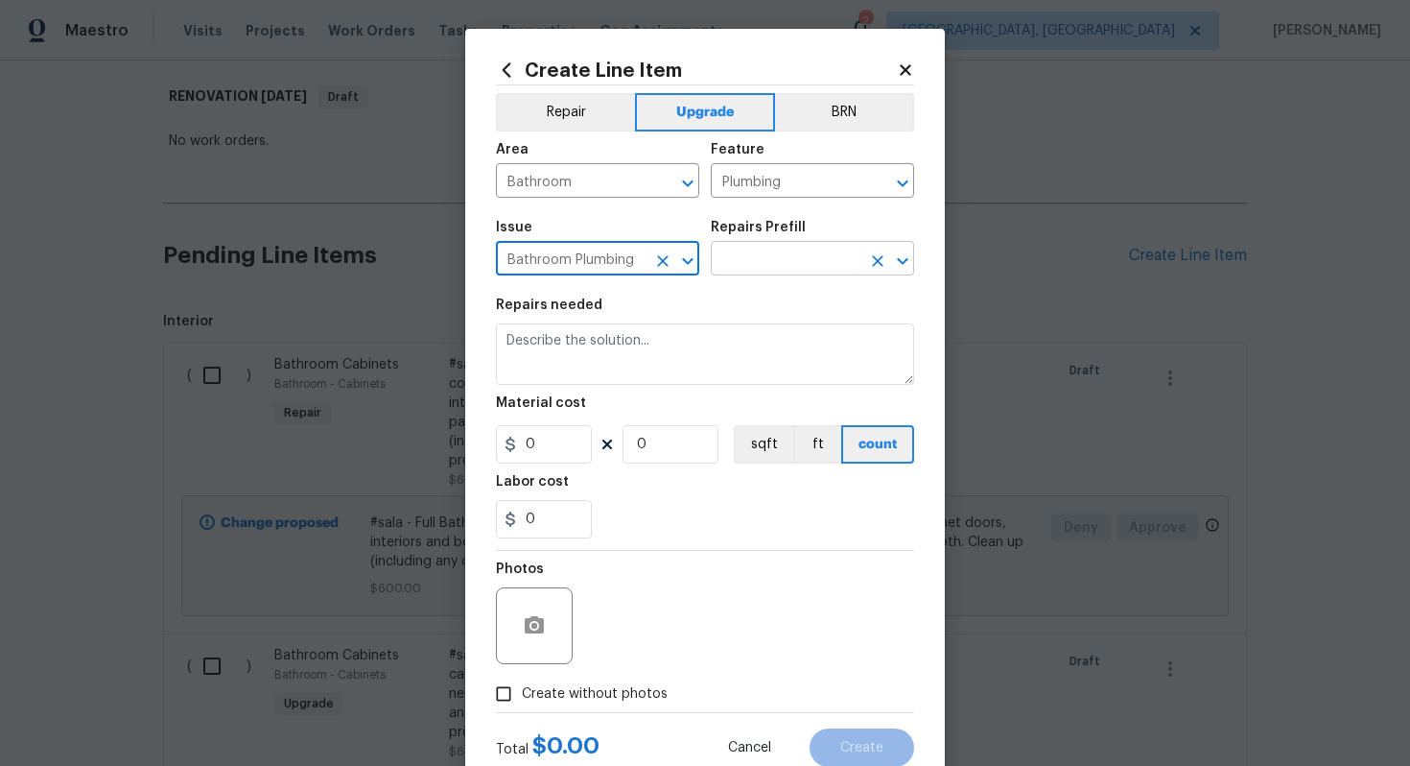
type input "Bathroom Plumbing"
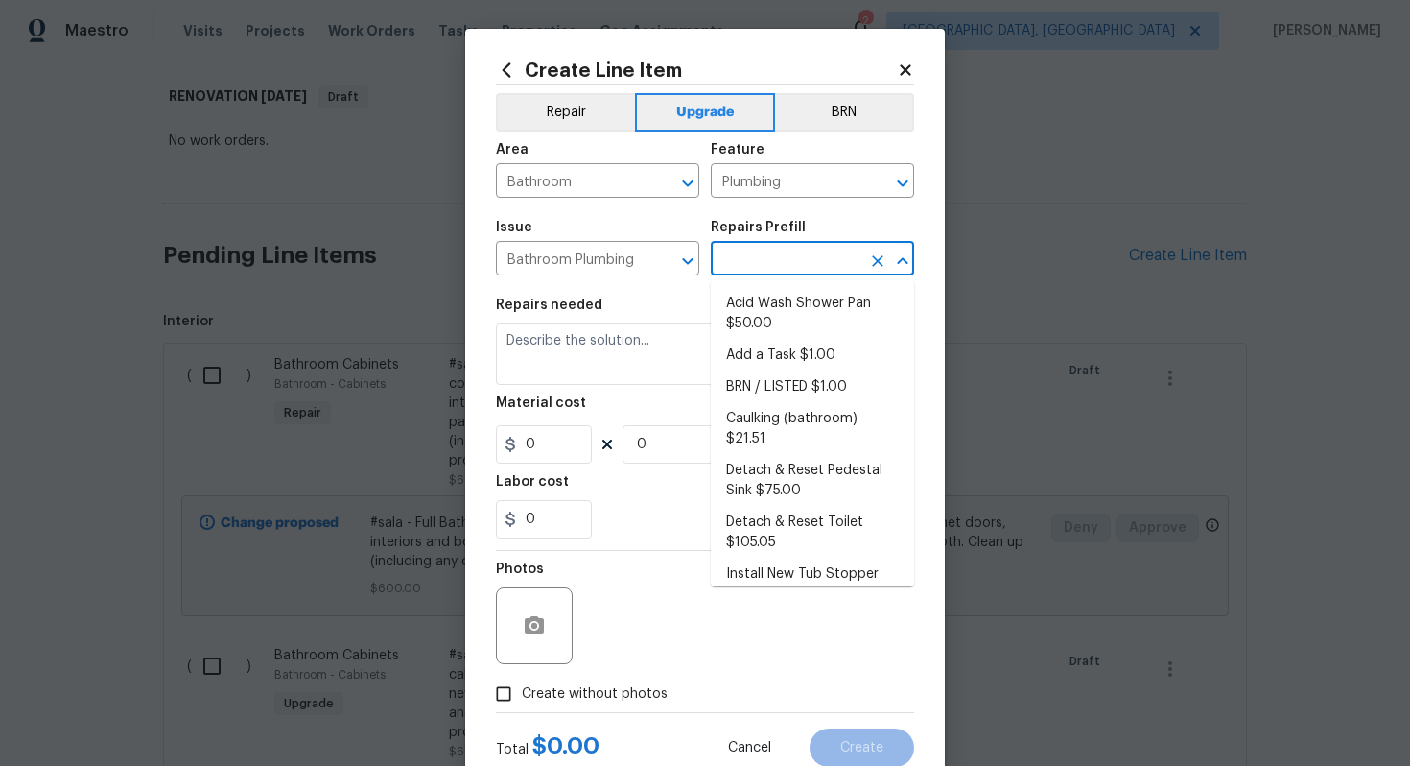
click at [752, 258] on input "text" at bounding box center [786, 261] width 150 height 30
click at [770, 359] on li "Add a Task $1.00" at bounding box center [812, 356] width 203 height 32
type input "Add a Task $1.00"
type textarea "HPM to detail"
type input "1"
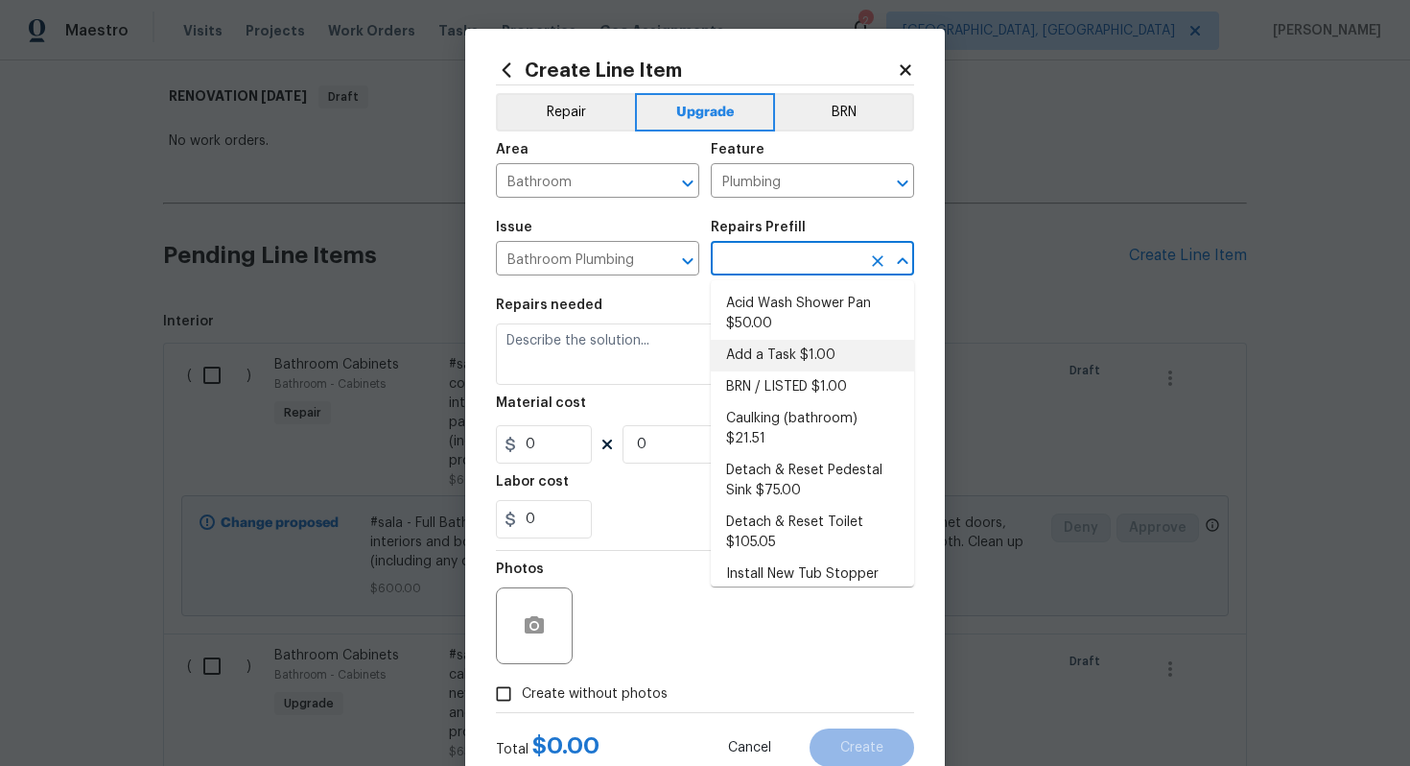
type input "1"
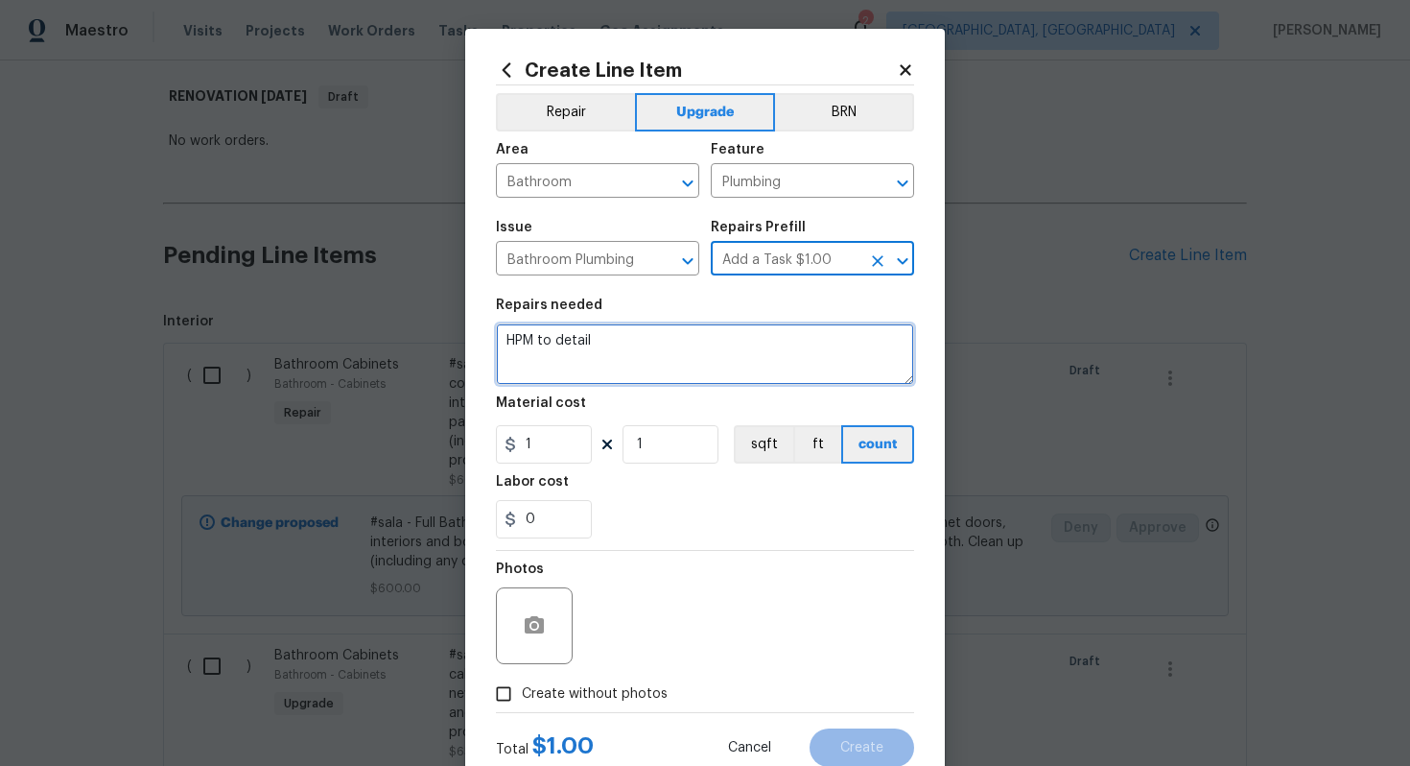
click at [652, 367] on textarea "HPM to detail" at bounding box center [705, 353] width 418 height 61
type textarea "W"
paste textarea "Refinish shower surround and tub"
type textarea "#sala - Refinish shower surround and tub"
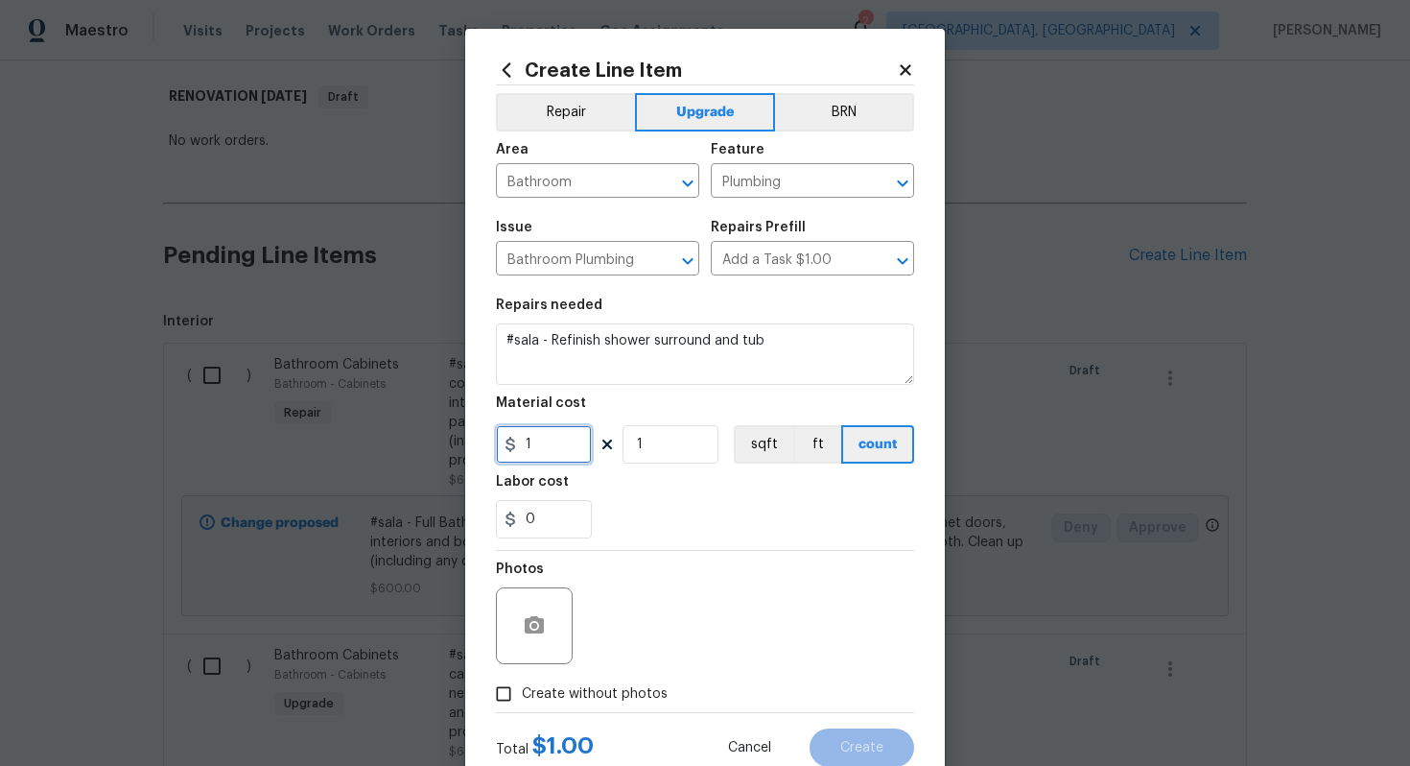
click at [553, 442] on input "1" at bounding box center [544, 444] width 96 height 38
type input "1190"
click at [628, 695] on span "Create without photos" at bounding box center [595, 694] width 146 height 20
click at [522, 695] on input "Create without photos" at bounding box center [504, 693] width 36 height 36
checkbox input "true"
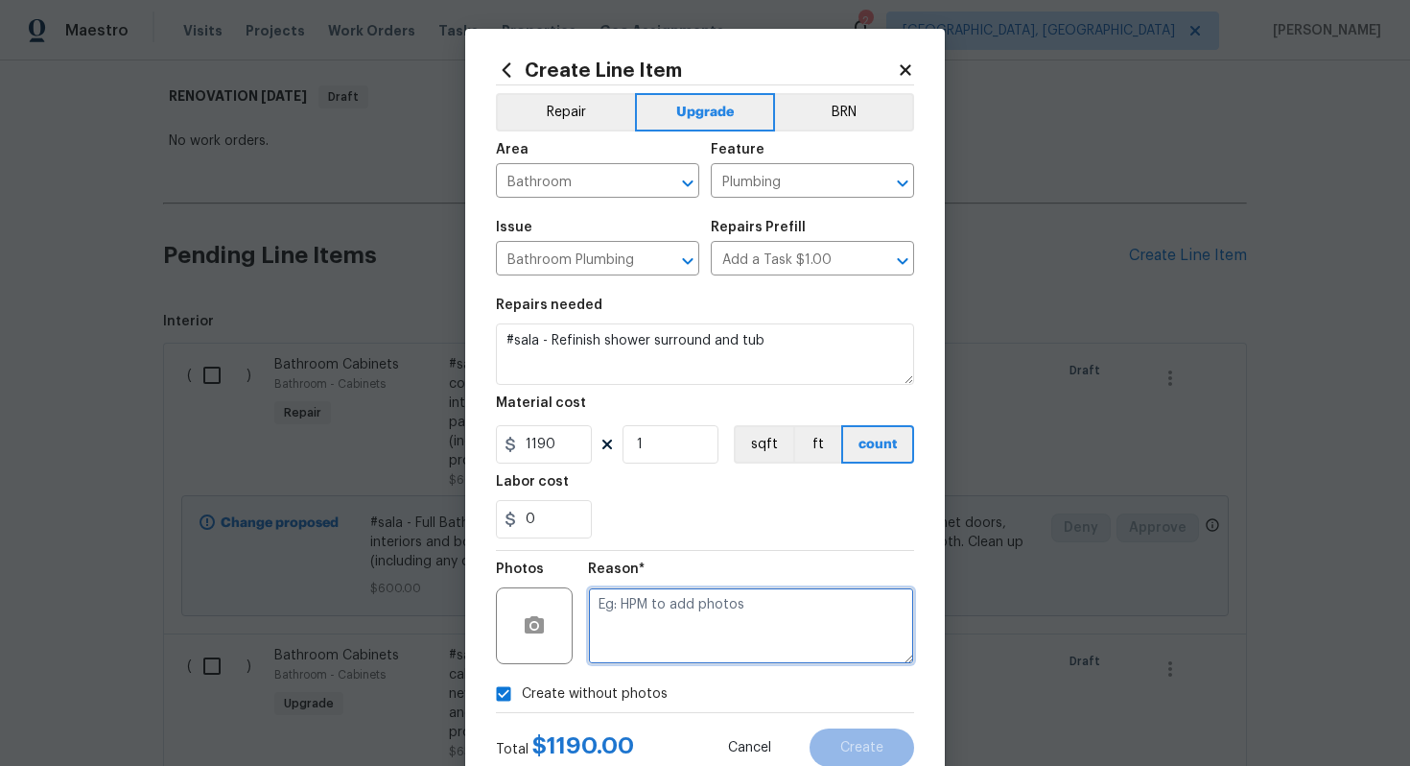
click at [652, 644] on textarea at bounding box center [751, 625] width 326 height 77
type textarea "n/a"
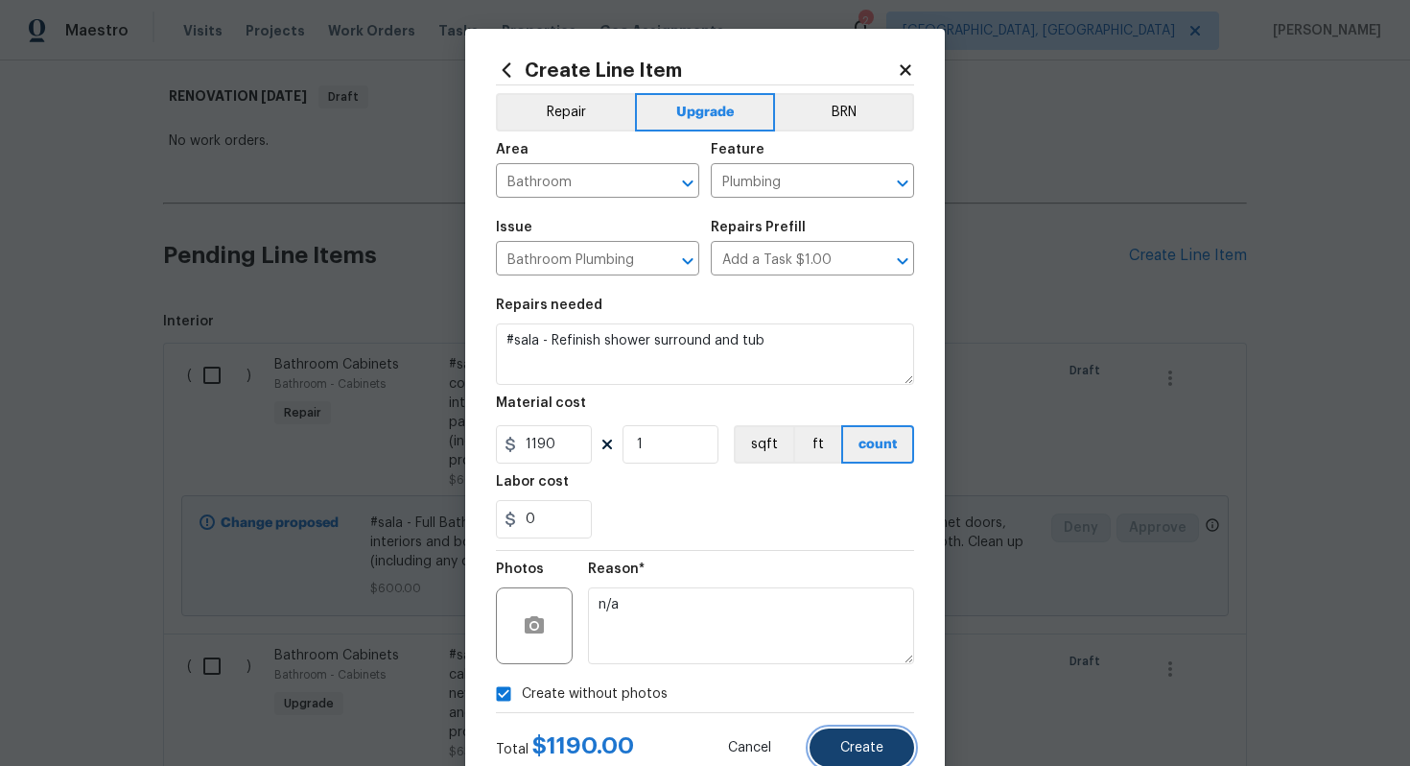
click at [827, 729] on button "Create" at bounding box center [862, 747] width 105 height 38
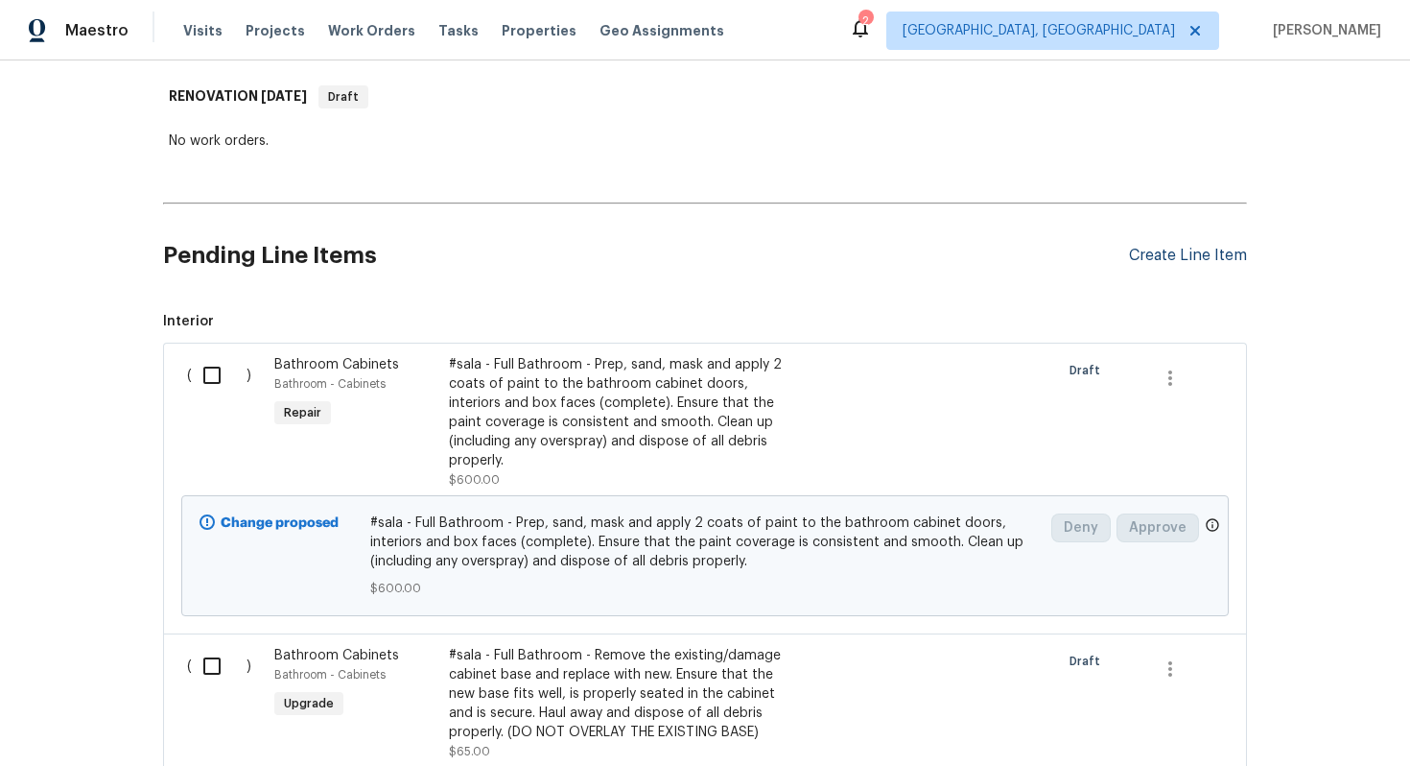
click at [1173, 252] on div "Create Line Item" at bounding box center [1188, 256] width 118 height 18
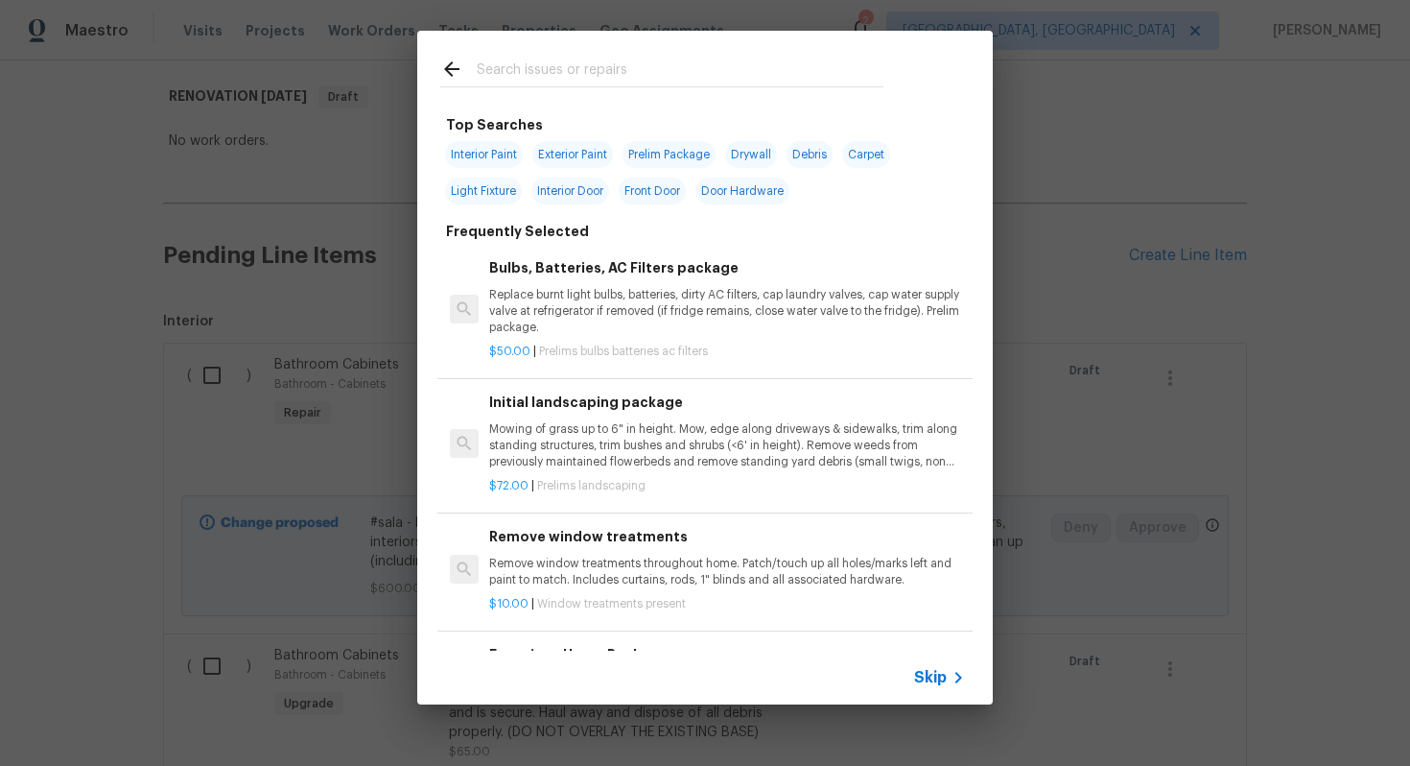
click at [927, 677] on span "Skip" at bounding box center [930, 677] width 33 height 19
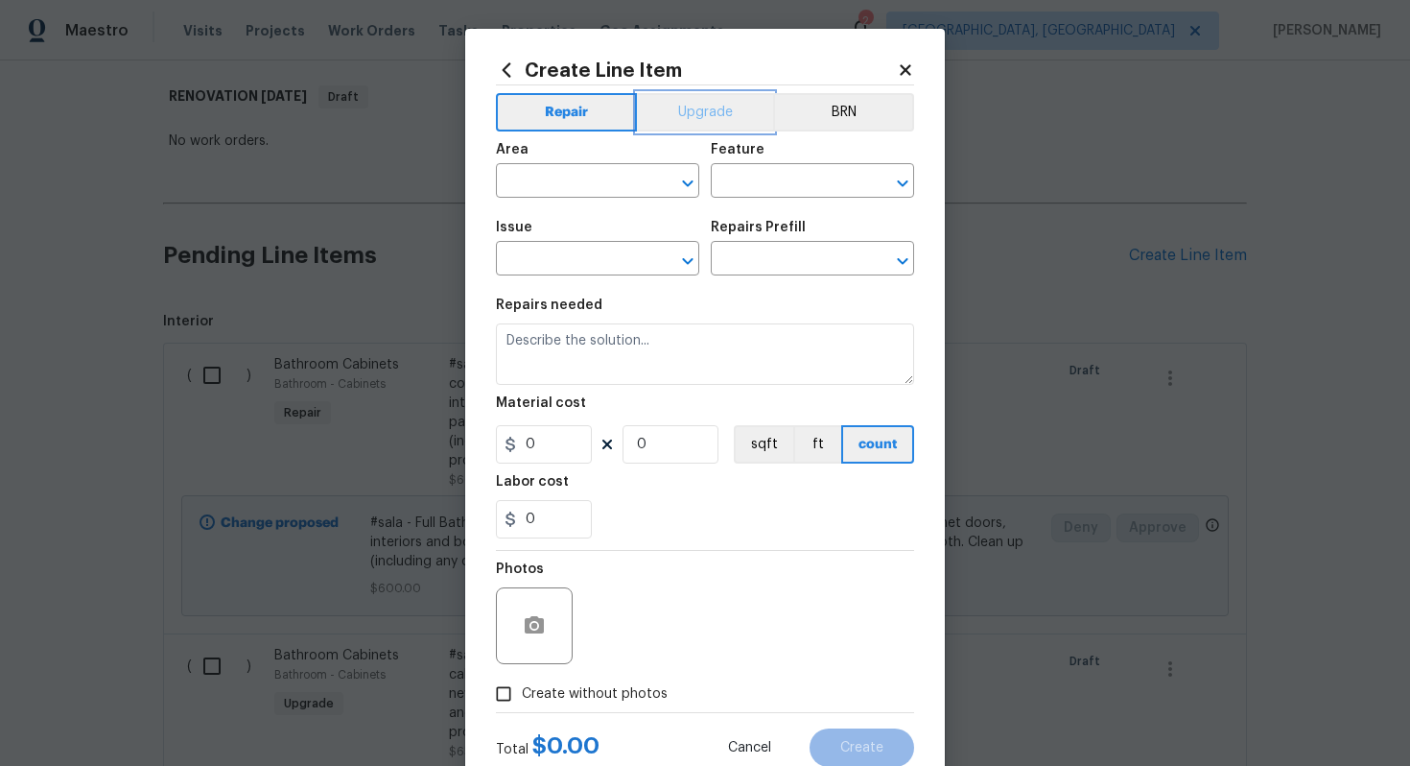
click at [699, 125] on button "Upgrade" at bounding box center [705, 112] width 137 height 38
click at [572, 187] on input "text" at bounding box center [571, 183] width 150 height 30
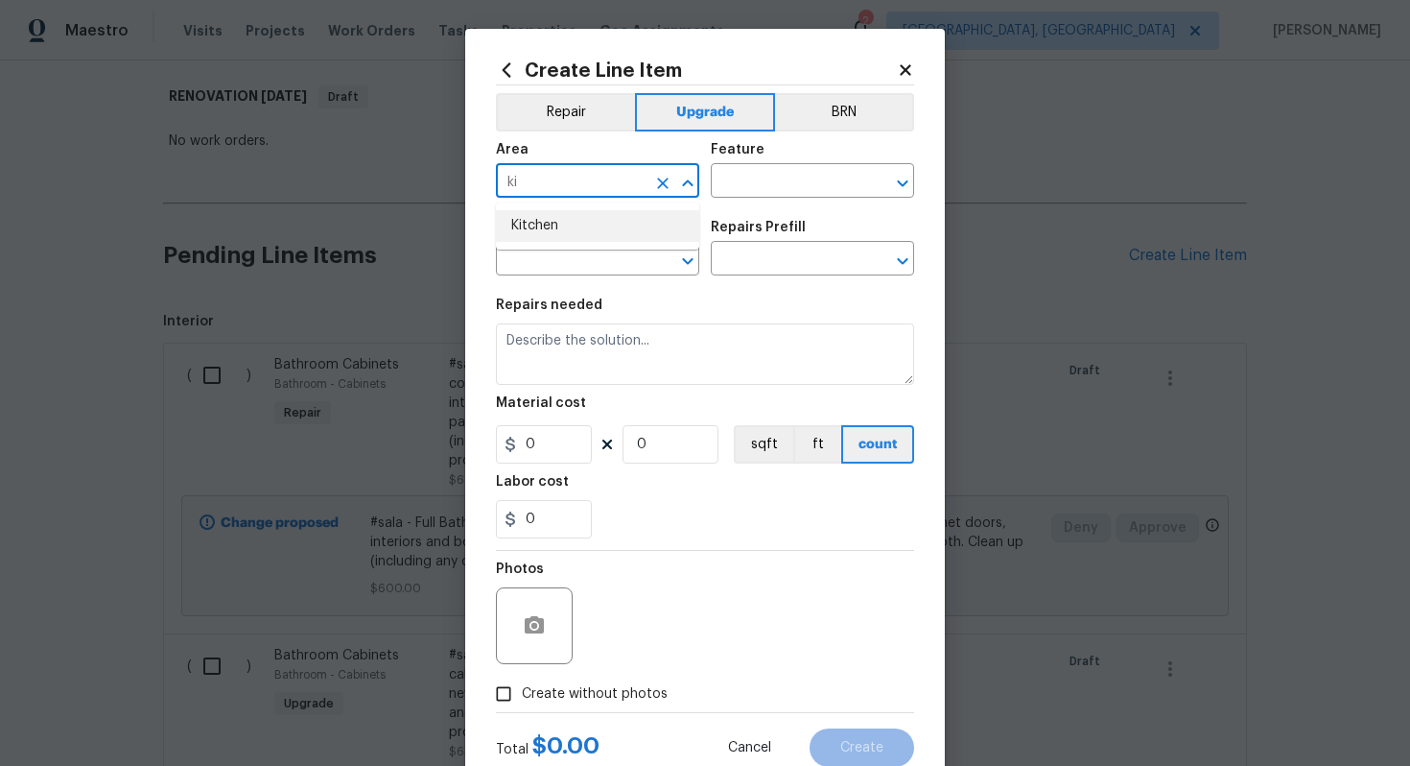
click at [617, 213] on li "Kitchen" at bounding box center [597, 226] width 203 height 32
type input "Kitchen"
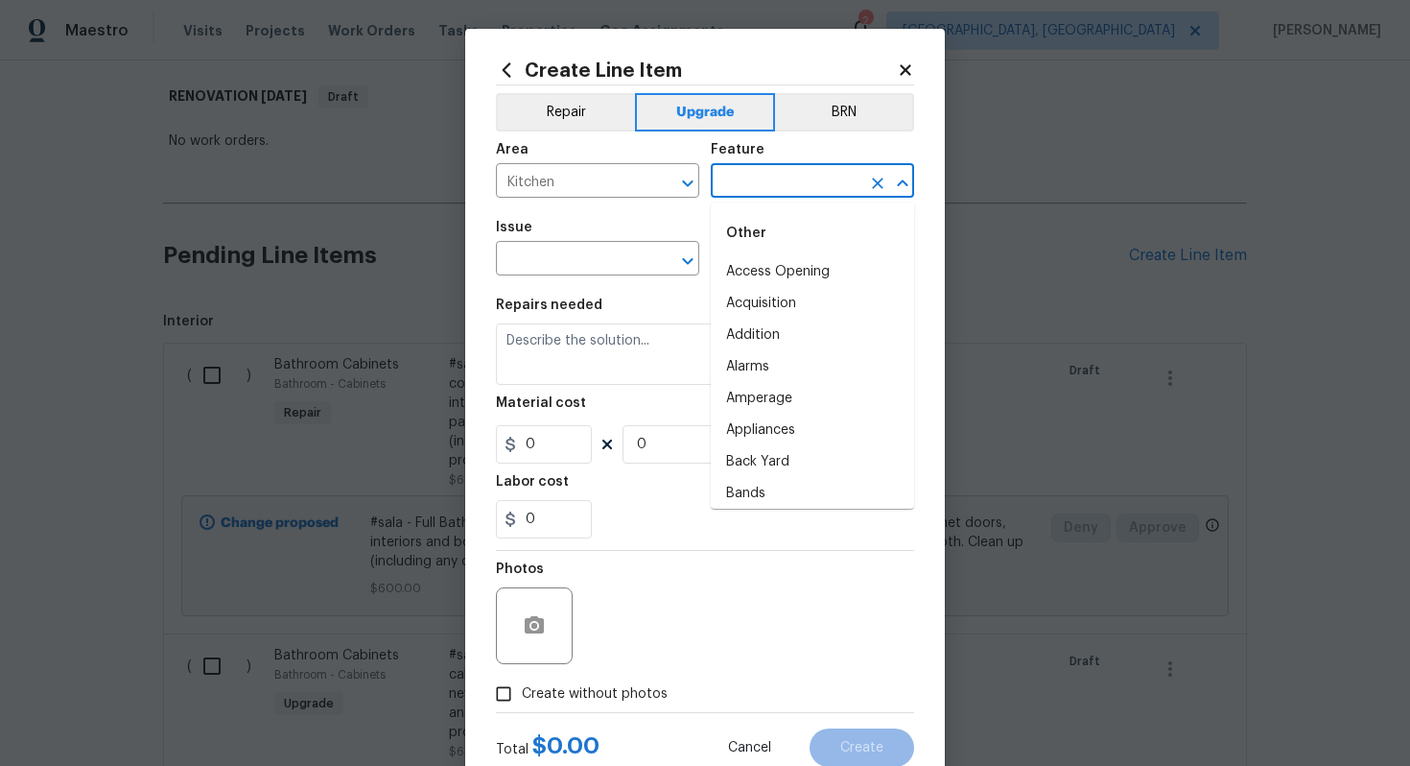
click at [741, 182] on input "text" at bounding box center [786, 183] width 150 height 30
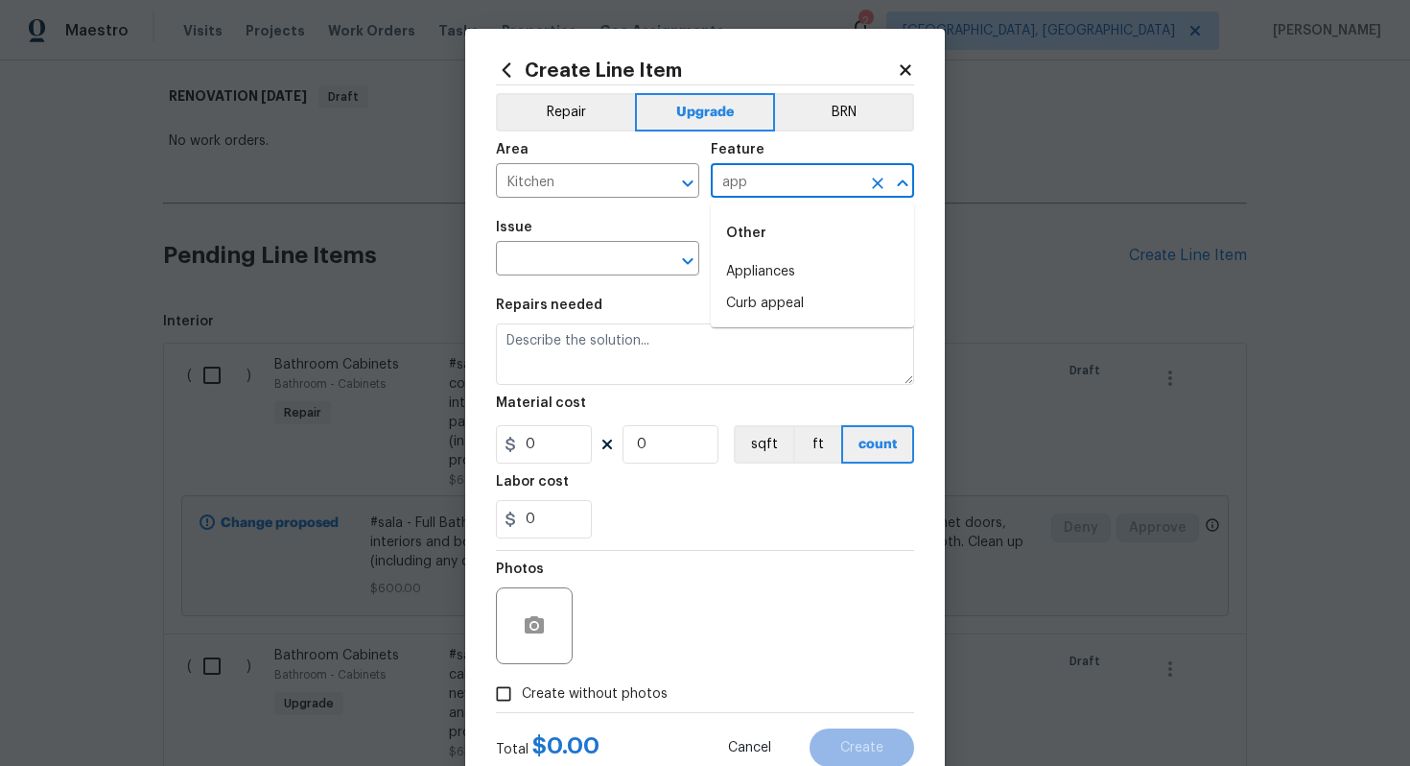
click at [828, 254] on div "Other" at bounding box center [812, 233] width 203 height 46
click at [794, 275] on li "Appliances" at bounding box center [812, 272] width 203 height 32
type input "Appliances"
click at [571, 275] on input "text" at bounding box center [571, 261] width 150 height 30
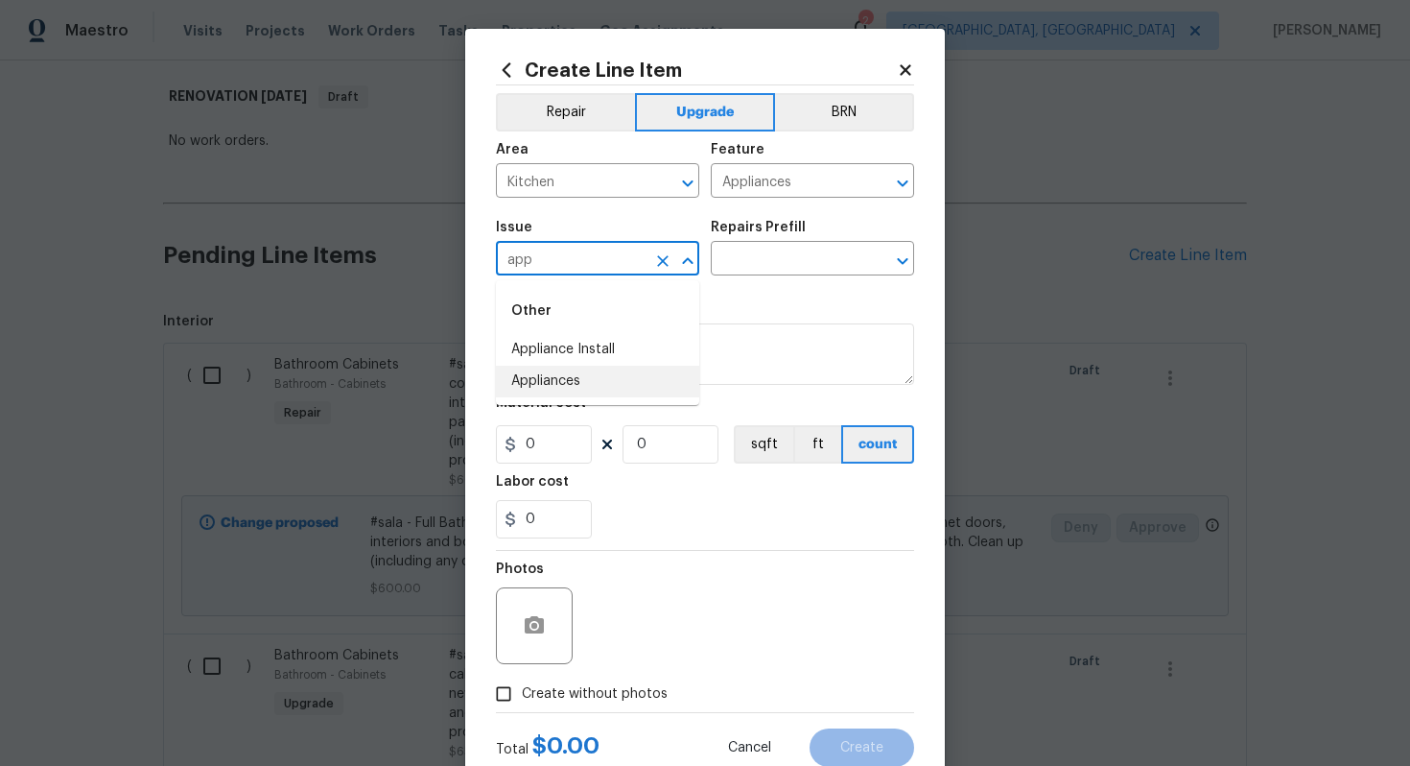
click at [598, 384] on li "Appliances" at bounding box center [597, 382] width 203 height 32
type input "Appliances"
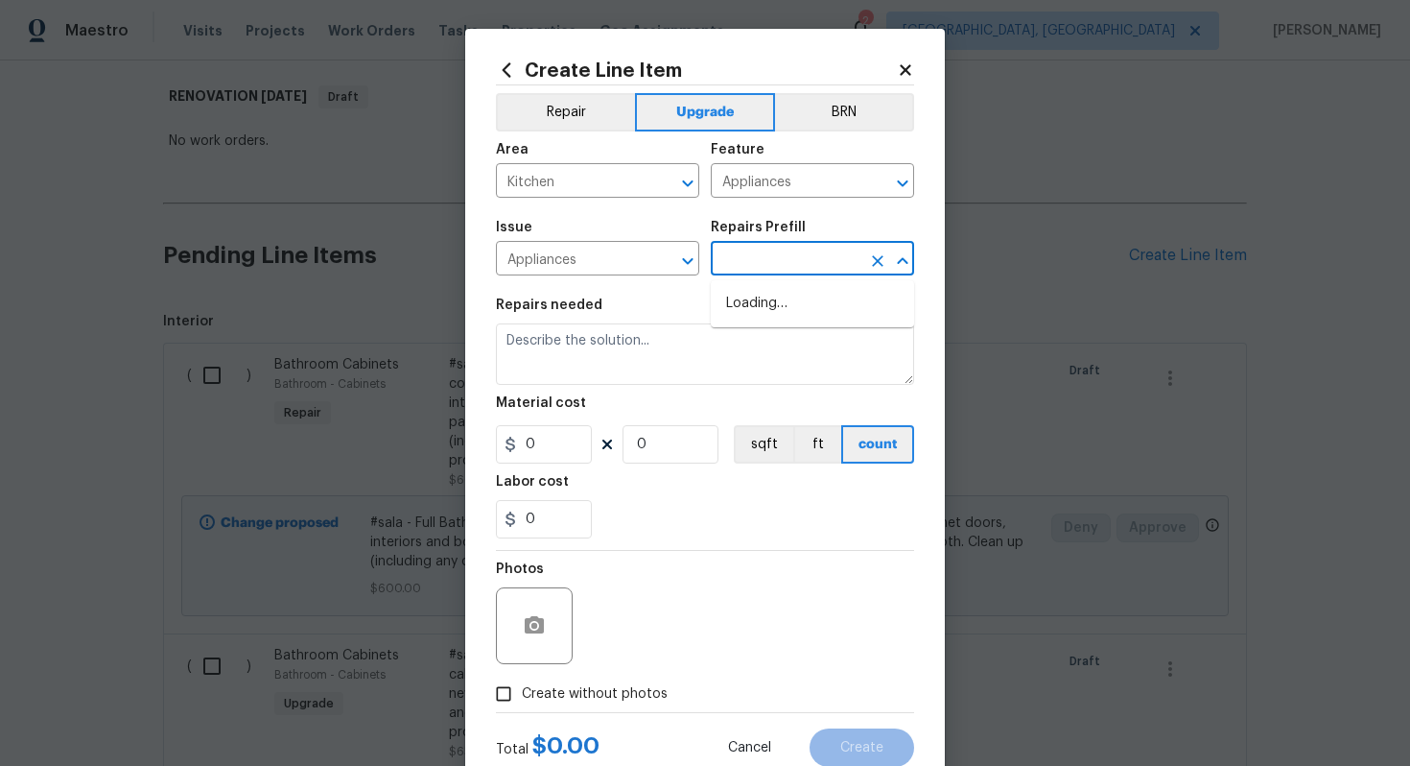
click at [777, 266] on input "text" at bounding box center [786, 261] width 150 height 30
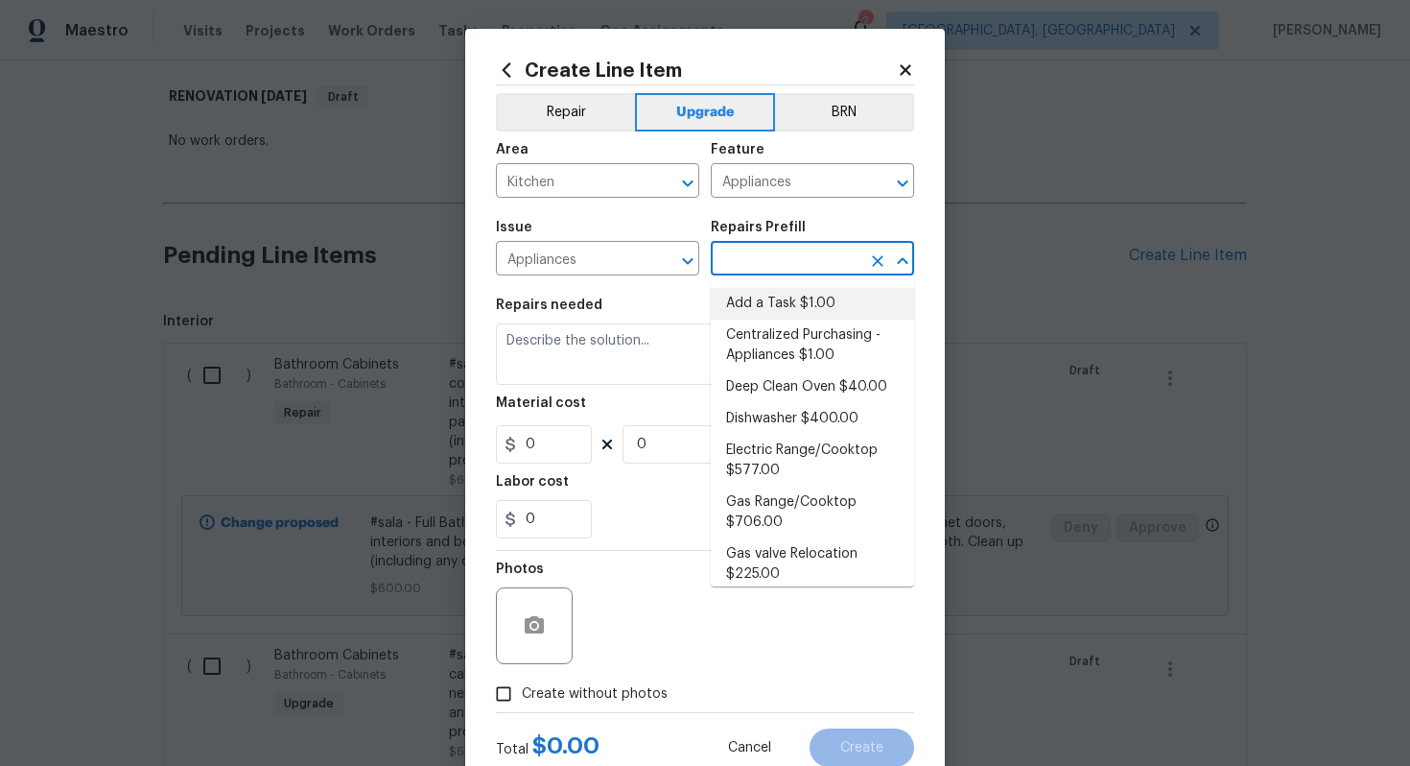
click at [768, 295] on li "Add a Task $1.00" at bounding box center [812, 304] width 203 height 32
type input "Add a Task $1.00"
type textarea "HPM to detail"
type input "1"
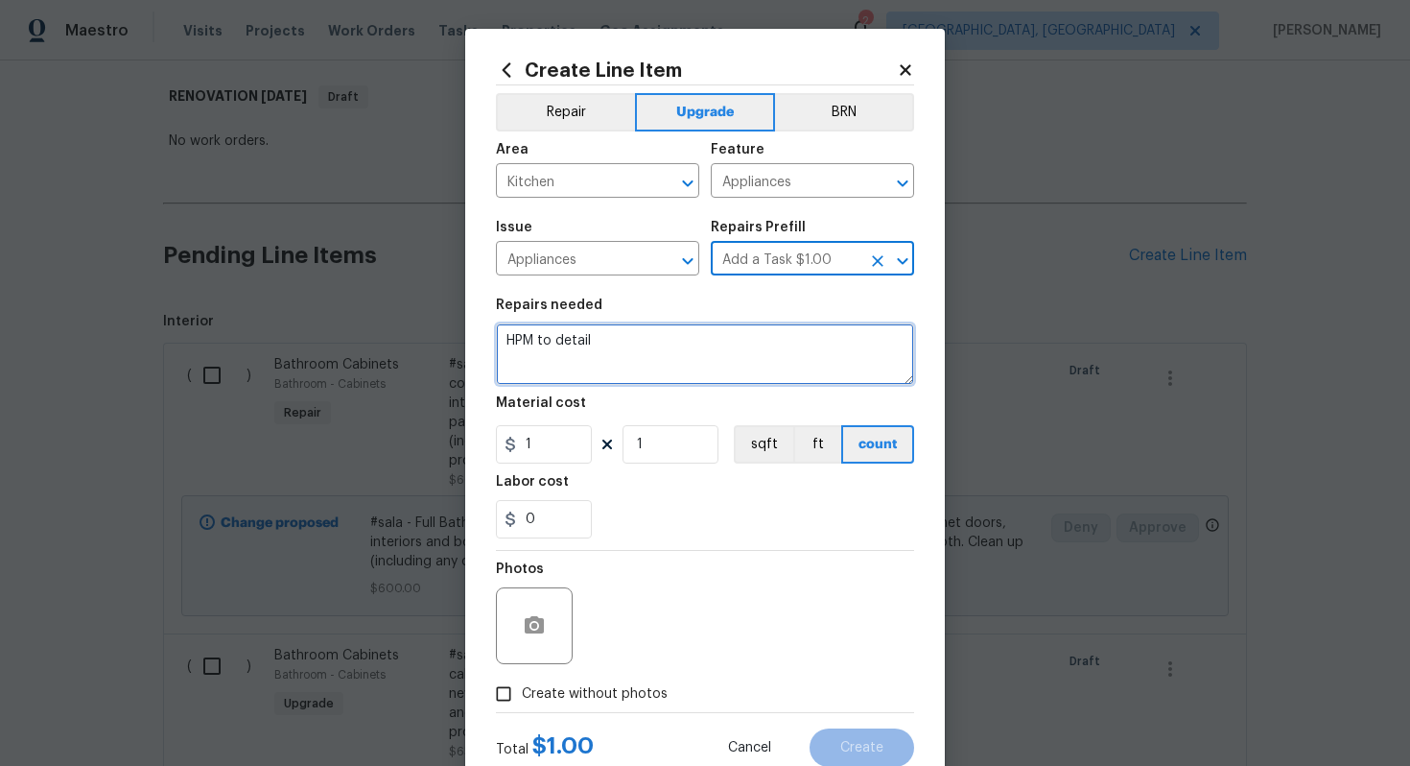
click at [663, 372] on textarea "HPM to detail" at bounding box center [705, 353] width 418 height 61
type textarea "#sala -"
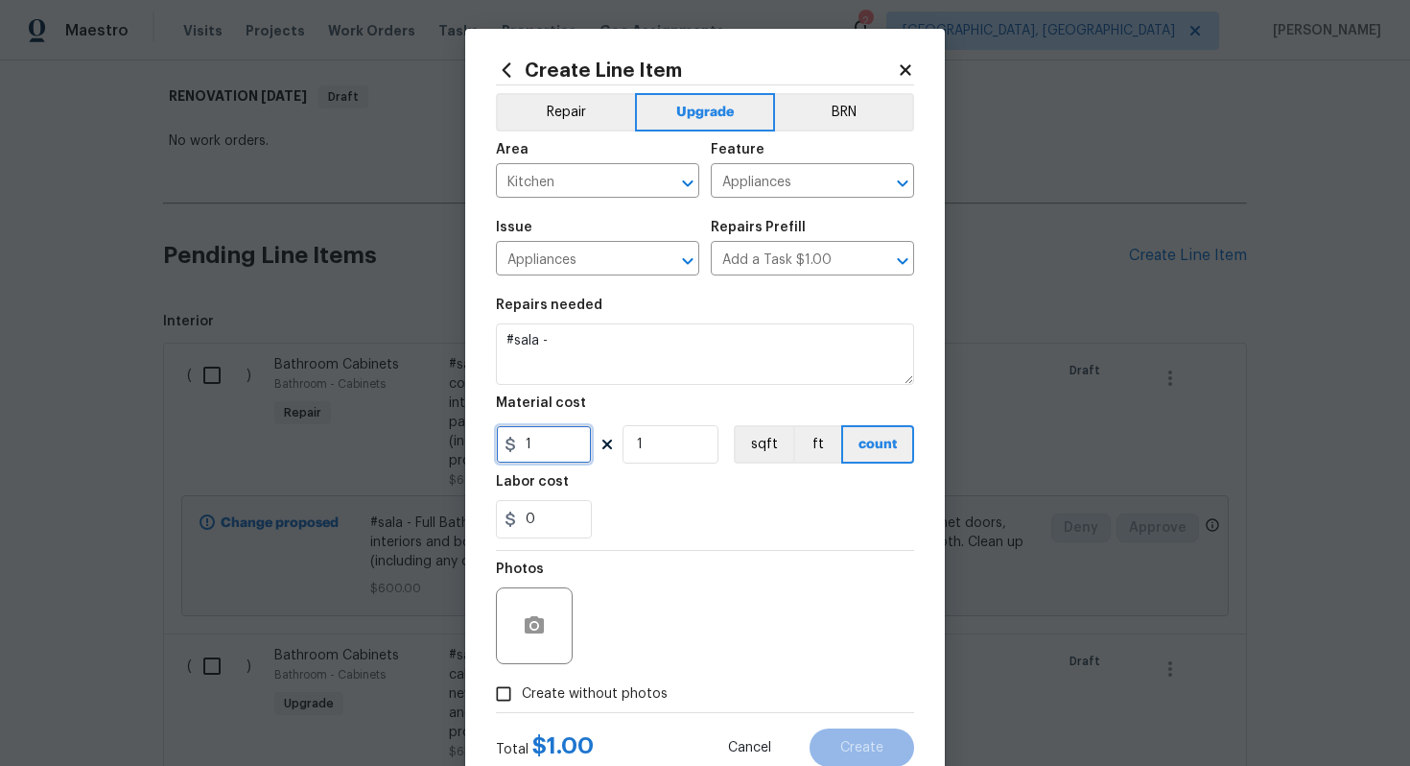
click at [557, 437] on input "1" at bounding box center [544, 444] width 96 height 38
type input "500"
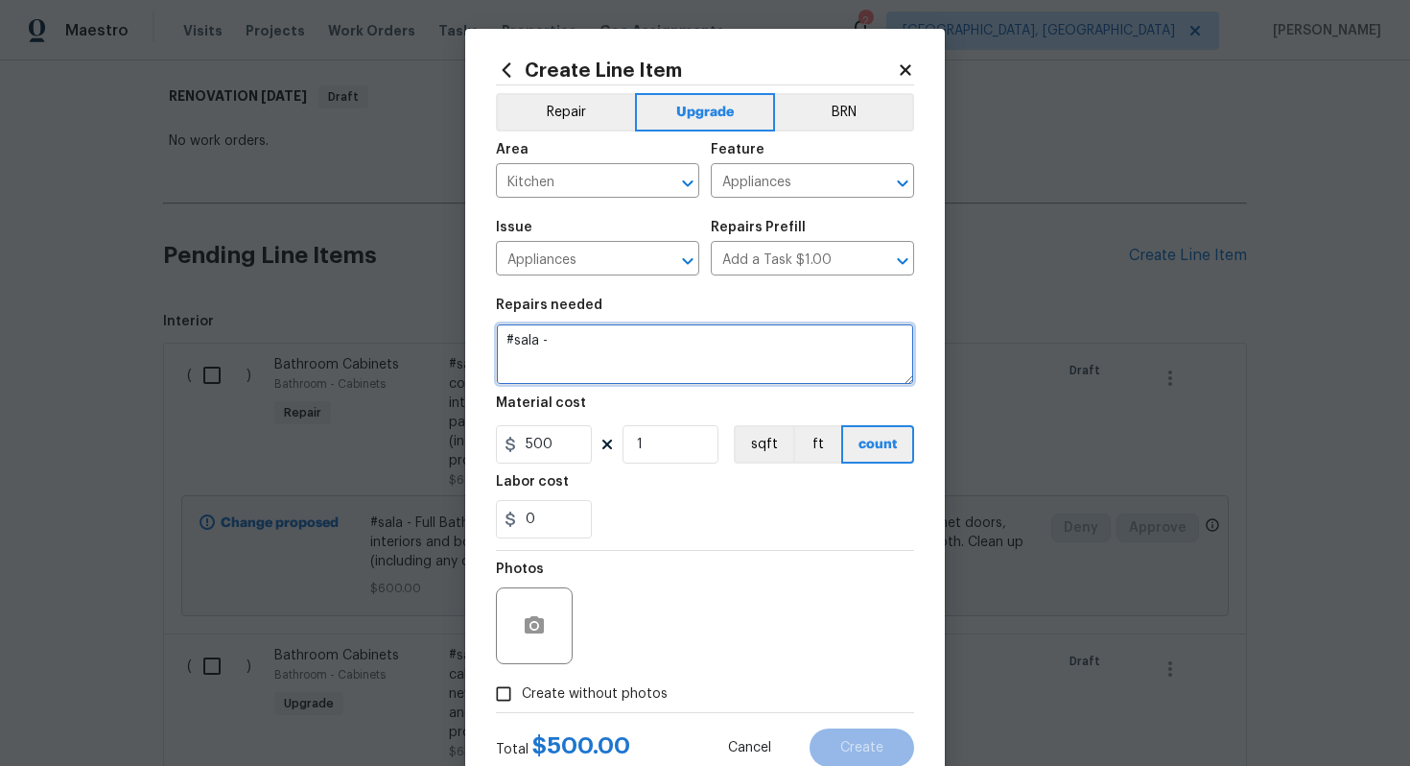
click at [614, 345] on textarea "#sala -" at bounding box center [705, 353] width 418 height 61
paste textarea "Replace vent hood"
type textarea "#sala - Replace vent hood"
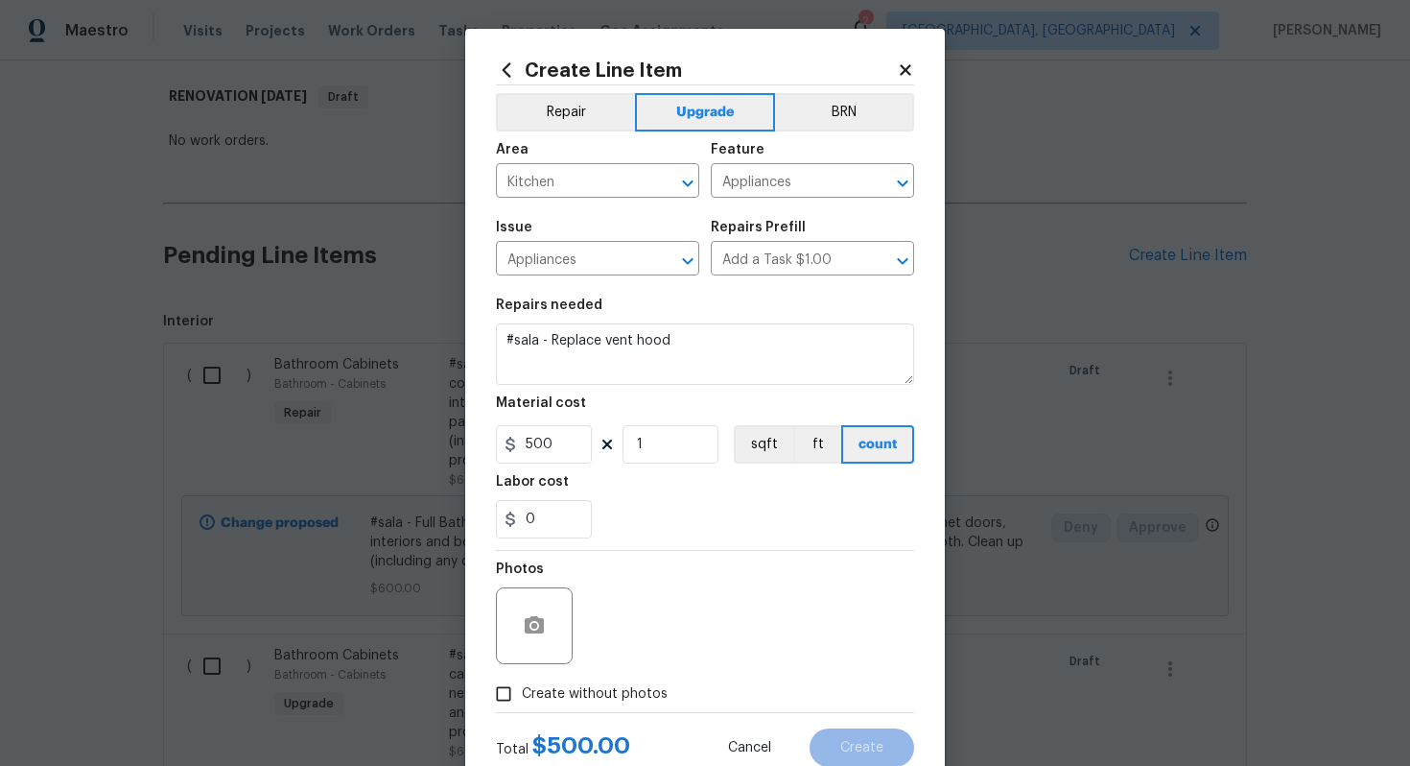
click at [621, 698] on span "Create without photos" at bounding box center [595, 694] width 146 height 20
click at [522, 698] on input "Create without photos" at bounding box center [504, 693] width 36 height 36
checkbox input "true"
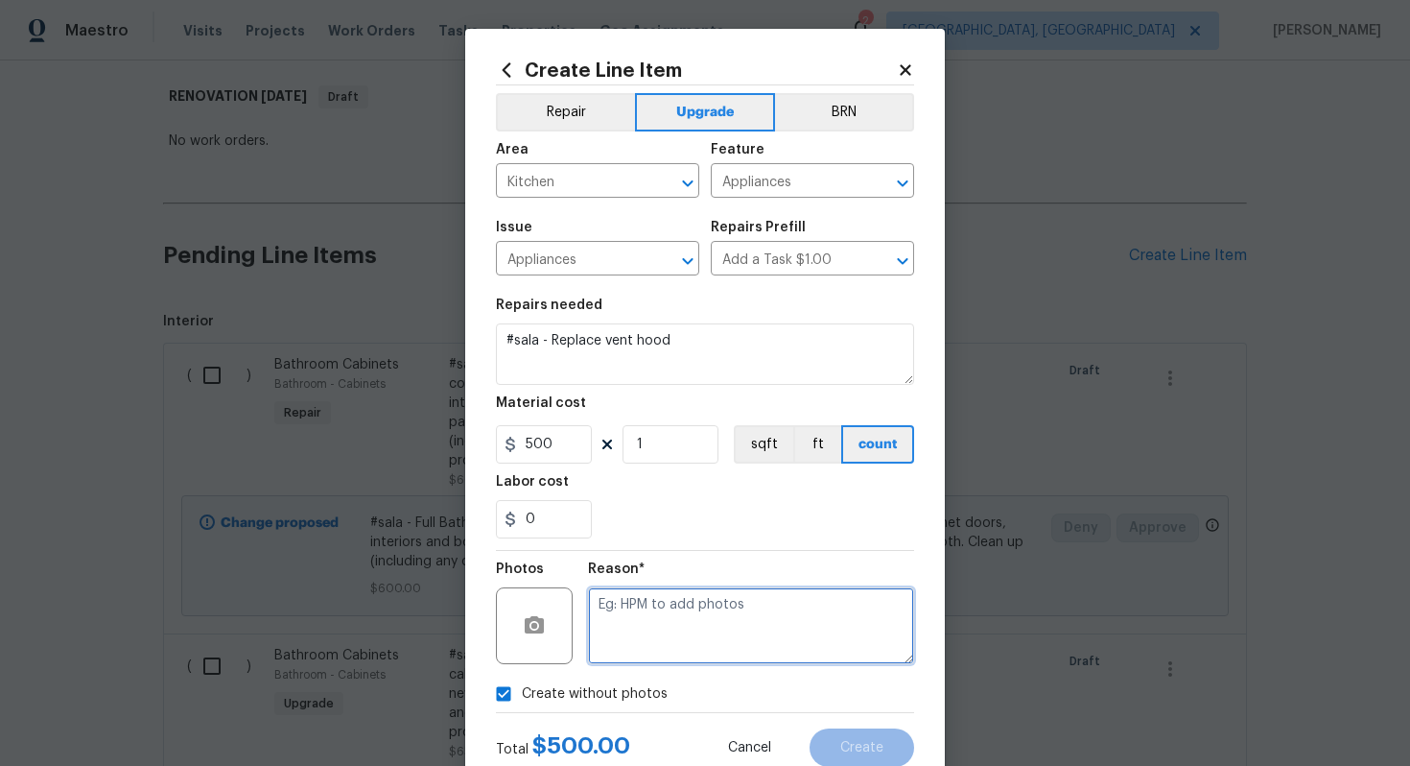
click at [652, 641] on textarea at bounding box center [751, 625] width 326 height 77
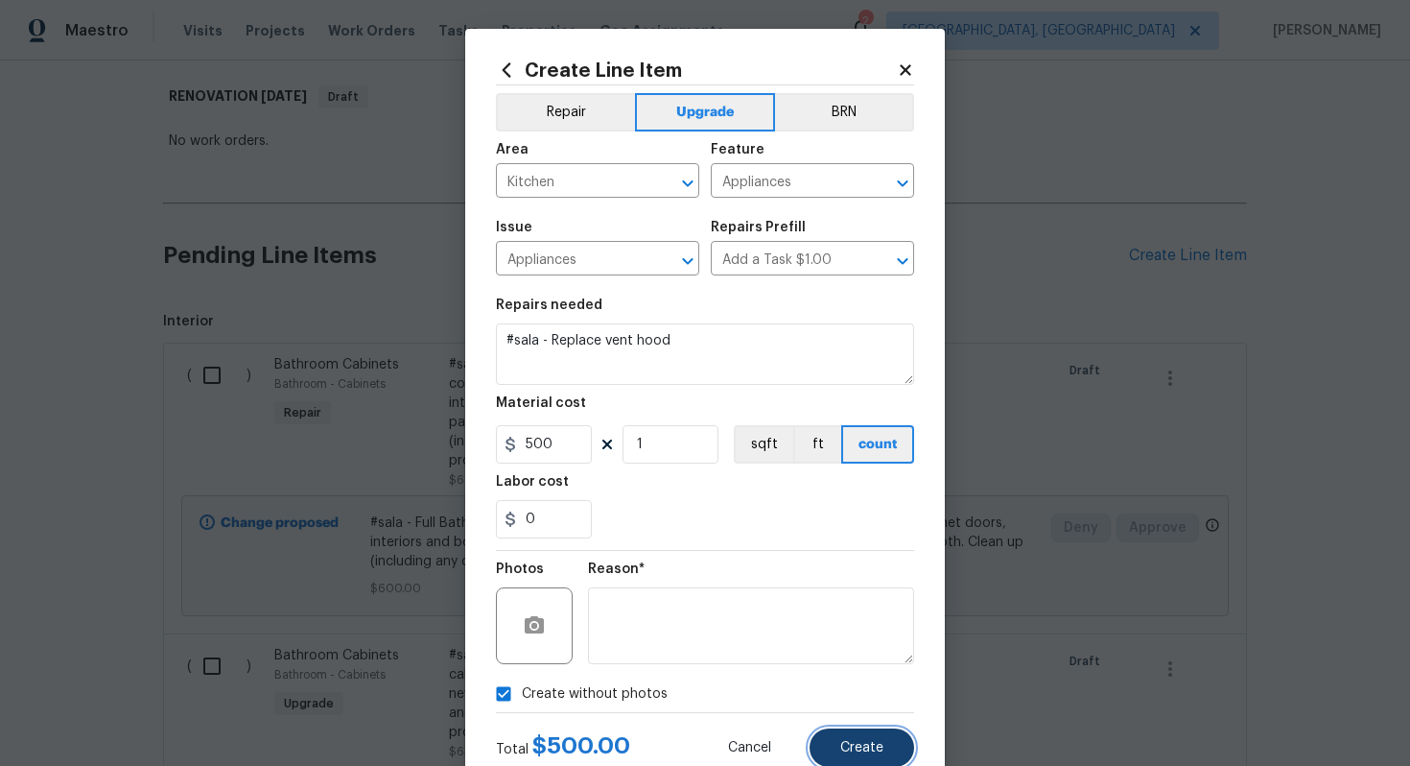
click at [850, 745] on span "Create" at bounding box center [862, 748] width 43 height 14
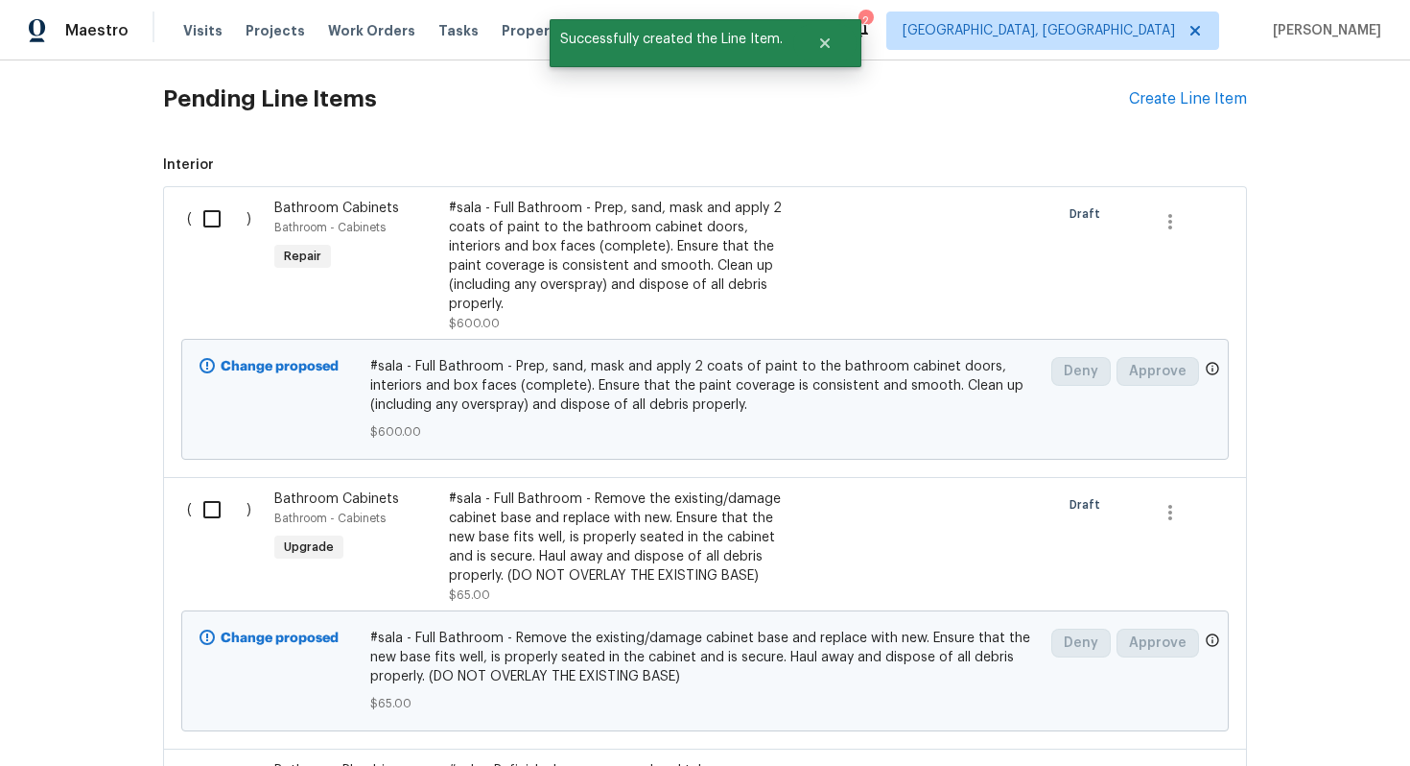
scroll to position [325, 0]
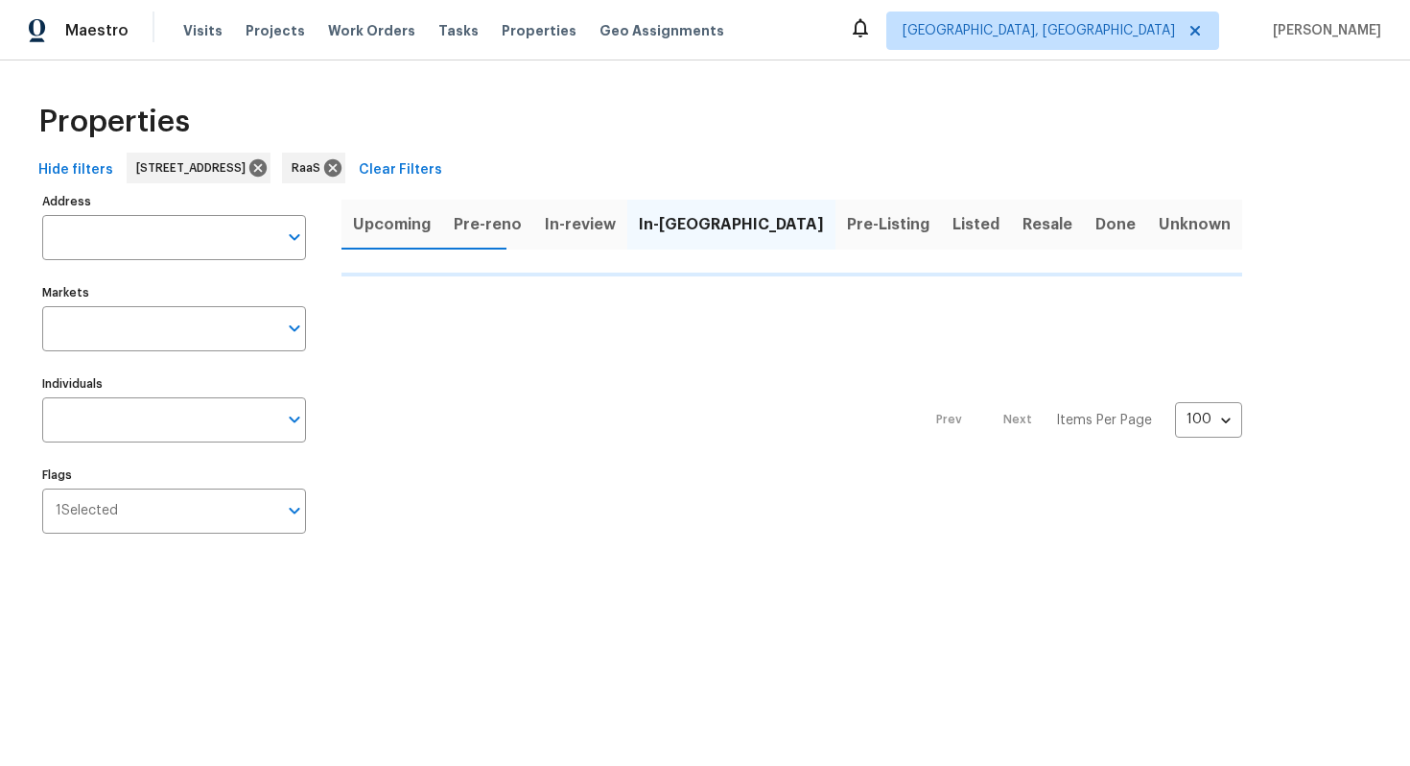
type input "2243 Avenida Del Diablo Escondido CA 92029"
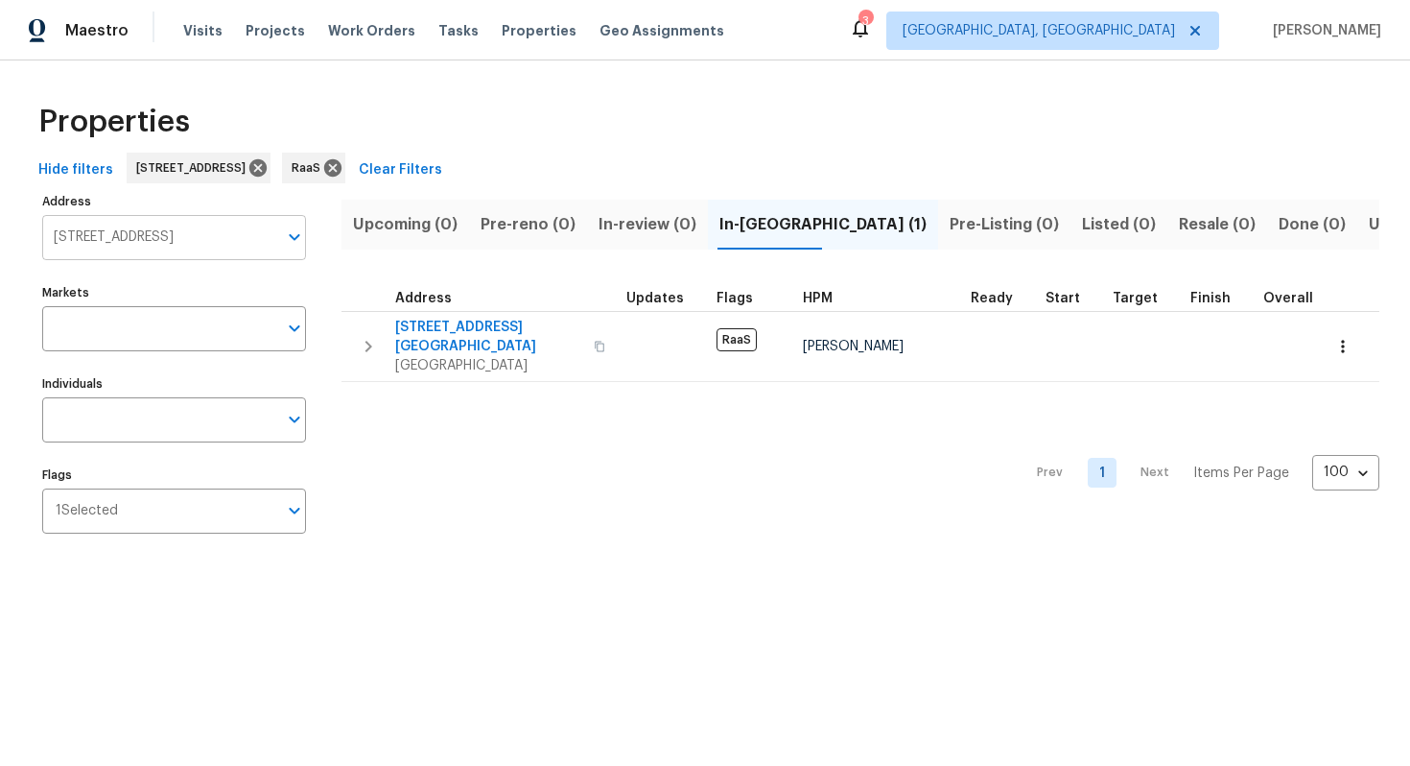
click at [150, 241] on input "2243 Avenida Del Diablo Escondido CA 92029" at bounding box center [159, 237] width 235 height 45
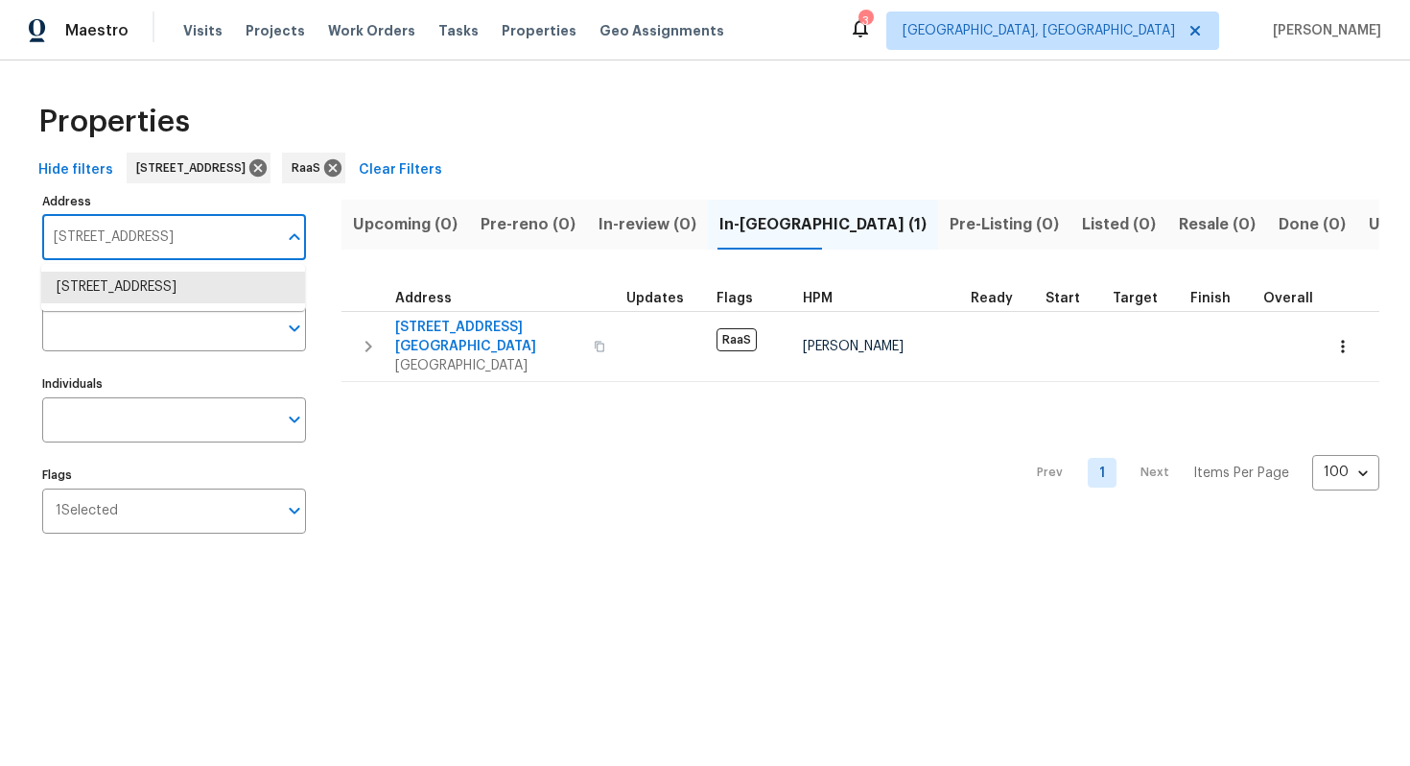
paste input "[STREET_ADDRESS]"
type input "[STREET_ADDRESS]"
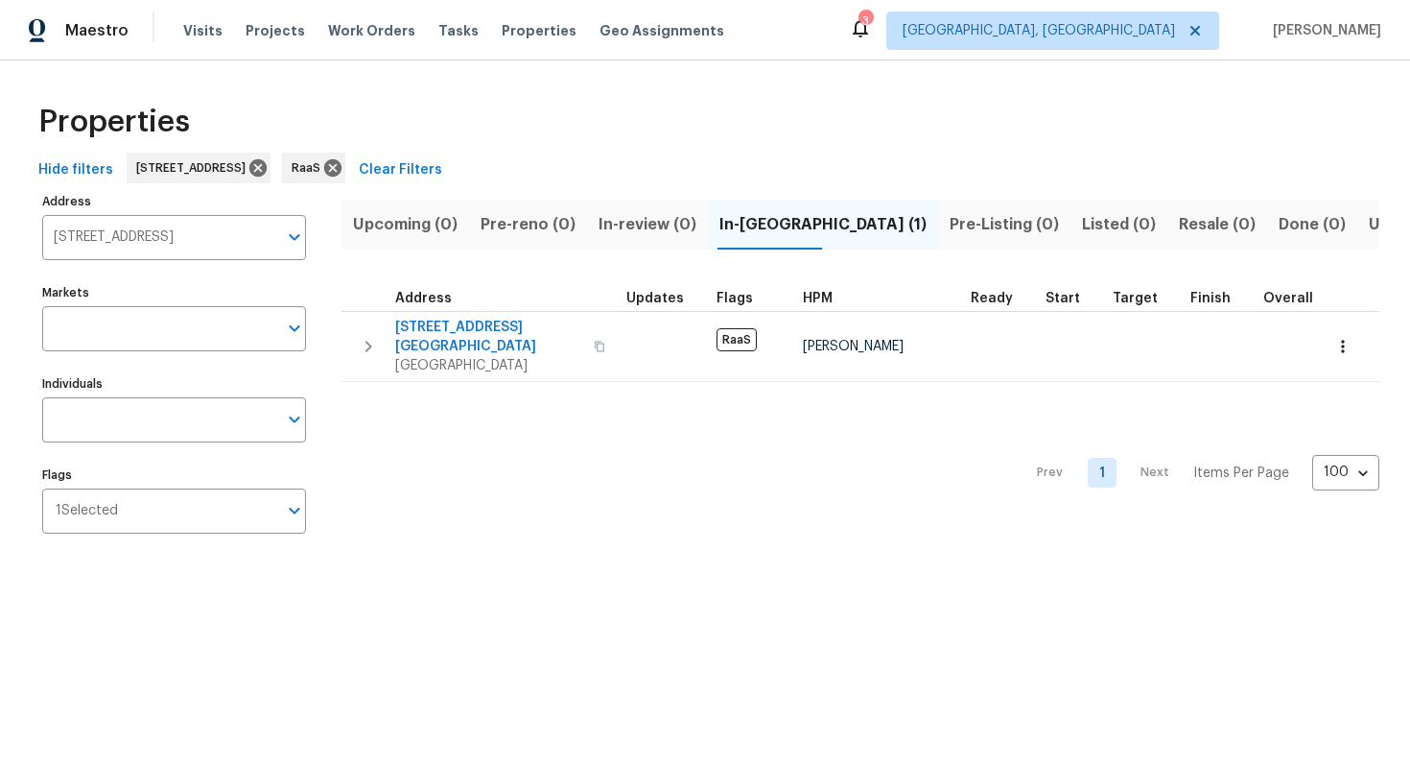
scroll to position [0, 0]
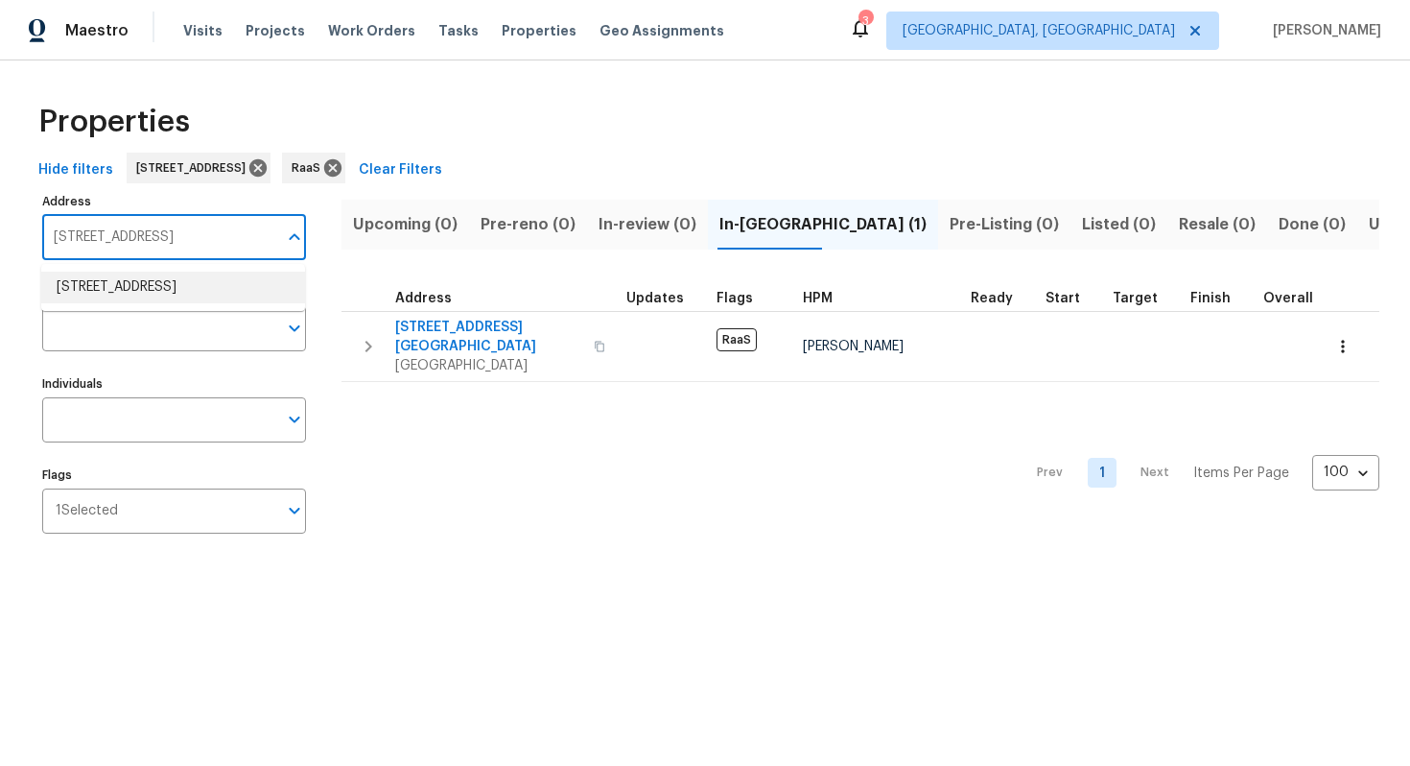
click at [215, 277] on li "9220 Arborwood Cir Davie FL 33328" at bounding box center [173, 288] width 264 height 32
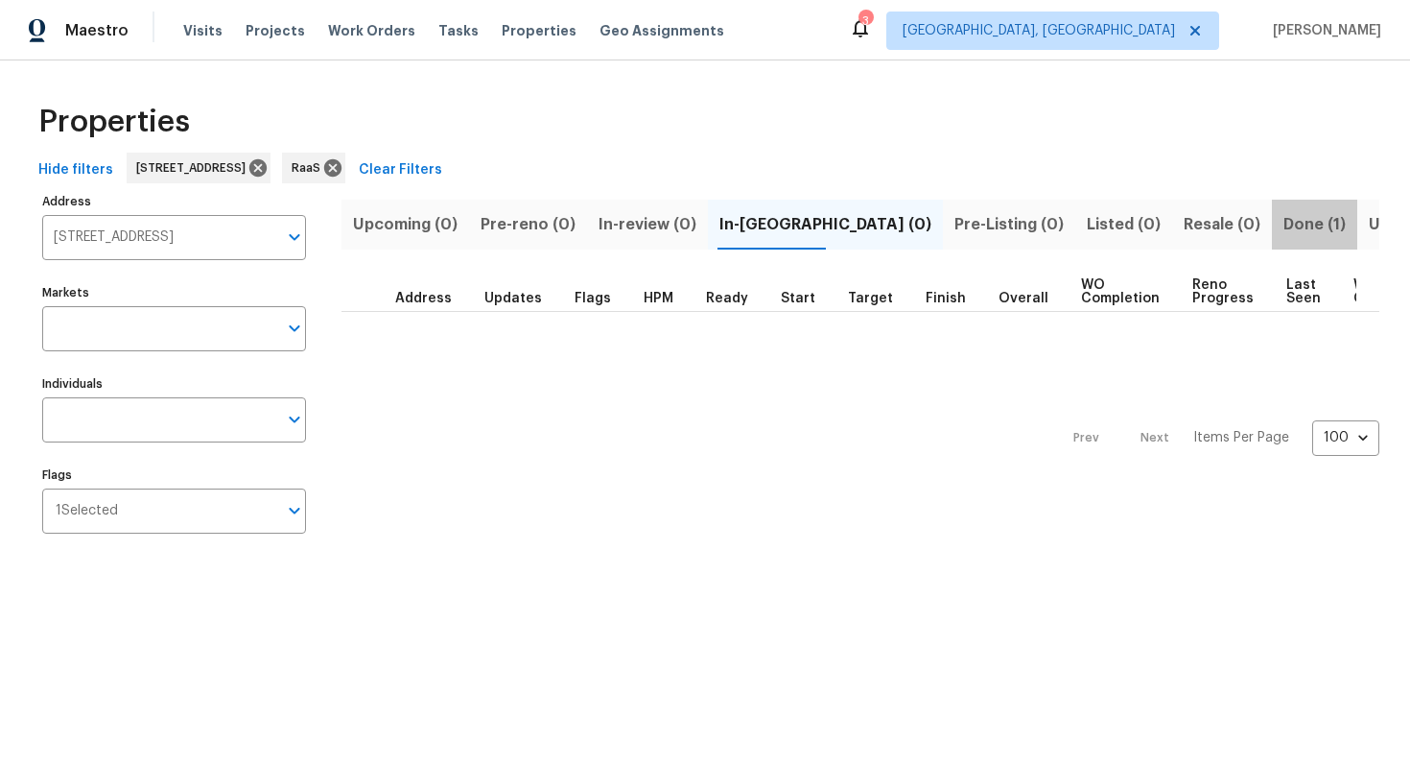
click at [1284, 226] on span "Done (1)" at bounding box center [1315, 224] width 62 height 27
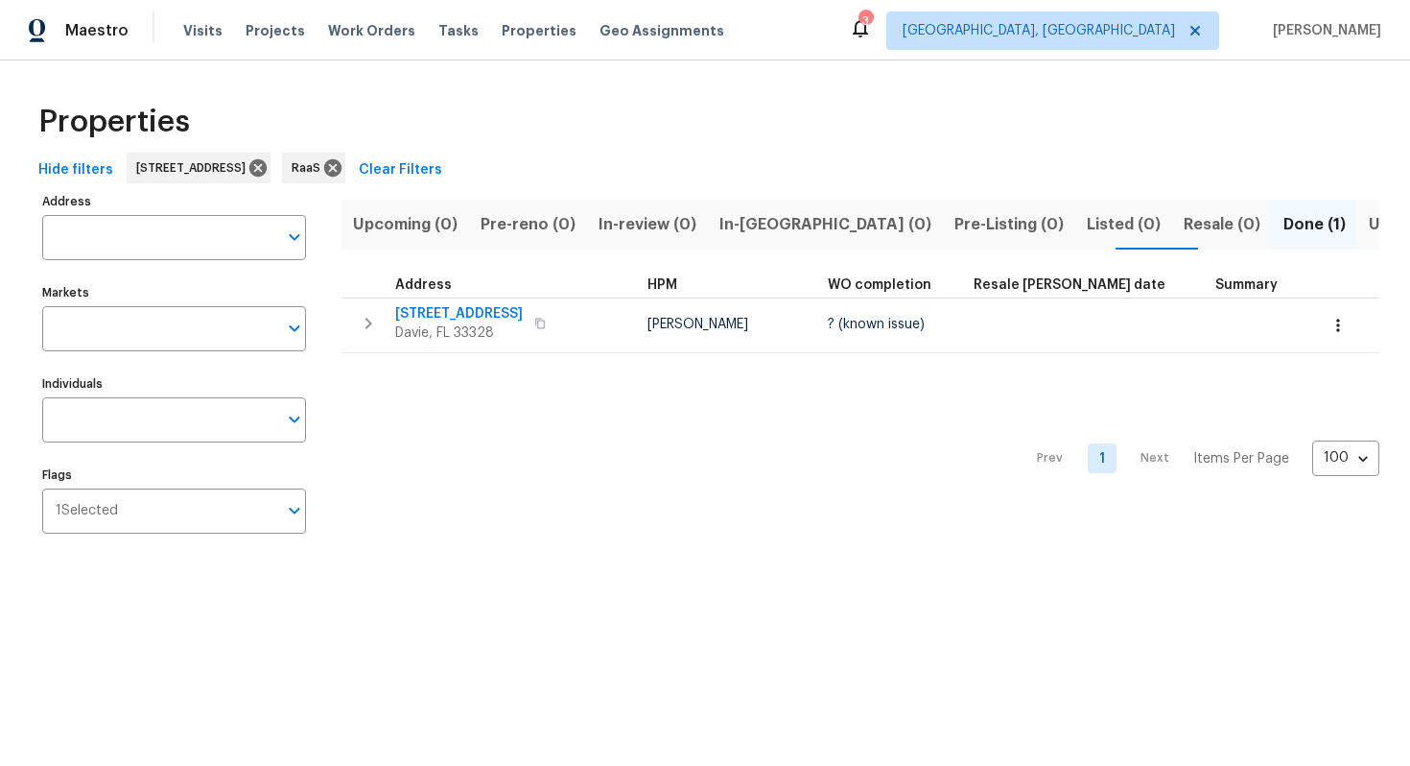
type input "9220 Arborwood Cir Davie FL 33328"
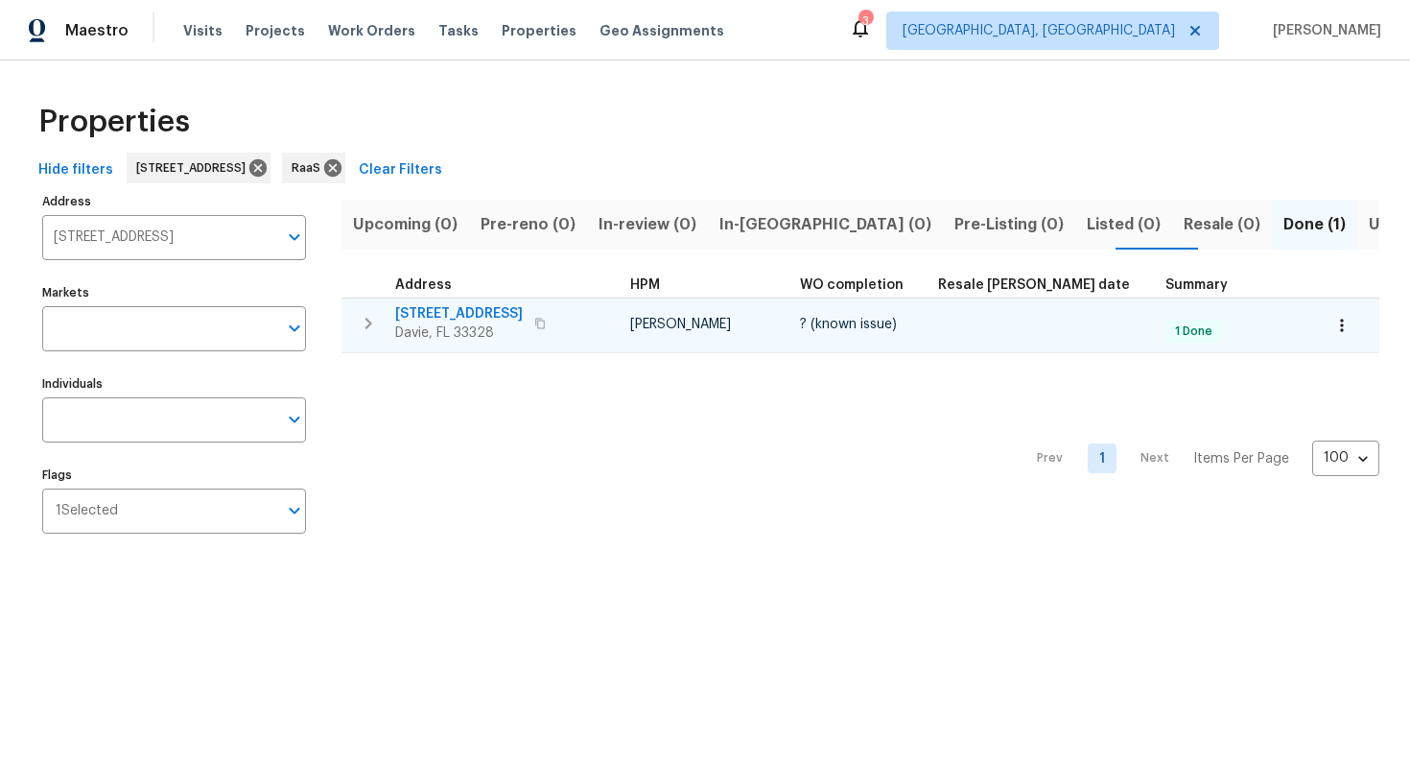
click at [467, 310] on span "9220 Arborwood Cir" at bounding box center [459, 313] width 128 height 19
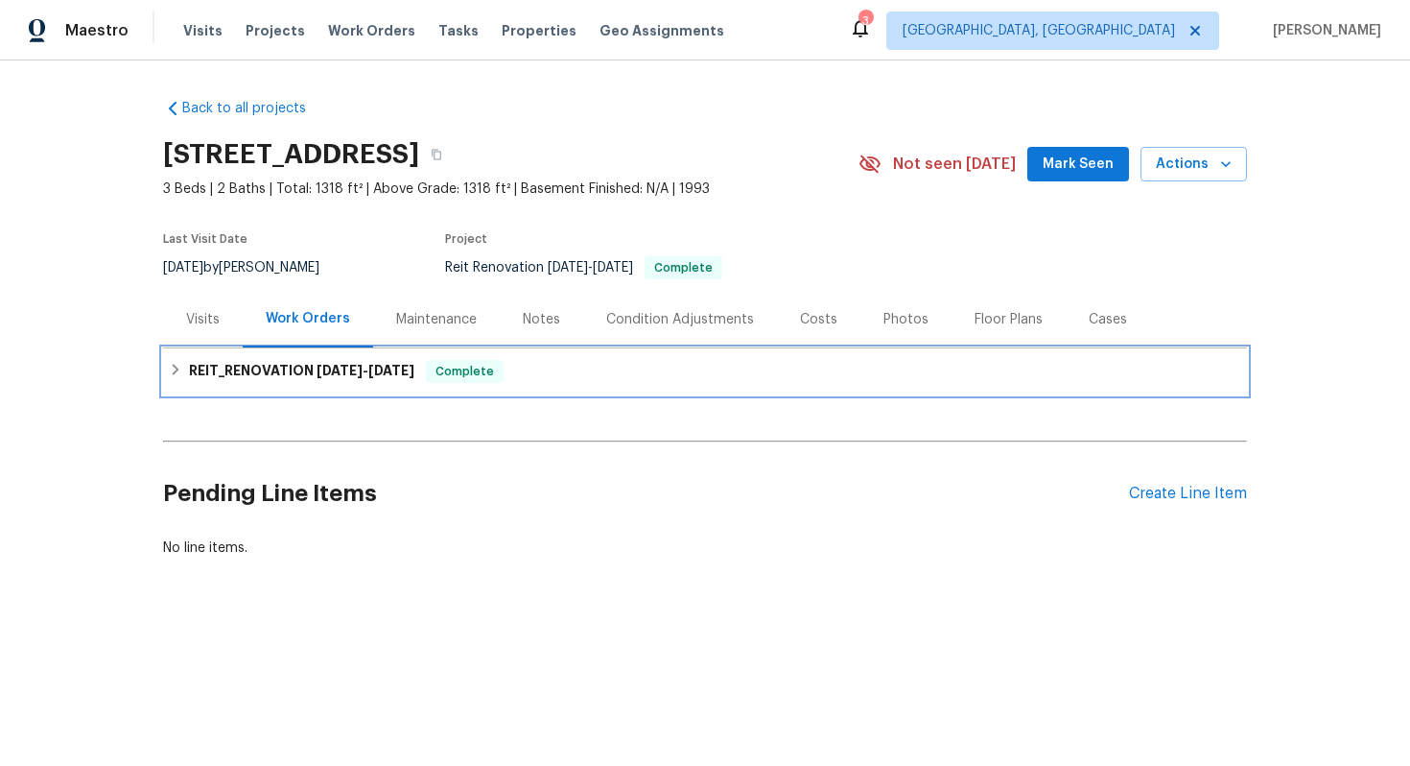
click at [422, 374] on div "REIT_RENOVATION [DATE] - [DATE] Complete" at bounding box center [705, 371] width 1073 height 23
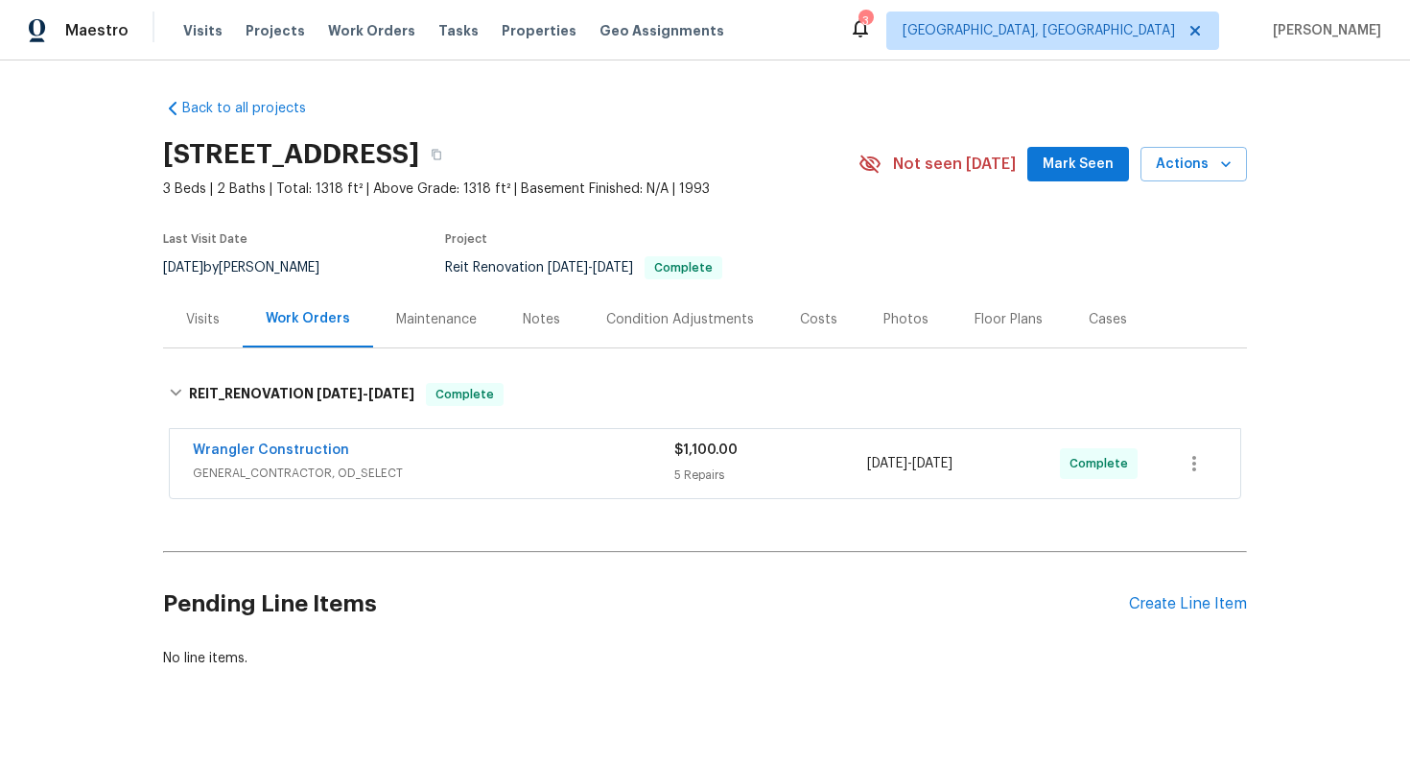
click at [826, 318] on div "Costs" at bounding box center [818, 319] width 37 height 19
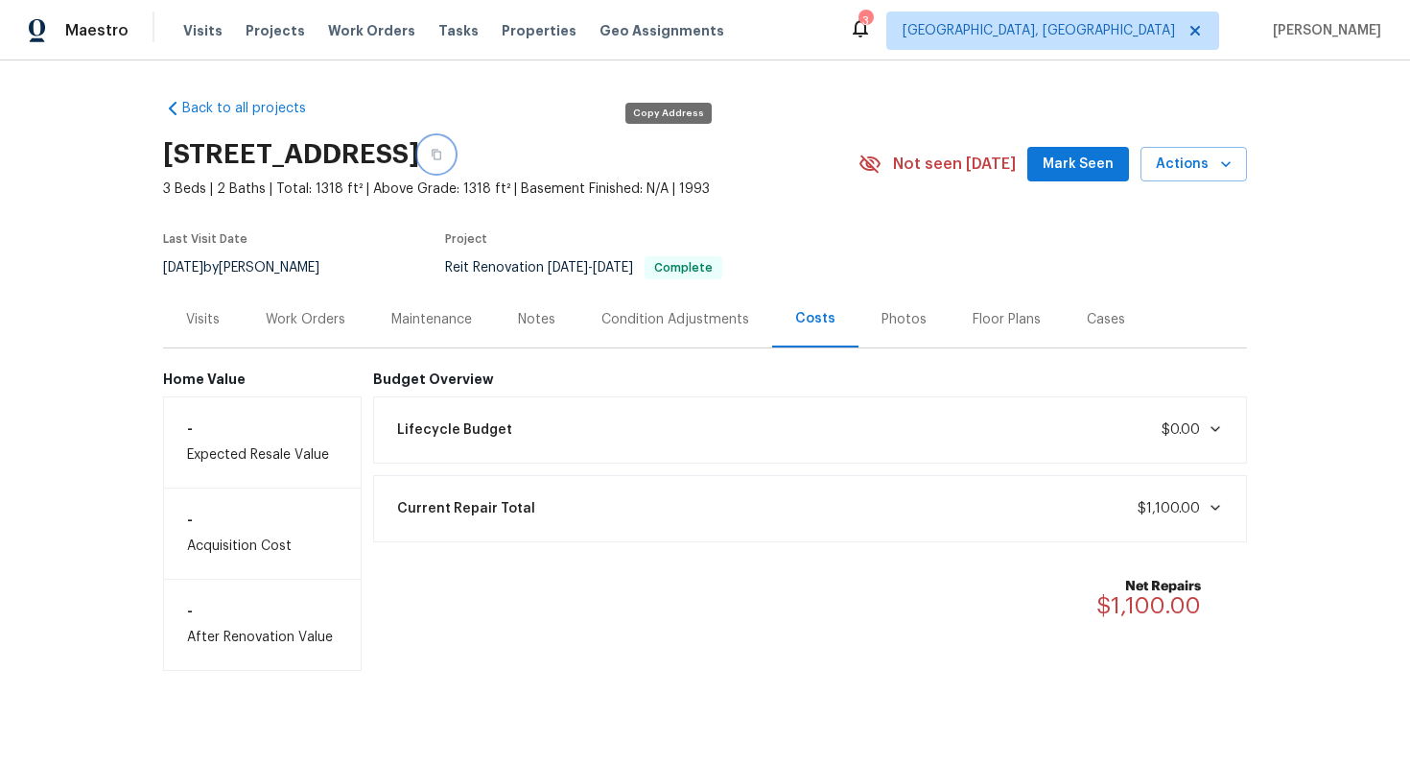
click at [442, 154] on icon "button" at bounding box center [437, 155] width 12 height 12
click at [316, 317] on div "Work Orders" at bounding box center [306, 319] width 80 height 19
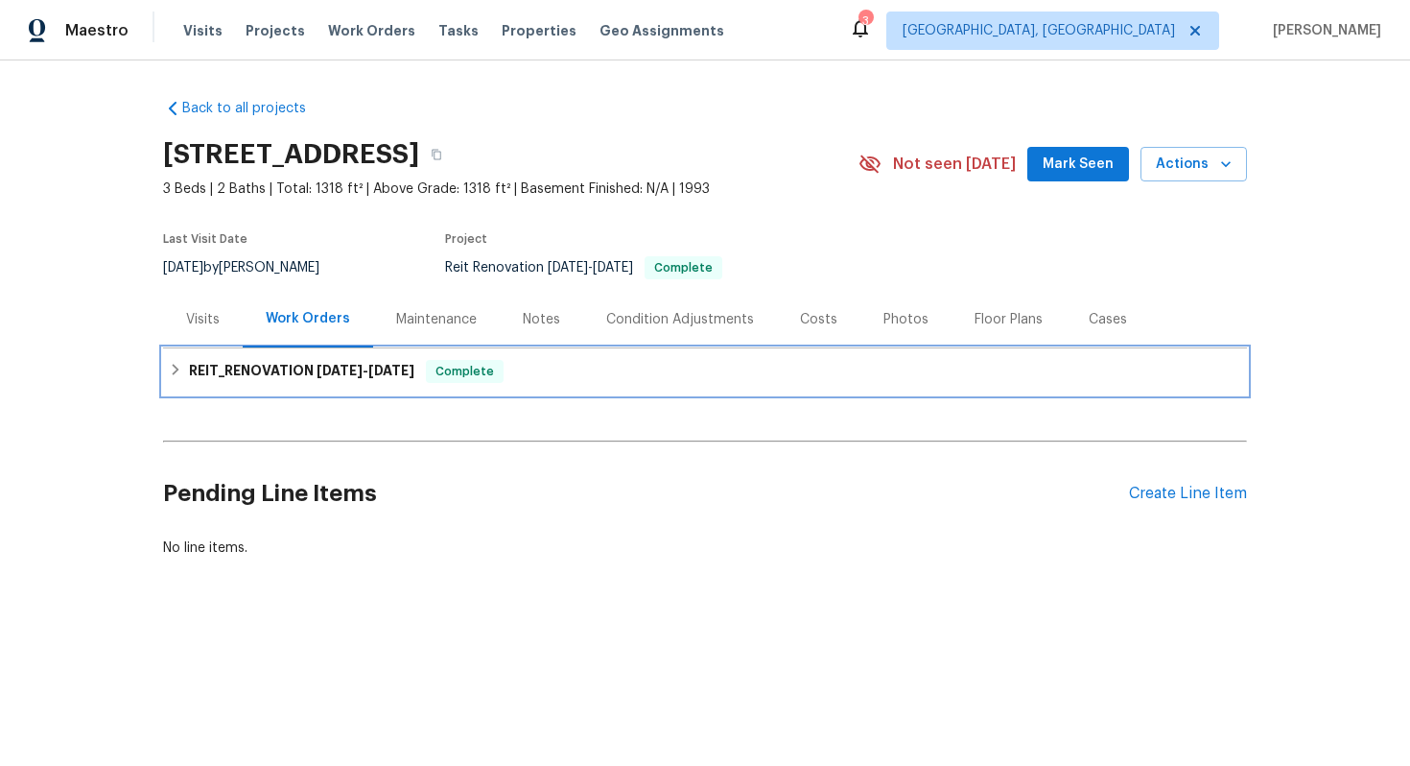
click at [352, 370] on span "[DATE]" at bounding box center [340, 370] width 46 height 13
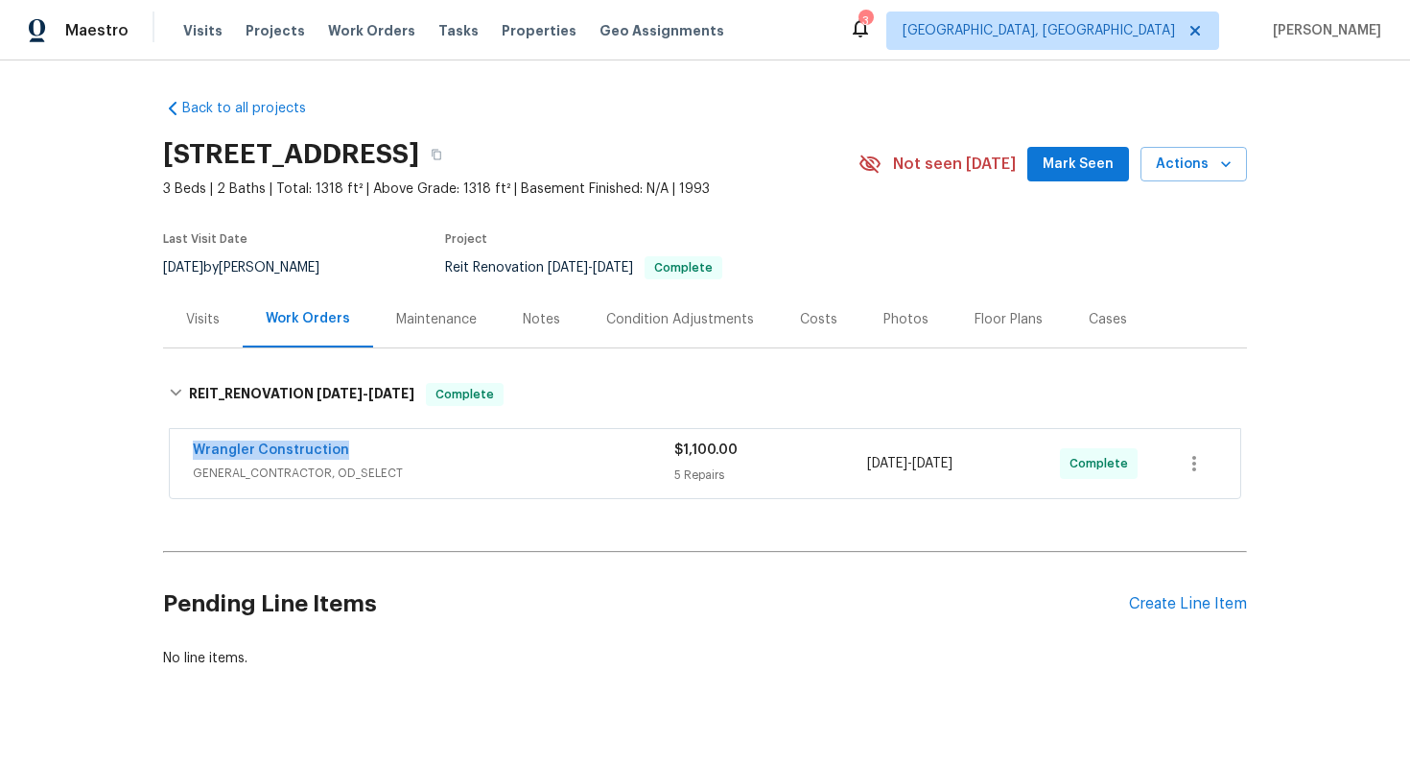
drag, startPoint x: 178, startPoint y: 452, endPoint x: 422, endPoint y: 441, distance: 243.9
click at [422, 441] on div "Wrangler Construction GENERAL_CONTRACTOR, OD_SELECT $1,100.00 5 Repairs [DATE] …" at bounding box center [705, 463] width 1071 height 69
copy link "Wrangler Construction"
